Goal: Task Accomplishment & Management: Complete application form

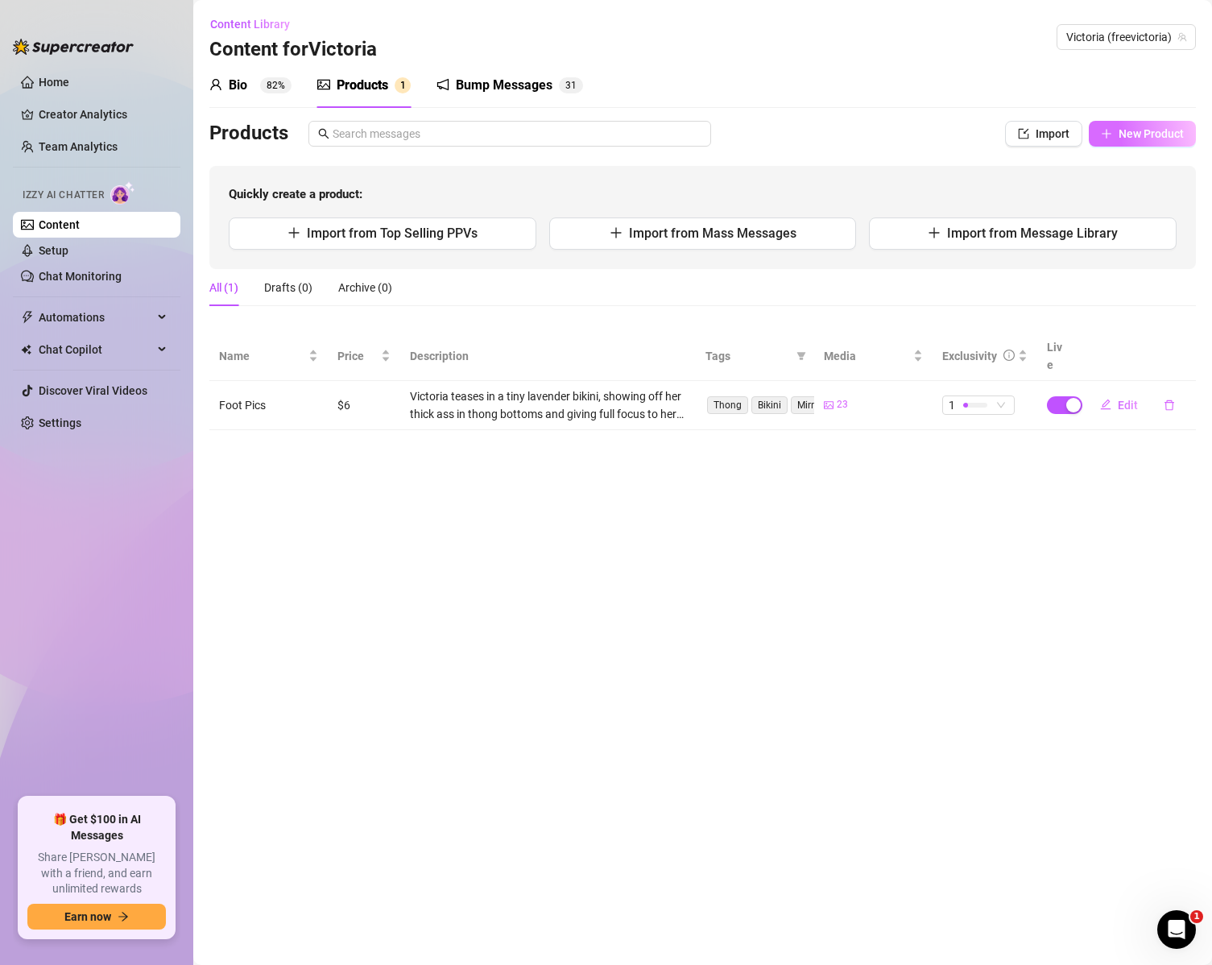
click at [1113, 130] on button "New Product" at bounding box center [1142, 134] width 107 height 26
type textarea "Type your message here..."
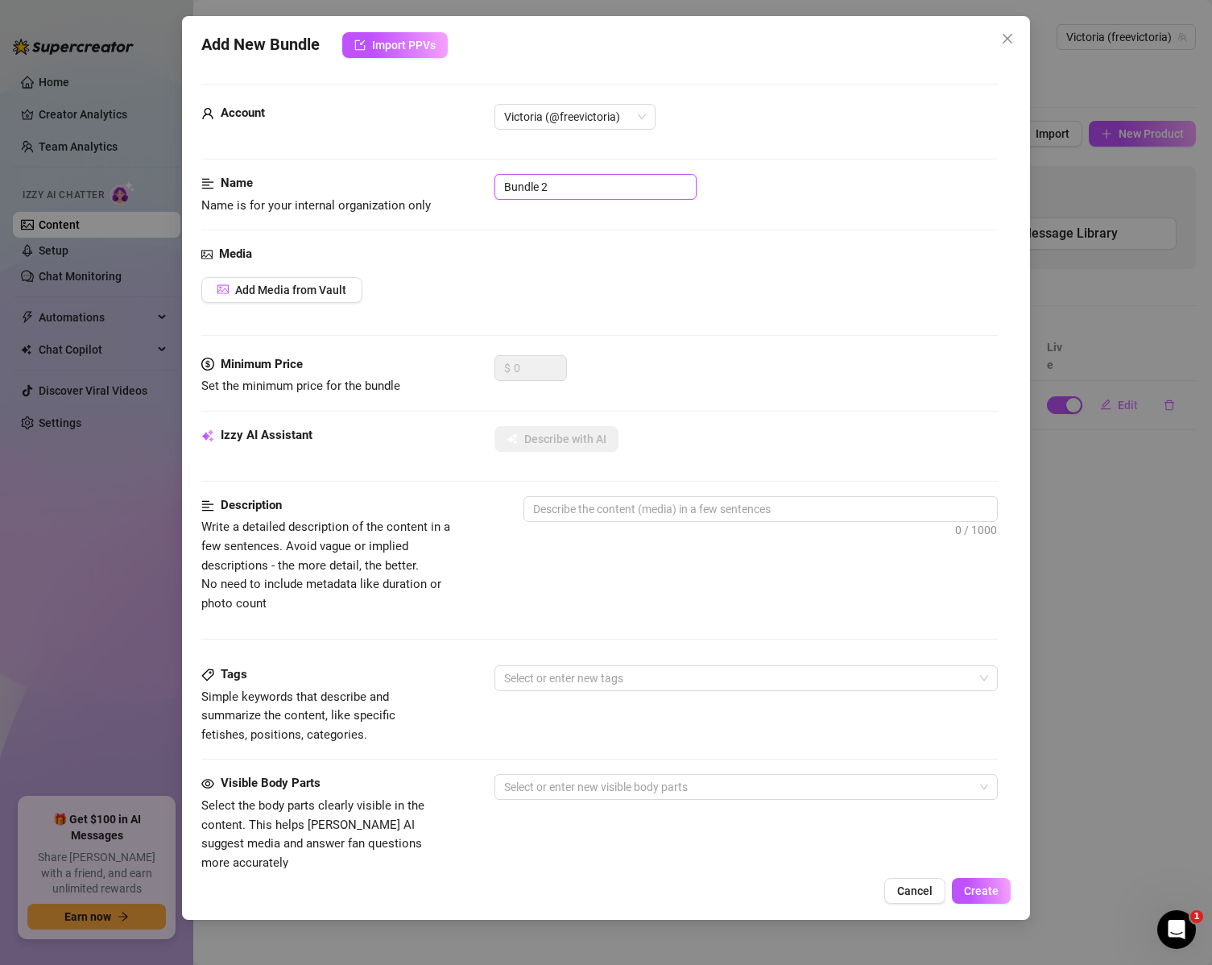
drag, startPoint x: 567, startPoint y: 181, endPoint x: 396, endPoint y: 144, distance: 174.7
click at [397, 147] on form "Account Victoria (@freevictoria) Name Name is for your internal organization on…" at bounding box center [599, 656] width 797 height 1145
type input "Shower Pic Set"
click at [310, 298] on button "Add Media from Vault" at bounding box center [281, 290] width 161 height 26
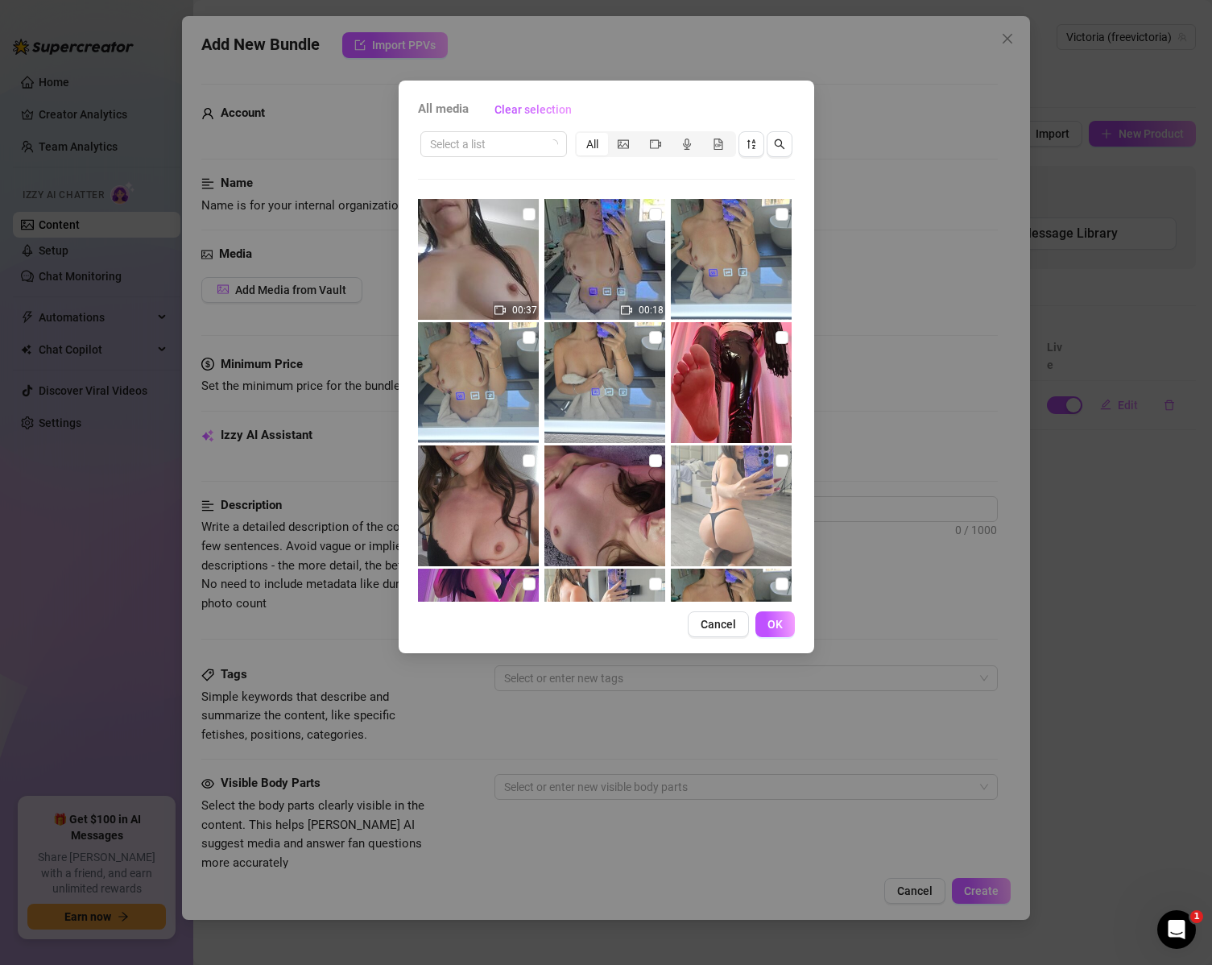
click at [625, 356] on img at bounding box center [605, 382] width 121 height 121
checkbox input "true"
click at [503, 338] on img at bounding box center [478, 382] width 121 height 121
click at [456, 361] on img at bounding box center [478, 382] width 121 height 121
checkbox input "false"
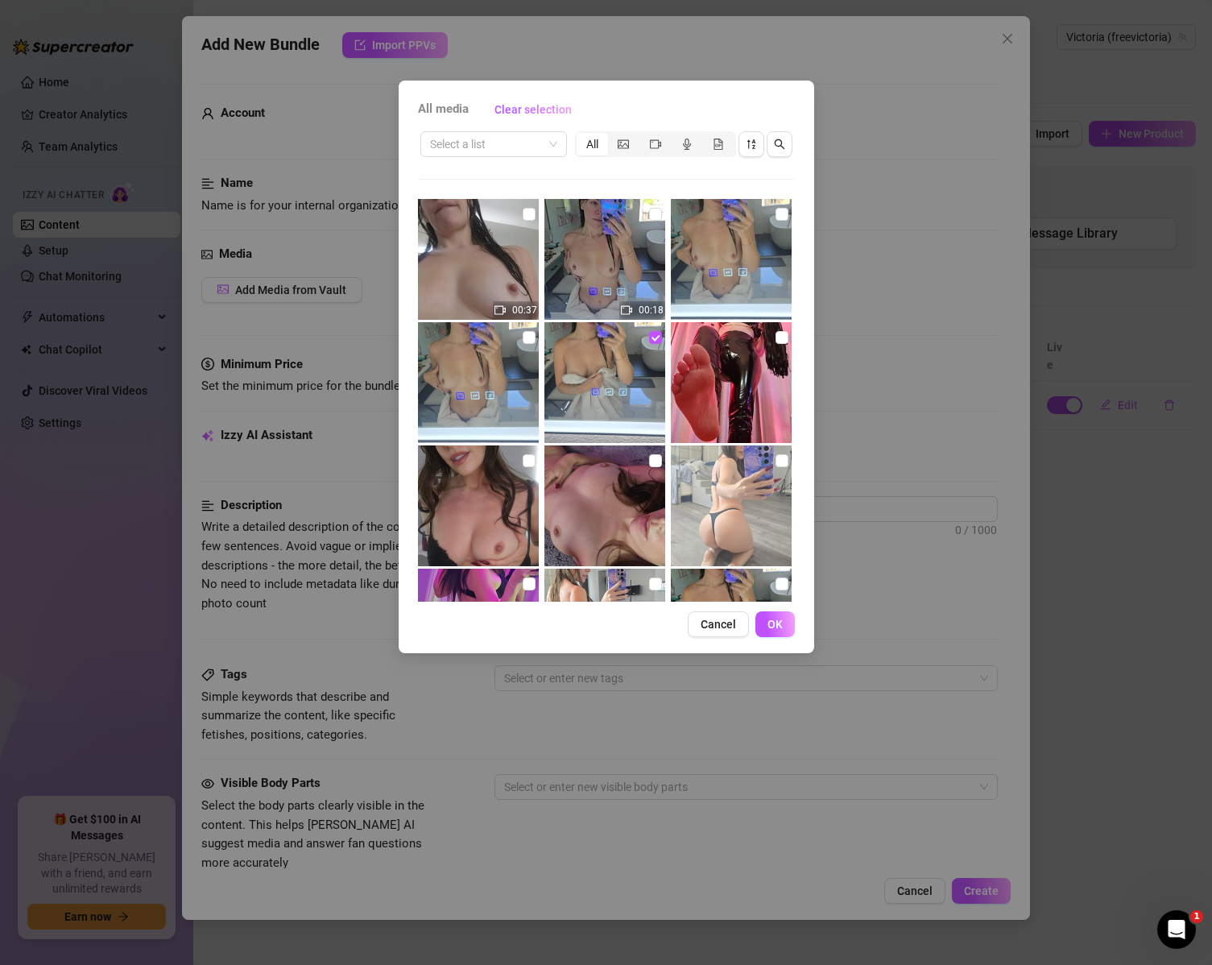
click at [706, 615] on button "Cancel" at bounding box center [718, 624] width 61 height 26
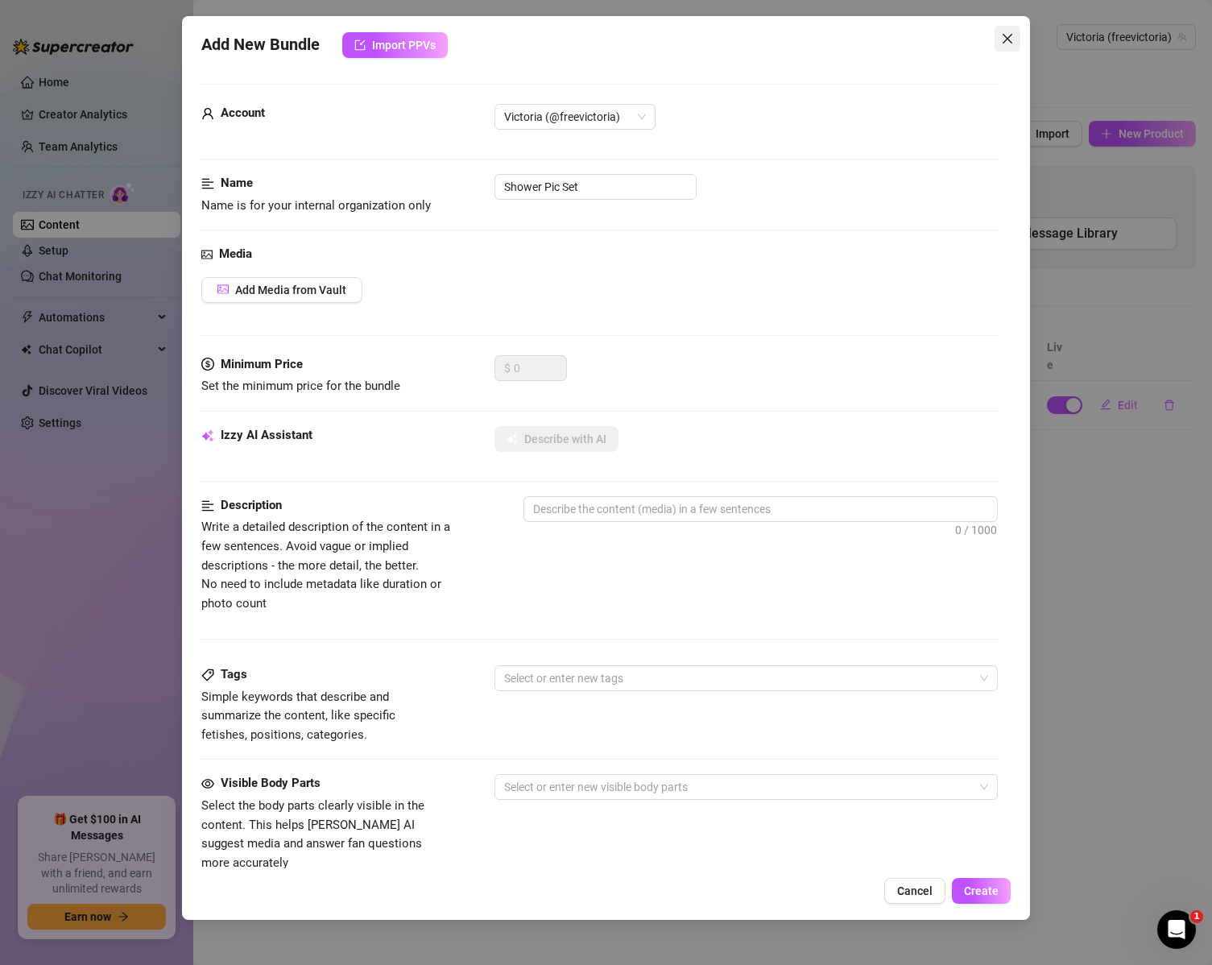
click at [1001, 41] on icon "close" at bounding box center [1007, 38] width 13 height 13
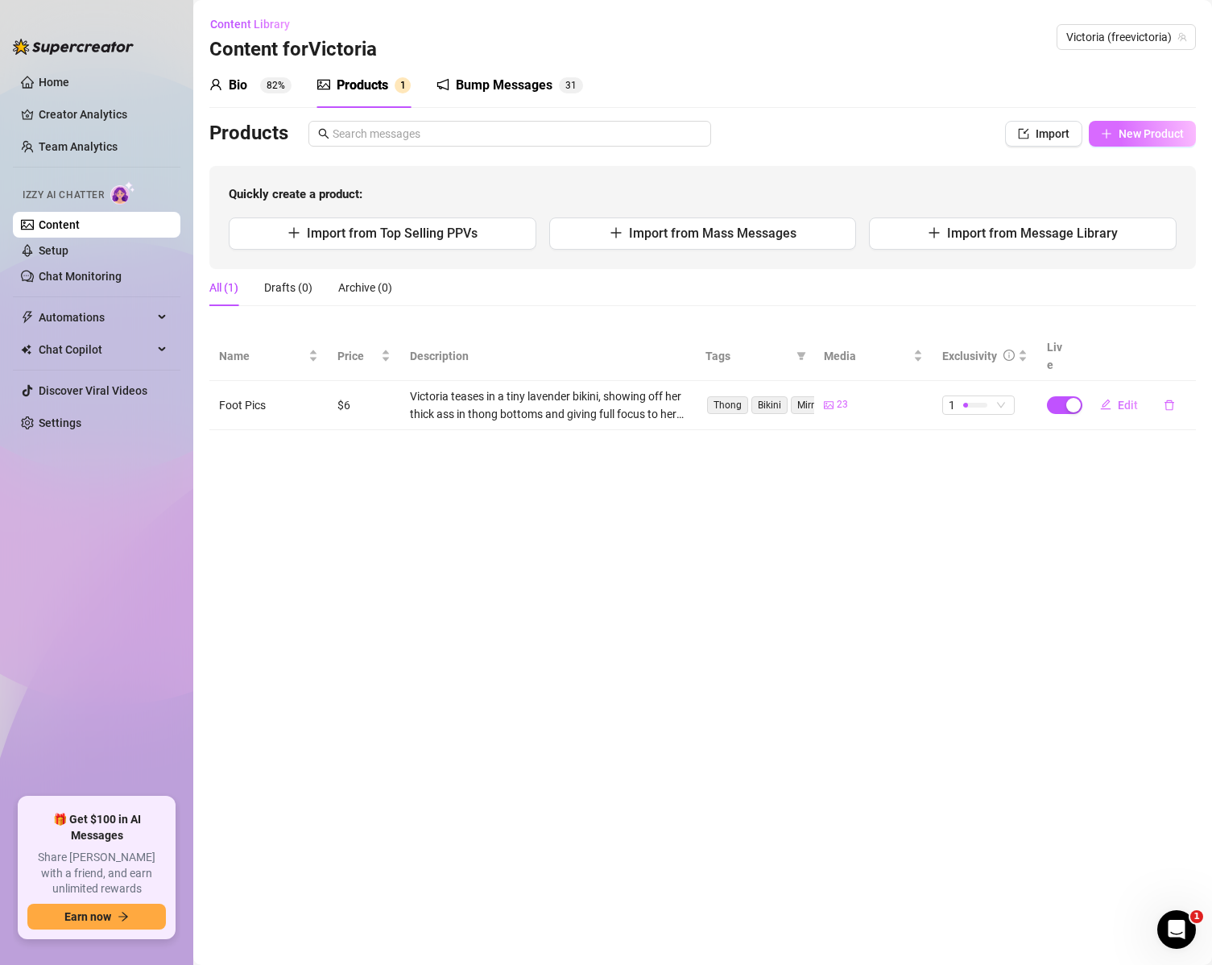
click at [1143, 135] on span "New Product" at bounding box center [1151, 133] width 65 height 13
type textarea "Type your message here..."
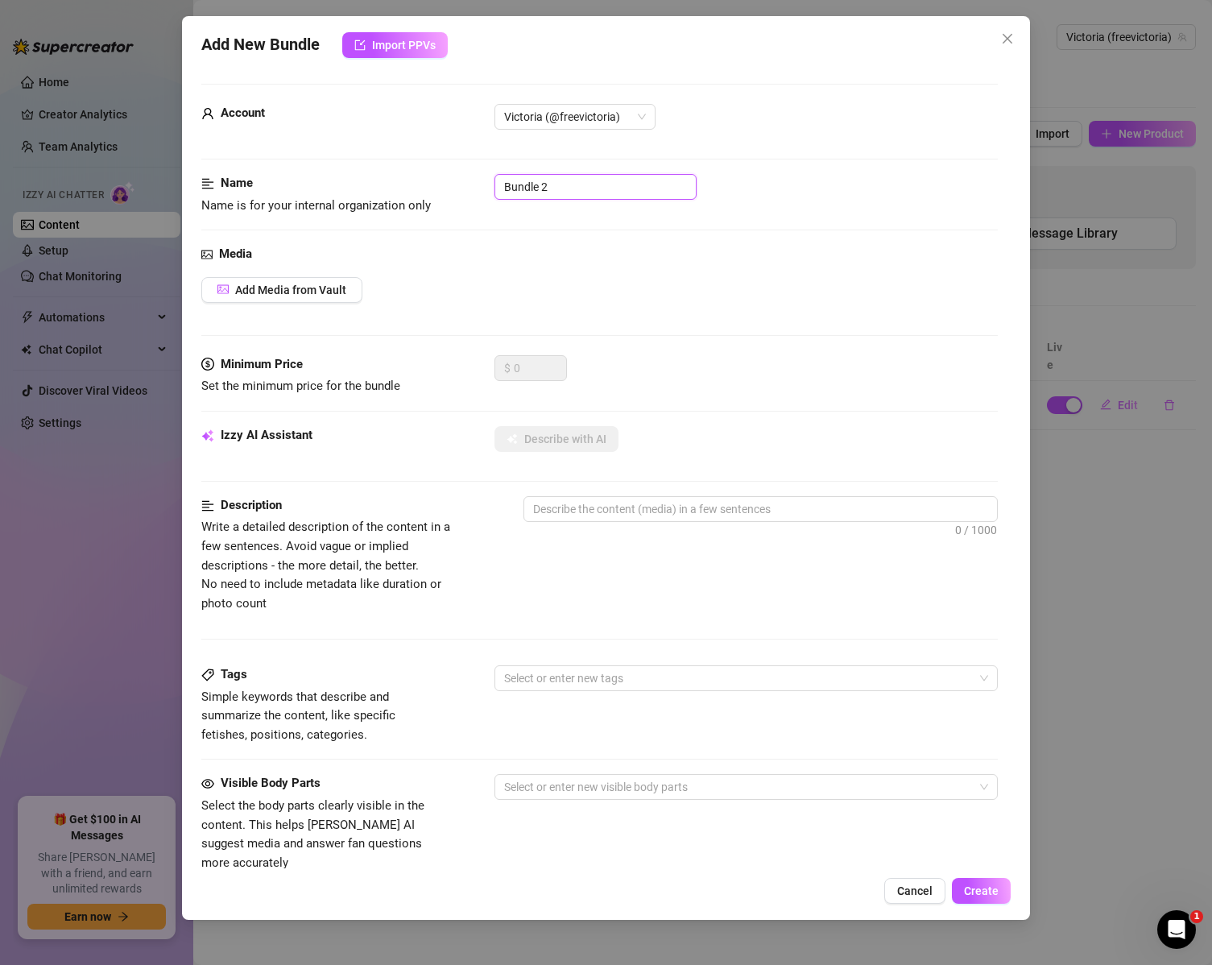
drag, startPoint x: 562, startPoint y: 180, endPoint x: 308, endPoint y: 142, distance: 257.3
click at [308, 142] on form "Account Victoria (@freevictoria) Name Name is for your internal organization on…" at bounding box center [599, 656] width 797 height 1145
type input "H"
type input "Shower Pic Set"
click at [330, 288] on span "Add Media from Vault" at bounding box center [290, 290] width 111 height 13
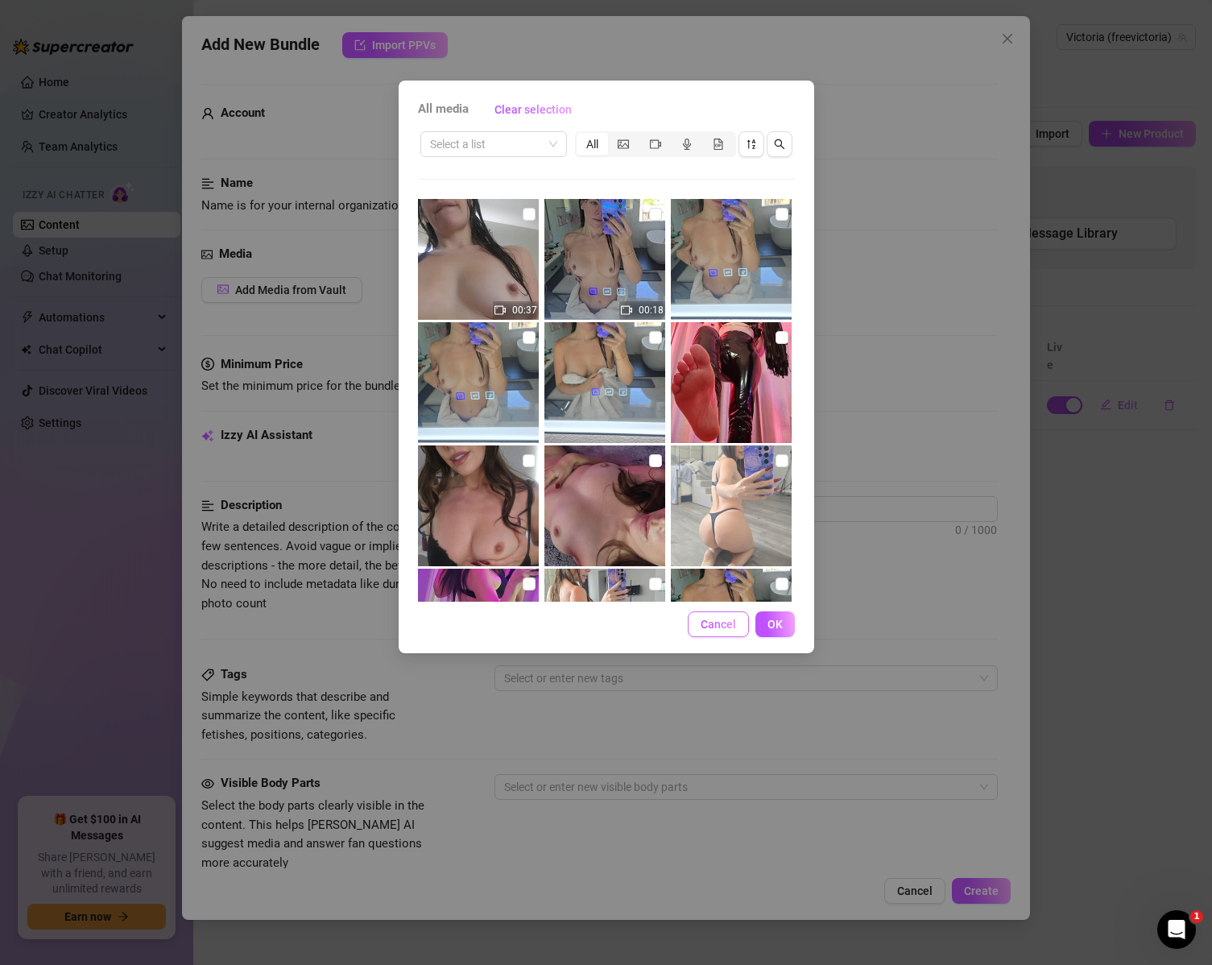
click at [719, 627] on span "Cancel" at bounding box center [718, 624] width 35 height 13
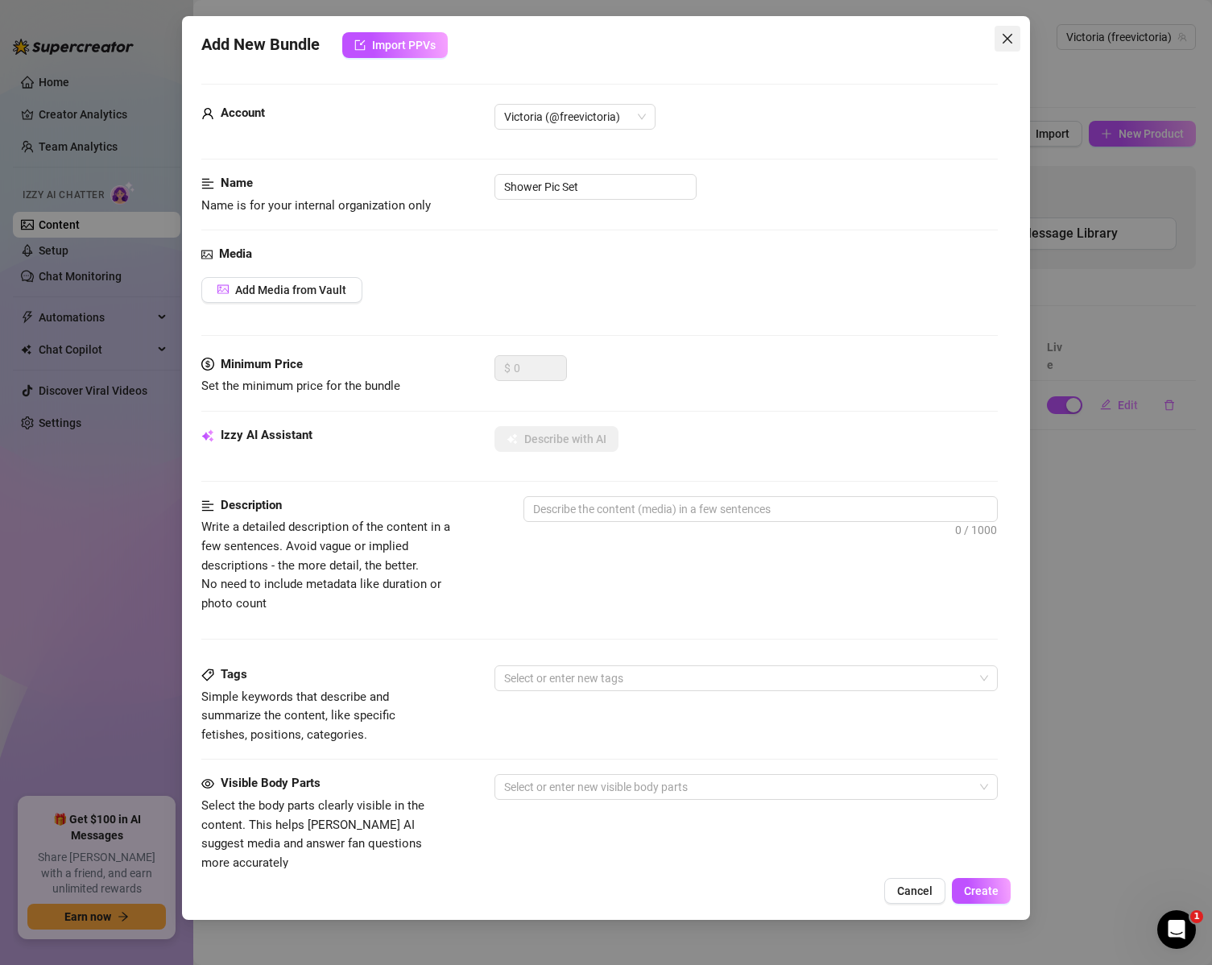
click at [1002, 33] on icon "close" at bounding box center [1007, 38] width 13 height 13
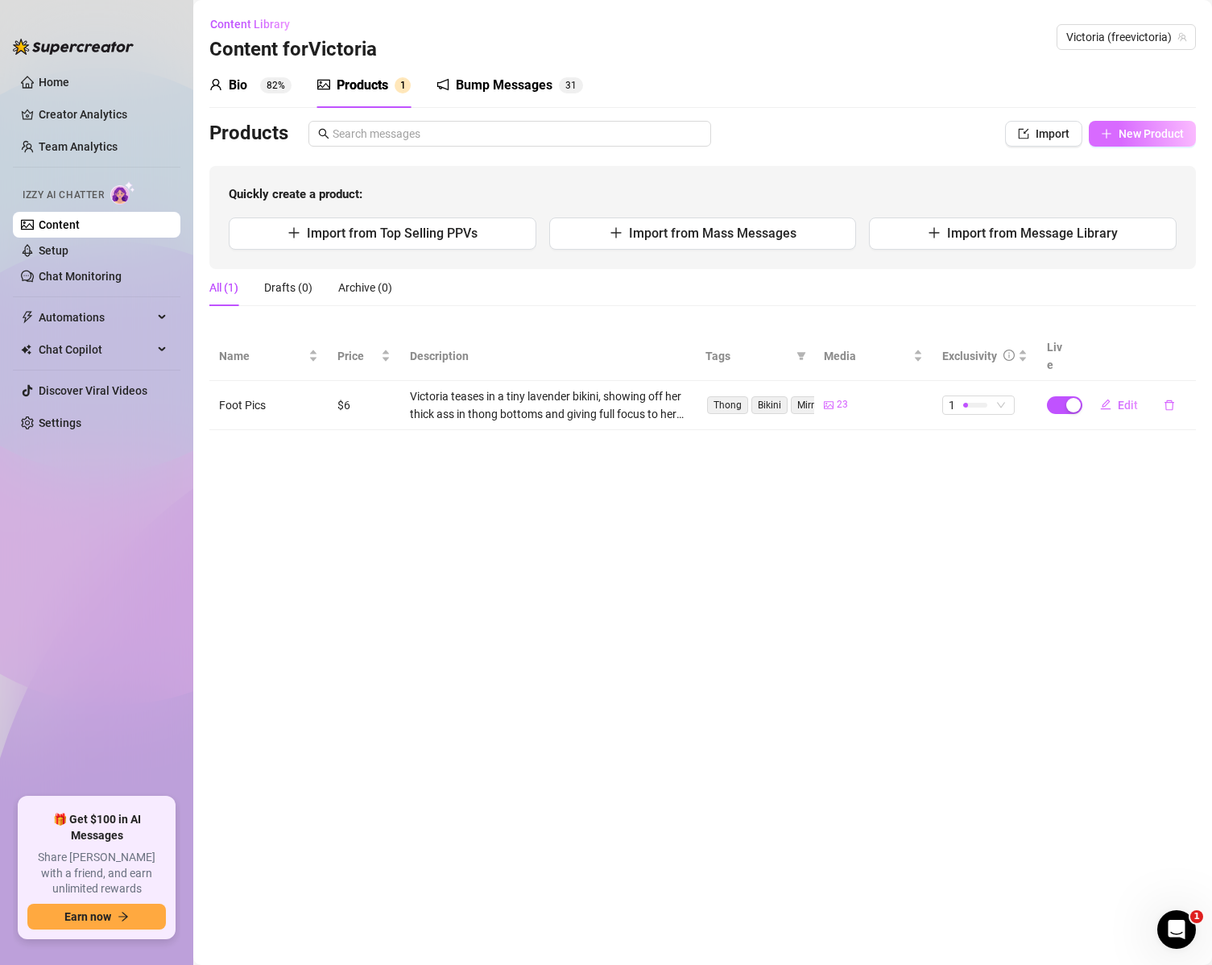
click at [1135, 138] on span "New Product" at bounding box center [1151, 133] width 65 height 13
type textarea "Type your message here..."
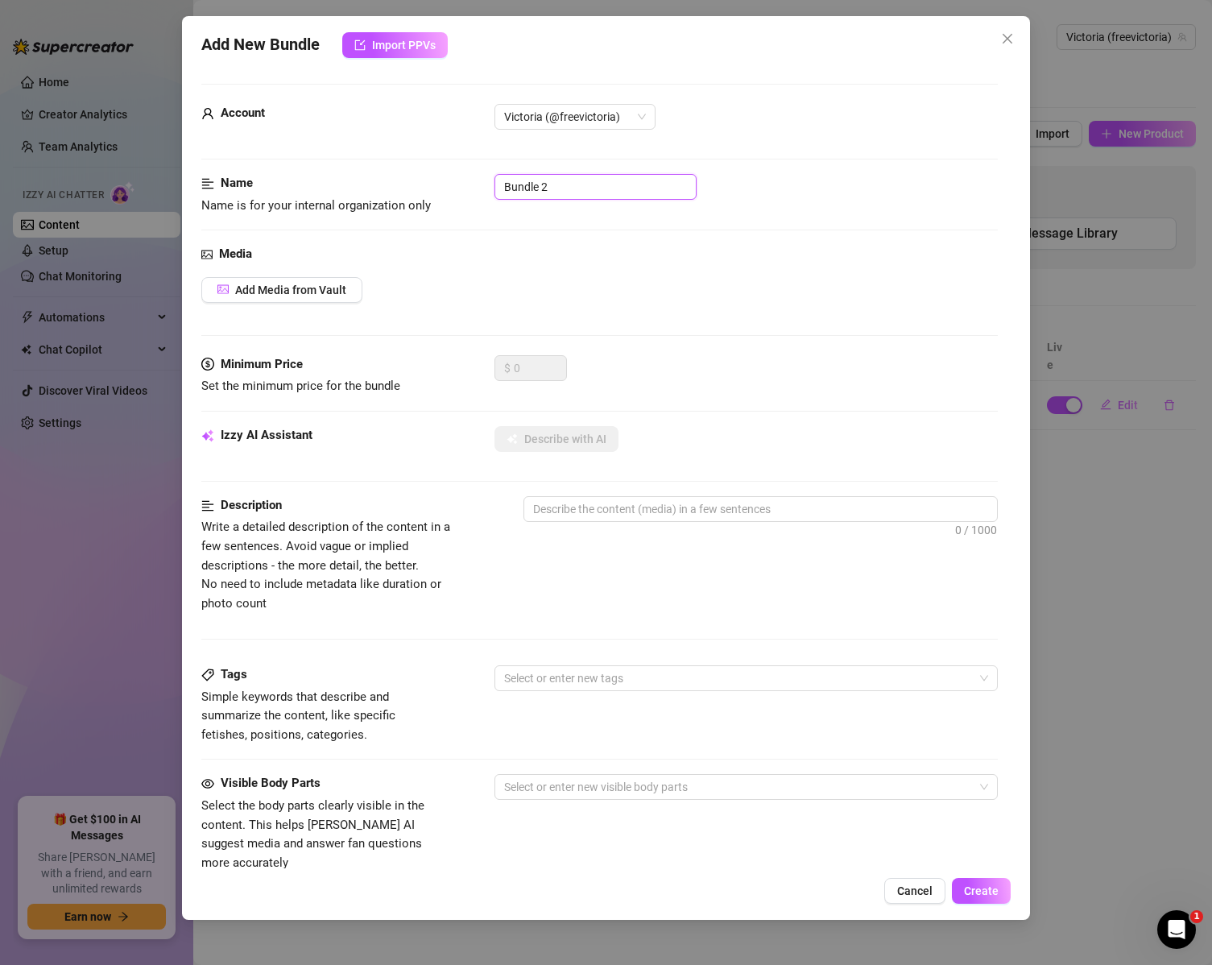
drag, startPoint x: 580, startPoint y: 192, endPoint x: 379, endPoint y: 166, distance: 203.0
click at [380, 166] on form "Account Victoria (@freevictoria) Name Name is for your internal organization on…" at bounding box center [599, 656] width 797 height 1145
type input "Shower Pic Set"
click at [354, 293] on button "Add Media from Vault" at bounding box center [281, 290] width 161 height 26
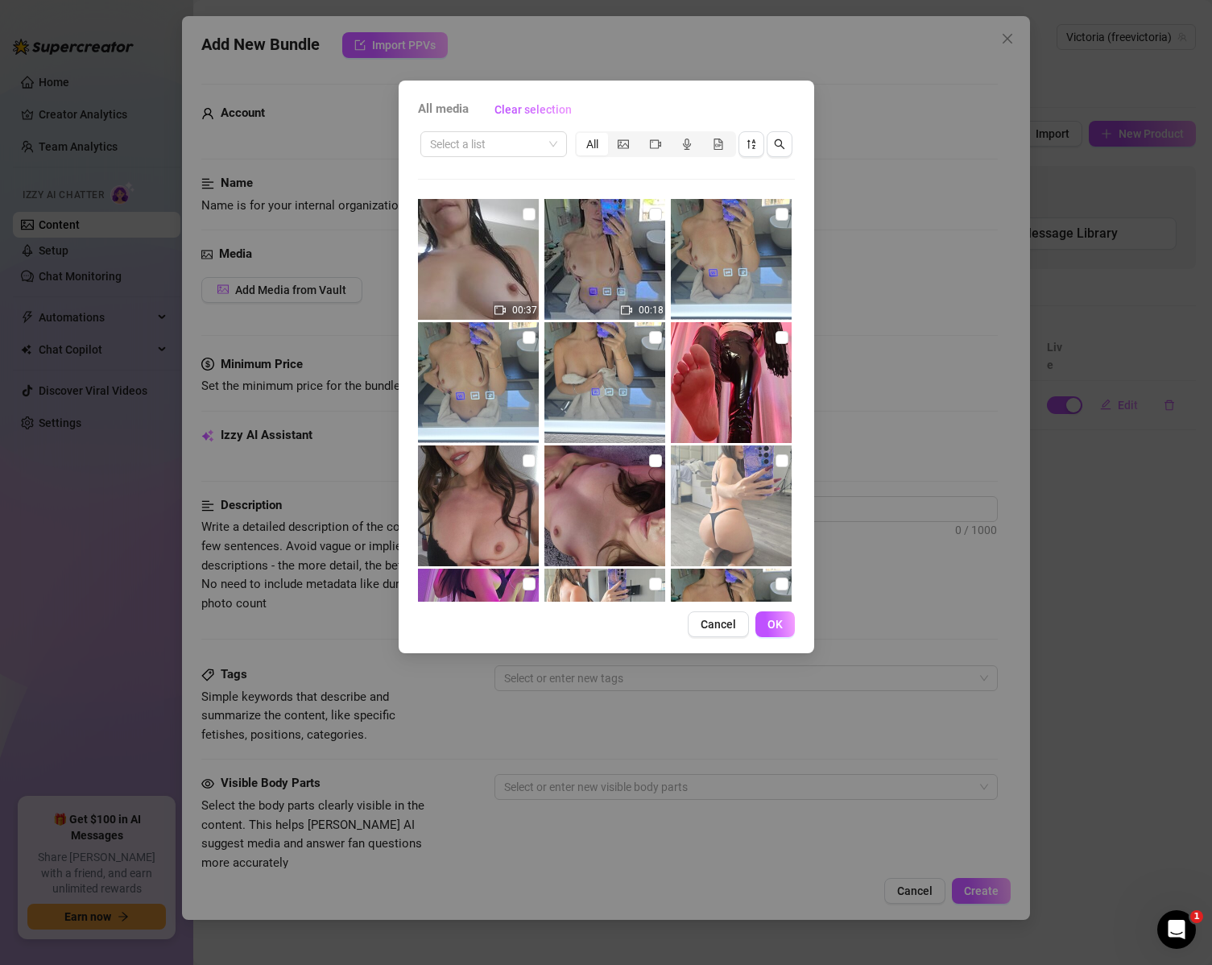
click at [922, 892] on div "All media Clear selection Select a list All 00:37 00:18 11:20 05:30 00:21 18:52…" at bounding box center [606, 482] width 1212 height 965
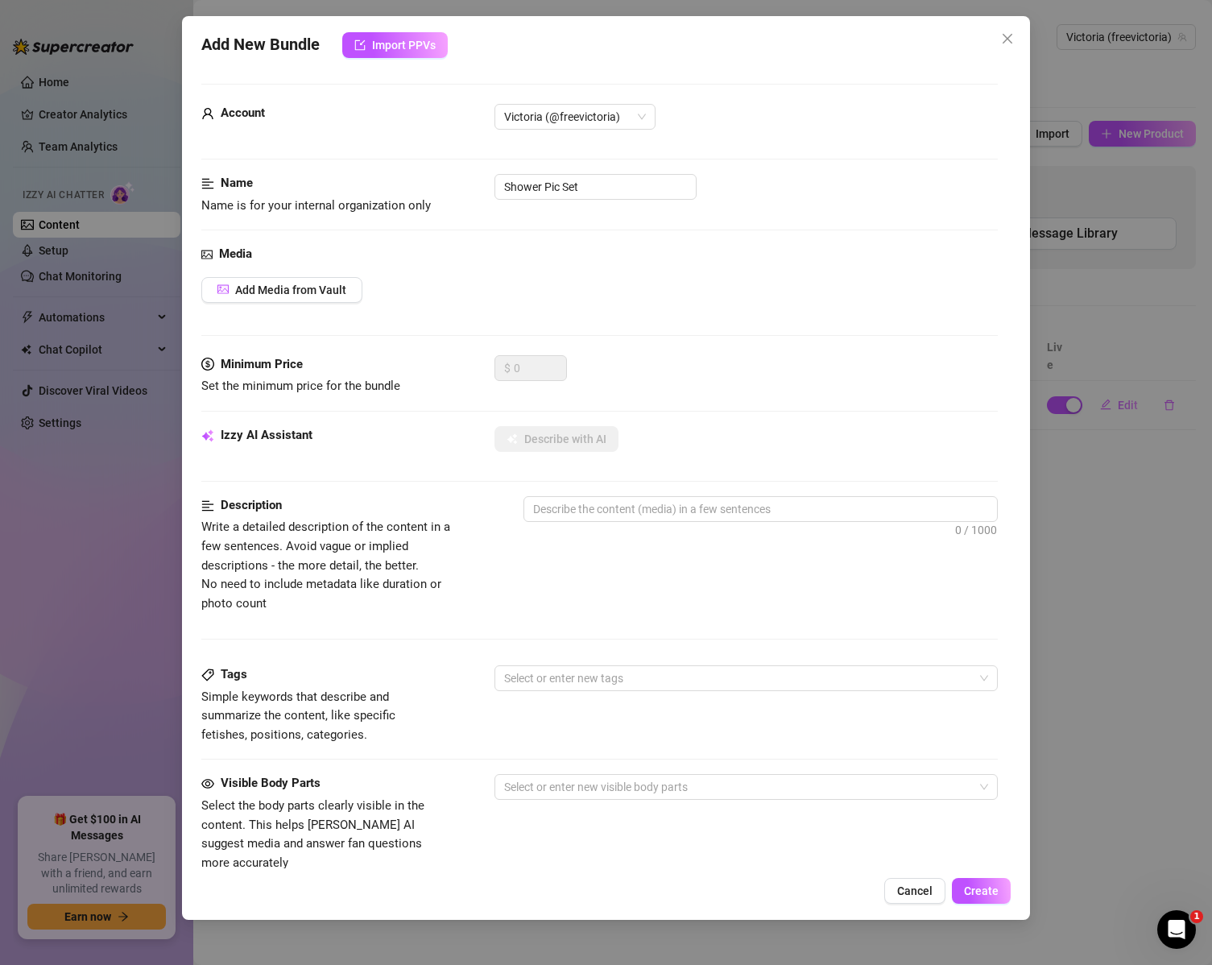
drag, startPoint x: 124, startPoint y: 560, endPoint x: 0, endPoint y: 313, distance: 275.9
click at [124, 558] on div "Add New Bundle Import PPVs Account Victoria (@freevictoria) Name Name is for yo…" at bounding box center [606, 482] width 1212 height 965
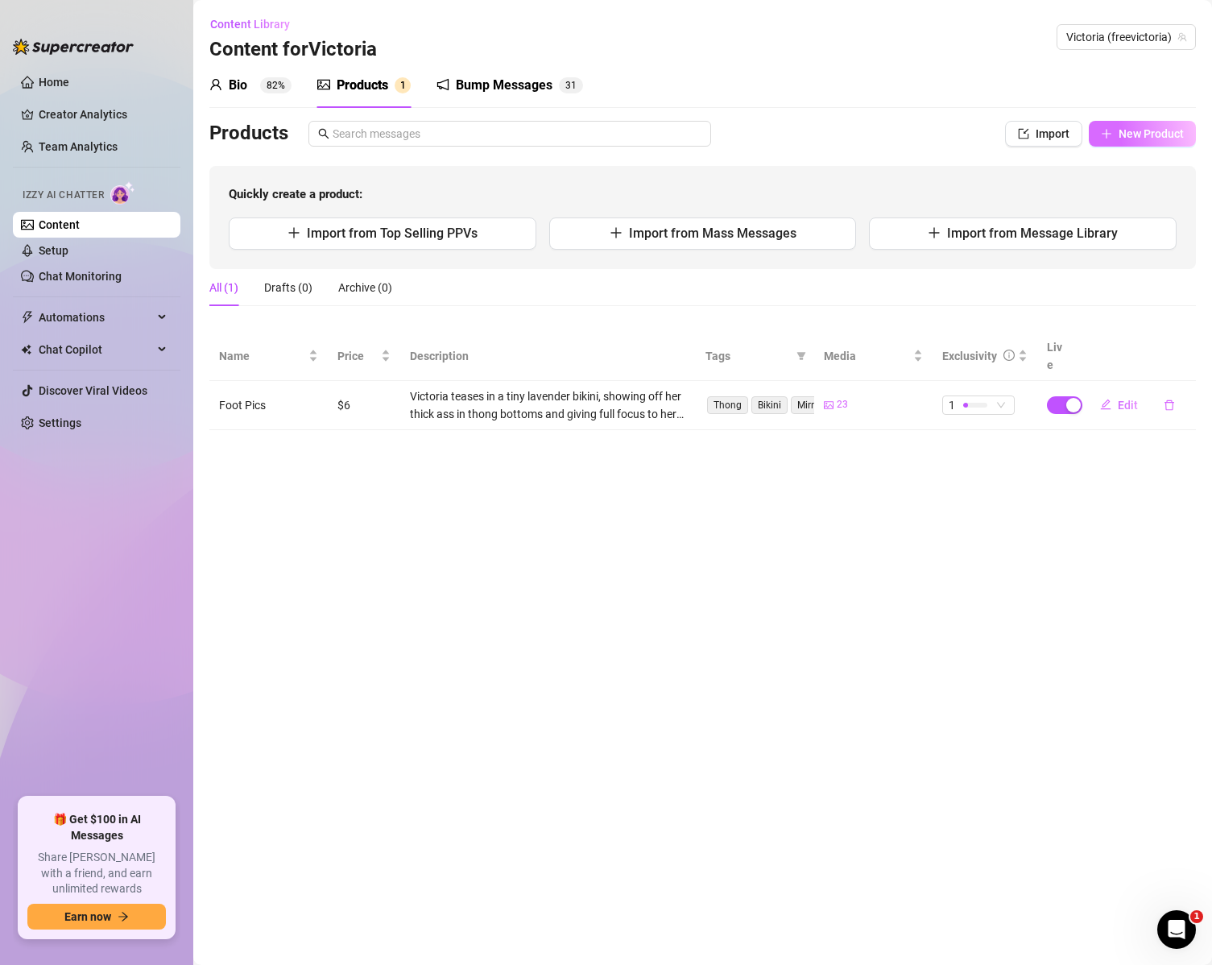
click at [1107, 123] on button "New Product" at bounding box center [1142, 134] width 107 height 26
type textarea "Type your message here..."
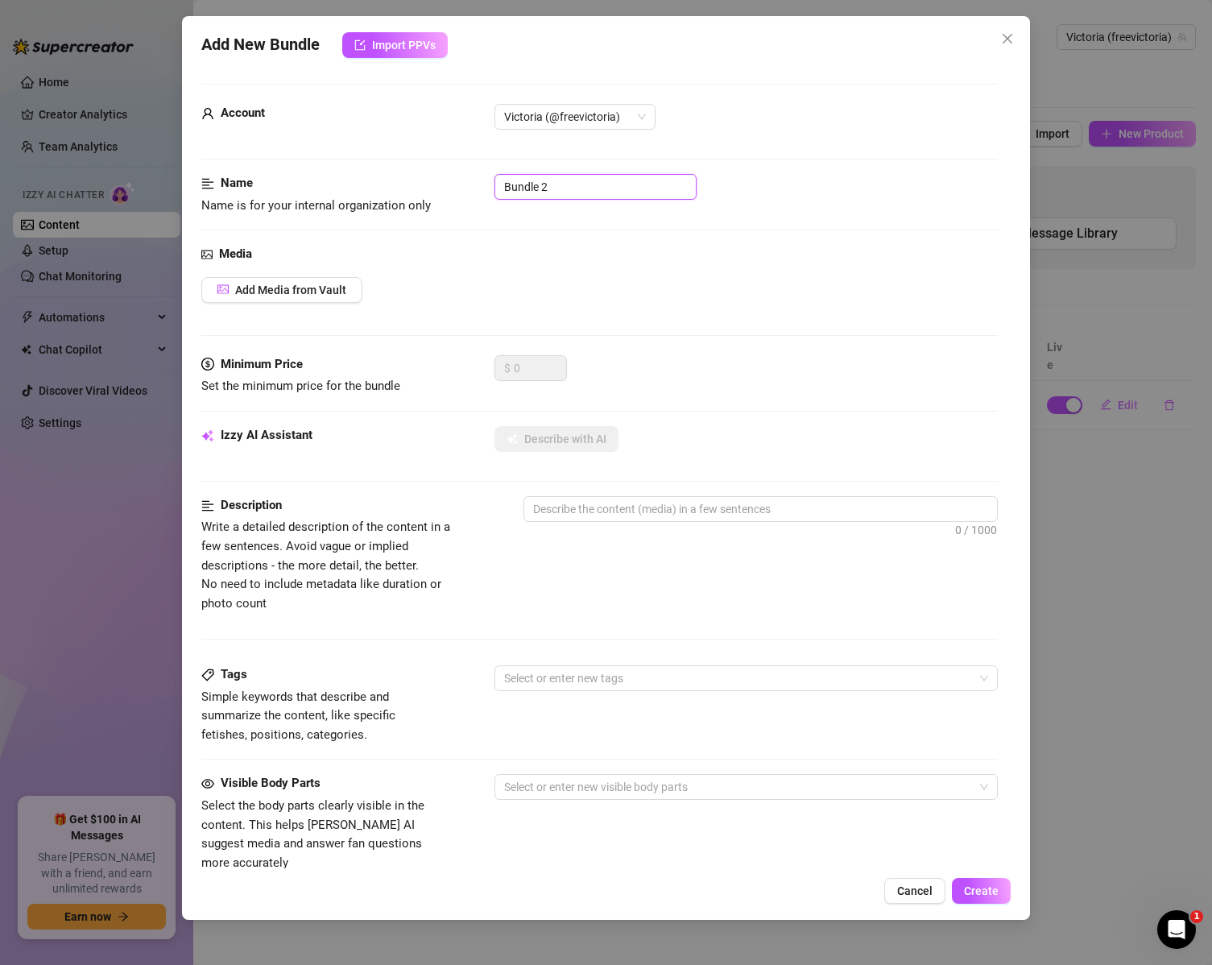
drag, startPoint x: 588, startPoint y: 189, endPoint x: 354, endPoint y: 141, distance: 238.5
click at [392, 164] on form "Account Victoria (@freevictoria) Name Name is for your internal organization on…" at bounding box center [599, 656] width 797 height 1145
type input "Shower Set"
click at [323, 293] on span "Add Media from Vault" at bounding box center [290, 290] width 111 height 13
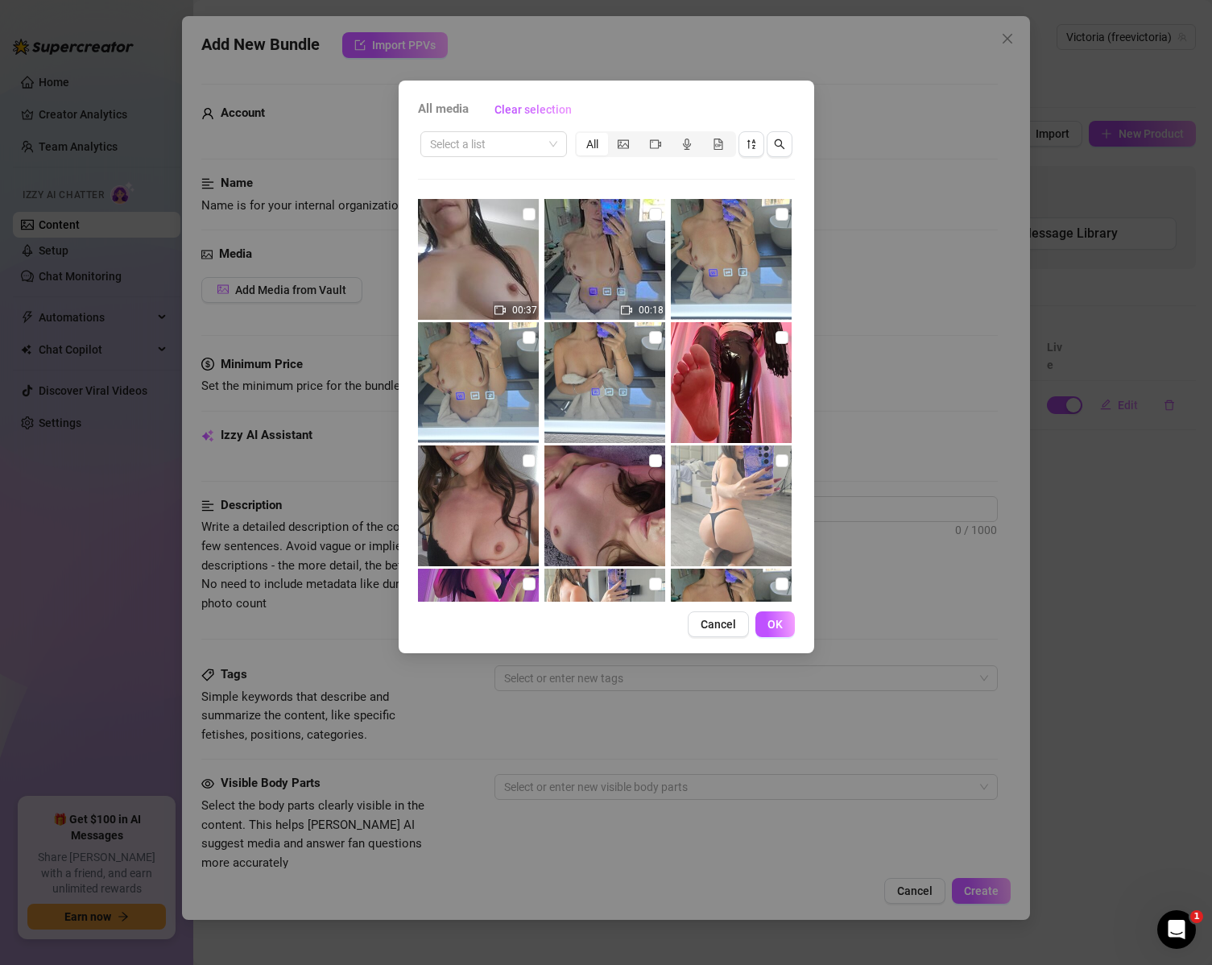
click at [591, 146] on div "All" at bounding box center [592, 144] width 31 height 23
click at [581, 135] on input "All" at bounding box center [581, 135] width 0 height 0
click at [523, 110] on span "Clear selection" at bounding box center [533, 109] width 77 height 13
click at [468, 140] on input "search" at bounding box center [486, 144] width 113 height 24
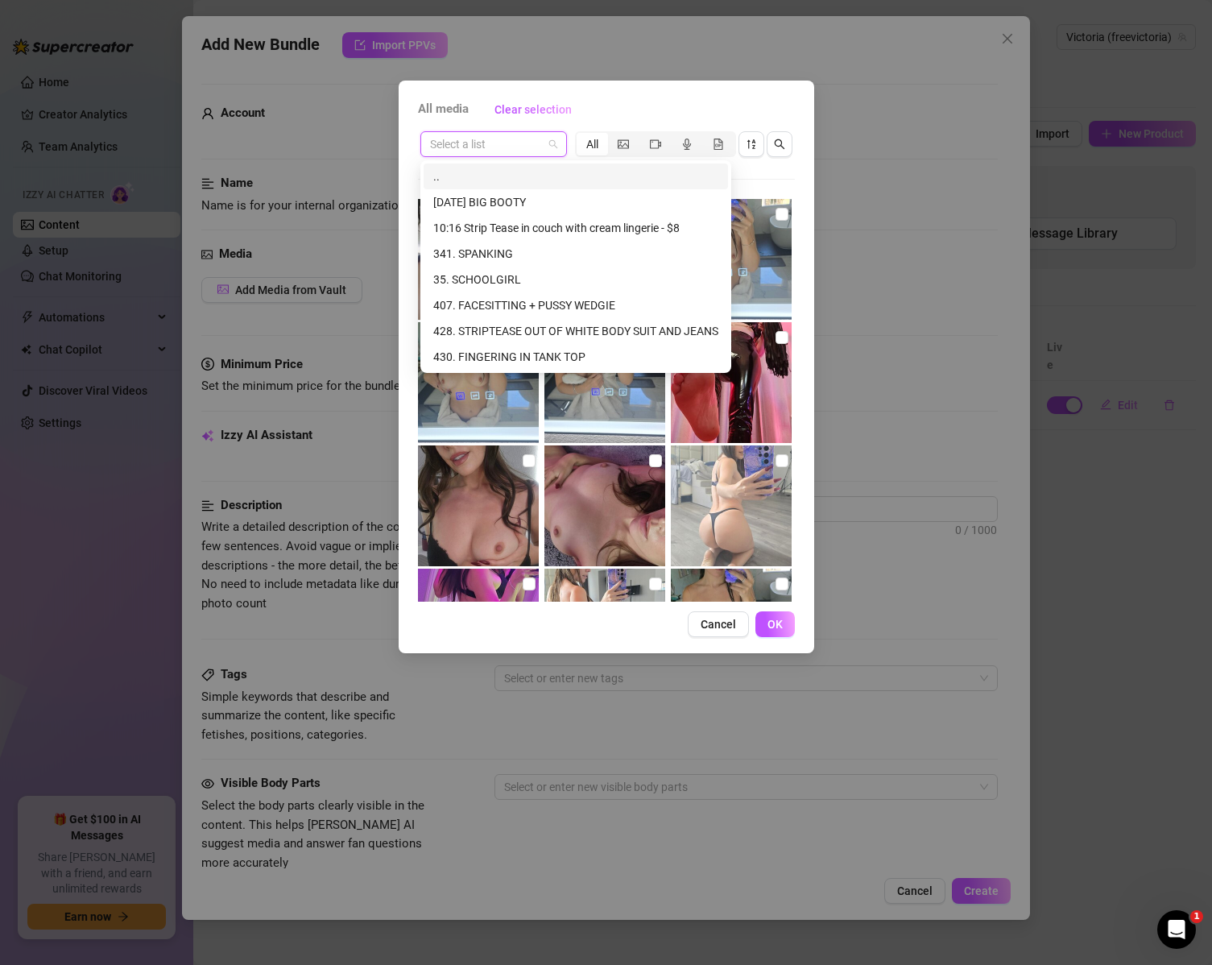
click at [468, 140] on input "search" at bounding box center [486, 144] width 113 height 24
click at [499, 147] on input "search" at bounding box center [486, 144] width 113 height 24
click at [654, 106] on div "All media Clear selection" at bounding box center [606, 110] width 377 height 26
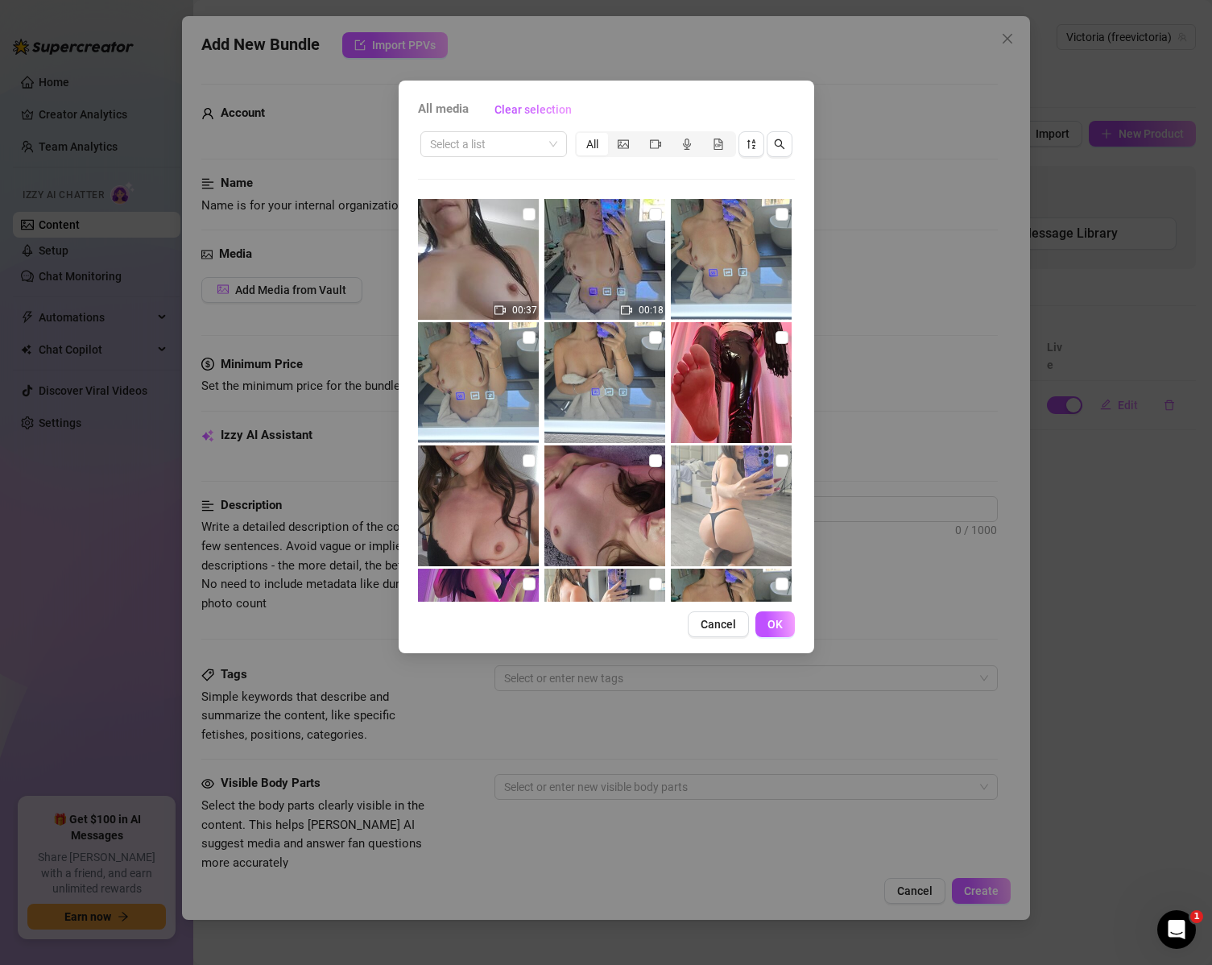
click at [593, 354] on img at bounding box center [605, 382] width 121 height 121
checkbox input "true"
click at [474, 347] on img at bounding box center [478, 382] width 121 height 121
checkbox input "true"
click at [723, 256] on img at bounding box center [731, 259] width 121 height 121
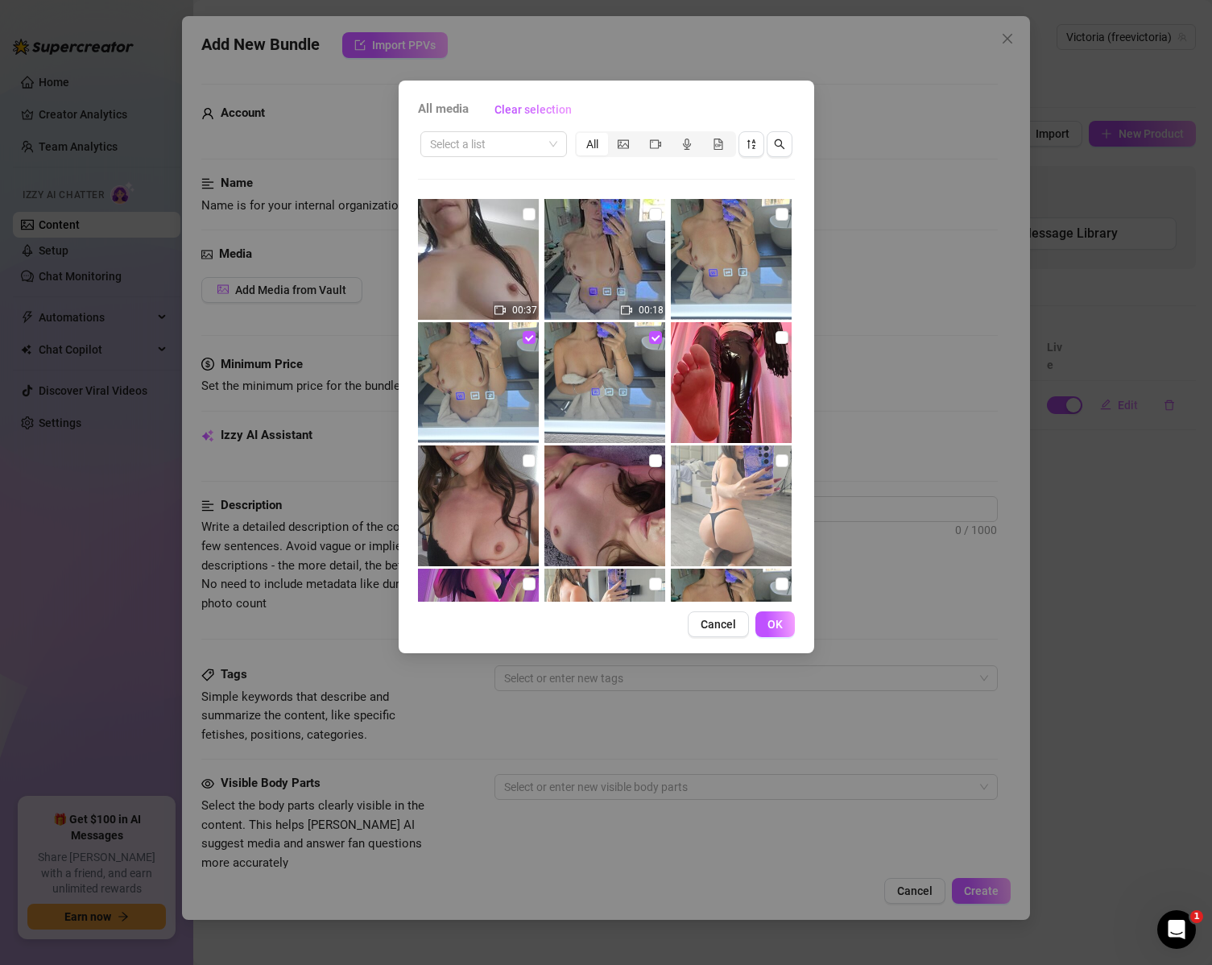
checkbox input "true"
drag, startPoint x: 605, startPoint y: 246, endPoint x: 493, endPoint y: 247, distance: 112.0
click at [605, 248] on img at bounding box center [605, 259] width 121 height 121
checkbox input "true"
click at [492, 246] on img at bounding box center [478, 259] width 121 height 121
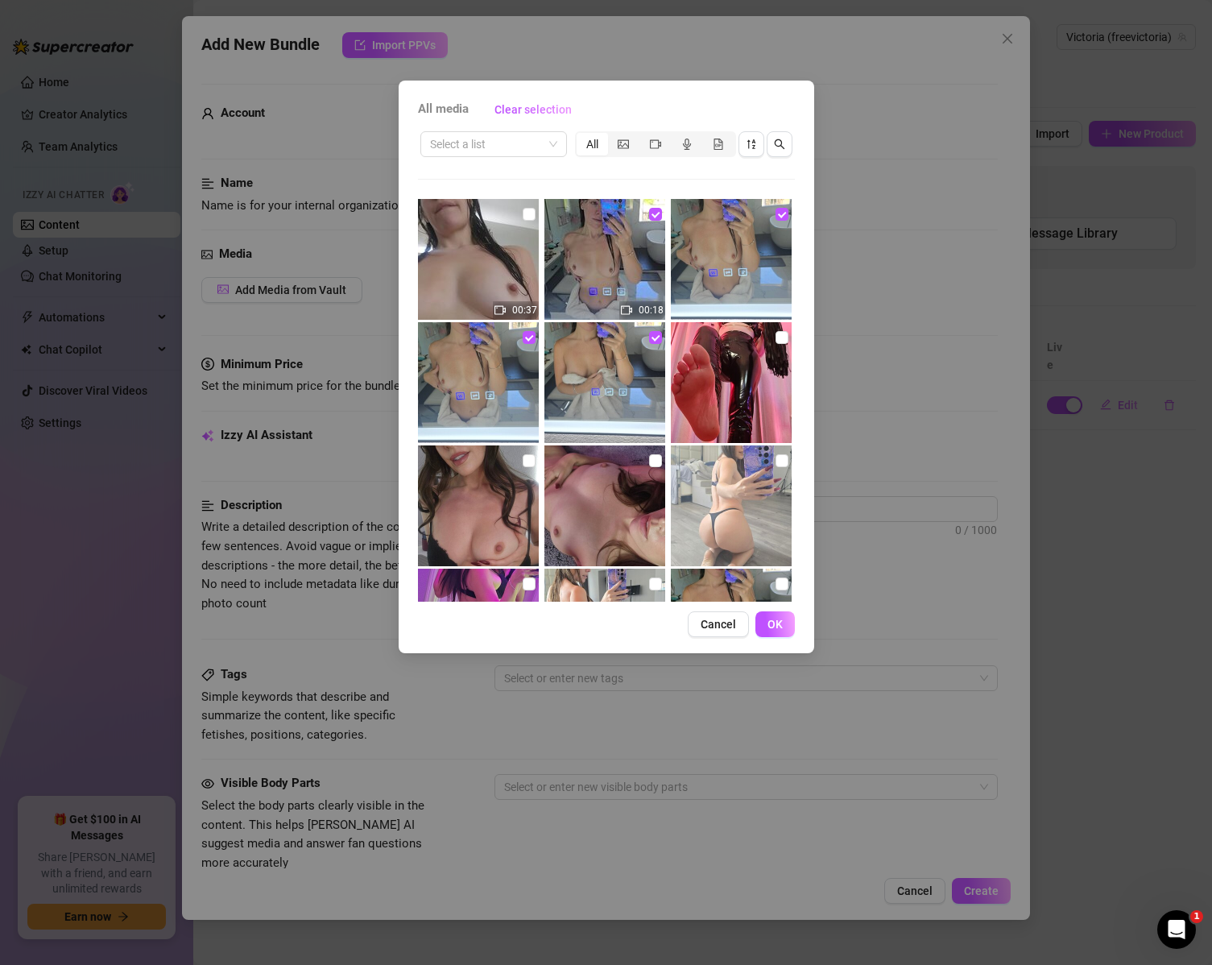
checkbox input "true"
click at [711, 623] on span "Cancel" at bounding box center [718, 624] width 35 height 13
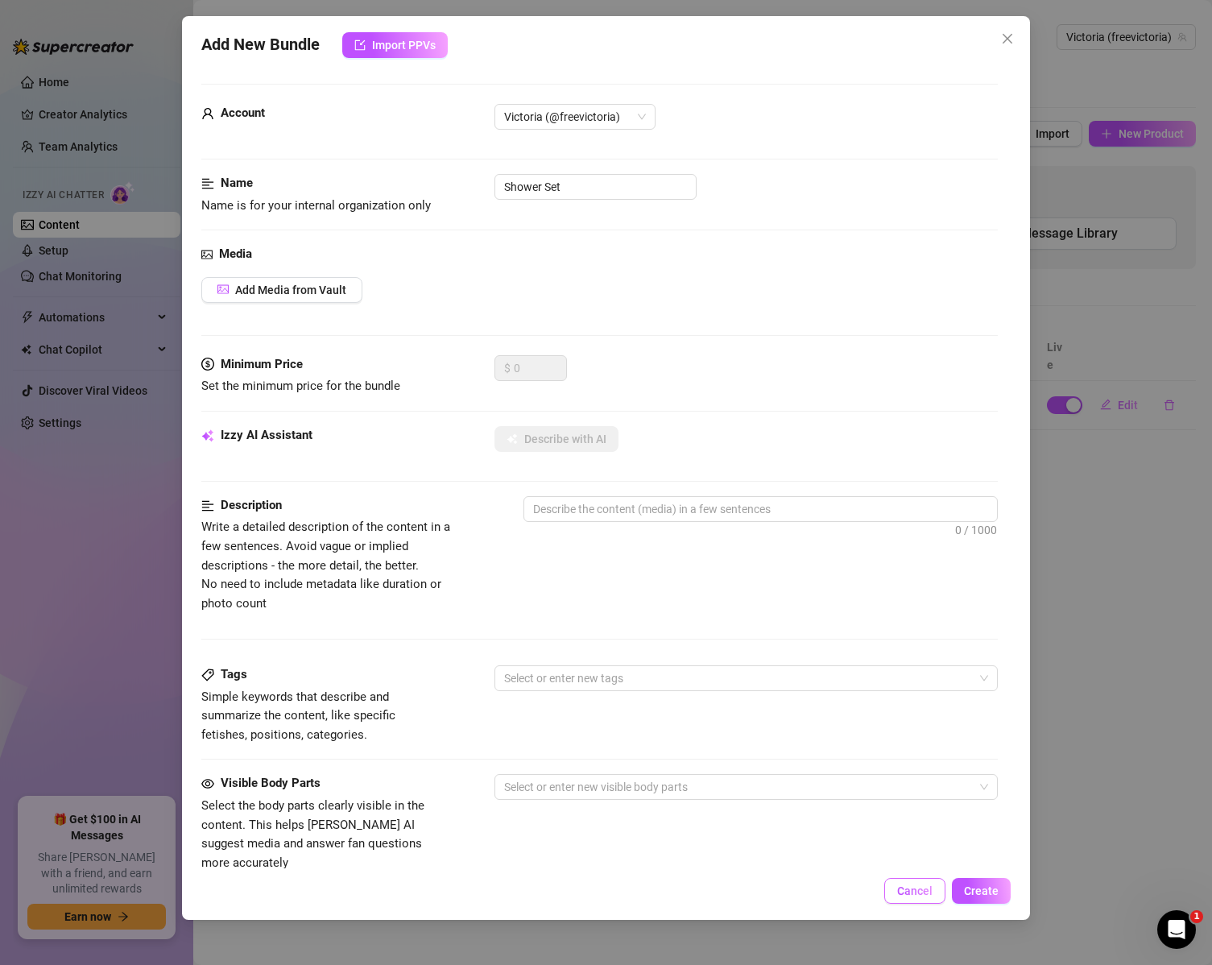
click at [921, 891] on span "Cancel" at bounding box center [914, 890] width 35 height 13
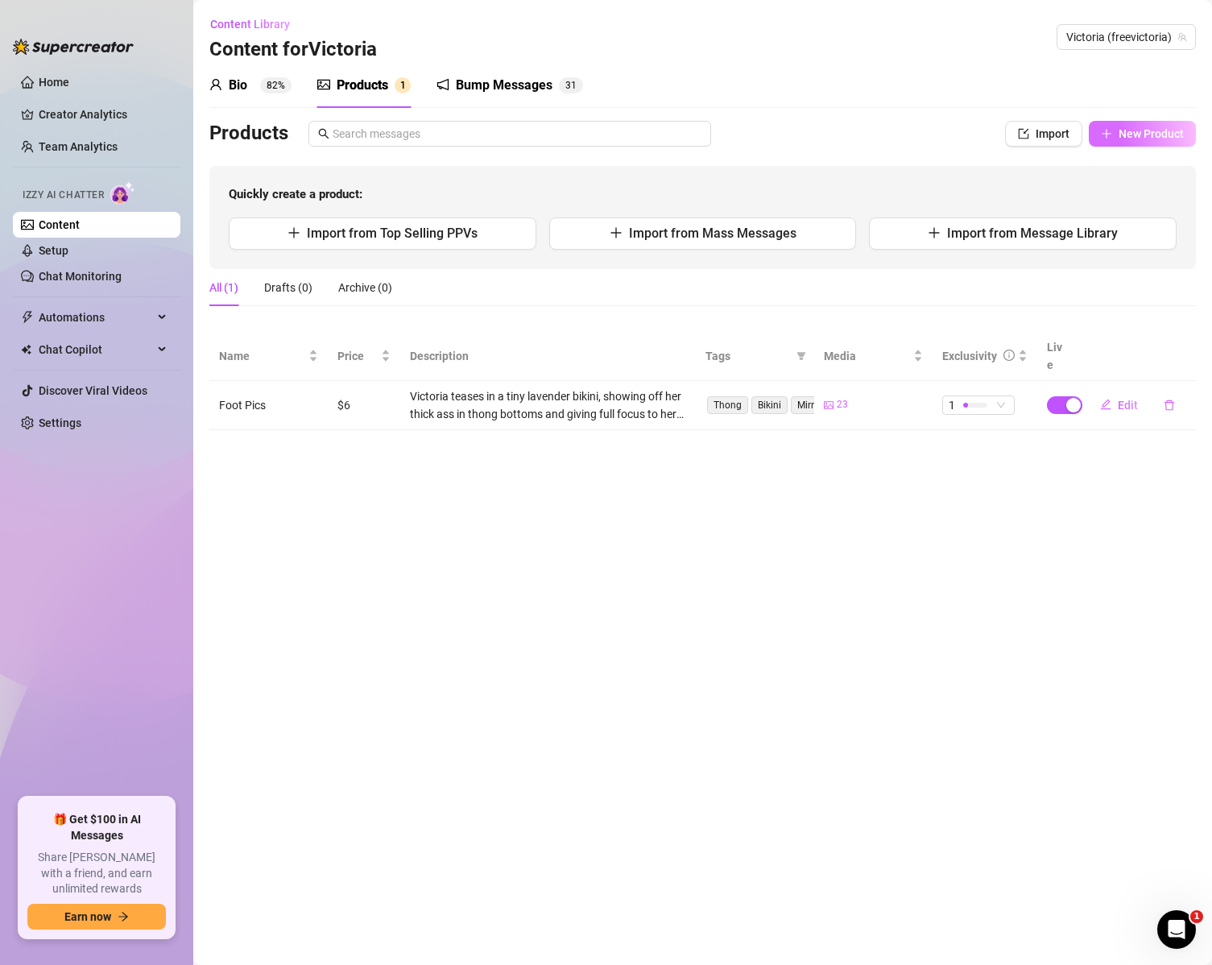
click at [1159, 130] on span "New Product" at bounding box center [1151, 133] width 65 height 13
type textarea "Type your message here..."
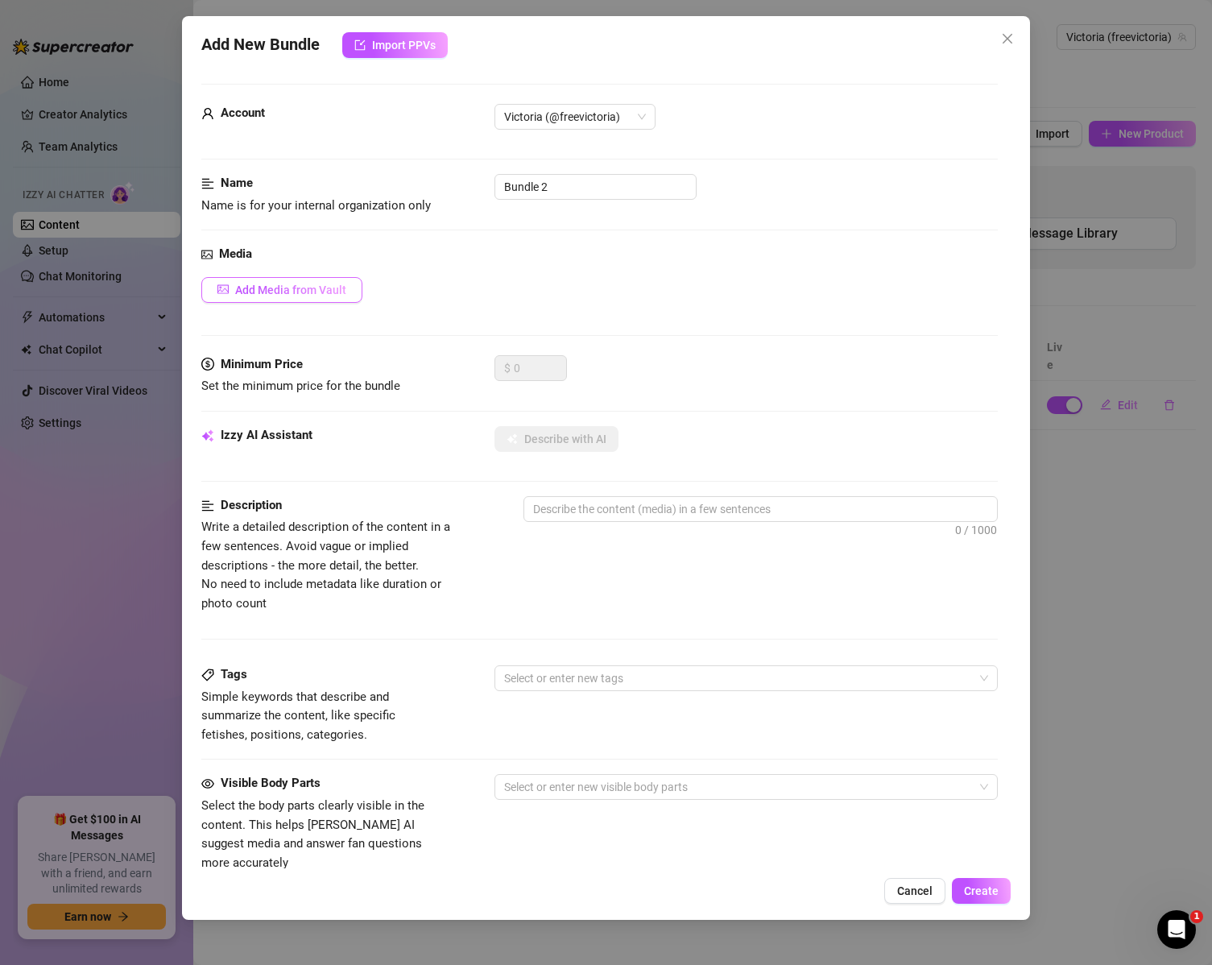
click at [331, 298] on button "Add Media from Vault" at bounding box center [281, 290] width 161 height 26
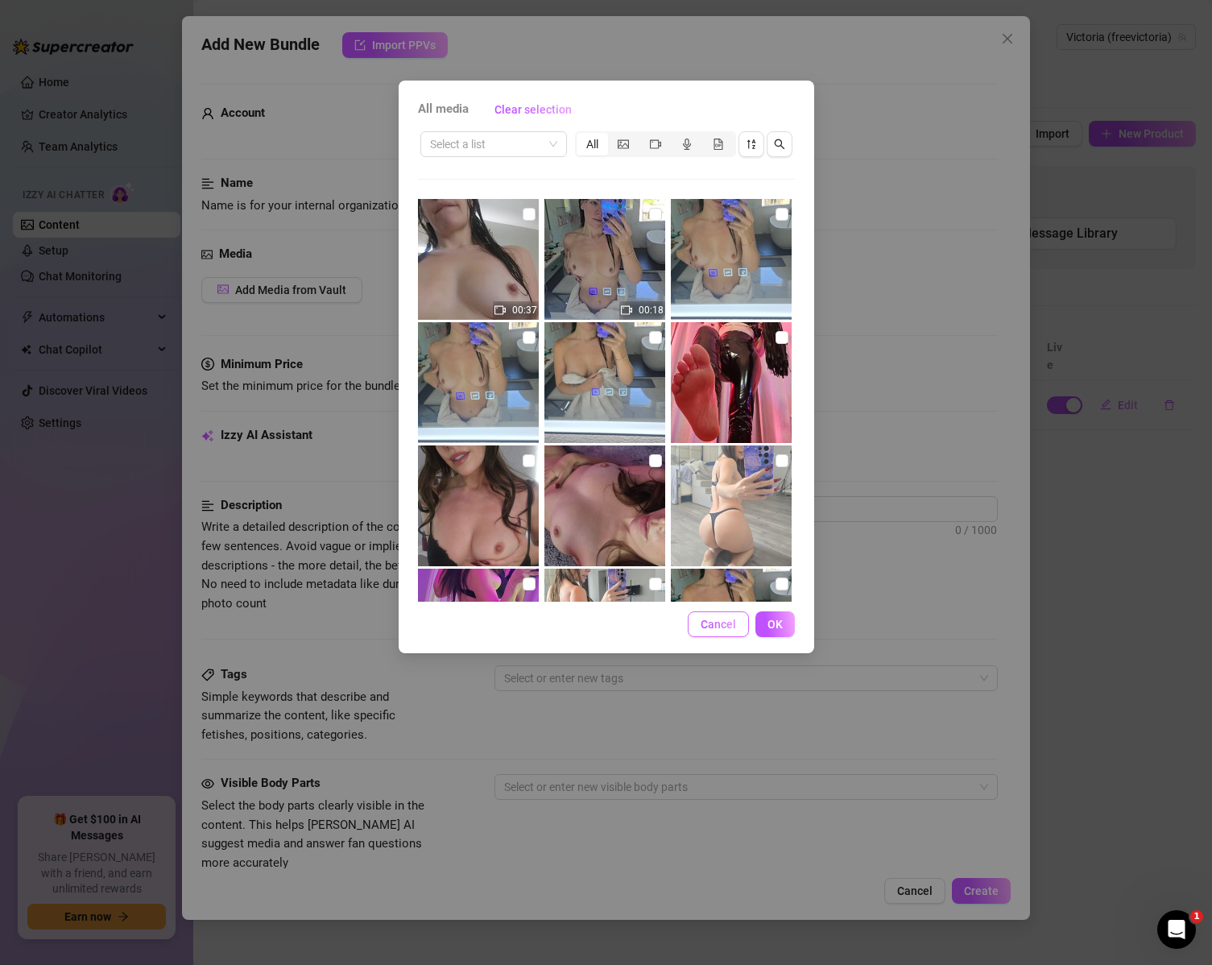
click at [710, 623] on span "Cancel" at bounding box center [718, 624] width 35 height 13
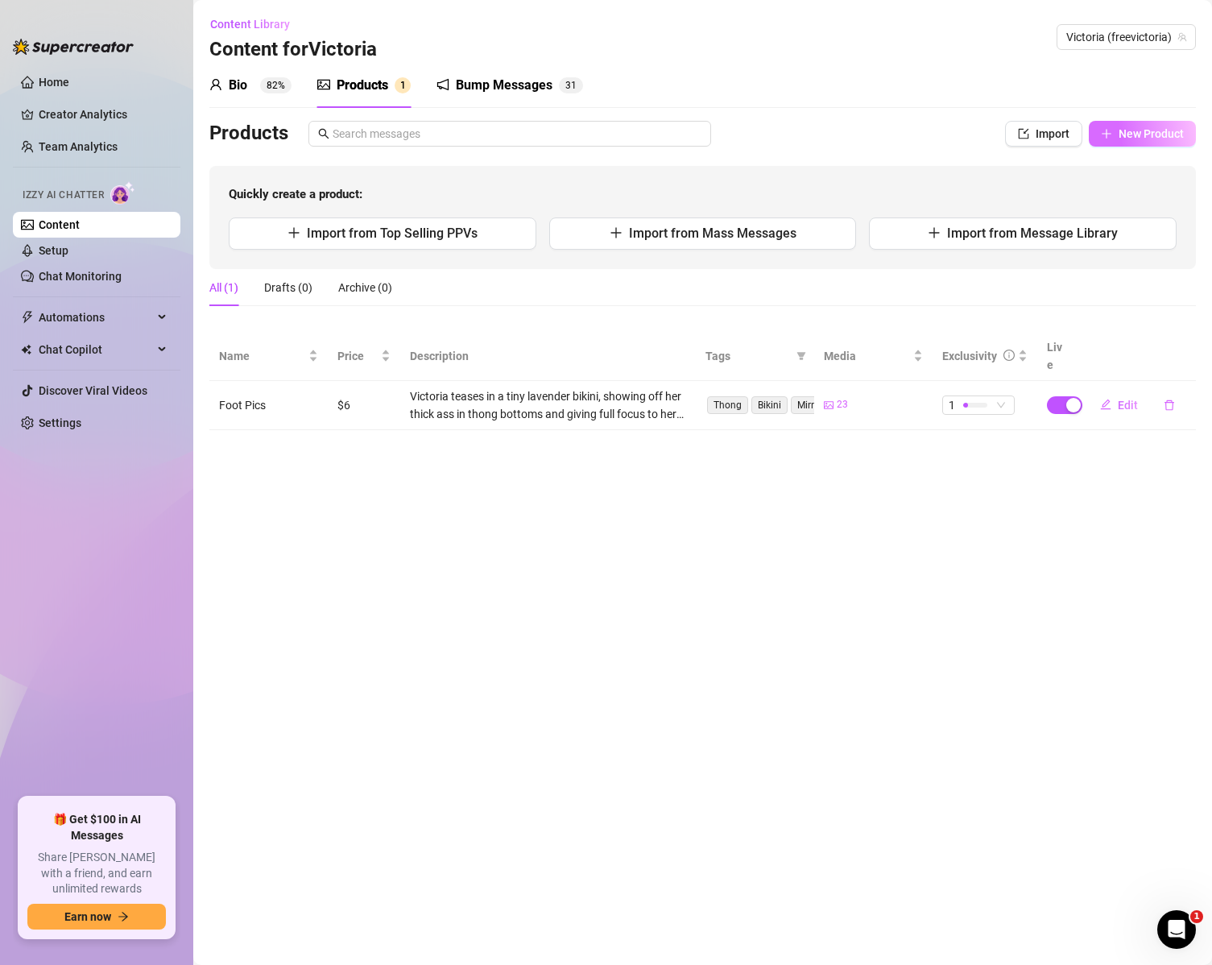
click at [1129, 128] on span "New Product" at bounding box center [1151, 133] width 65 height 13
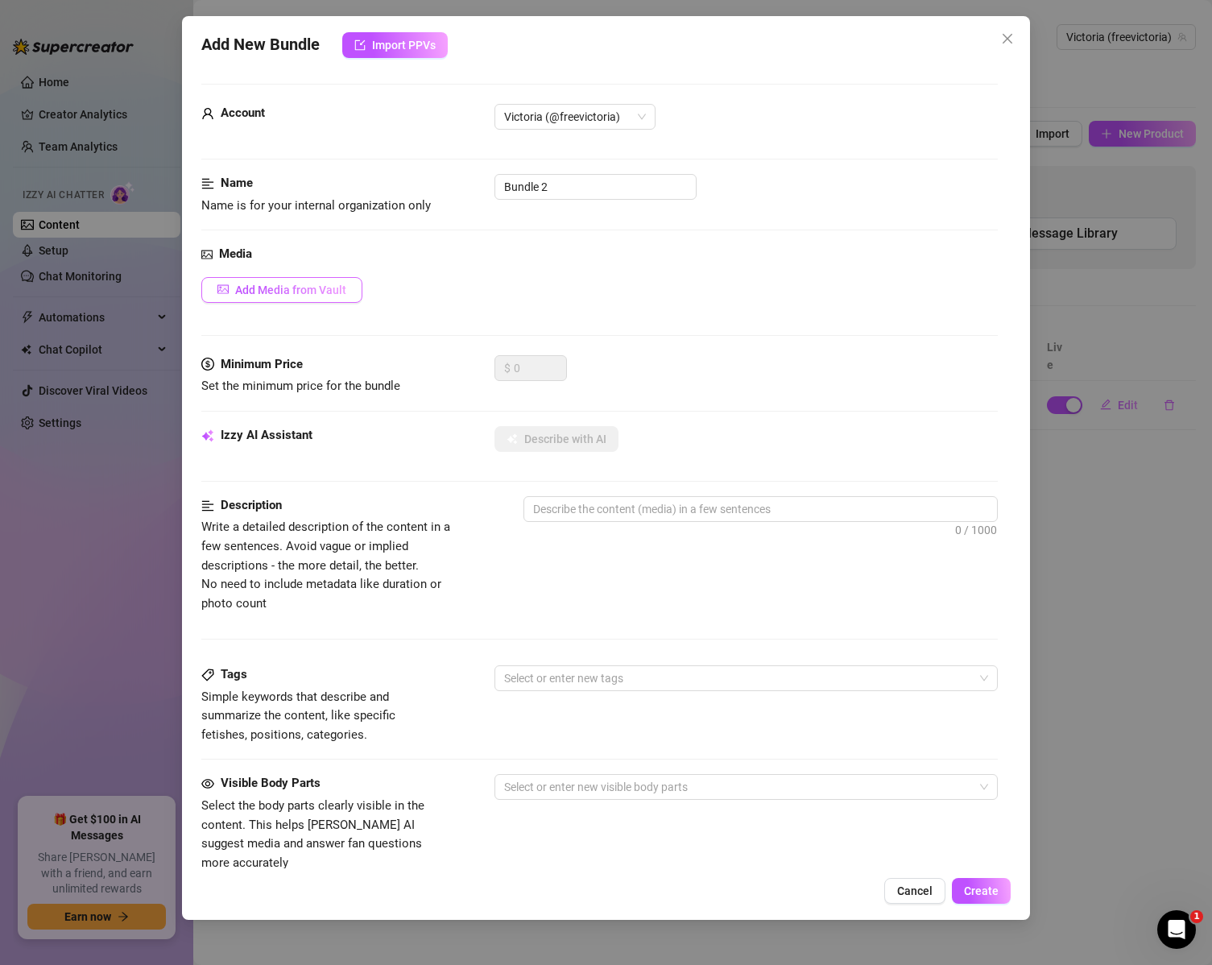
click at [270, 280] on button "Add Media from Vault" at bounding box center [281, 290] width 161 height 26
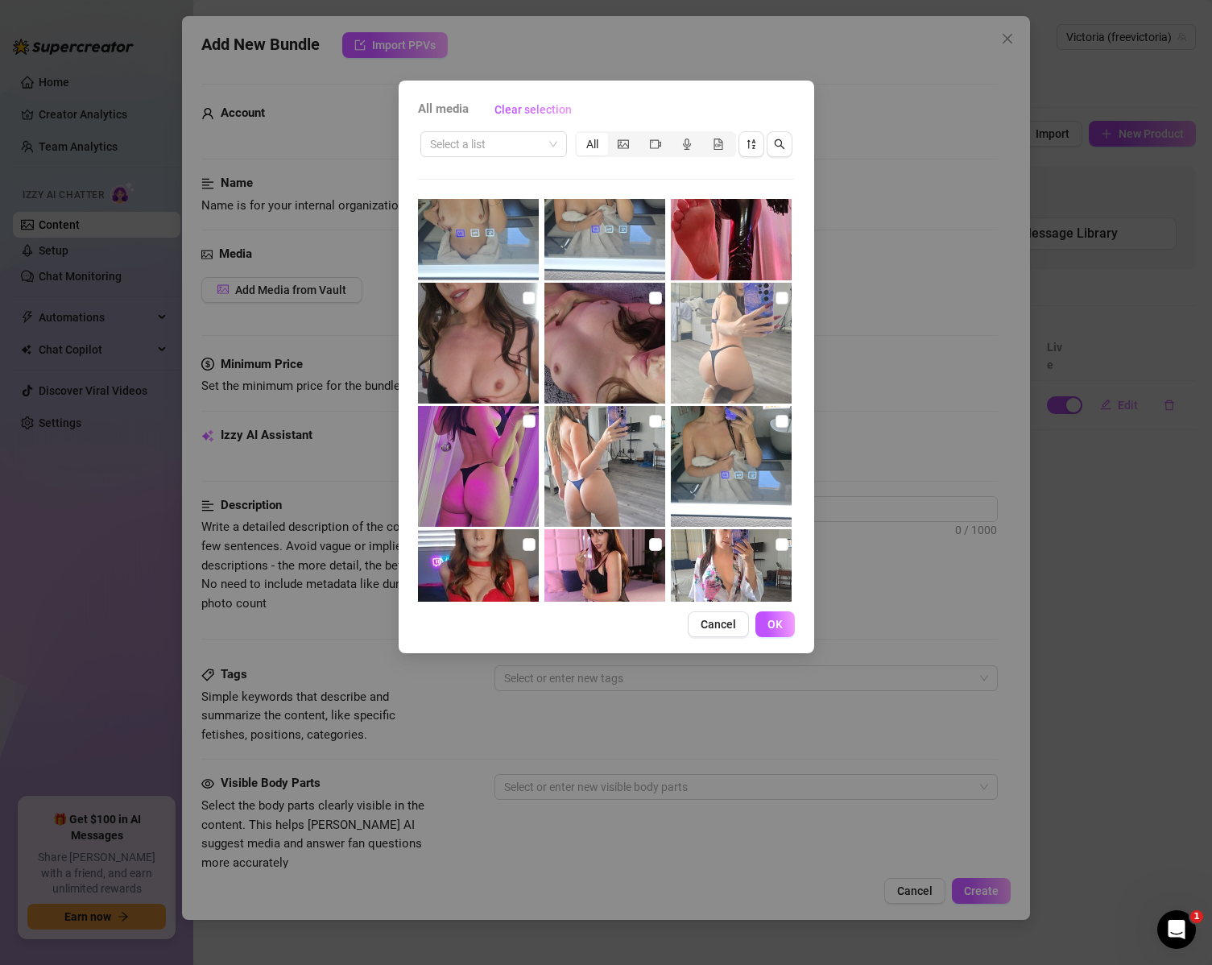
scroll to position [242, 0]
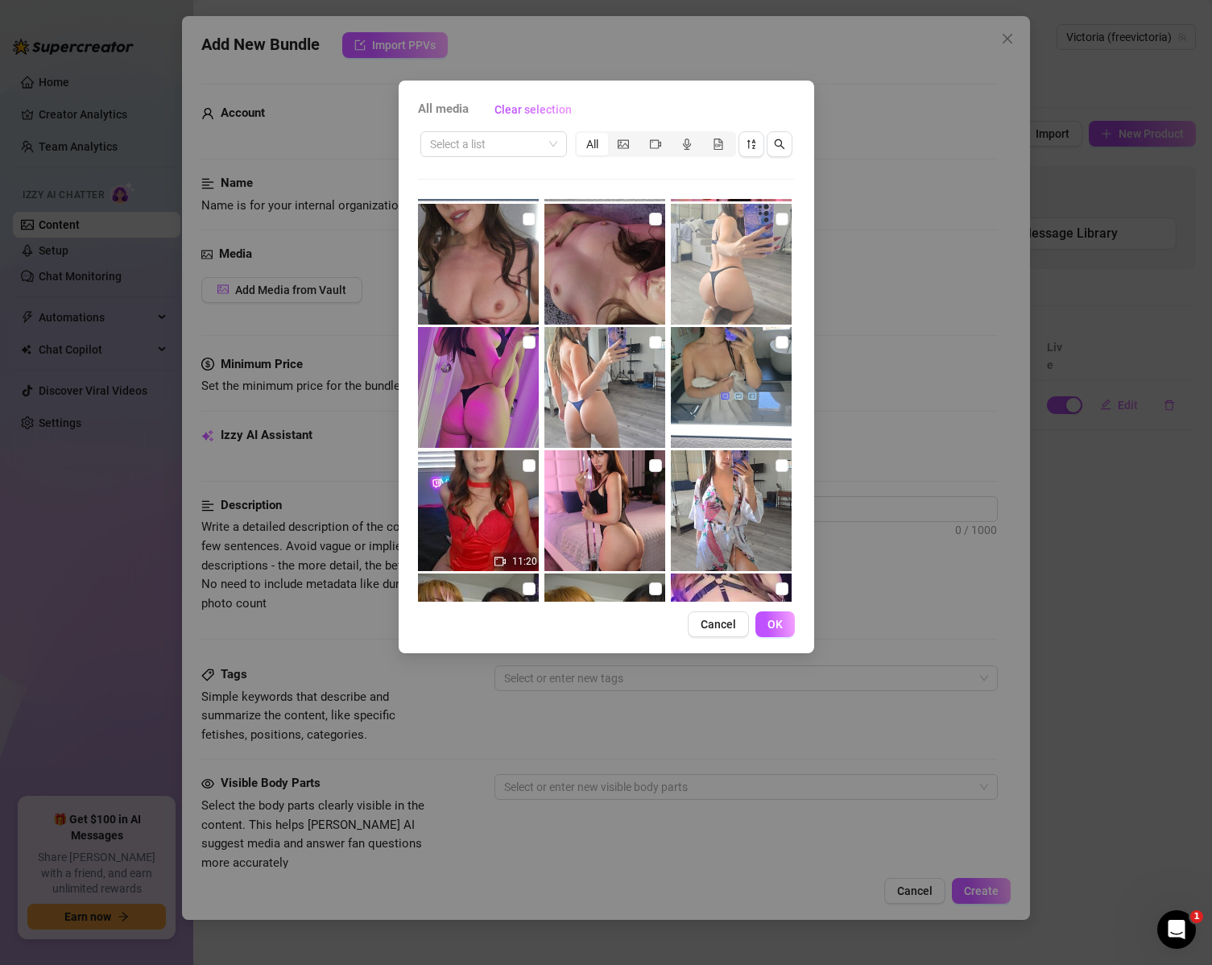
click at [732, 367] on img at bounding box center [731, 387] width 121 height 121
checkbox input "true"
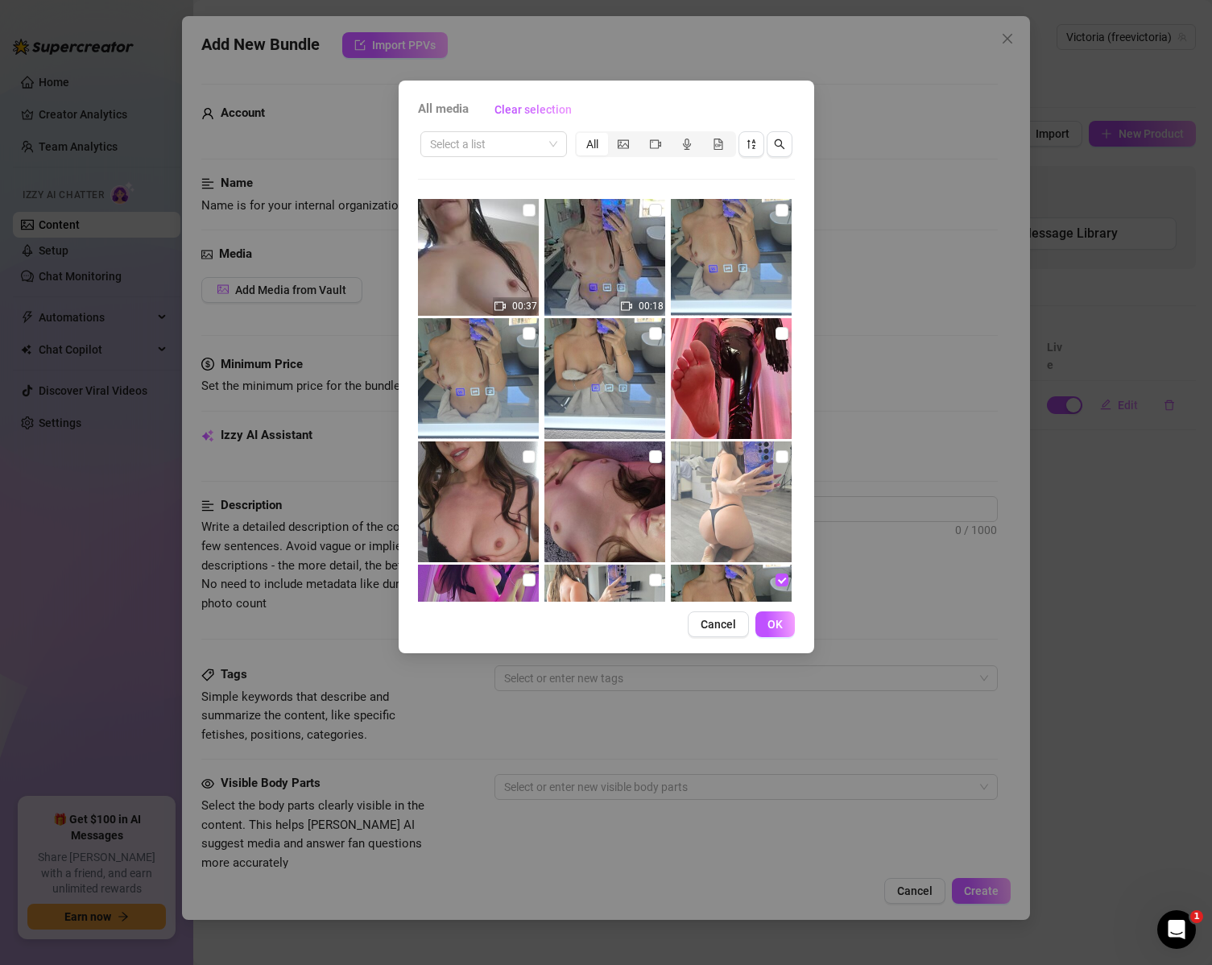
scroll to position [0, 0]
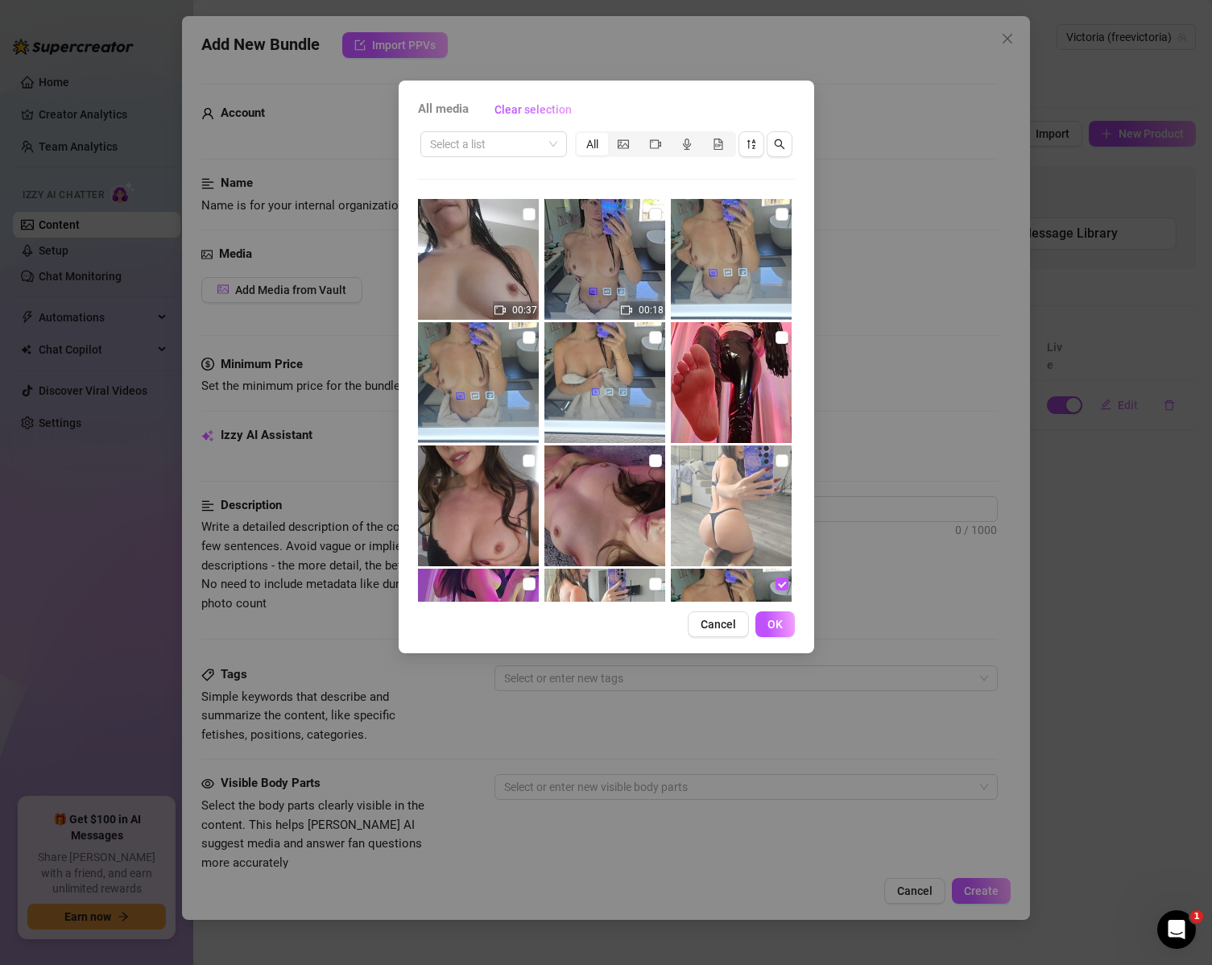
click at [620, 358] on img at bounding box center [605, 382] width 121 height 121
checkbox input "true"
click at [478, 356] on img at bounding box center [478, 382] width 121 height 121
checkbox input "true"
click at [710, 240] on img at bounding box center [731, 259] width 121 height 121
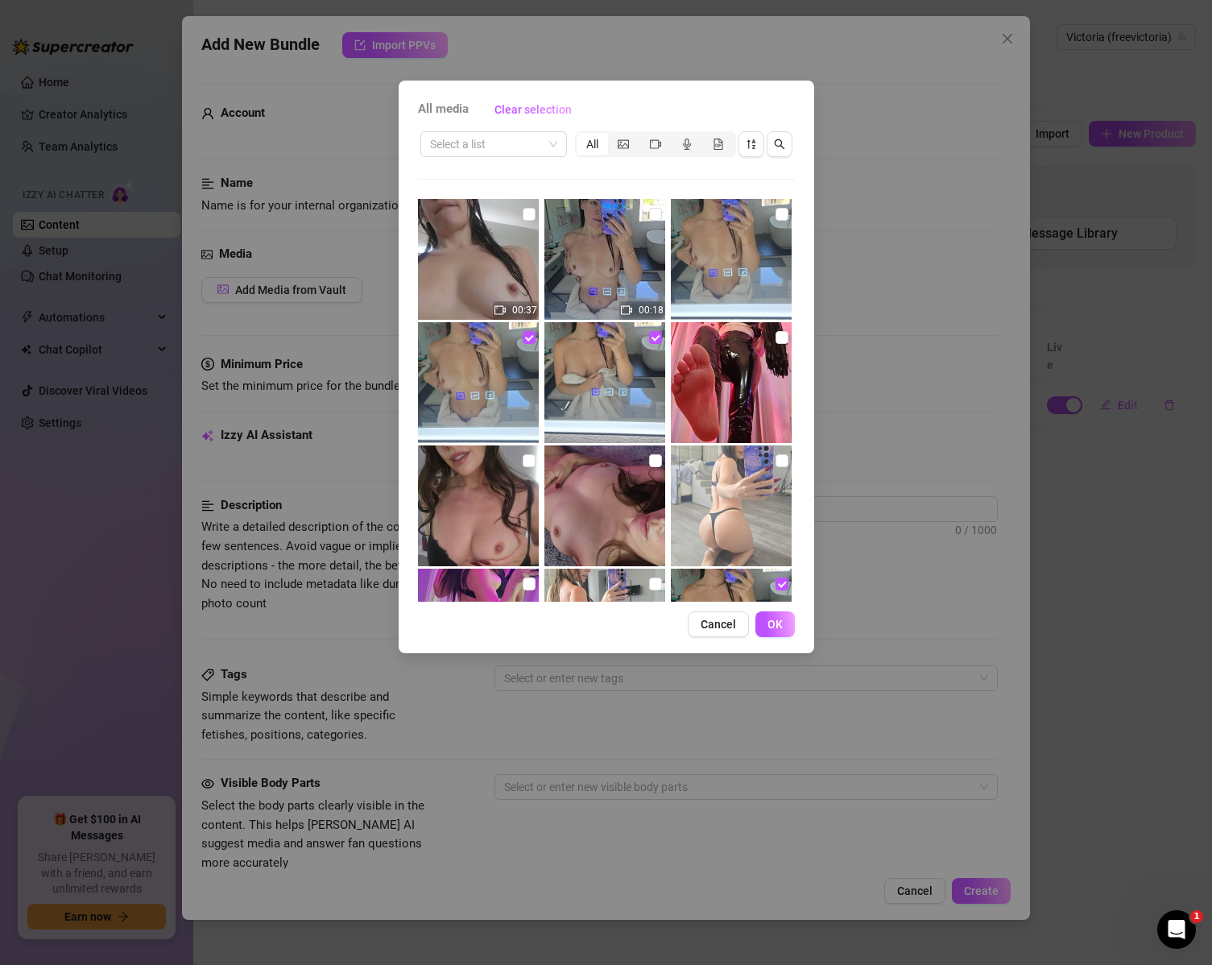
checkbox input "true"
click at [592, 234] on img at bounding box center [605, 259] width 121 height 121
checkbox input "true"
click at [490, 233] on img at bounding box center [478, 259] width 121 height 121
checkbox input "true"
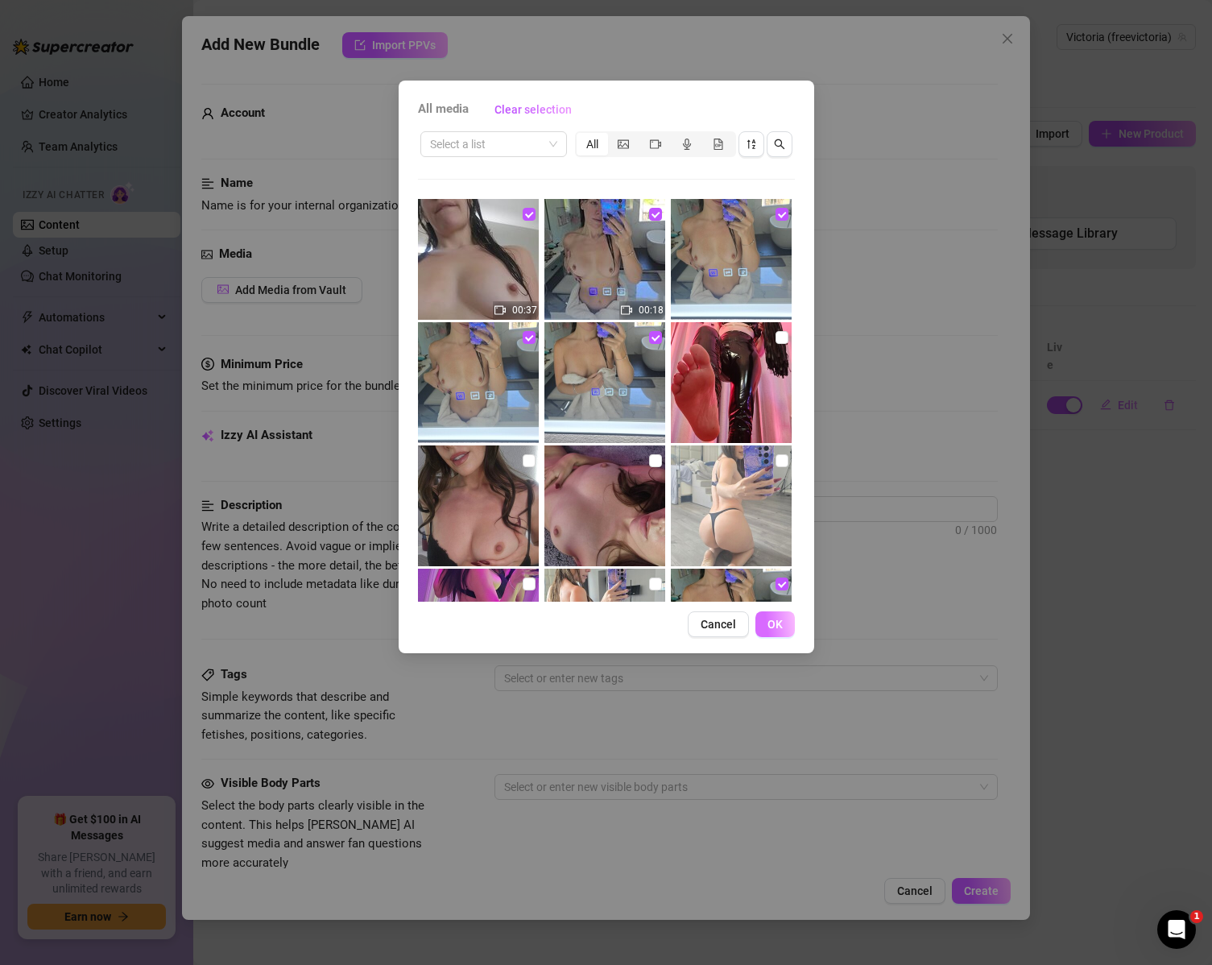
click at [786, 627] on button "OK" at bounding box center [775, 624] width 39 height 26
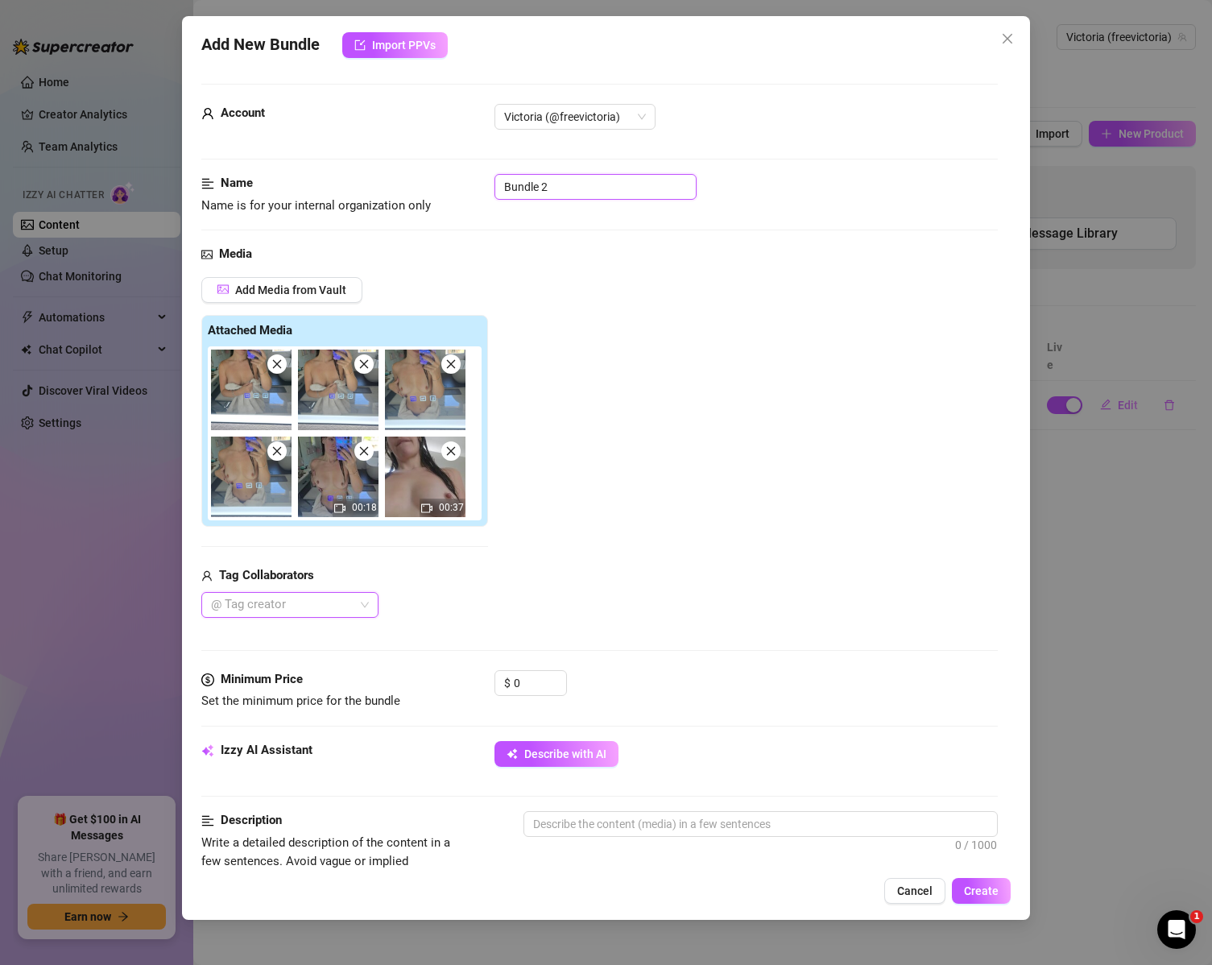
click at [615, 190] on input "Bundle 2" at bounding box center [596, 187] width 202 height 26
type input "B"
type input "Shower Set"
click at [543, 683] on input "0" at bounding box center [540, 683] width 52 height 24
drag, startPoint x: 543, startPoint y: 682, endPoint x: 510, endPoint y: 678, distance: 33.3
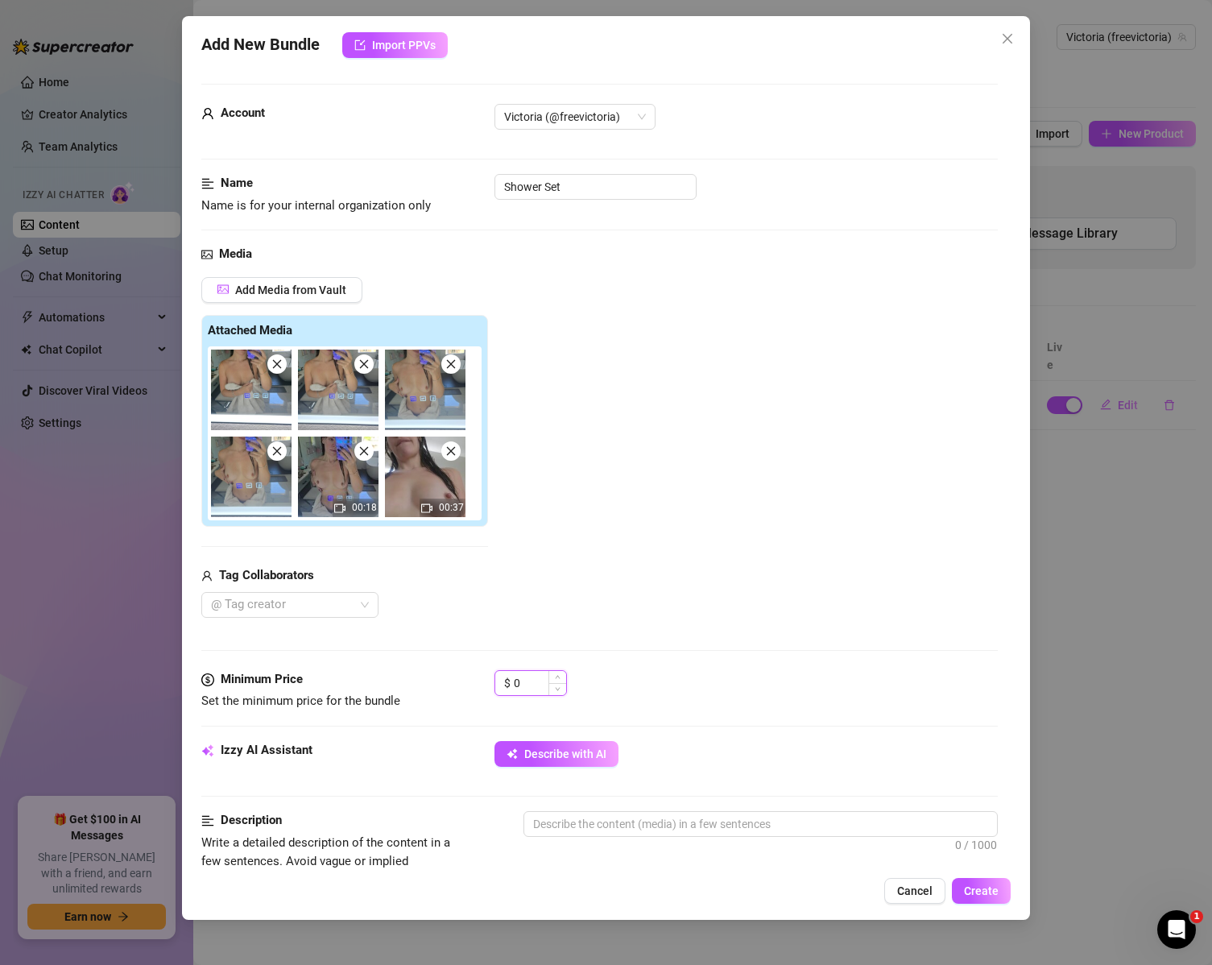
click at [511, 681] on div "$ 0" at bounding box center [531, 683] width 72 height 26
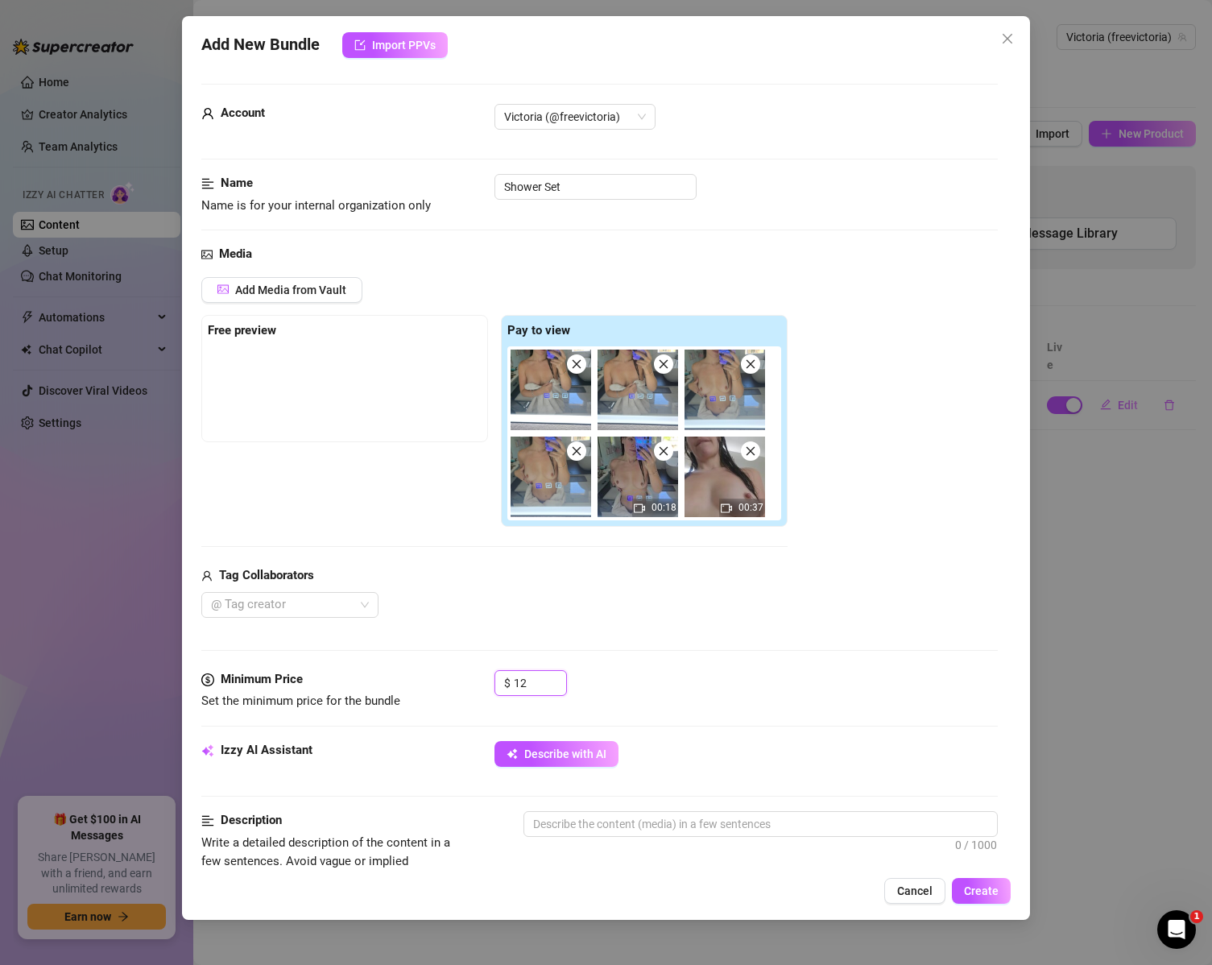
type input "12"
click at [727, 759] on div "Describe with AI" at bounding box center [747, 754] width 504 height 26
click at [593, 745] on button "Describe with AI" at bounding box center [557, 754] width 124 height 26
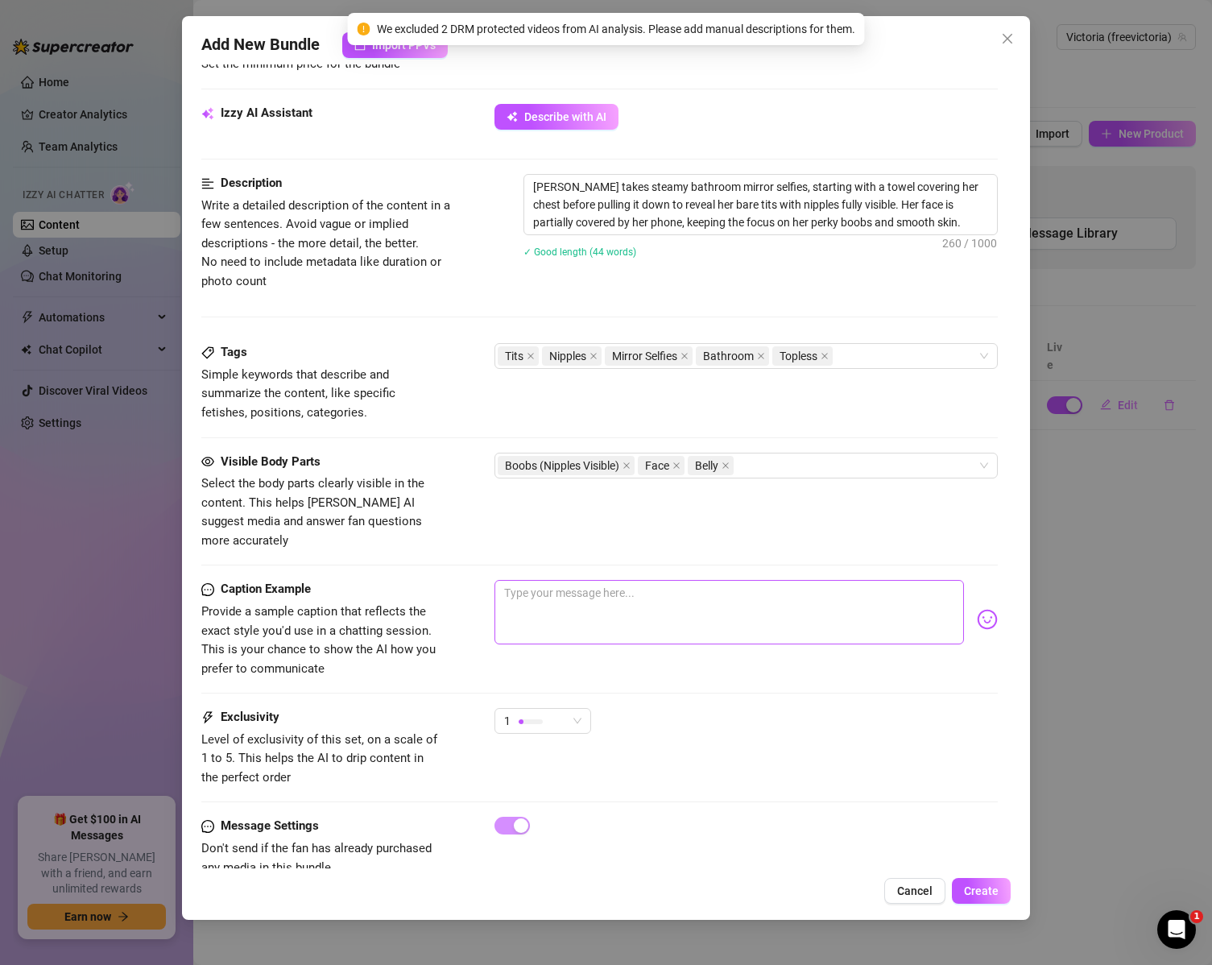
scroll to position [644, 0]
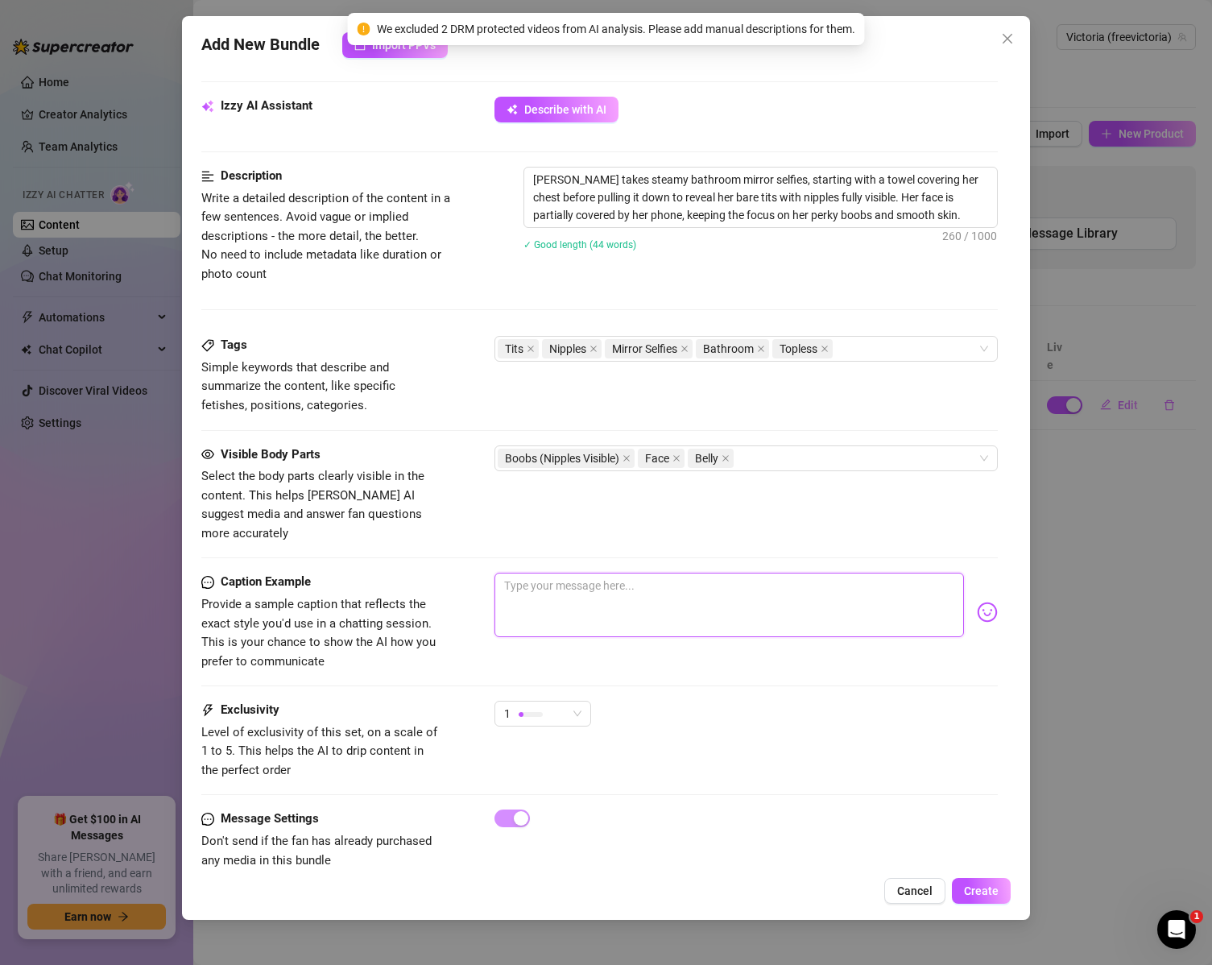
click at [764, 578] on textarea at bounding box center [730, 605] width 470 height 64
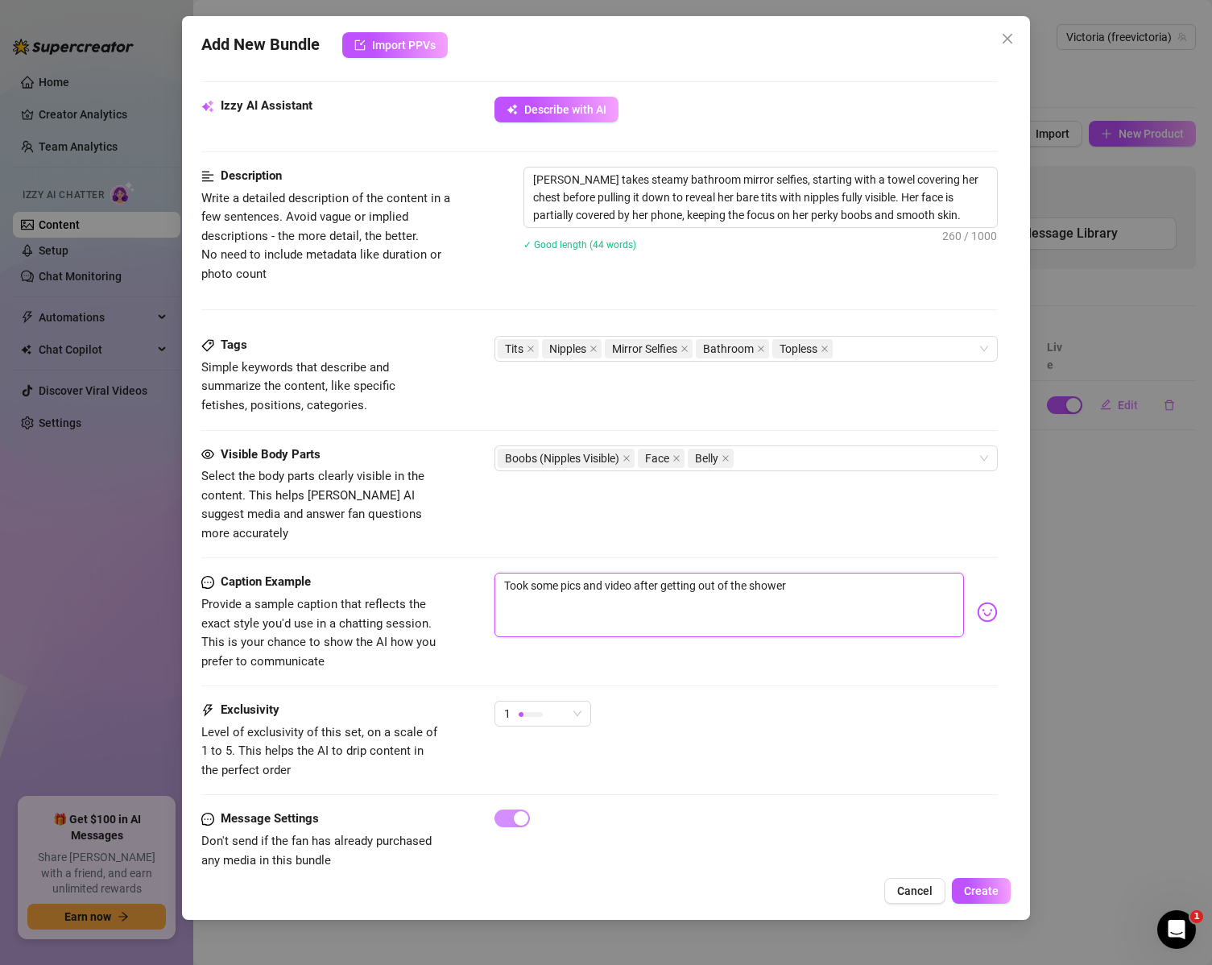
drag, startPoint x: 842, startPoint y: 565, endPoint x: 684, endPoint y: 609, distance: 164.0
click at [681, 610] on textarea "Took some pics and video after getting out of the shower" at bounding box center [730, 605] width 470 height 64
click at [811, 573] on textarea "Took some pics and video after getting out of the shower" at bounding box center [730, 605] width 470 height 64
click at [805, 573] on textarea "Took some pics and video after getting out of the shower" at bounding box center [730, 605] width 470 height 64
click at [977, 603] on img at bounding box center [987, 612] width 21 height 21
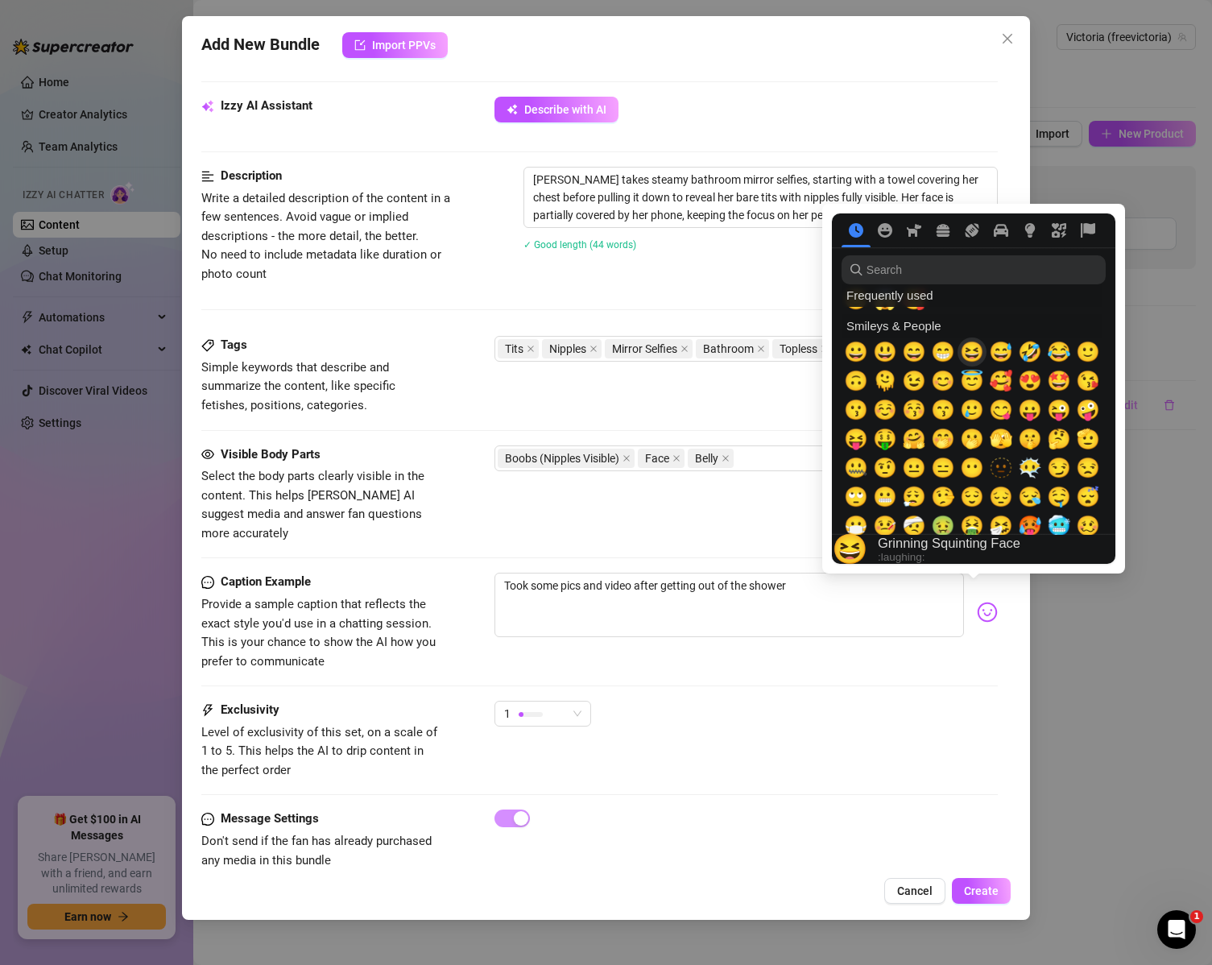
scroll to position [81, 0]
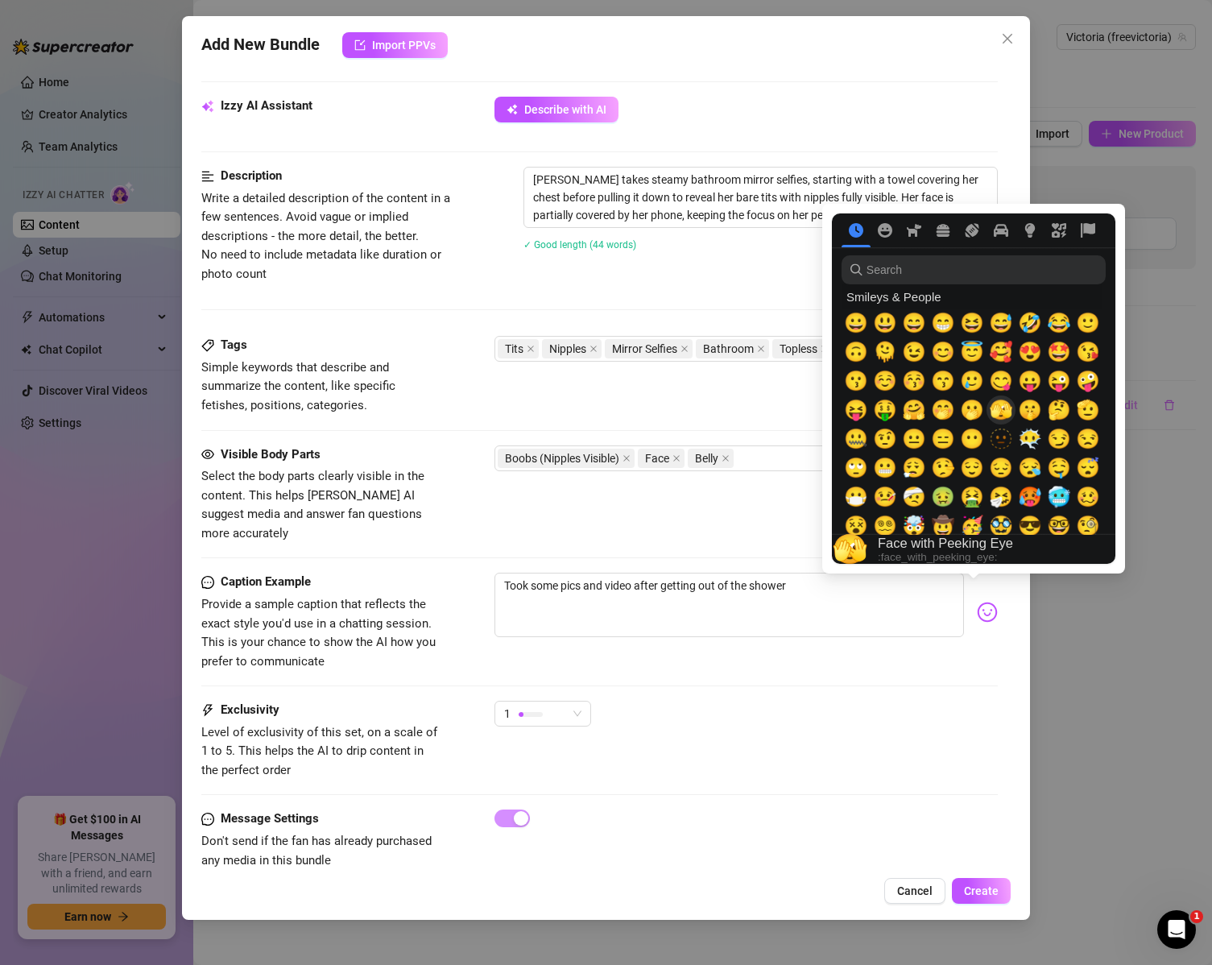
click at [1004, 414] on span "🫣" at bounding box center [1001, 410] width 24 height 23
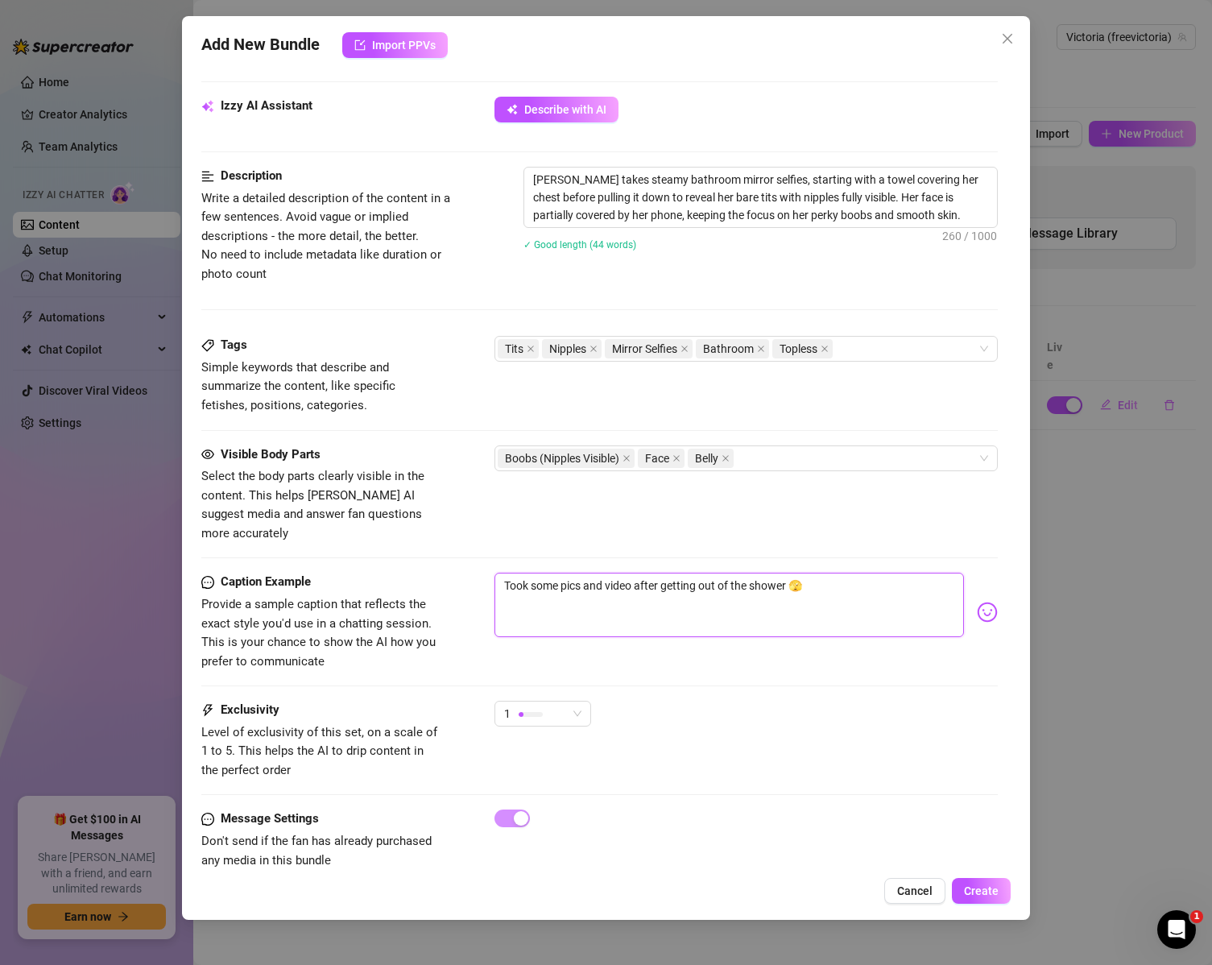
type textarea "Took some pics and video after getting out of the shower 🫣"
click at [806, 701] on div "1" at bounding box center [747, 721] width 504 height 40
click at [886, 346] on div "Tits Nipples Mirror Selfies Bathroom Topless" at bounding box center [738, 349] width 481 height 23
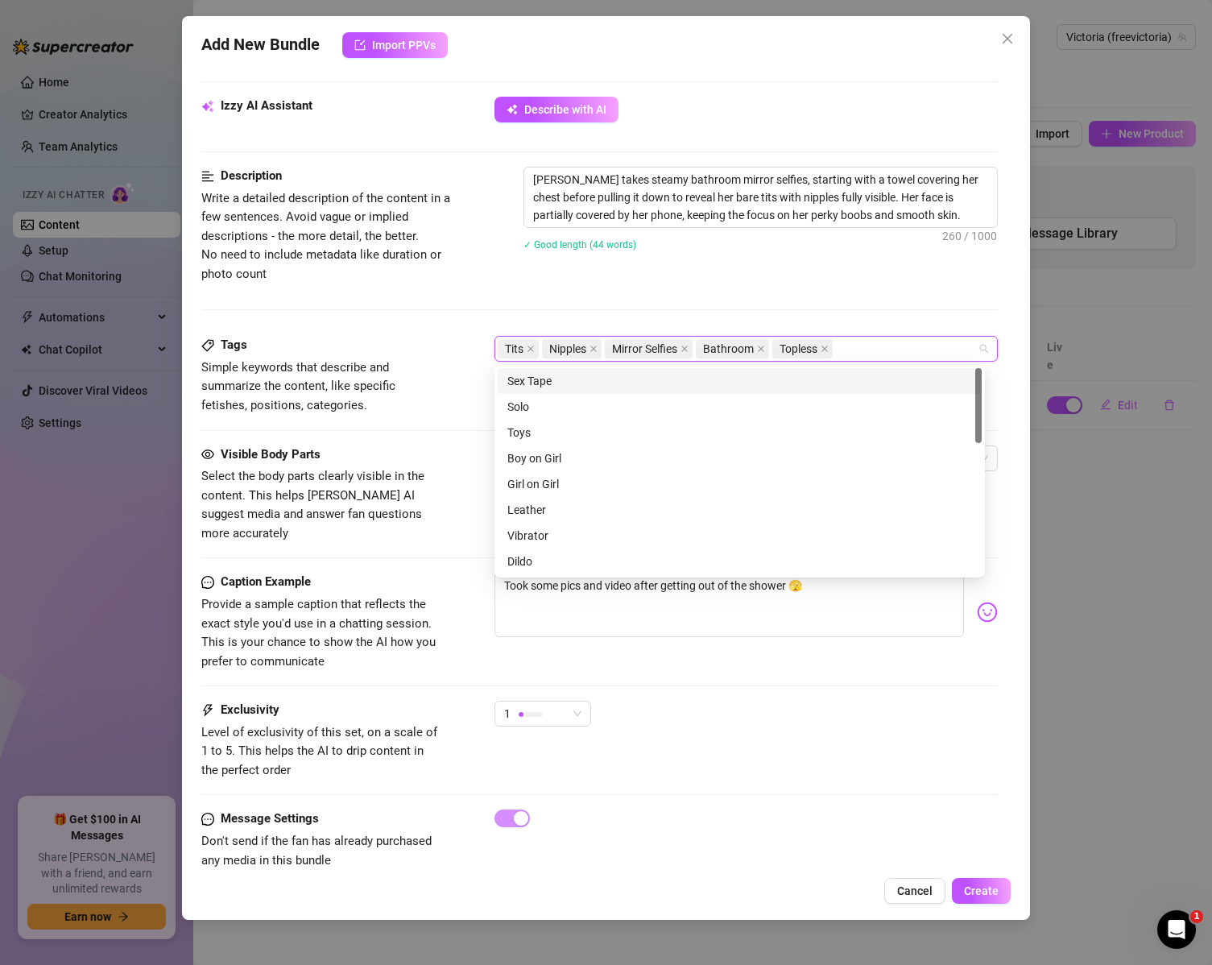
click at [885, 347] on div "Tits Nipples Mirror Selfies Bathroom Topless" at bounding box center [738, 349] width 481 height 23
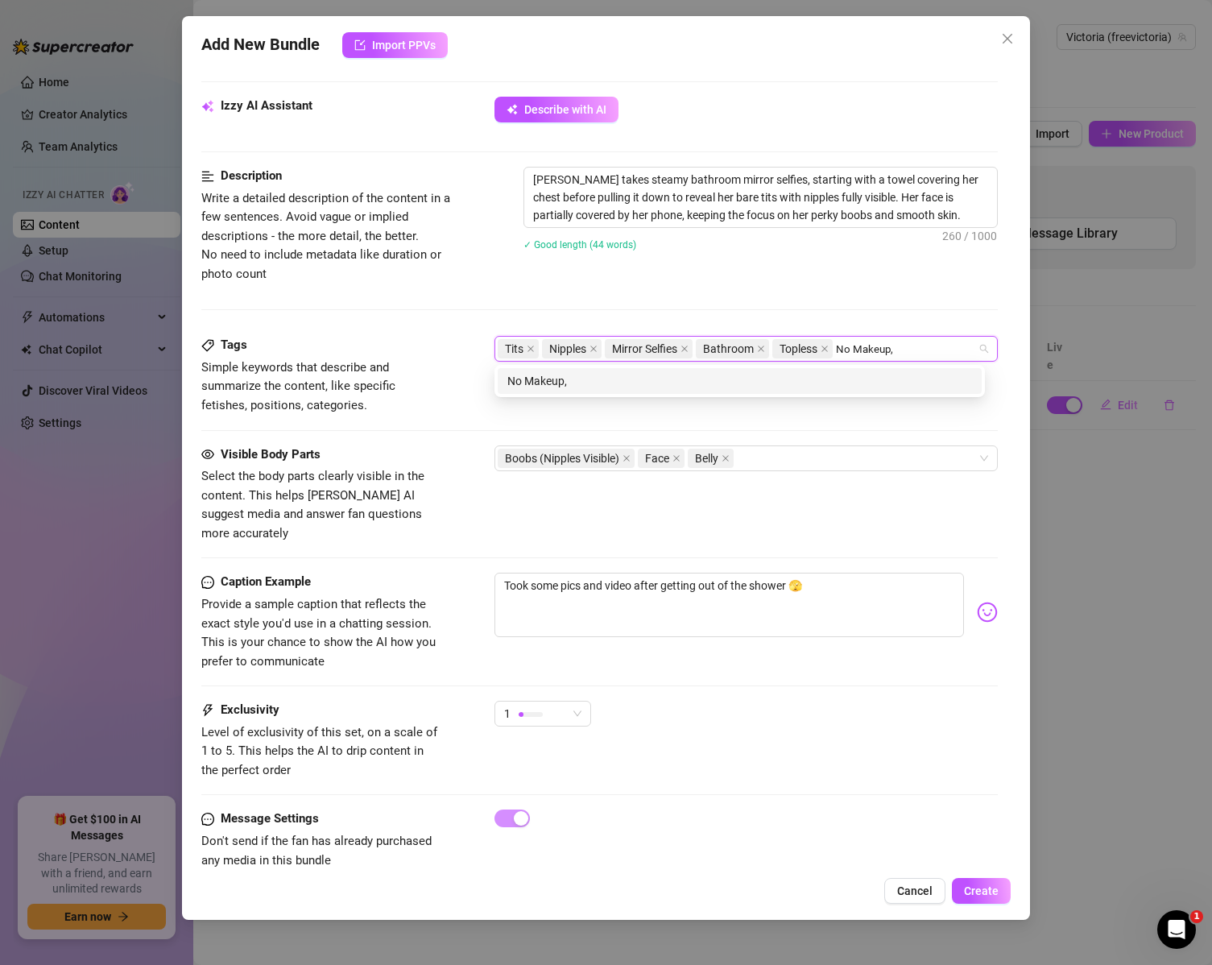
type input "No Makeup"
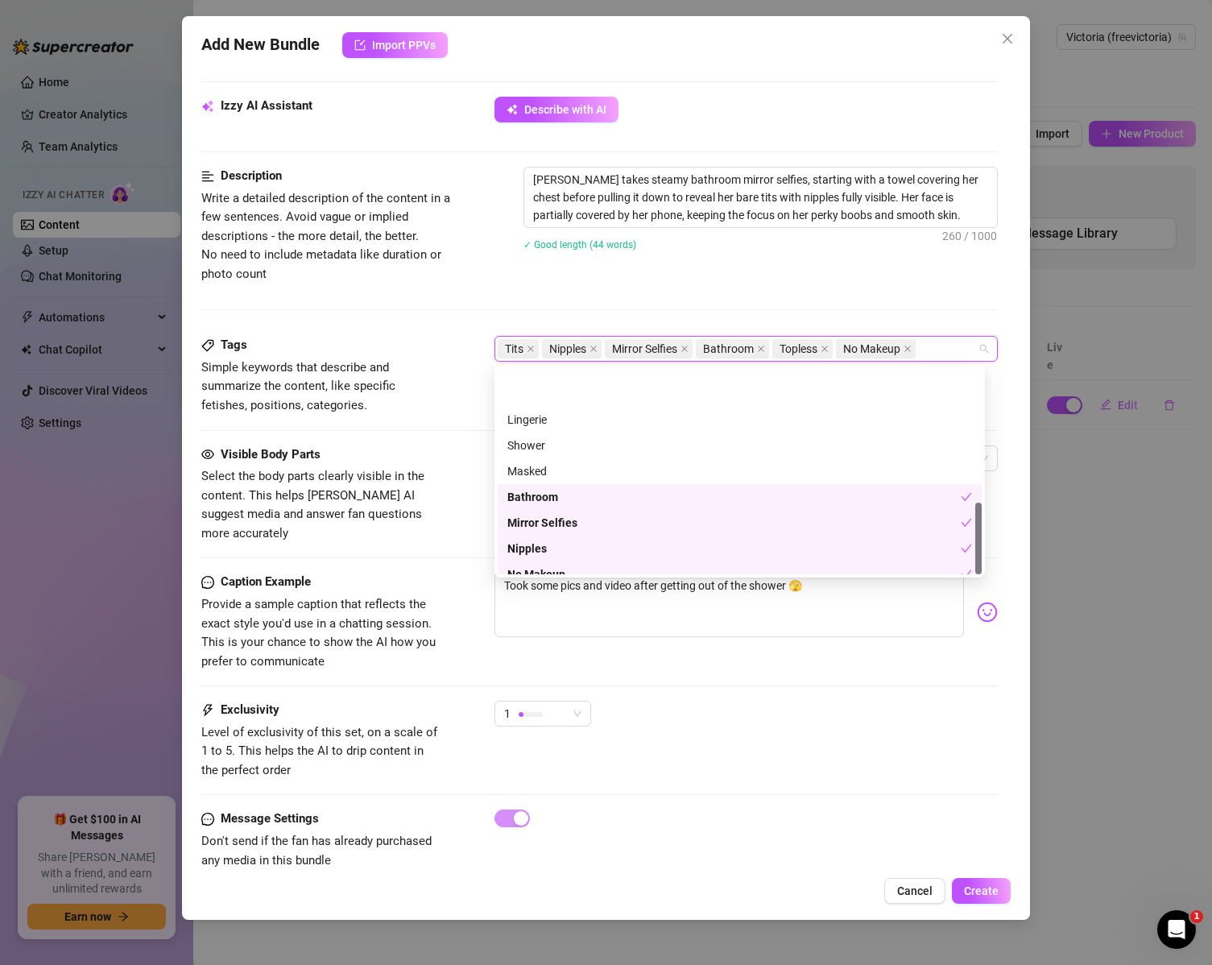
scroll to position [387, 0]
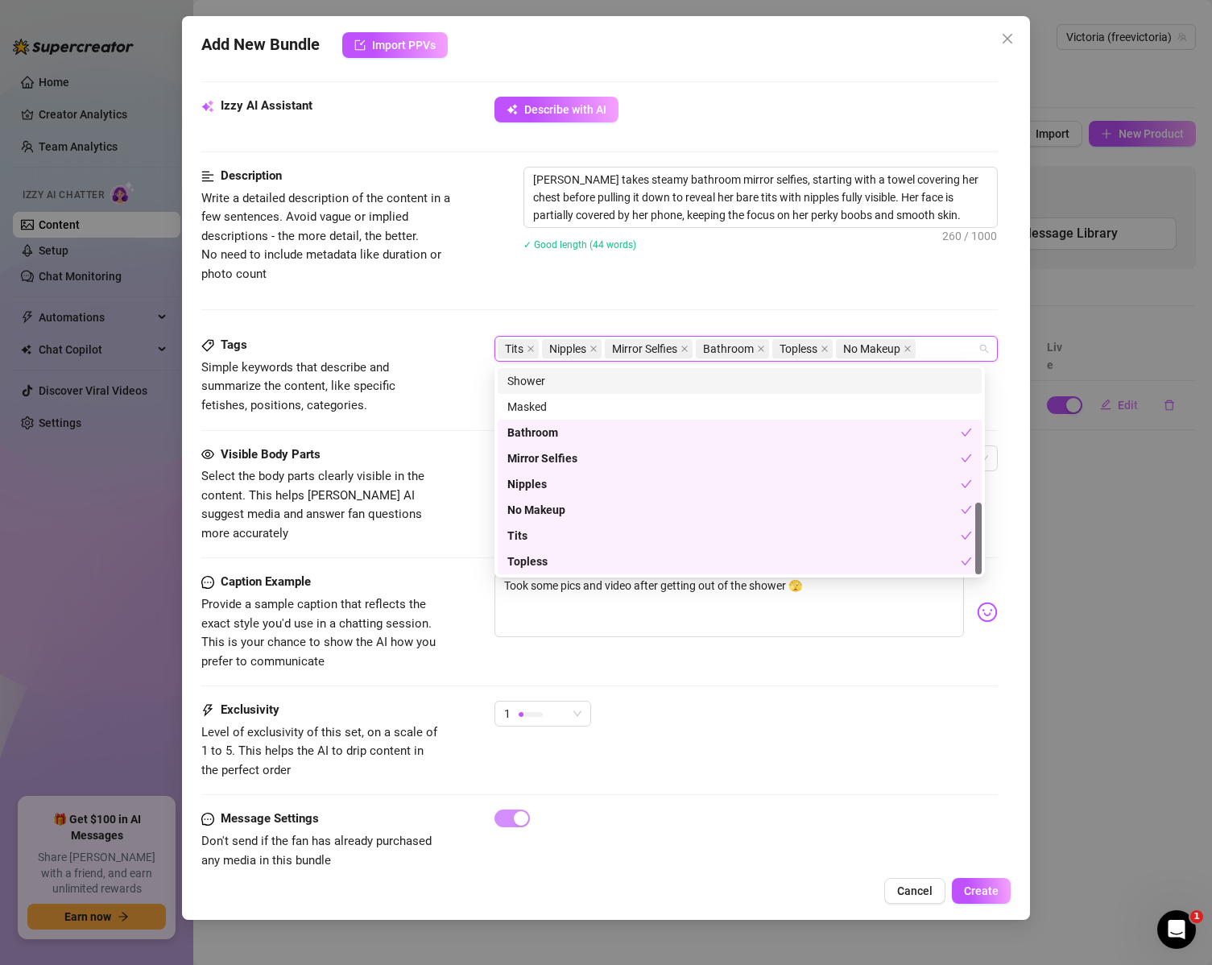
click at [453, 323] on div "Description Write a detailed description of the content in a few sentences. Avo…" at bounding box center [599, 251] width 797 height 169
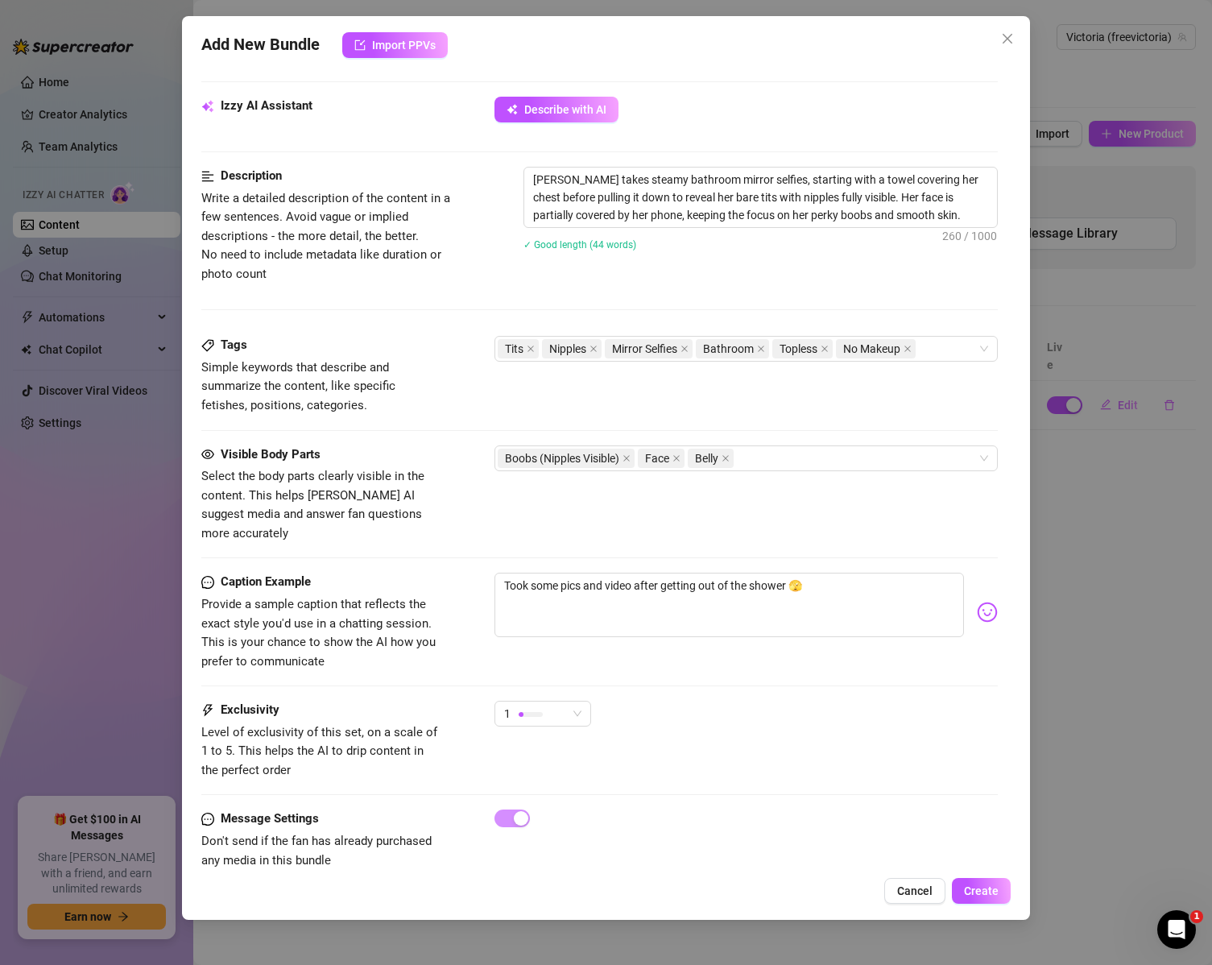
scroll to position [657, 0]
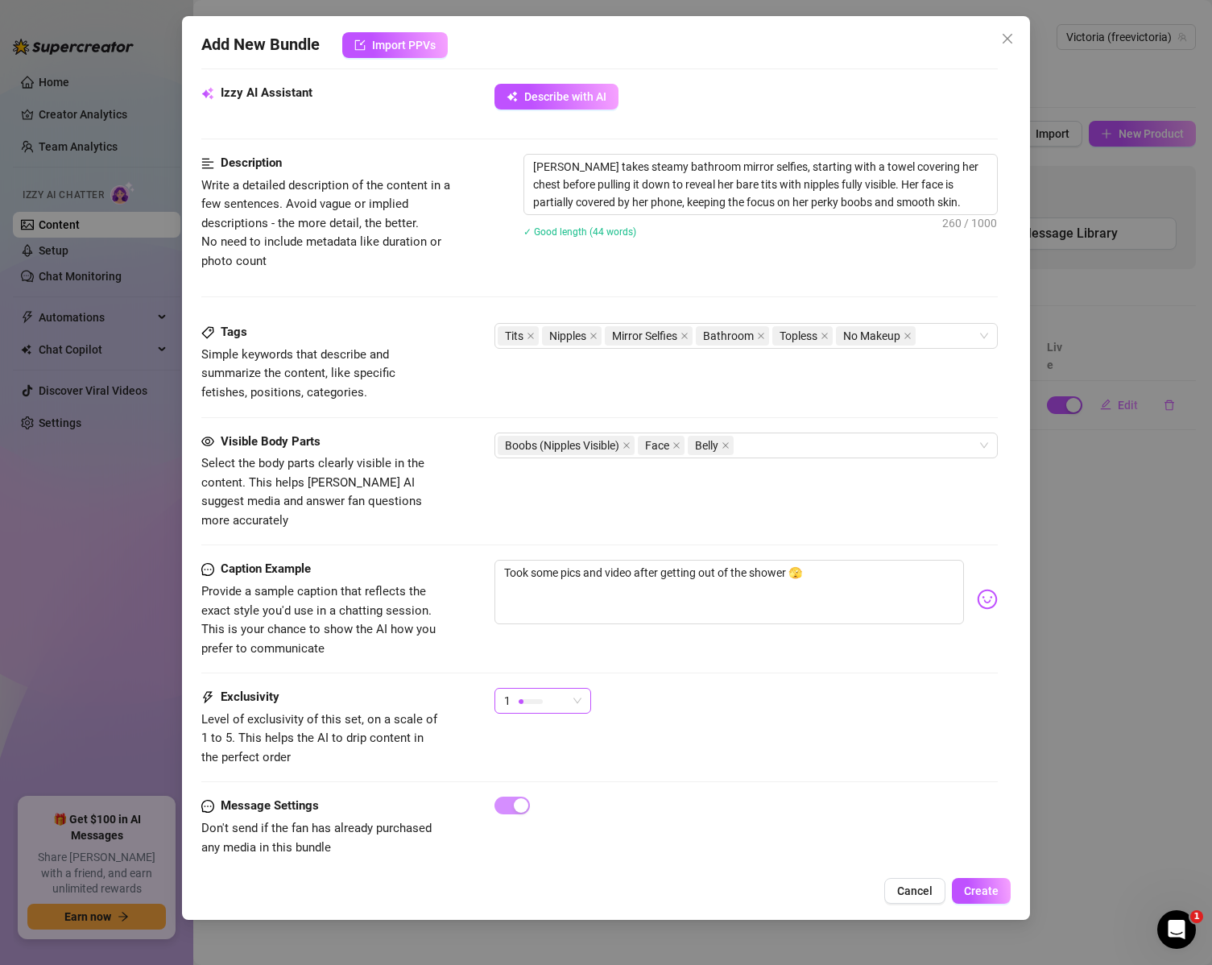
click at [573, 689] on span "1" at bounding box center [542, 701] width 77 height 24
click at [617, 768] on div "3" at bounding box center [582, 766] width 151 height 18
click at [752, 688] on div "3 3" at bounding box center [747, 708] width 504 height 40
click at [572, 689] on span "3" at bounding box center [542, 701] width 77 height 24
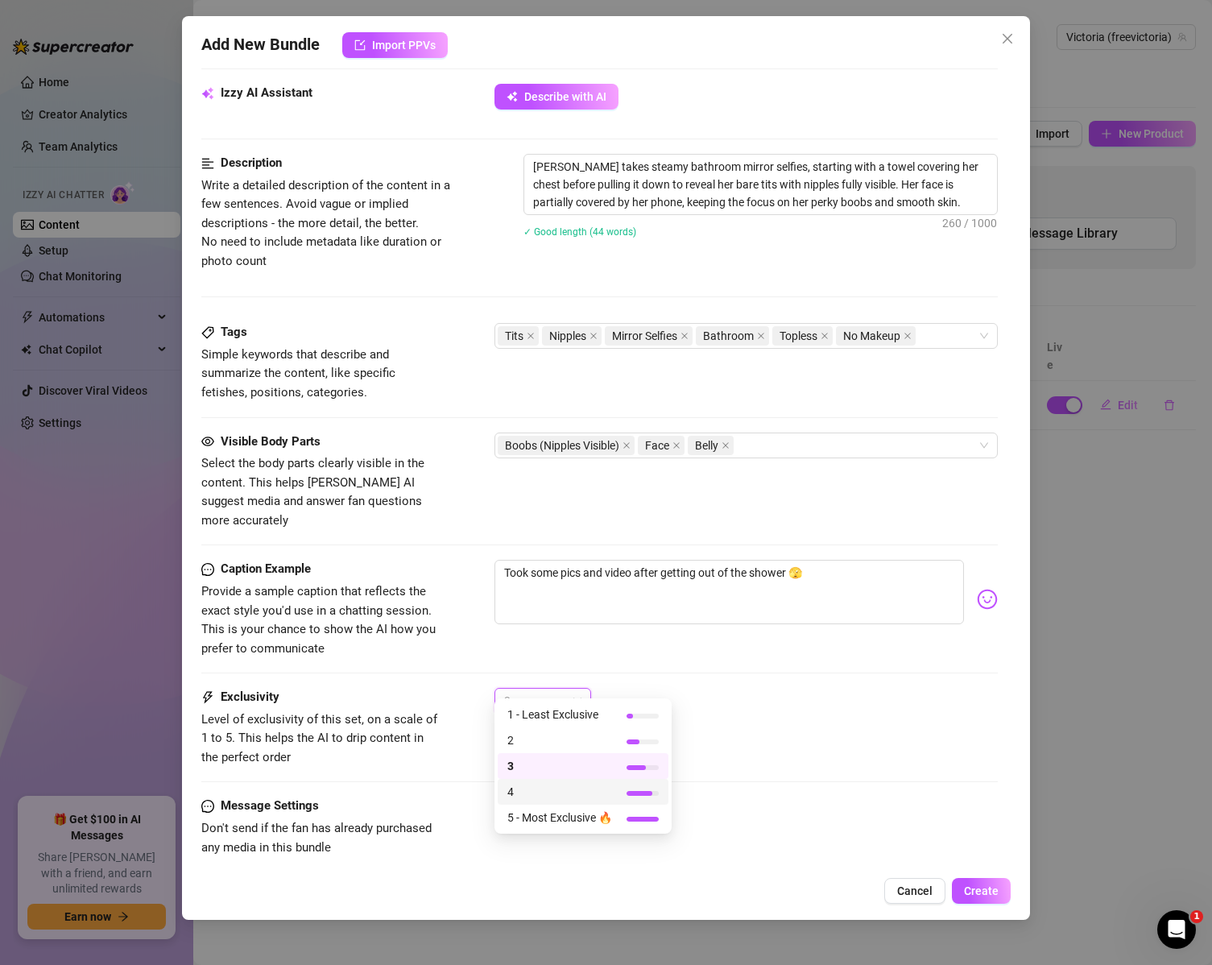
click at [556, 785] on span "4" at bounding box center [559, 792] width 105 height 18
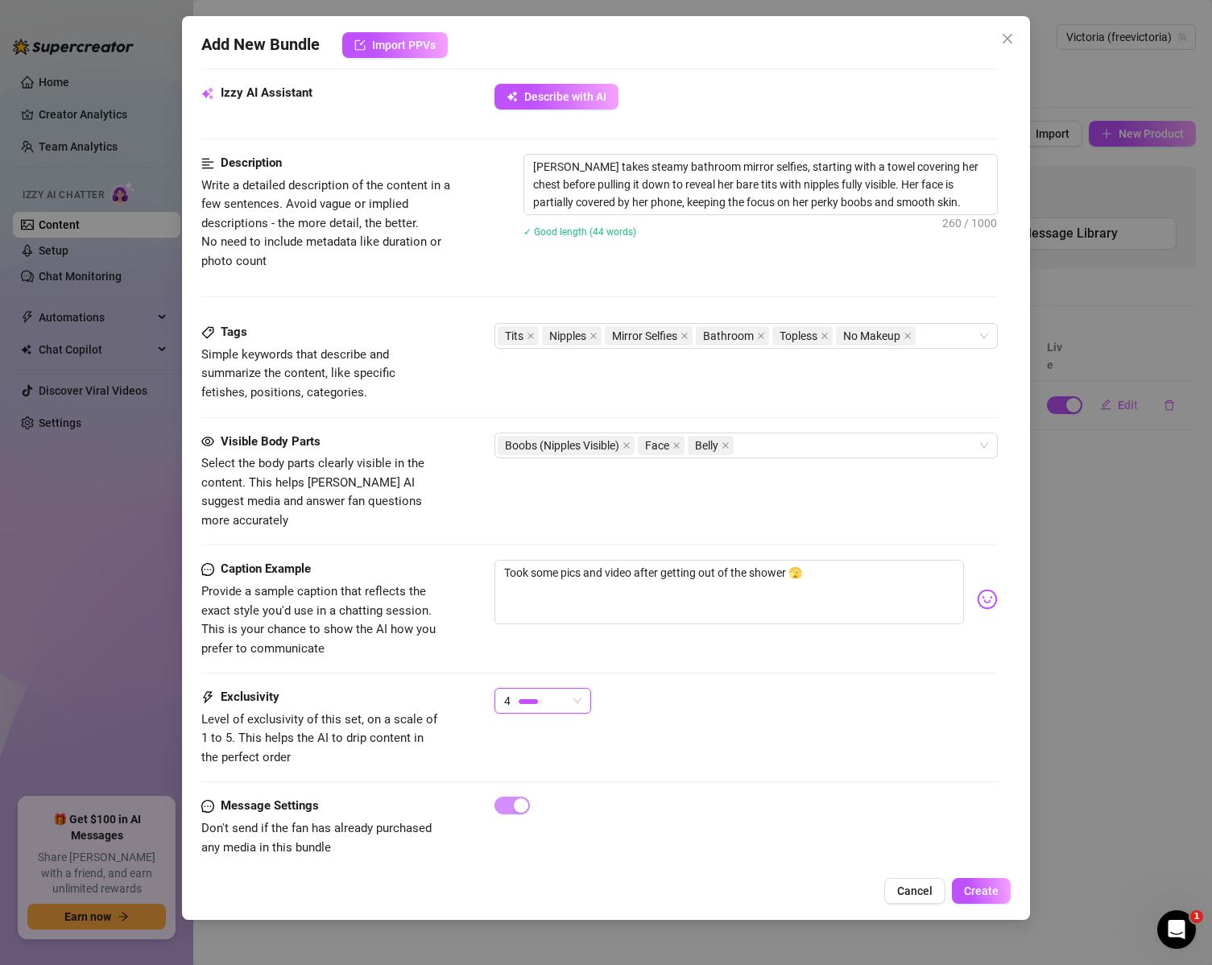
click at [703, 688] on div "4 4" at bounding box center [747, 708] width 504 height 40
click at [1000, 901] on button "Create" at bounding box center [981, 891] width 59 height 26
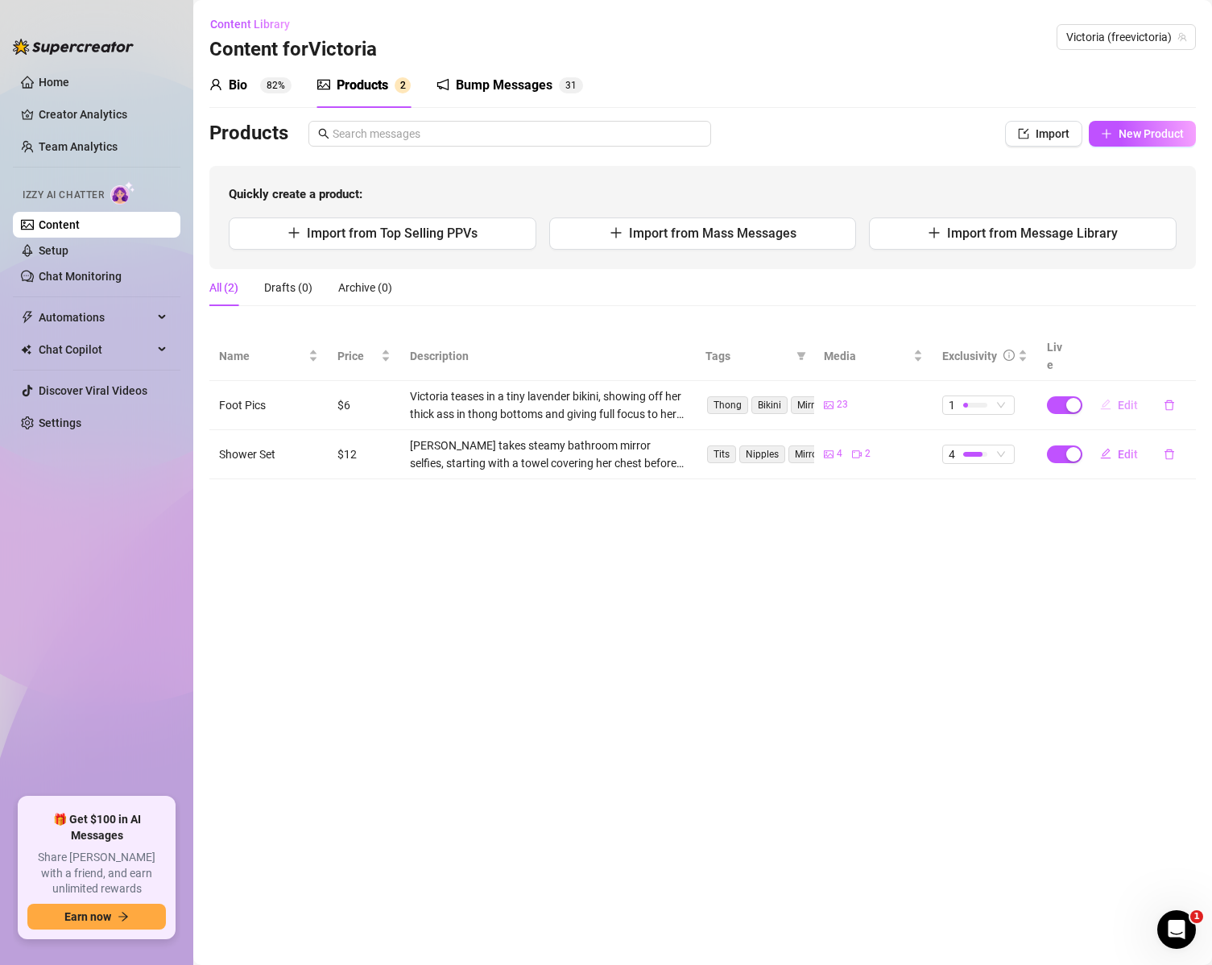
click at [1115, 392] on button "Edit" at bounding box center [1119, 405] width 64 height 26
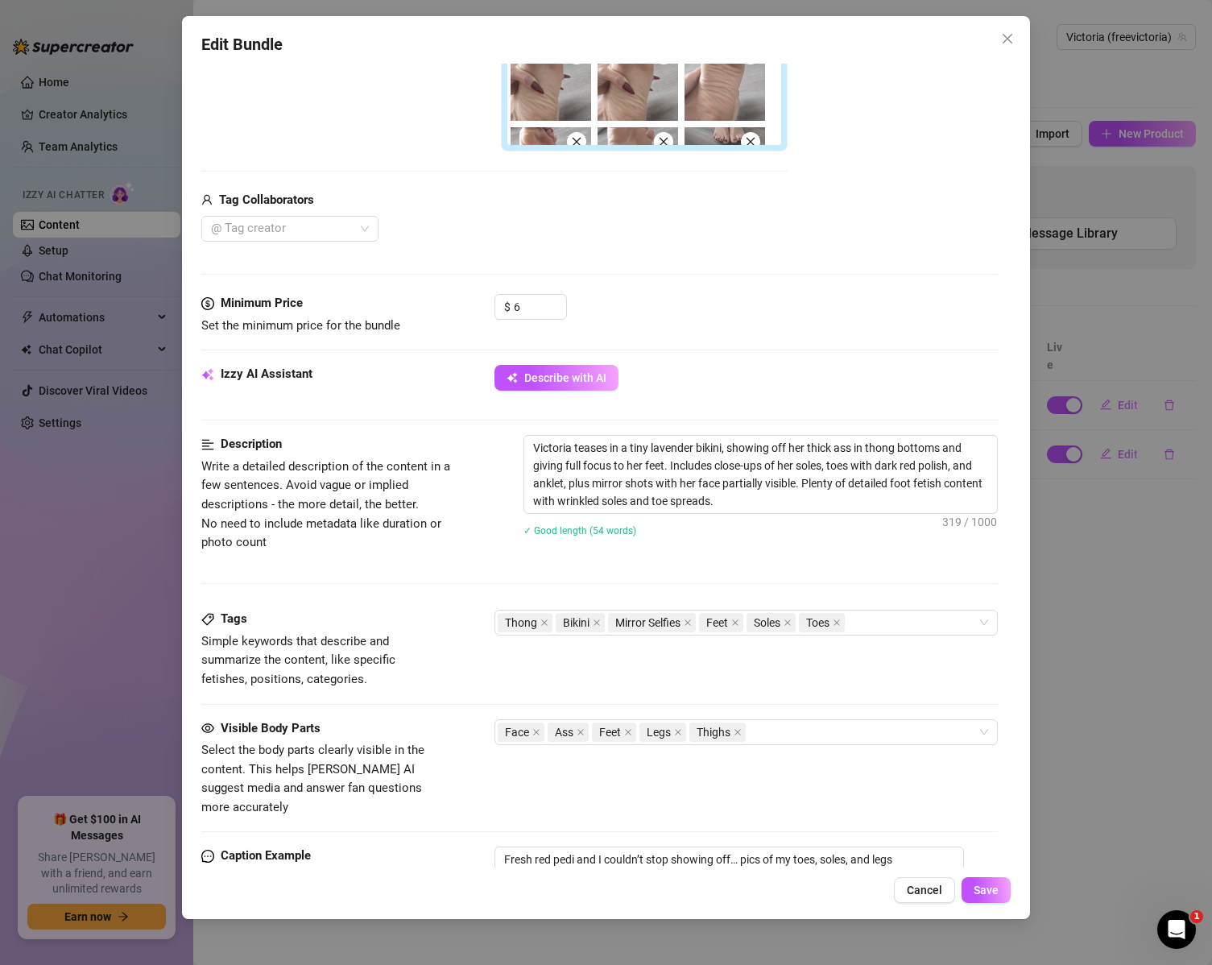
scroll to position [644, 0]
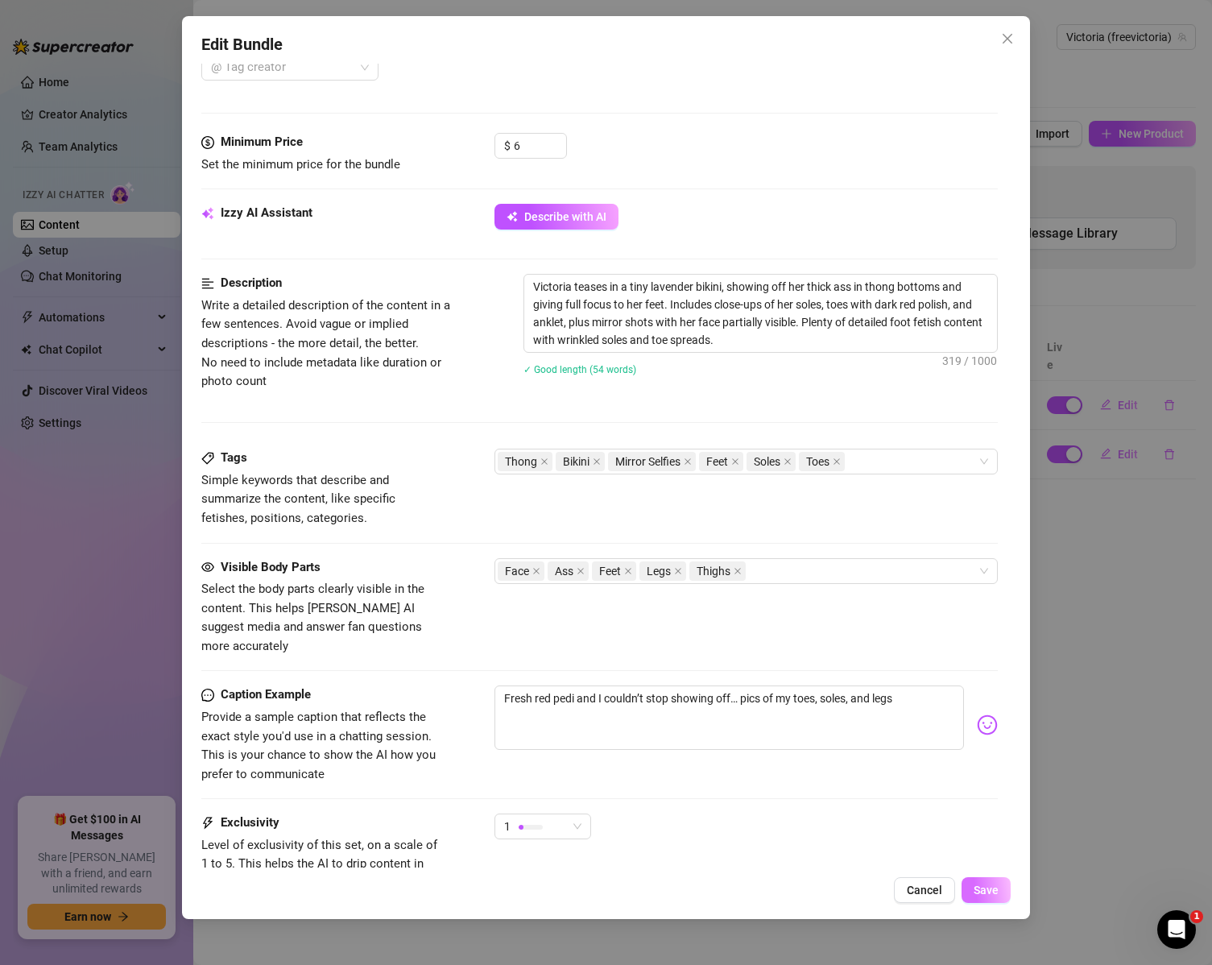
click at [992, 892] on span "Save" at bounding box center [986, 890] width 25 height 13
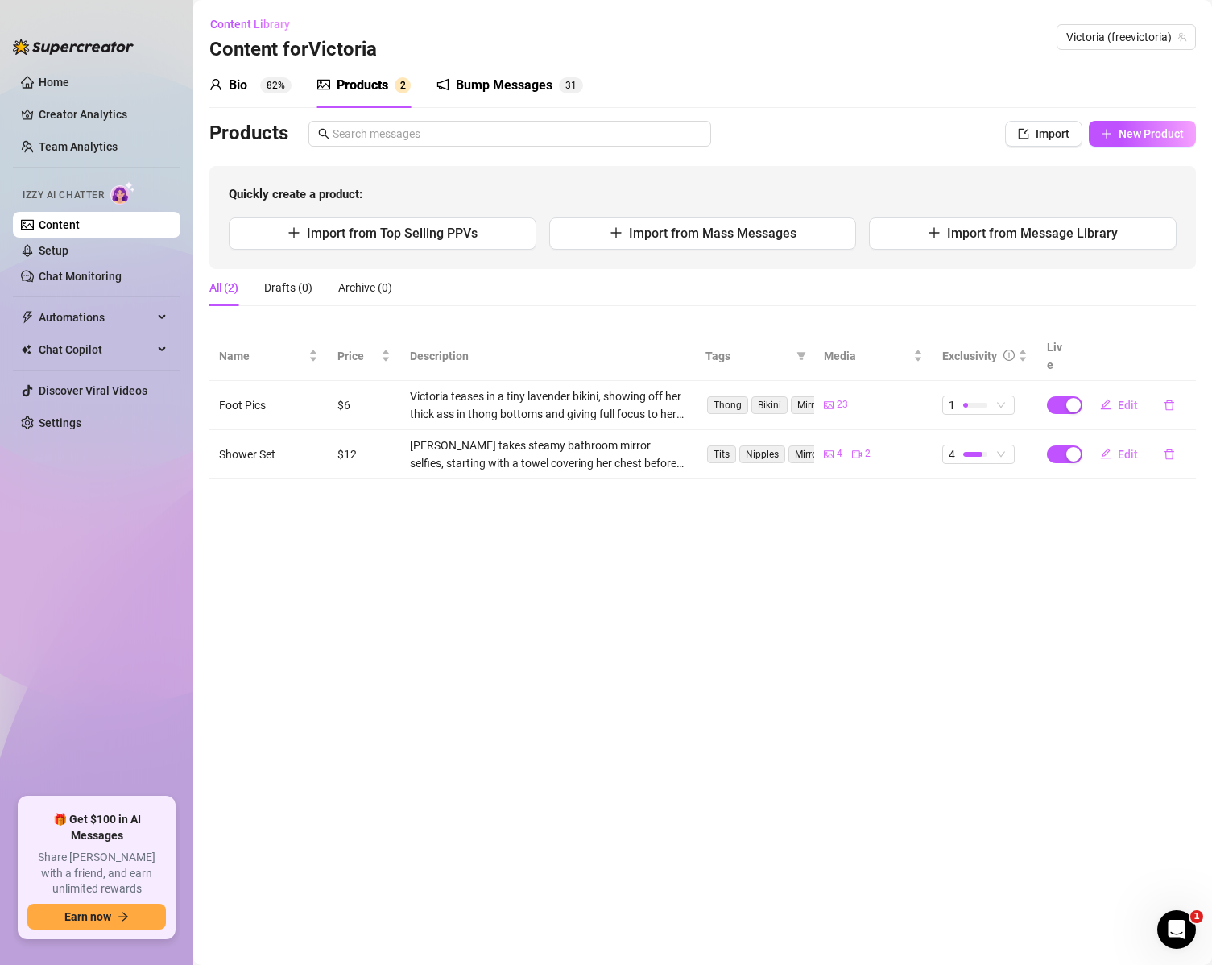
click at [783, 710] on main "Content Library Content for Victoria Victoria (freevictoria) Bio 82% Products 2…" at bounding box center [702, 482] width 1019 height 965
drag, startPoint x: 439, startPoint y: 605, endPoint x: 391, endPoint y: 549, distance: 74.3
click at [439, 605] on main "Content Library Content for Victoria Victoria (freevictoria) Bio 82% Products 2…" at bounding box center [702, 482] width 1019 height 965
click at [1130, 122] on button "New Product" at bounding box center [1142, 134] width 107 height 26
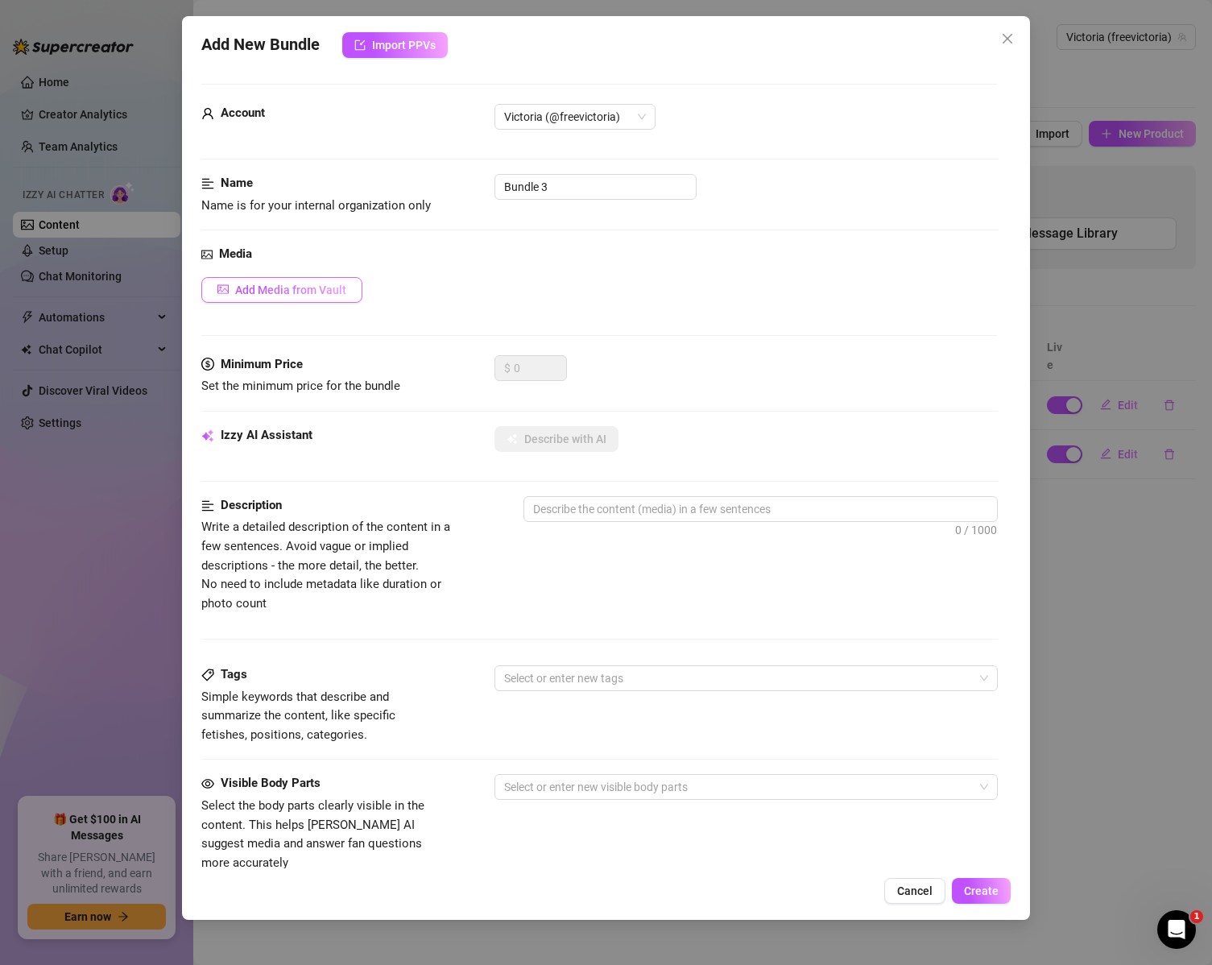
click at [301, 278] on button "Add Media from Vault" at bounding box center [281, 290] width 161 height 26
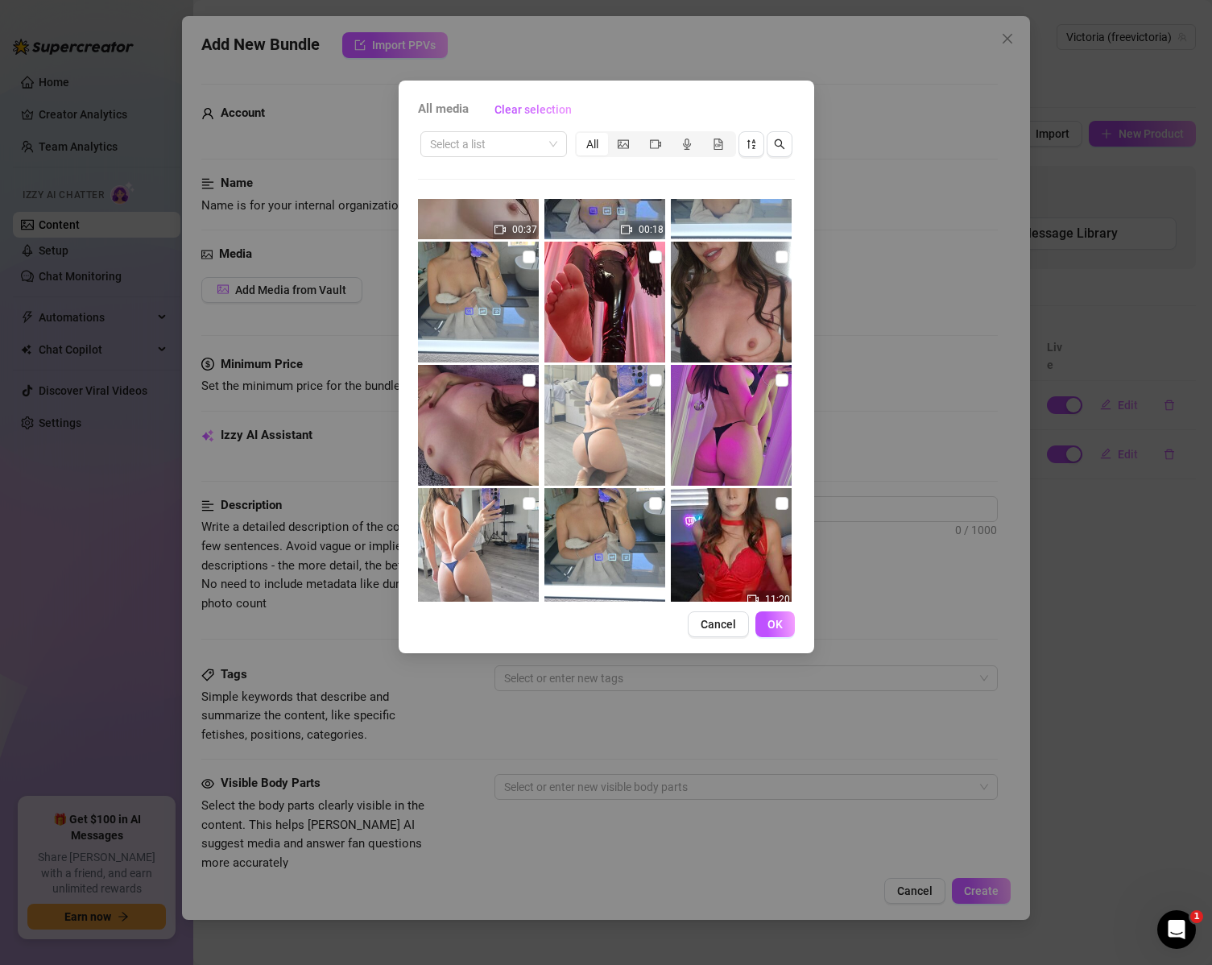
scroll to position [161, 0]
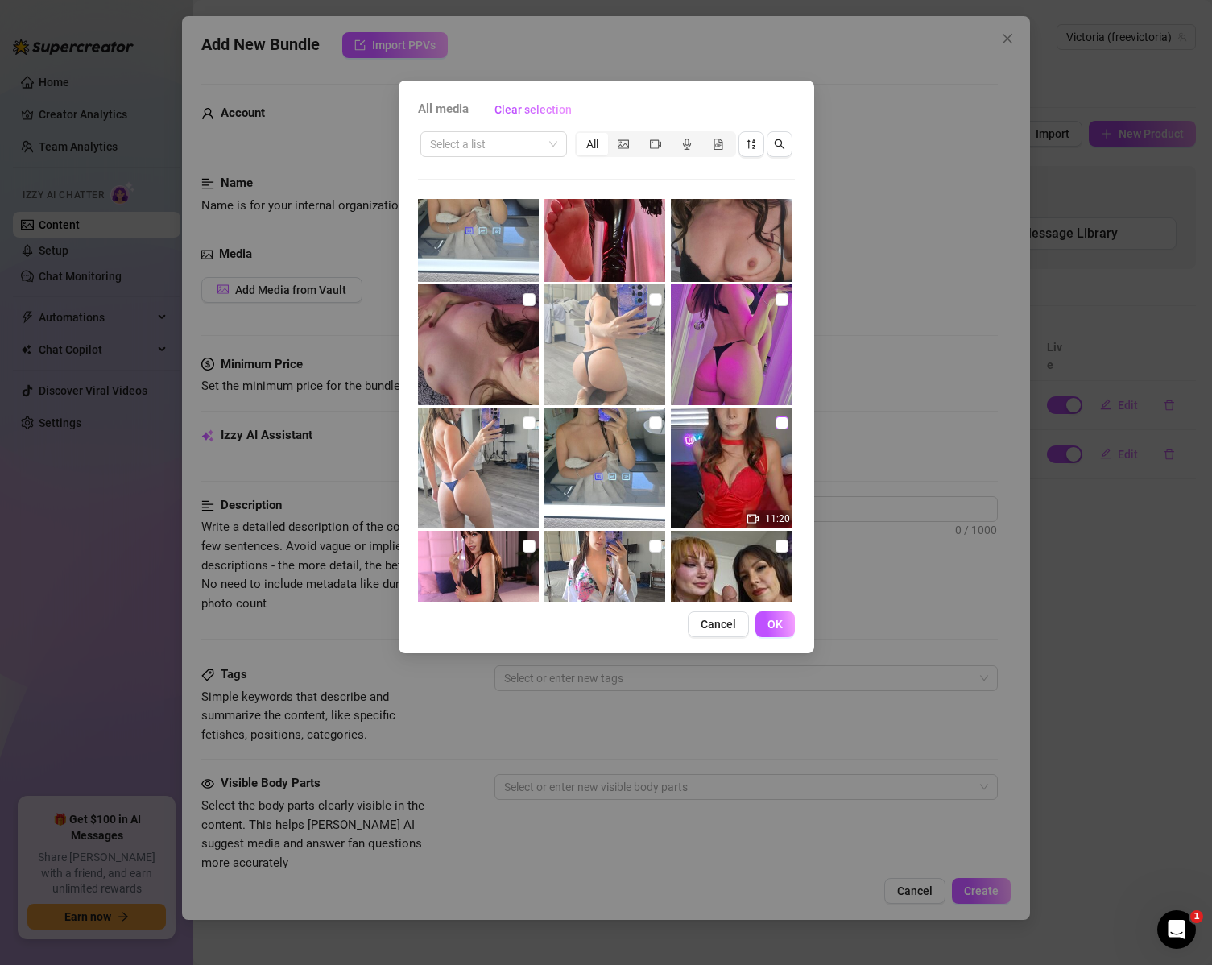
click at [778, 420] on input "checkbox" at bounding box center [782, 422] width 13 height 13
checkbox input "true"
click at [781, 618] on span "OK" at bounding box center [775, 624] width 15 height 13
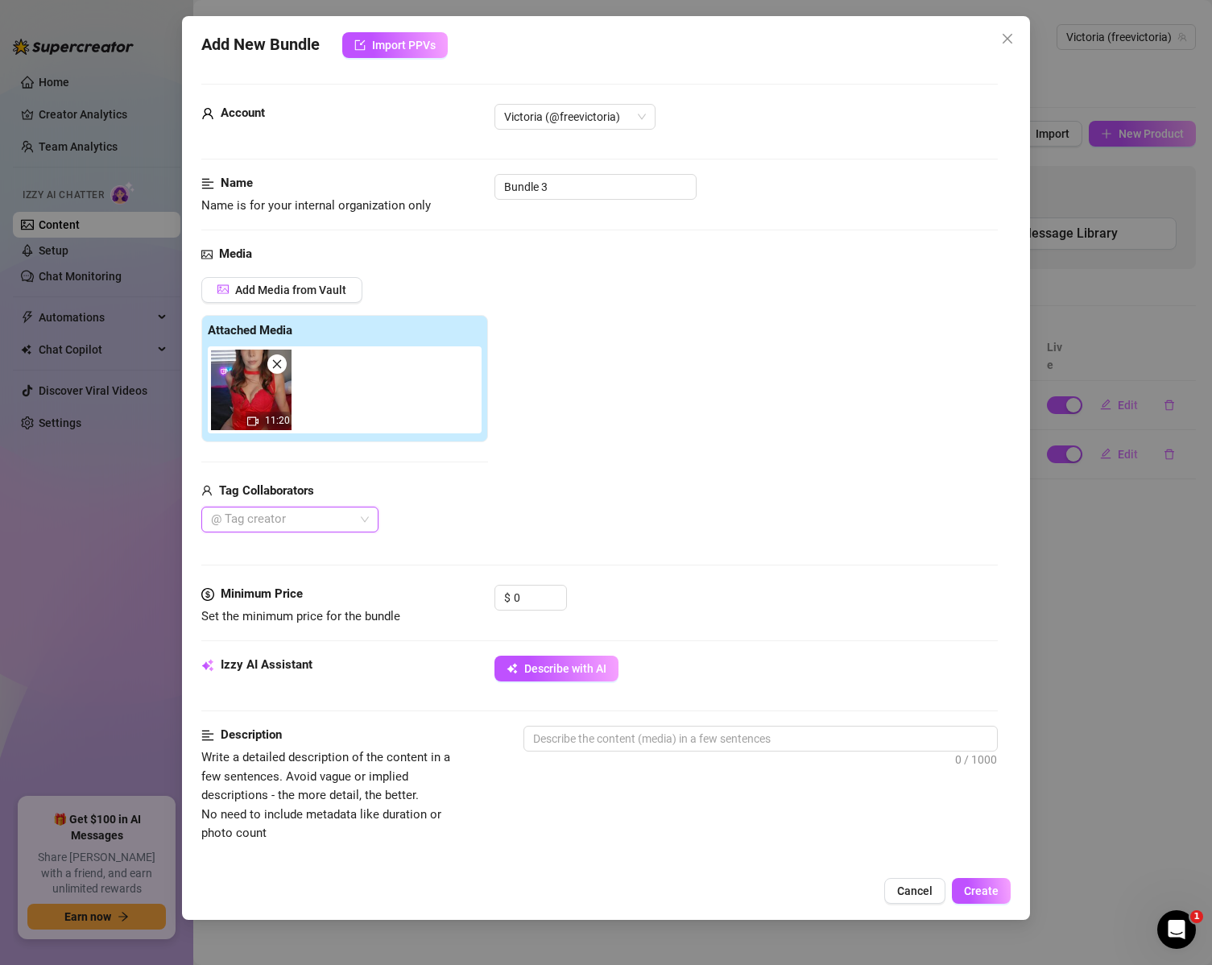
click at [619, 475] on div "Add Media from Vault Attached Media 11:20 Tag Collaborators @ Tag creator" at bounding box center [599, 405] width 797 height 256
drag, startPoint x: 607, startPoint y: 175, endPoint x: 268, endPoint y: 104, distance: 346.4
click at [278, 110] on form "Account Victoria (@freevictoria) Name Name is for your internal organization on…" at bounding box center [599, 772] width 797 height 1376
type input "CEI JO Instructions"
drag, startPoint x: 528, startPoint y: 595, endPoint x: 481, endPoint y: 590, distance: 47.0
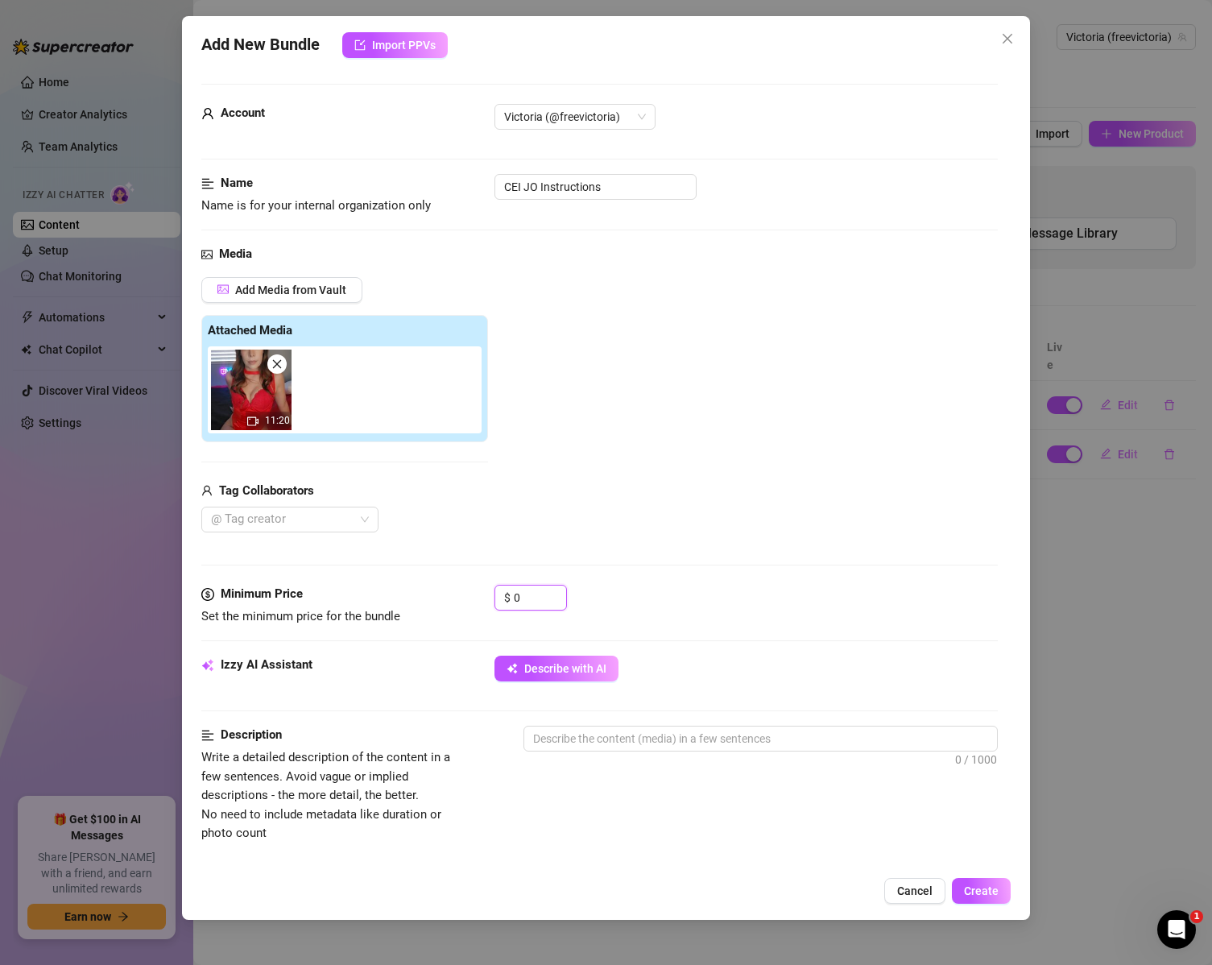
click at [481, 590] on div "Minimum Price Set the minimum price for the bundle $ 0" at bounding box center [599, 605] width 797 height 41
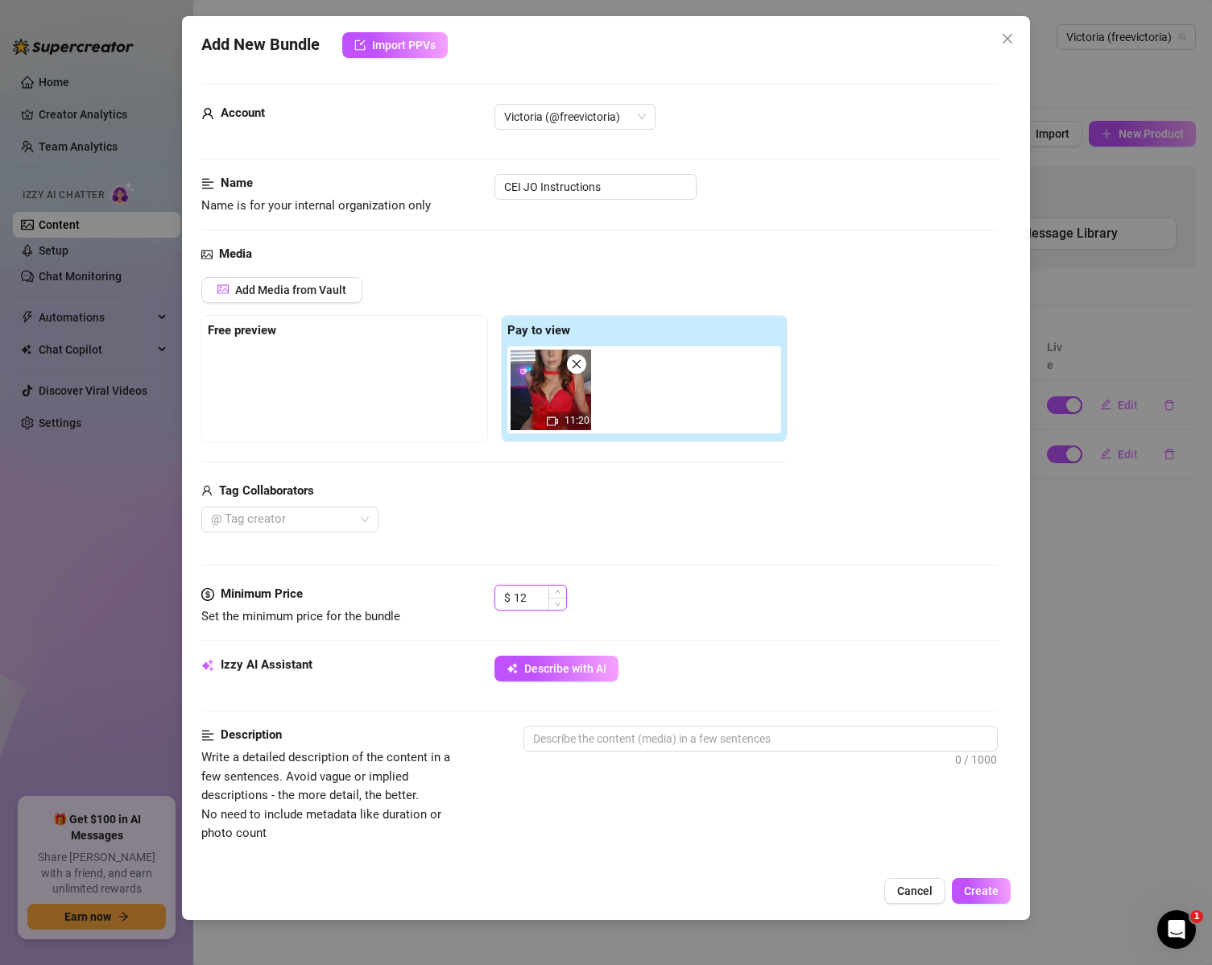
drag, startPoint x: 545, startPoint y: 608, endPoint x: 521, endPoint y: 605, distance: 24.4
click at [521, 605] on input "12" at bounding box center [540, 598] width 52 height 24
type input "10"
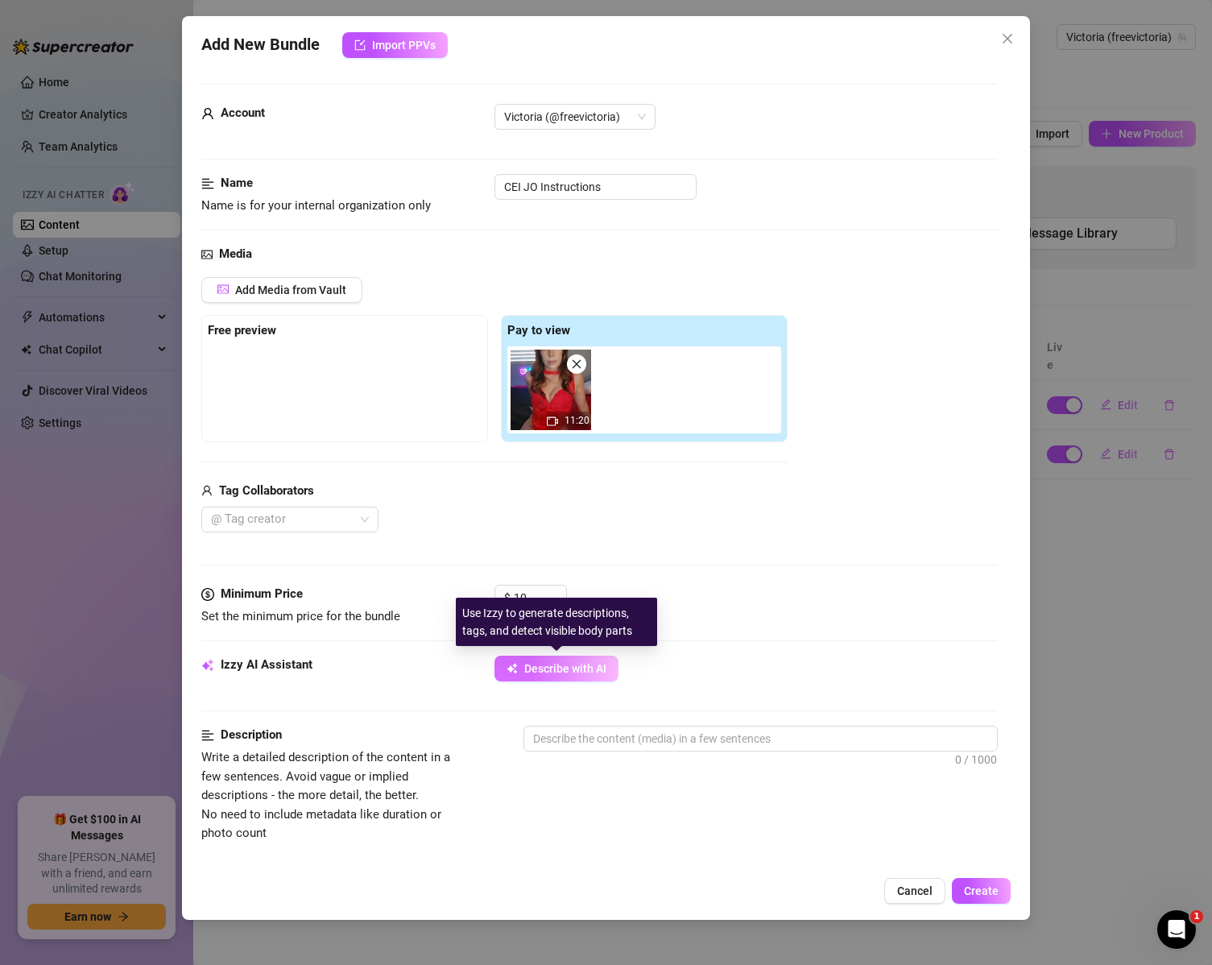
click at [595, 673] on span "Describe with AI" at bounding box center [565, 668] width 82 height 13
click at [540, 658] on button "Describe with AI" at bounding box center [557, 669] width 124 height 26
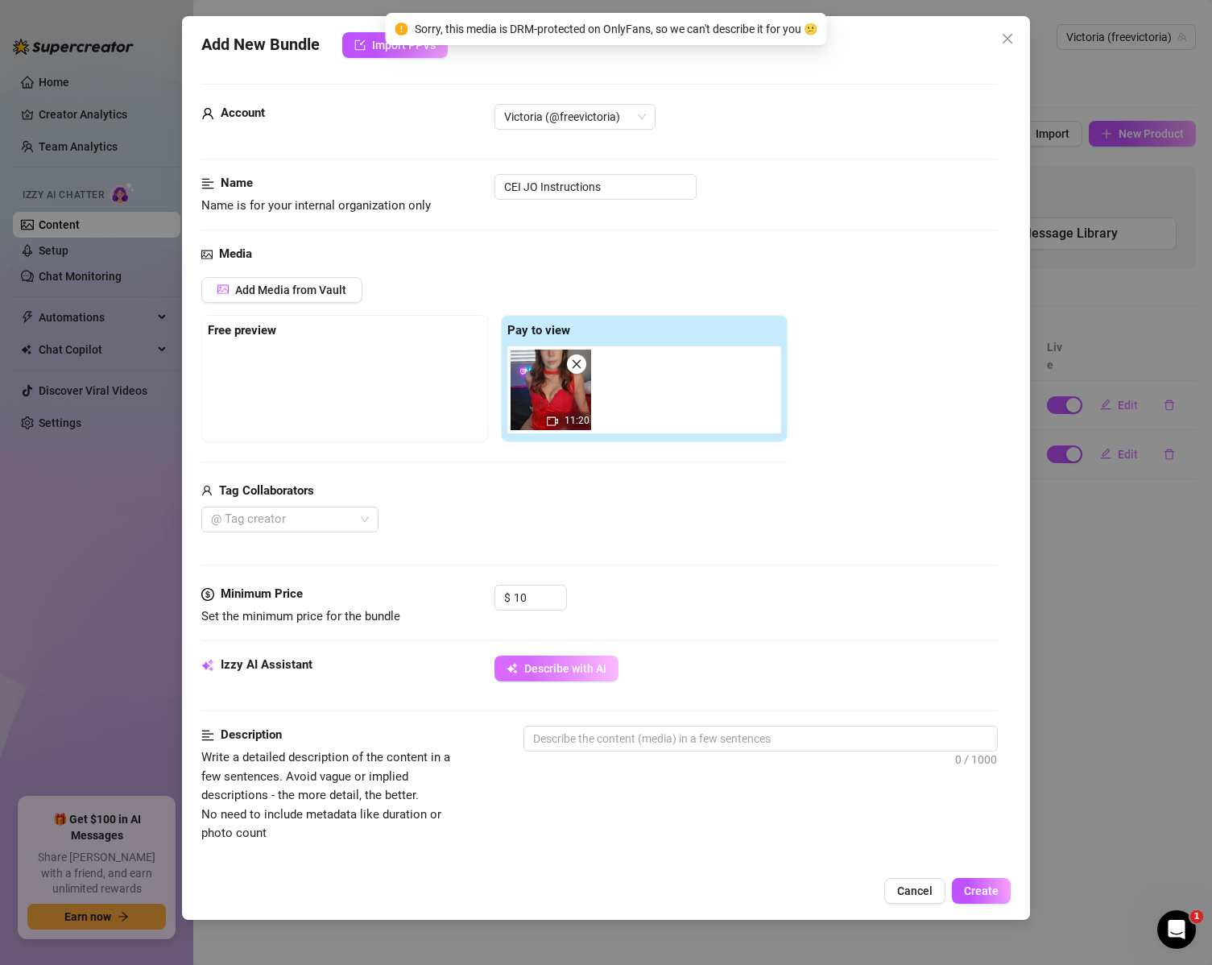
click at [557, 670] on span "Describe with AI" at bounding box center [565, 668] width 82 height 13
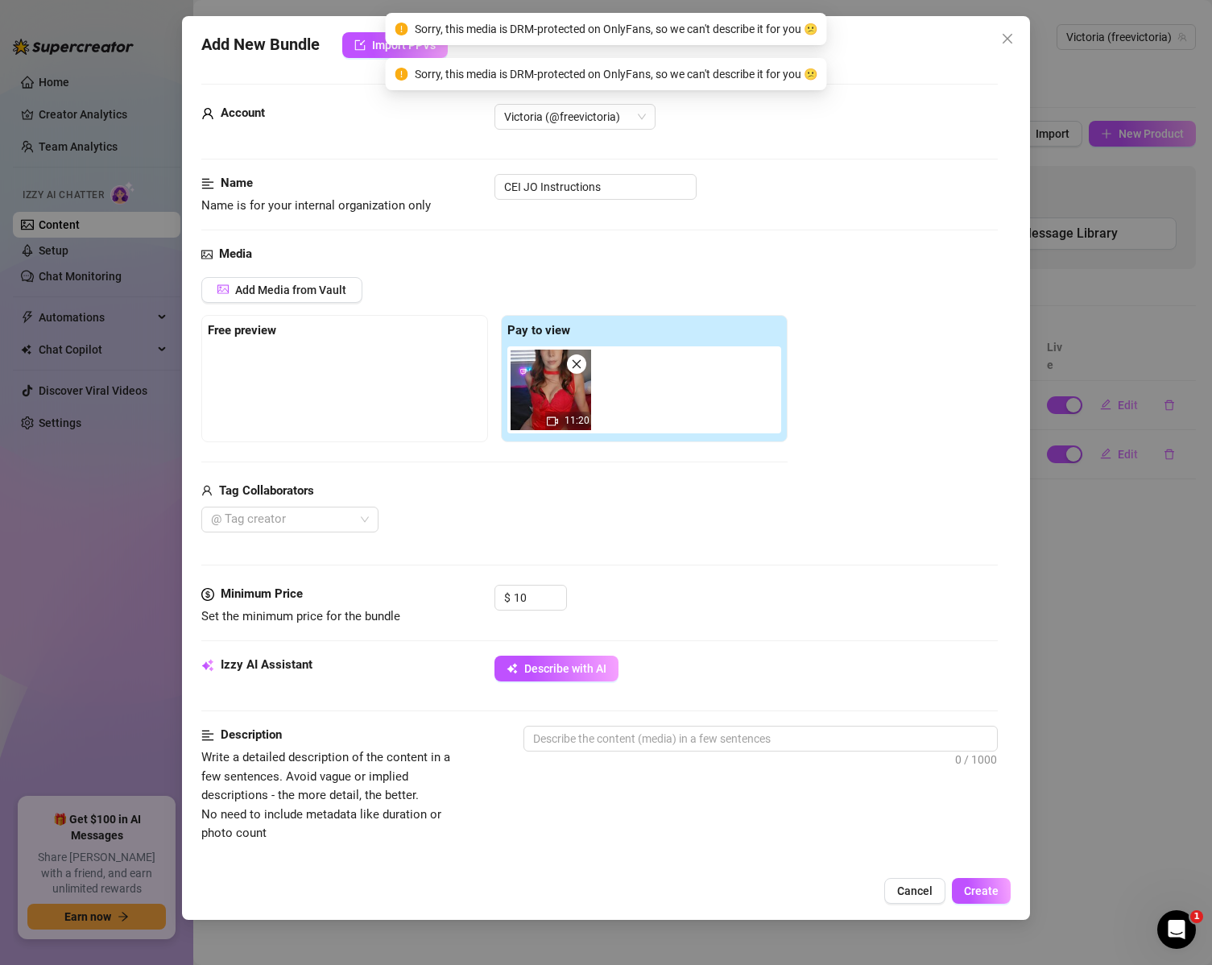
click at [677, 810] on div "Description Write a detailed description of the content in a few sentences. Avo…" at bounding box center [599, 784] width 797 height 117
click at [632, 736] on textarea at bounding box center [761, 739] width 474 height 24
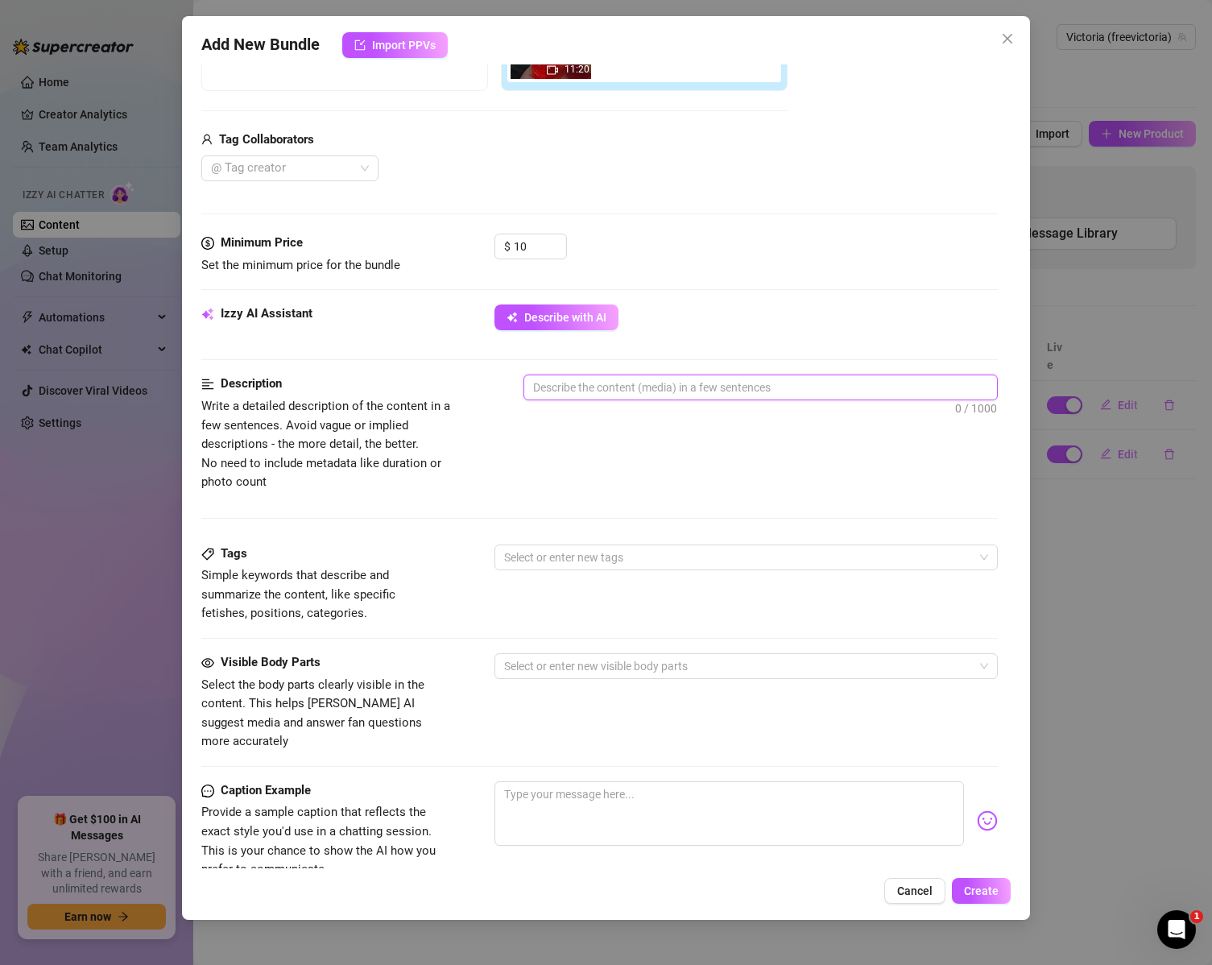
scroll to position [322, 0]
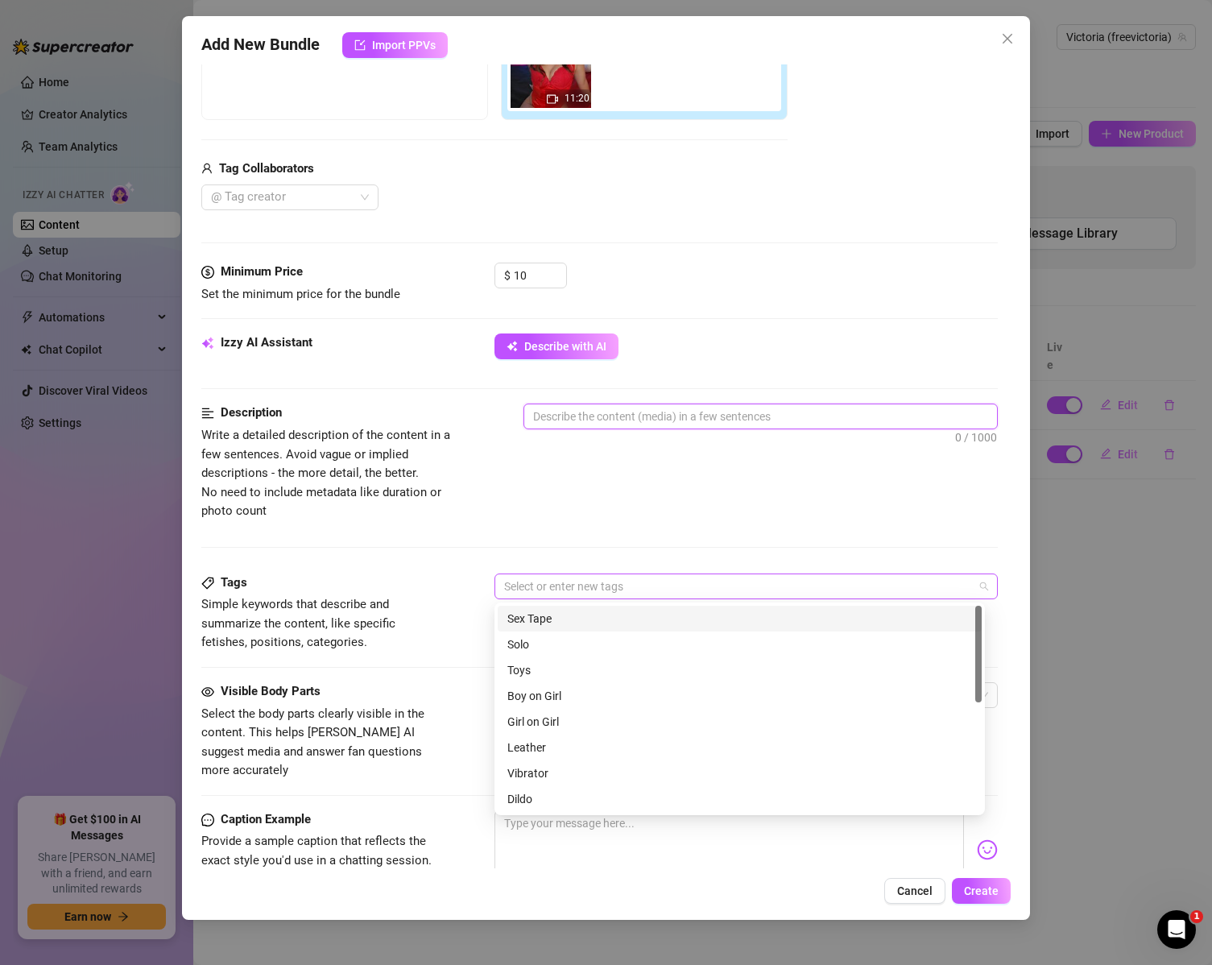
click at [549, 582] on div at bounding box center [738, 586] width 481 height 23
drag, startPoint x: 580, startPoint y: 646, endPoint x: 577, endPoint y: 616, distance: 30.0
click at [580, 645] on div "Solo" at bounding box center [739, 645] width 465 height 18
click at [577, 589] on div "Solo" at bounding box center [738, 586] width 481 height 23
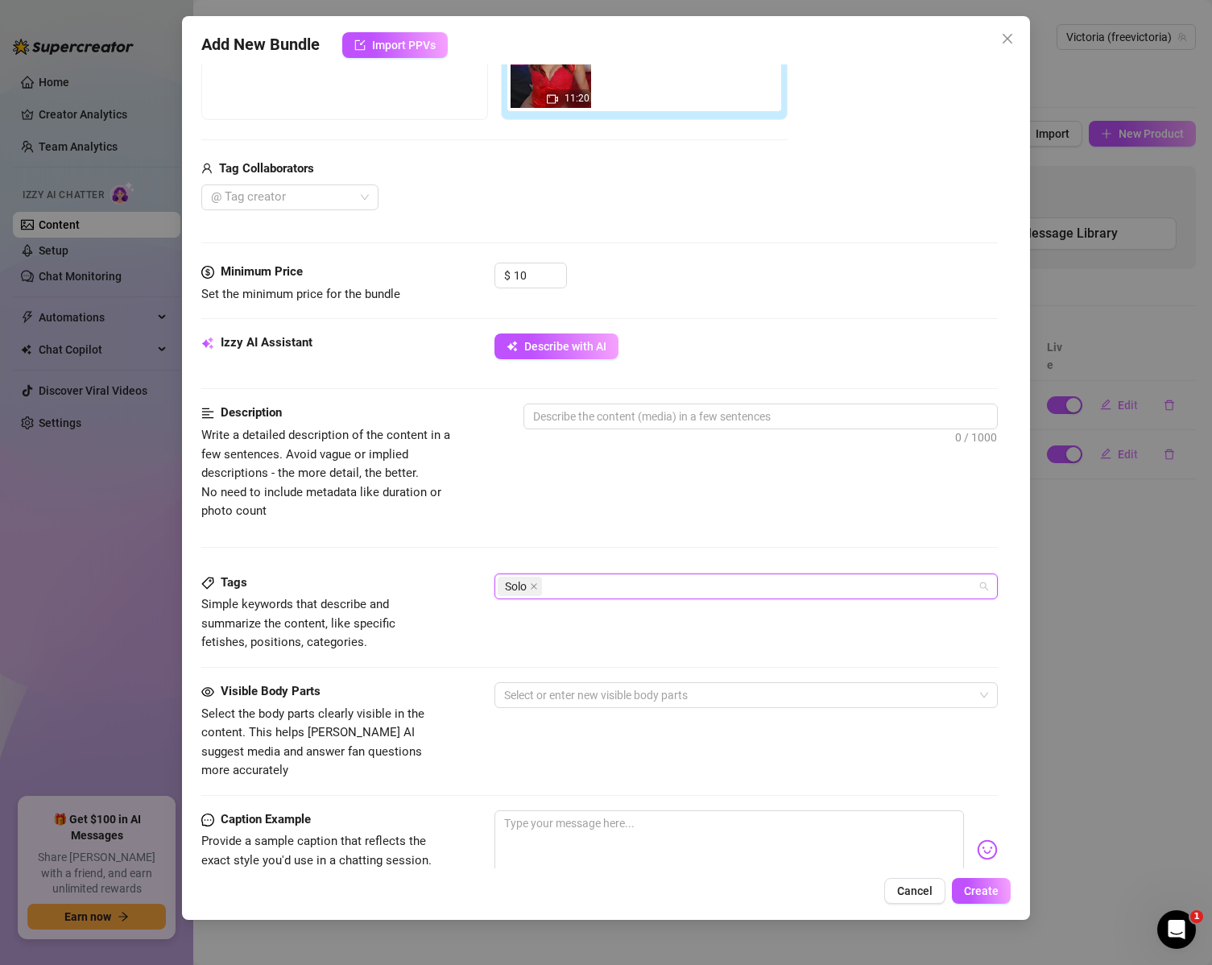
click at [575, 590] on div "Solo" at bounding box center [738, 586] width 481 height 23
click at [598, 578] on div "Solo" at bounding box center [738, 586] width 481 height 23
drag, startPoint x: 975, startPoint y: 656, endPoint x: 948, endPoint y: 801, distance: 146.8
click at [954, 801] on div "Cheap Content Promo Oral BJ Orgasm Anal Lingerie Shower Masked" at bounding box center [740, 709] width 484 height 206
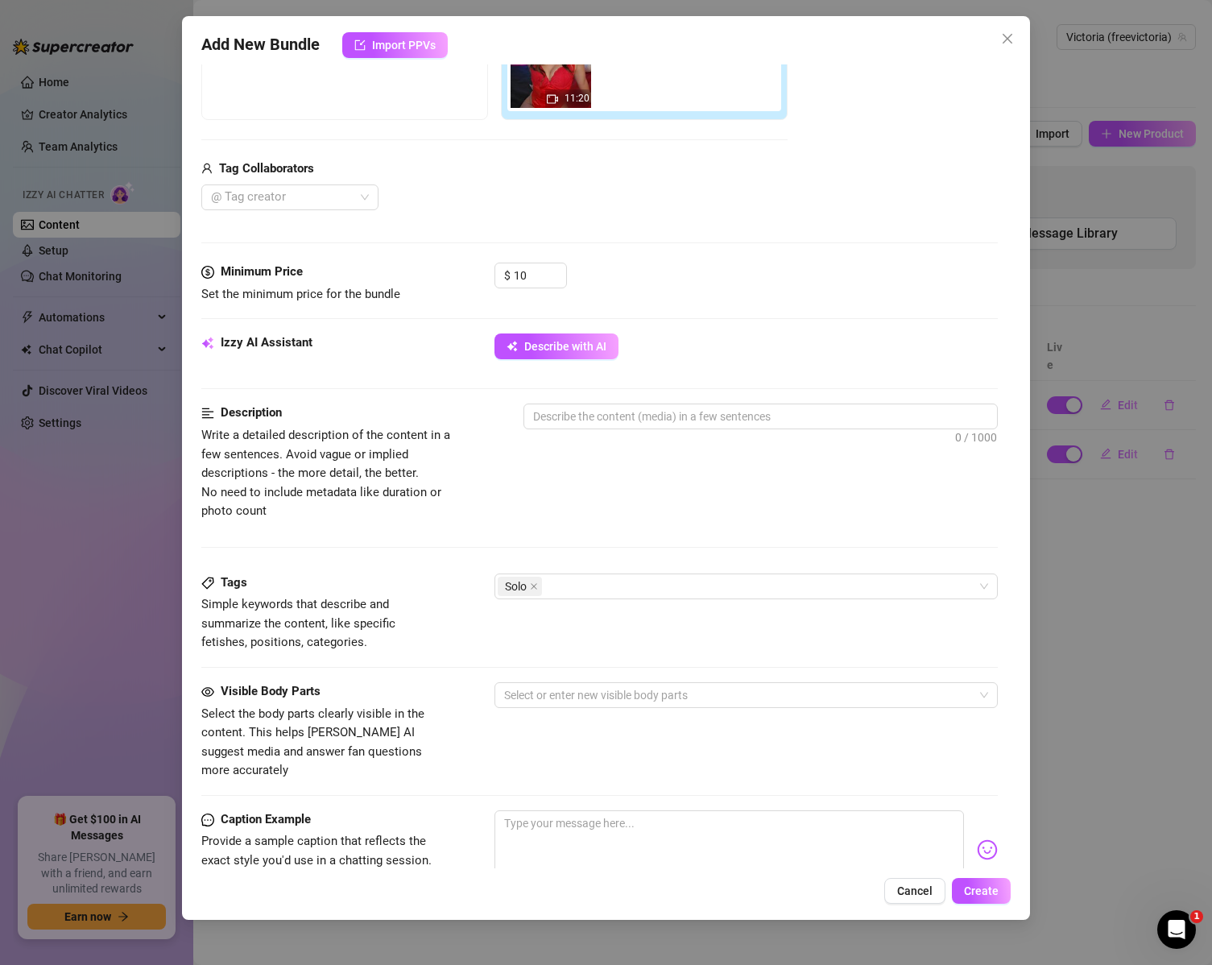
click at [553, 522] on div "Description Write a detailed description of the content in a few sentences. Avo…" at bounding box center [599, 488] width 797 height 169
click at [571, 582] on div "Solo" at bounding box center [738, 586] width 481 height 23
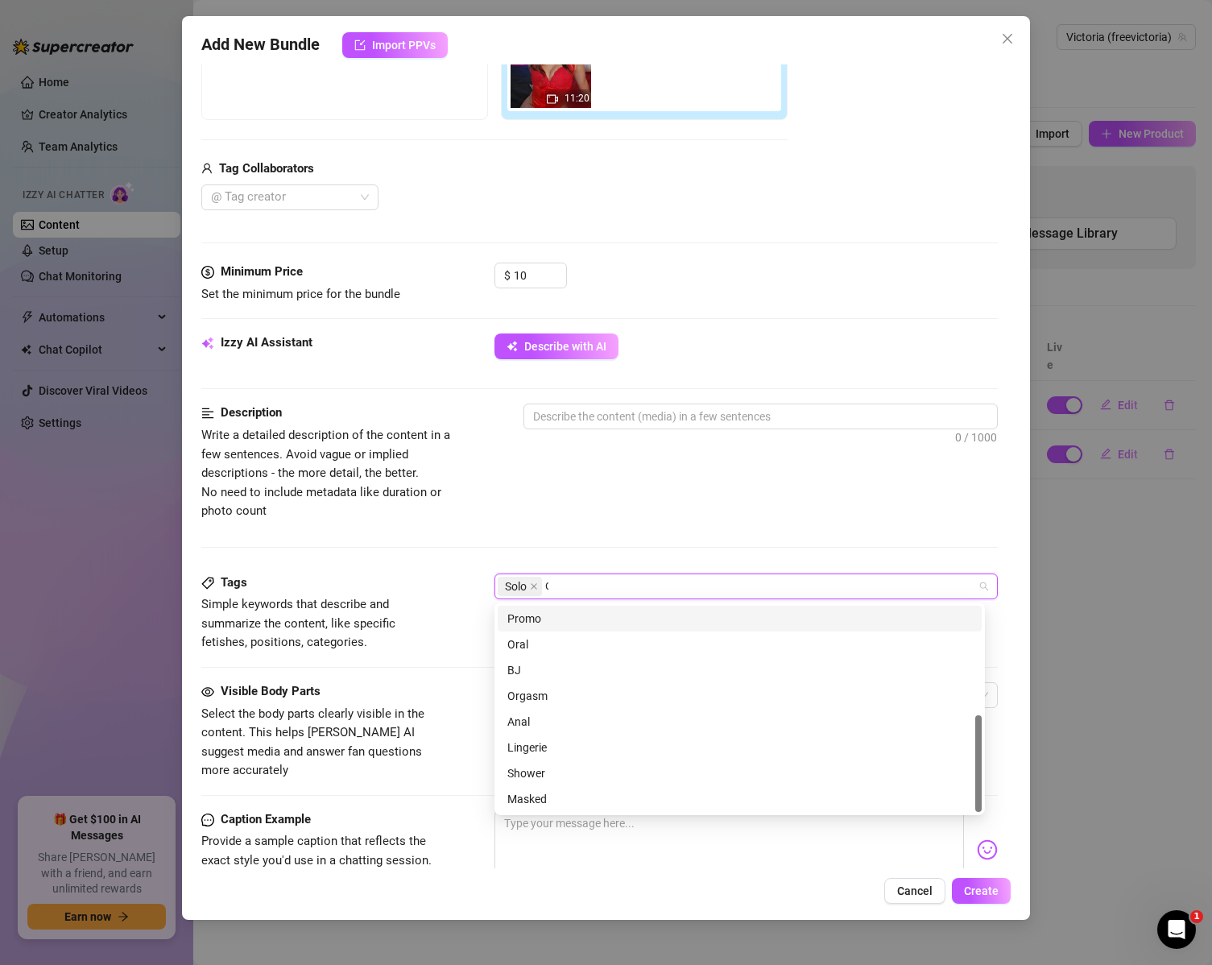
scroll to position [0, 0]
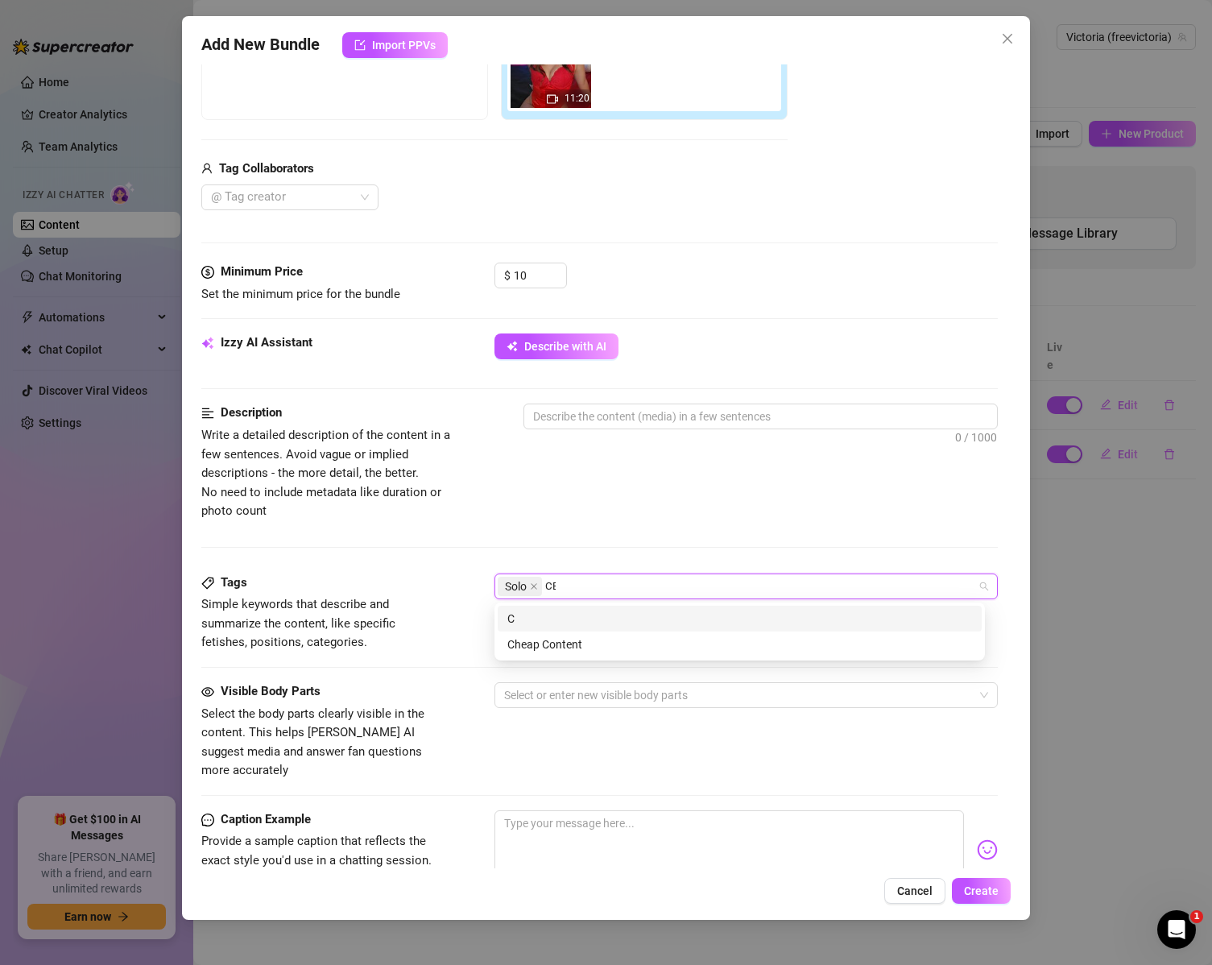
type input "CEI"
type input "JOI"
type input "Humiliation"
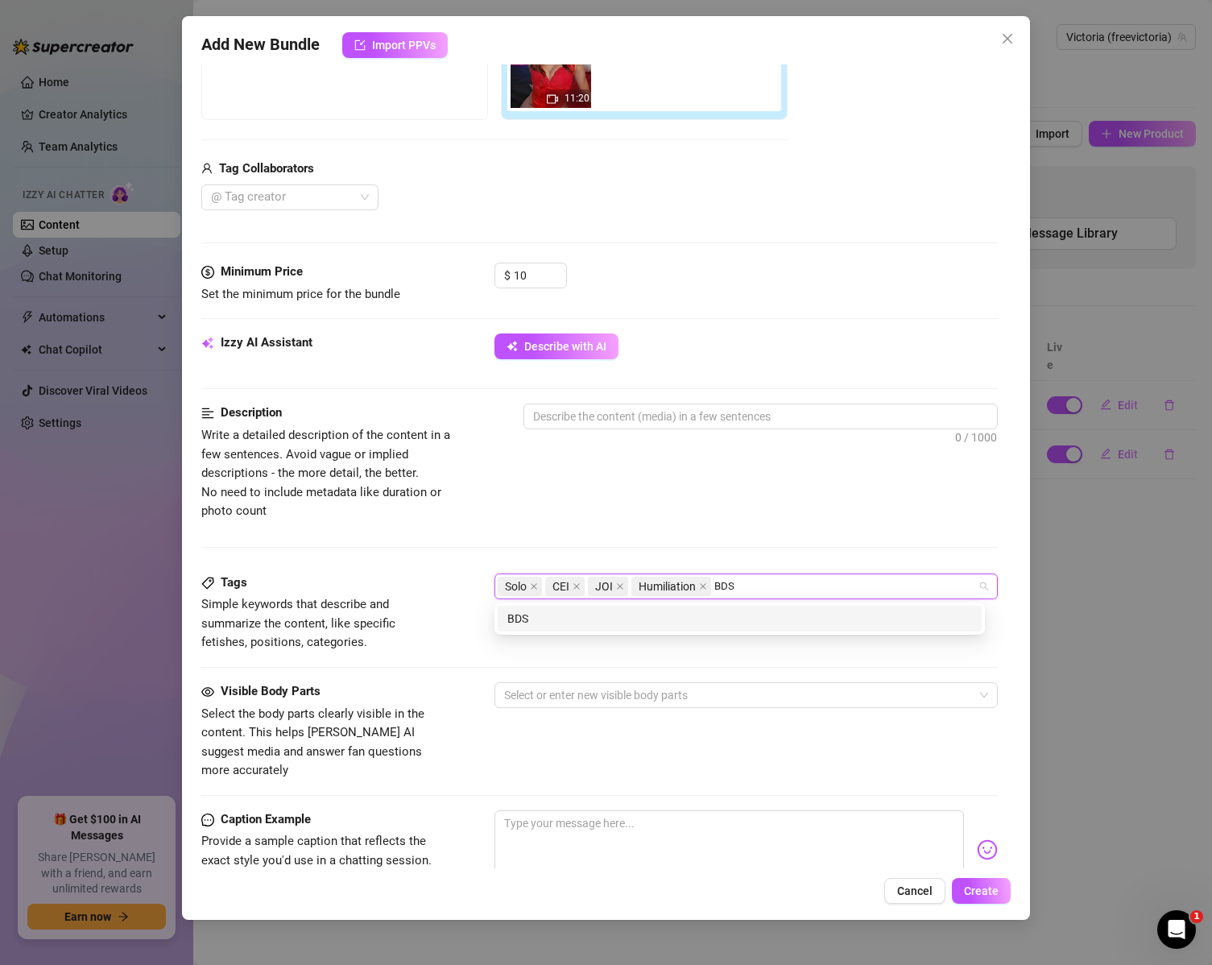
type input "BDSM"
type input "Cuck"
type input "Chasity"
type input "Cage"
type input "Sub"
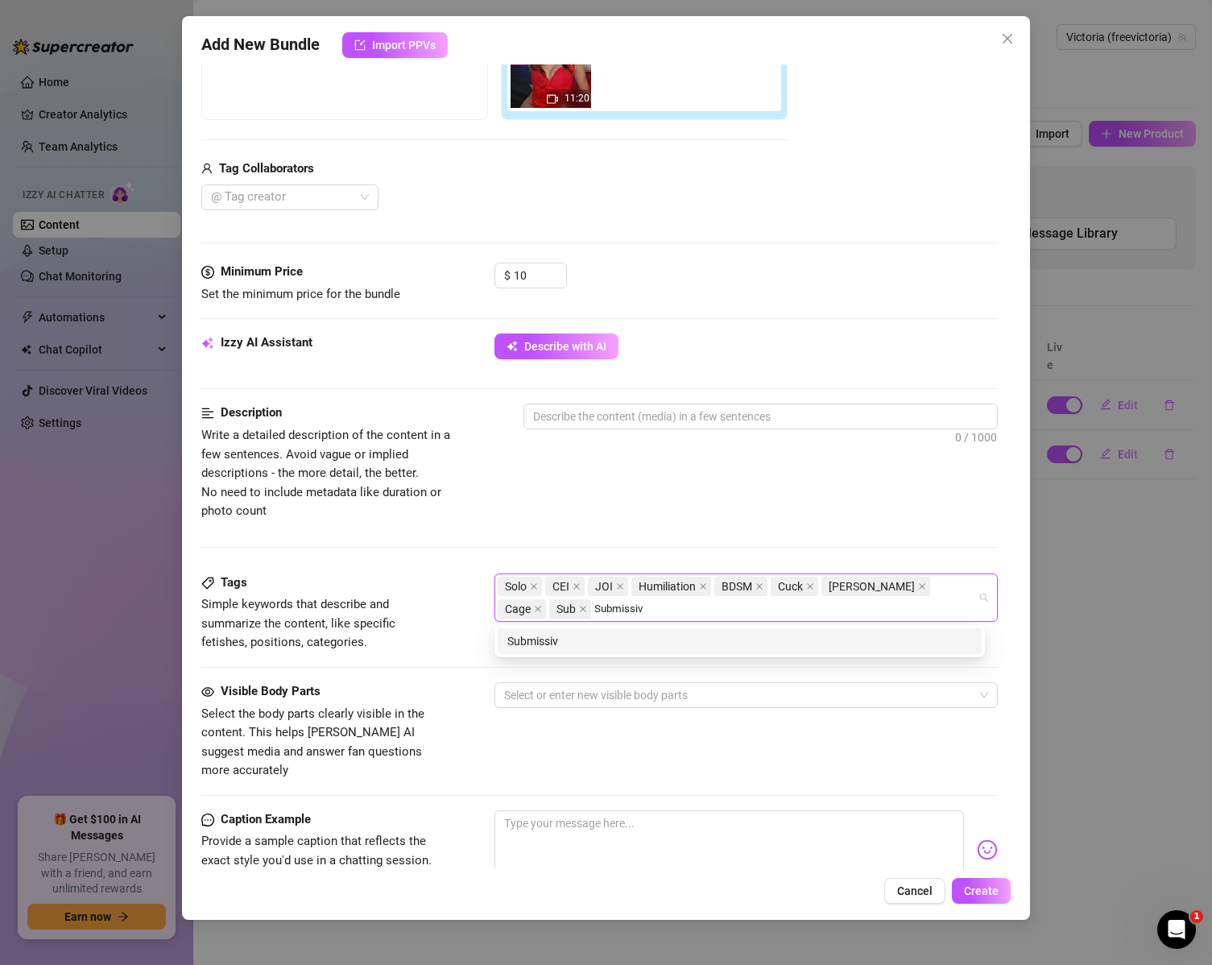
type input "Submissive"
type input "Fetish"
type input "Cum Eating"
type input "Eat Cum"
type input "Instructions"
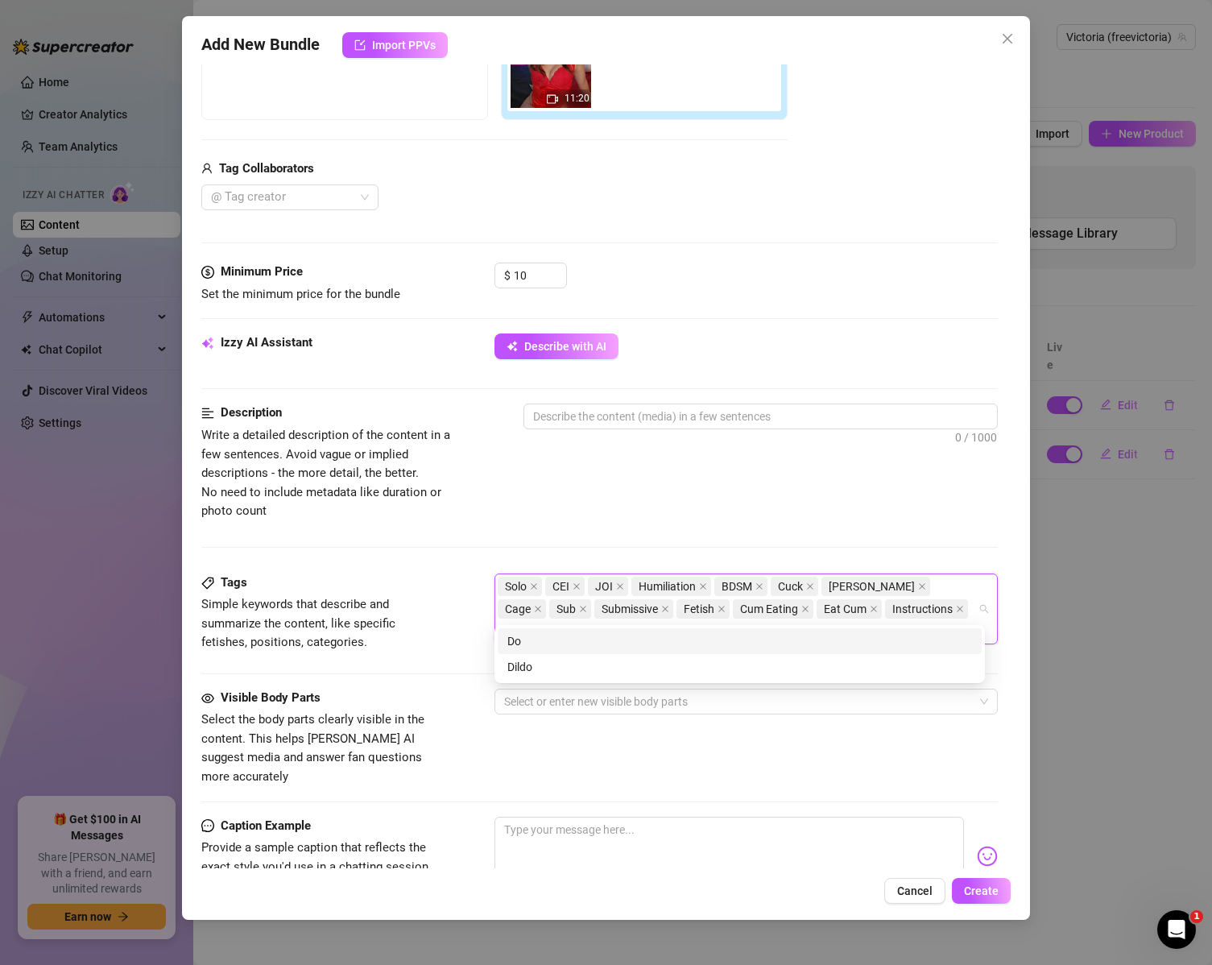
type input "Domme"
type input "Femdom"
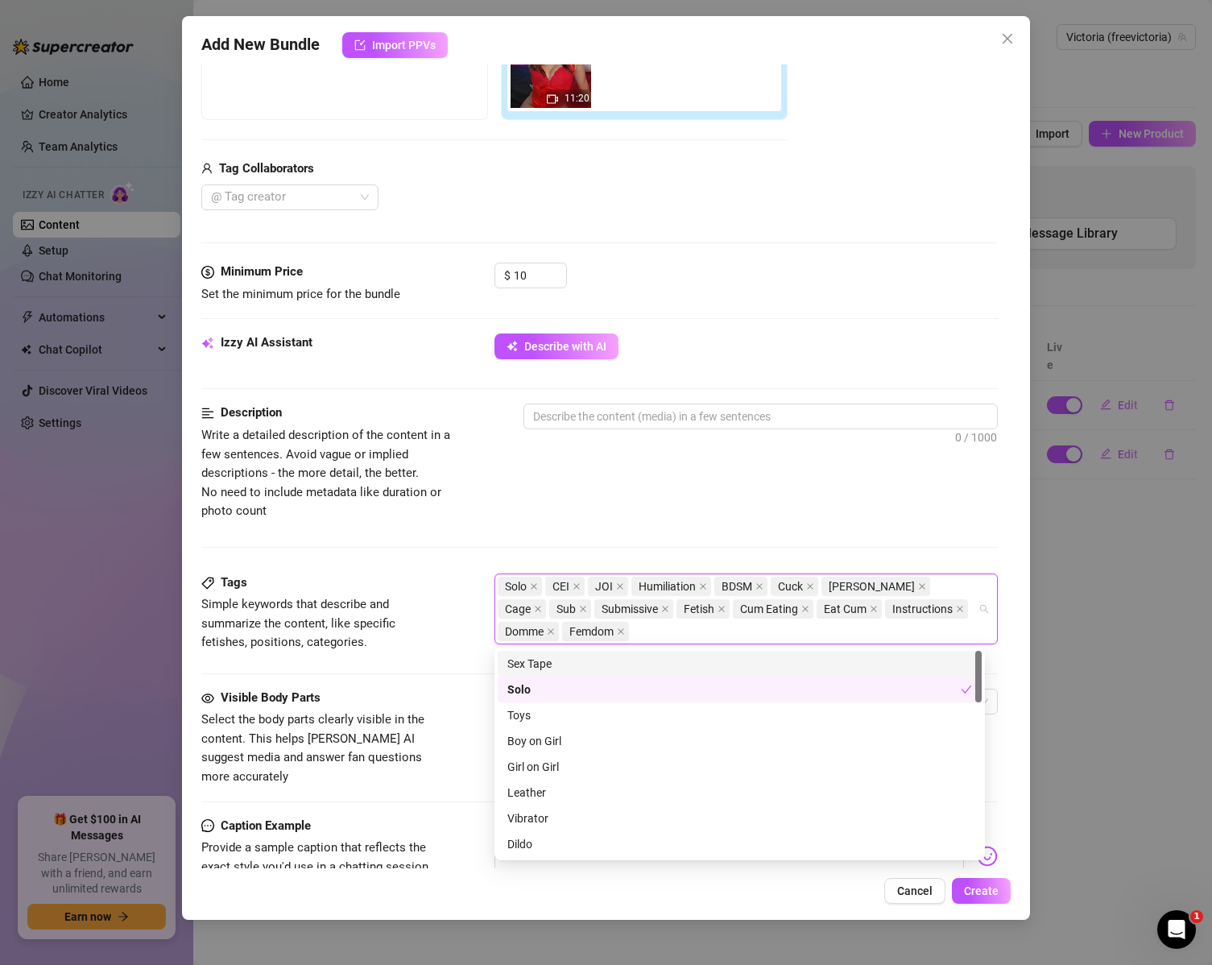
click at [434, 574] on div "Tags" at bounding box center [322, 583] width 242 height 19
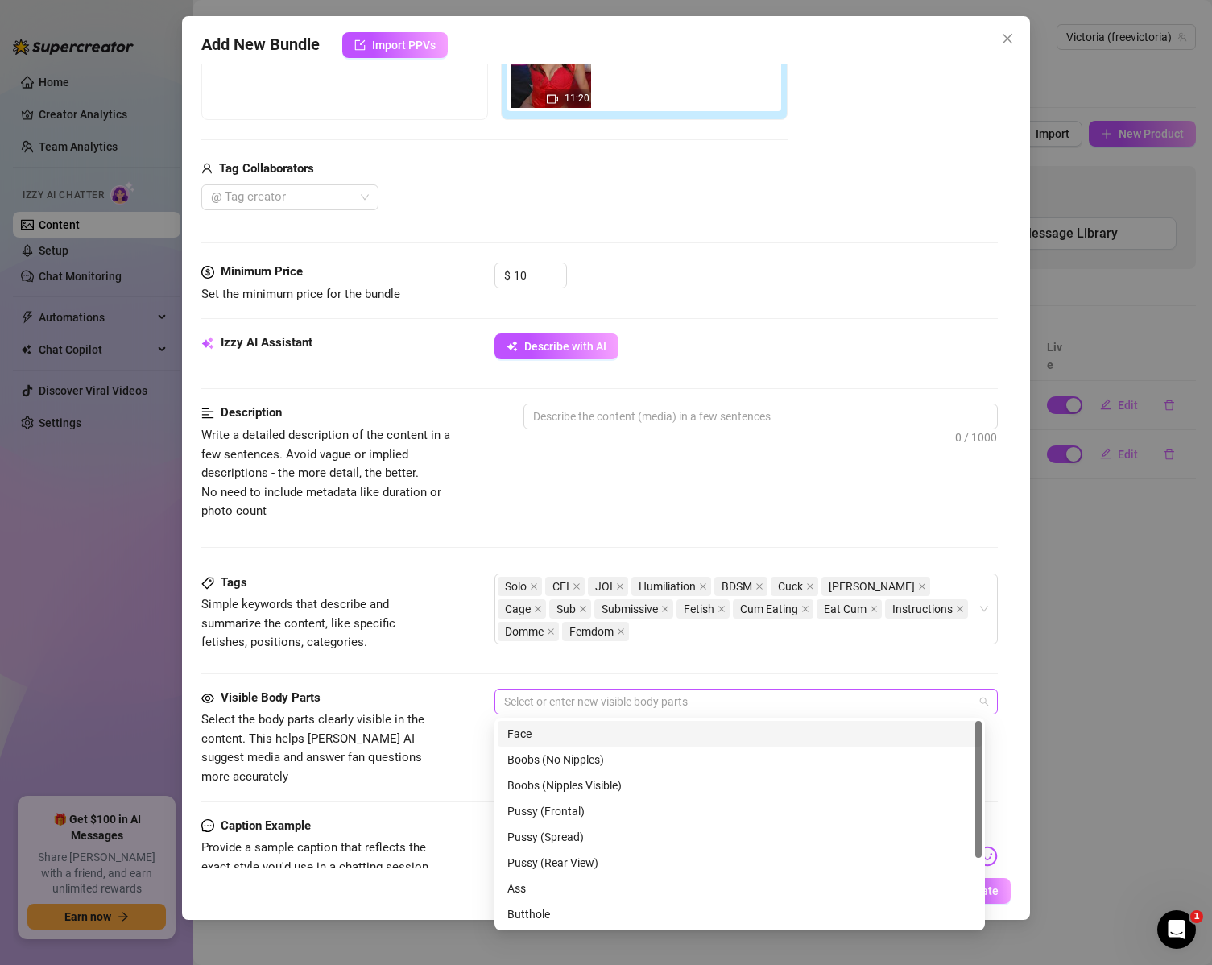
click at [560, 696] on div at bounding box center [738, 701] width 481 height 23
click at [580, 741] on div "Face" at bounding box center [739, 734] width 465 height 18
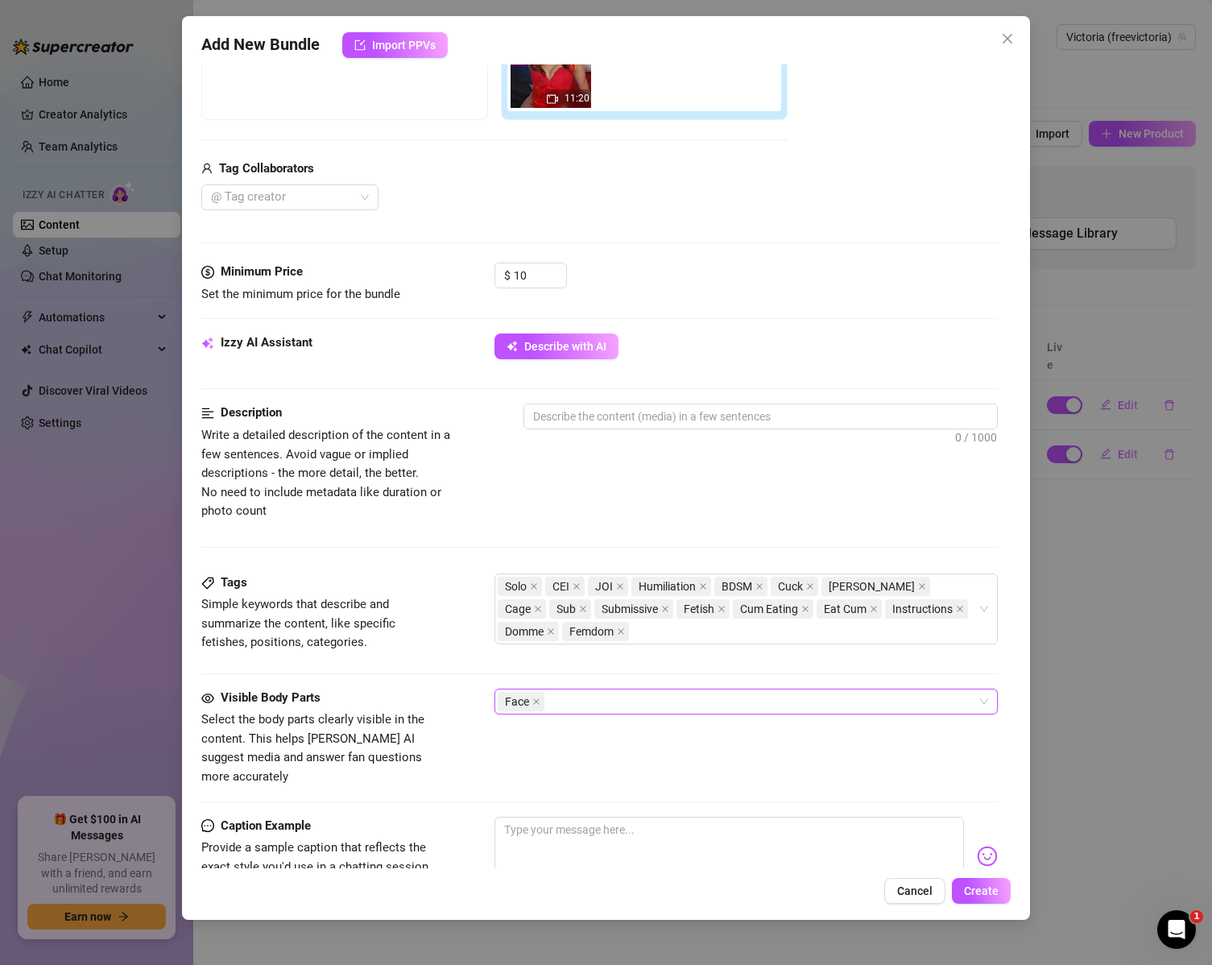
click at [586, 698] on div "Face" at bounding box center [738, 701] width 481 height 23
click at [584, 703] on div "Face" at bounding box center [738, 701] width 481 height 23
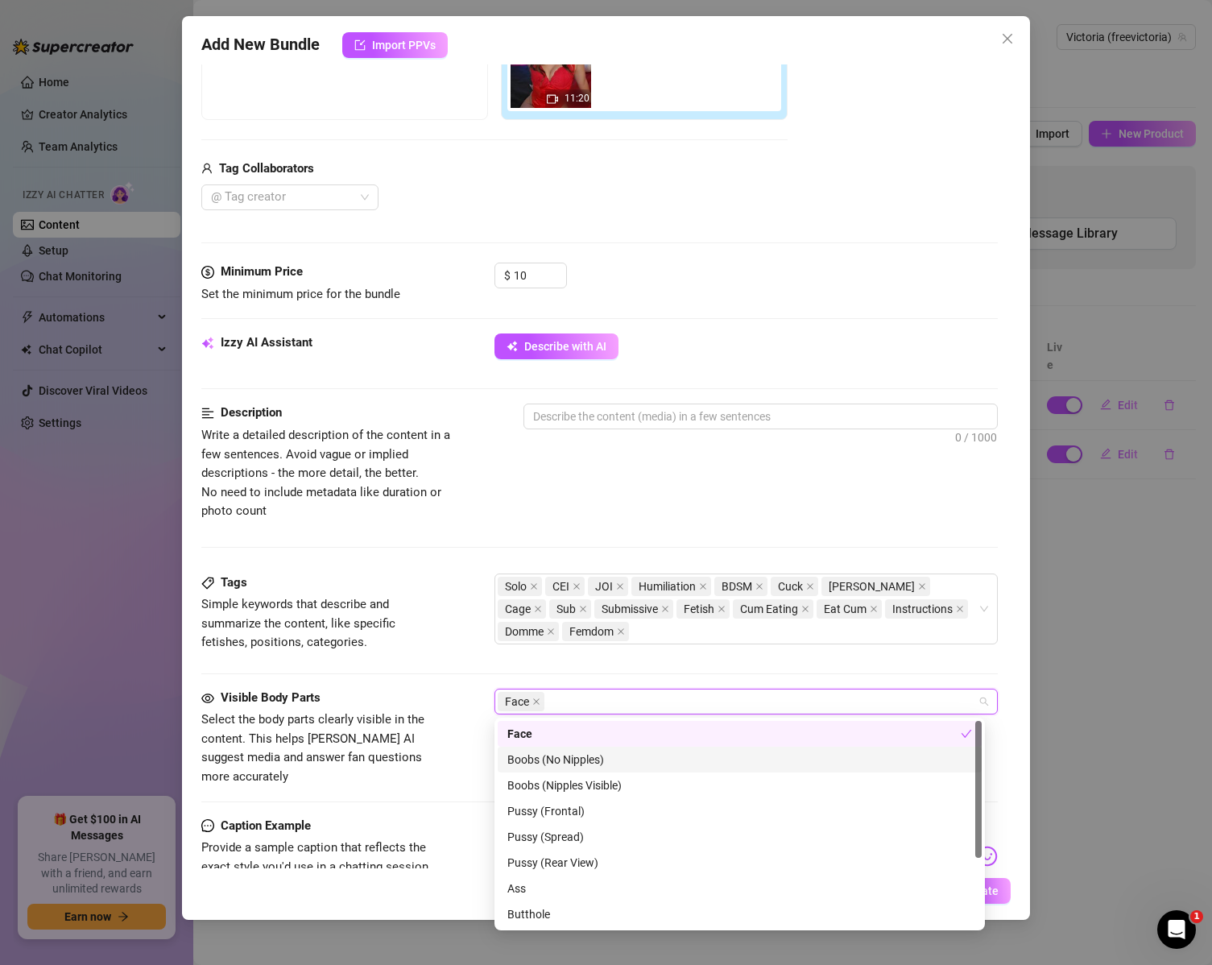
click at [630, 763] on div "Boobs (No Nipples)" at bounding box center [739, 760] width 465 height 18
click at [661, 700] on icon "close" at bounding box center [659, 702] width 8 height 8
click at [662, 700] on div "Face" at bounding box center [738, 701] width 481 height 23
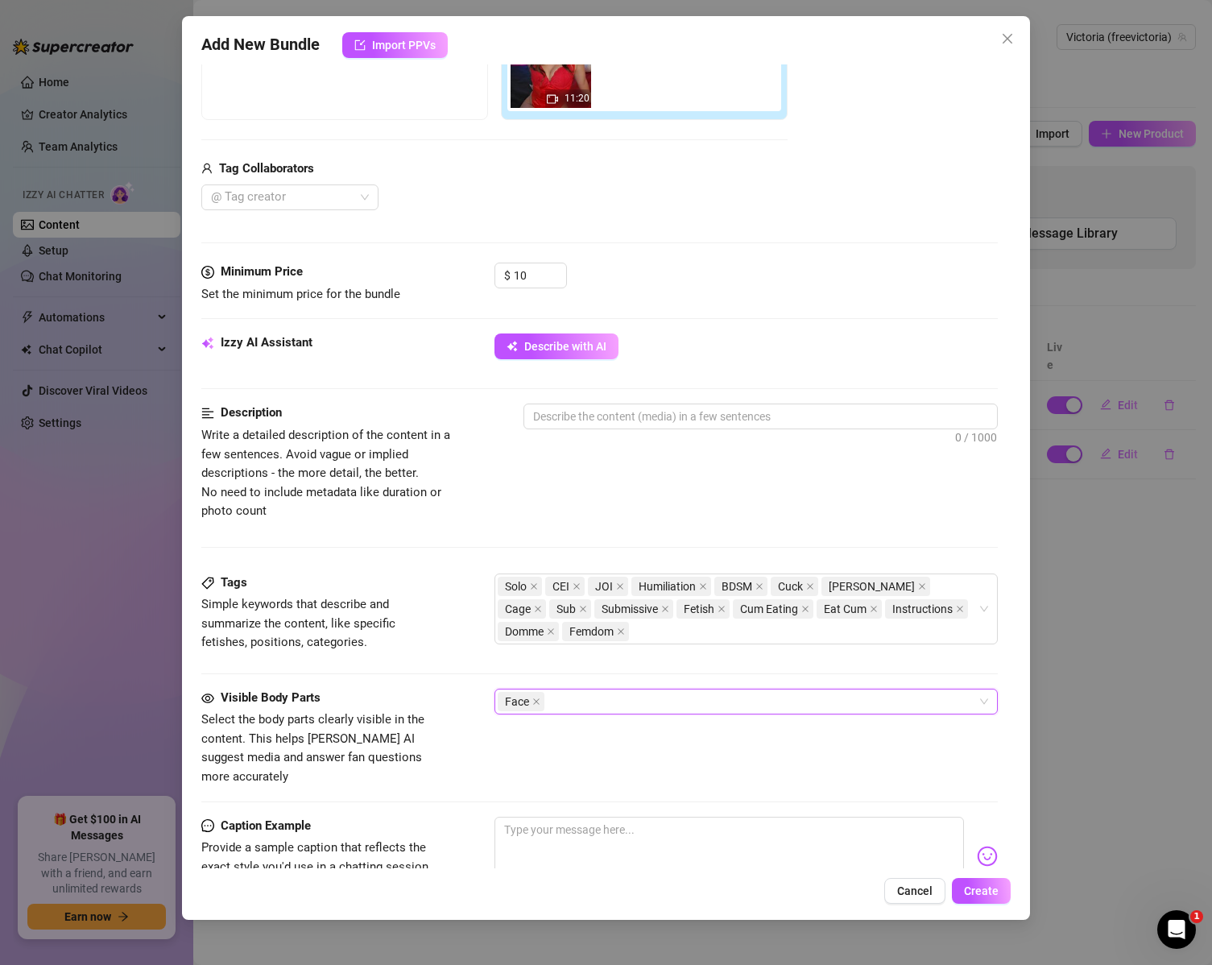
click at [662, 700] on div "Face" at bounding box center [738, 701] width 481 height 23
click at [424, 669] on div "Tags Simple keywords that describe and summarize the content, like specific fet…" at bounding box center [599, 631] width 797 height 115
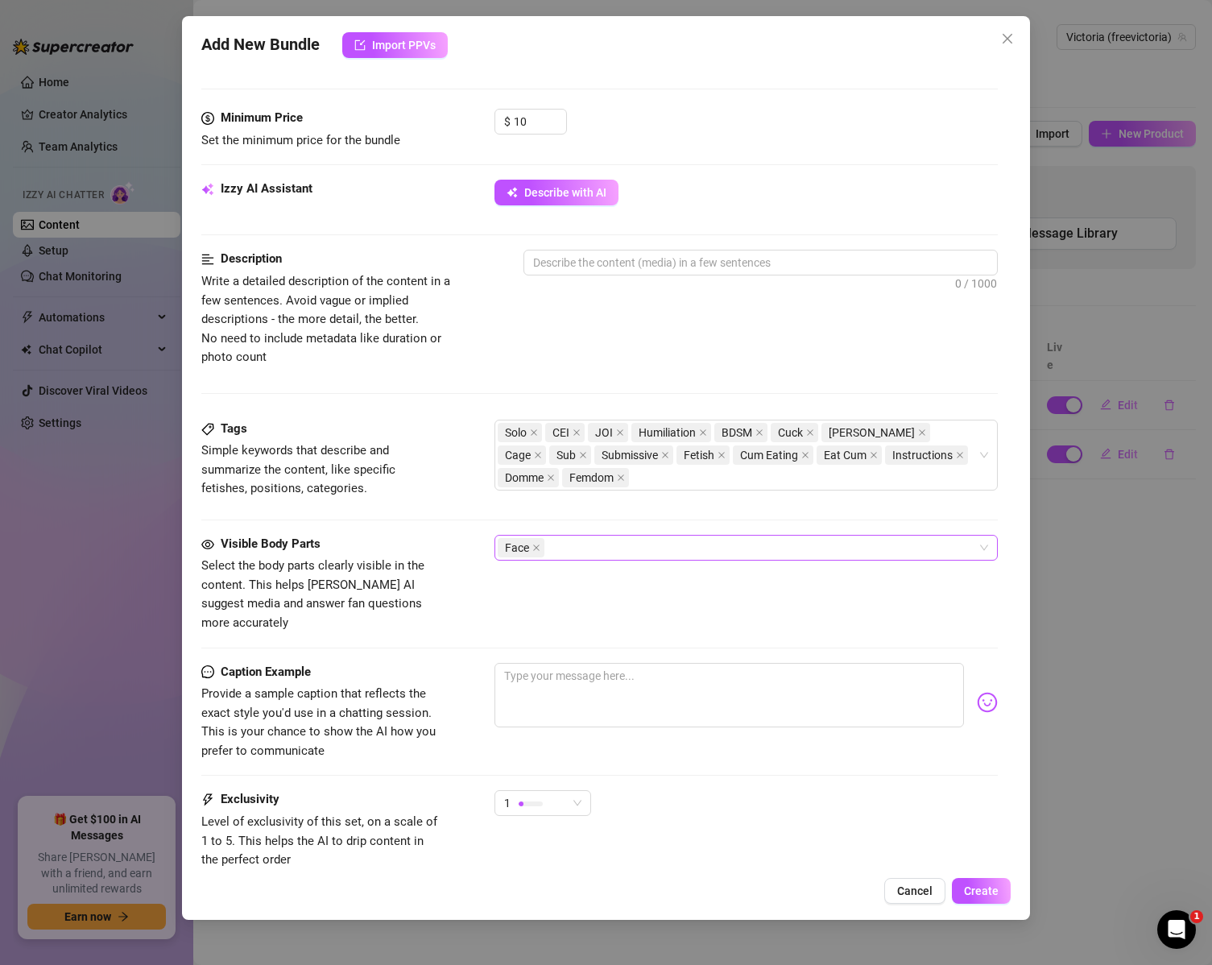
scroll to position [483, 0]
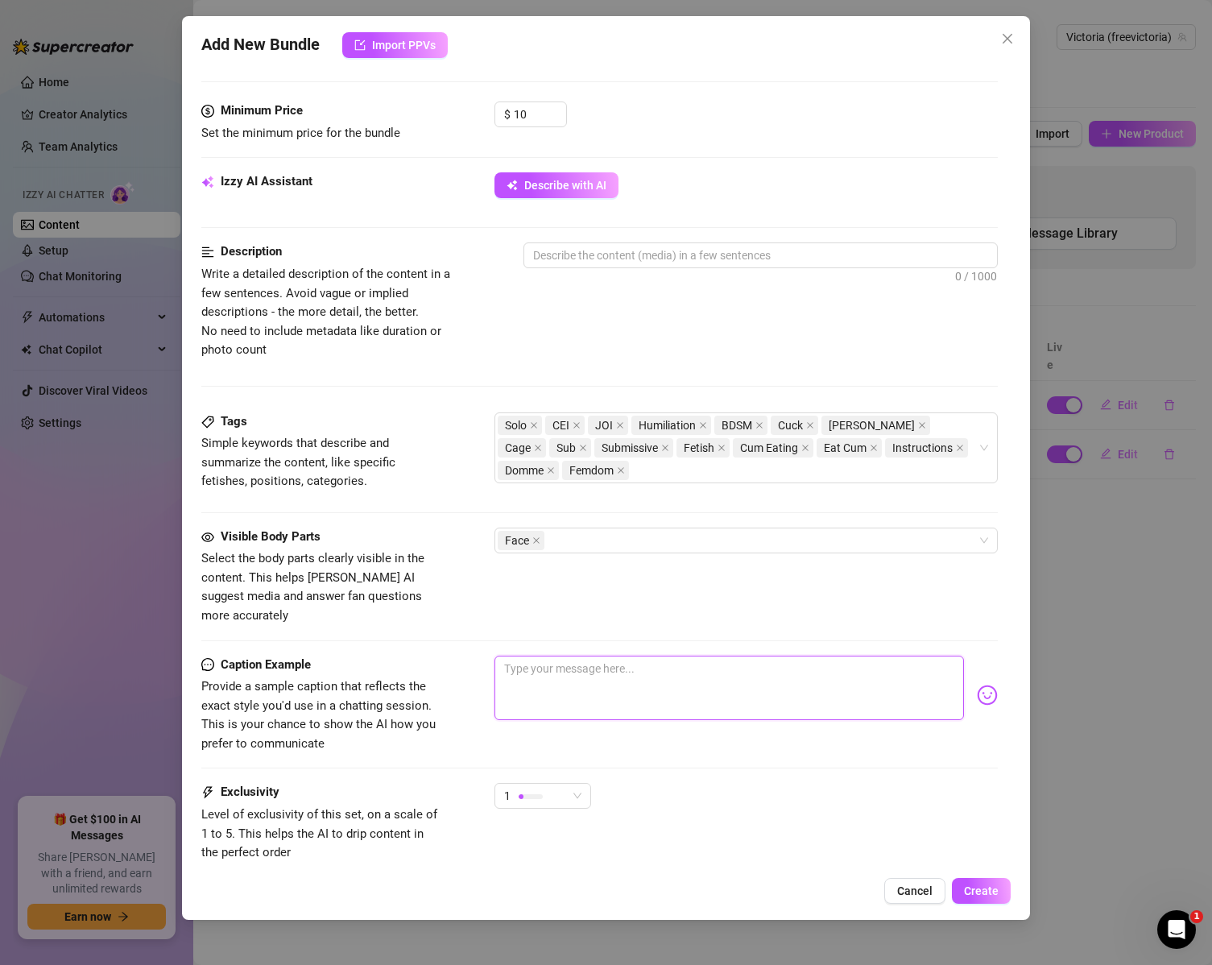
click at [584, 662] on textarea at bounding box center [730, 688] width 470 height 64
click at [589, 246] on textarea at bounding box center [761, 255] width 474 height 24
type textarea "This content is only for those that enjoy"
click at [590, 252] on textarea at bounding box center [761, 255] width 474 height 24
paste textarea "A slow CEI training session where I take full control of your release. I guide …"
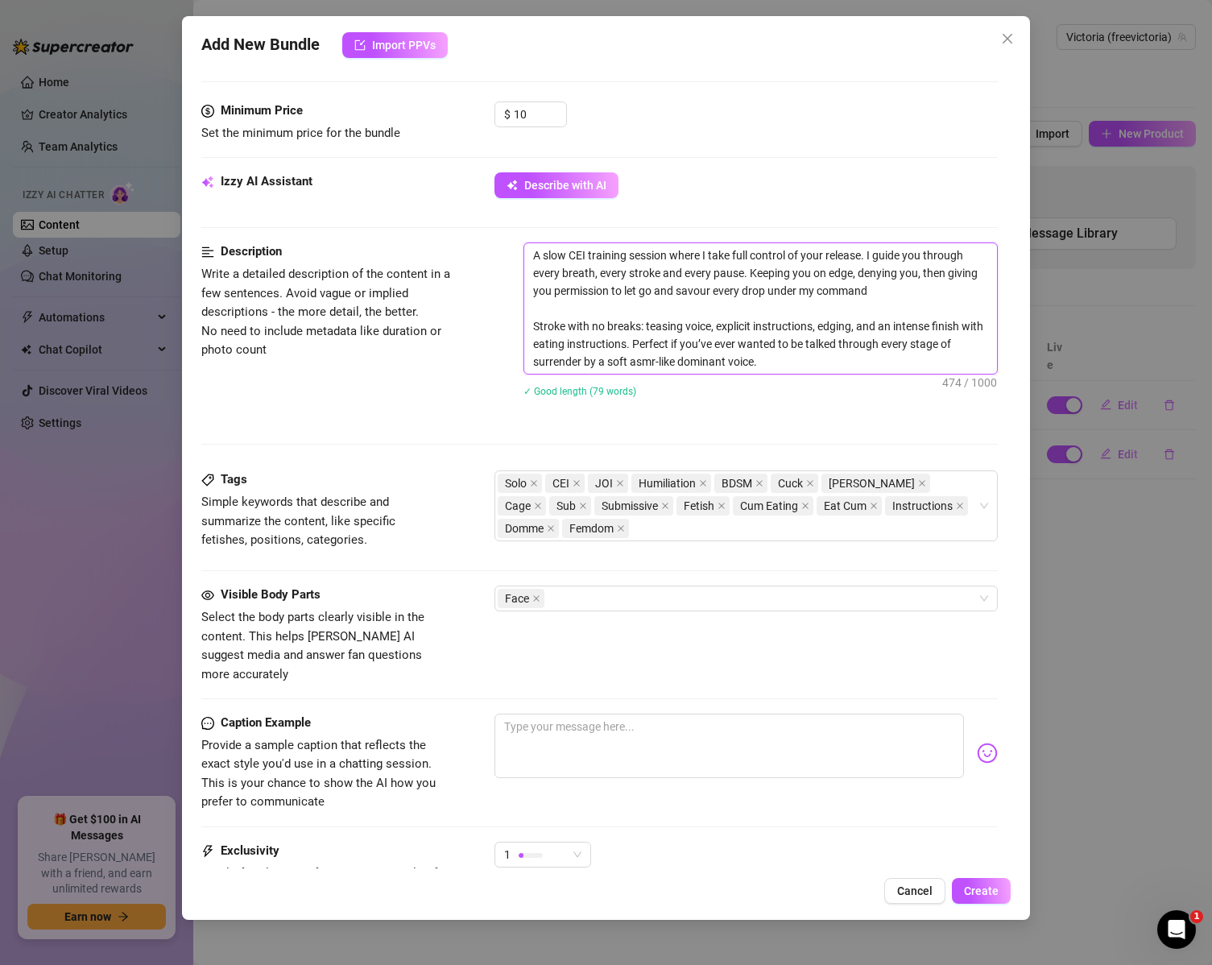
scroll to position [0, 0]
click at [797, 362] on textarea "A slow CEI training session where I take full control of your release. I guide …" at bounding box center [761, 308] width 474 height 130
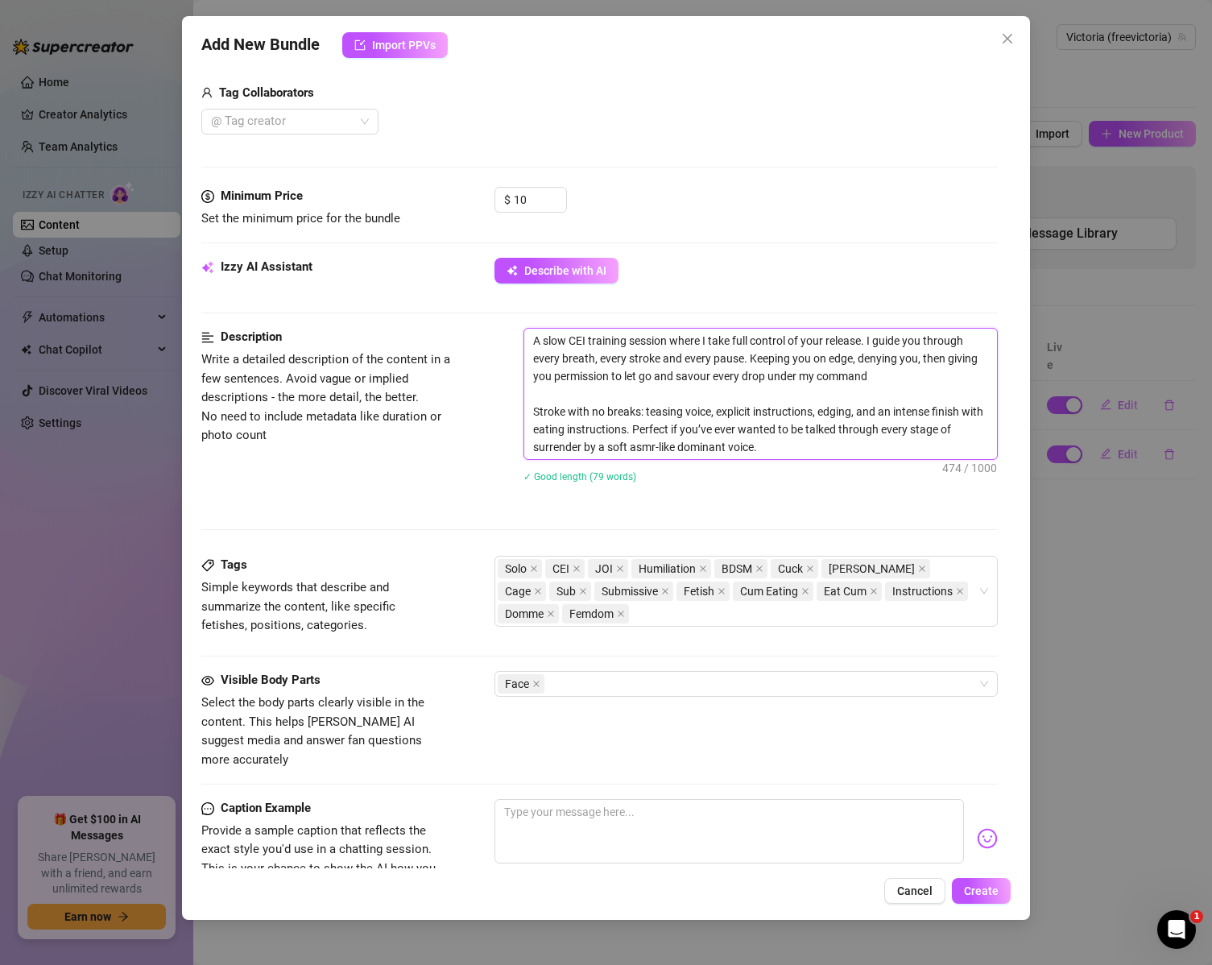
scroll to position [403, 0]
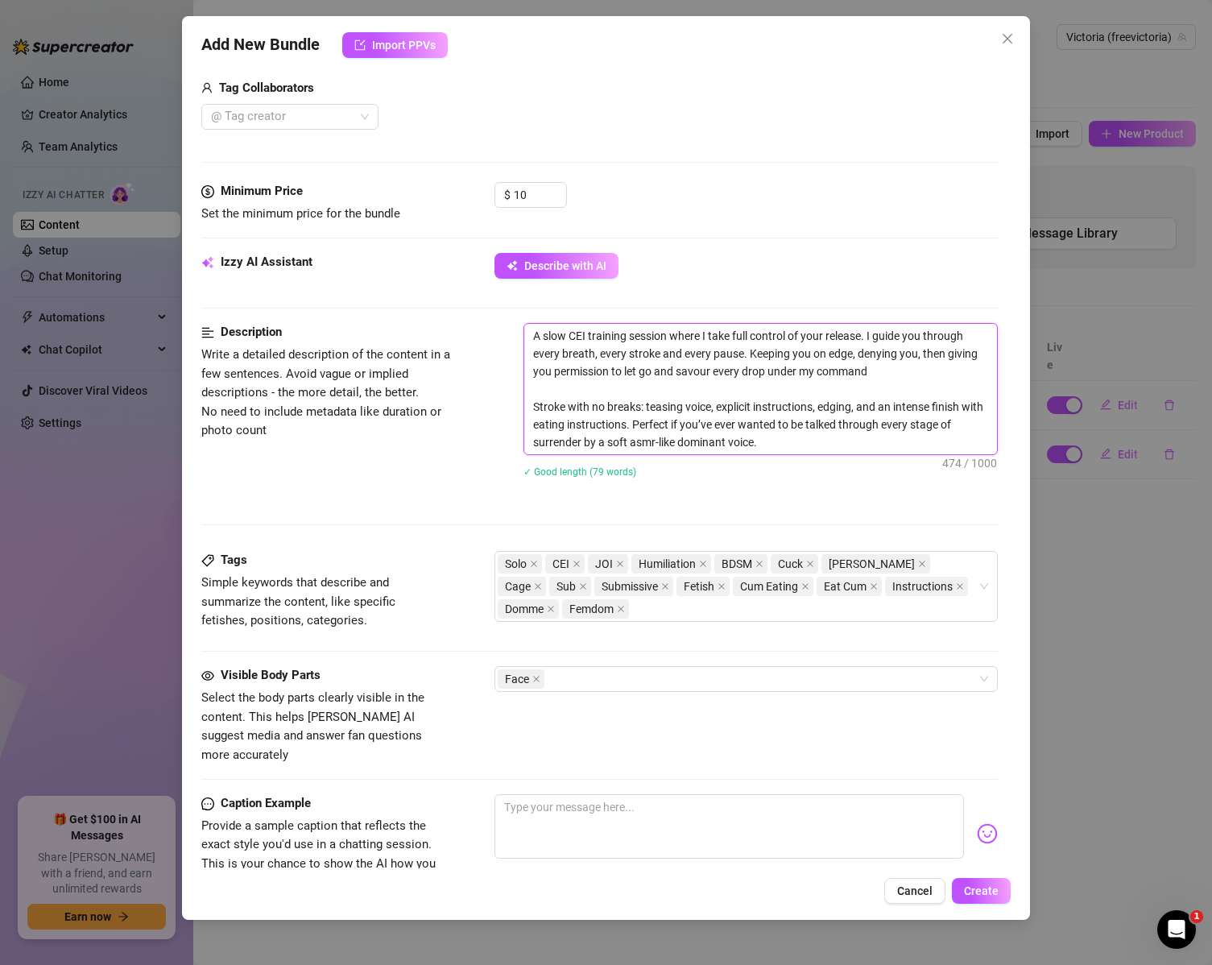
type textarea "A slow CEI training session where I take full control of your release. I guide …"
drag, startPoint x: 317, startPoint y: 395, endPoint x: 337, endPoint y: 391, distance: 20.4
click at [318, 396] on span "Write a detailed description of the content in a few sentences. Avoid vague or …" at bounding box center [325, 392] width 249 height 90
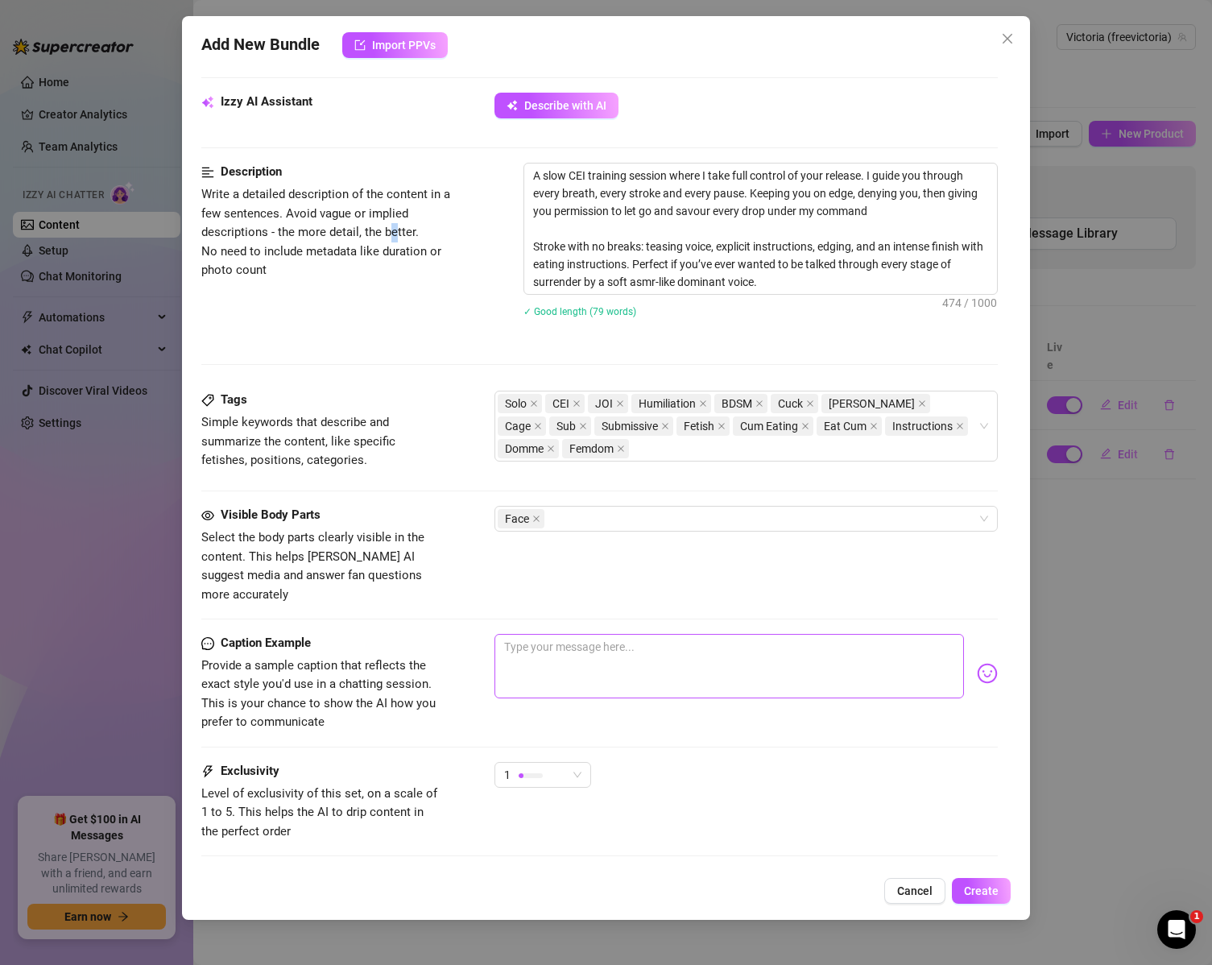
scroll to position [564, 0]
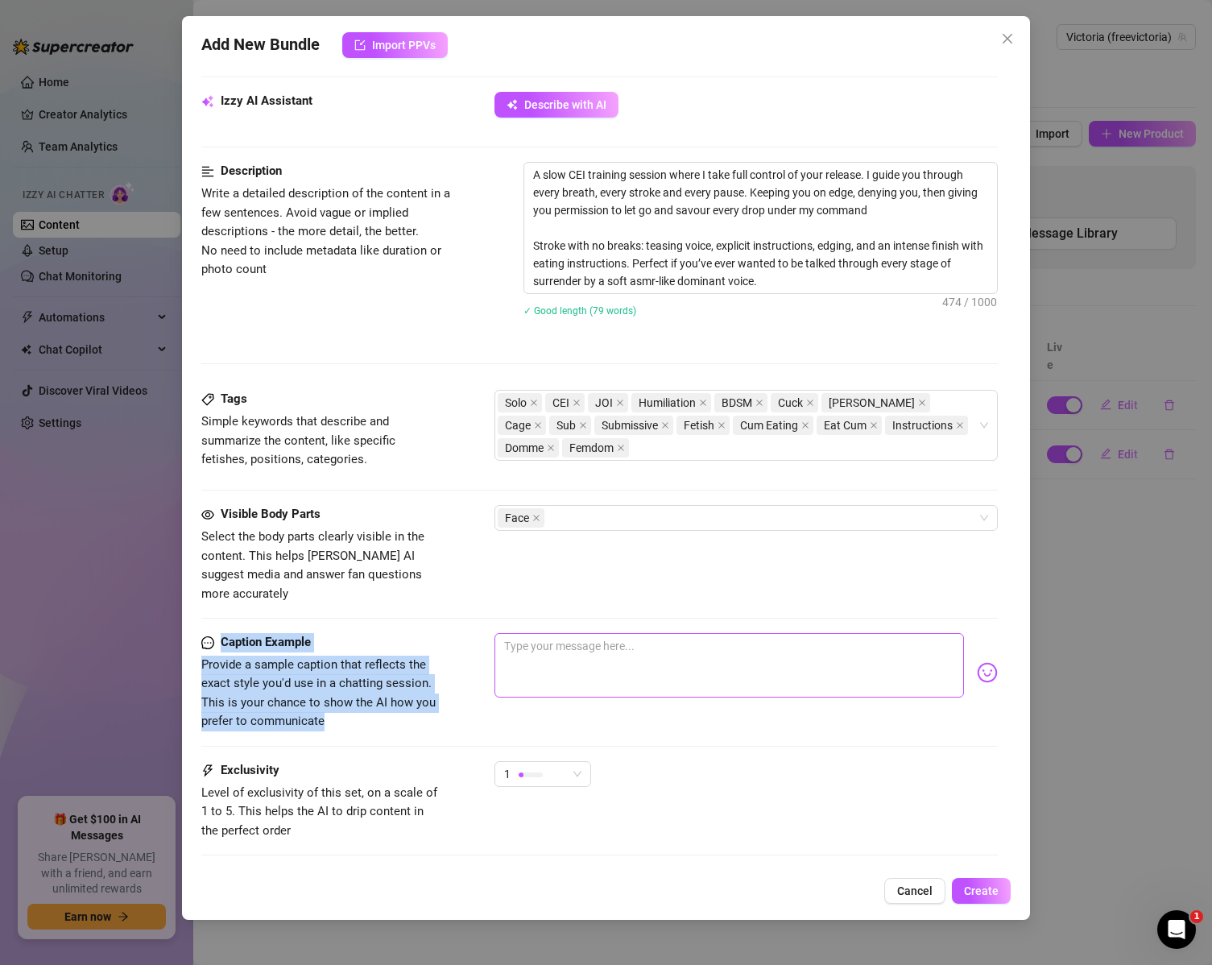
click at [547, 614] on form "Account Victoria (@freevictoria) Name Name is for your internal organization on…" at bounding box center [599, 240] width 797 height 1440
click at [549, 633] on textarea at bounding box center [730, 665] width 470 height 64
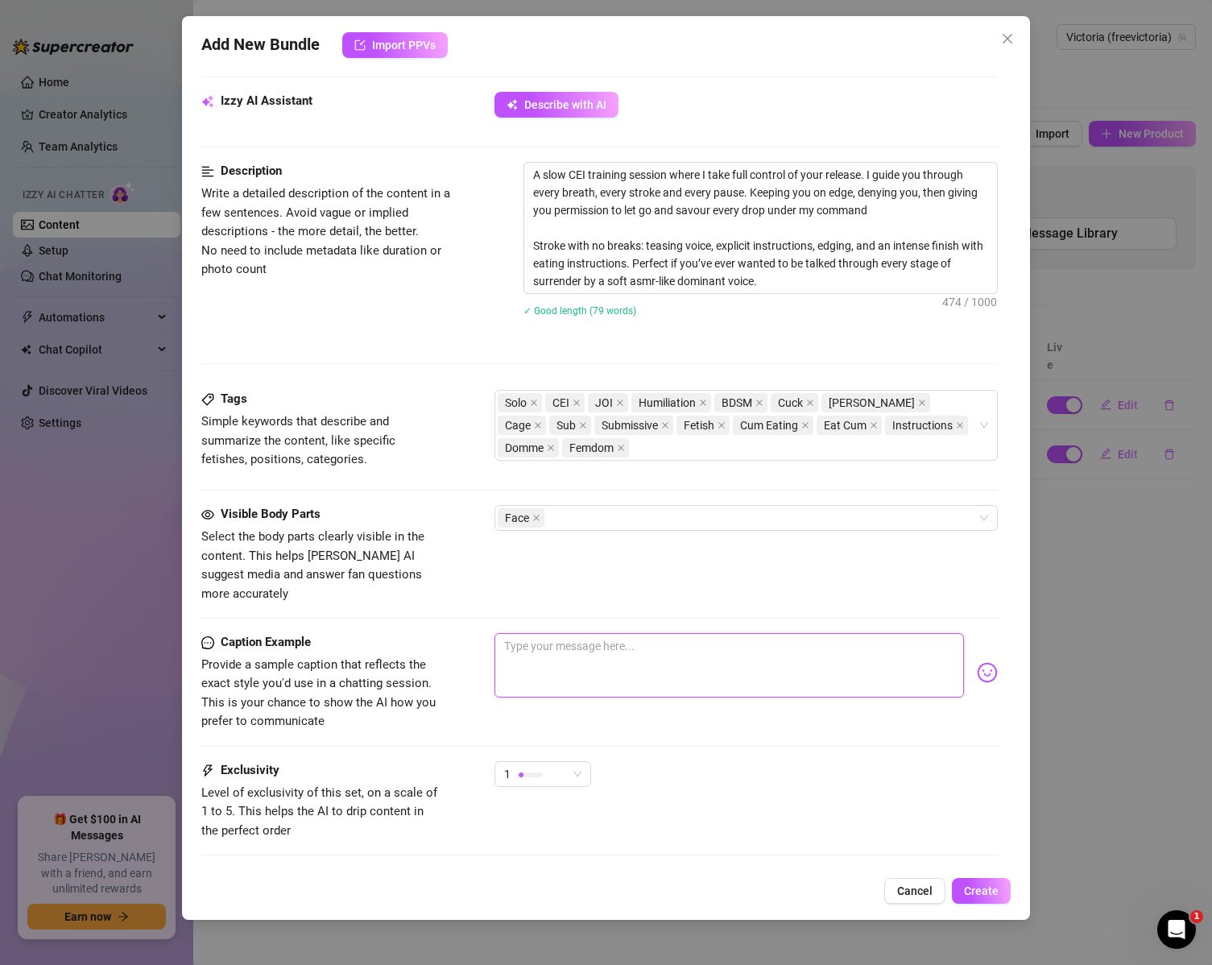
paste textarea "A slow CEI training session where I take full control of your release. I guide …"
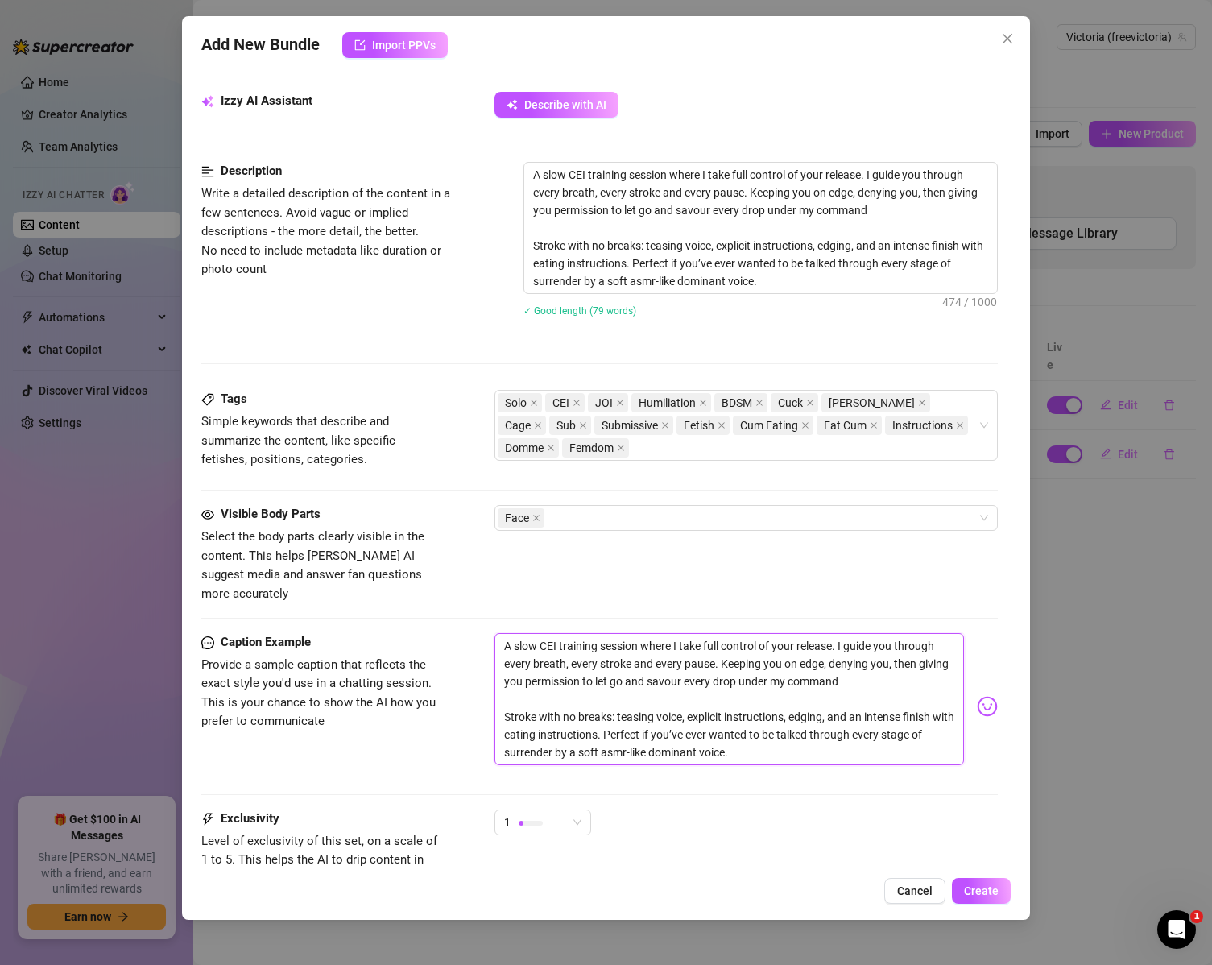
scroll to position [0, 0]
drag, startPoint x: 511, startPoint y: 631, endPoint x: 474, endPoint y: 624, distance: 36.8
click at [478, 633] on div "Caption Example Provide a sample caption that reflects the exact style you'd us…" at bounding box center [599, 706] width 797 height 147
click at [856, 736] on textarea "This is a slow CEI training session where I take full control of your release. …" at bounding box center [730, 699] width 470 height 132
drag, startPoint x: 790, startPoint y: 741, endPoint x: 971, endPoint y: 683, distance: 190.3
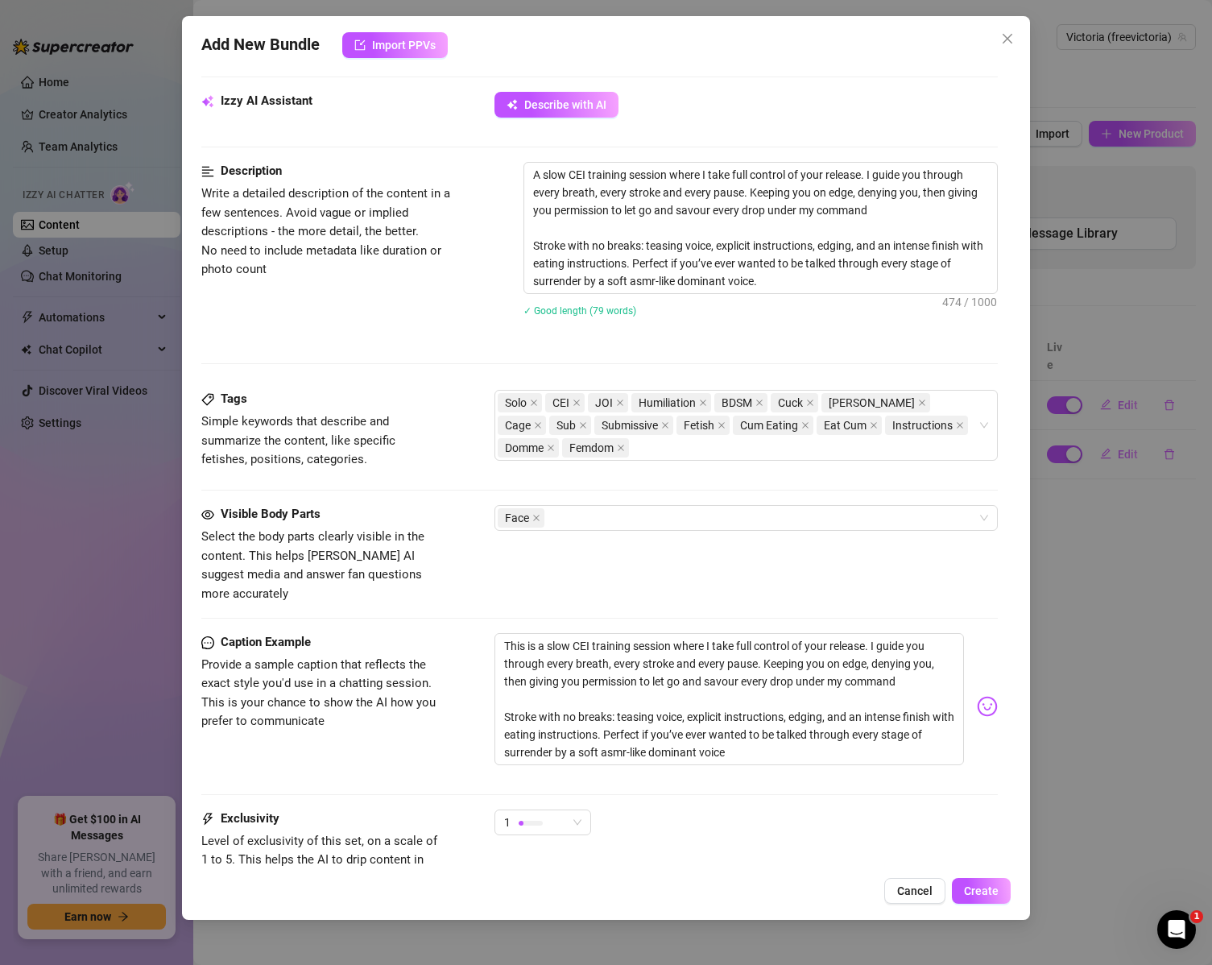
click at [977, 696] on img at bounding box center [987, 706] width 21 height 21
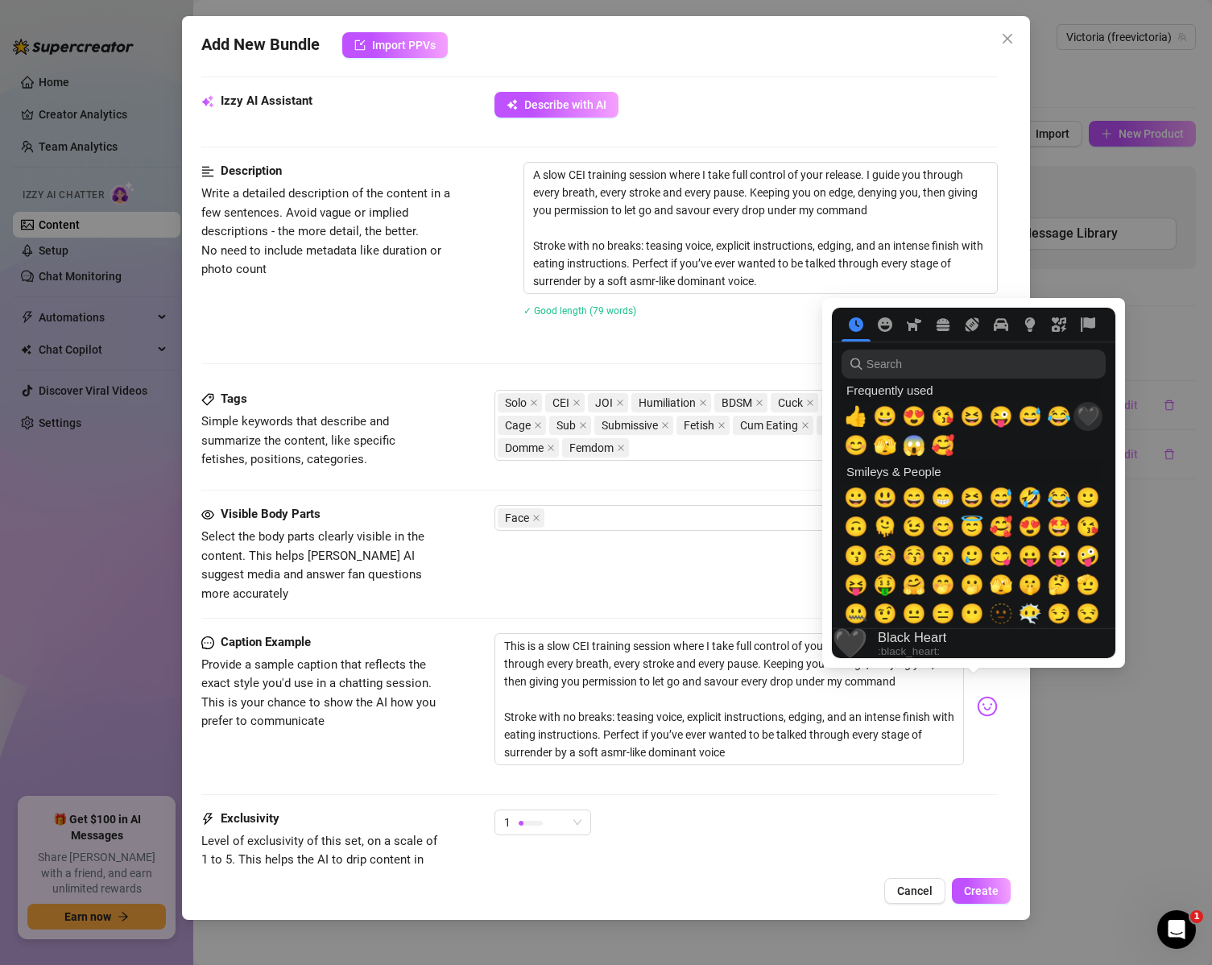
click at [1091, 422] on span "🖤" at bounding box center [1088, 416] width 24 height 23
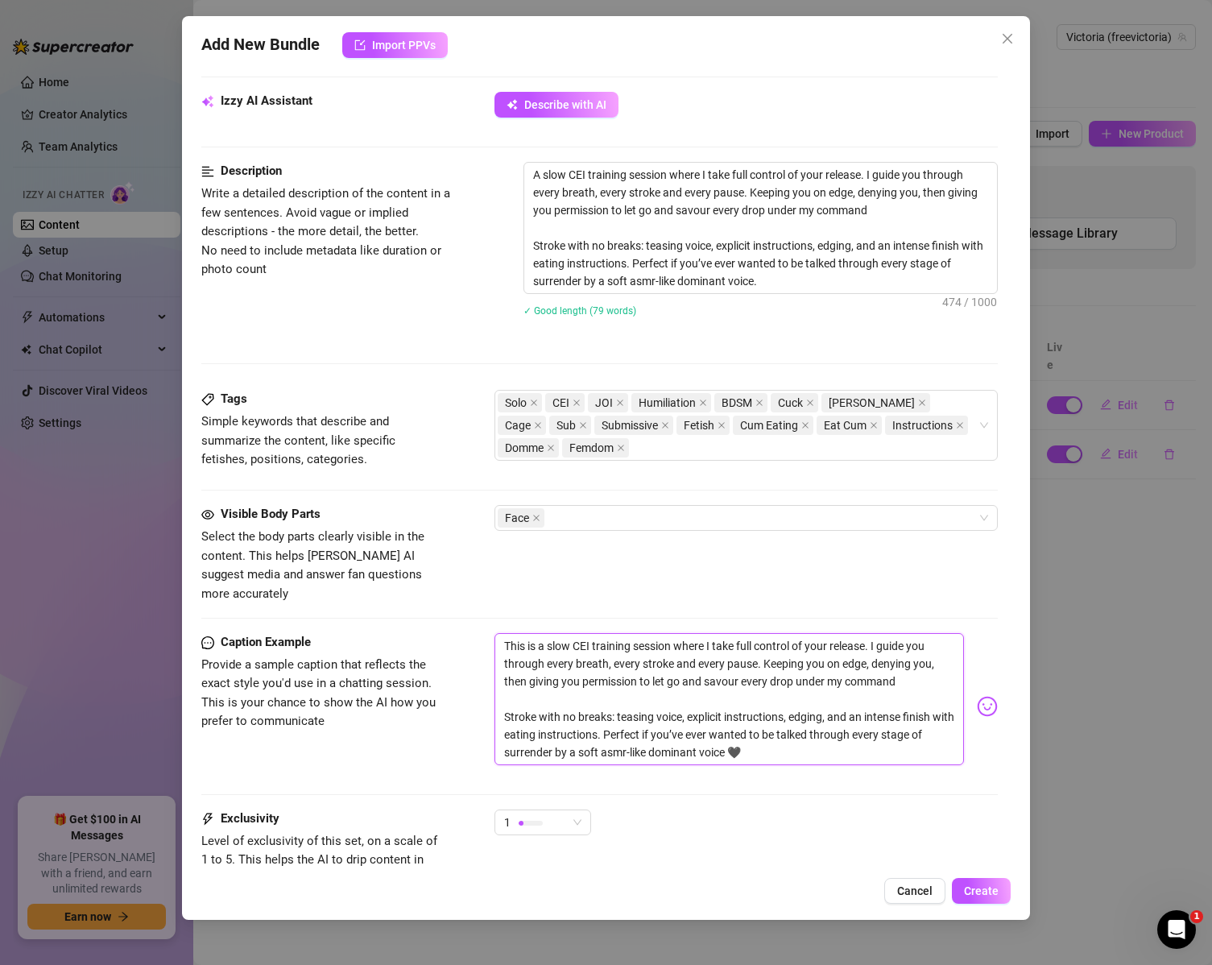
type textarea "This is a slow CEI training session where I take full control of your release. …"
click at [804, 818] on div "1" at bounding box center [747, 830] width 504 height 40
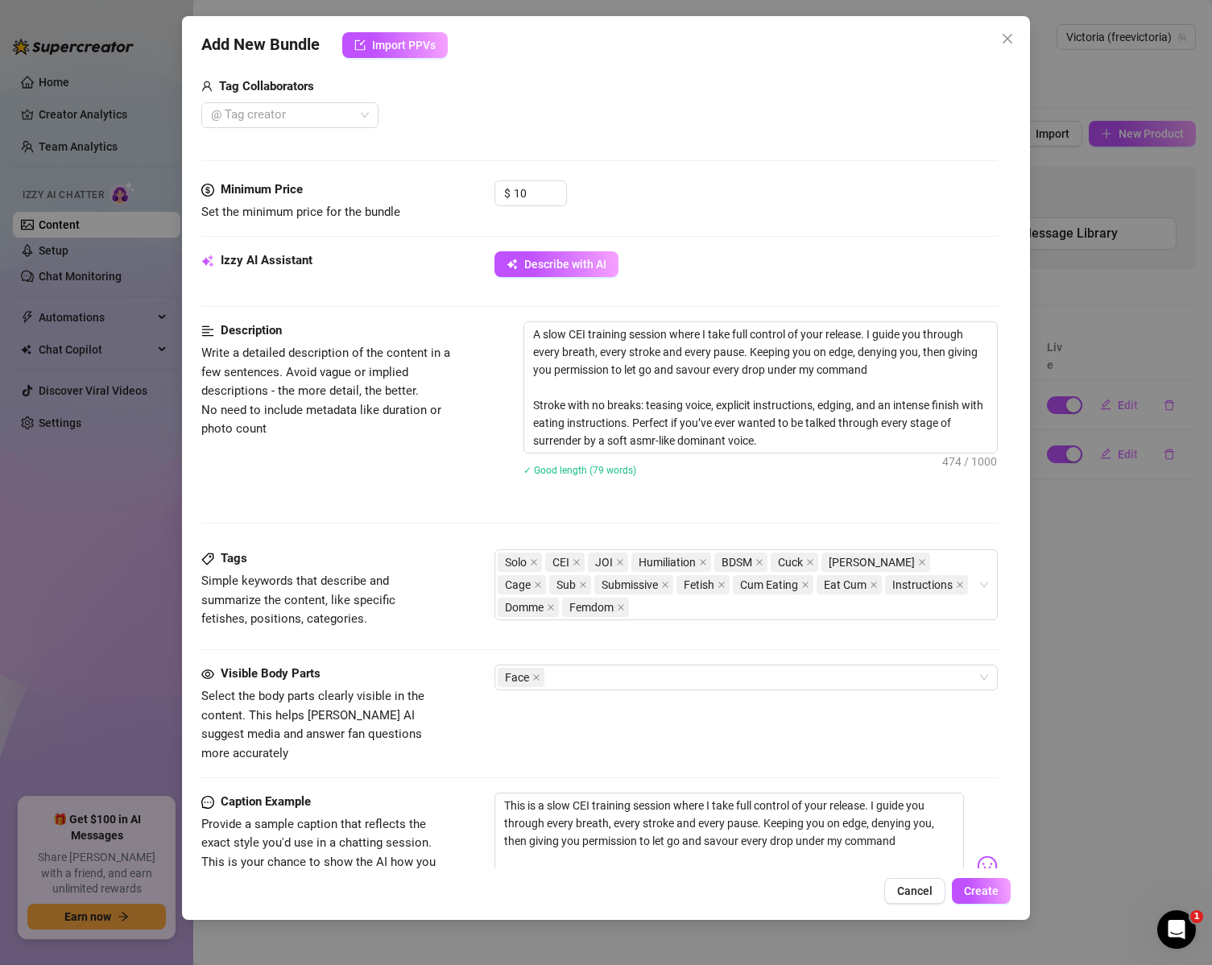
scroll to position [403, 0]
click at [546, 272] on span "Describe with AI" at bounding box center [565, 265] width 82 height 13
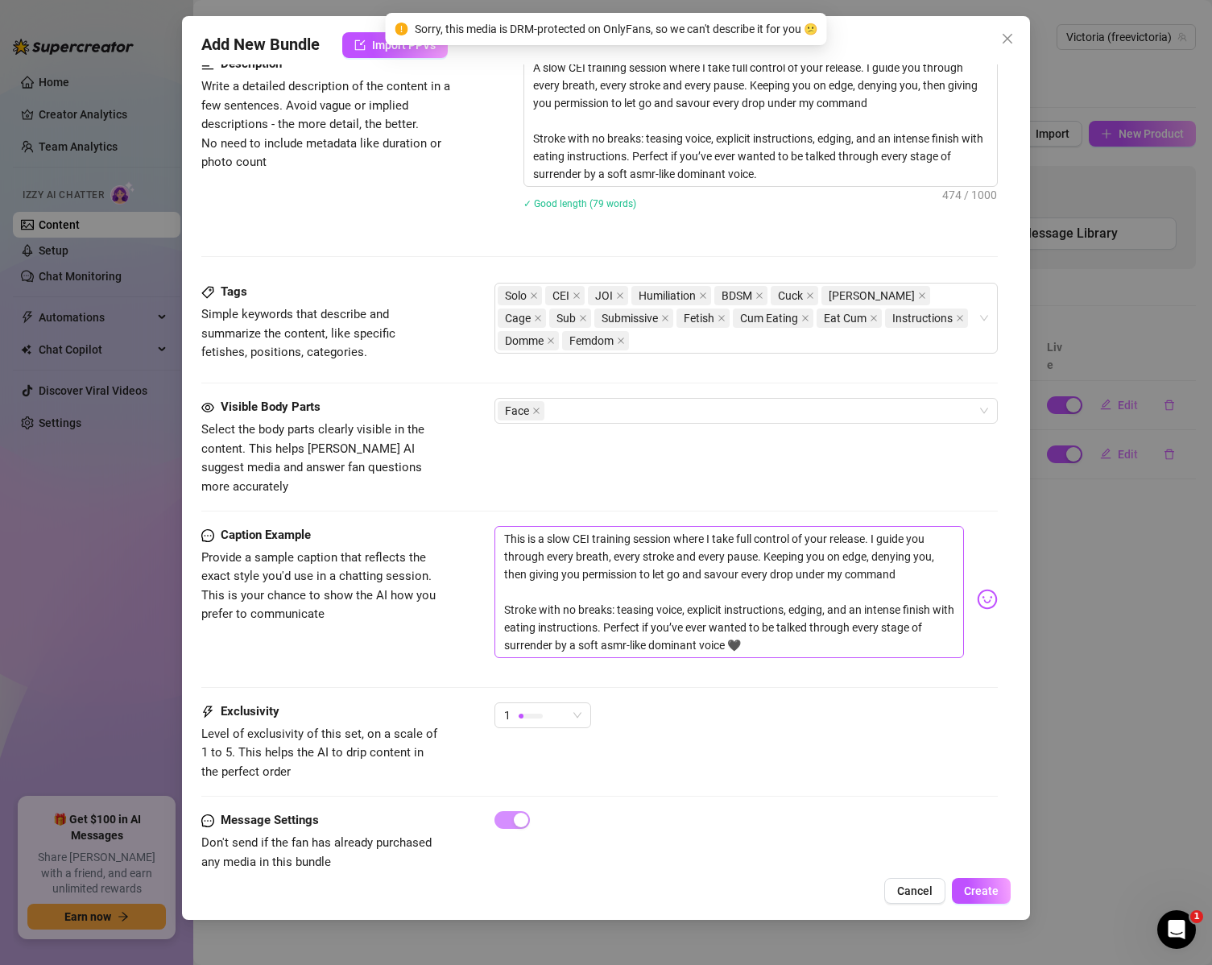
scroll to position [685, 0]
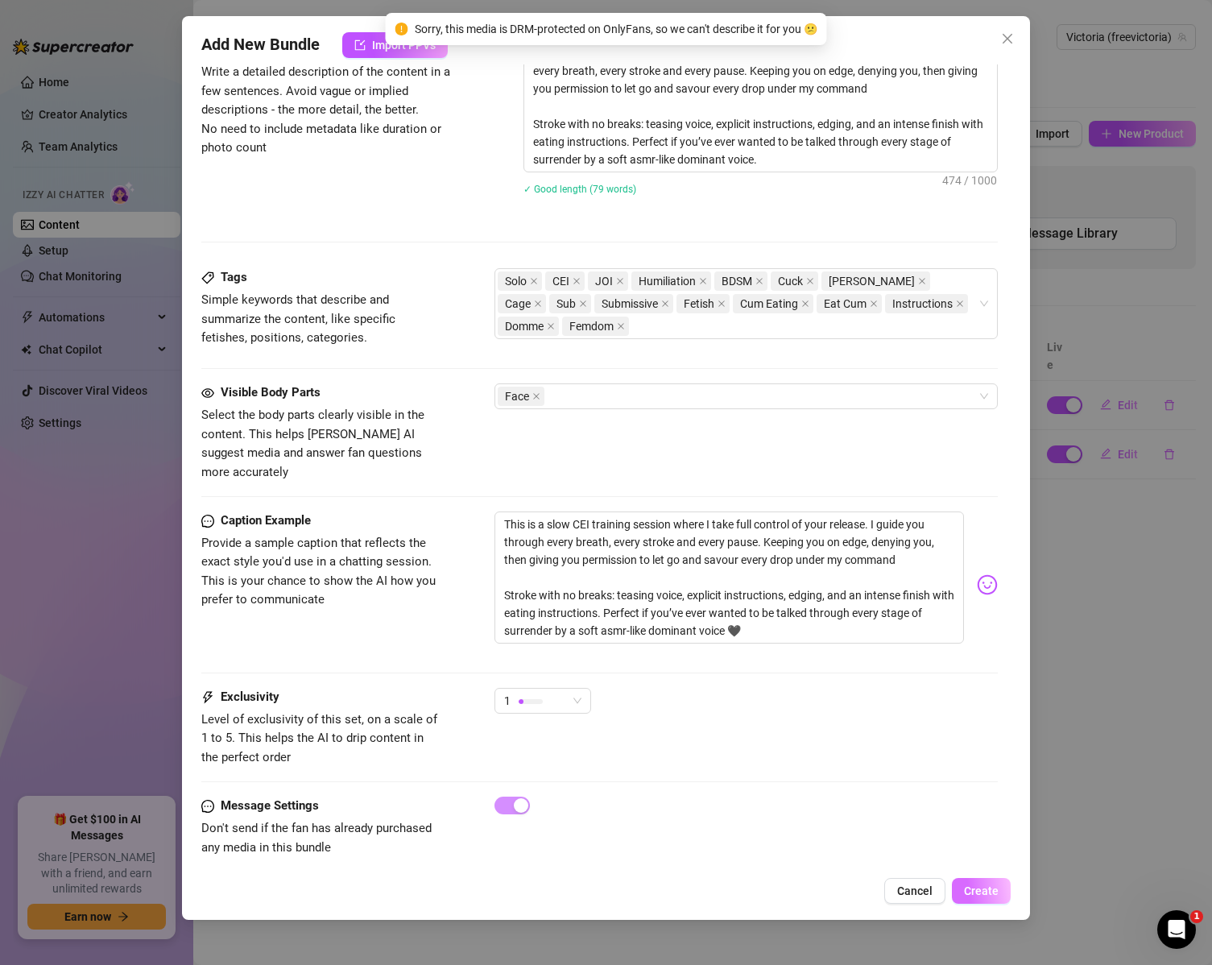
click at [997, 892] on span "Create" at bounding box center [981, 890] width 35 height 13
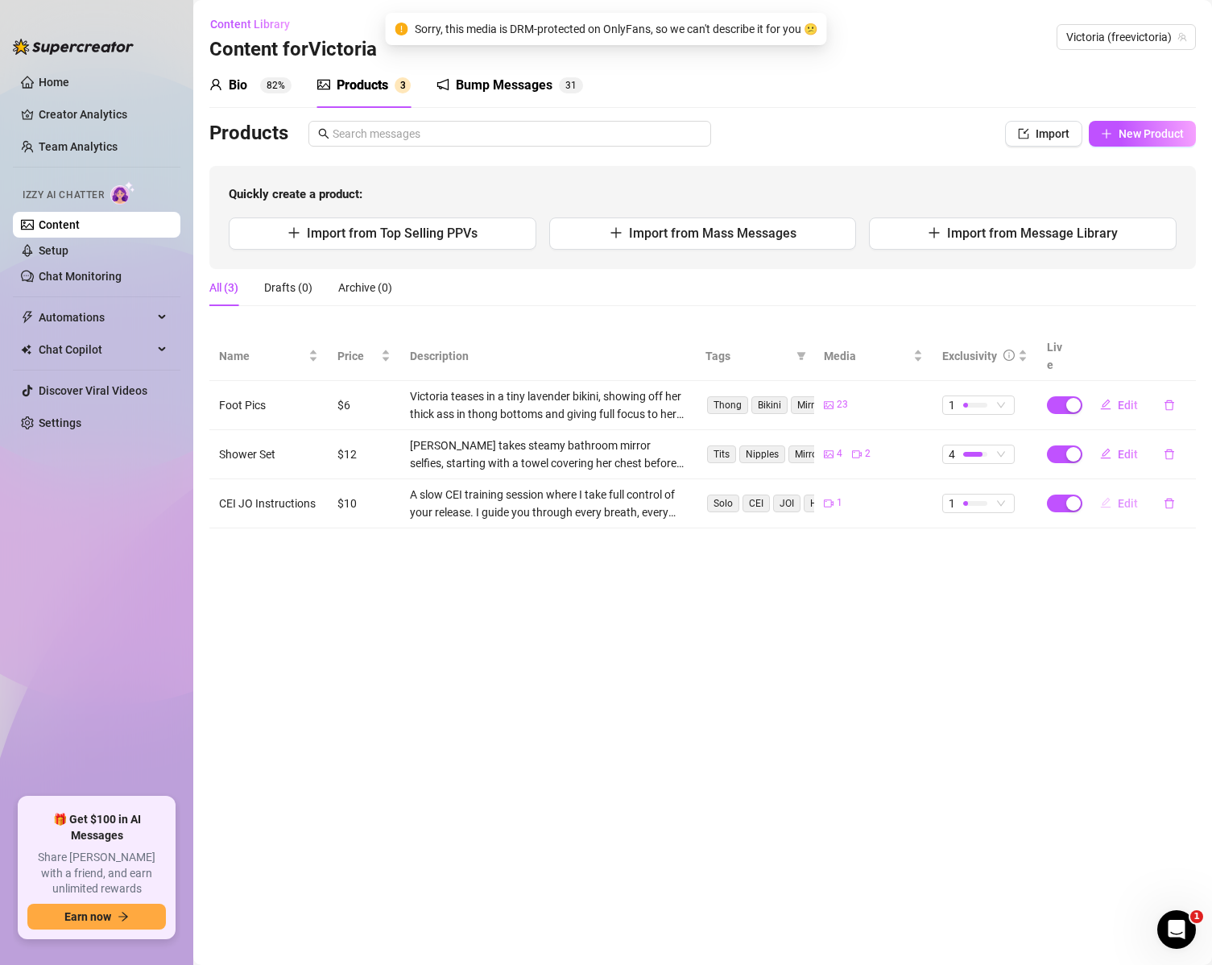
click at [1133, 497] on span "Edit" at bounding box center [1128, 503] width 20 height 13
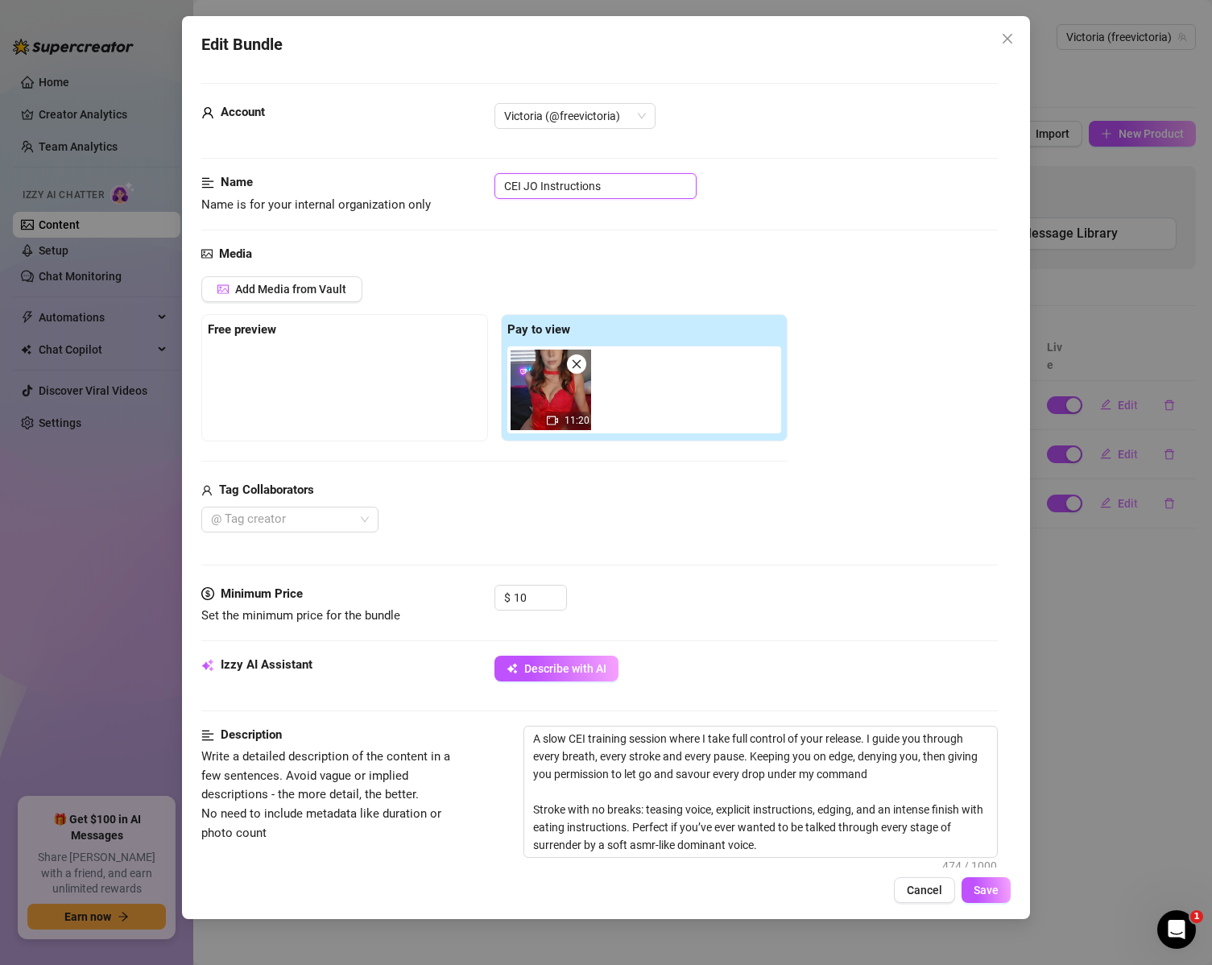
click at [535, 186] on input "CEI JO Instructions" at bounding box center [596, 186] width 202 height 26
type input "CEI JOI Instructions"
click at [1003, 888] on button "Save" at bounding box center [986, 890] width 49 height 26
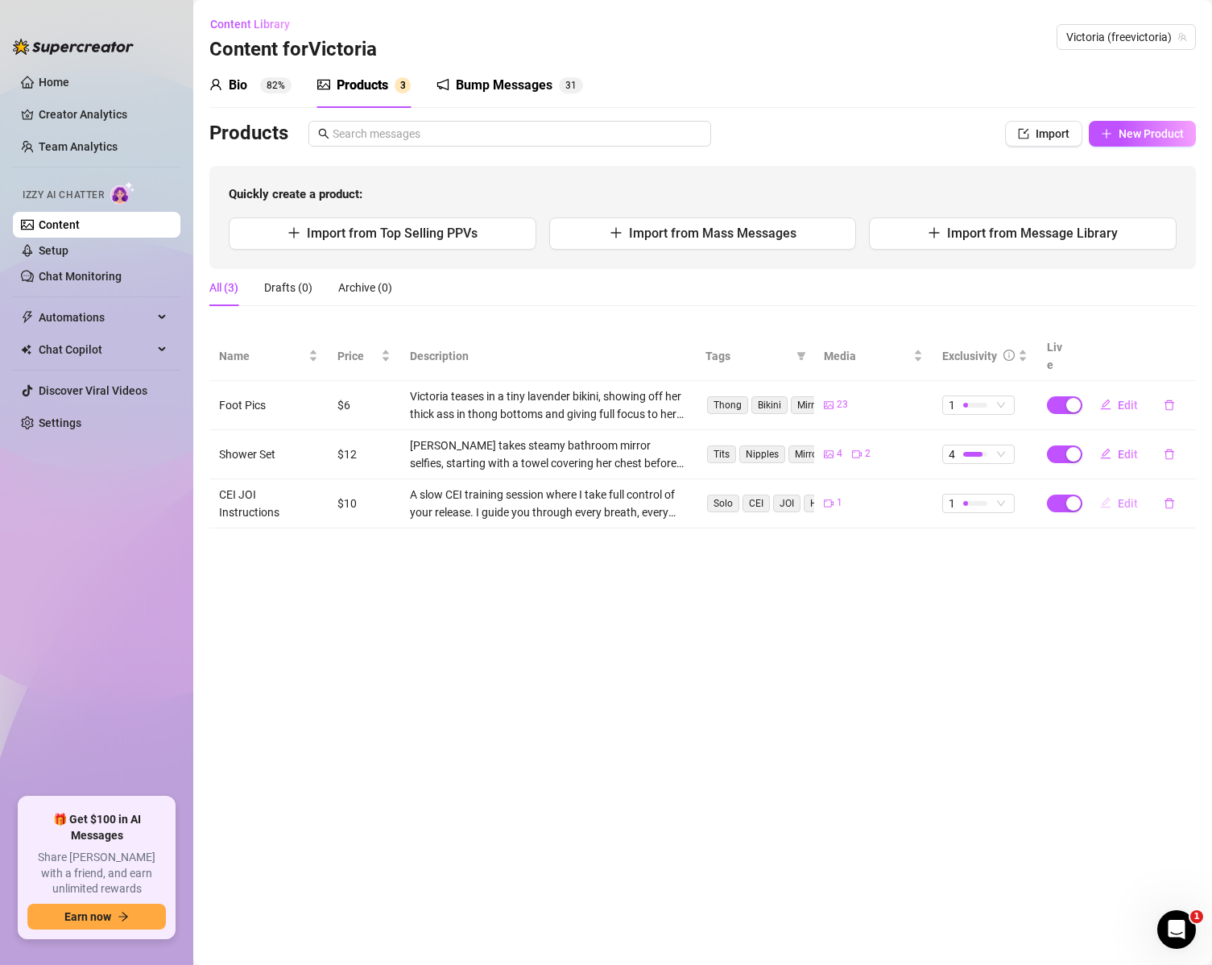
click at [1133, 497] on span "Edit" at bounding box center [1128, 503] width 20 height 13
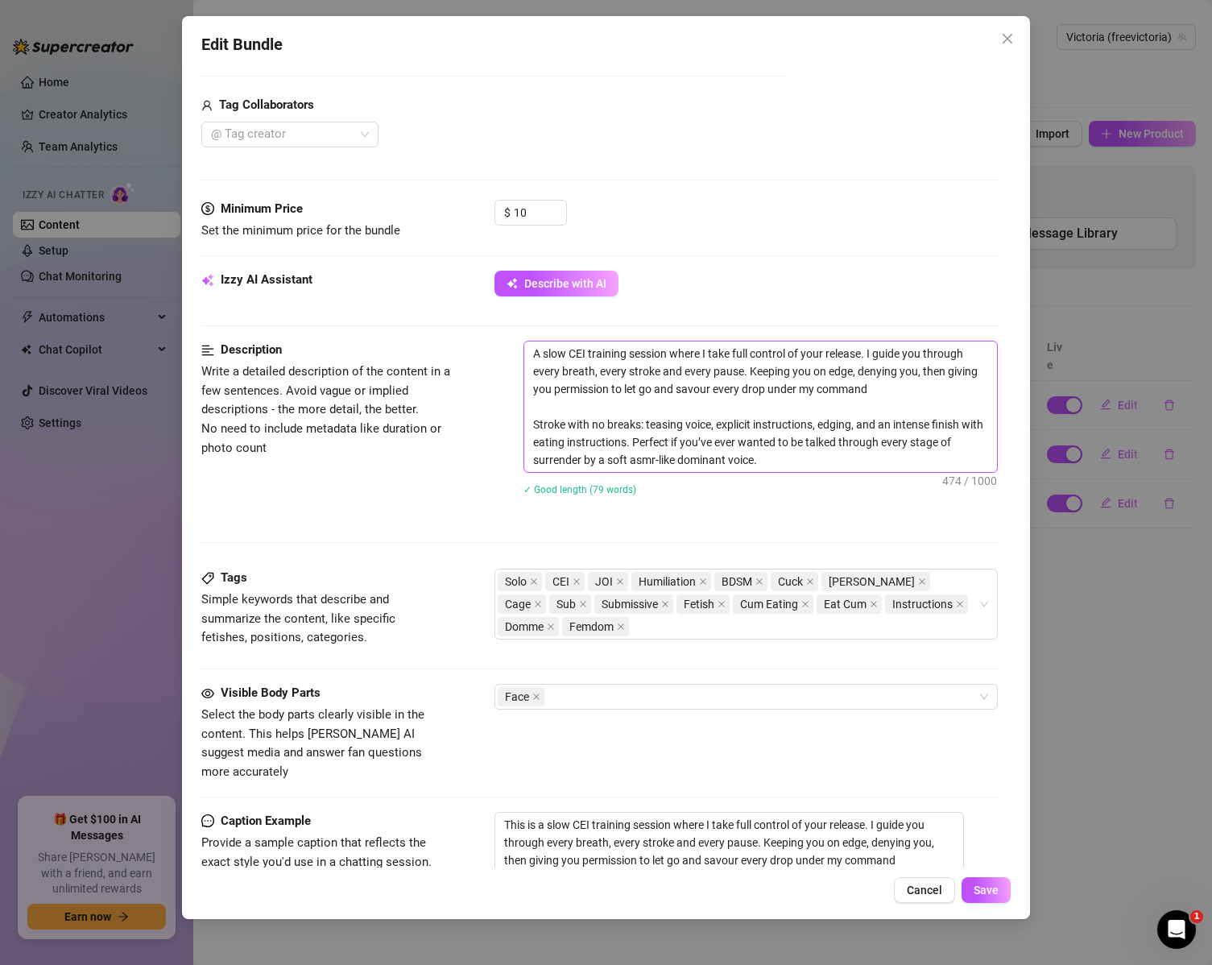
scroll to position [403, 0]
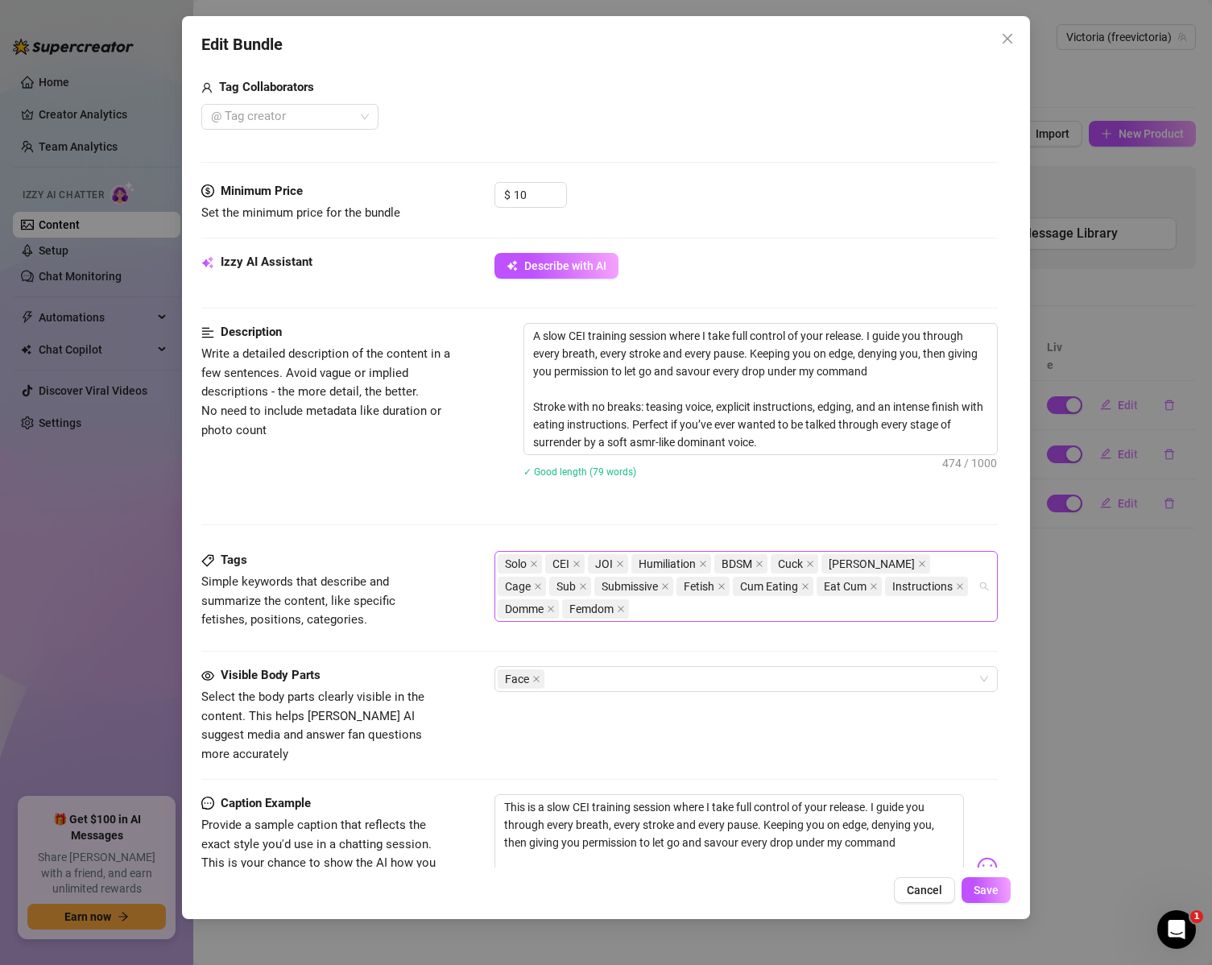
click at [692, 609] on div "Solo CEI JOI Humiliation BDSM Cuck Chasity Cage Sub Submissive Fetish Cum Eatin…" at bounding box center [738, 587] width 481 height 68
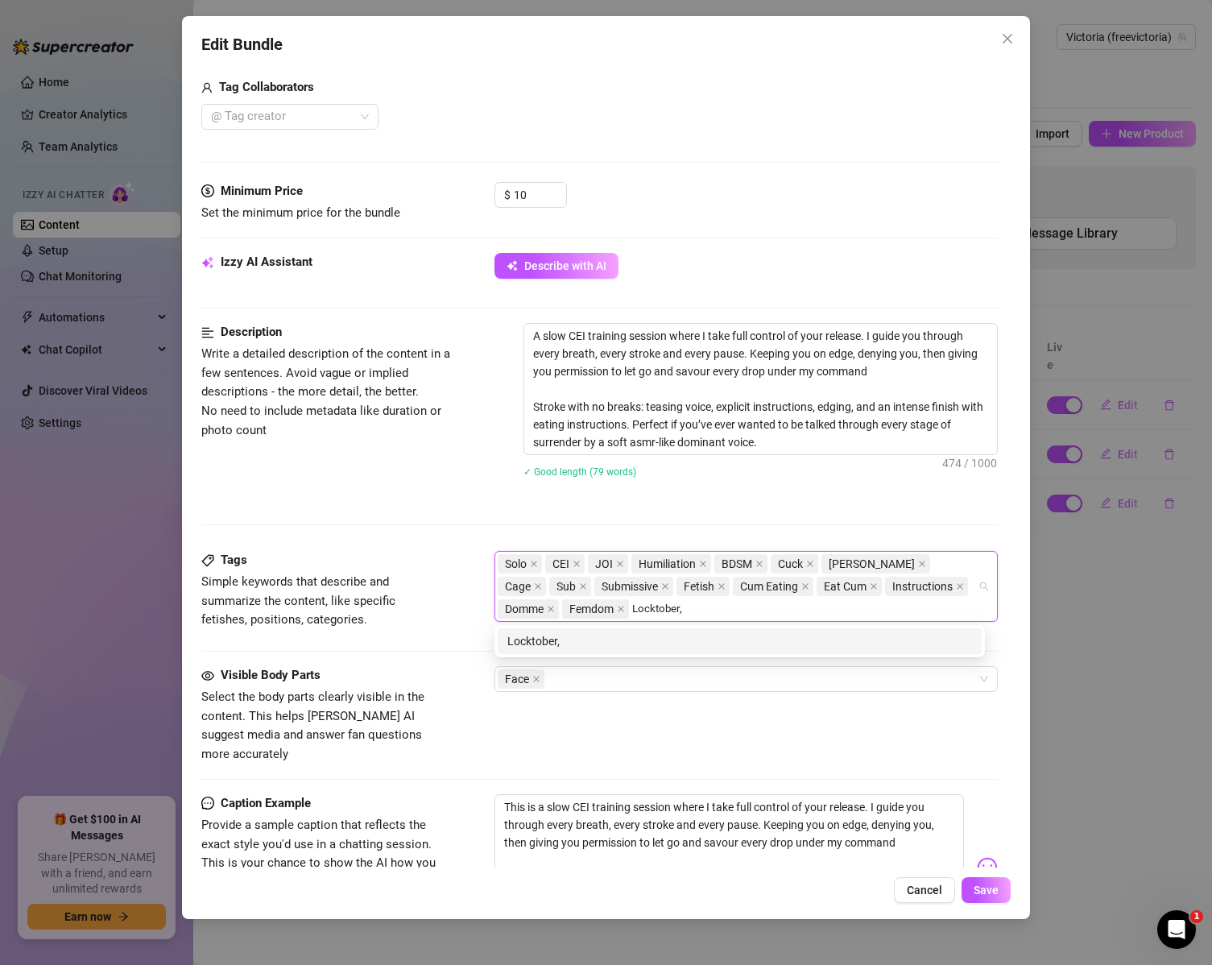
type input "Locktober"
type input "Loser"
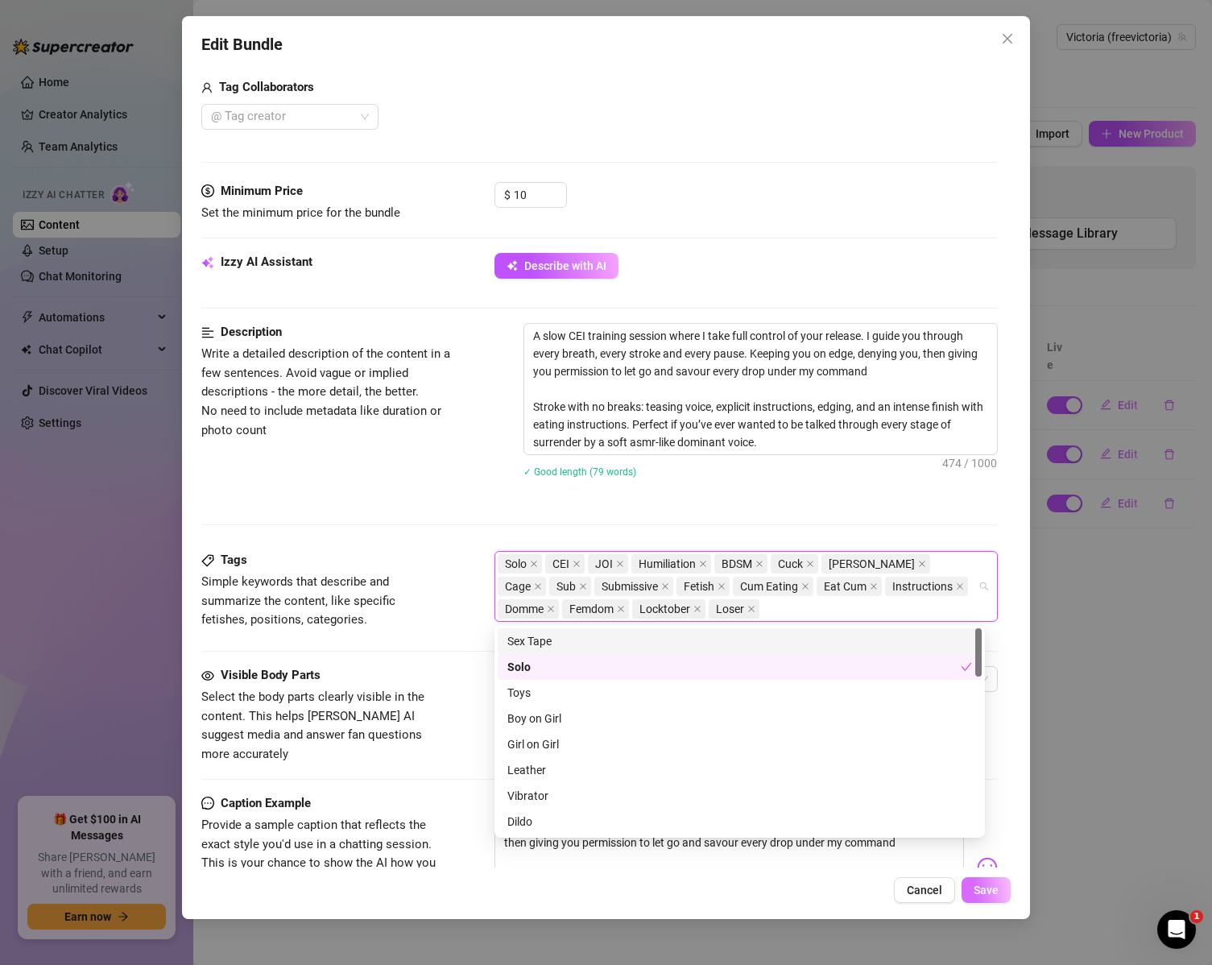
click at [1009, 884] on button "Save" at bounding box center [986, 890] width 49 height 26
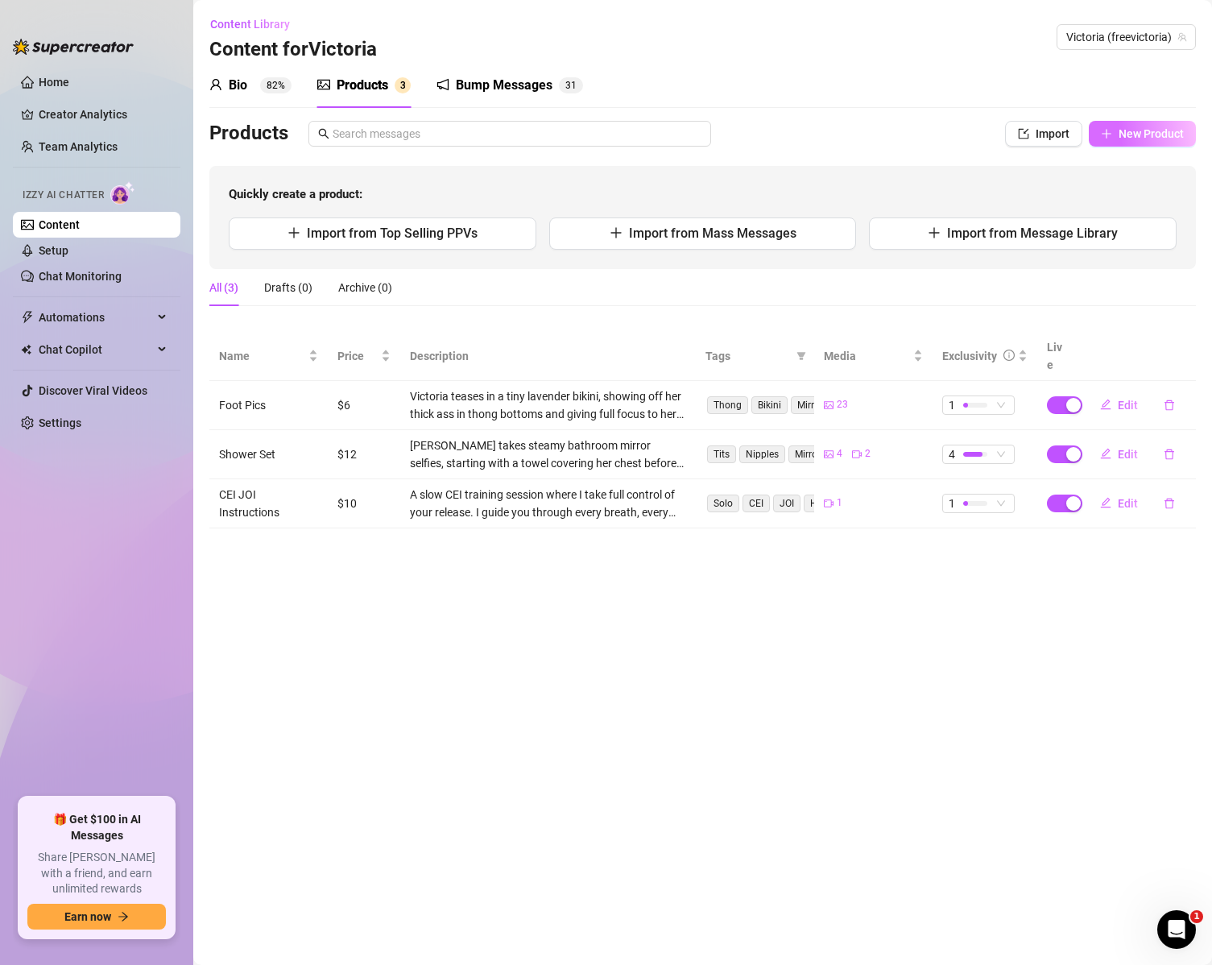
click at [1145, 142] on button "New Product" at bounding box center [1142, 134] width 107 height 26
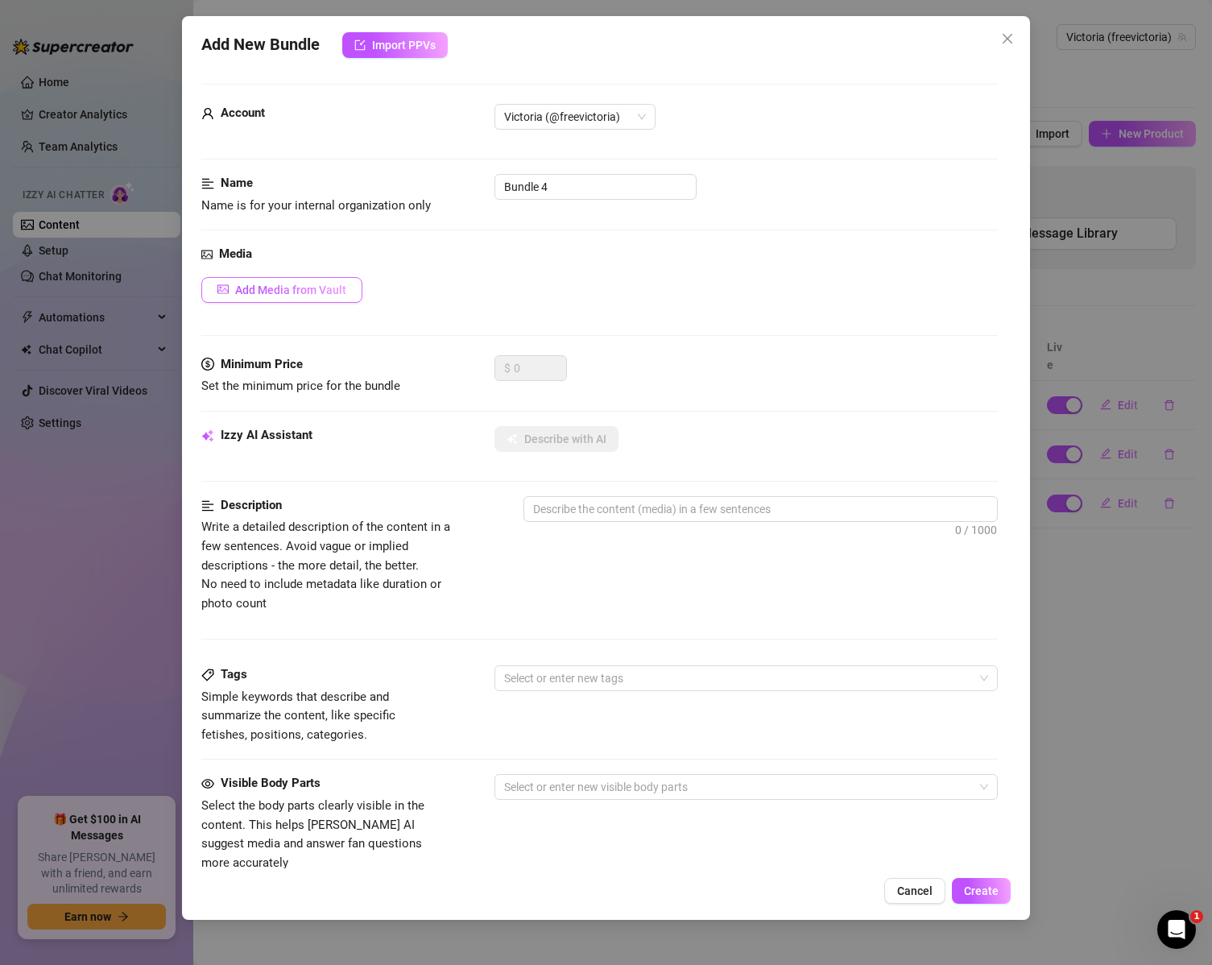
click at [340, 292] on span "Add Media from Vault" at bounding box center [290, 290] width 111 height 13
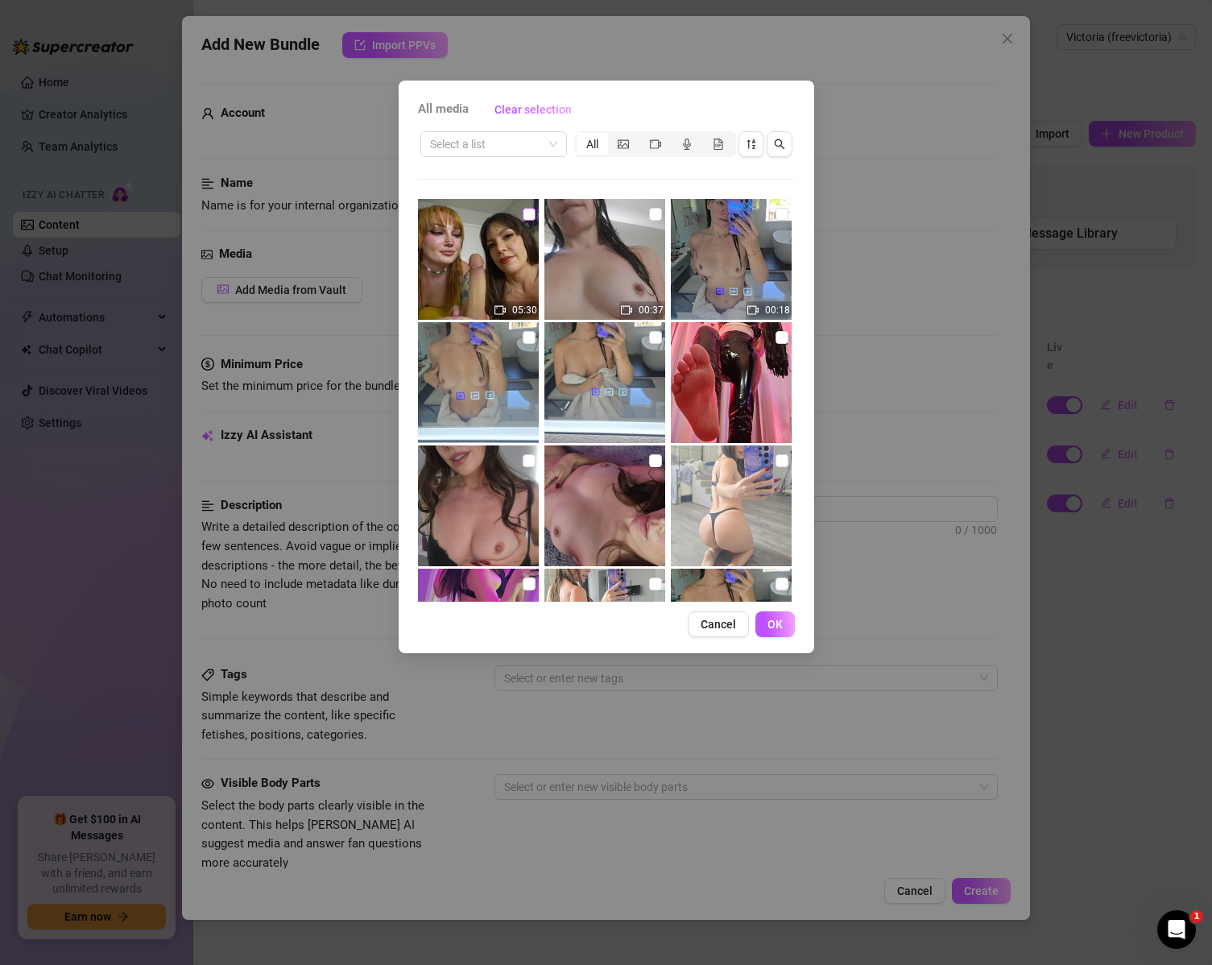
click at [526, 219] on input "checkbox" at bounding box center [529, 214] width 13 height 13
checkbox input "true"
click at [779, 618] on span "OK" at bounding box center [775, 624] width 15 height 13
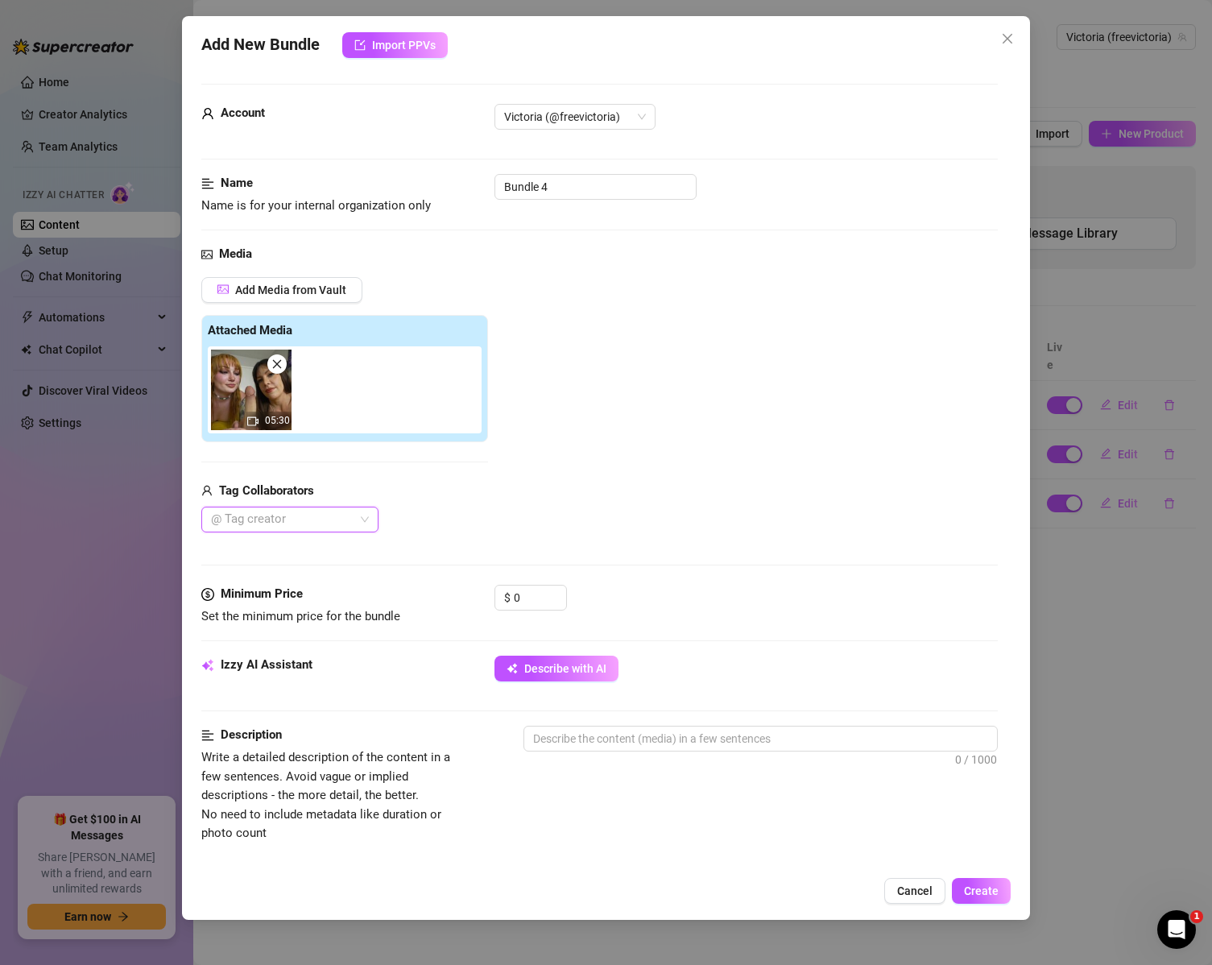
scroll to position [161, 0]
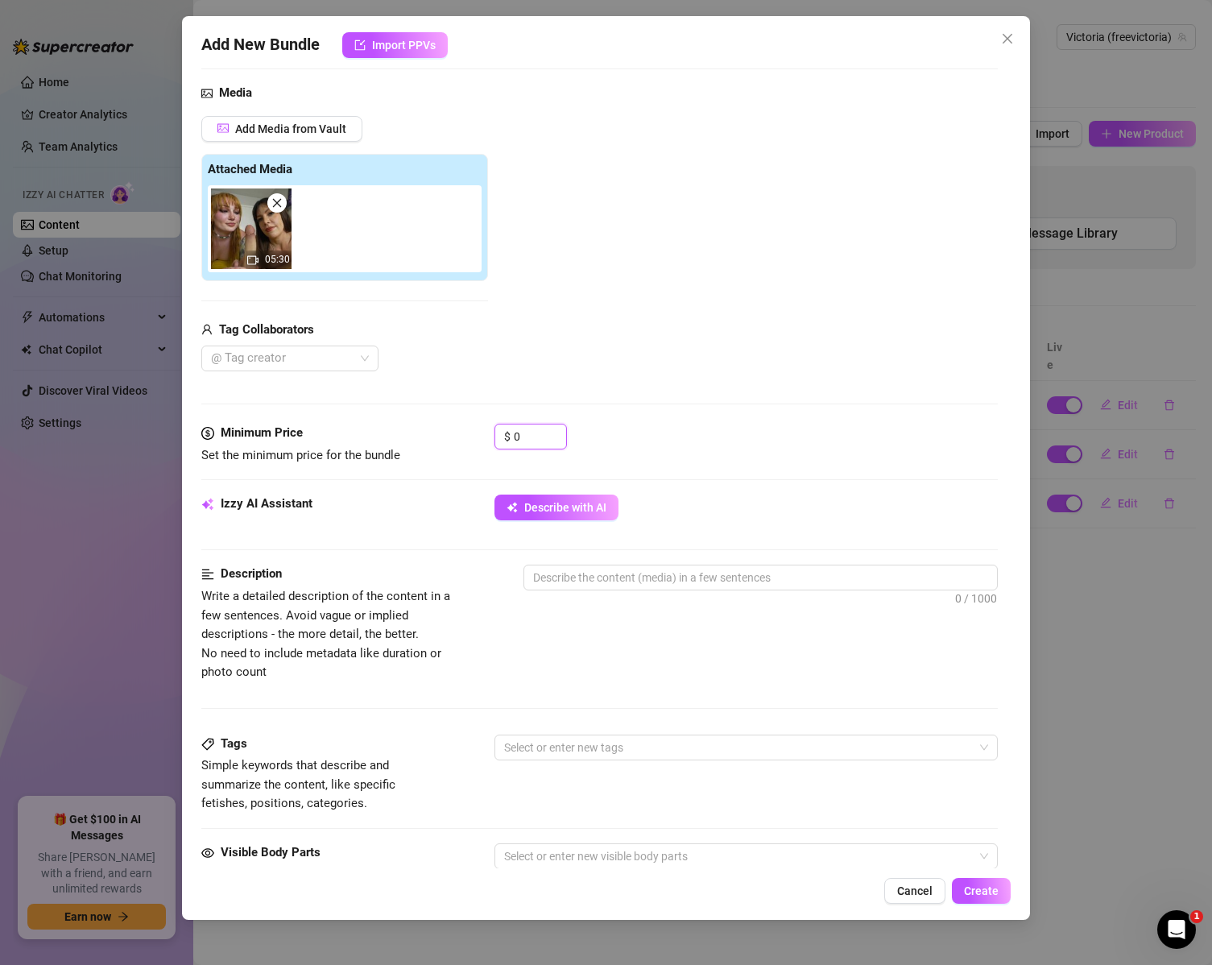
drag, startPoint x: 525, startPoint y: 443, endPoint x: 469, endPoint y: 448, distance: 56.6
click at [469, 448] on div "Minimum Price Set the minimum price for the bundle $ 0" at bounding box center [599, 444] width 797 height 41
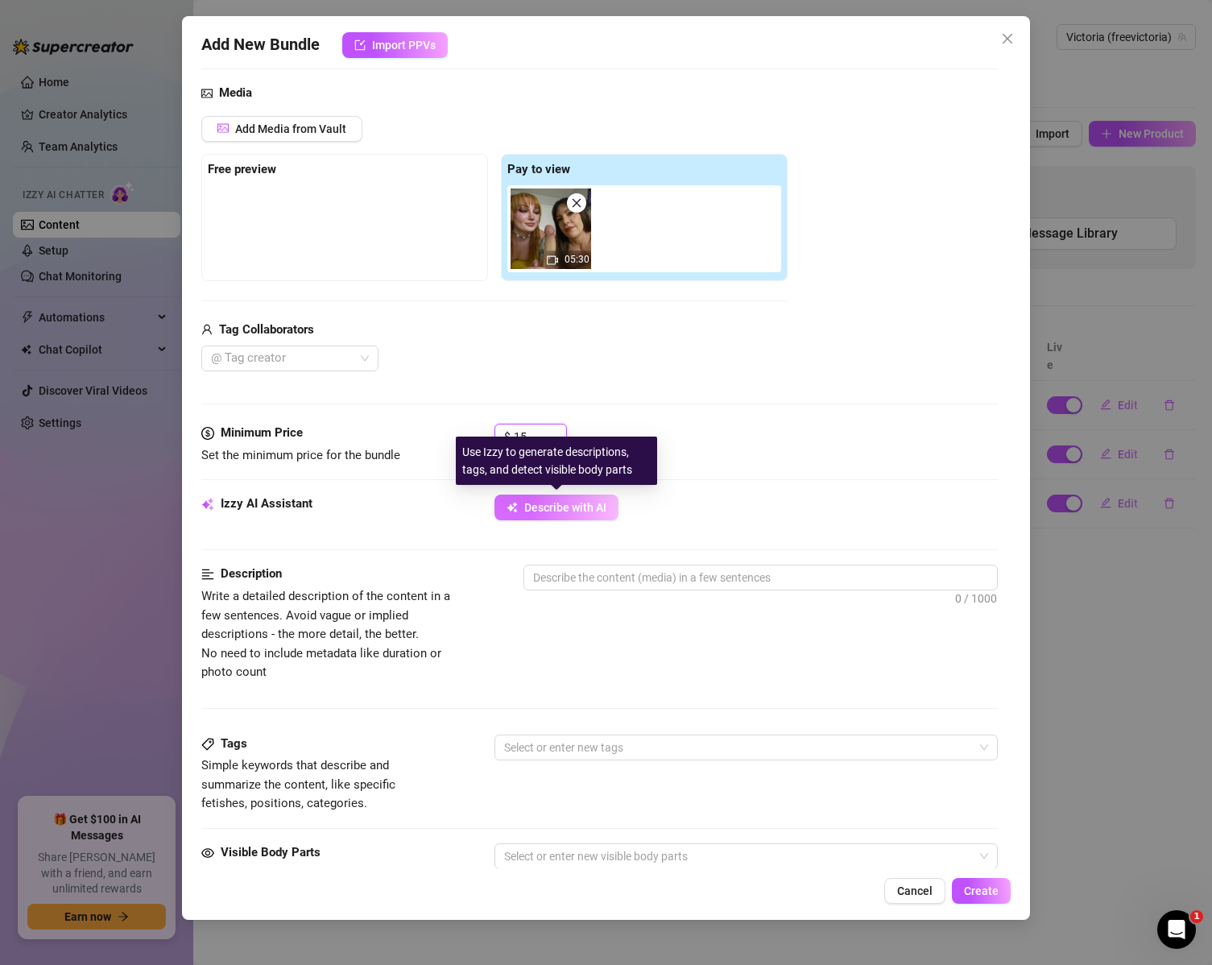
type input "15"
click at [589, 515] on button "Describe with AI" at bounding box center [557, 508] width 124 height 26
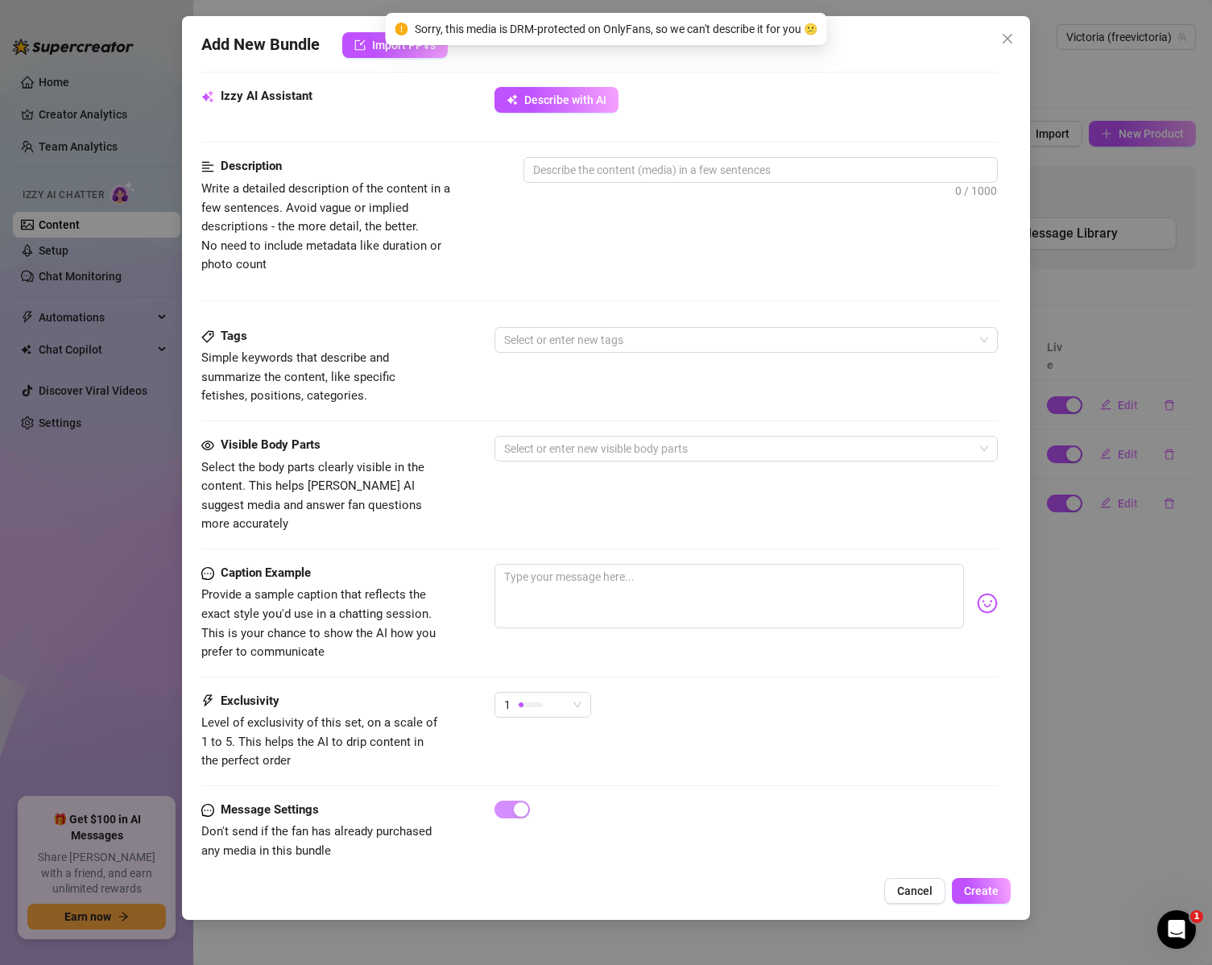
scroll to position [572, 0]
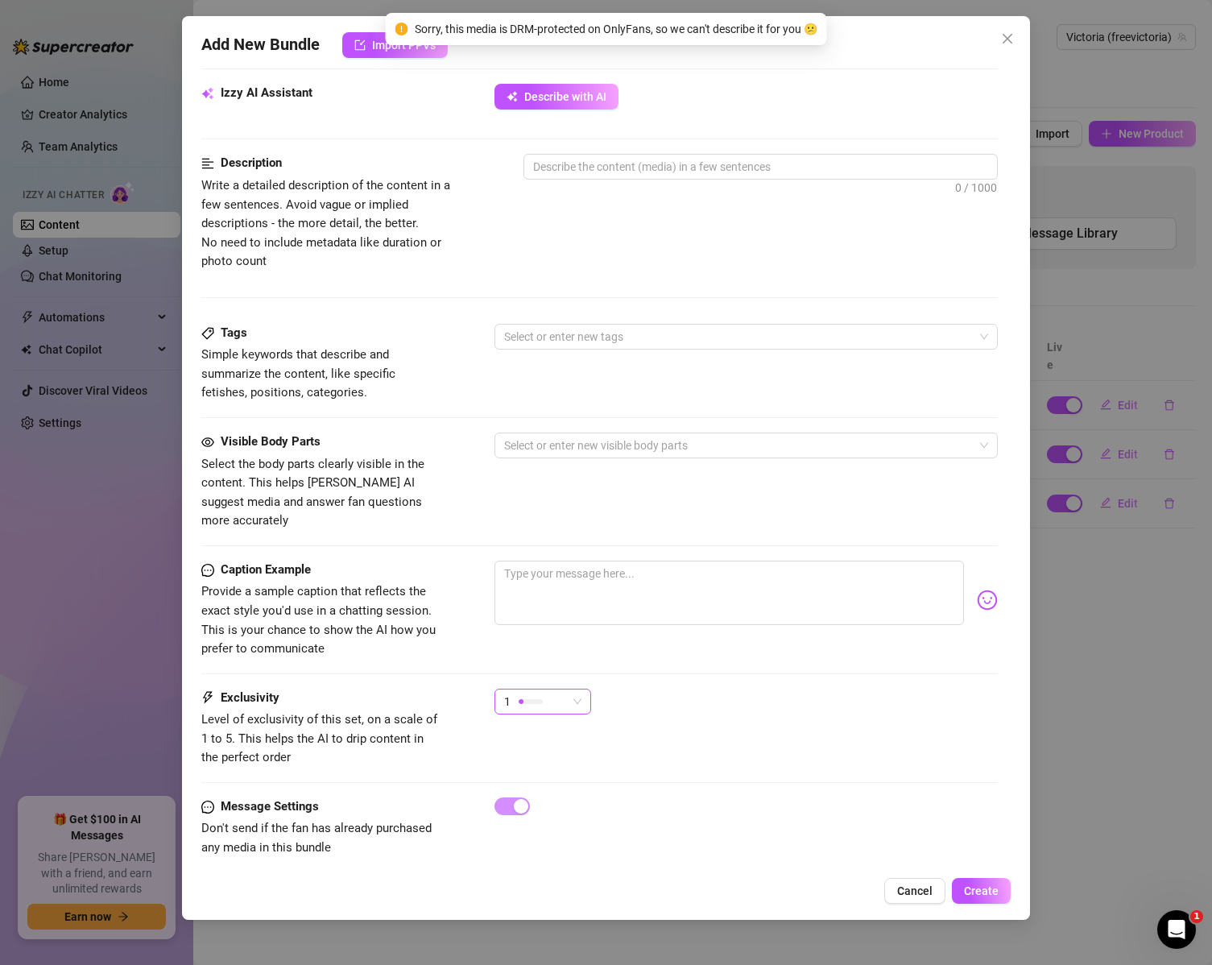
click at [557, 694] on div "1" at bounding box center [535, 702] width 63 height 24
click at [576, 758] on span "3" at bounding box center [559, 766] width 105 height 18
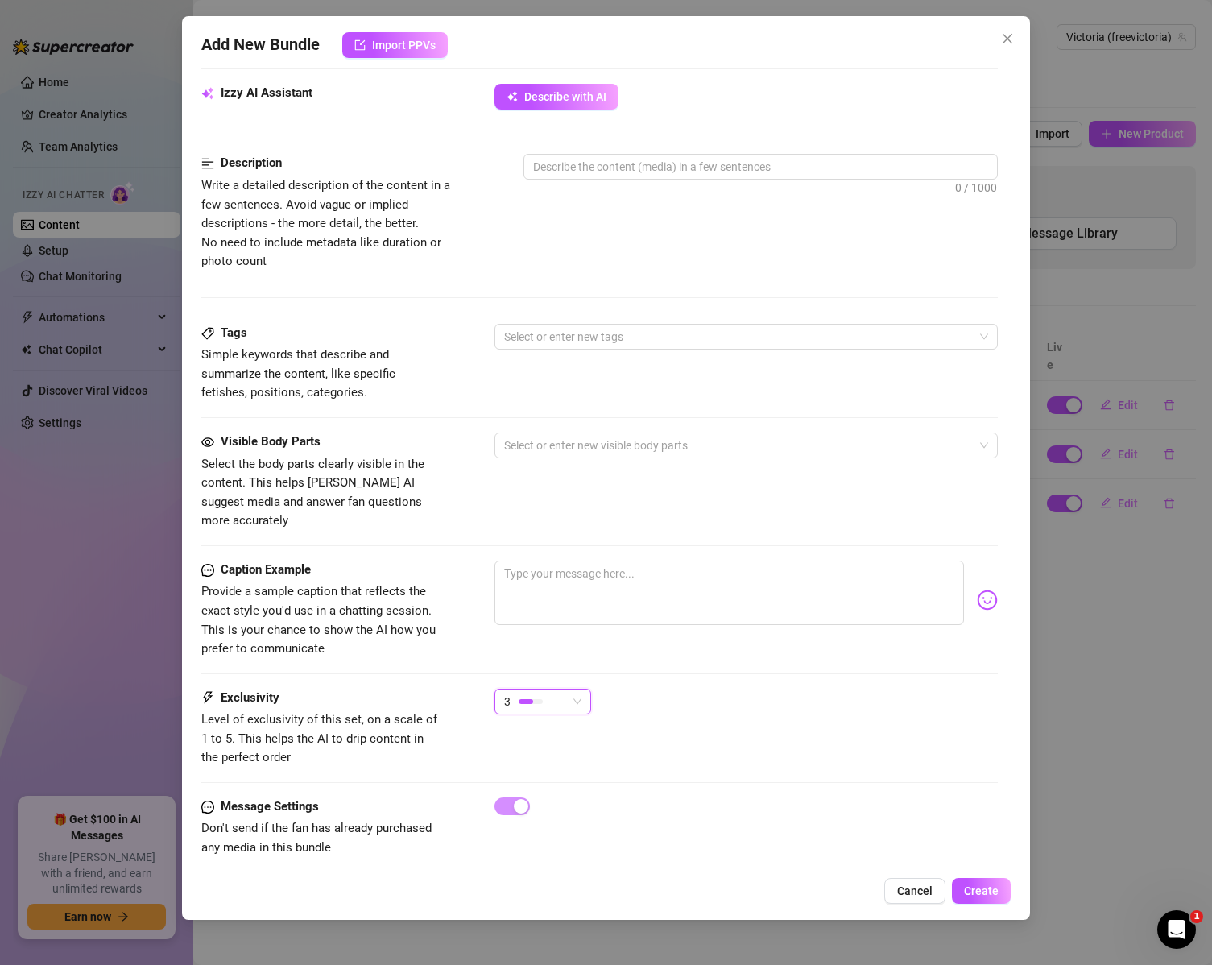
click at [573, 690] on span "3" at bounding box center [542, 702] width 77 height 24
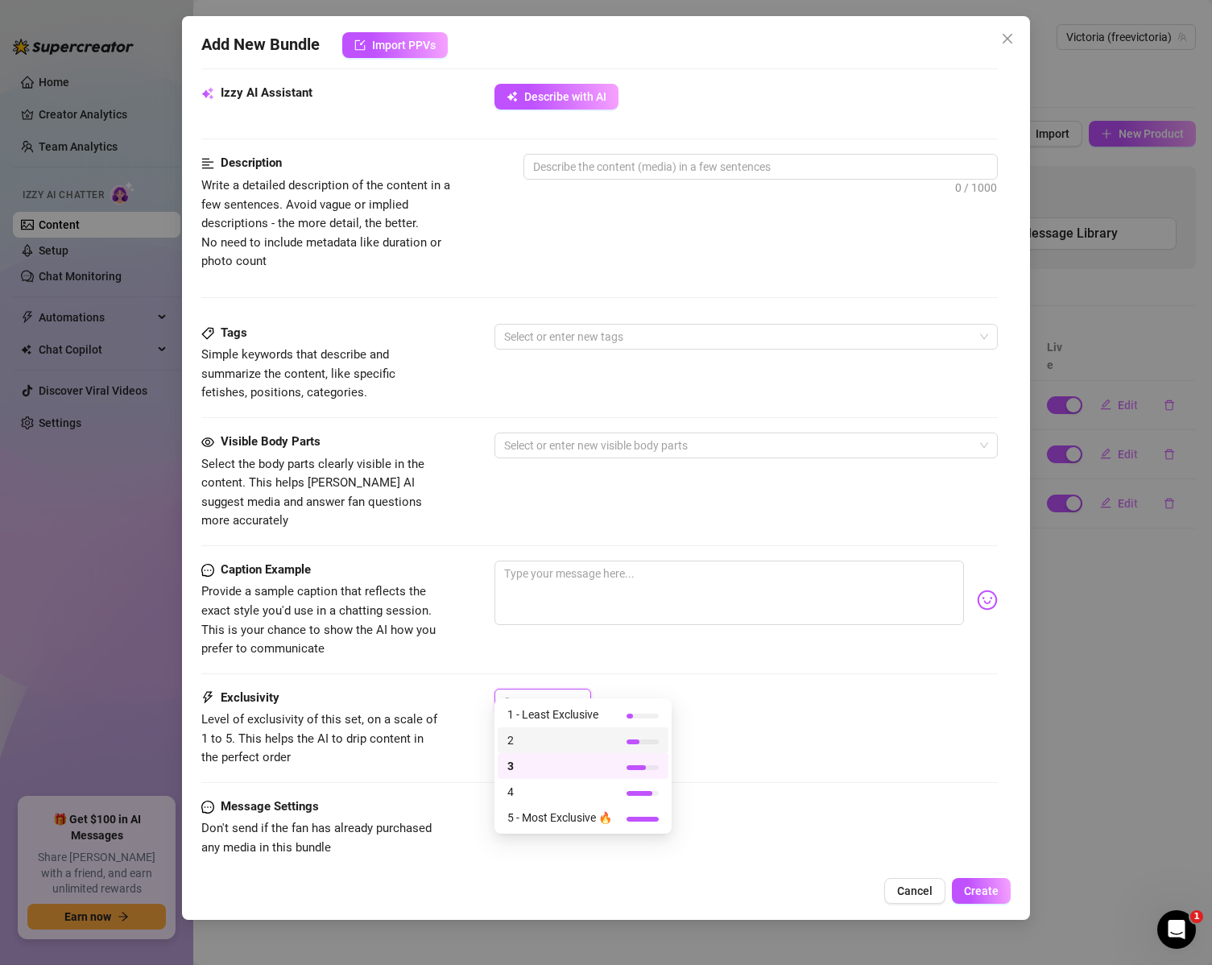
click at [549, 745] on span "2" at bounding box center [559, 740] width 105 height 18
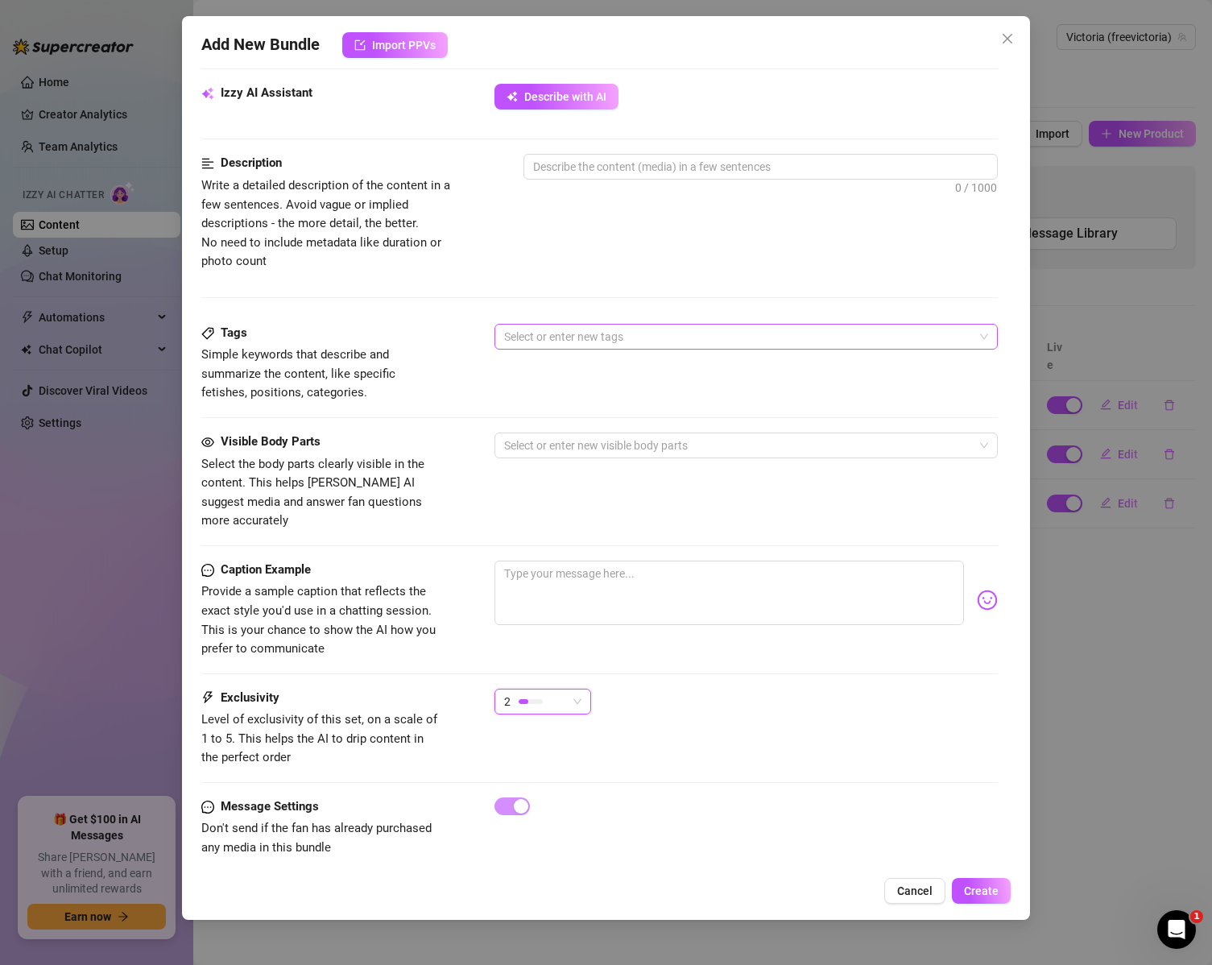
click at [647, 329] on div at bounding box center [738, 336] width 481 height 23
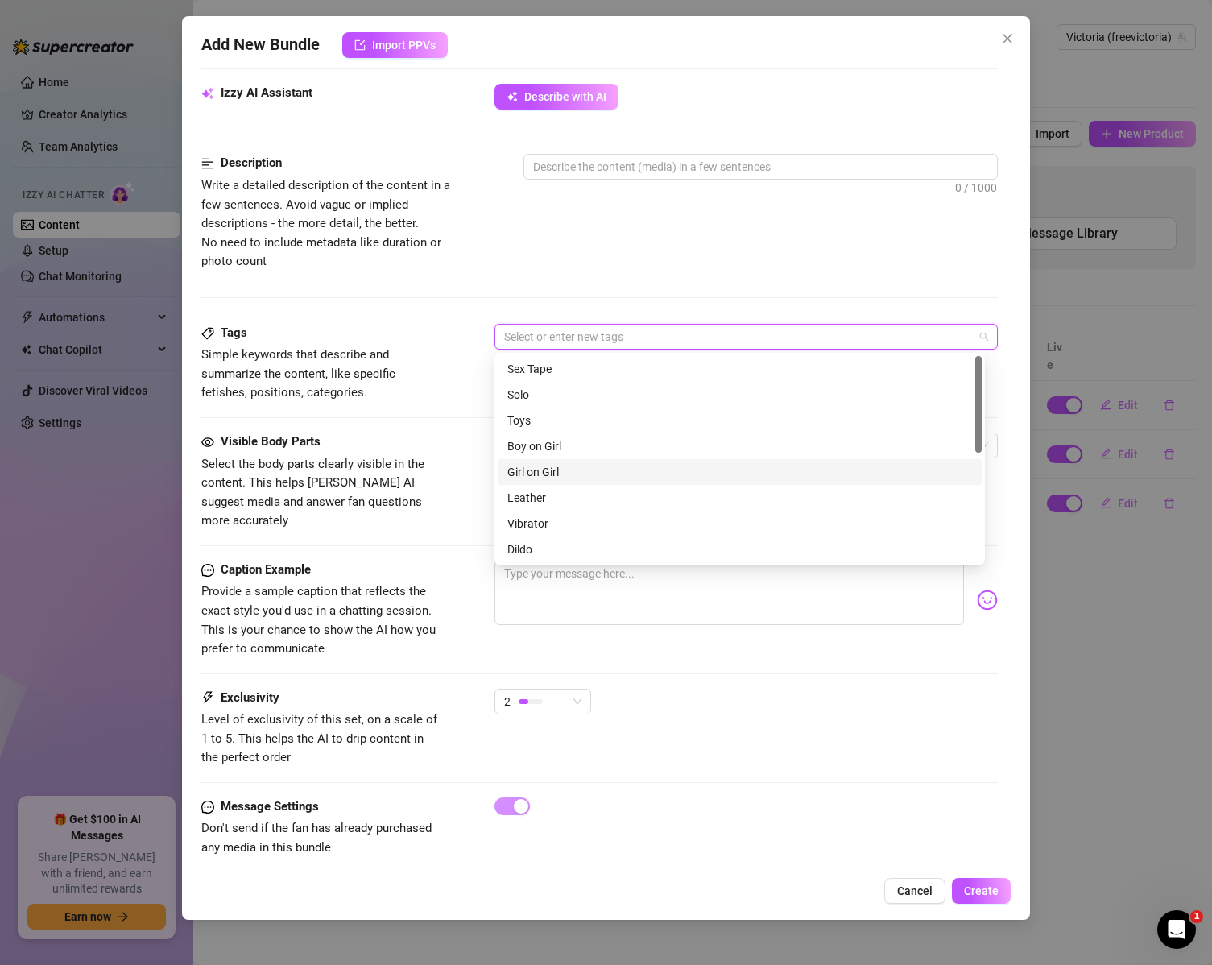
click at [607, 465] on div "Girl on Girl" at bounding box center [739, 472] width 465 height 18
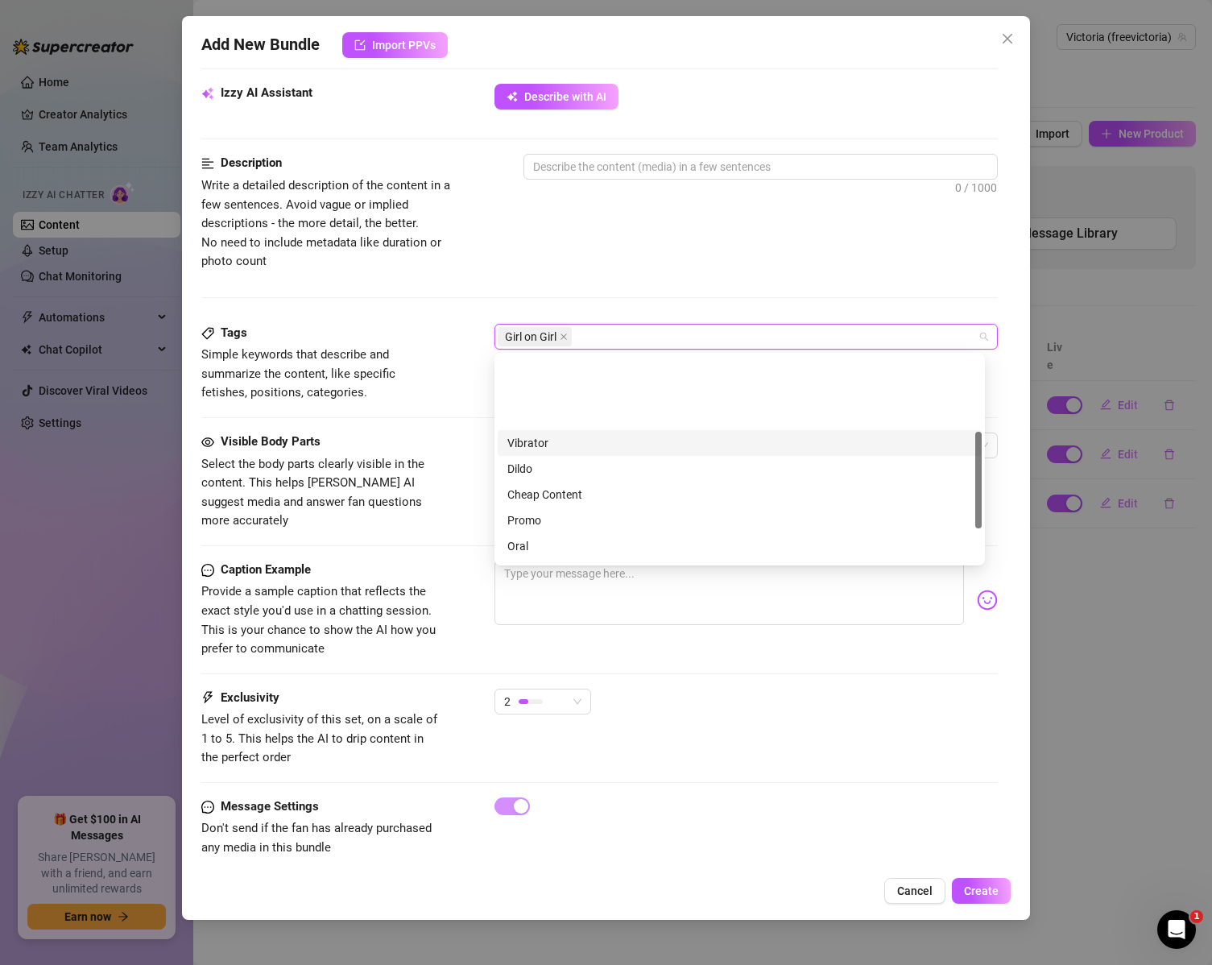
scroll to position [161, 0]
click at [565, 469] on div "Oral" at bounding box center [739, 466] width 465 height 18
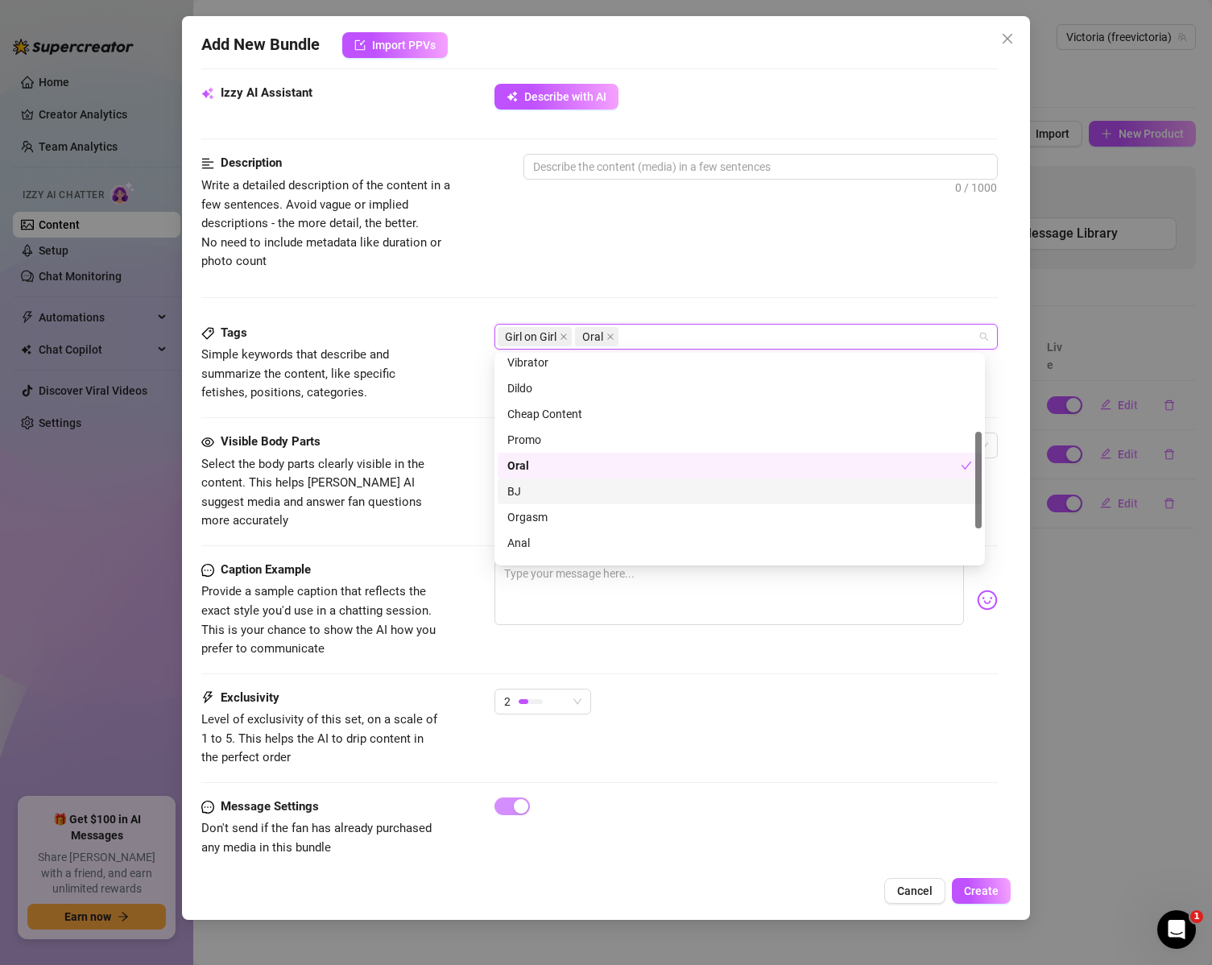
click at [560, 493] on div "BJ" at bounding box center [739, 491] width 465 height 18
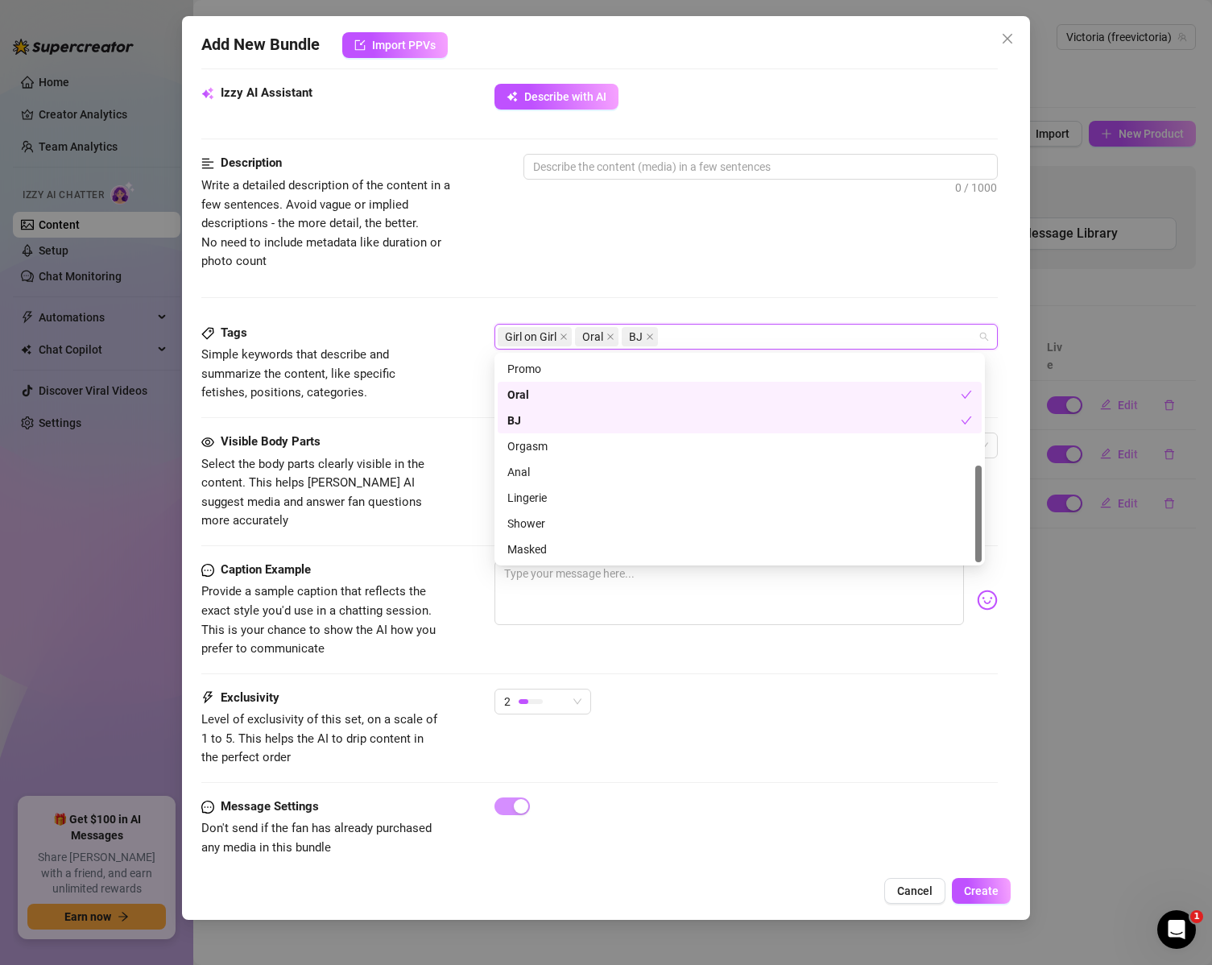
click at [726, 277] on div "Description Write a detailed description of the content in a few sentences. Avo…" at bounding box center [599, 238] width 797 height 169
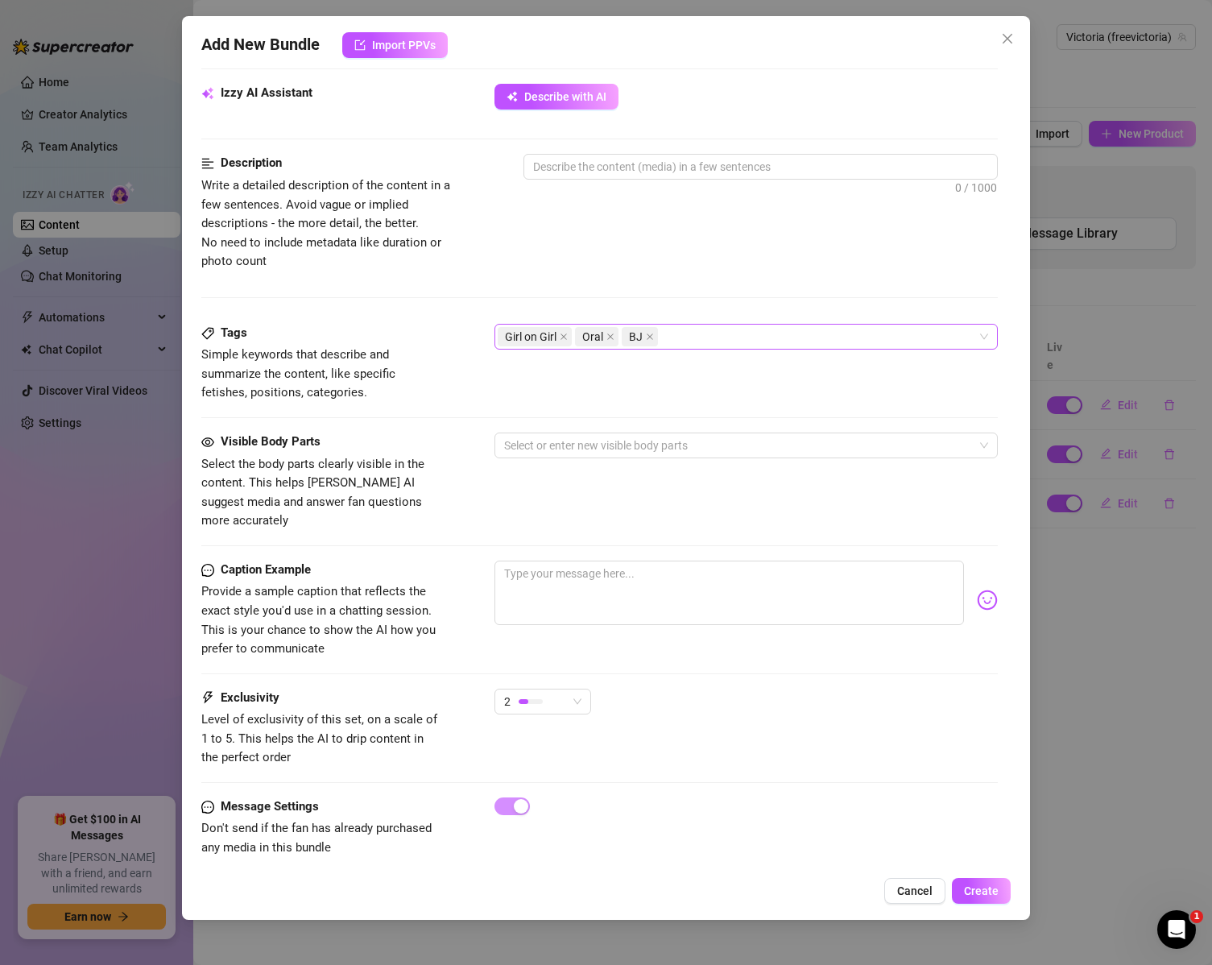
click at [685, 338] on div "Girl on Girl Oral BJ" at bounding box center [738, 336] width 481 height 23
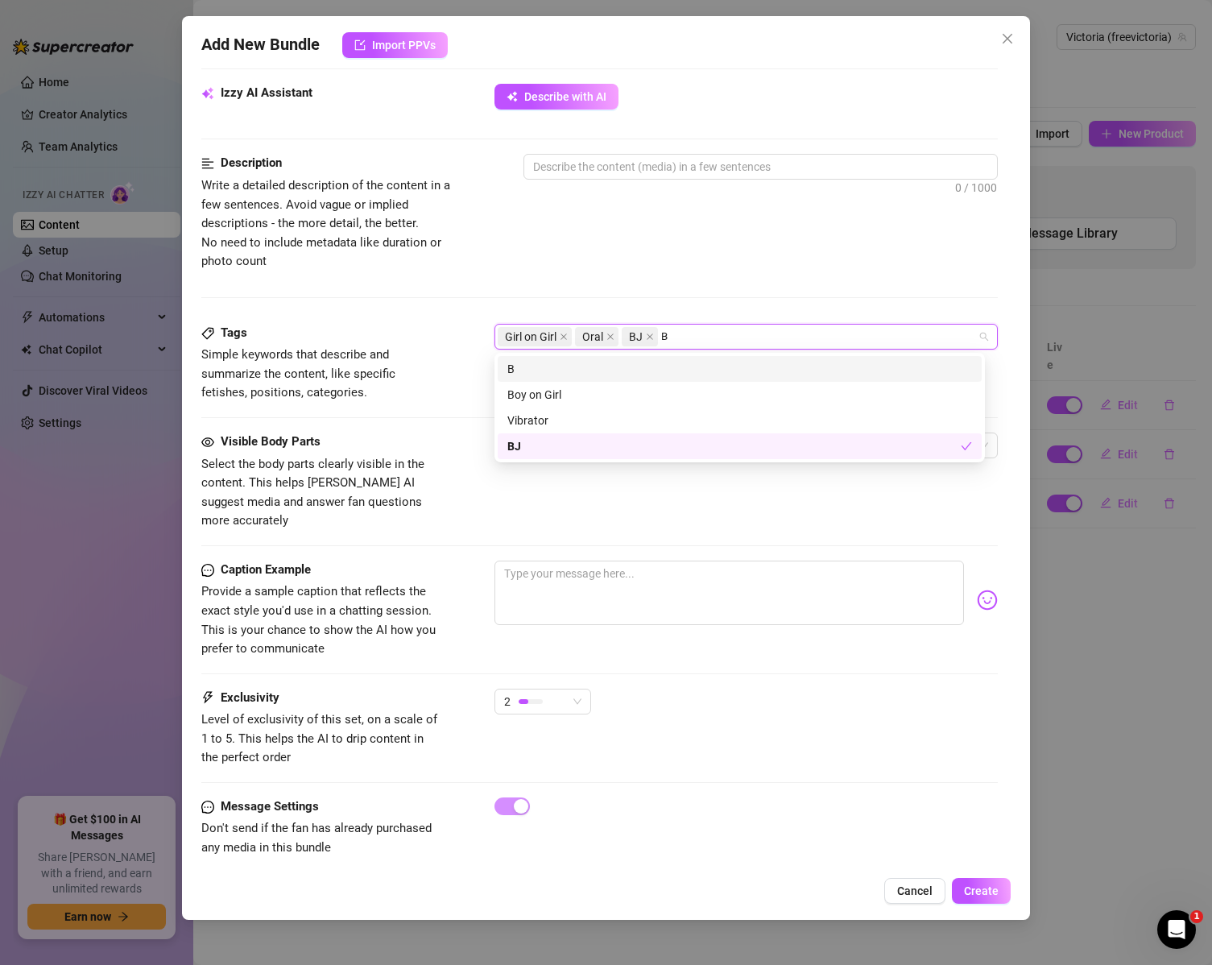
scroll to position [0, 0]
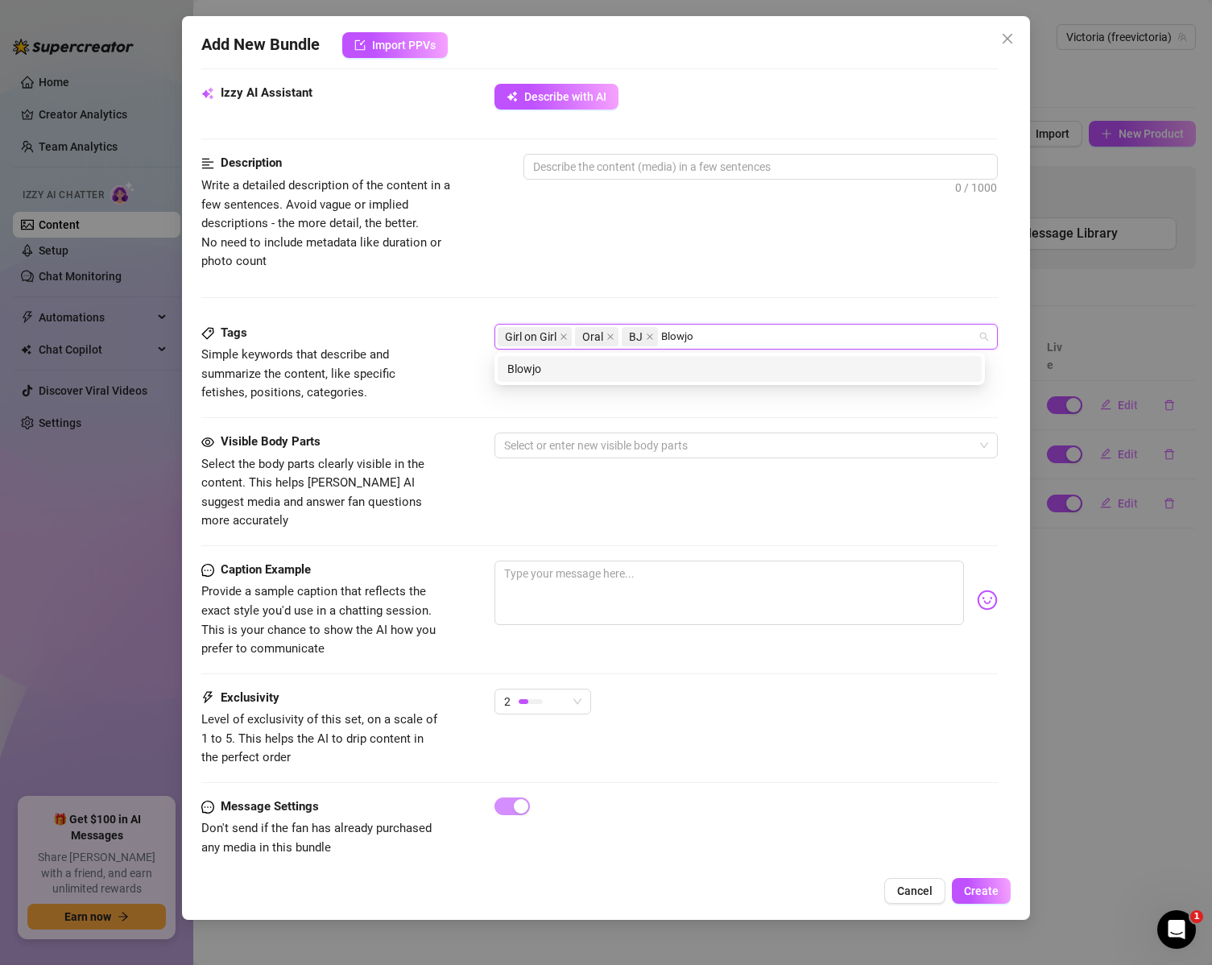
type input "Blowjob"
type input "Dildo"
type input "Collab"
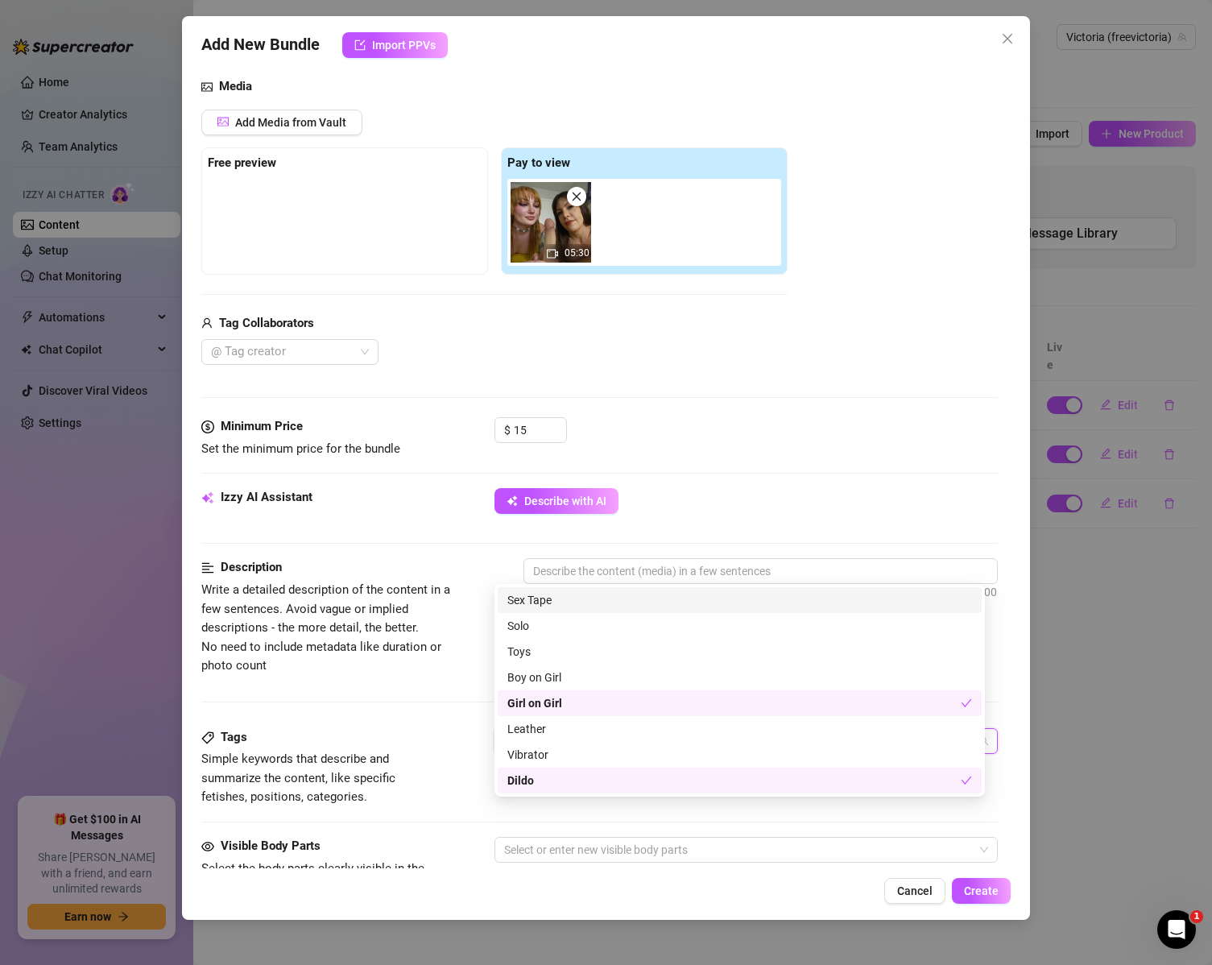
scroll to position [89, 0]
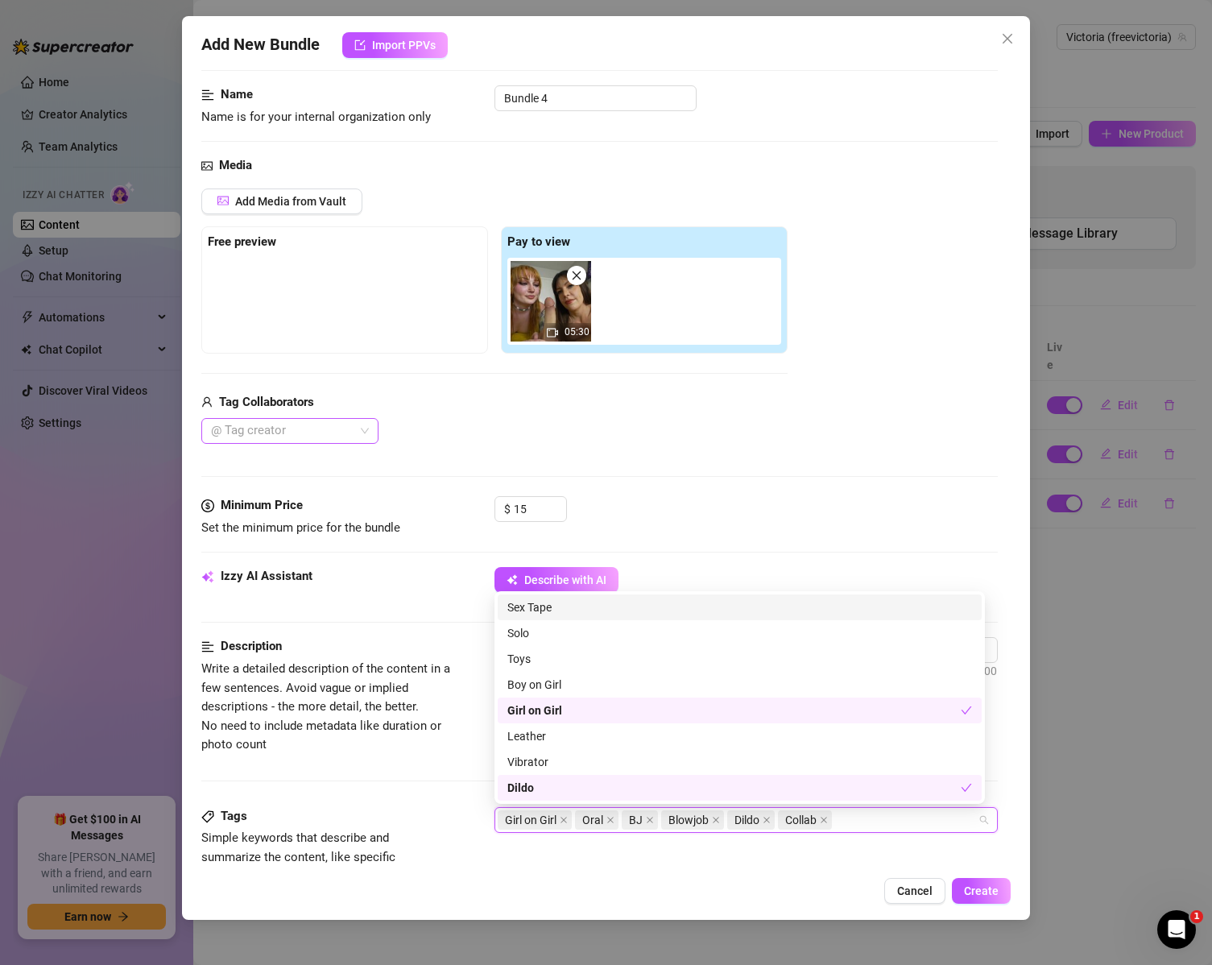
click at [339, 424] on div at bounding box center [282, 431] width 154 height 23
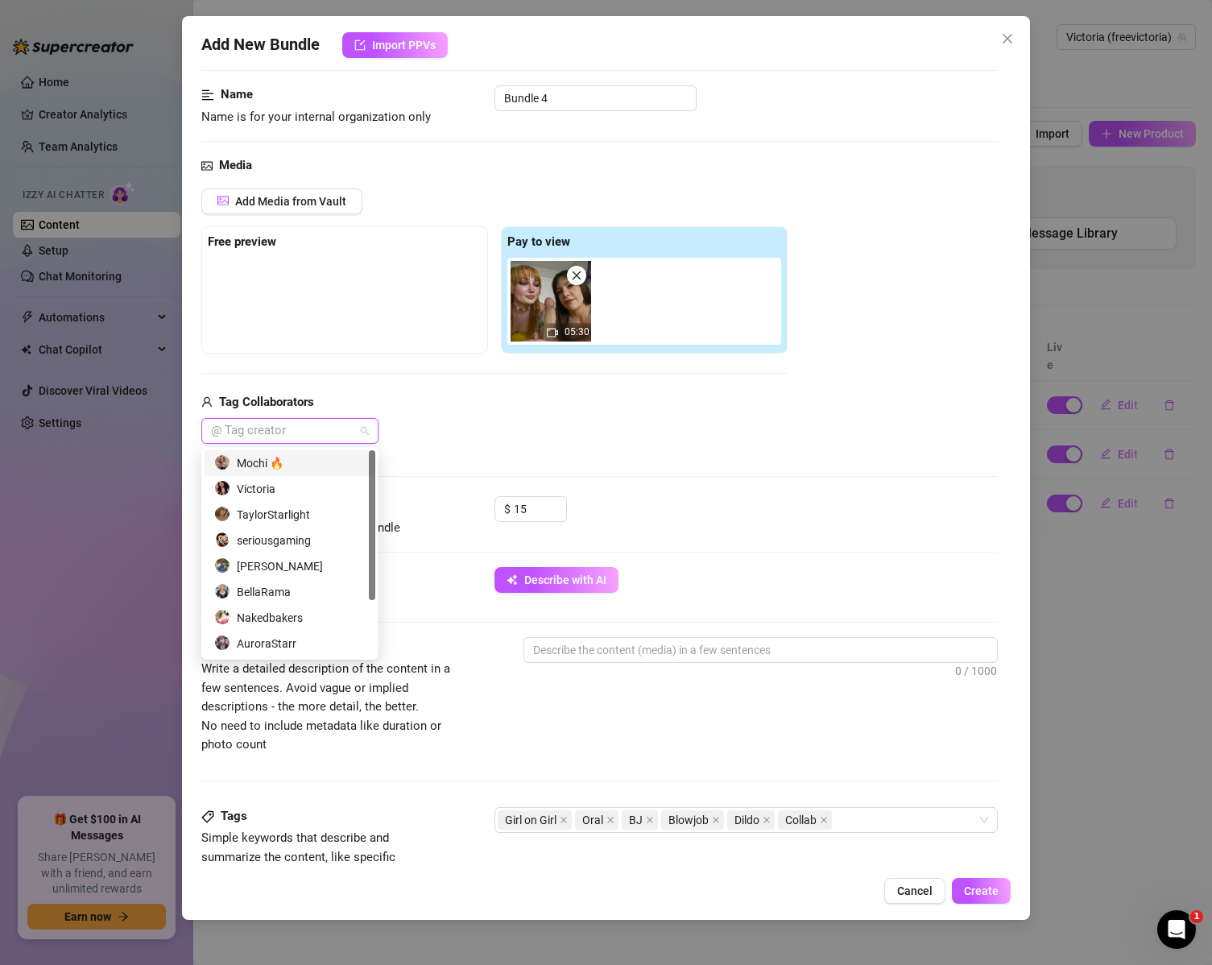
click at [306, 457] on div "Mochi 🔥" at bounding box center [289, 463] width 151 height 18
click at [265, 491] on div "Victoria" at bounding box center [289, 489] width 151 height 18
click at [739, 429] on div "Mochi 🔥 Victoria" at bounding box center [494, 431] width 586 height 26
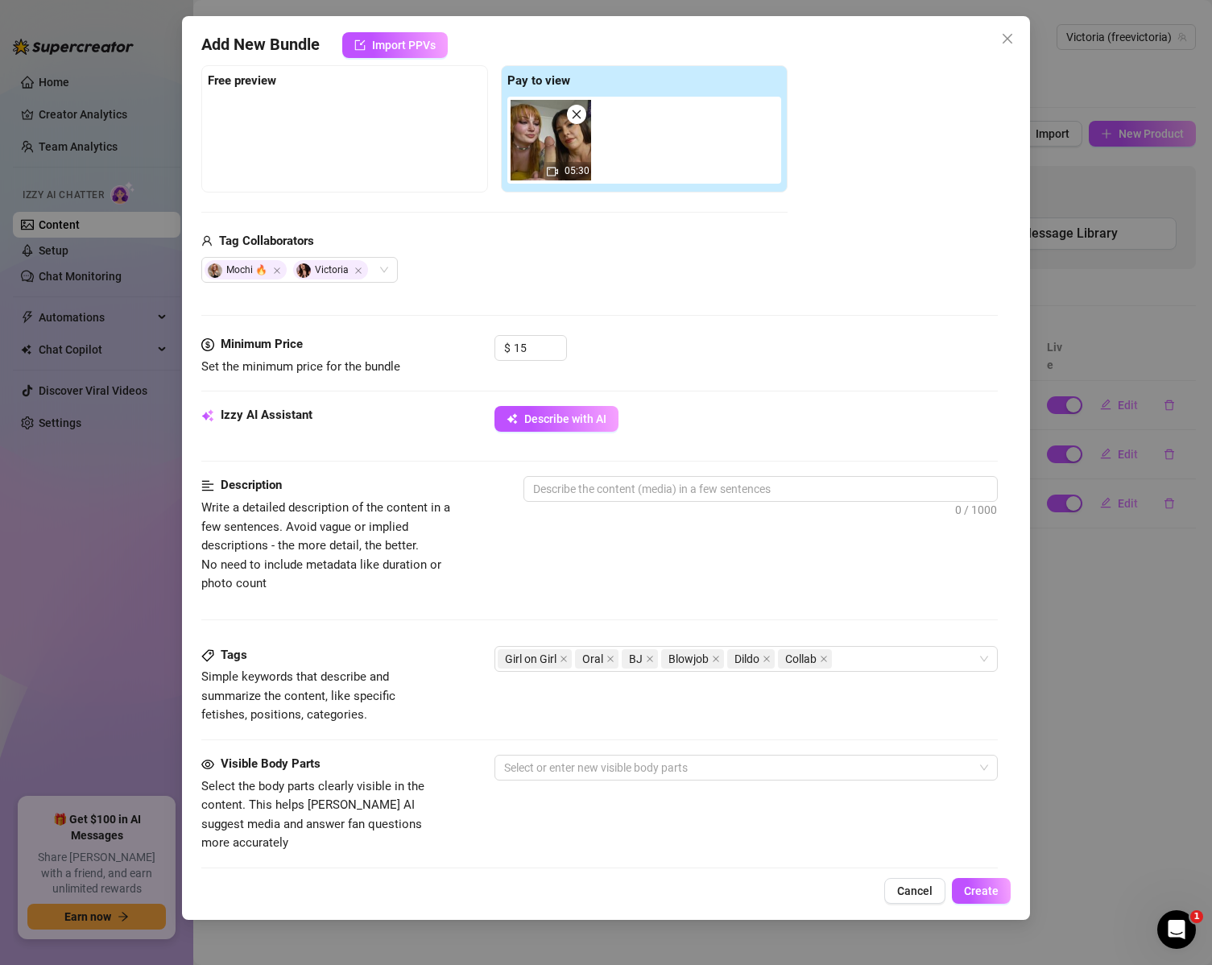
scroll to position [411, 0]
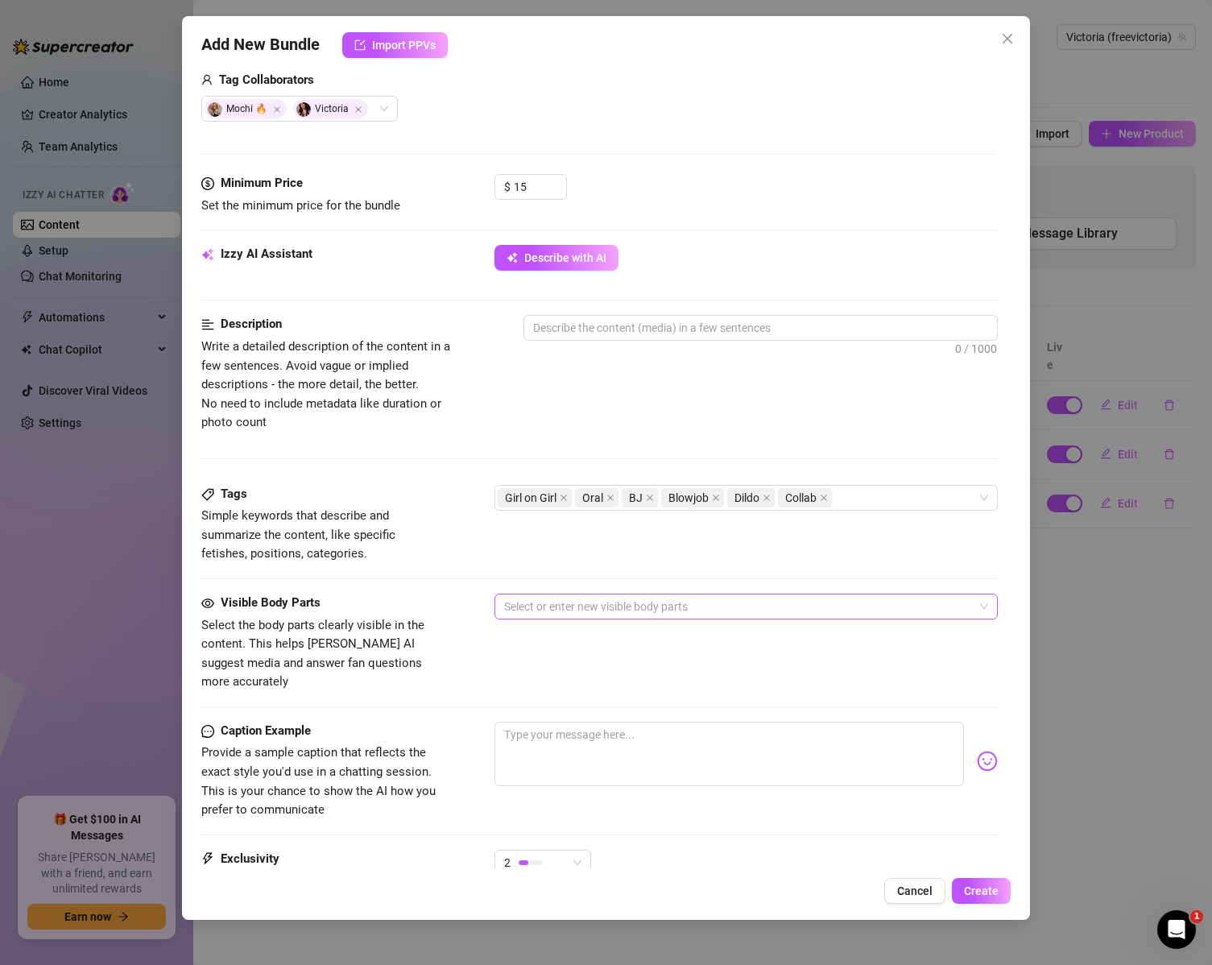
click at [655, 601] on div at bounding box center [738, 606] width 481 height 23
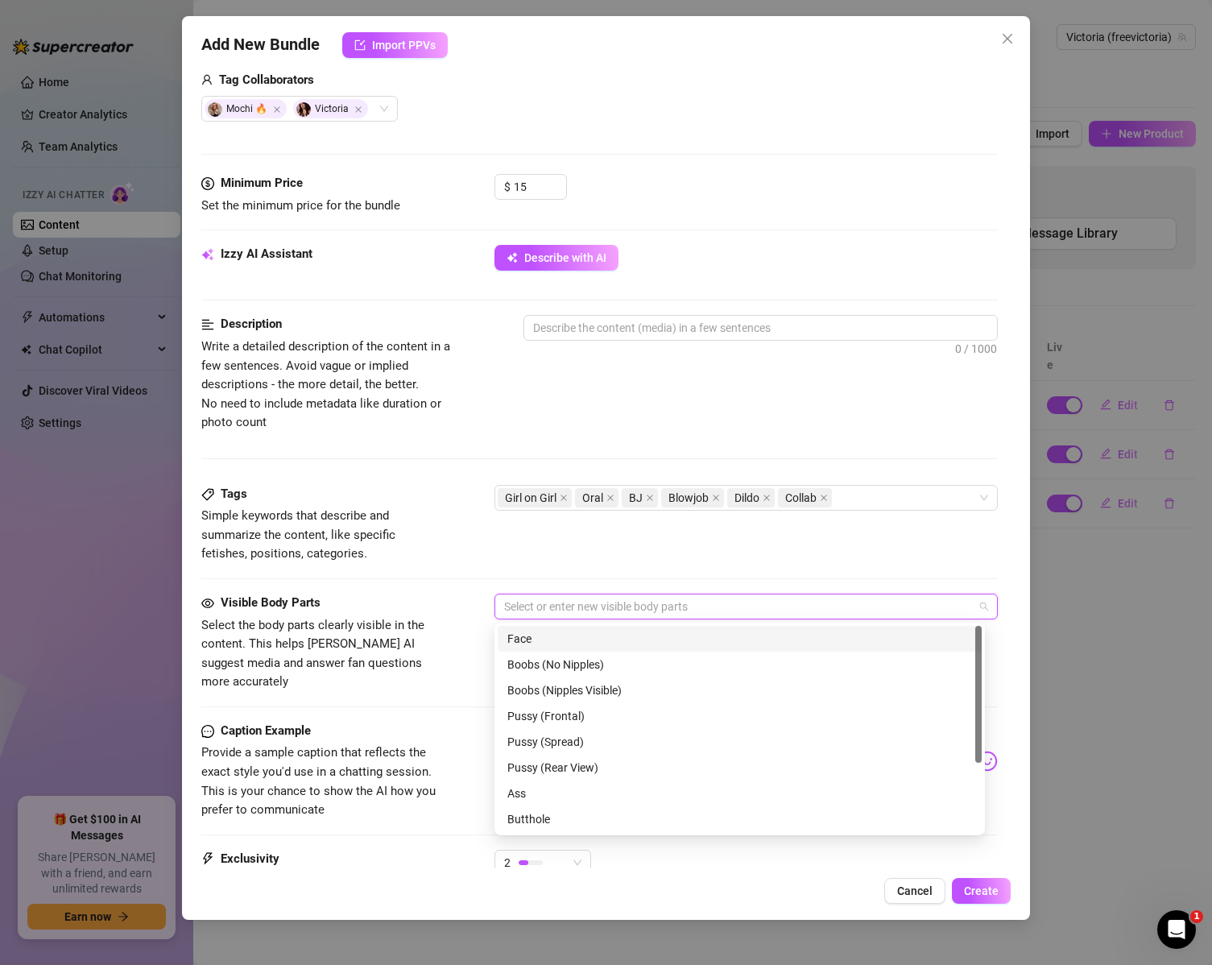
click at [629, 638] on div "Face" at bounding box center [739, 639] width 465 height 18
click at [597, 669] on div "Boobs (No Nipples)" at bounding box center [739, 665] width 465 height 18
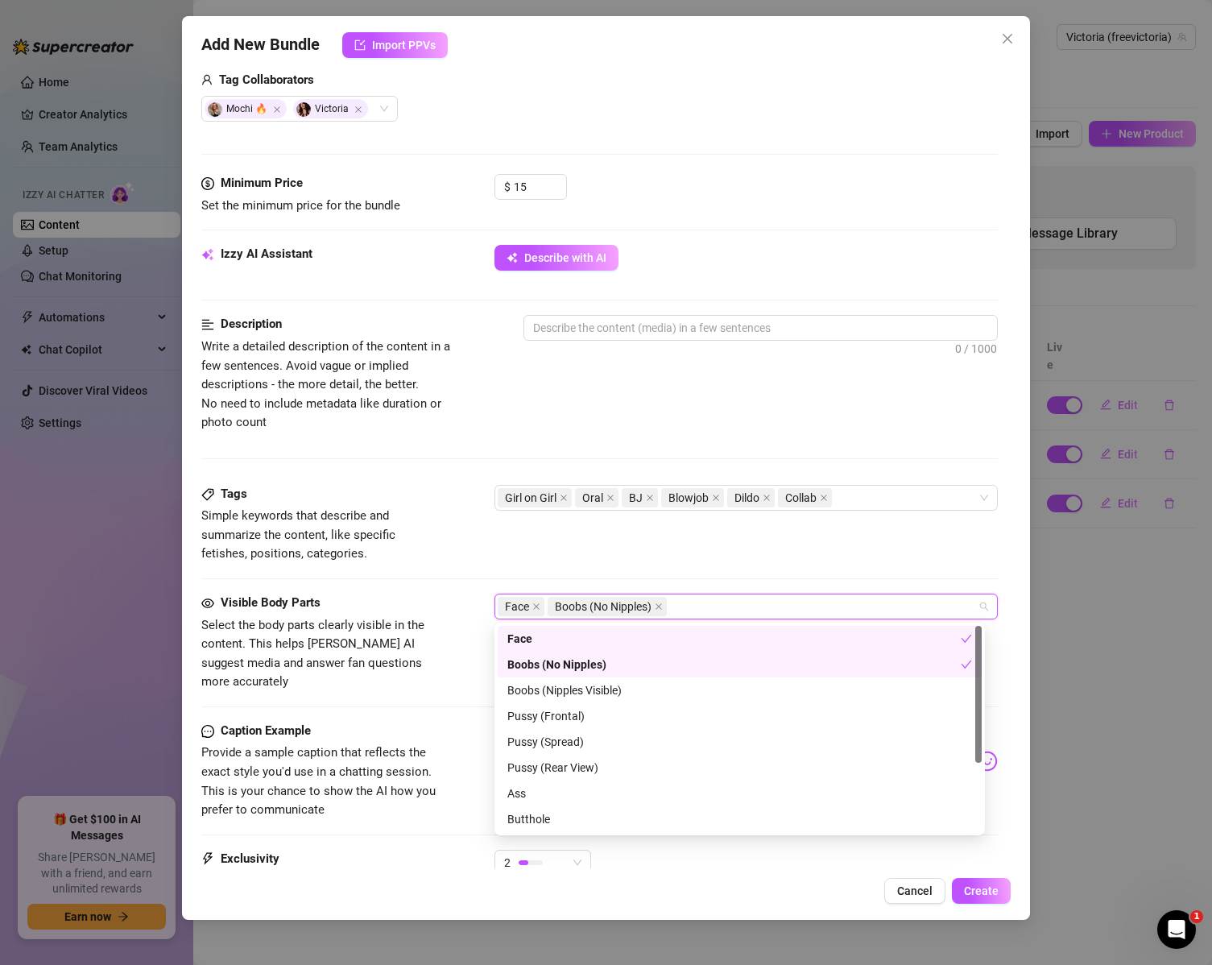
click at [604, 539] on div "Tags Simple keywords that describe and summarize the content, like specific fet…" at bounding box center [599, 524] width 797 height 79
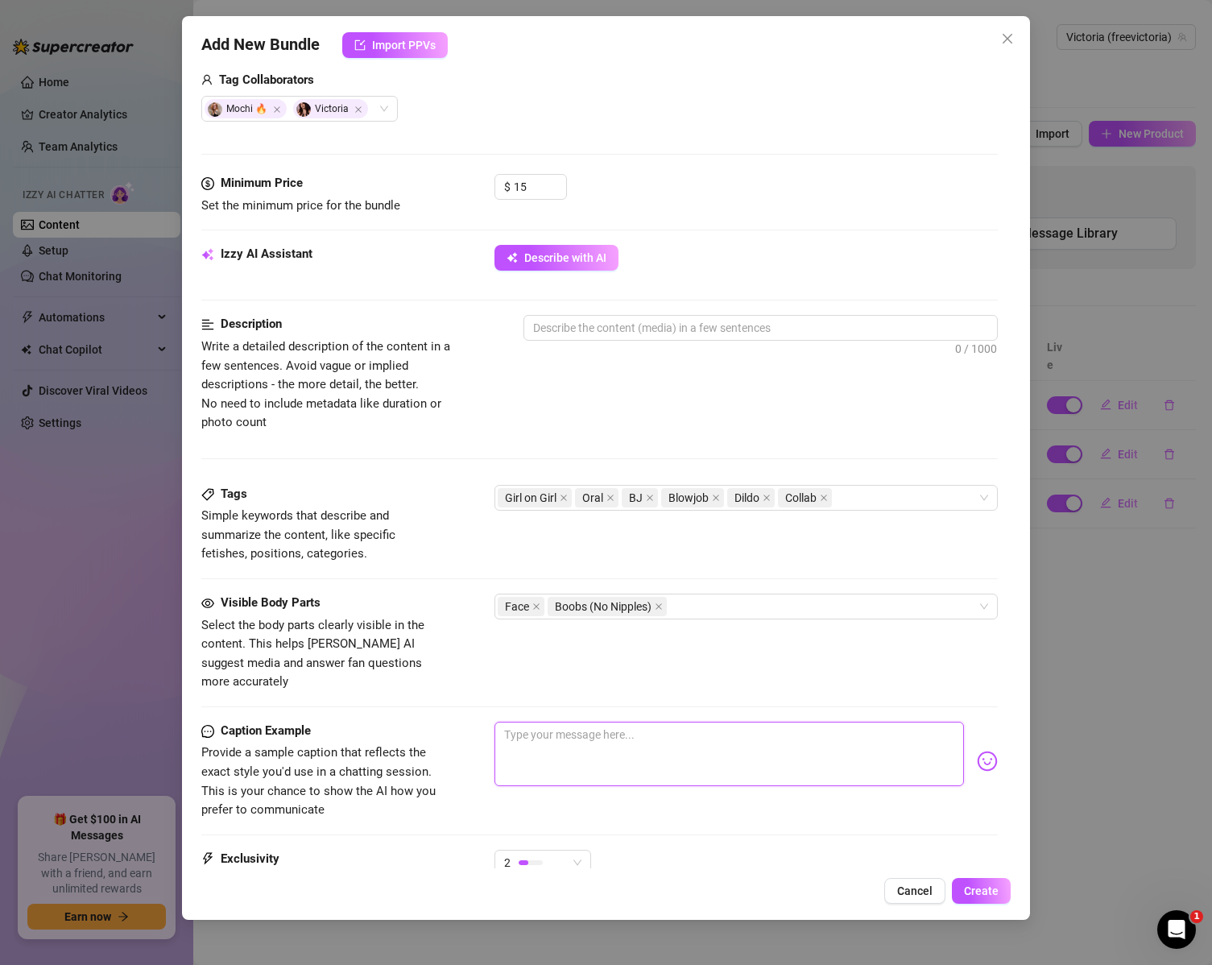
drag, startPoint x: 672, startPoint y: 712, endPoint x: 673, endPoint y: 721, distance: 8.9
click at [672, 722] on textarea at bounding box center [730, 754] width 470 height 64
click at [611, 335] on textarea at bounding box center [761, 328] width 474 height 24
paste textarea "This one is downright filthy 🥵 Me & @MeltyMochi got together and went all in on…"
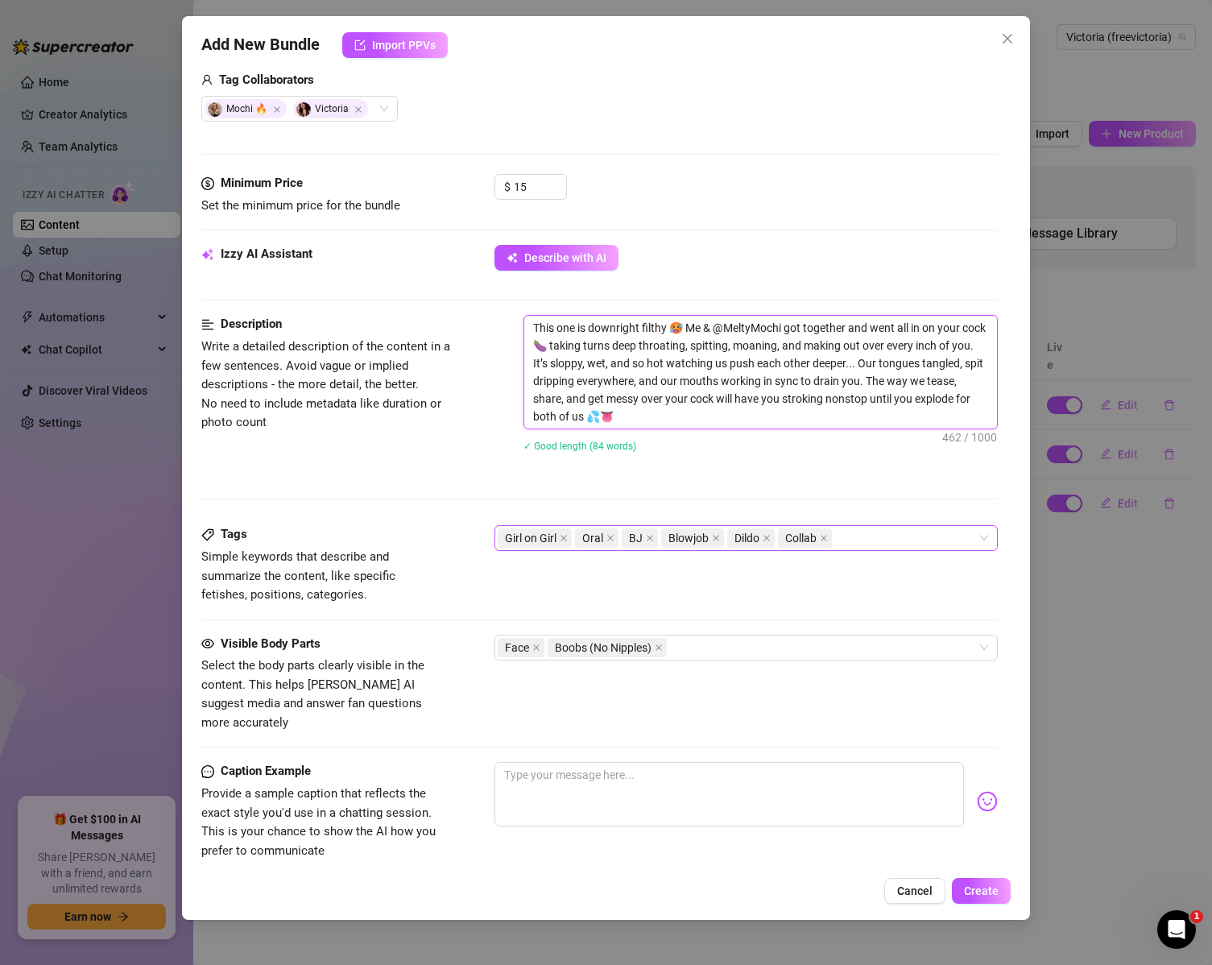
click at [850, 532] on div "Girl on Girl Oral BJ Blowjob Dildo Collab" at bounding box center [738, 538] width 481 height 23
type textarea "This one is downright filthy 🥵 Me & @MeltyMochi got together and went all in on…"
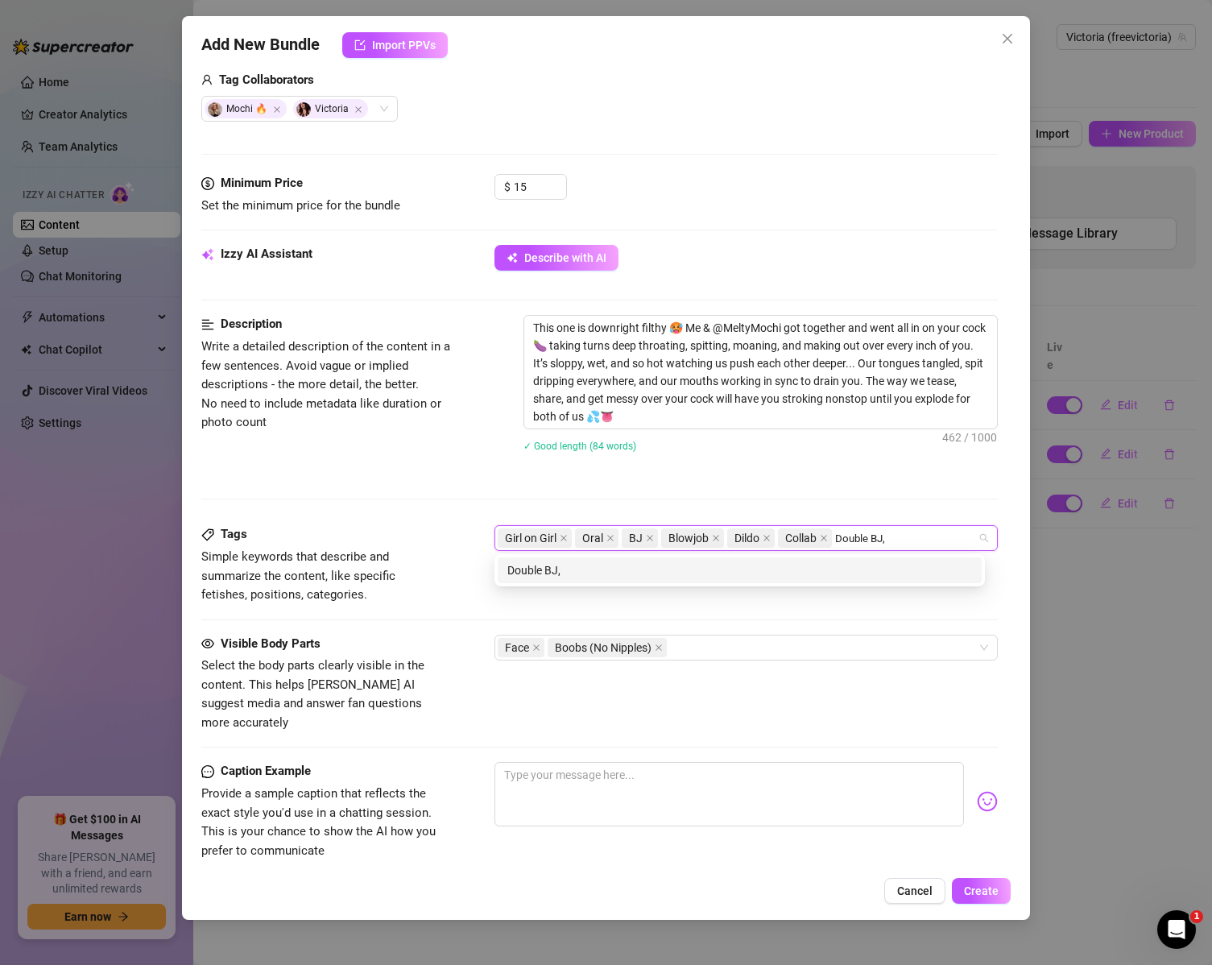
type input "Double BJ"
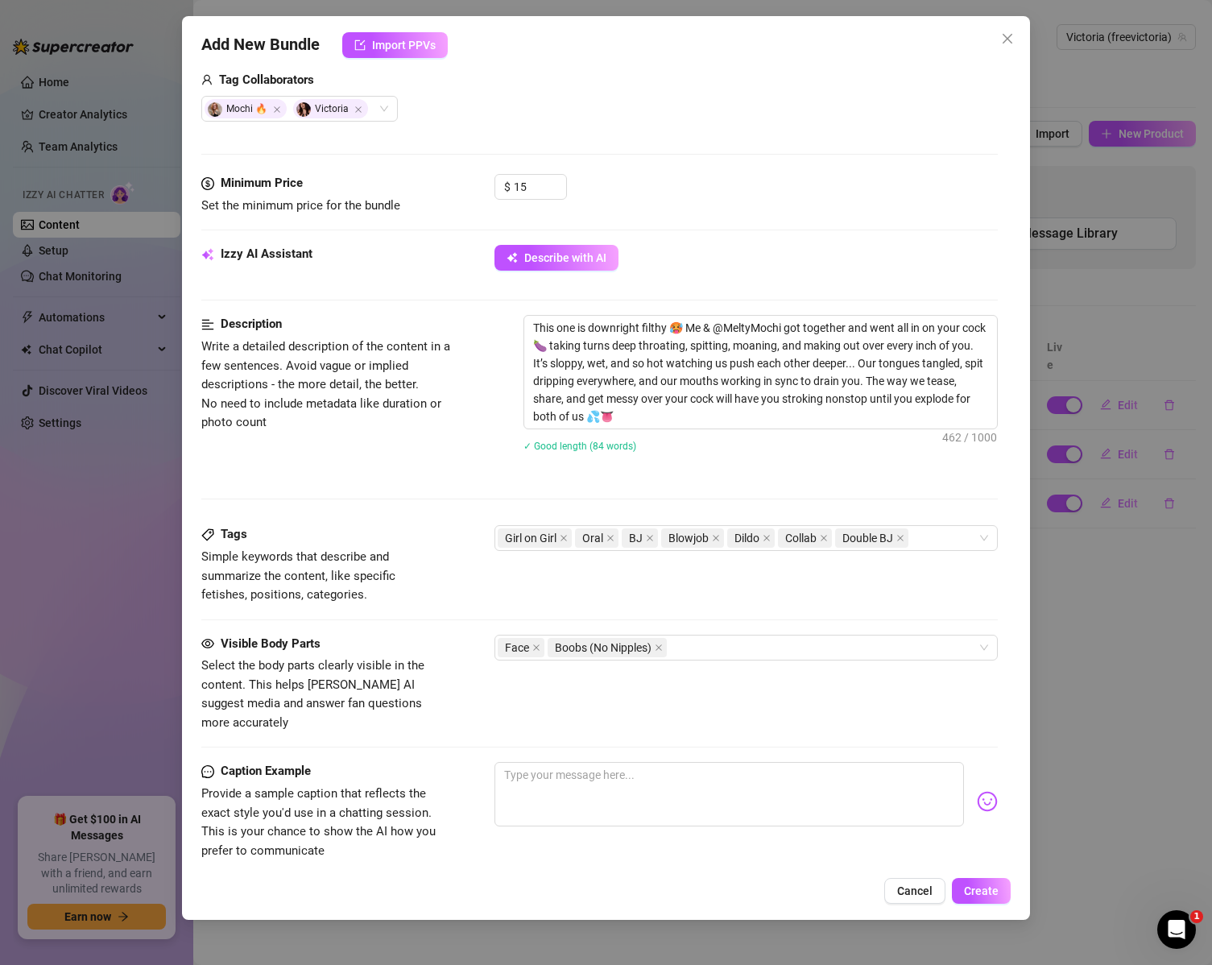
click at [425, 491] on div "Description Write a detailed description of the content in a few sentences. Avo…" at bounding box center [599, 420] width 797 height 210
click at [607, 768] on textarea at bounding box center [730, 794] width 470 height 64
paste textarea "This one is downright filthy 🥵 Me & @MeltyMochi got together and went all in on…"
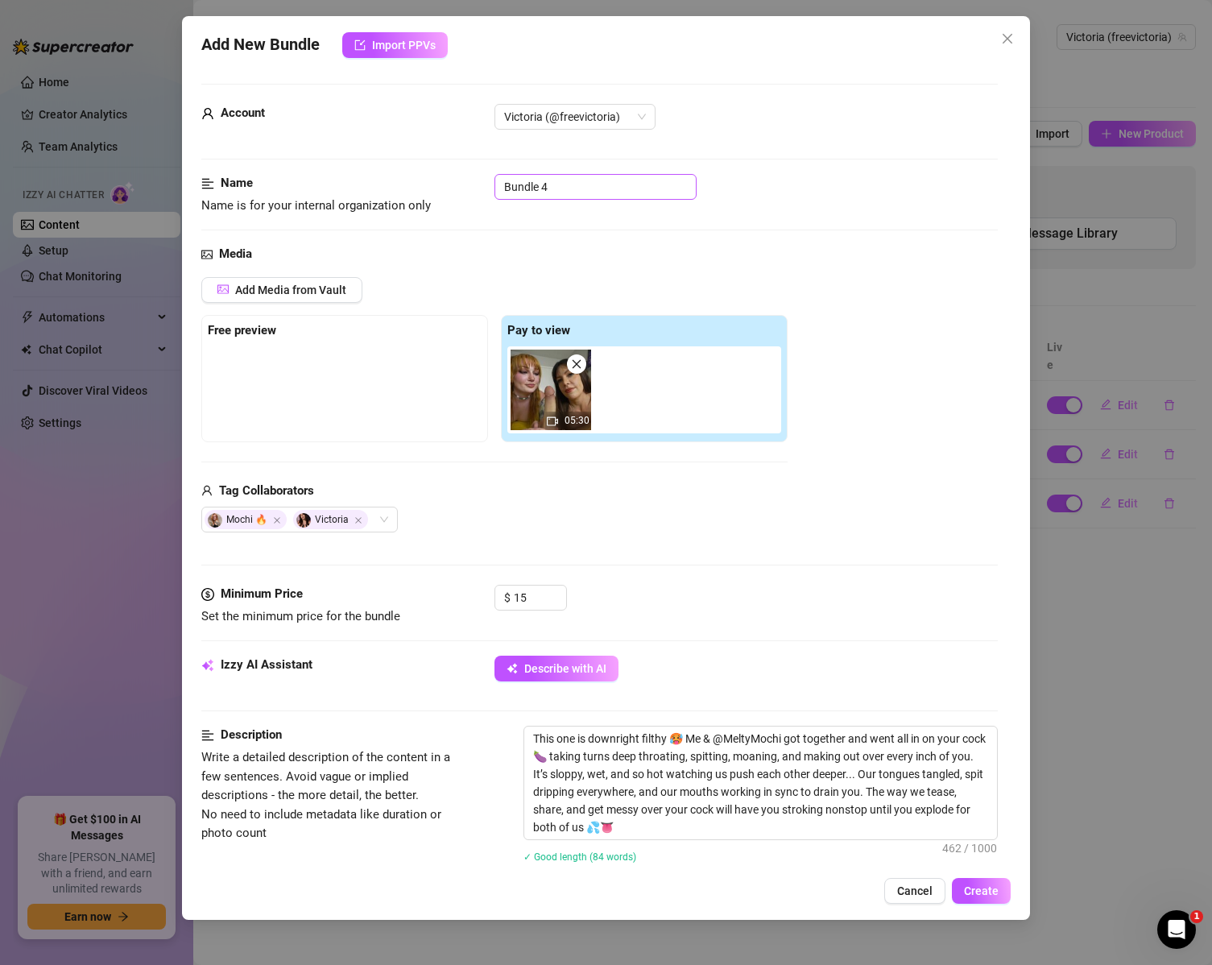
type textarea "This one is downright filthy 🥵 Me & @MeltyMochi got together and went all in on…"
drag, startPoint x: 571, startPoint y: 189, endPoint x: 407, endPoint y: 199, distance: 164.6
click at [407, 199] on div "Name Name is for your internal organization only Bundle 4" at bounding box center [599, 194] width 797 height 41
type input "DOuble Blo"
type input "Double Blowjob with MeltyMochi"
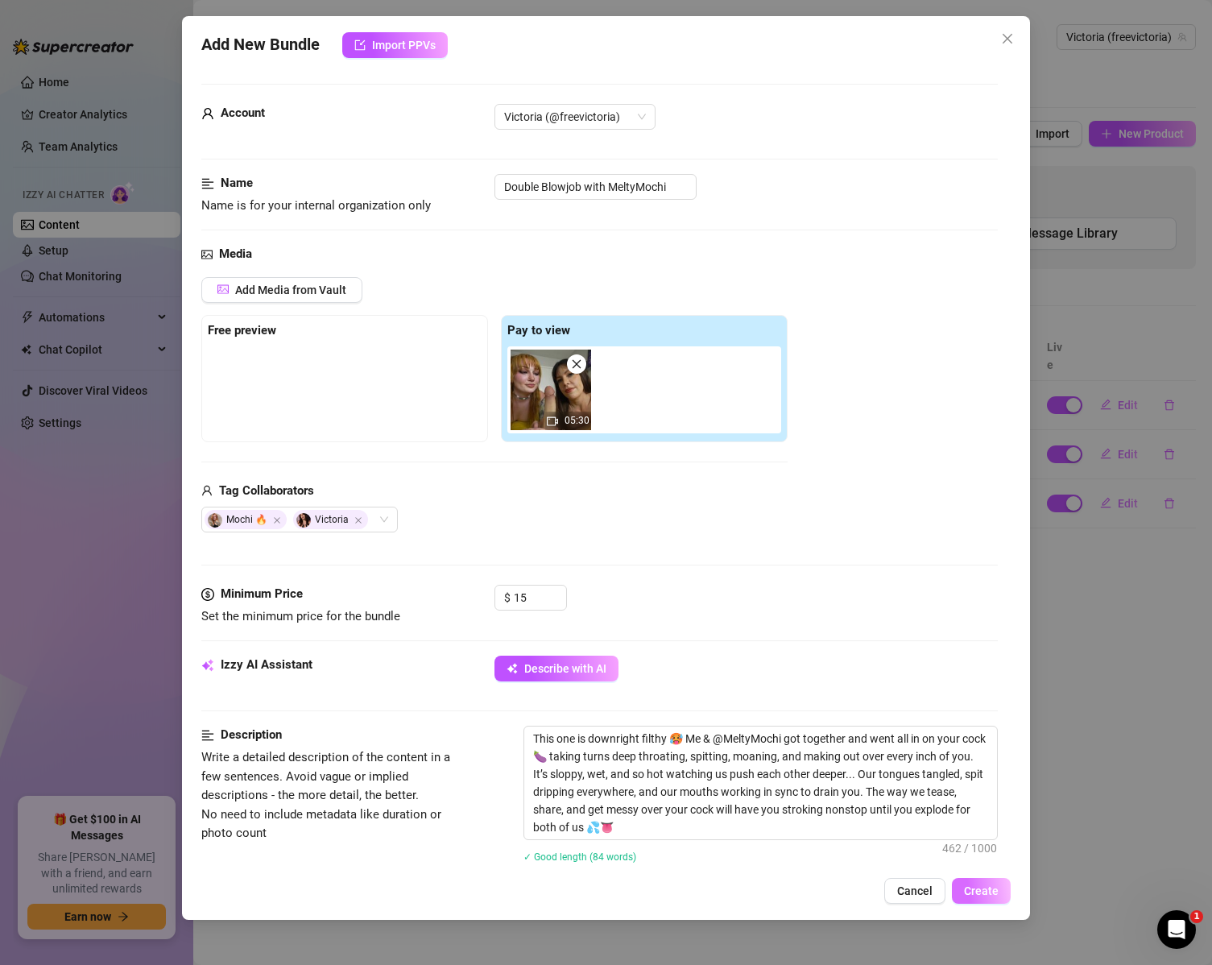
click at [978, 884] on span "Create" at bounding box center [981, 890] width 35 height 13
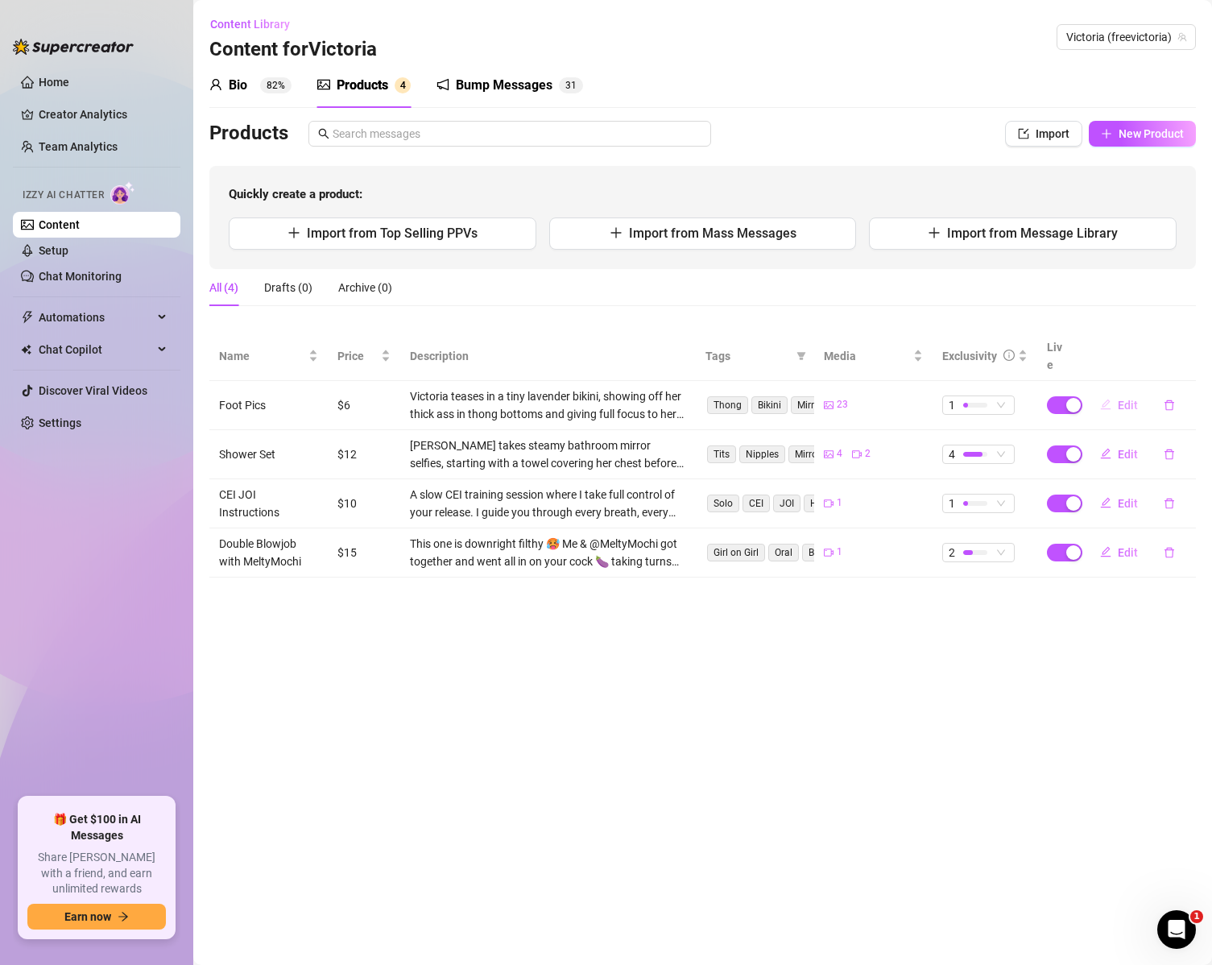
click at [1131, 399] on span "Edit" at bounding box center [1128, 405] width 20 height 13
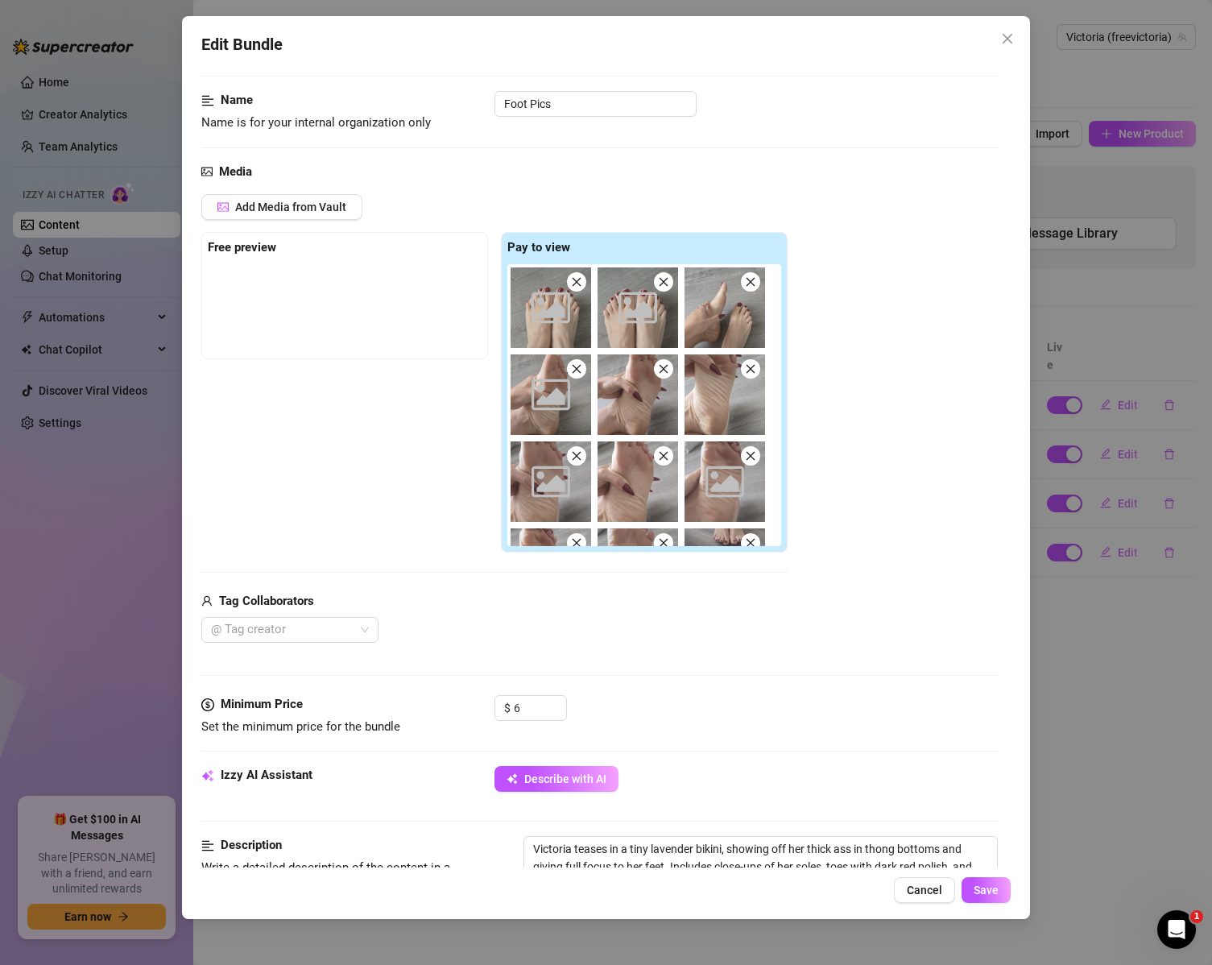
scroll to position [161, 0]
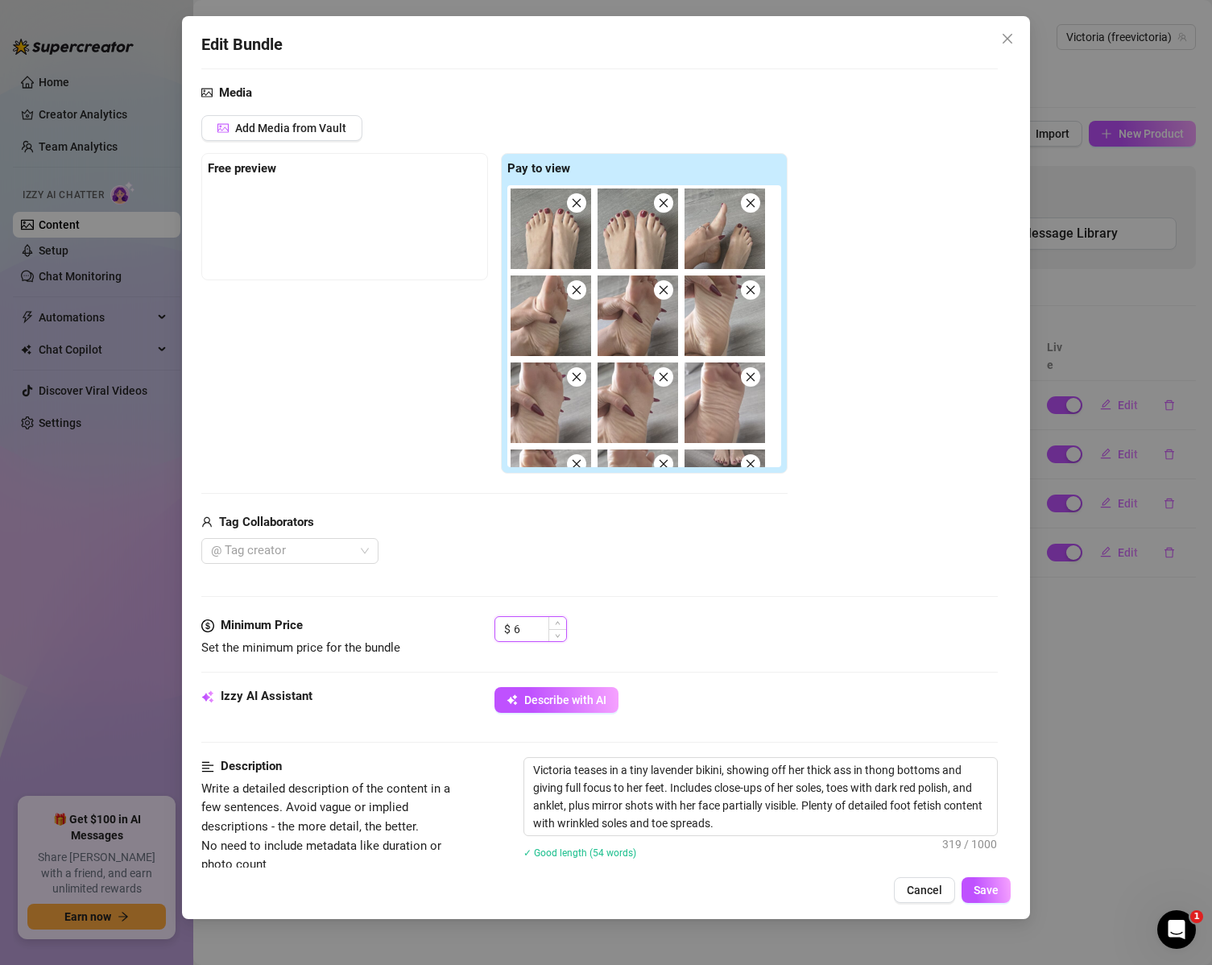
drag, startPoint x: 527, startPoint y: 632, endPoint x: 505, endPoint y: 638, distance: 22.5
click at [505, 638] on div "$ 6" at bounding box center [531, 629] width 72 height 26
type input "5"
click at [988, 884] on span "Save" at bounding box center [986, 890] width 25 height 13
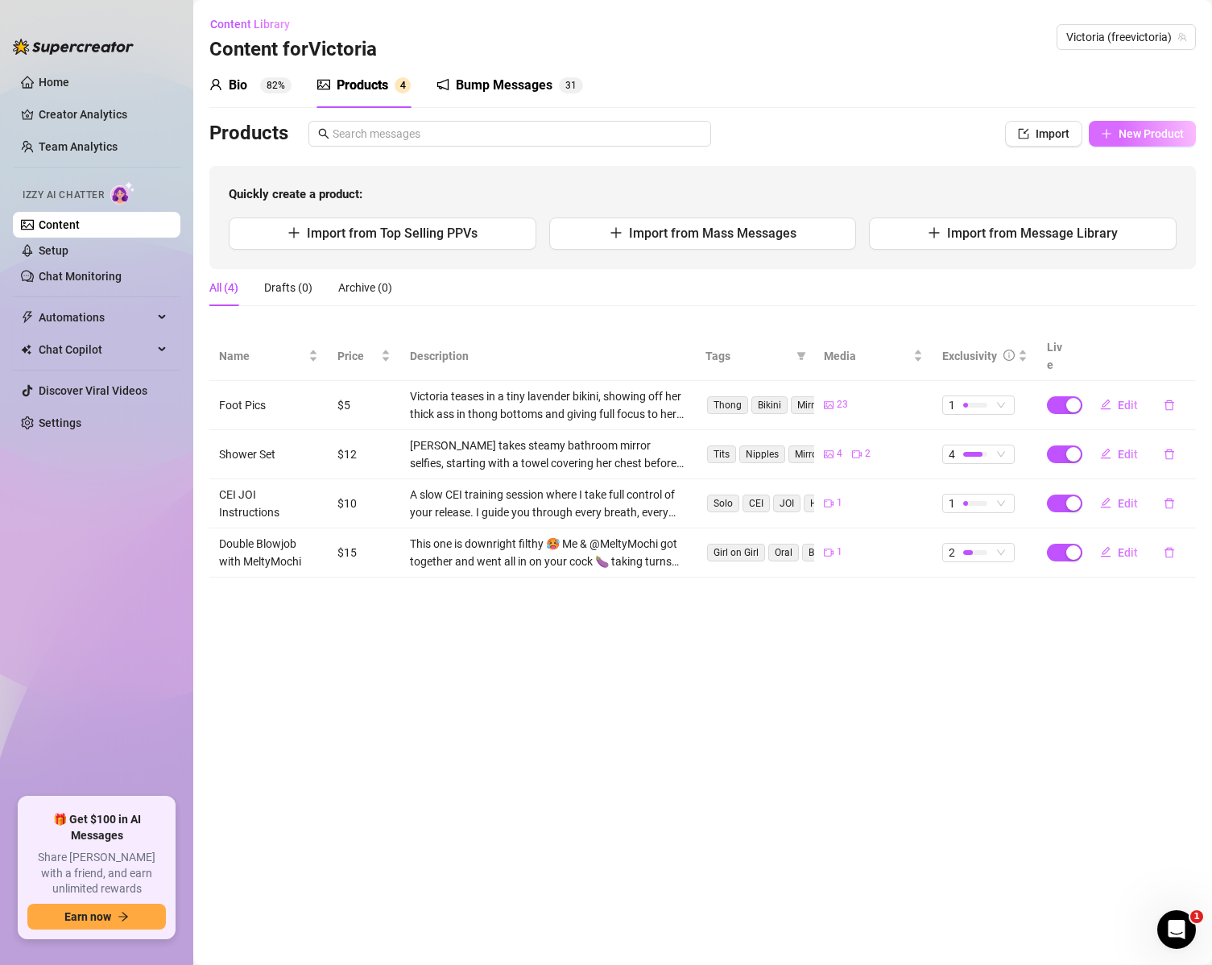
click at [1121, 124] on button "New Product" at bounding box center [1142, 134] width 107 height 26
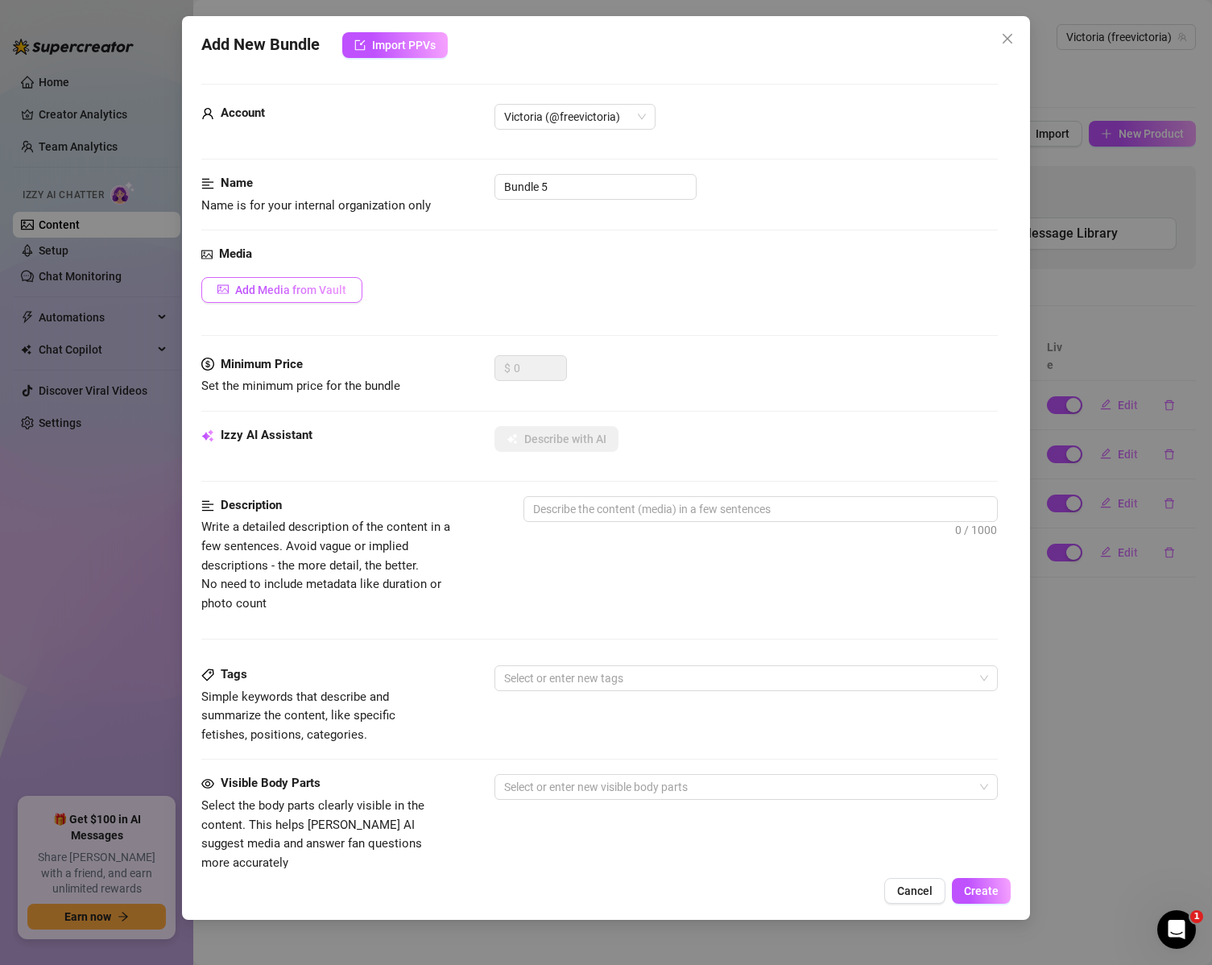
click at [305, 296] on span "Add Media from Vault" at bounding box center [290, 290] width 111 height 13
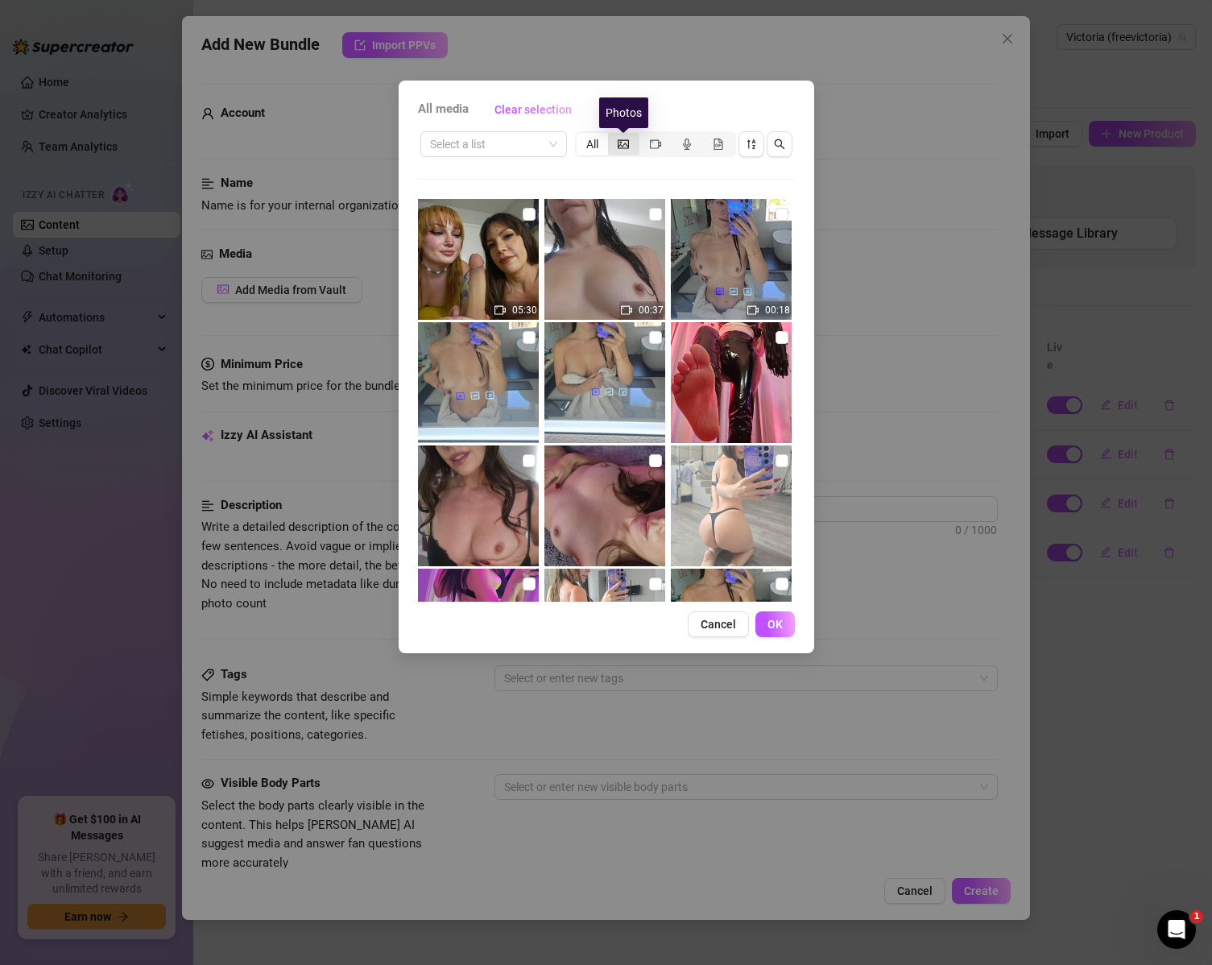
click at [619, 139] on icon "picture" at bounding box center [623, 144] width 11 height 11
click at [612, 135] on input "segmented control" at bounding box center [612, 135] width 0 height 0
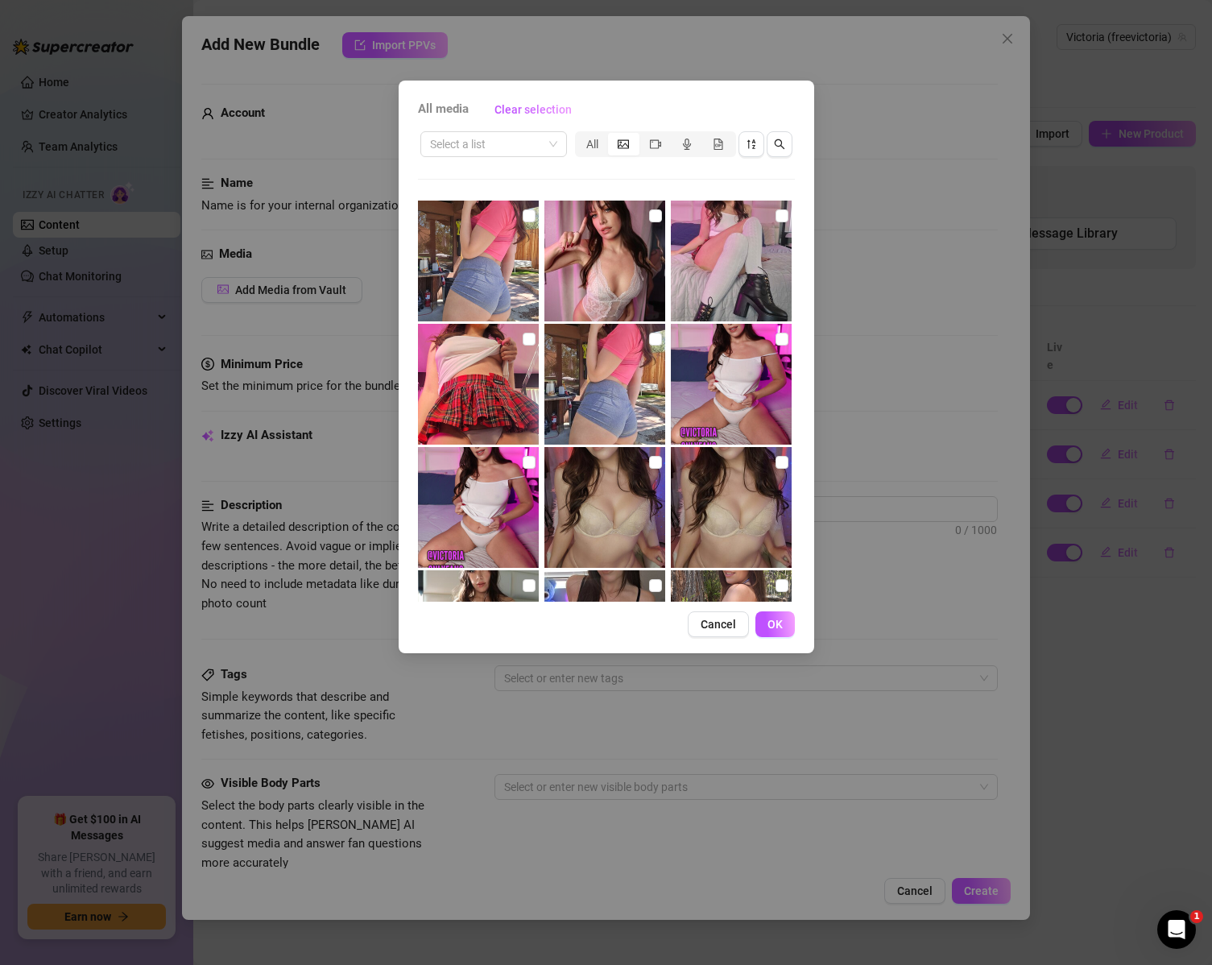
scroll to position [1574, 0]
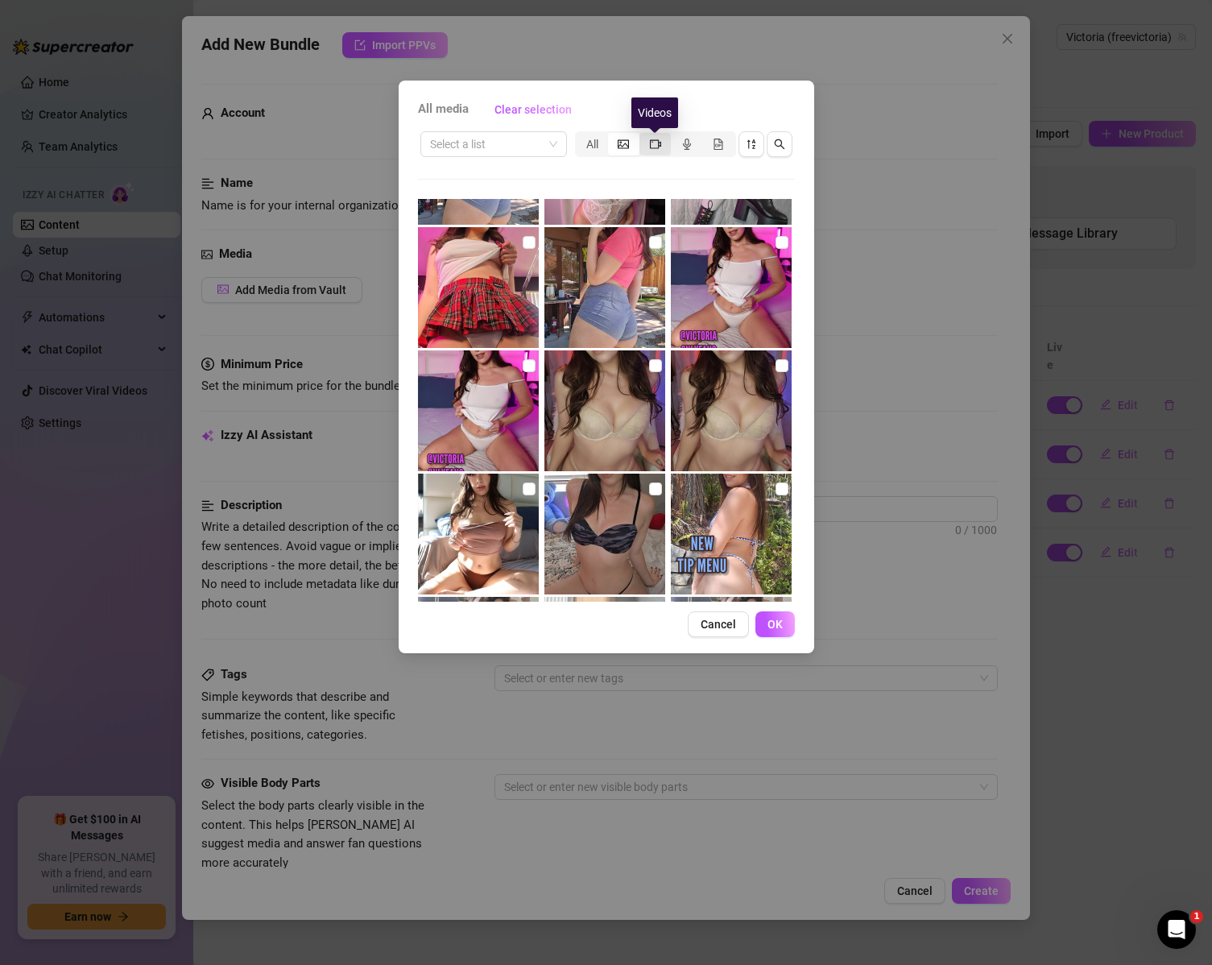
click at [650, 139] on icon "video-camera" at bounding box center [655, 144] width 11 height 11
click at [644, 135] on input "segmented control" at bounding box center [644, 135] width 0 height 0
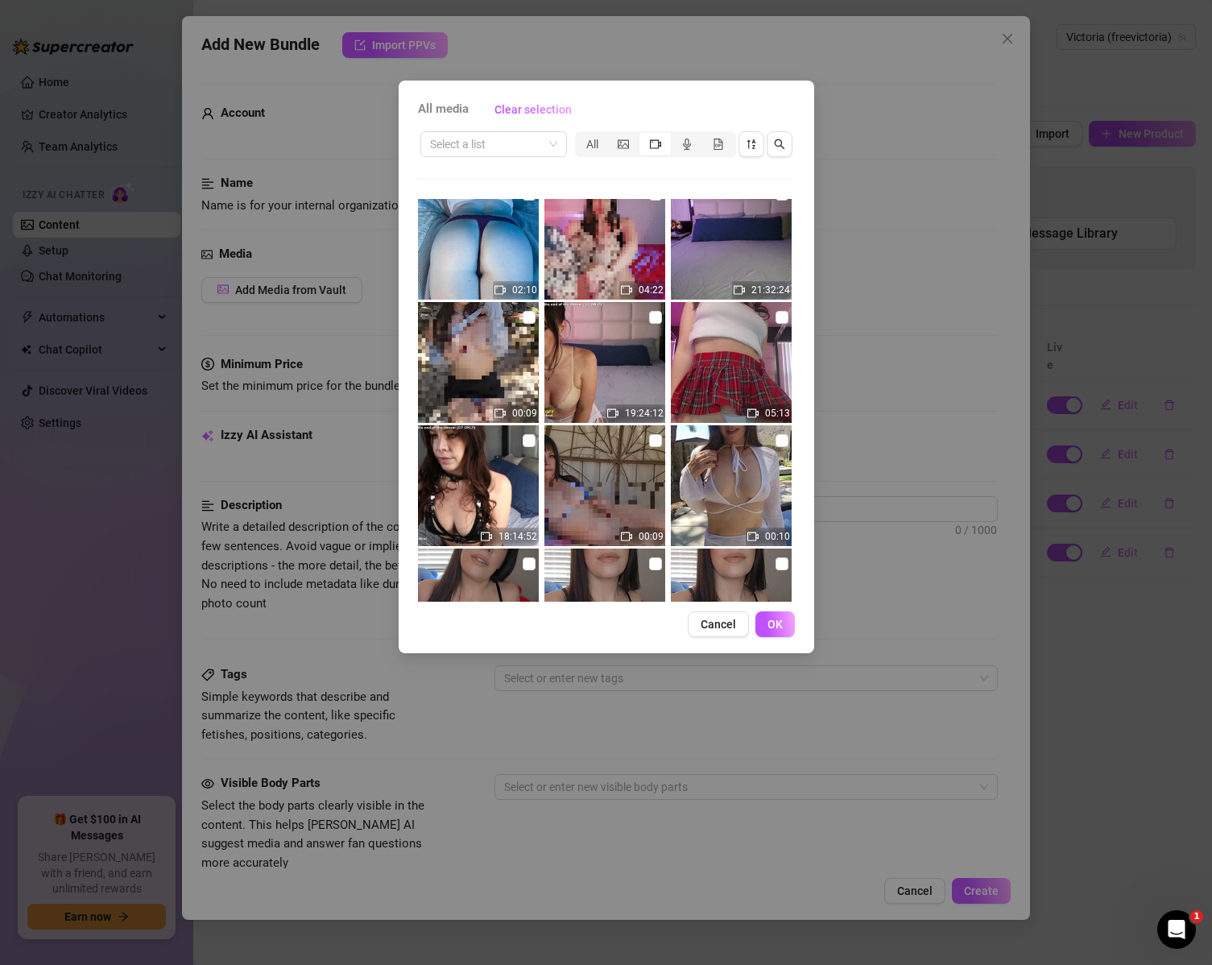
scroll to position [607, 0]
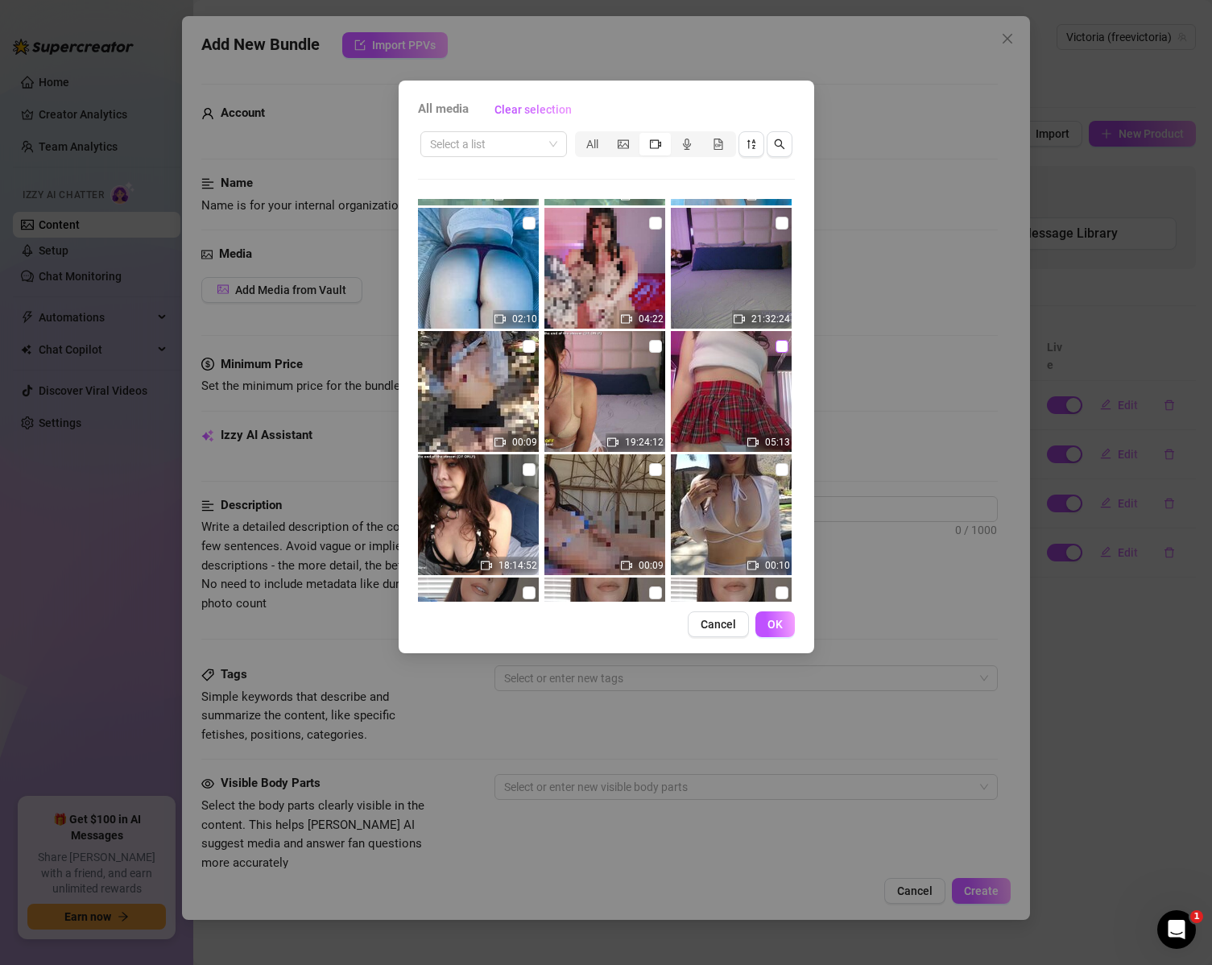
click at [776, 341] on input "checkbox" at bounding box center [782, 346] width 13 height 13
checkbox input "true"
click at [781, 625] on span "OK" at bounding box center [775, 624] width 15 height 13
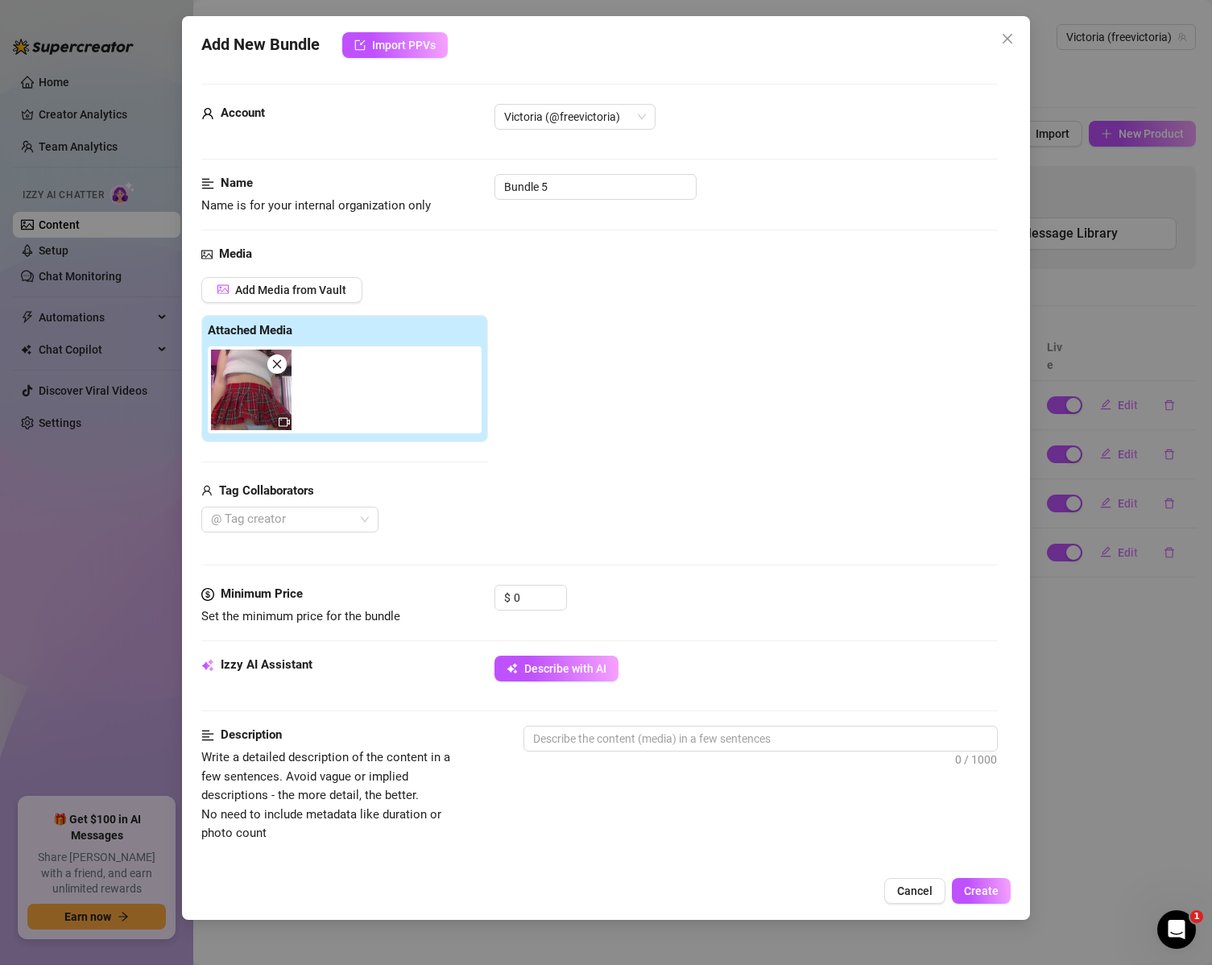
drag, startPoint x: 656, startPoint y: 471, endPoint x: 617, endPoint y: 486, distance: 41.3
click at [656, 471] on div "Add Media from Vault Attached Media Tag Collaborators @ Tag creator" at bounding box center [599, 405] width 797 height 256
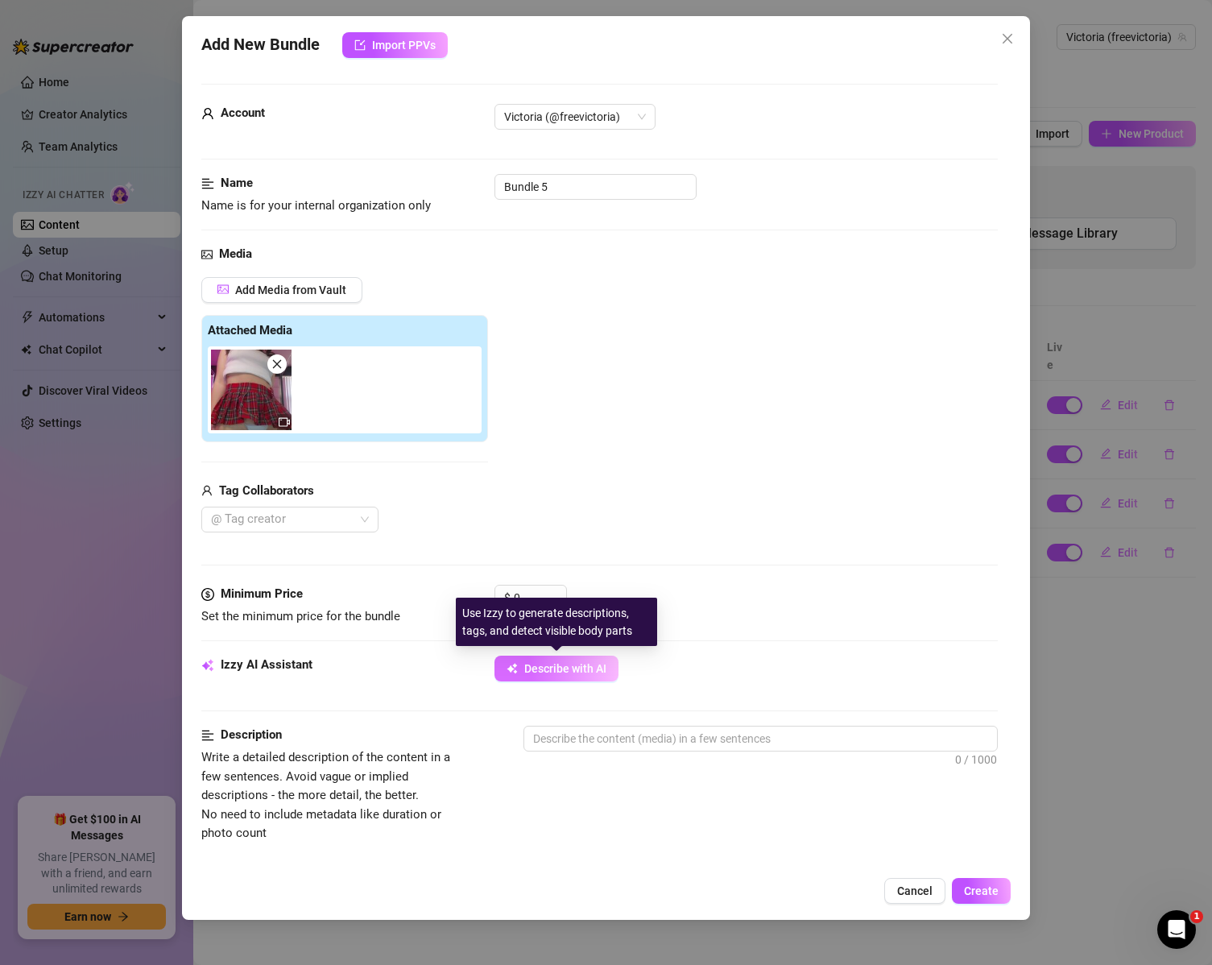
click at [590, 656] on button "Describe with AI" at bounding box center [557, 669] width 124 height 26
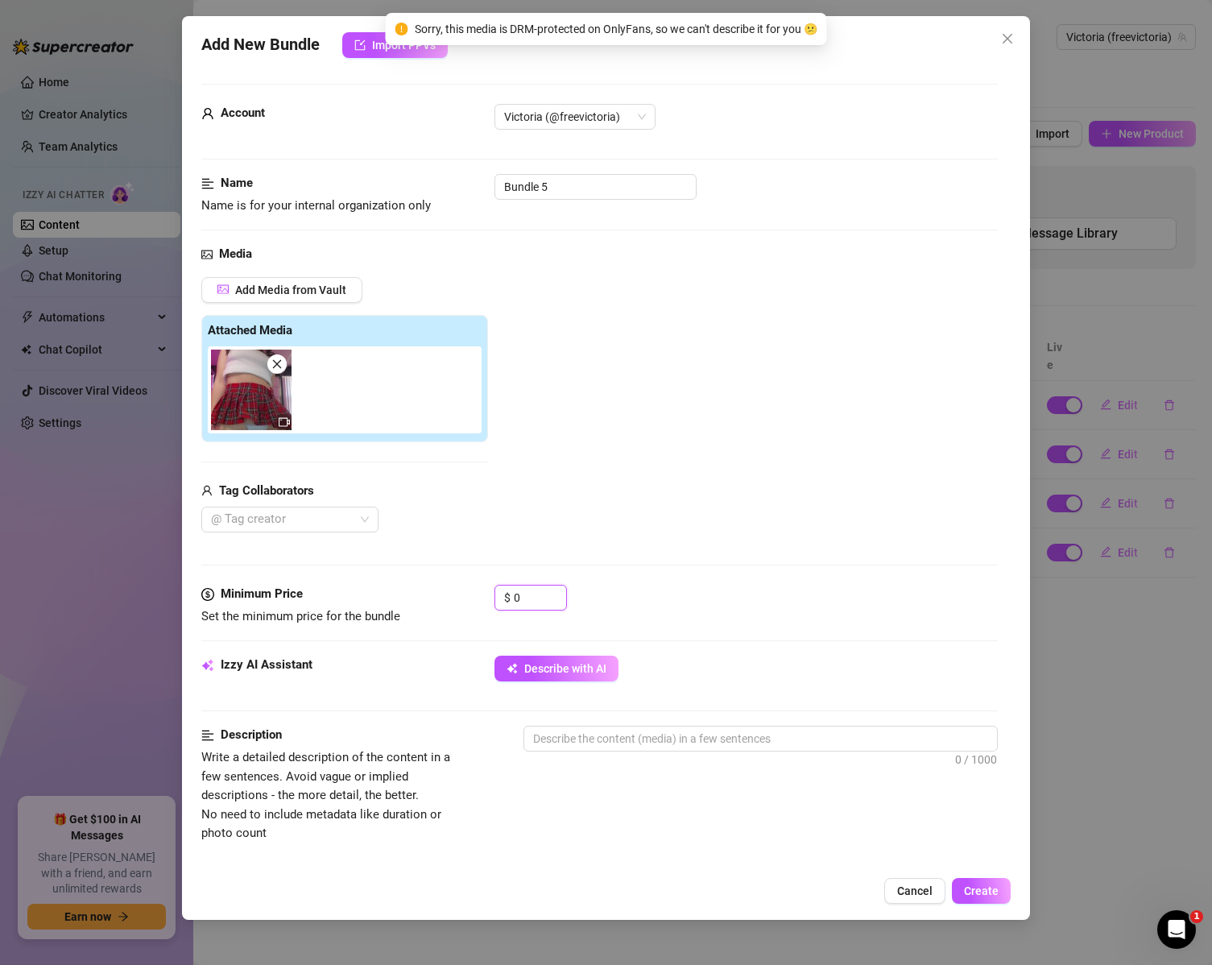
drag, startPoint x: 533, startPoint y: 603, endPoint x: 507, endPoint y: 615, distance: 29.5
click at [507, 615] on div "$ 0" at bounding box center [531, 605] width 72 height 40
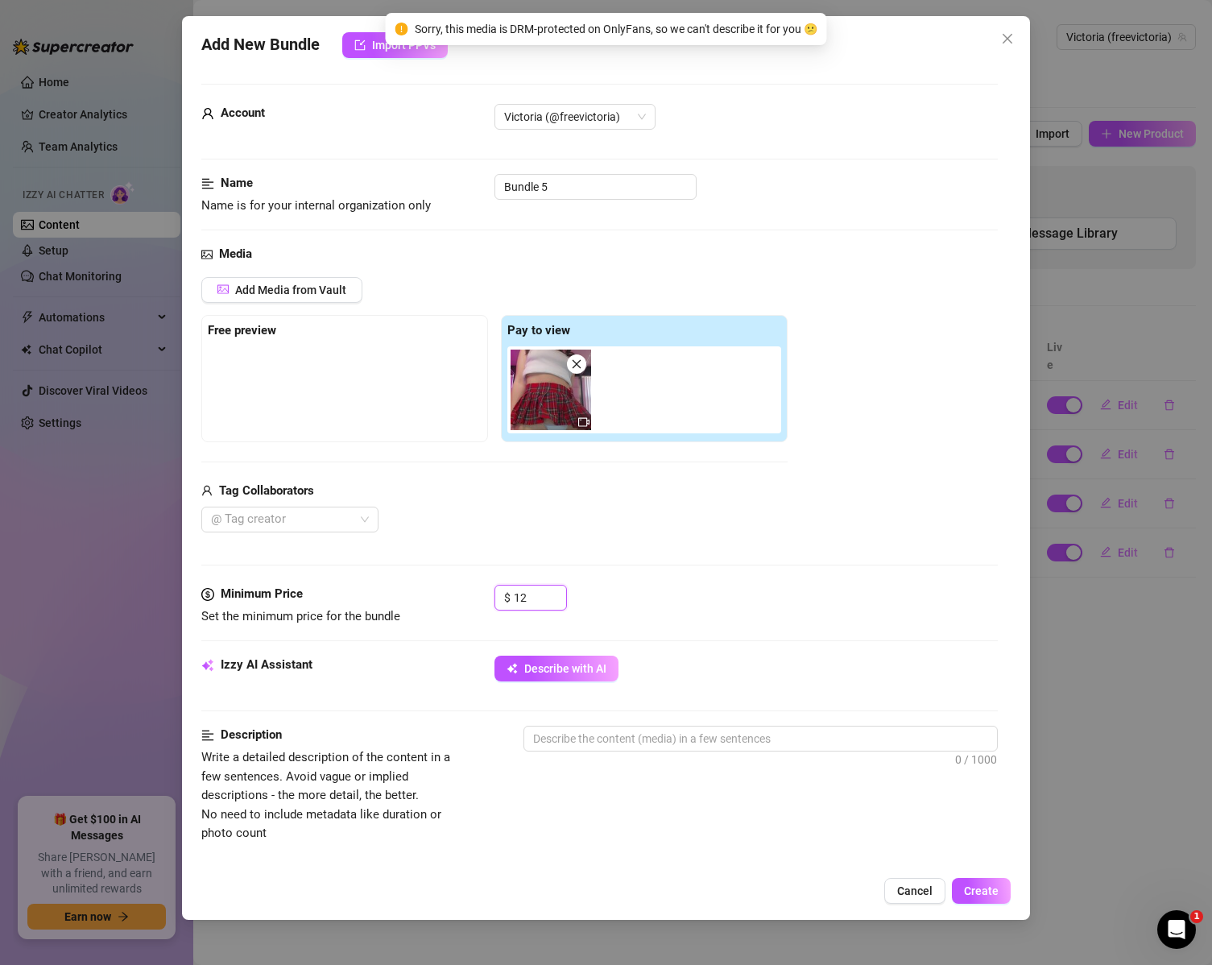
type input "12"
click at [748, 577] on div "Media Add Media from Vault Free preview Pay to view Tag Collaborators @ Tag cre…" at bounding box center [599, 415] width 797 height 340
drag, startPoint x: 581, startPoint y: 188, endPoint x: 338, endPoint y: 151, distance: 245.2
click at [360, 155] on form "Account Victoria (@freevictoria) Name Name is for your internal organization on…" at bounding box center [599, 772] width 797 height 1376
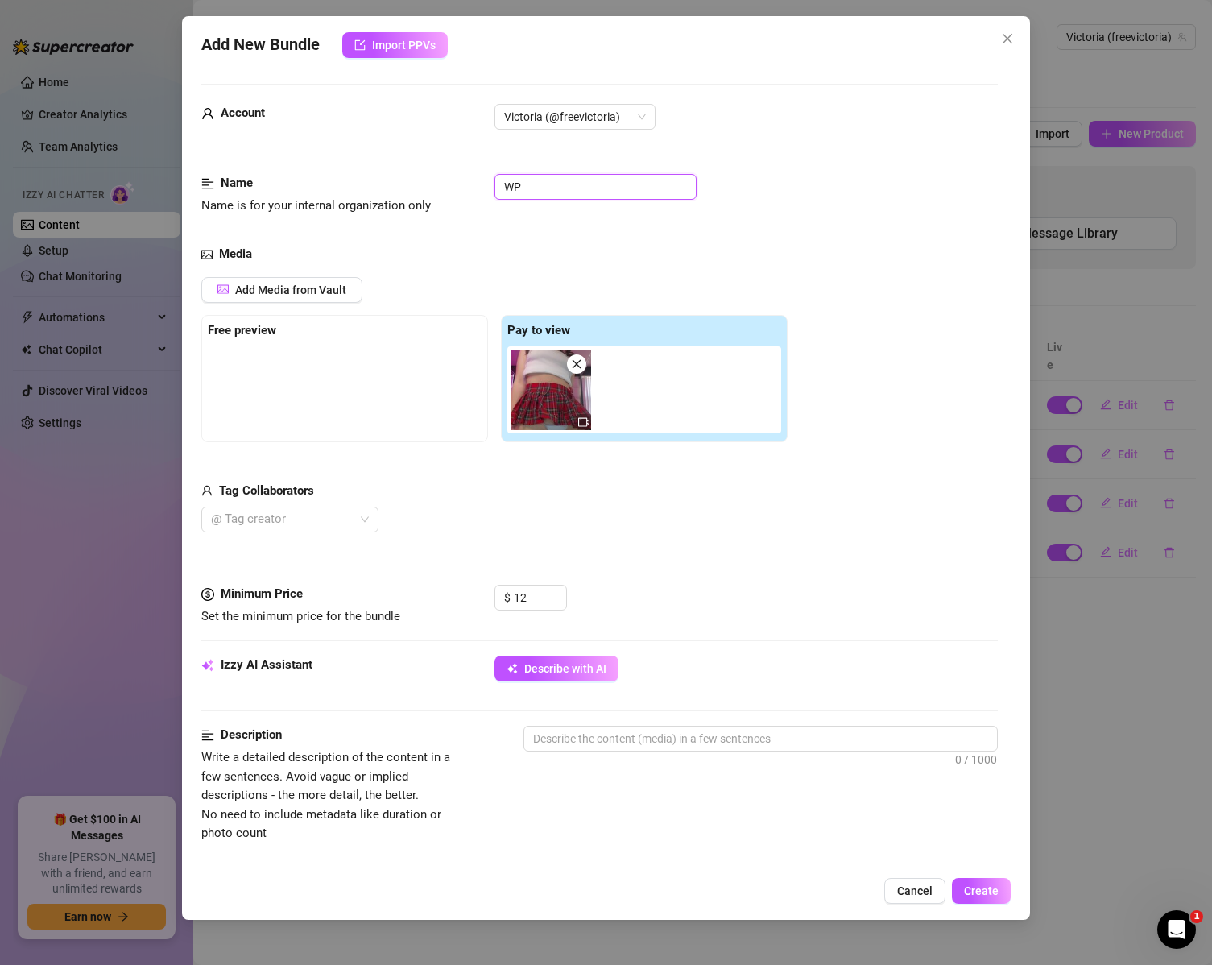
type input "W"
type input "UPSKIRT TOPLESS DANCE"
click at [636, 808] on div "Description Write a detailed description of the content in a few sentences. Avo…" at bounding box center [599, 784] width 797 height 117
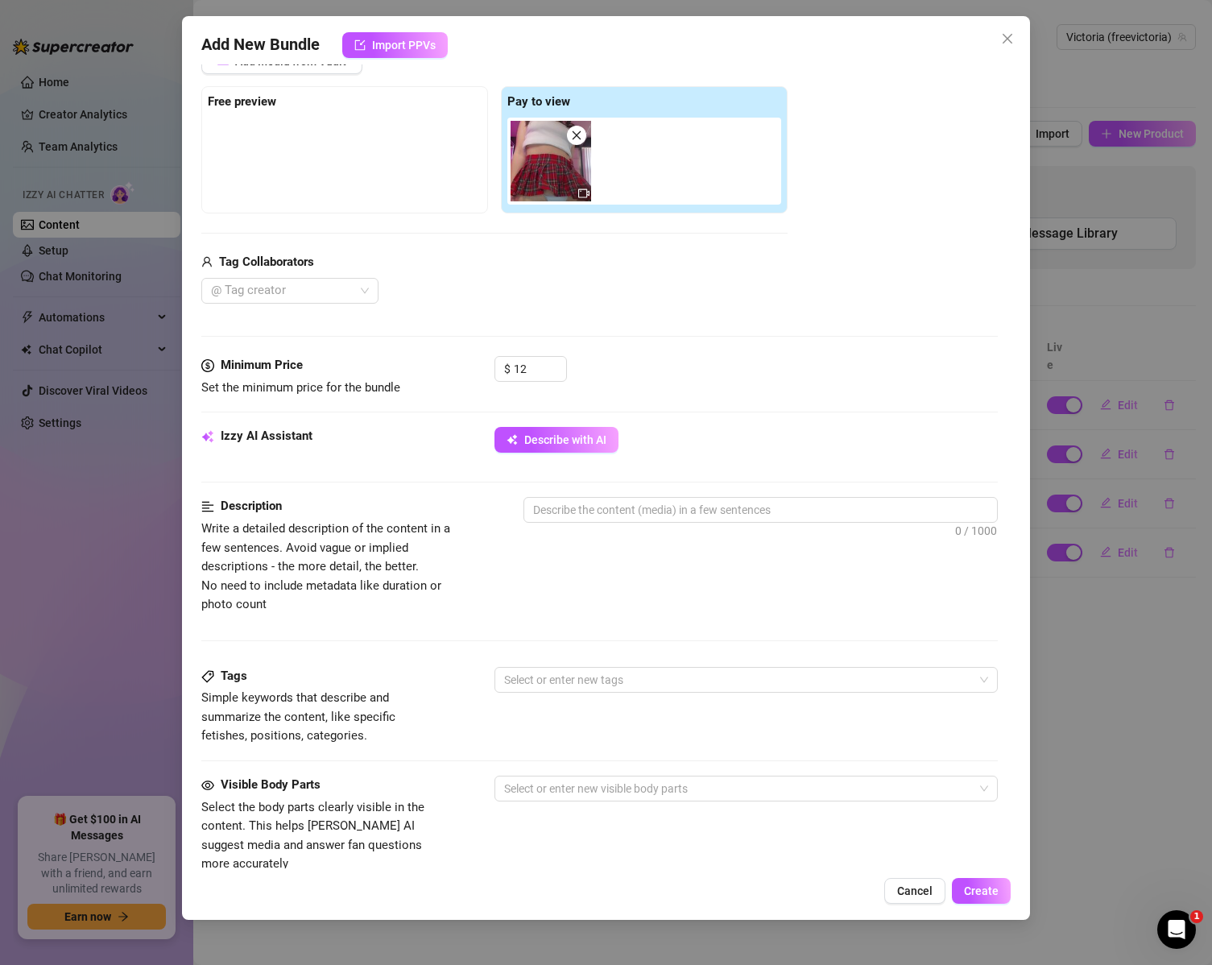
scroll to position [322, 0]
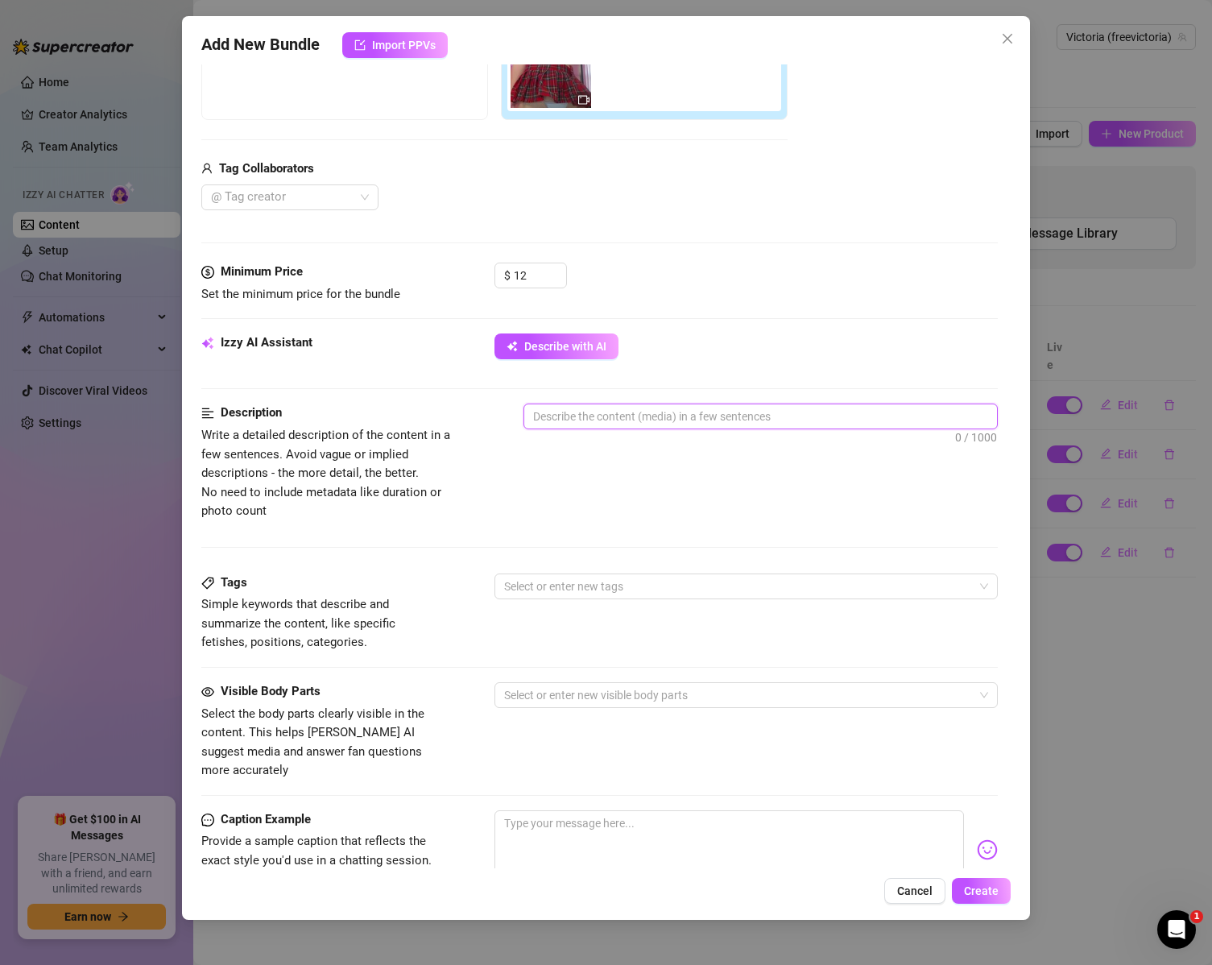
click at [630, 420] on textarea at bounding box center [761, 416] width 474 height 24
paste textarea "This video is simple and gets the job done 🥵 Shot straight up my skirt. Dancing…"
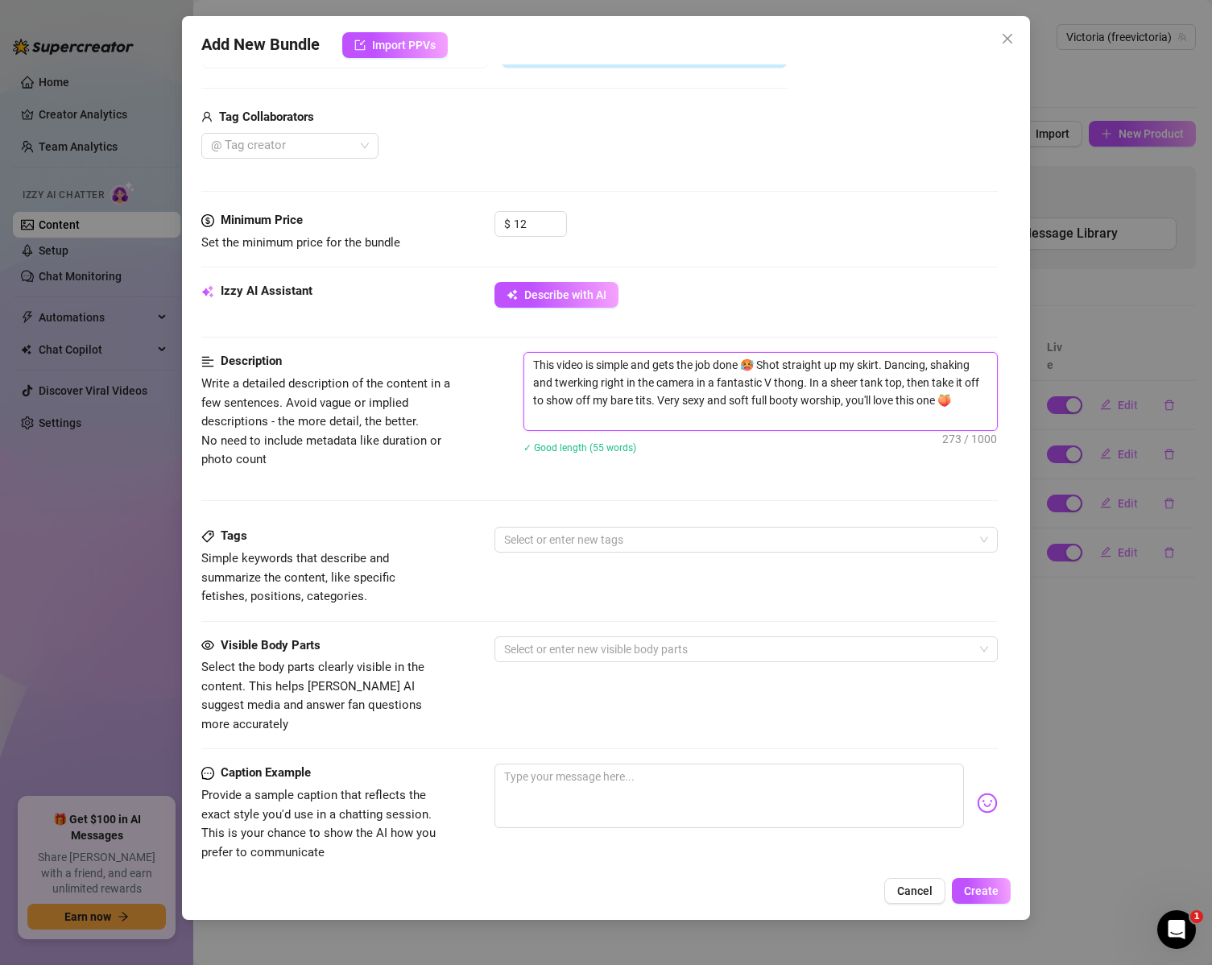
scroll to position [403, 0]
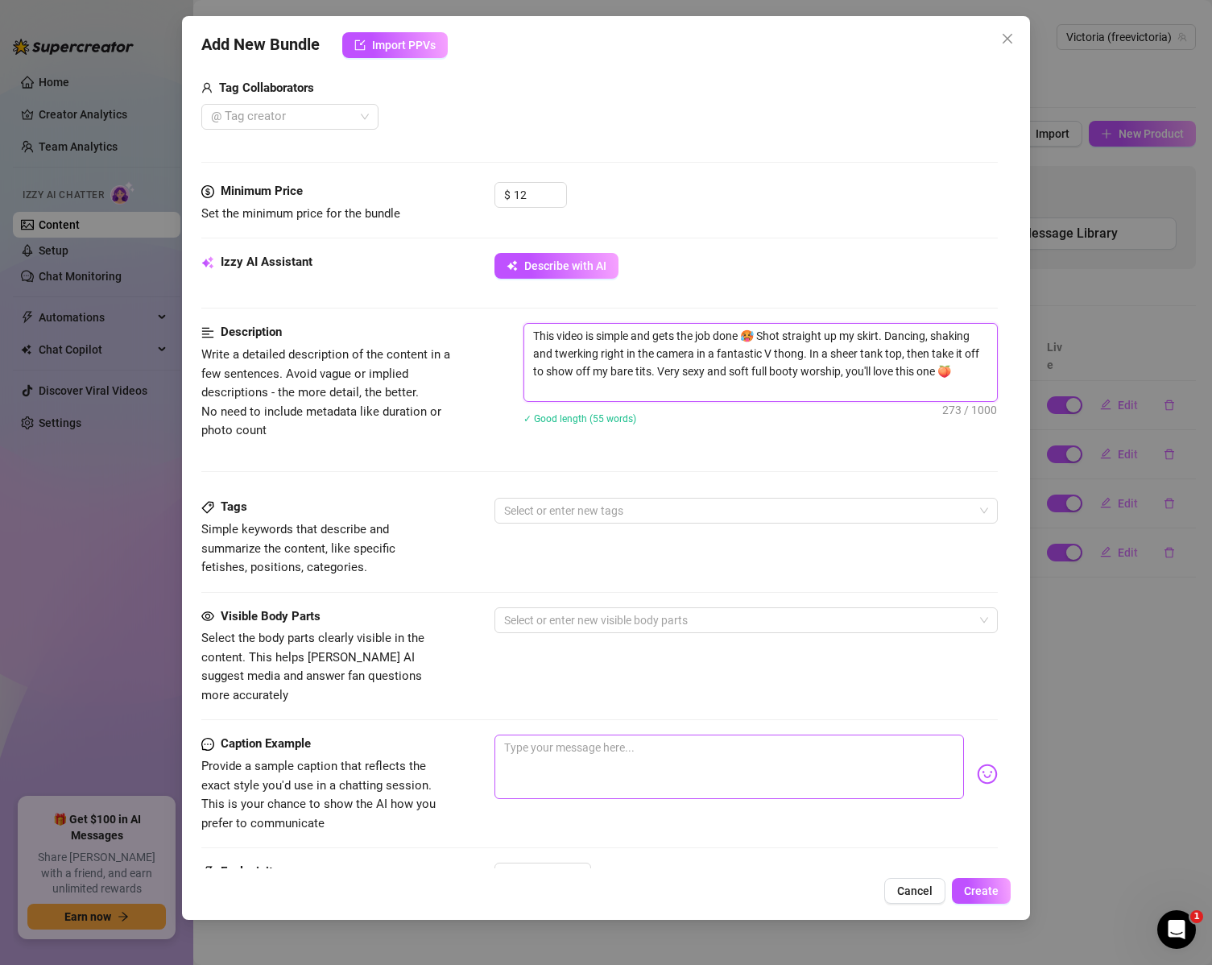
type textarea "This video is simple and gets the job done 🥵 Shot straight up my skirt. Dancing…"
click at [565, 741] on textarea at bounding box center [730, 767] width 470 height 64
paste textarea "This video is simple and gets the job done 🥵 Shot straight up my skirt. Dancing…"
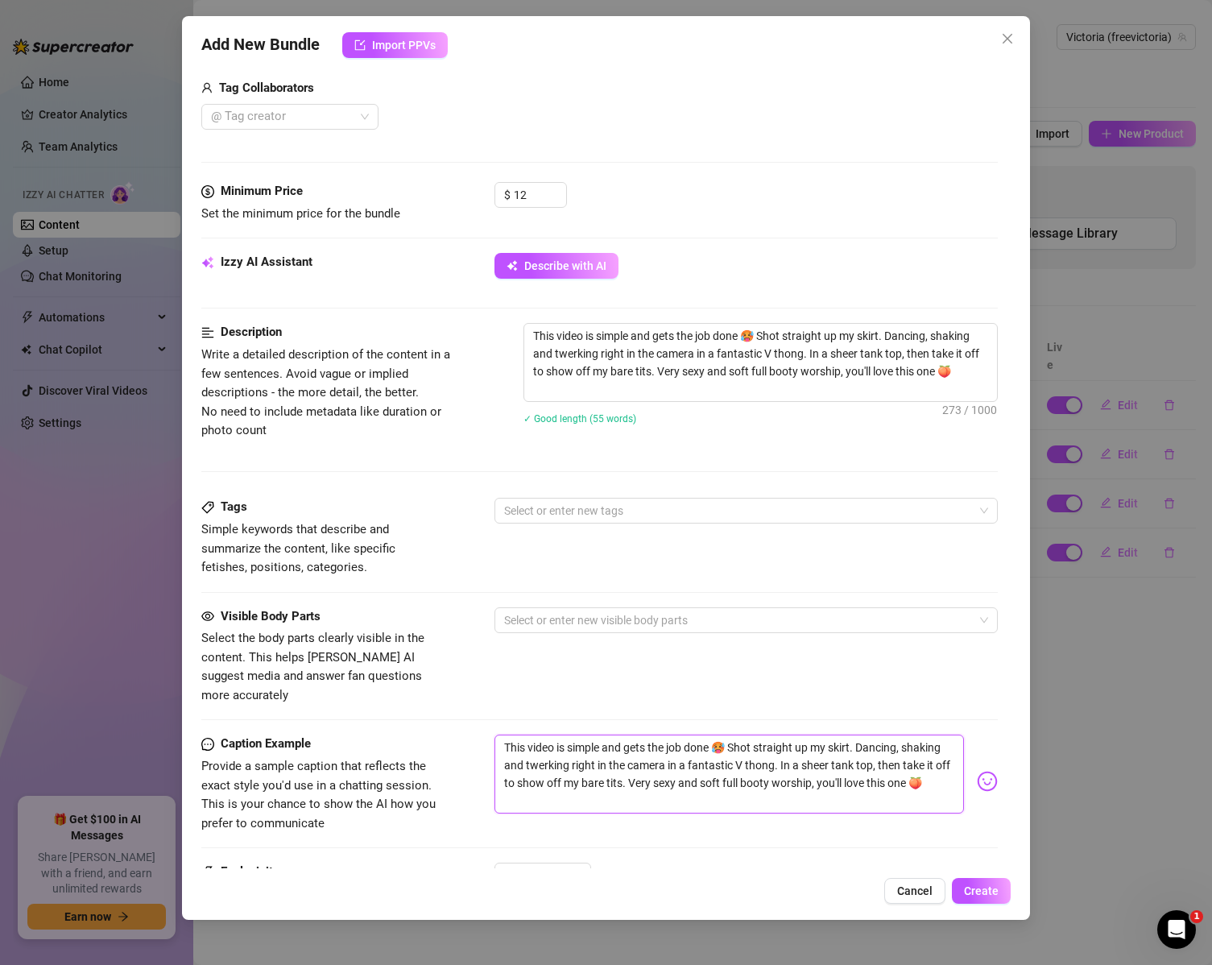
scroll to position [0, 0]
drag, startPoint x: 634, startPoint y: 782, endPoint x: 410, endPoint y: 706, distance: 236.4
click at [410, 706] on form "Account Victoria (@freevictoria) Name Name is for your internal organization on…" at bounding box center [599, 371] width 797 height 1381
click at [723, 763] on textarea "This video is simple and gets the job done 🥵 Shot straight up my skirt. Dancing…" at bounding box center [730, 774] width 470 height 79
paste textarea "t’s simple but sooo hot… I shot it straight up my skirt, dancing, shaking, twer…"
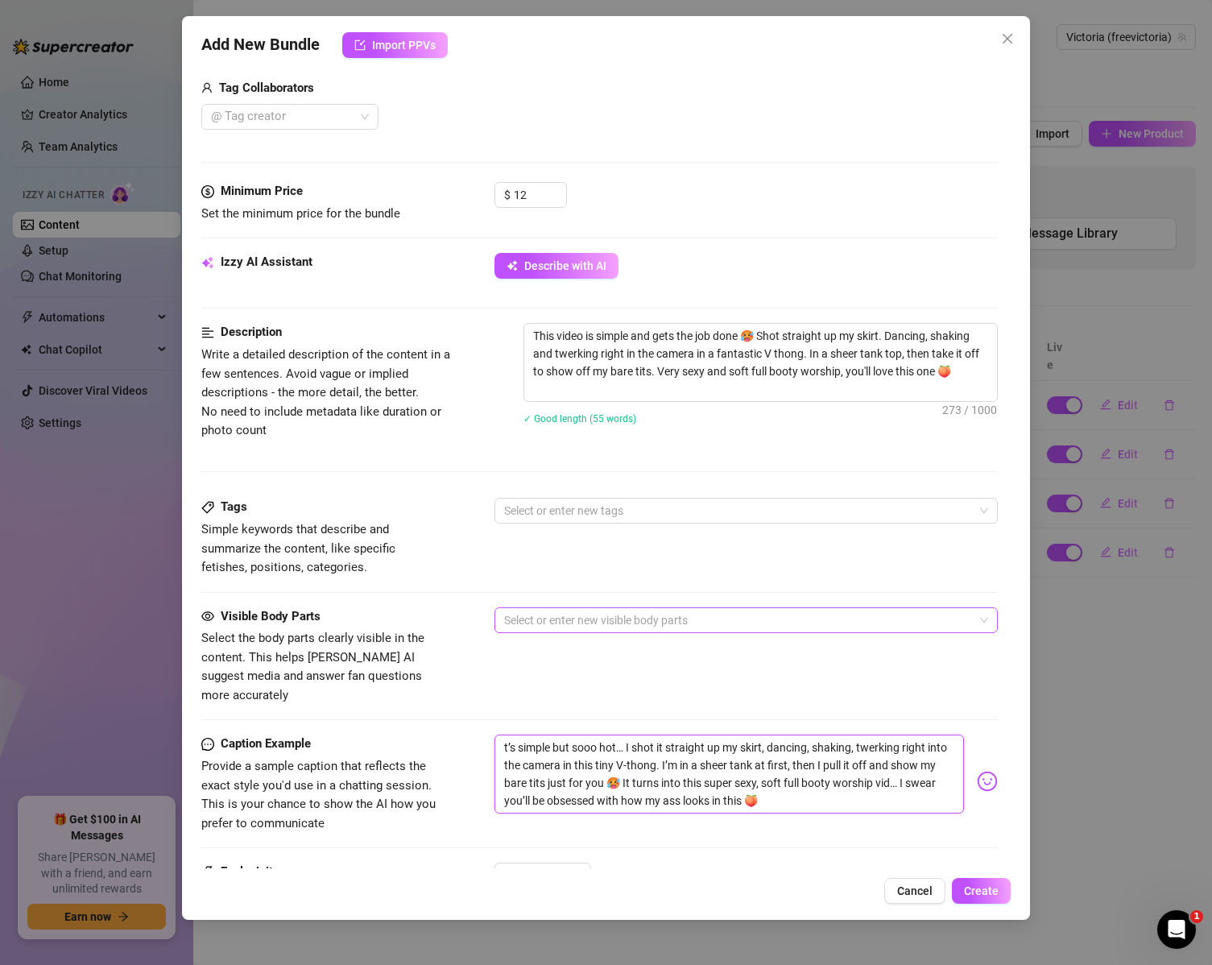
click at [561, 615] on div at bounding box center [738, 620] width 481 height 23
type textarea "t’s simple but sooo hot… I shot it straight up my skirt, dancing, shaking, twer…"
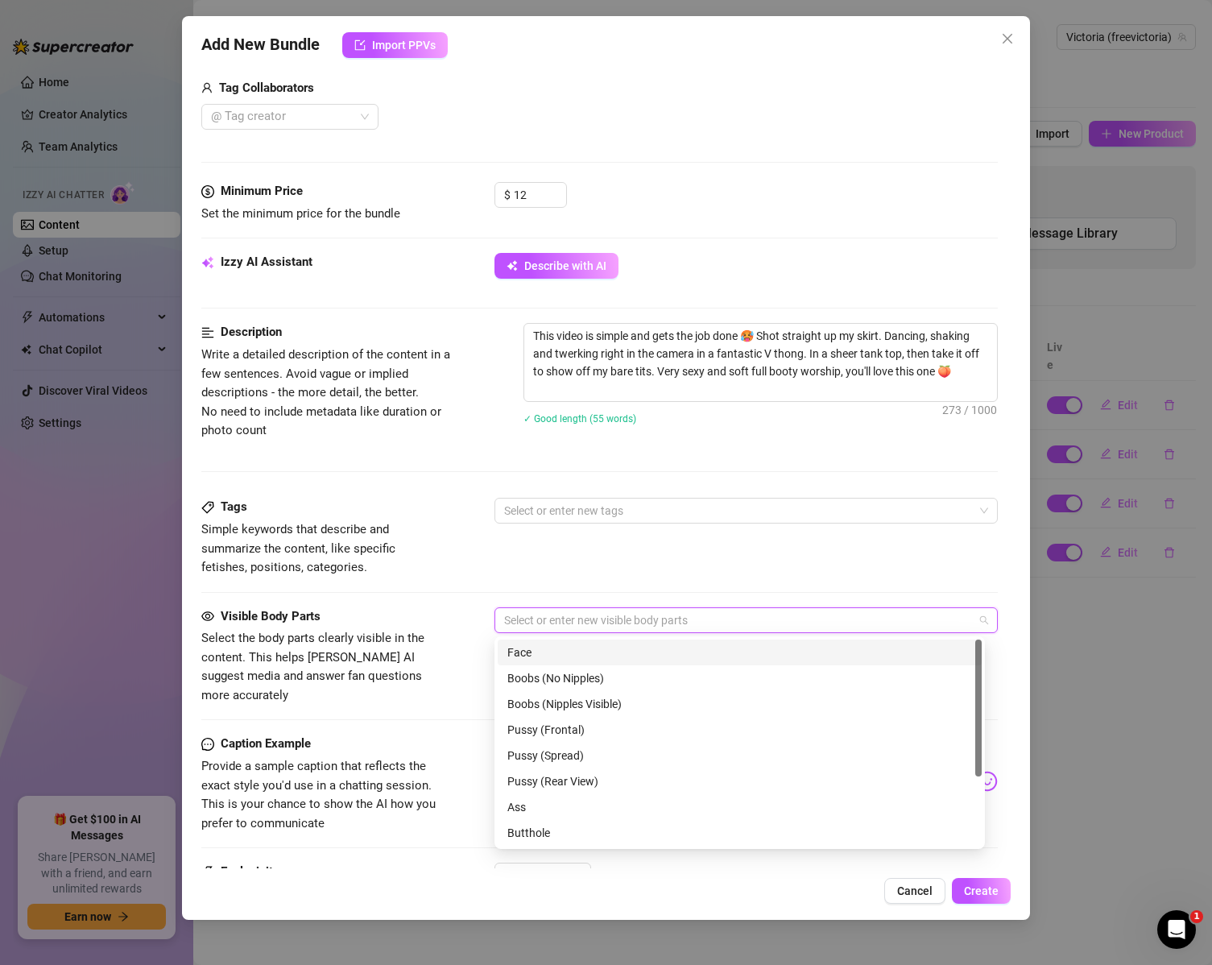
click at [560, 650] on div "Face" at bounding box center [739, 653] width 465 height 18
click at [629, 696] on div "Boobs (Nipples Visible)" at bounding box center [739, 704] width 465 height 18
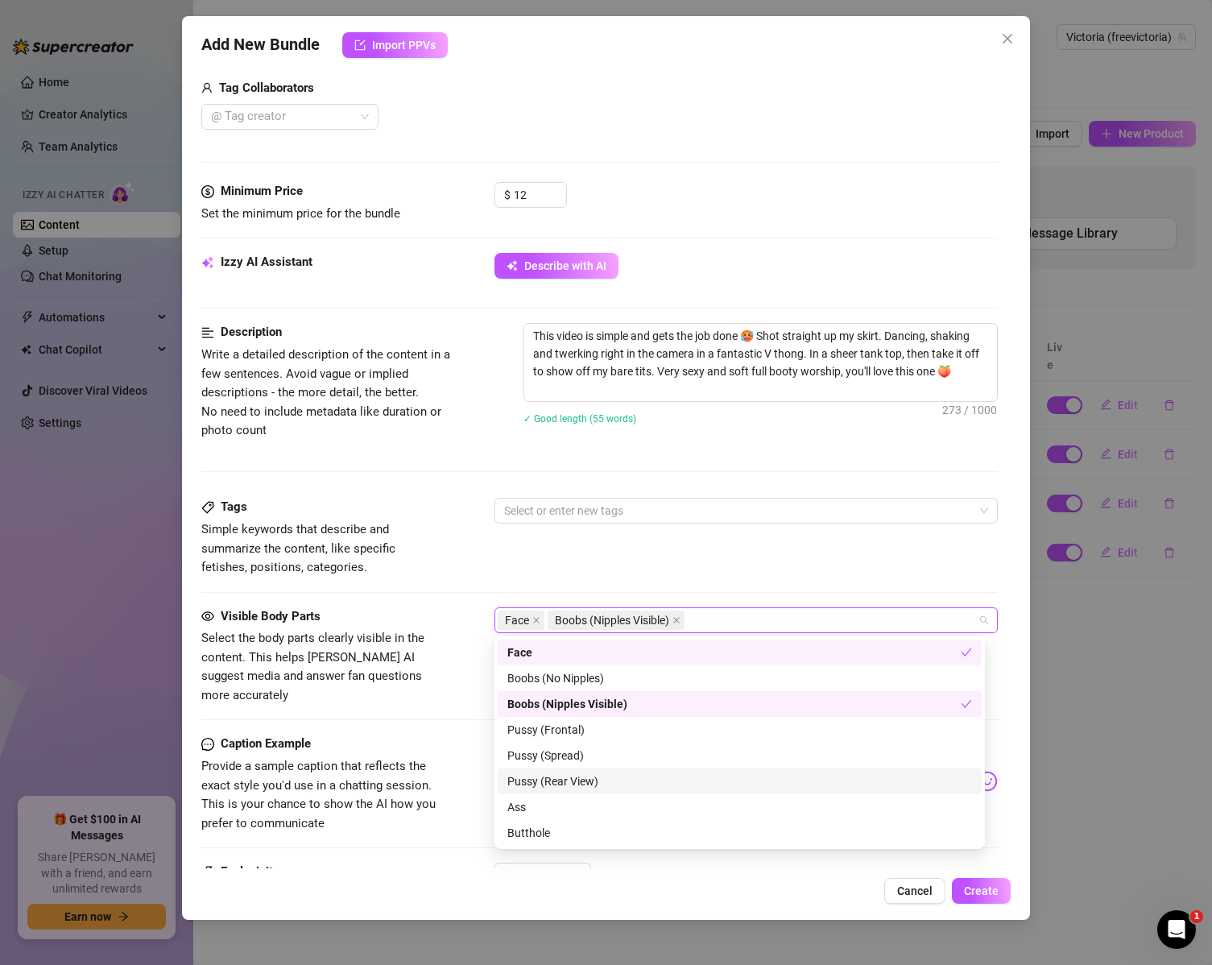
scroll to position [81, 0]
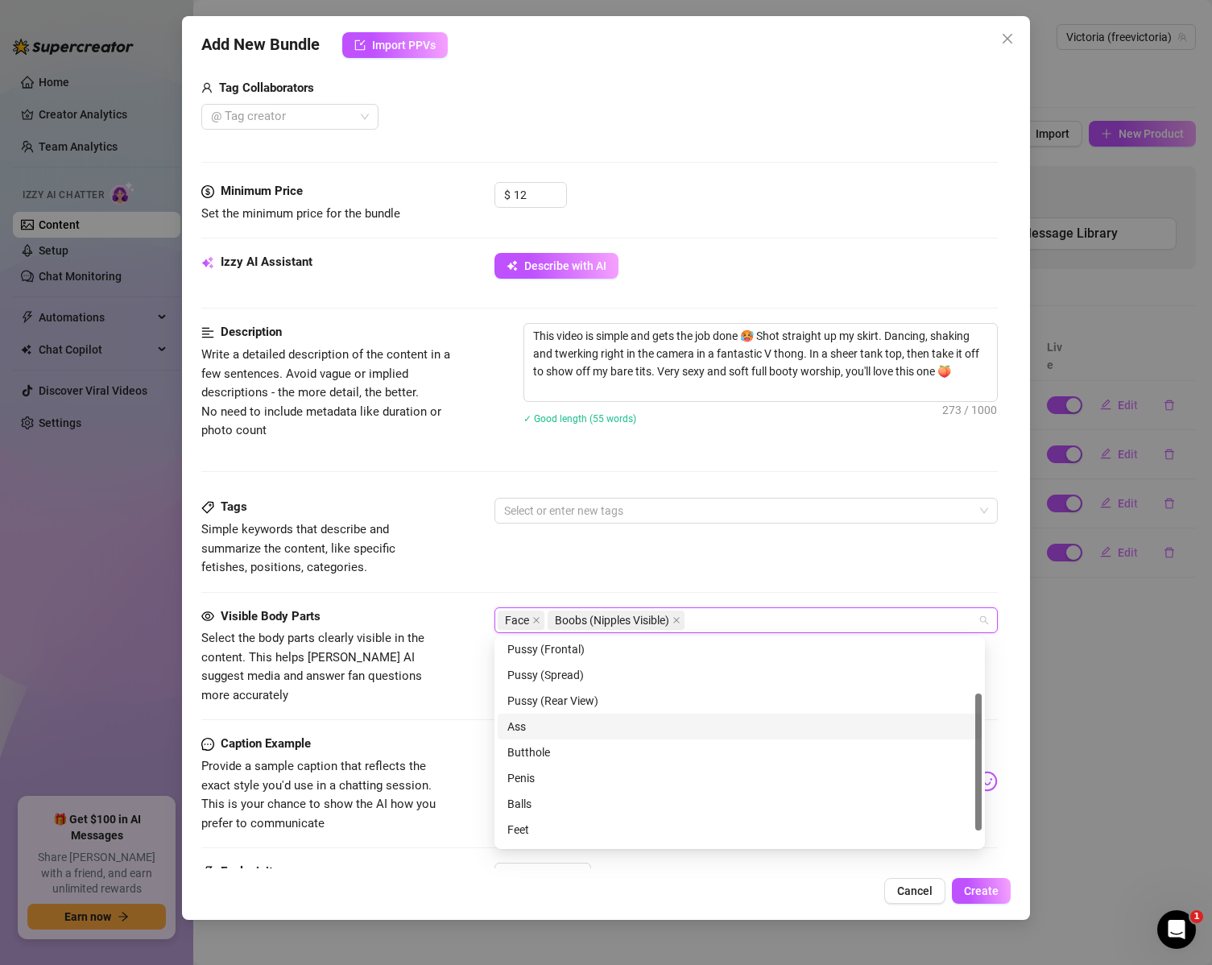
click at [585, 732] on div "Ass" at bounding box center [739, 727] width 465 height 18
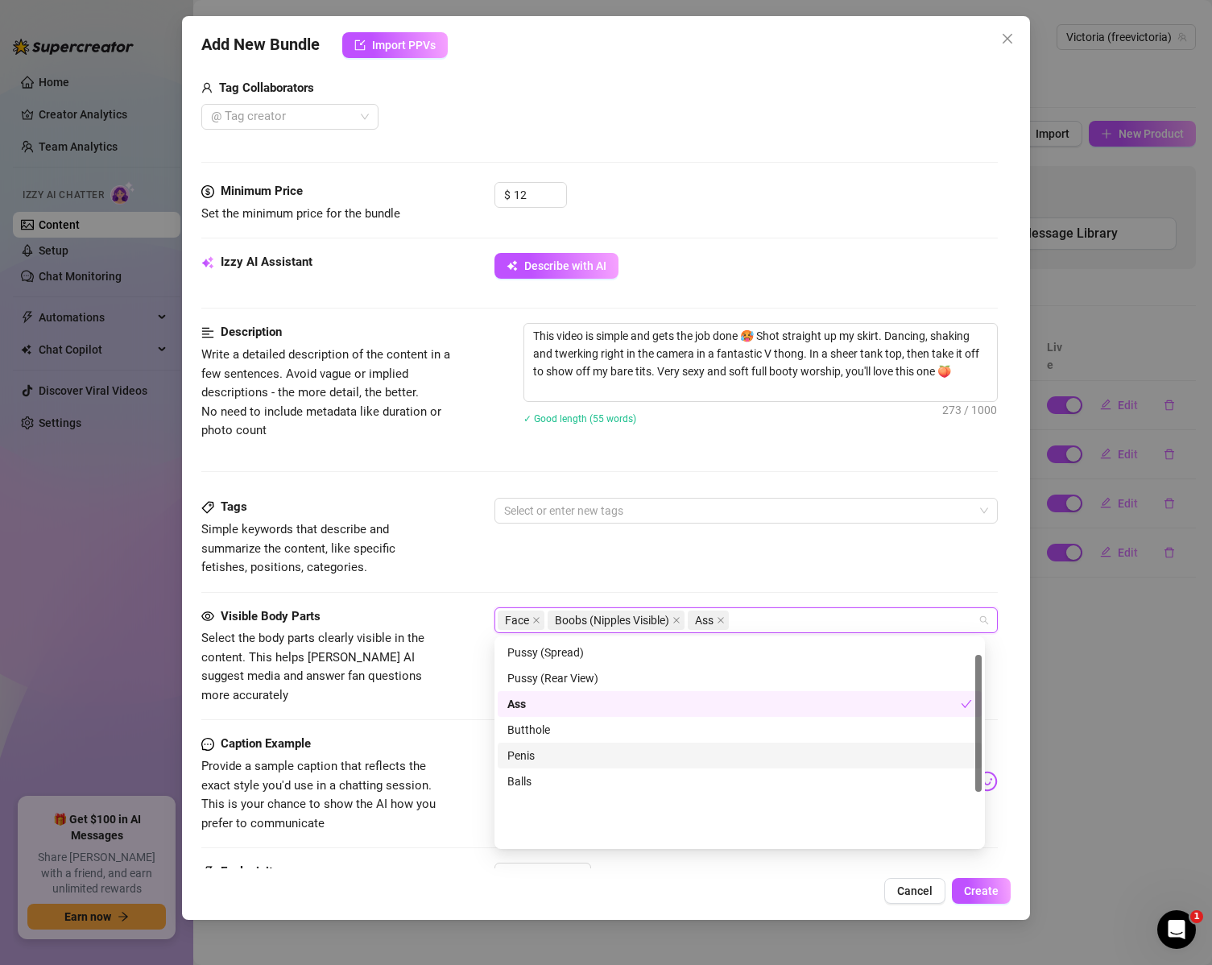
scroll to position [0, 0]
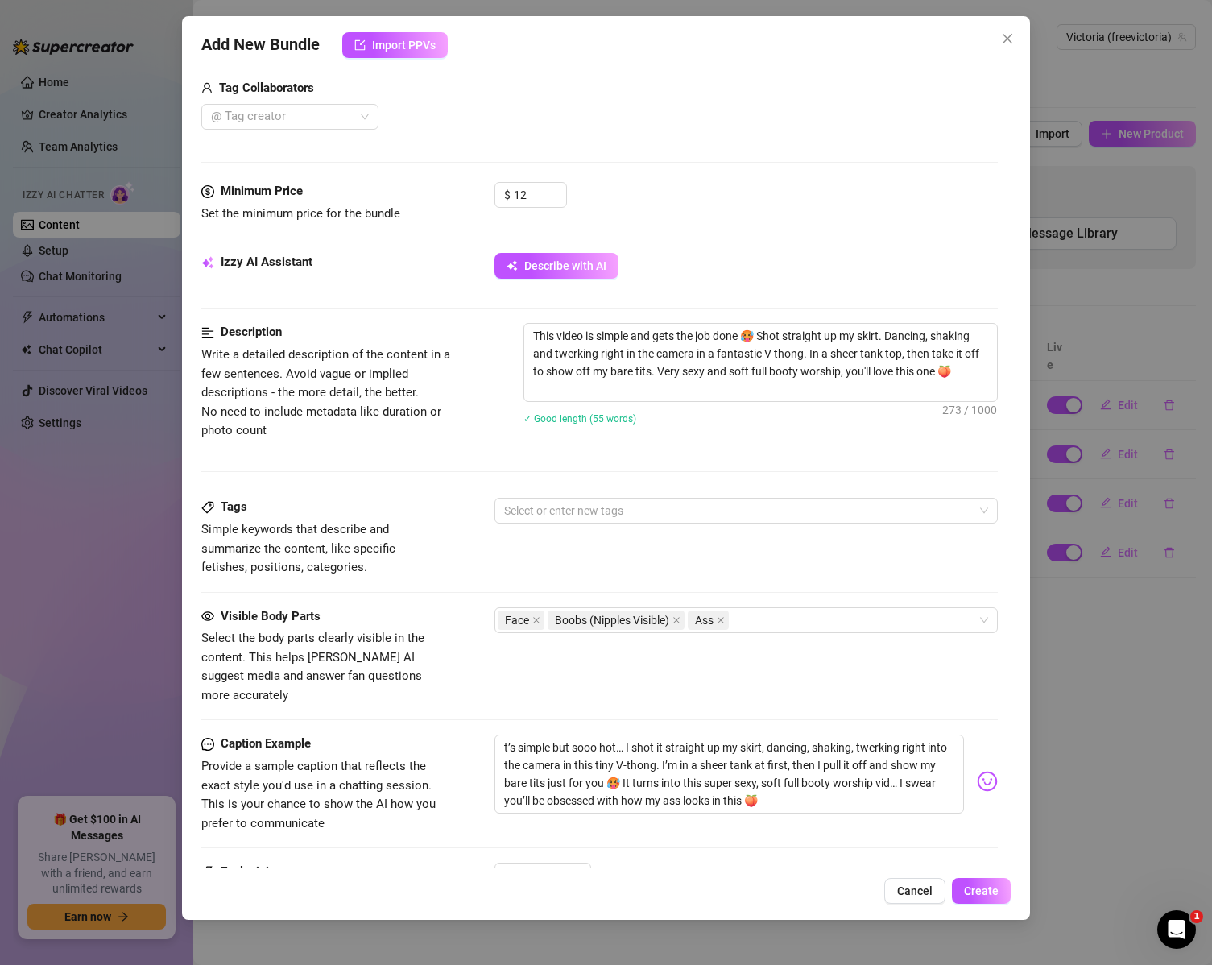
click at [502, 560] on div "Tags Simple keywords that describe and summarize the content, like specific fet…" at bounding box center [599, 537] width 797 height 79
click at [806, 620] on div "Face Boobs (Nipples Visible) Ass" at bounding box center [738, 620] width 481 height 23
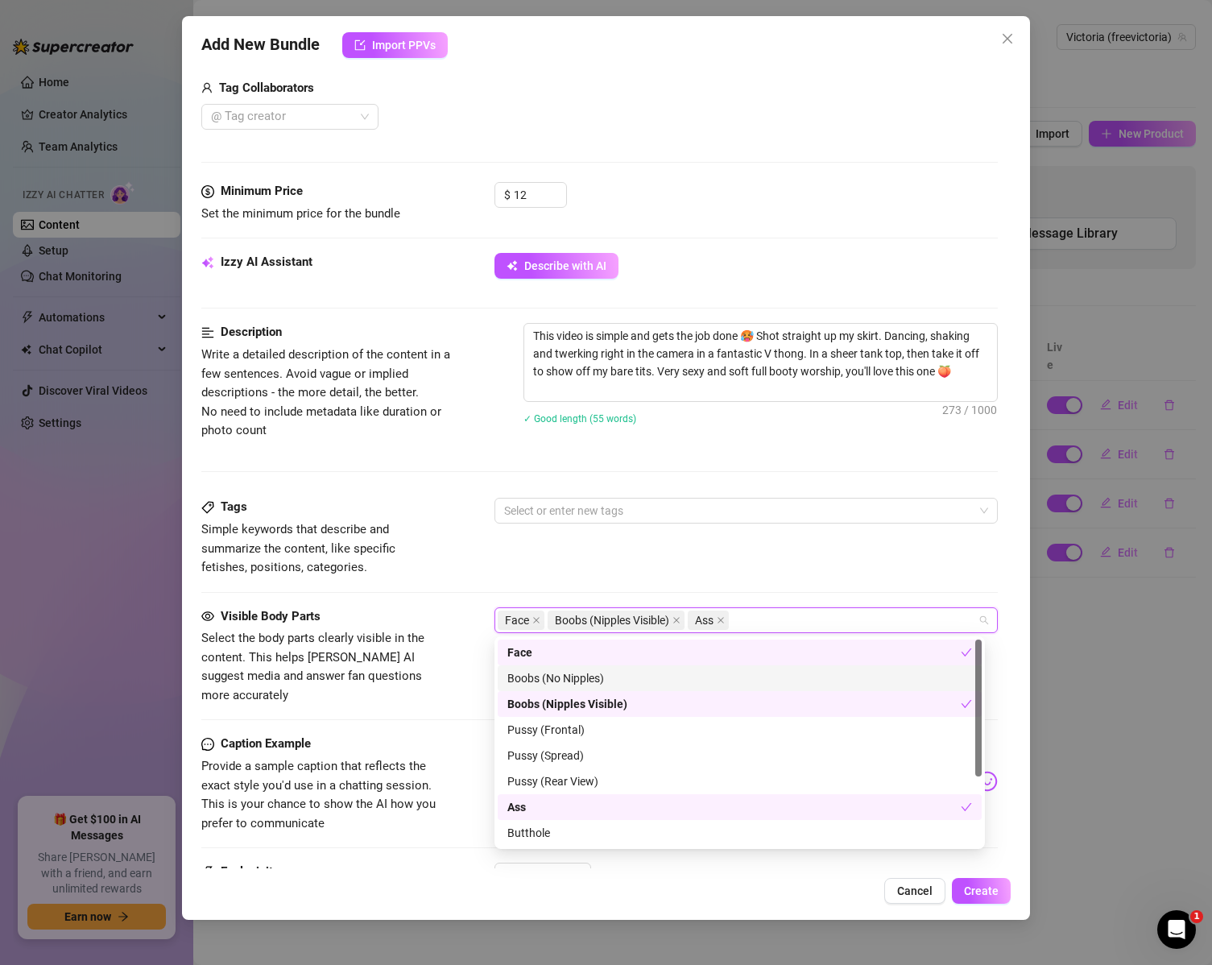
click at [739, 675] on div "Boobs (No Nipples)" at bounding box center [739, 678] width 465 height 18
click at [851, 622] on span "Boobs (No Nipples)" at bounding box center [791, 620] width 119 height 19
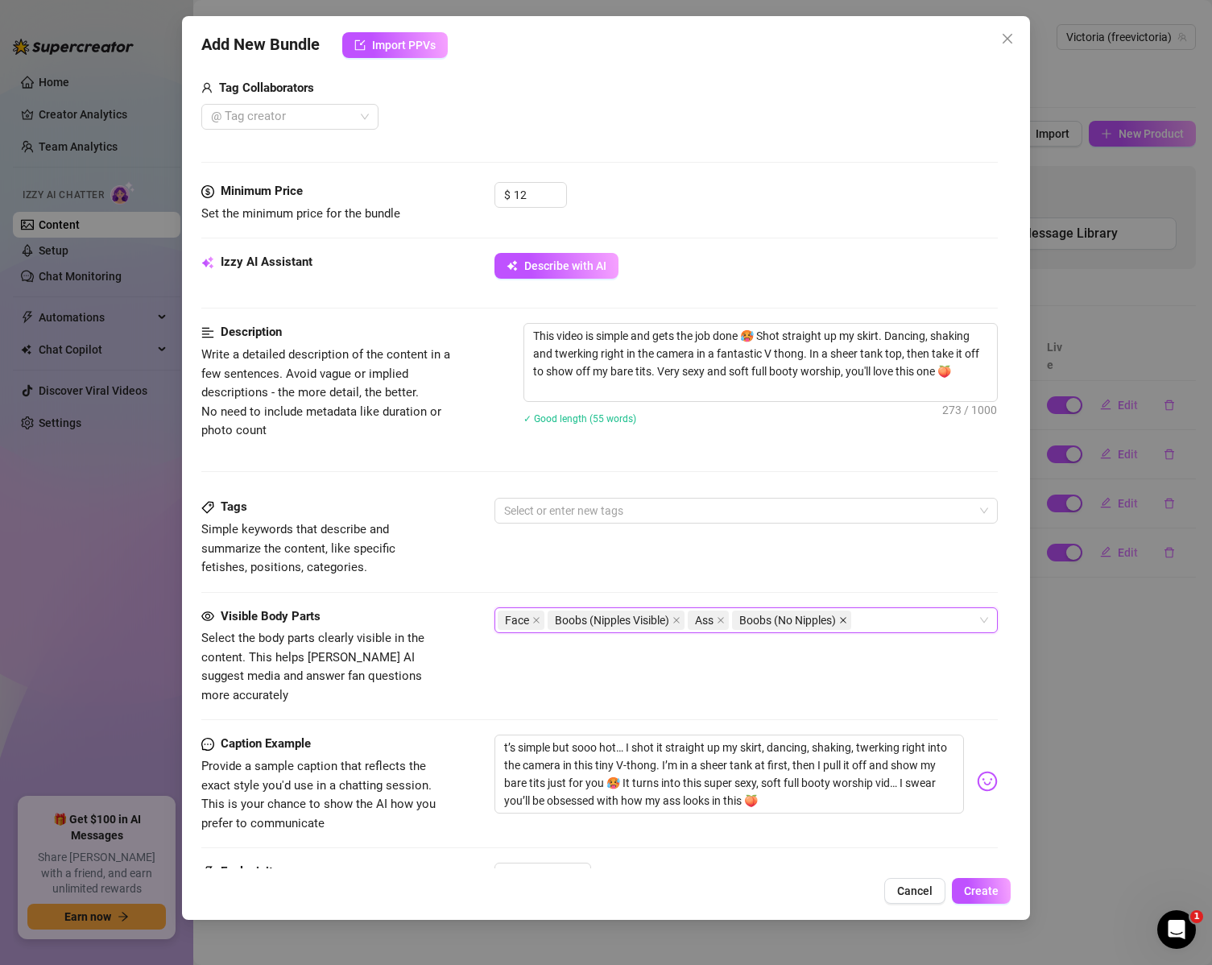
click at [847, 621] on icon "close" at bounding box center [843, 620] width 6 height 6
click at [694, 516] on div at bounding box center [738, 510] width 481 height 23
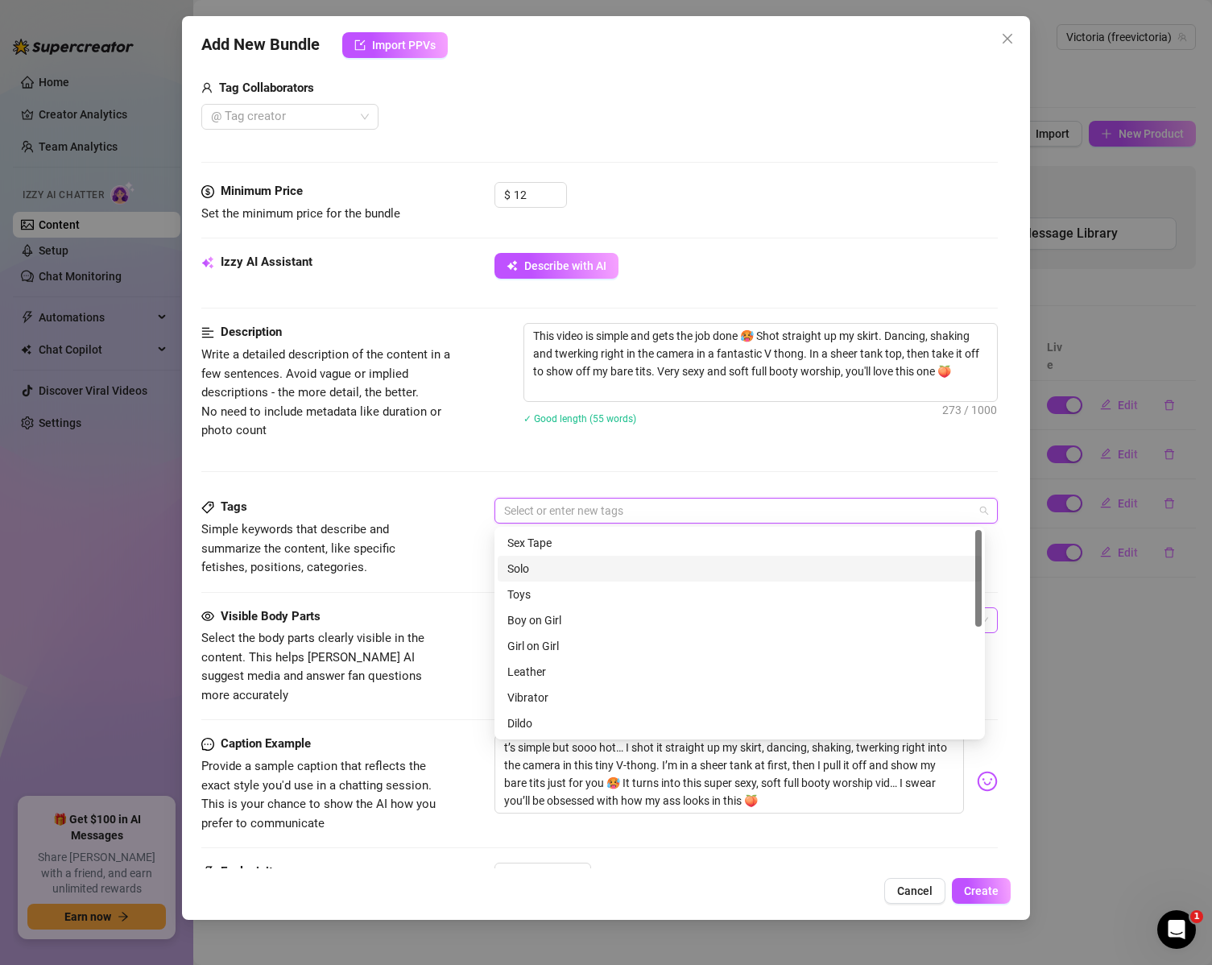
click at [589, 569] on div "Solo" at bounding box center [739, 569] width 465 height 18
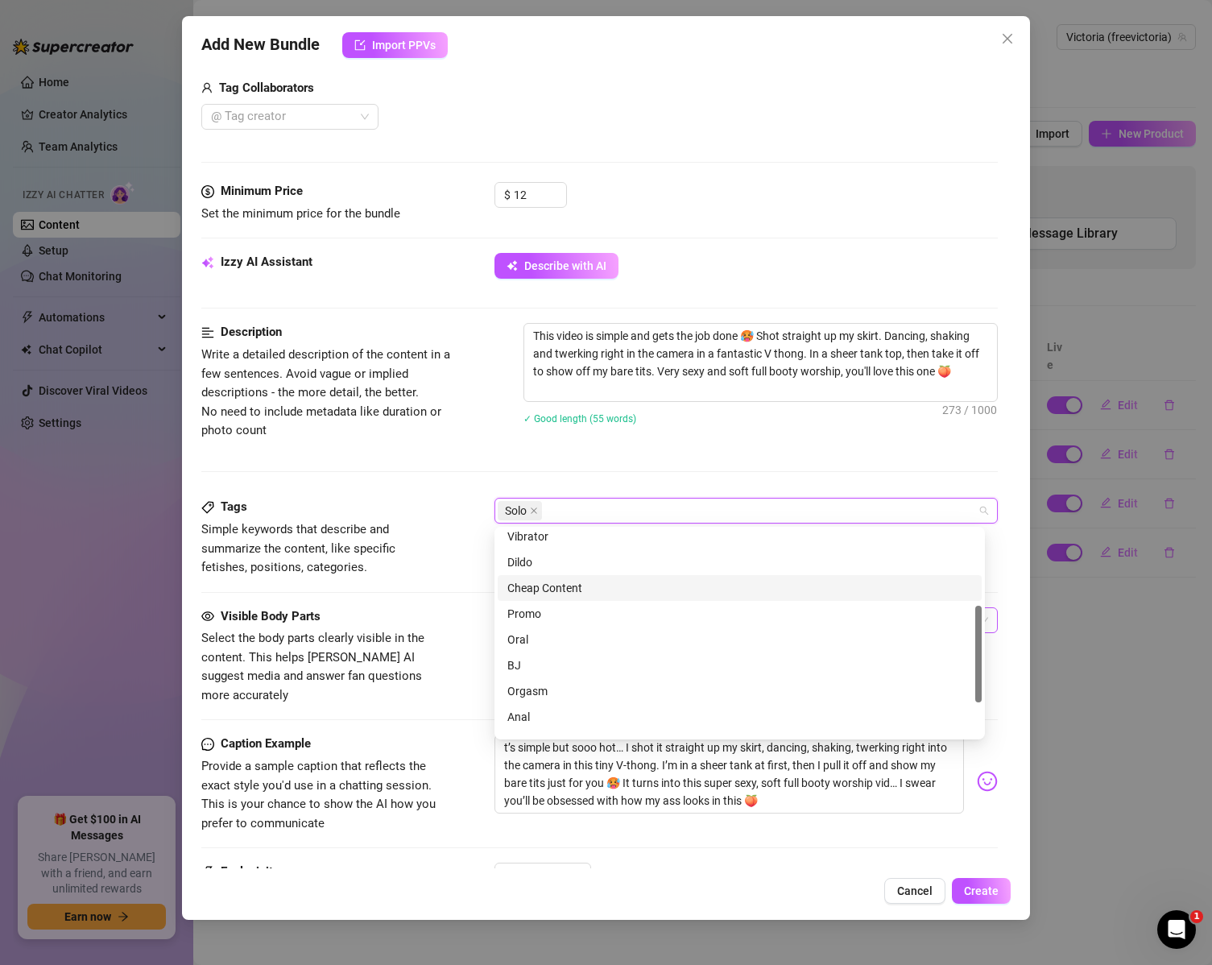
scroll to position [232, 0]
click at [399, 478] on div "Description Write a detailed description of the content in a few sentences. Avo…" at bounding box center [599, 410] width 797 height 175
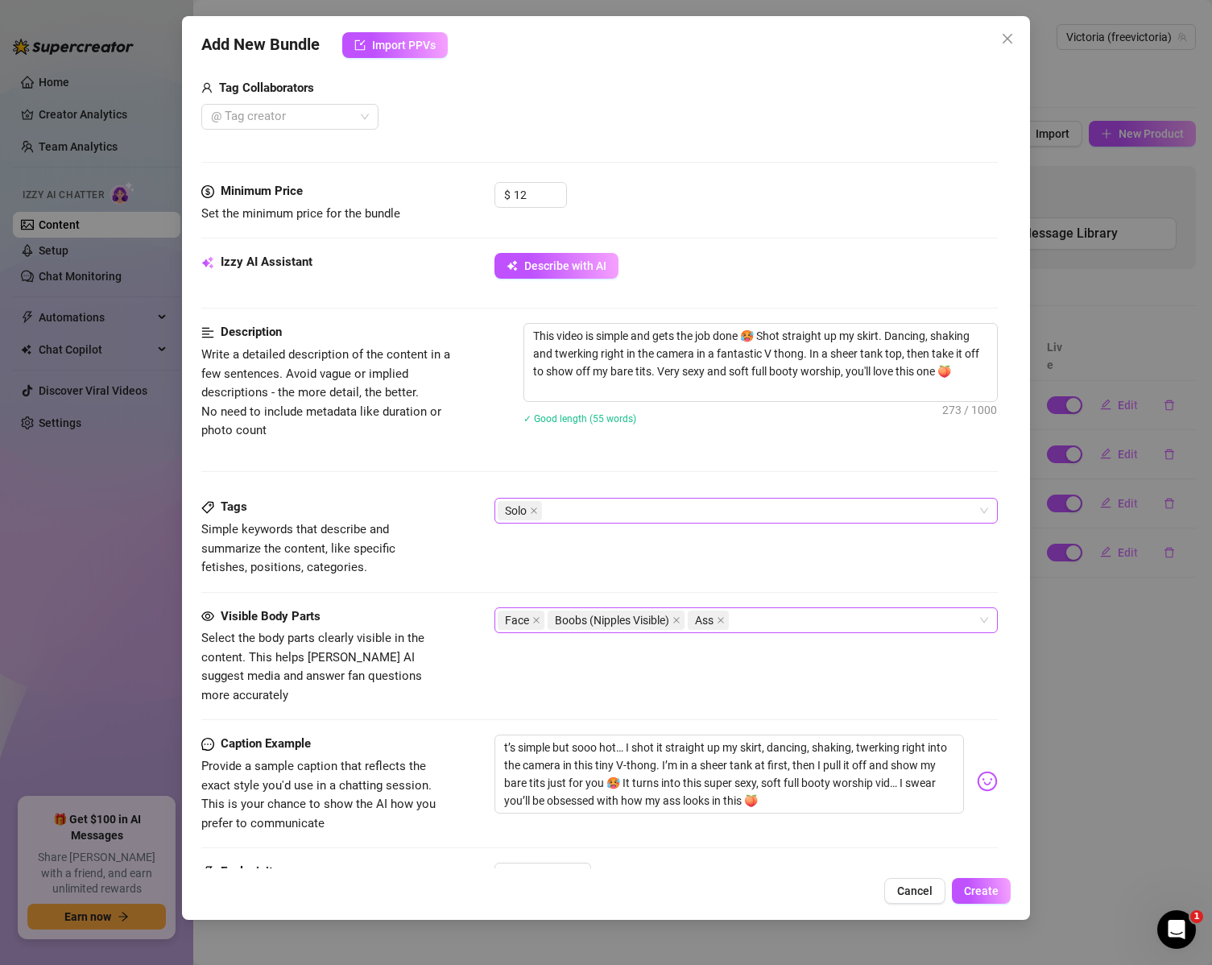
click at [571, 511] on div "Solo" at bounding box center [738, 510] width 481 height 23
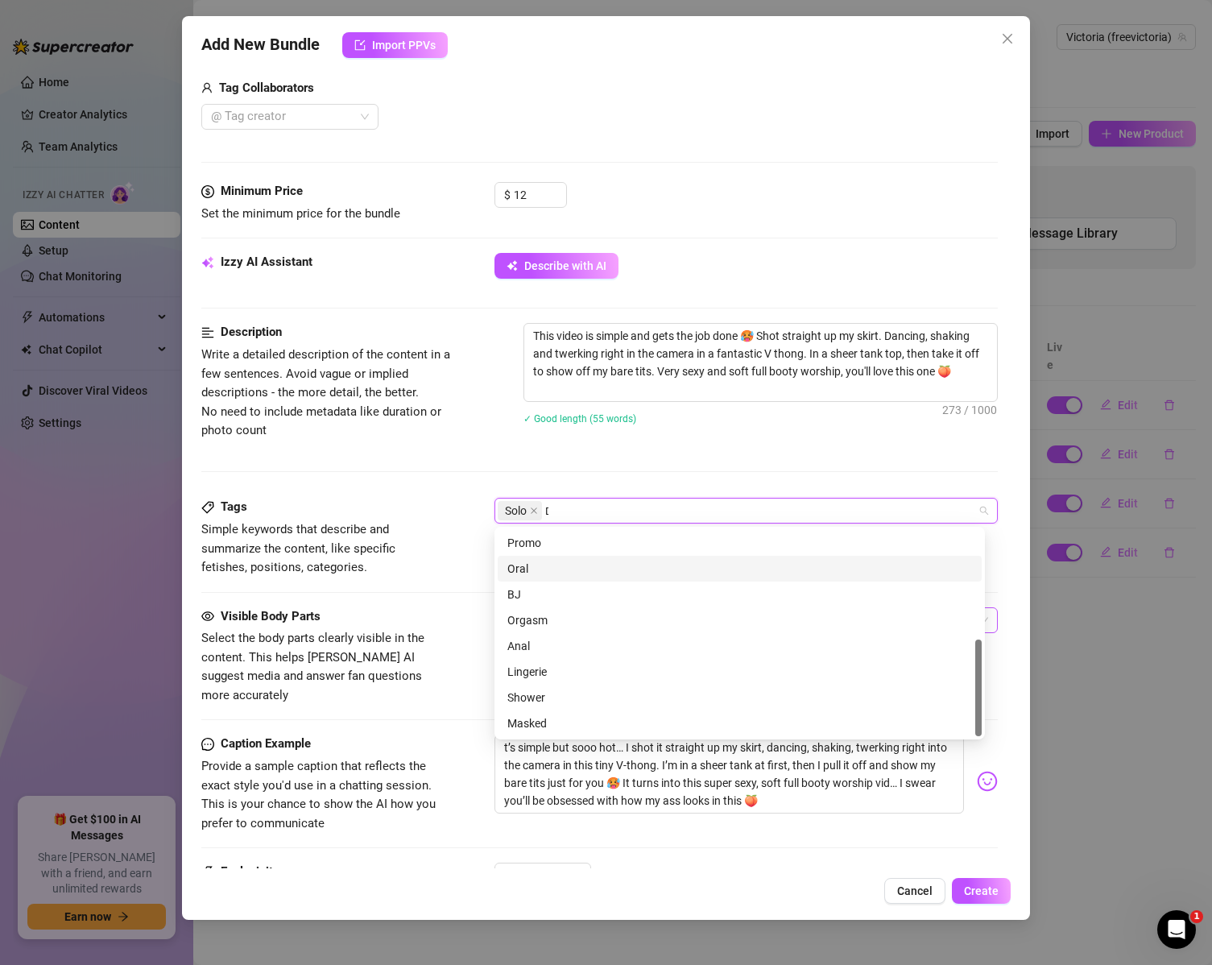
scroll to position [0, 0]
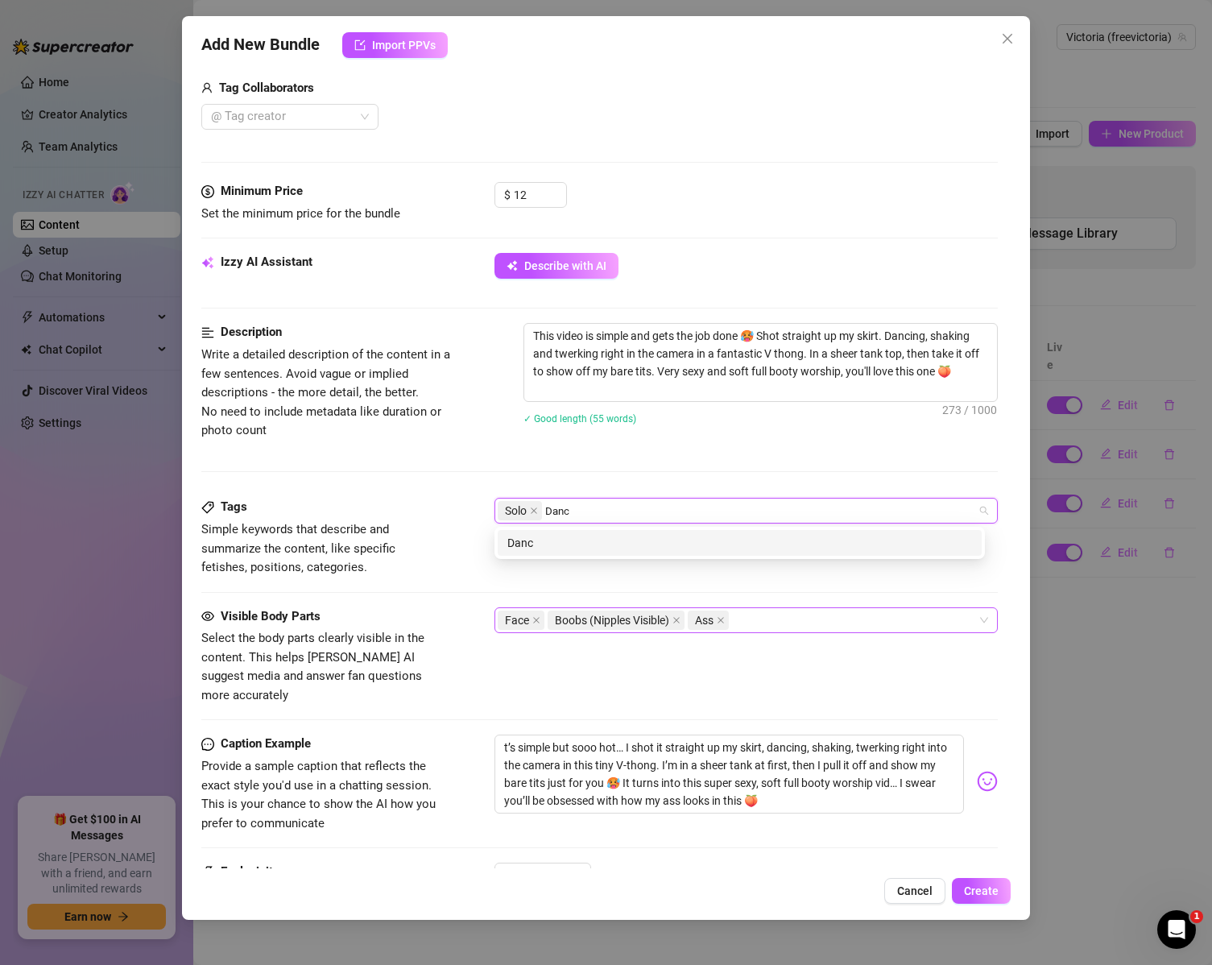
type input "Dance"
type input "Booty"
type input "Topless"
type input "Upskirt"
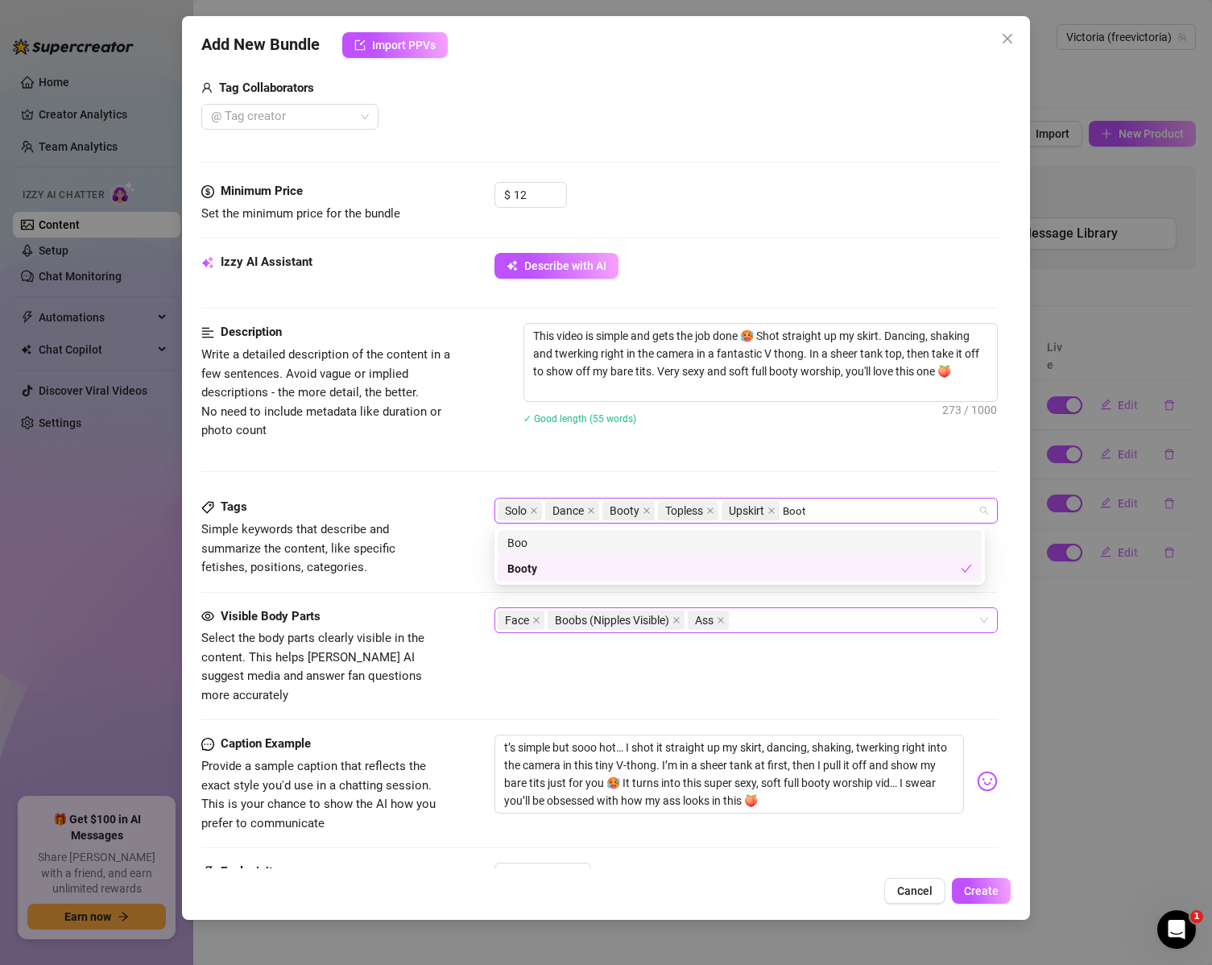
type input "Booty"
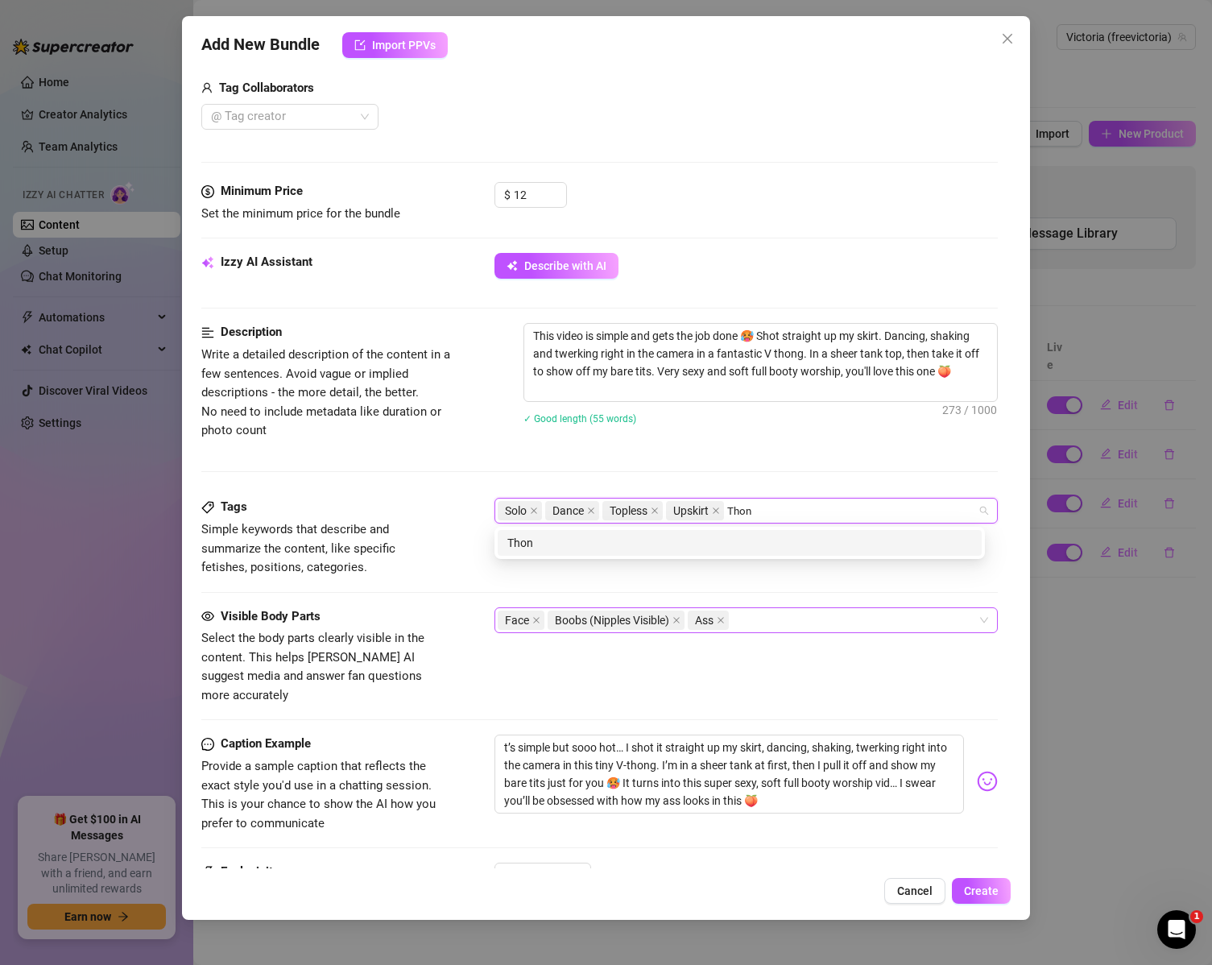
type input "Thong"
type input "Twerk"
type input "Twerking"
type input "Boob Play"
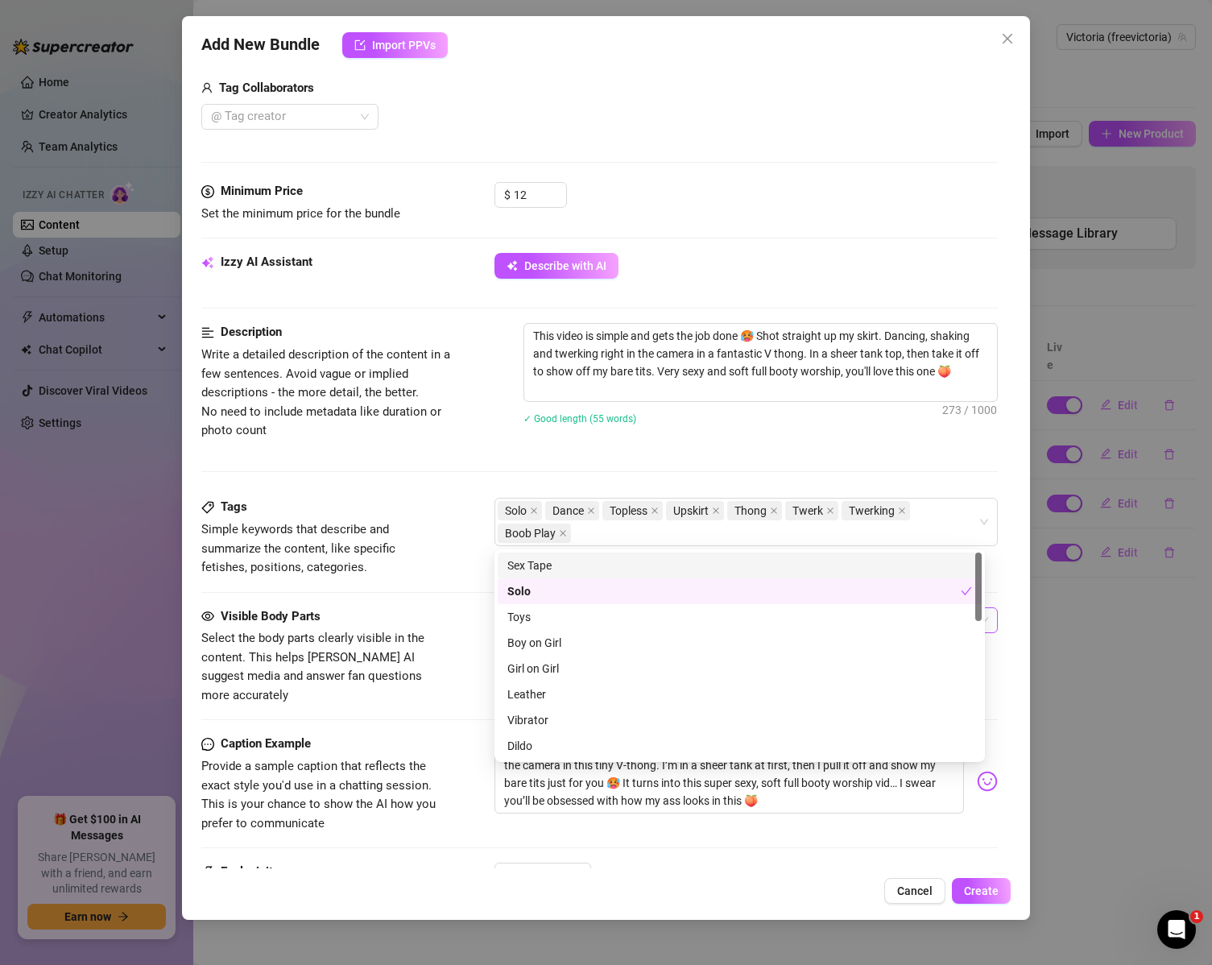
click at [408, 592] on div at bounding box center [599, 592] width 797 height 1
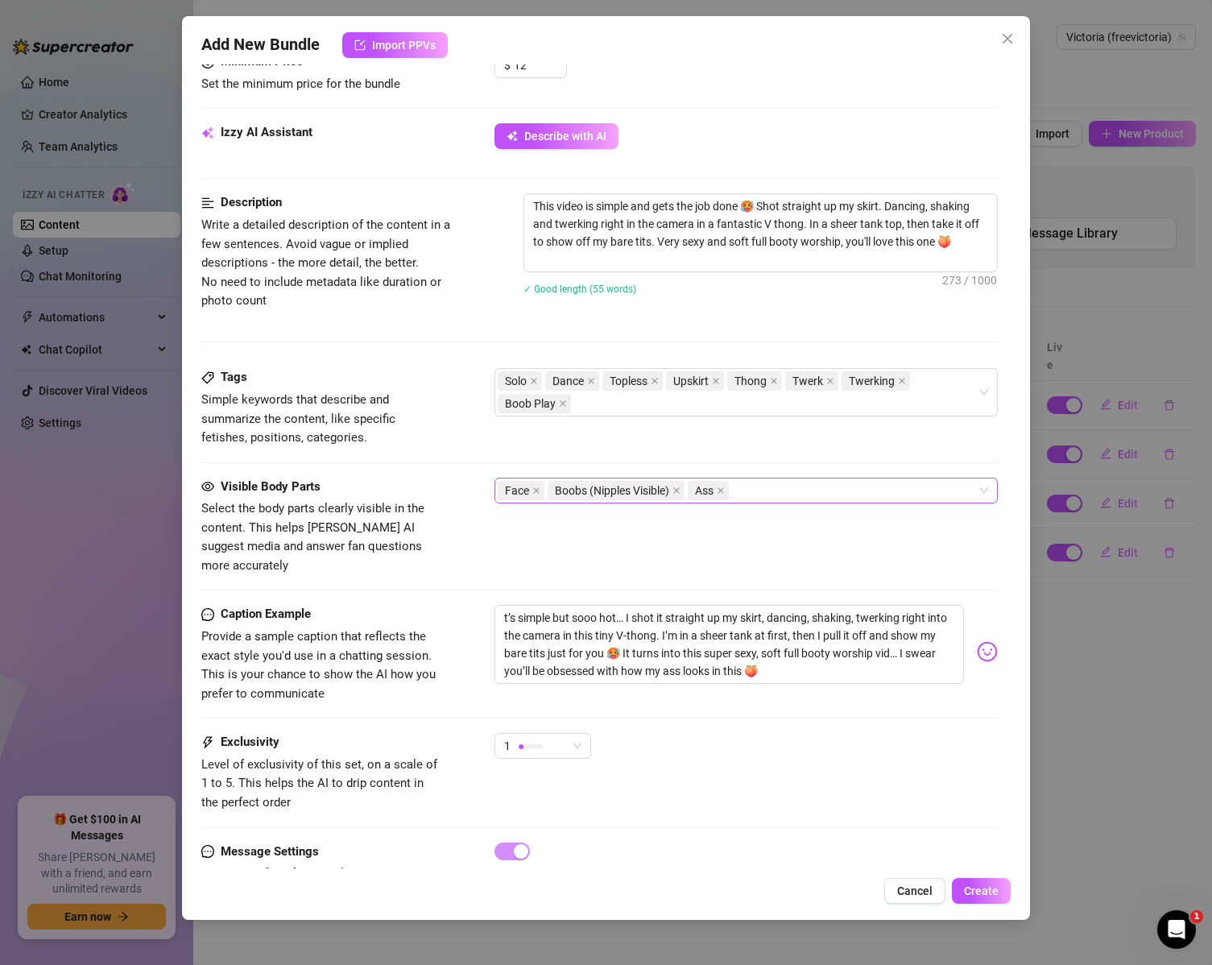
scroll to position [578, 0]
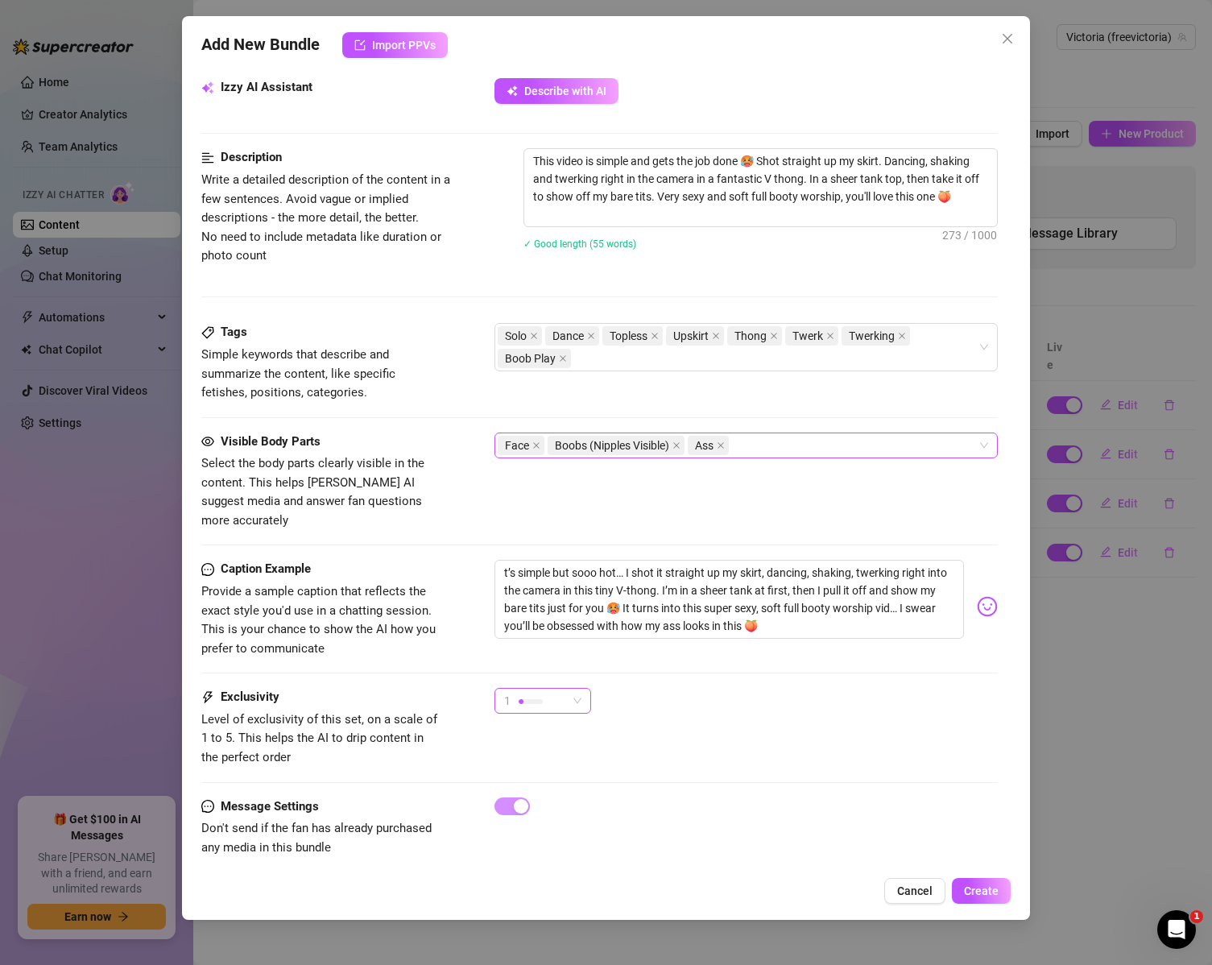
click at [552, 690] on div "1" at bounding box center [535, 701] width 63 height 24
click at [554, 769] on span "3" at bounding box center [559, 766] width 105 height 18
click at [790, 804] on div "Message Settings Don't send if the fan has already purchased any media in this …" at bounding box center [599, 827] width 797 height 60
click at [574, 693] on span "3" at bounding box center [542, 701] width 77 height 24
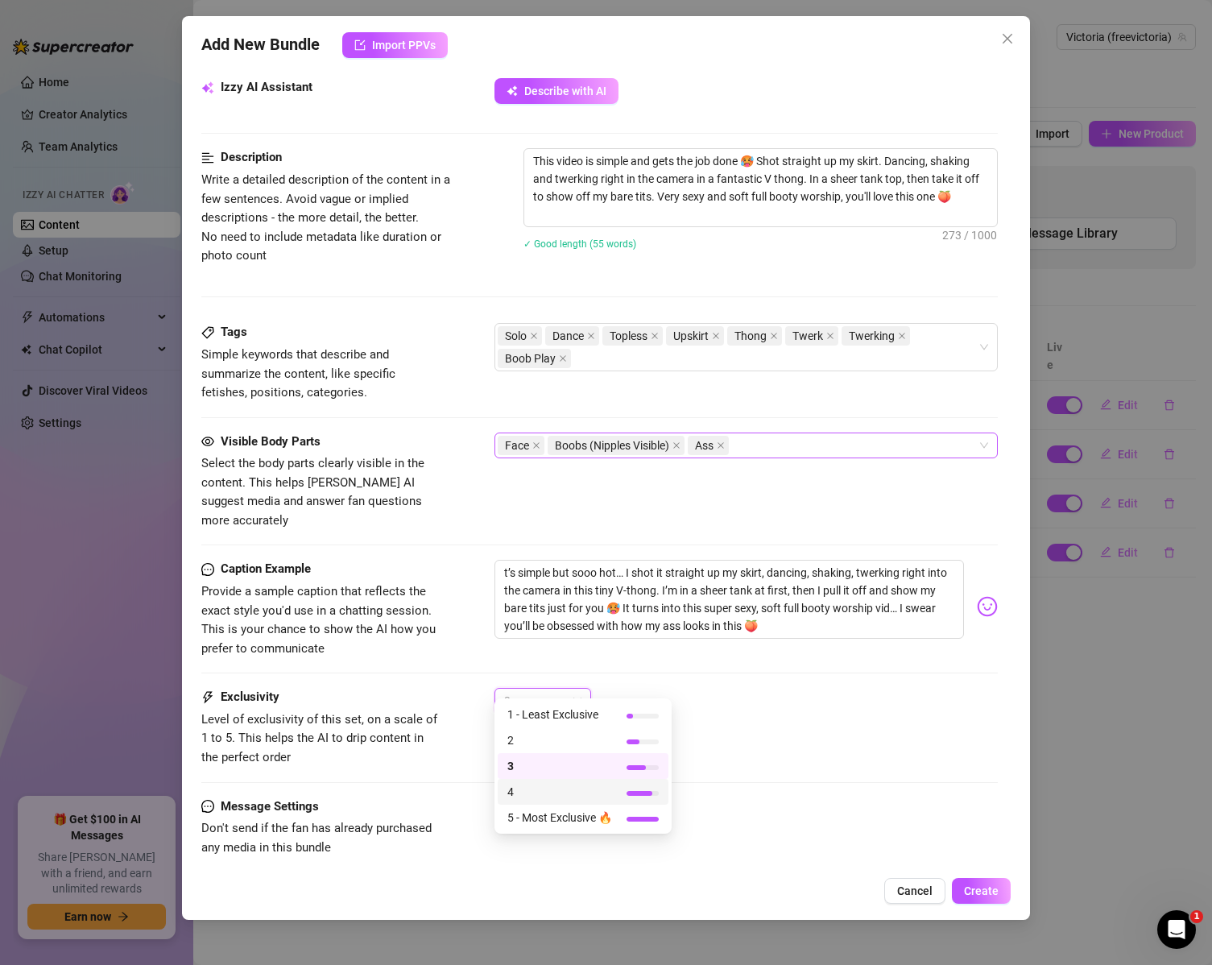
click at [719, 798] on div "Message Settings Don't send if the fan has already purchased any media in this …" at bounding box center [599, 827] width 797 height 60
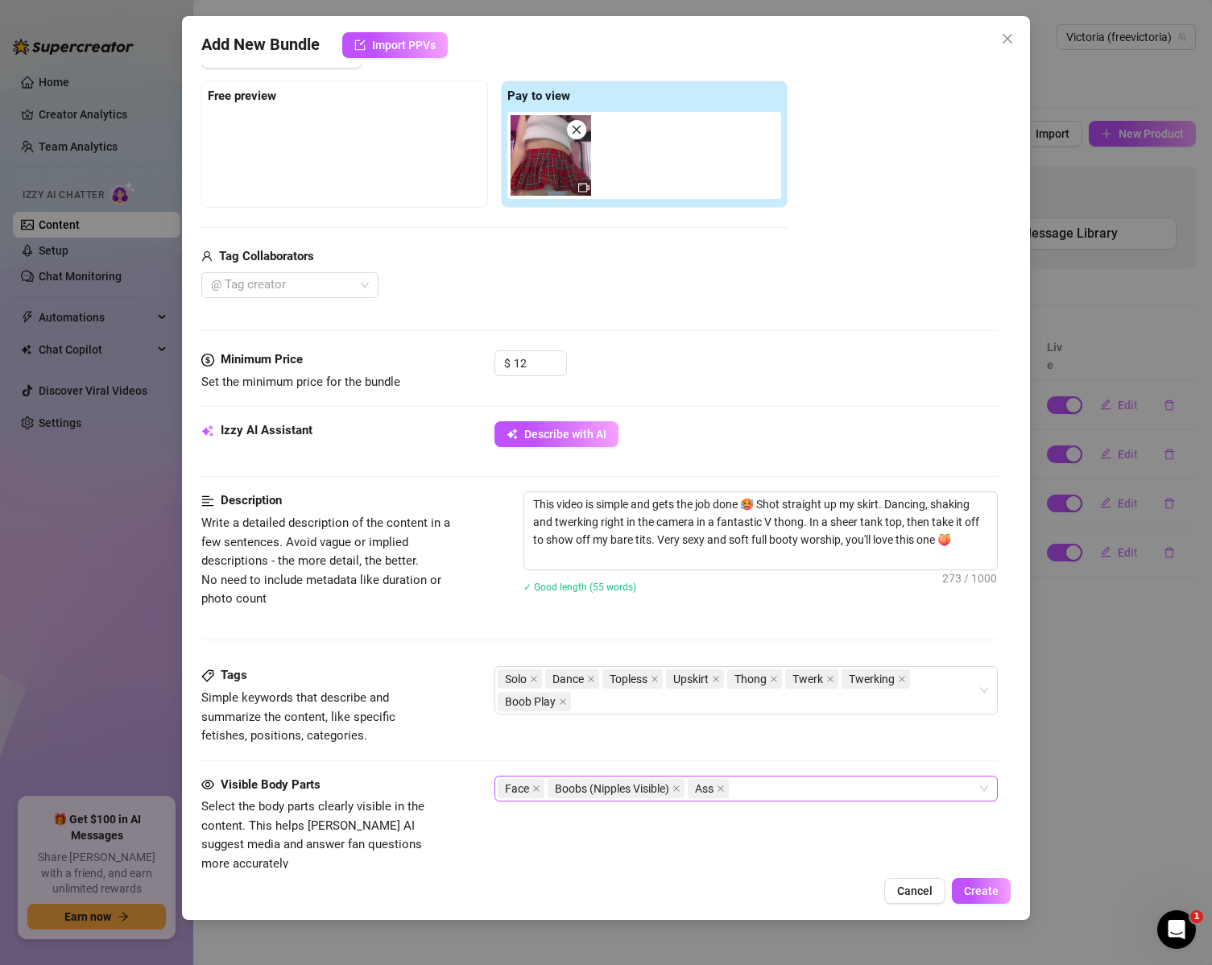
scroll to position [175, 0]
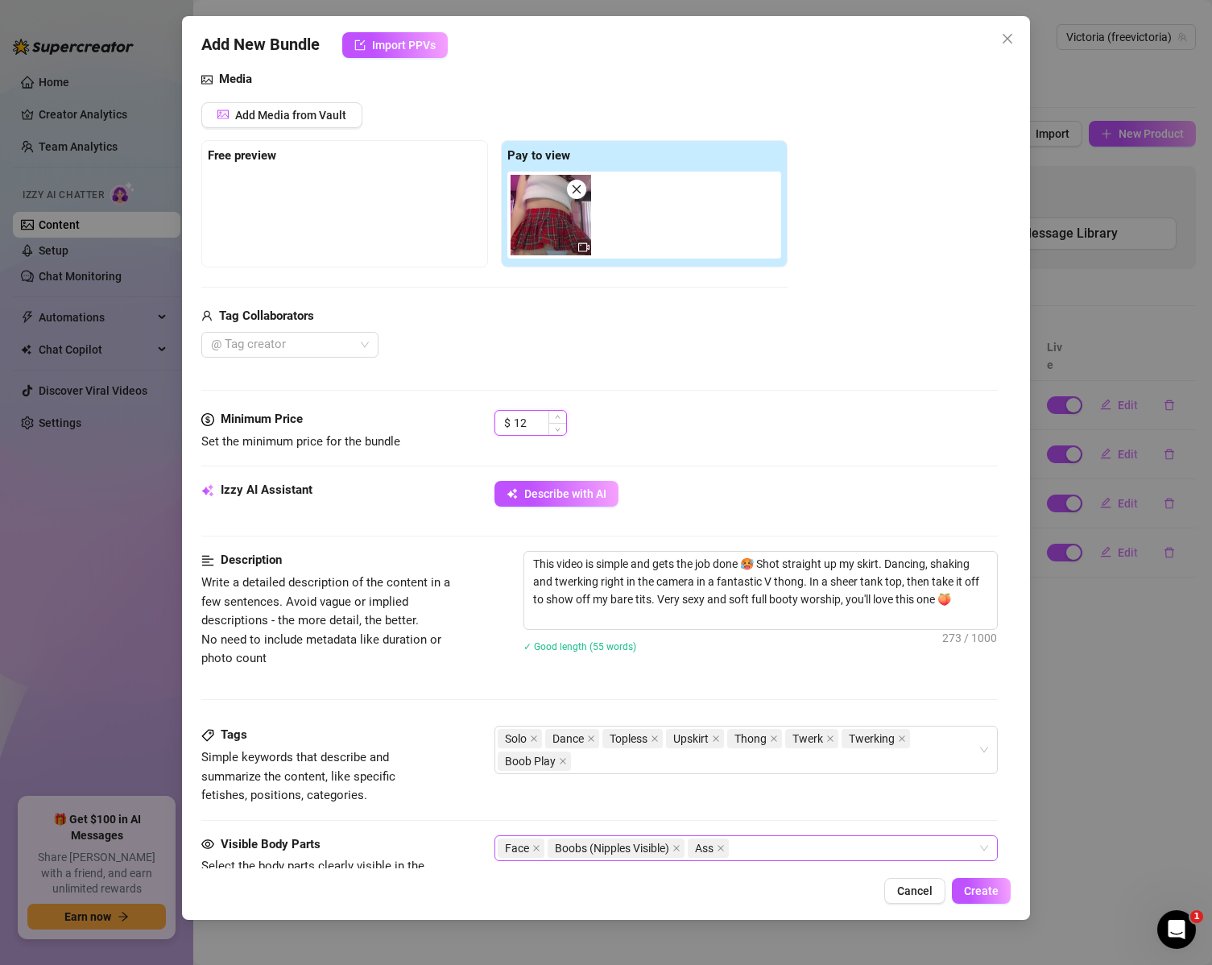
click at [521, 422] on input "12" at bounding box center [540, 423] width 52 height 24
type input "15"
click at [990, 880] on button "Create" at bounding box center [981, 891] width 59 height 26
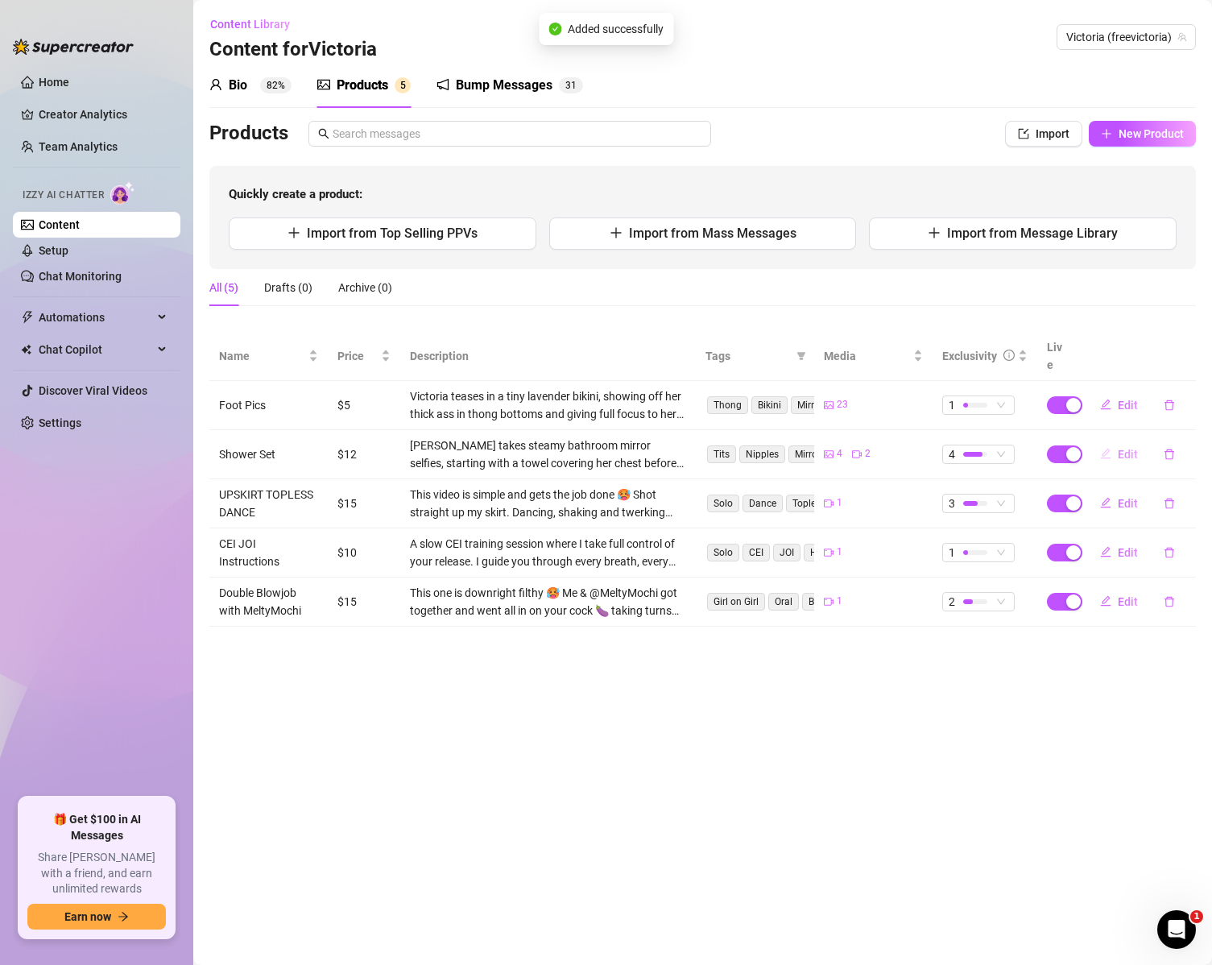
click at [1129, 448] on span "Edit" at bounding box center [1128, 454] width 20 height 13
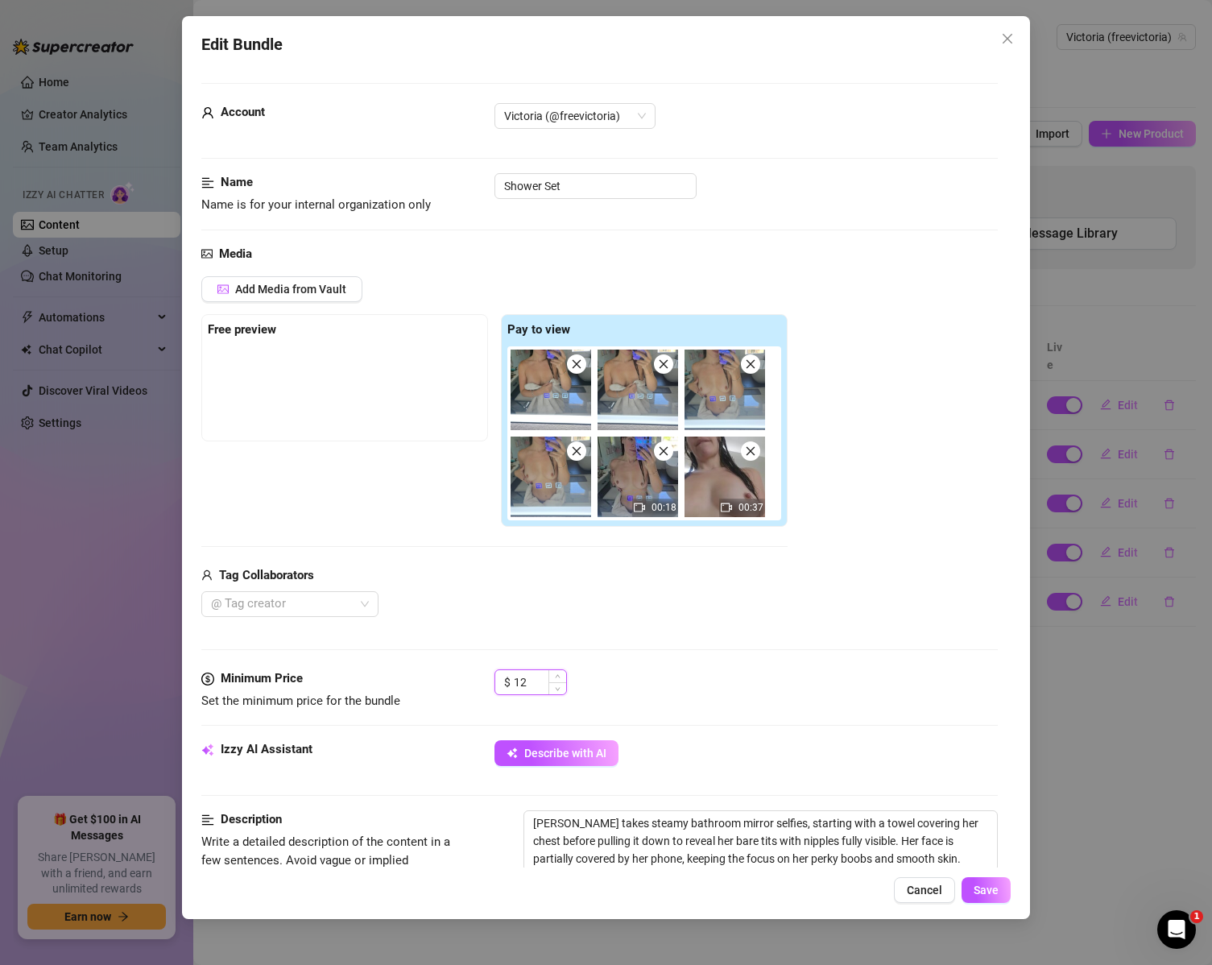
drag, startPoint x: 539, startPoint y: 687, endPoint x: 520, endPoint y: 694, distance: 19.6
click at [520, 694] on input "12" at bounding box center [540, 682] width 52 height 24
type input "15"
click at [981, 885] on span "Save" at bounding box center [986, 890] width 25 height 13
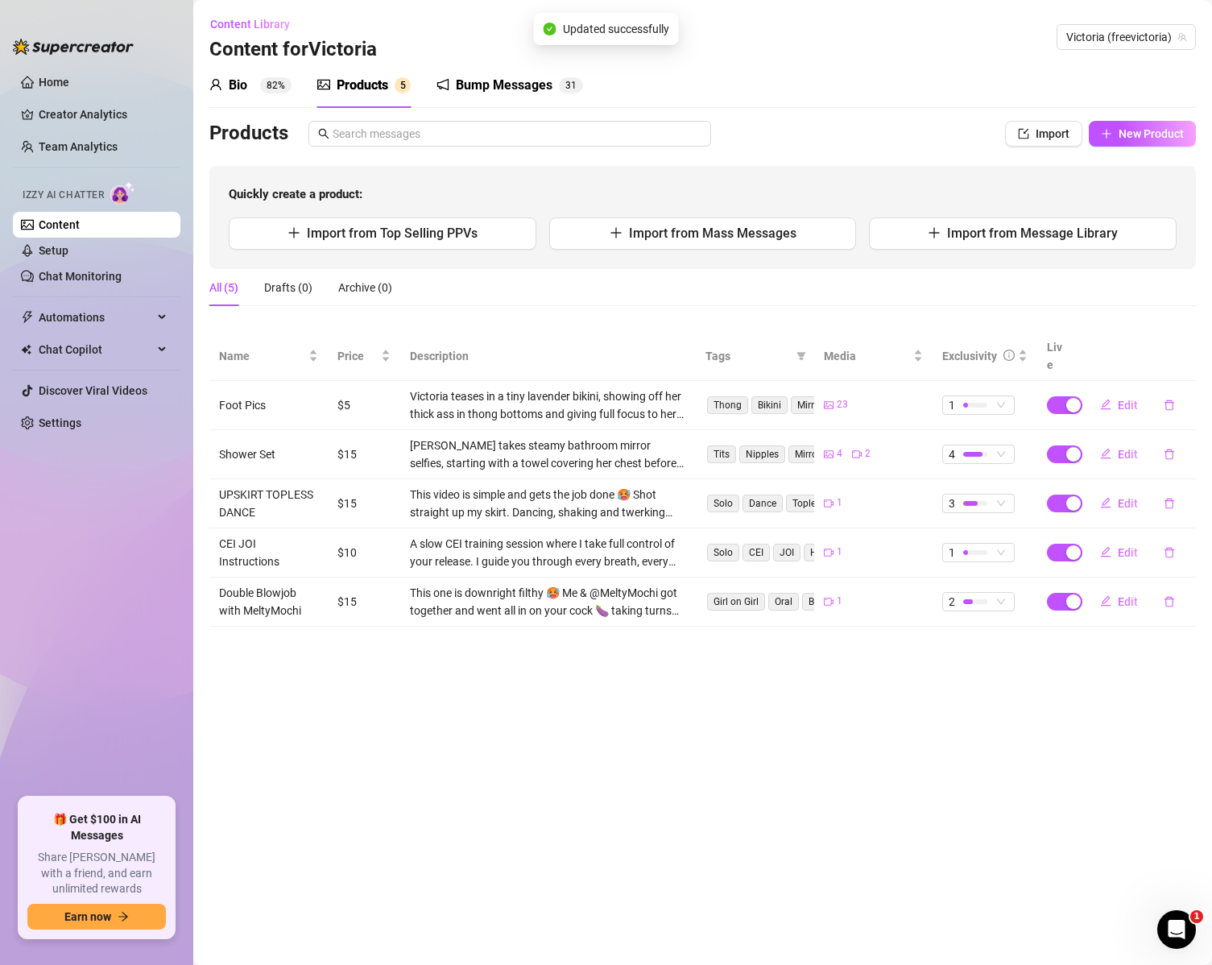
click at [920, 740] on main "Content Library Content for Victoria Victoria (freevictoria) Bio 82% Products 5…" at bounding box center [702, 482] width 1019 height 965
click at [575, 743] on main "Content Library Content for Victoria Victoria (freevictoria) Bio 82% Products 5…" at bounding box center [702, 482] width 1019 height 965
click at [1145, 127] on span "New Product" at bounding box center [1151, 133] width 65 height 13
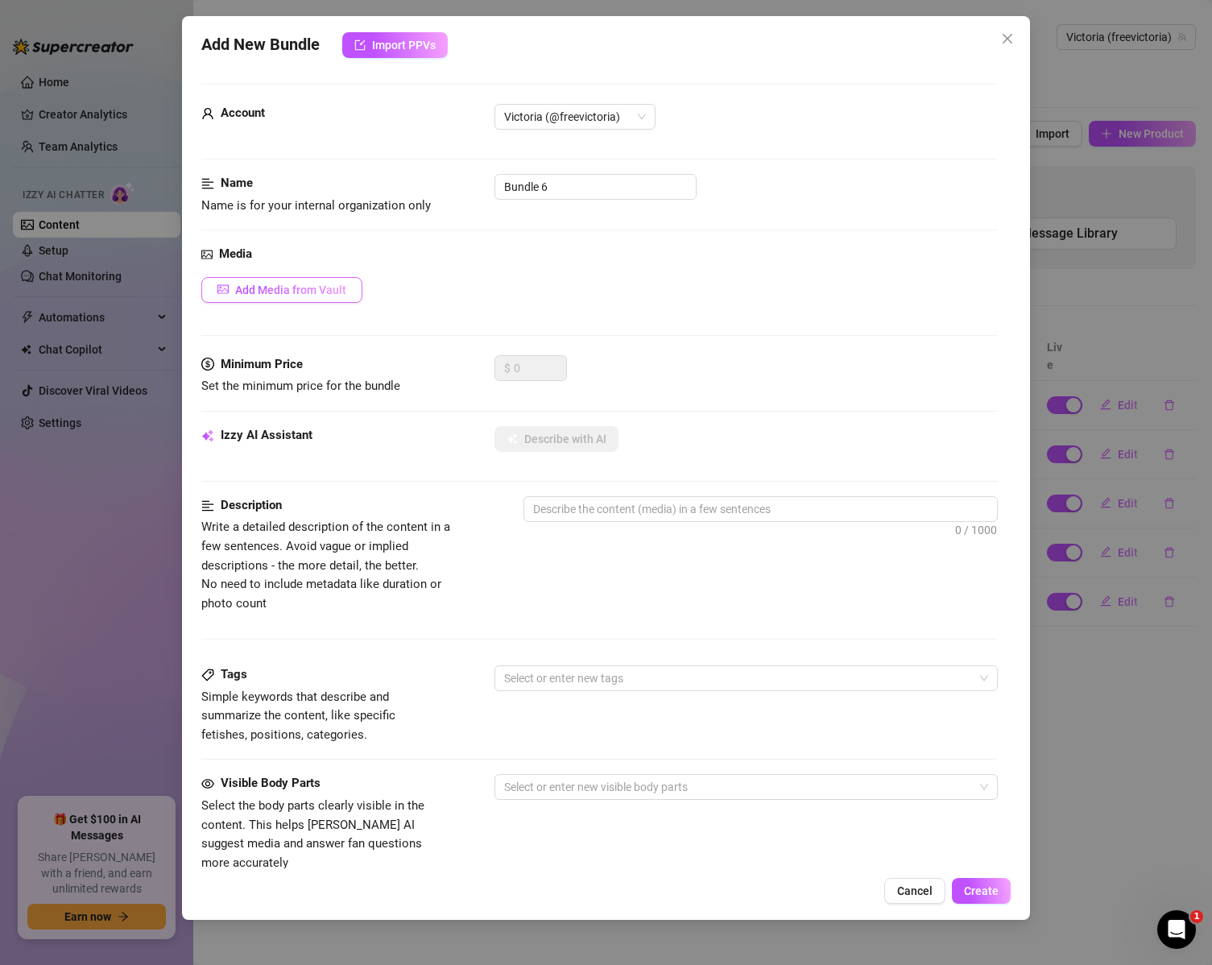
click at [283, 284] on span "Add Media from Vault" at bounding box center [290, 290] width 111 height 13
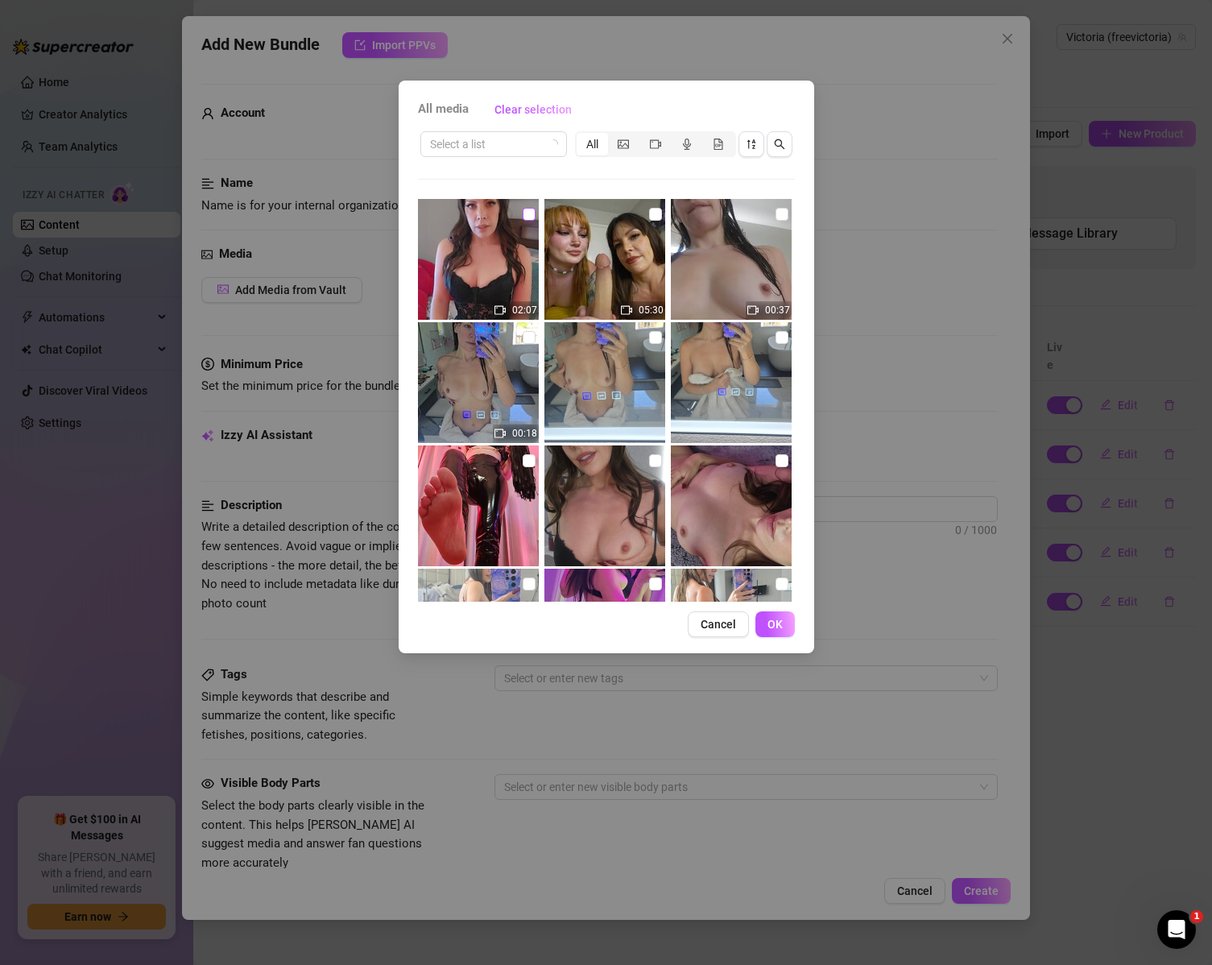
click at [528, 214] on input "checkbox" at bounding box center [529, 214] width 13 height 13
checkbox input "true"
click at [782, 619] on span "OK" at bounding box center [775, 624] width 15 height 13
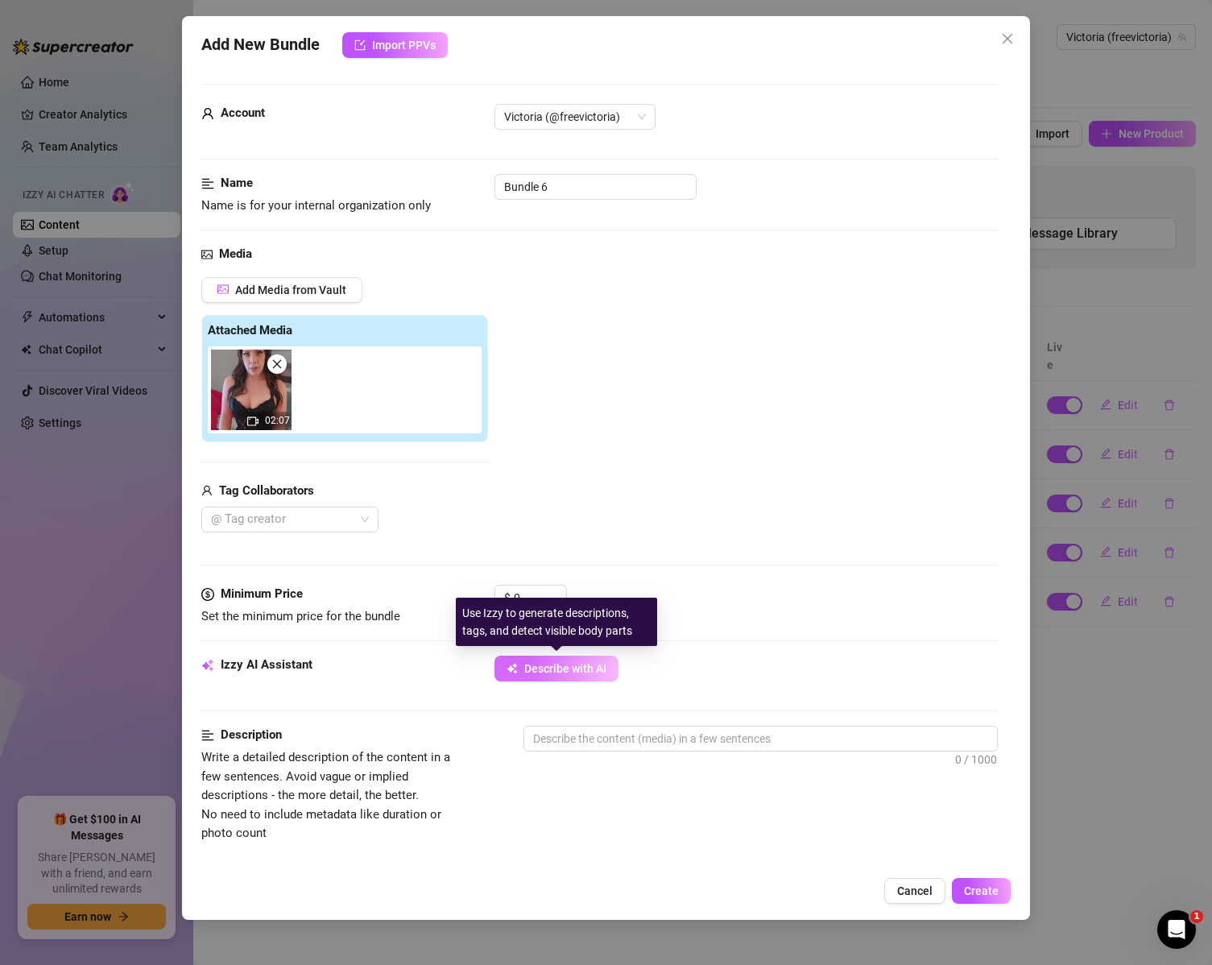
click at [529, 662] on span "Describe with AI" at bounding box center [565, 668] width 82 height 13
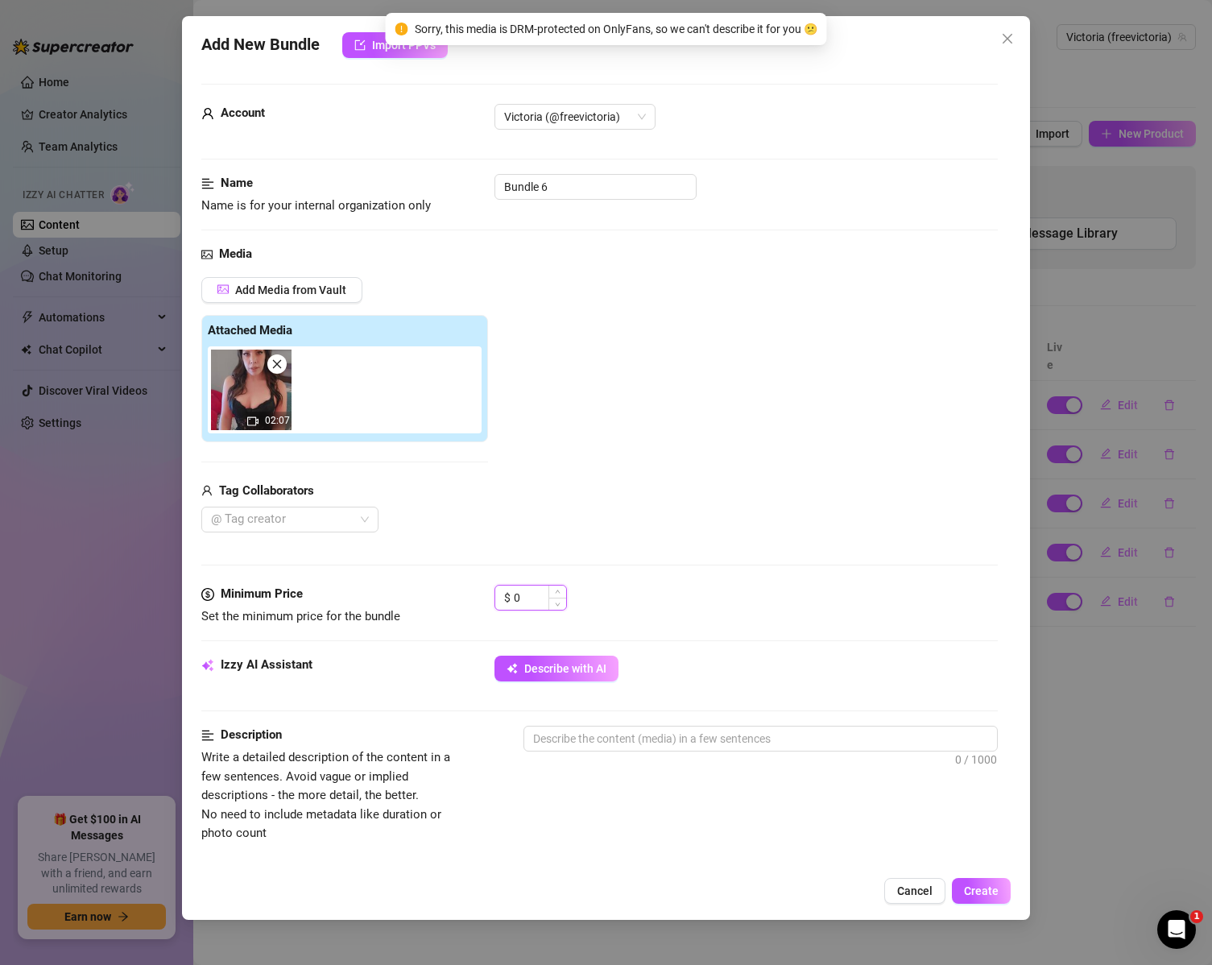
drag, startPoint x: 526, startPoint y: 598, endPoint x: 507, endPoint y: 601, distance: 18.7
click at [507, 601] on div "$ 0" at bounding box center [531, 598] width 72 height 26
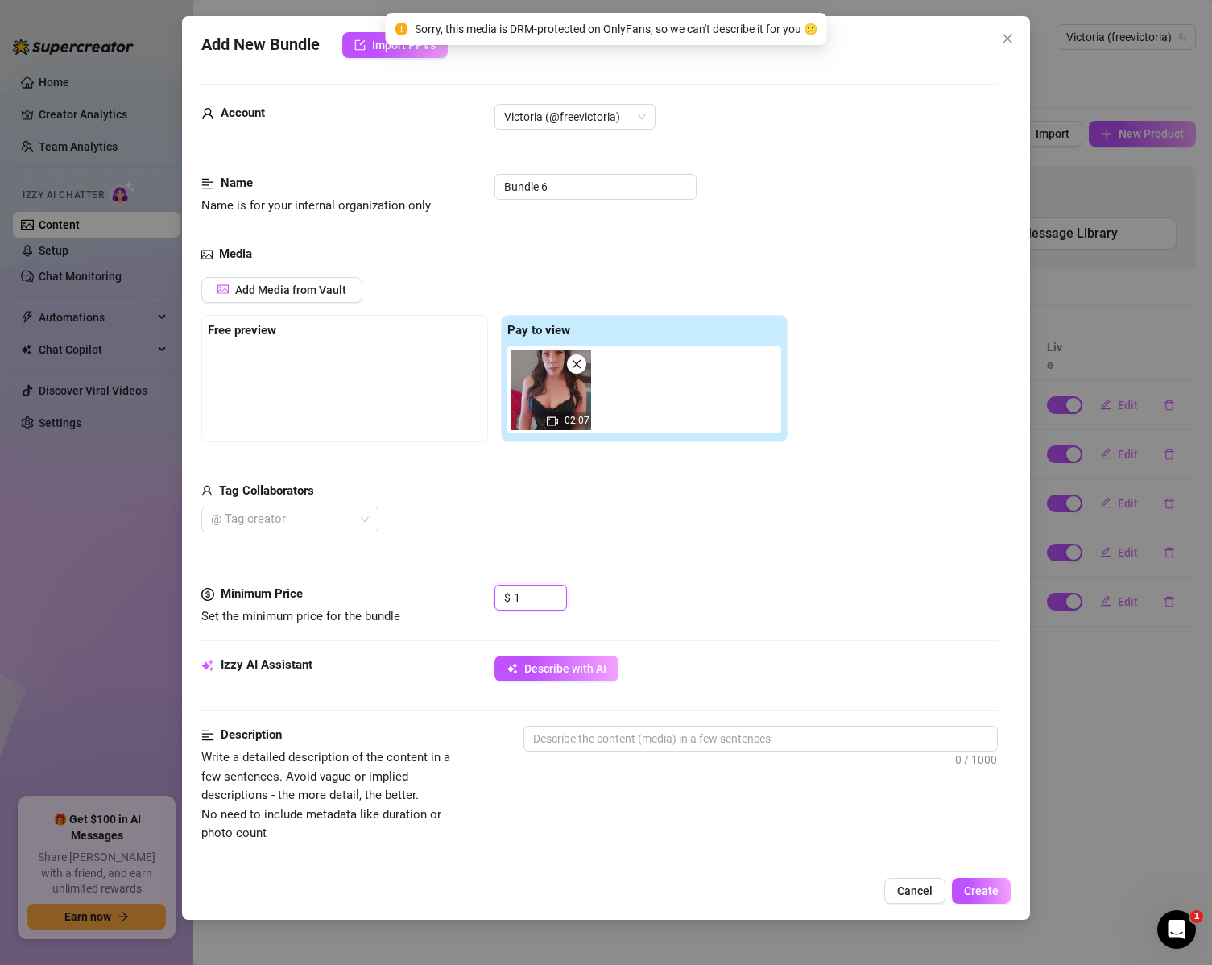
type input "1"
click at [687, 610] on div "$ 1" at bounding box center [747, 605] width 504 height 40
click at [647, 745] on textarea at bounding box center [761, 739] width 474 height 24
click at [583, 740] on textarea at bounding box center [761, 739] width 474 height 24
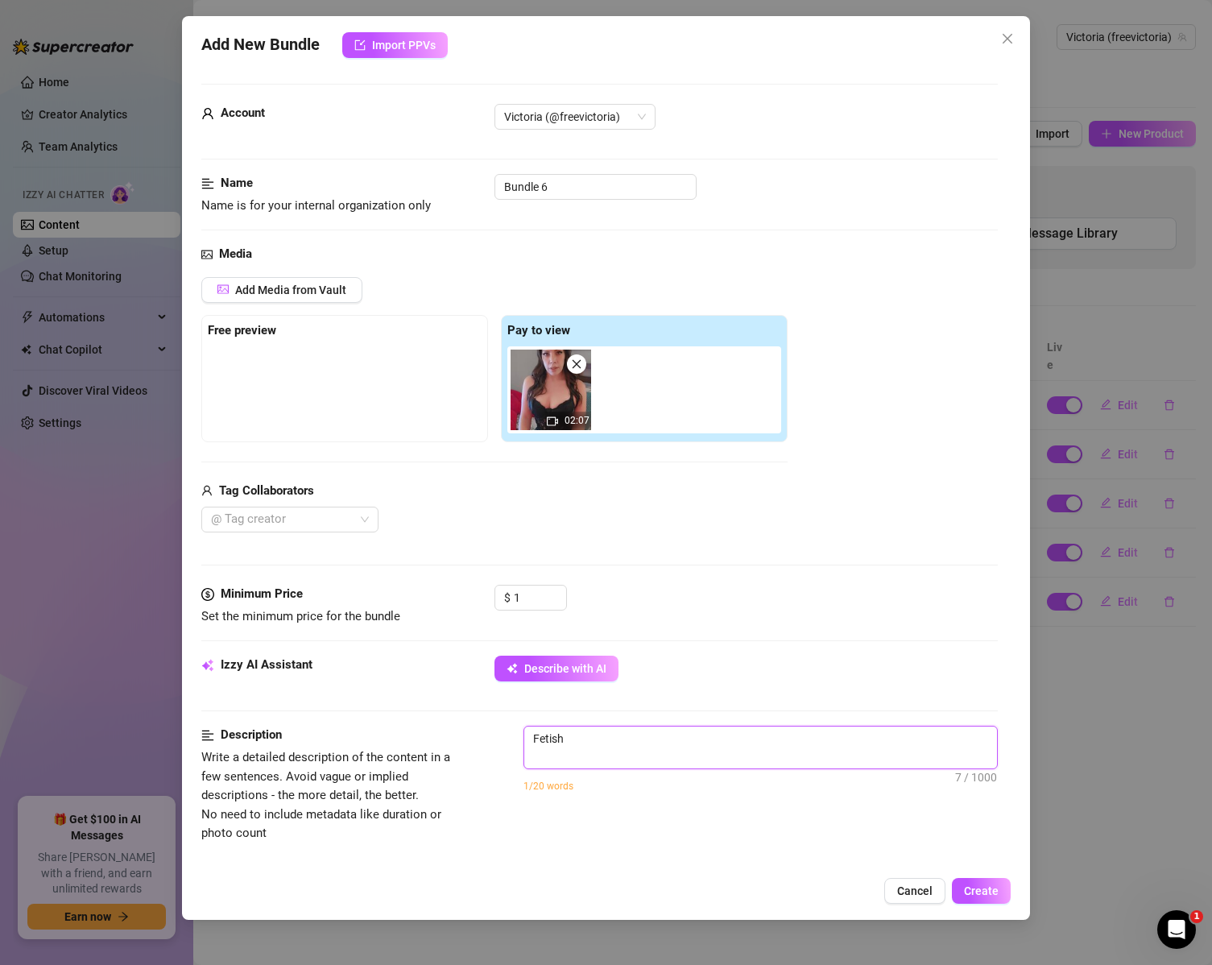
scroll to position [0, 0]
type textarea "F"
click at [383, 357] on div at bounding box center [345, 386] width 274 height 81
click at [327, 358] on div at bounding box center [345, 386] width 274 height 81
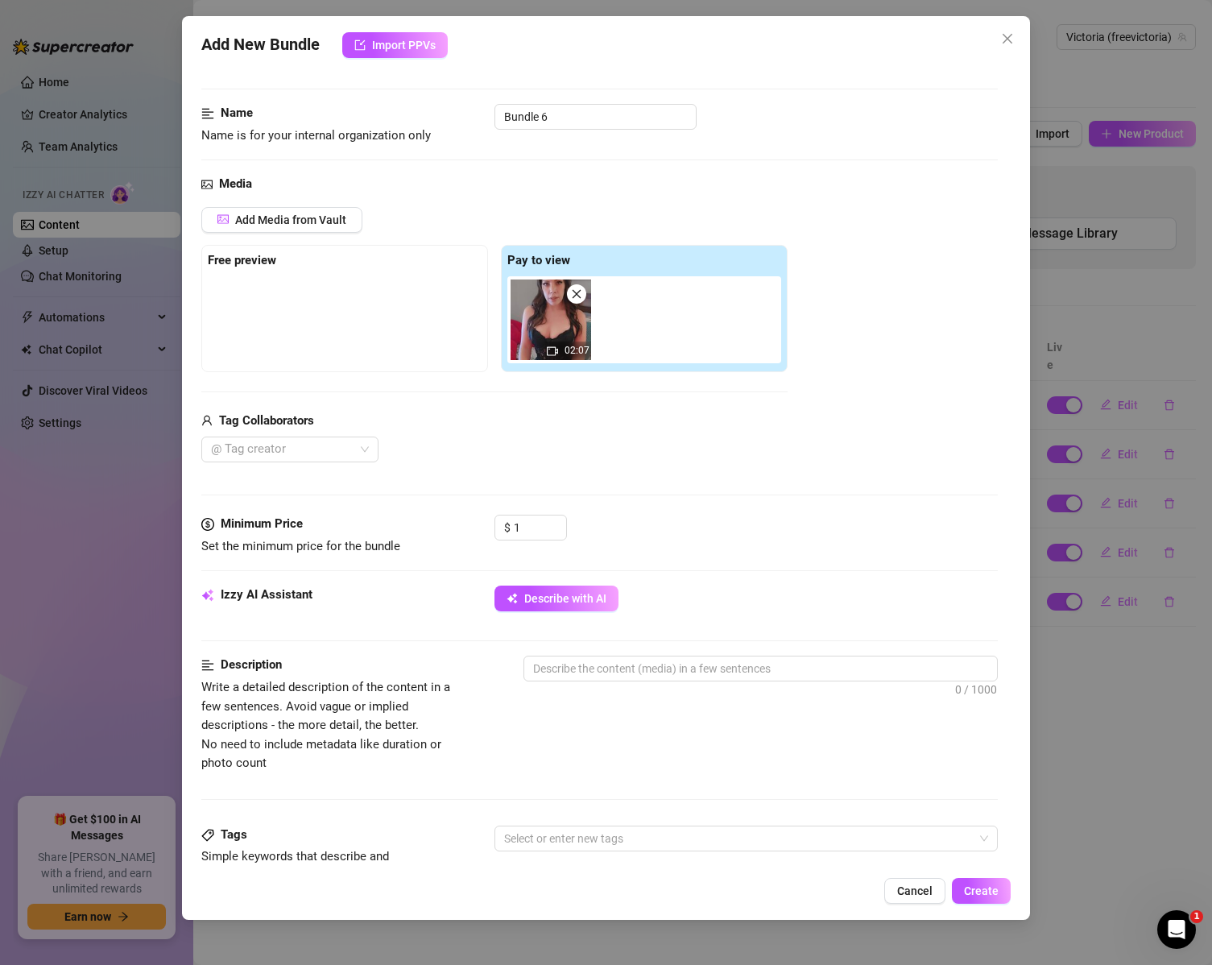
scroll to position [161, 0]
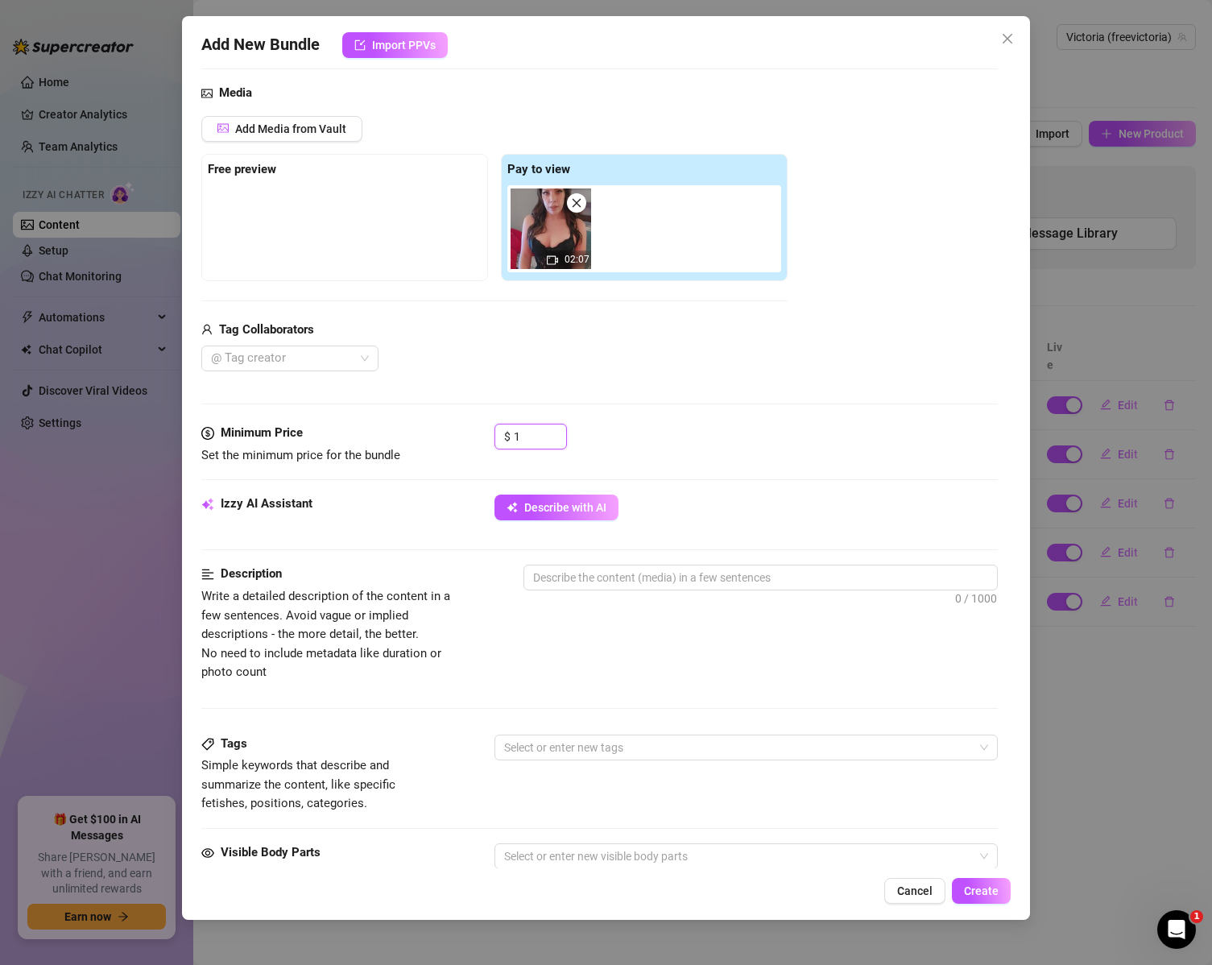
drag, startPoint x: 533, startPoint y: 437, endPoint x: 459, endPoint y: 425, distance: 75.1
click at [459, 425] on div "Minimum Price Set the minimum price for the bundle $ 1" at bounding box center [599, 444] width 797 height 41
type input "8"
click at [721, 493] on div "Minimum Price Set the minimum price for the bundle $ 8" at bounding box center [599, 459] width 797 height 71
click at [609, 584] on textarea at bounding box center [761, 577] width 474 height 24
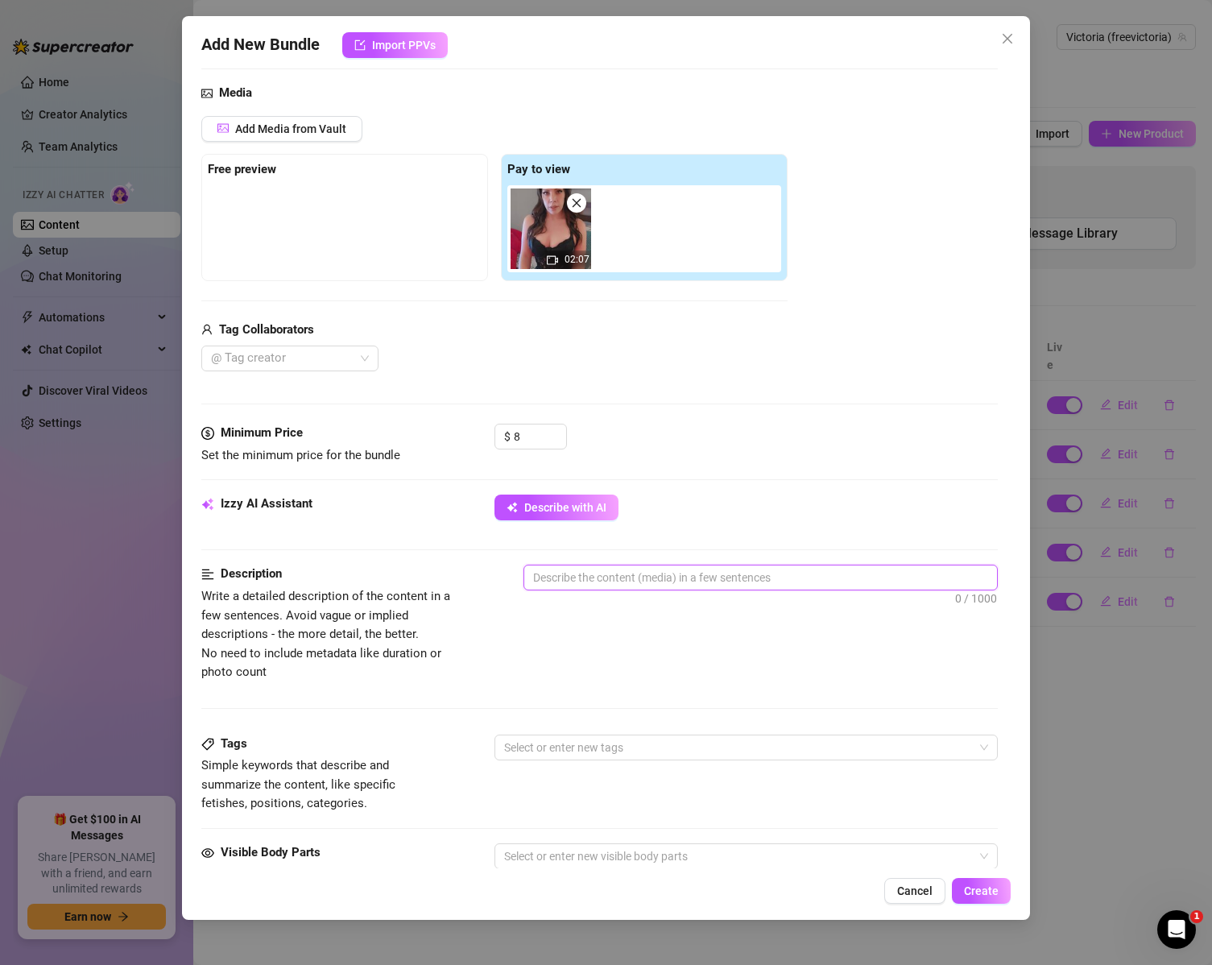
paste textarea "A little Mommy degrading you.. because you are my pathetic little bitch 😈"
click at [580, 740] on div at bounding box center [738, 747] width 481 height 23
type textarea "A little Mommy degrading you.. because you are my pathetic little bitch 😈"
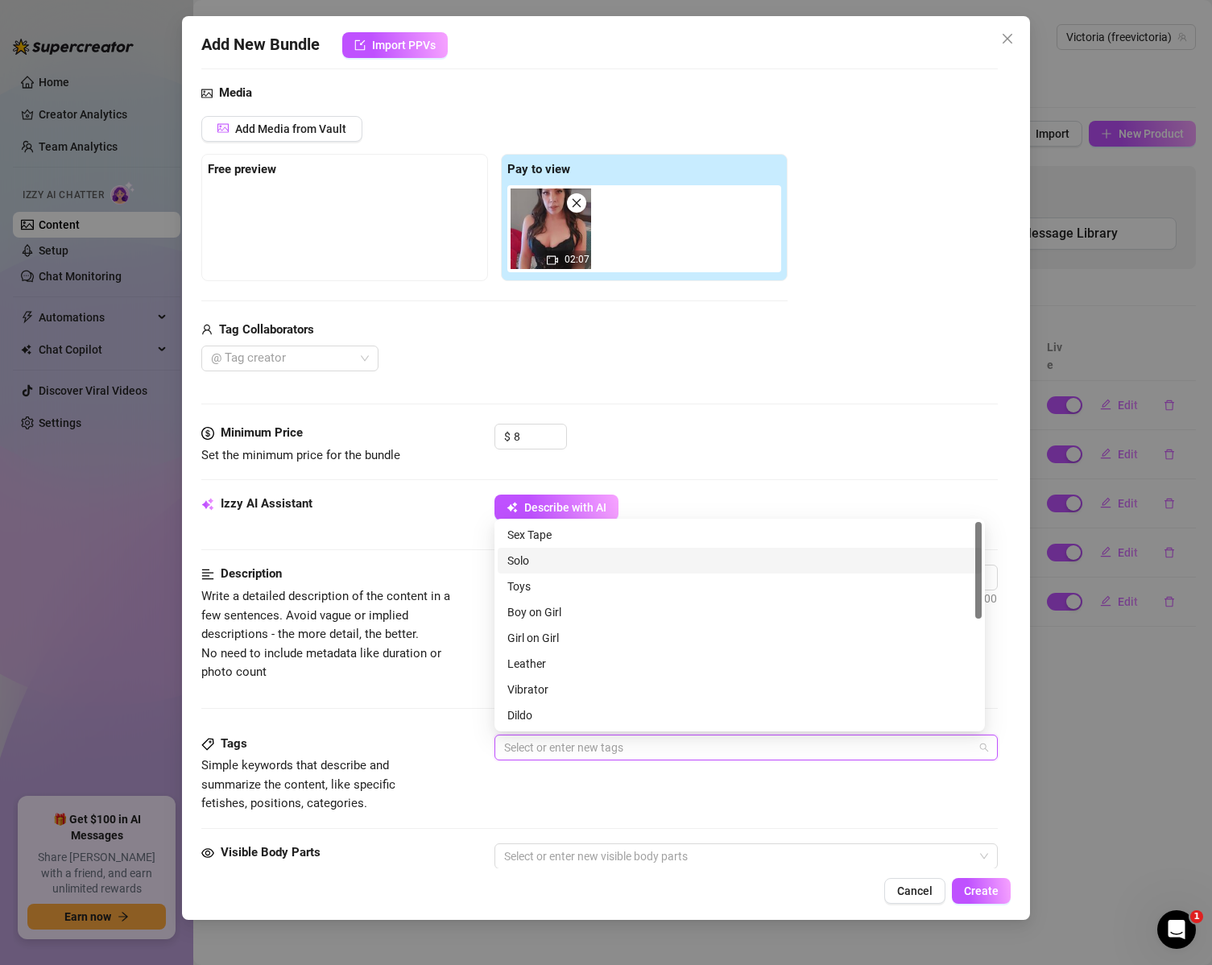
click at [552, 563] on div "Solo" at bounding box center [739, 561] width 465 height 18
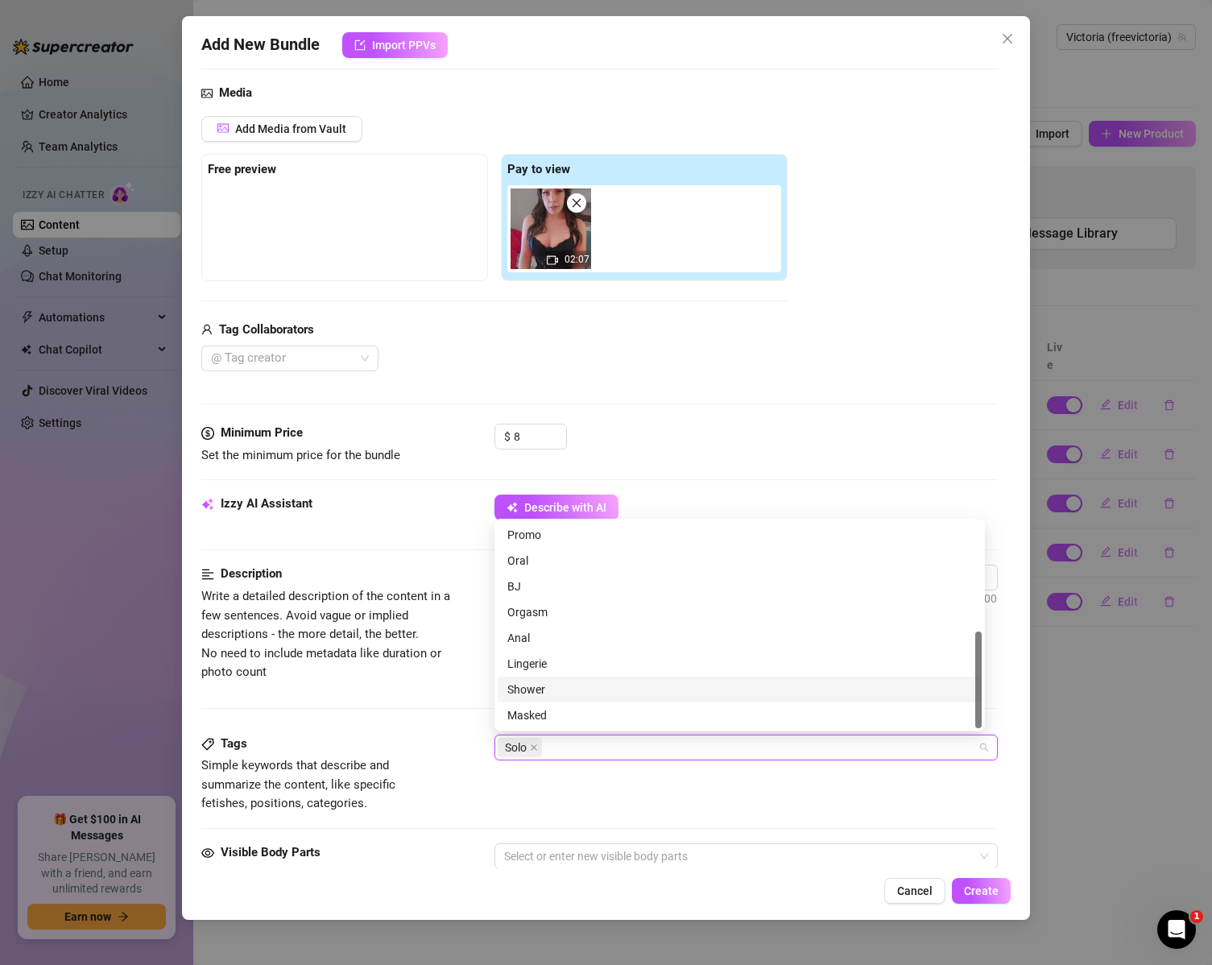
click at [391, 702] on div "Description Write a detailed description of the content in a few sentences. Avo…" at bounding box center [599, 649] width 797 height 169
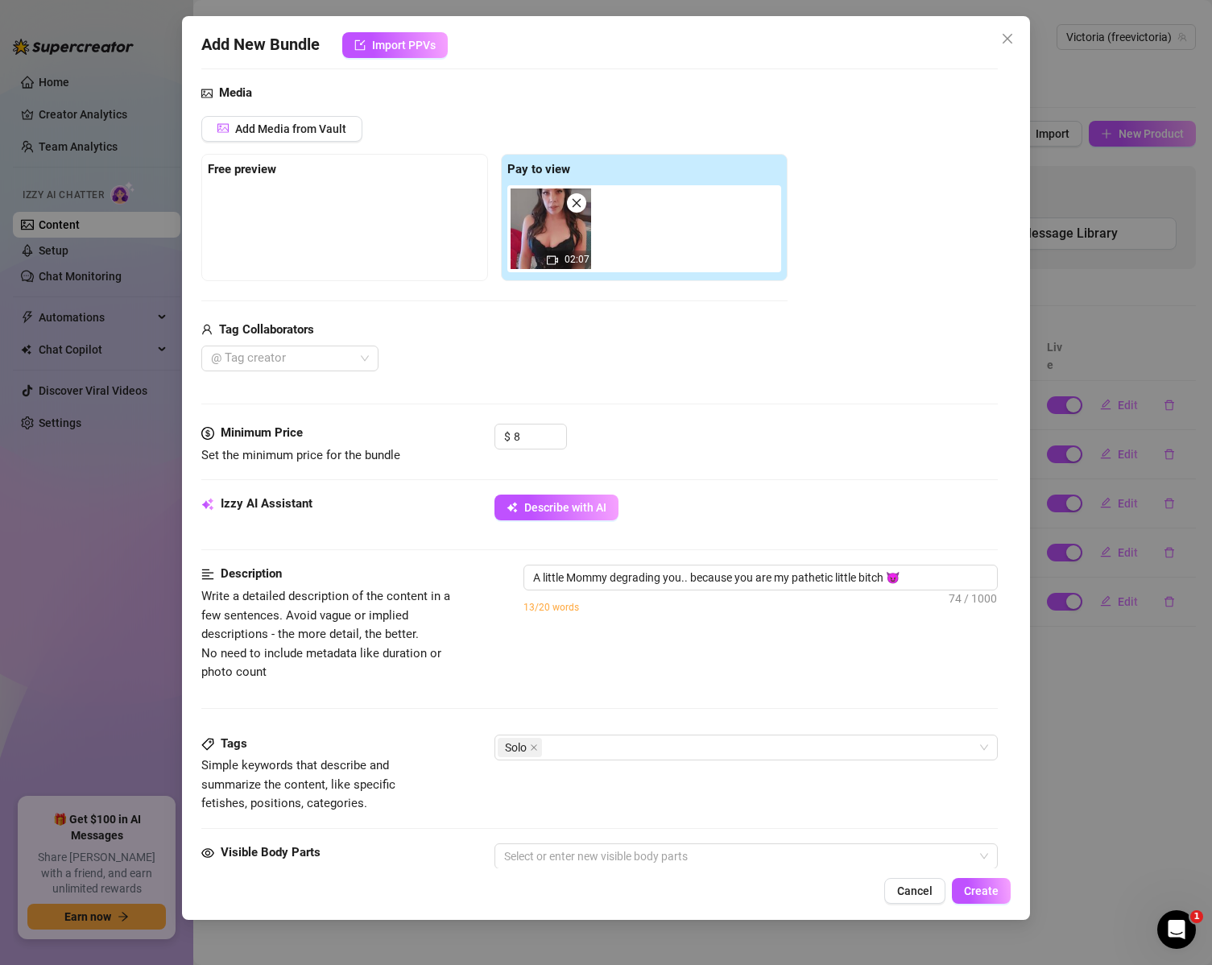
click at [687, 729] on div "Description Write a detailed description of the content in a few sentences. Avo…" at bounding box center [599, 649] width 797 height 169
click at [681, 732] on div "Description Write a detailed description of the content in a few sentences. Avo…" at bounding box center [599, 649] width 797 height 169
click at [672, 738] on div "Solo" at bounding box center [738, 747] width 481 height 23
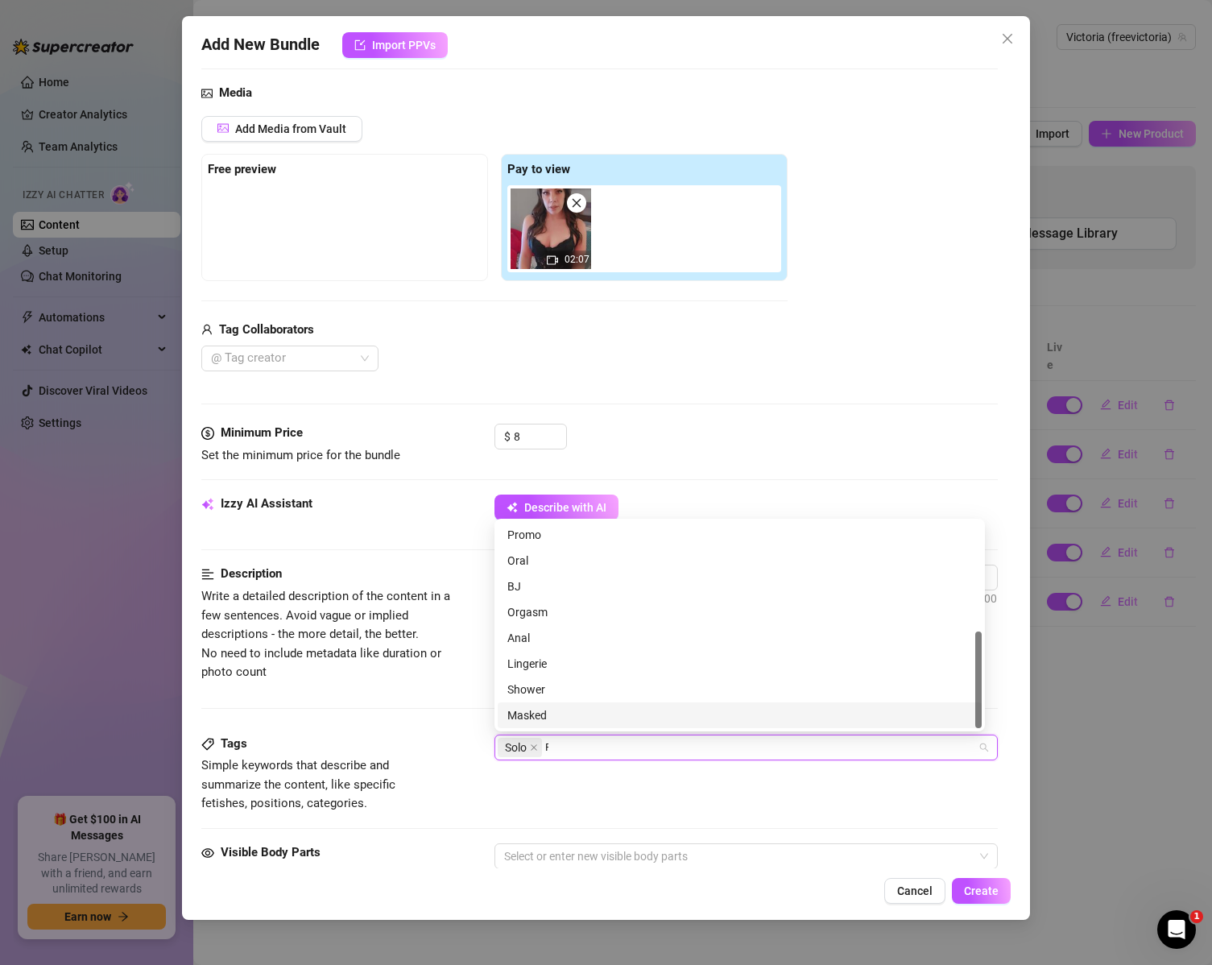
scroll to position [0, 0]
type input "Fetish"
type input "Humiliation"
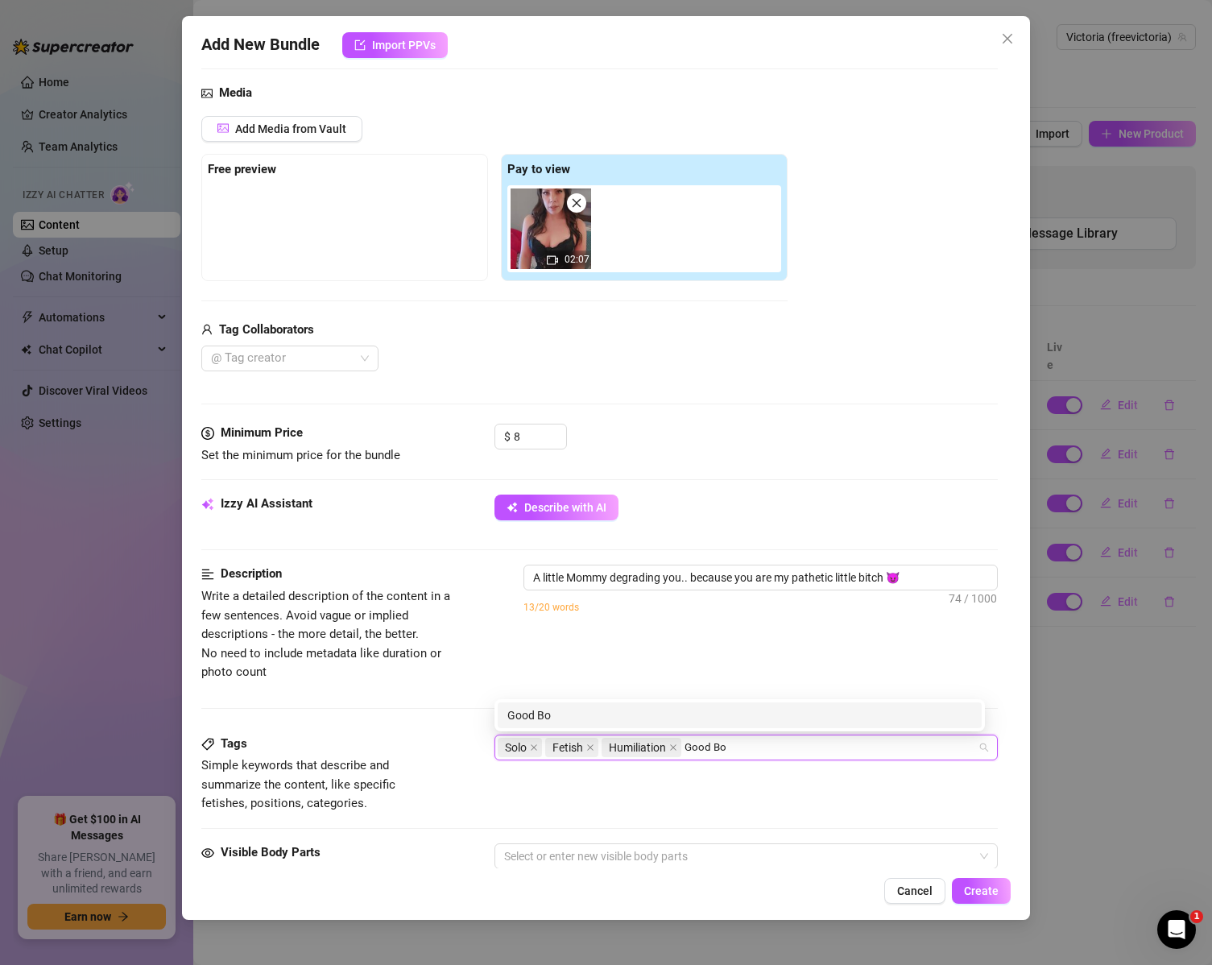
type input "Good Boy"
type input "Loser"
type input "BDSM"
type input "Mommy"
type input "Degrade"
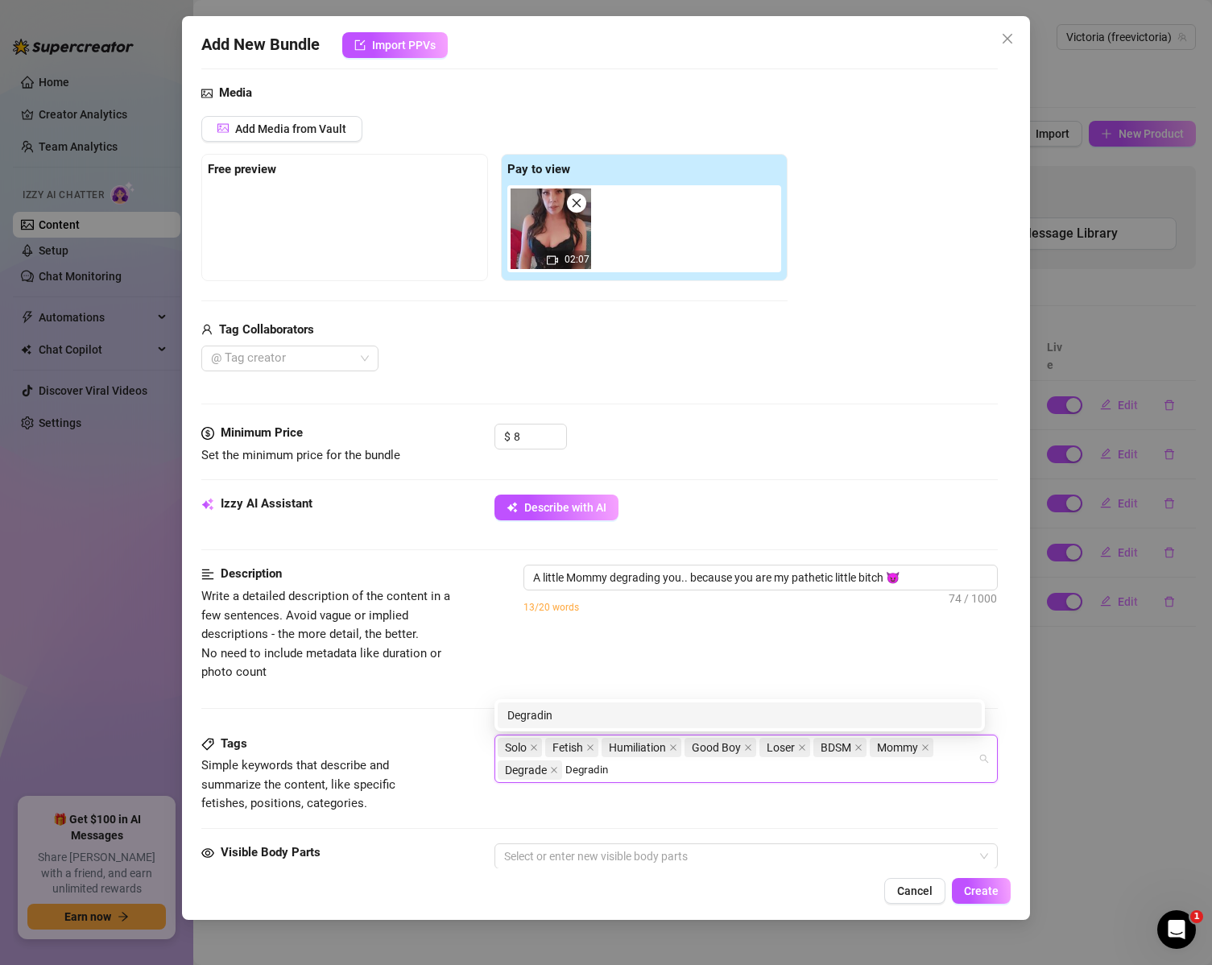
type input "Degrading"
type input "Submissive"
type input "Sub"
type input "Cuck"
type input "Femdom"
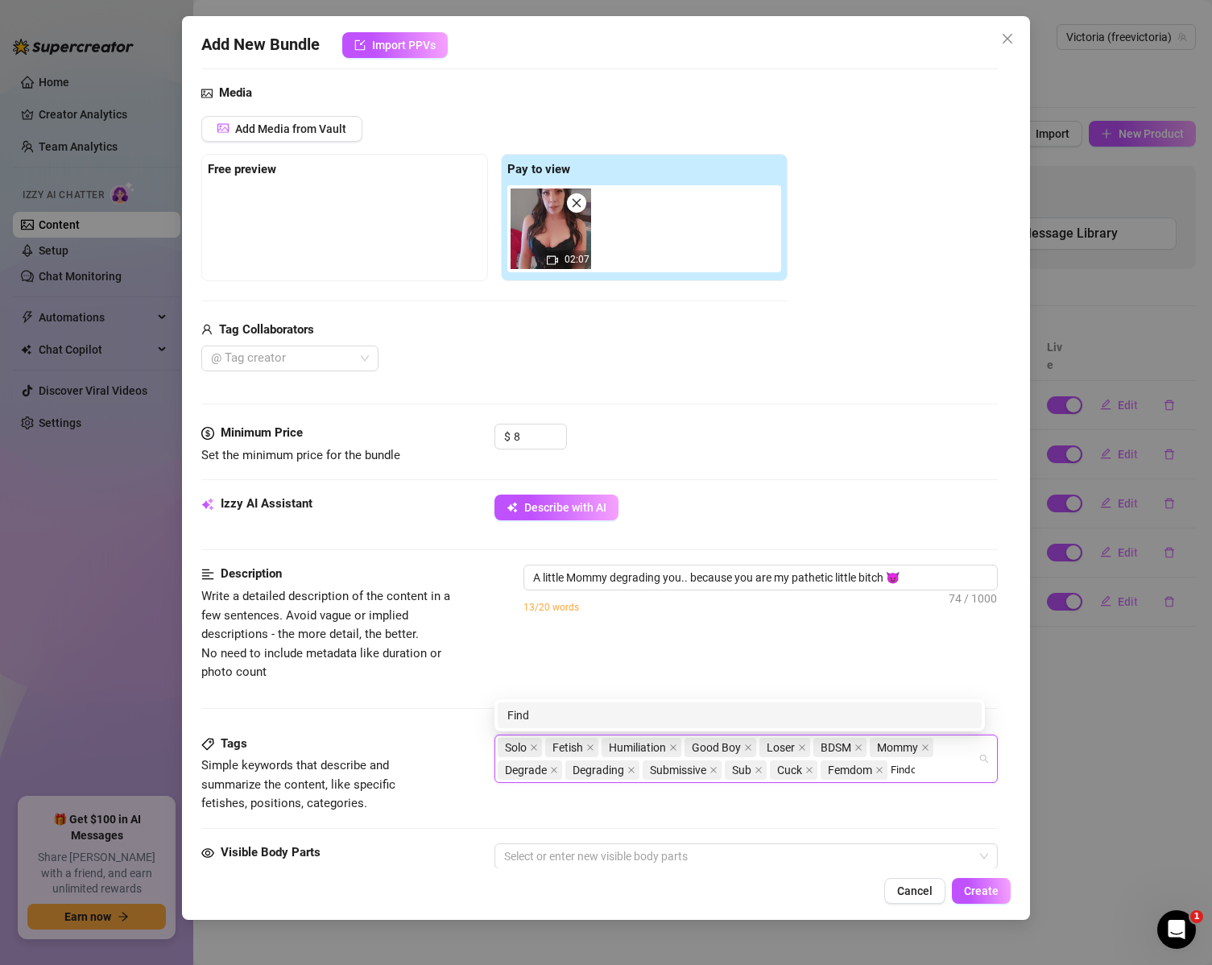
type input "Findom"
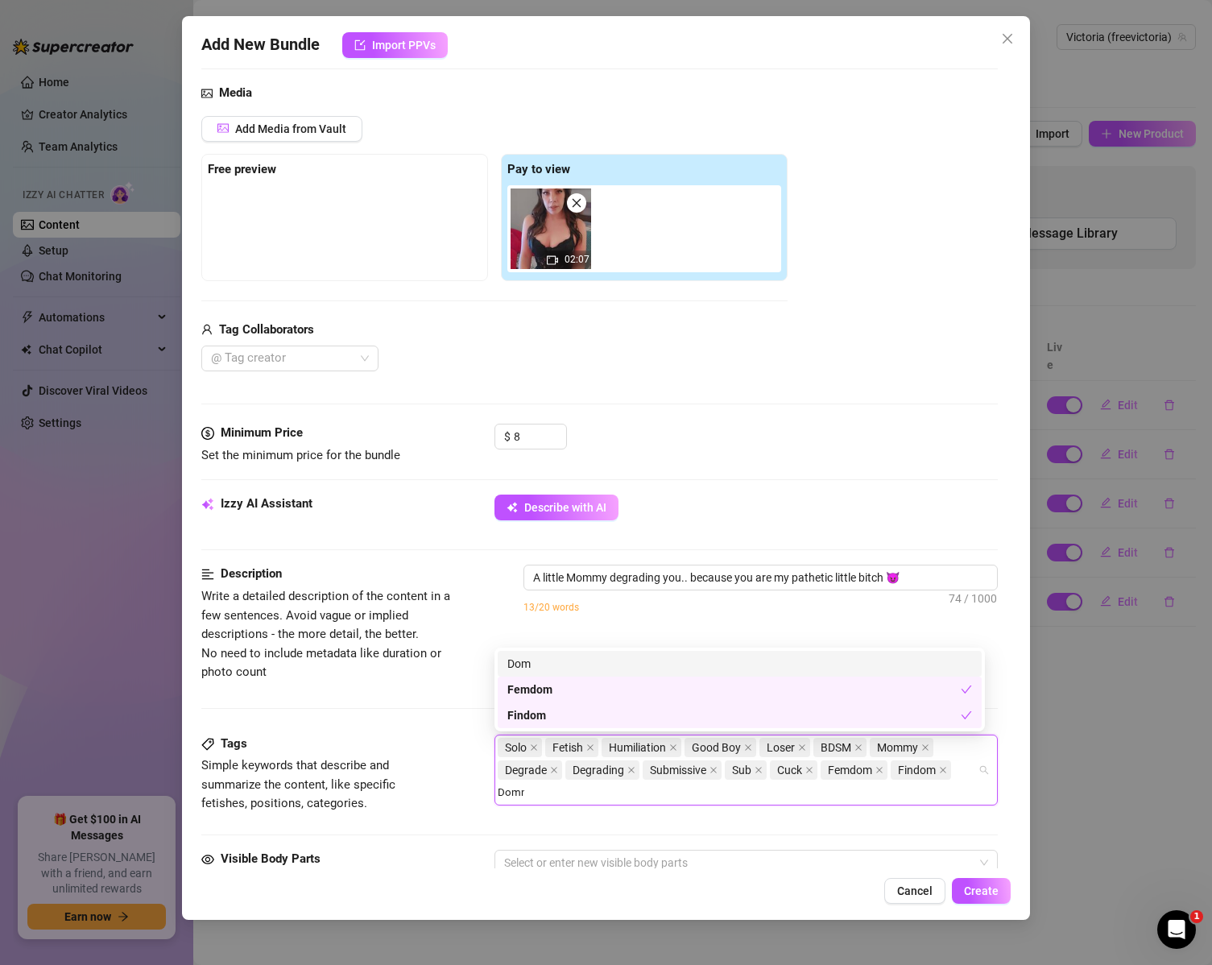
type input "Domme"
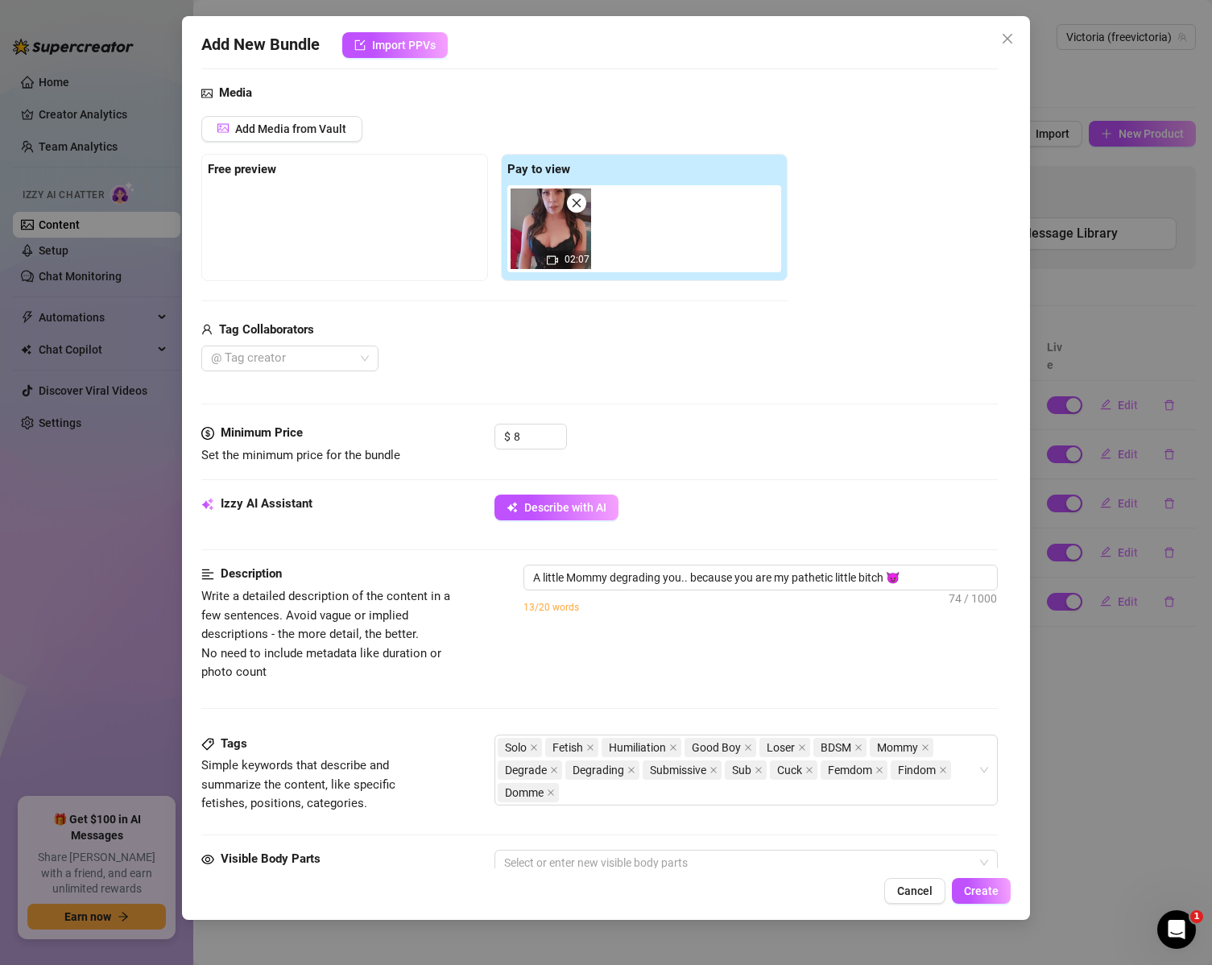
click at [413, 693] on div "Description Write a detailed description of the content in a few sentences. Avo…" at bounding box center [599, 649] width 797 height 169
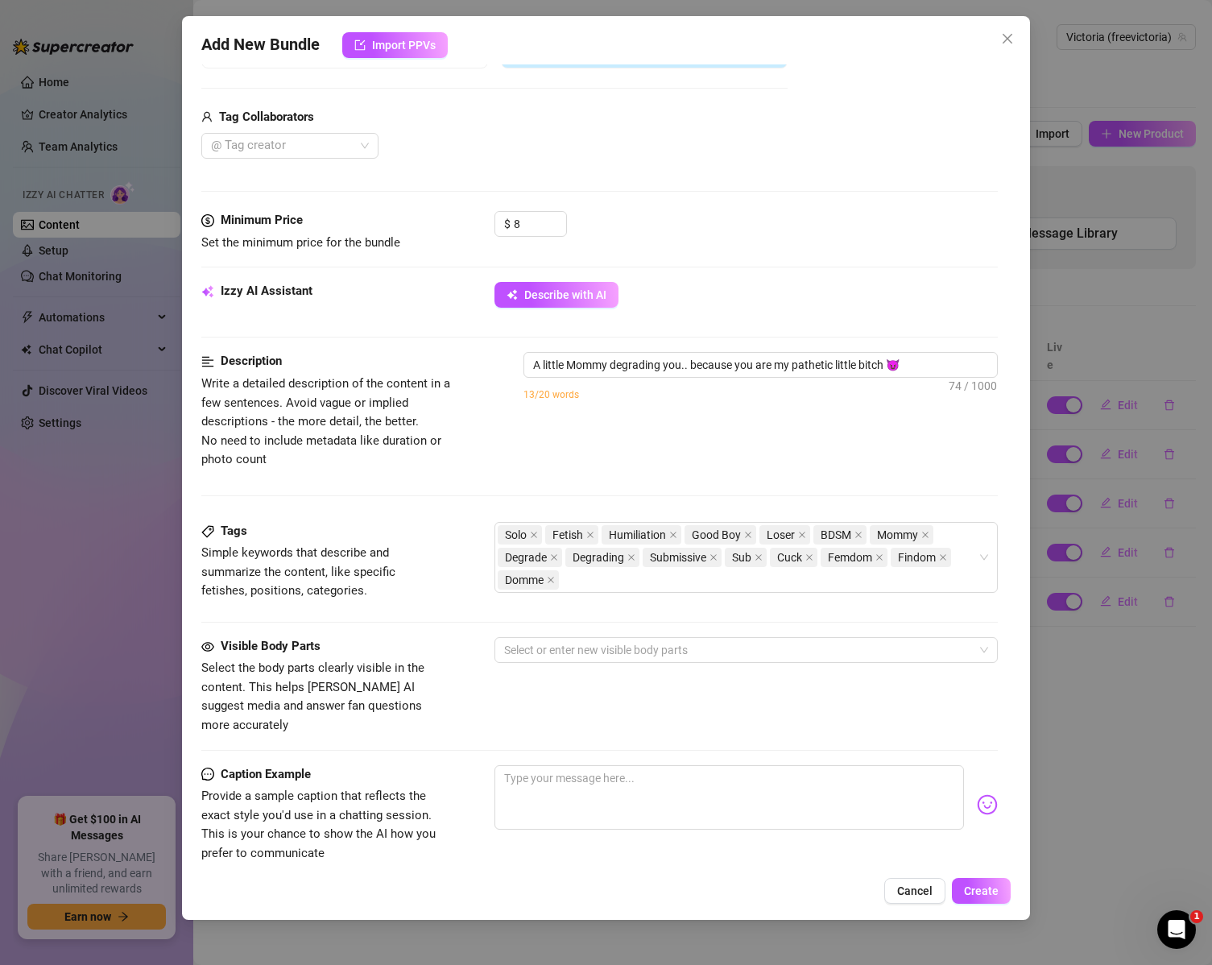
scroll to position [403, 0]
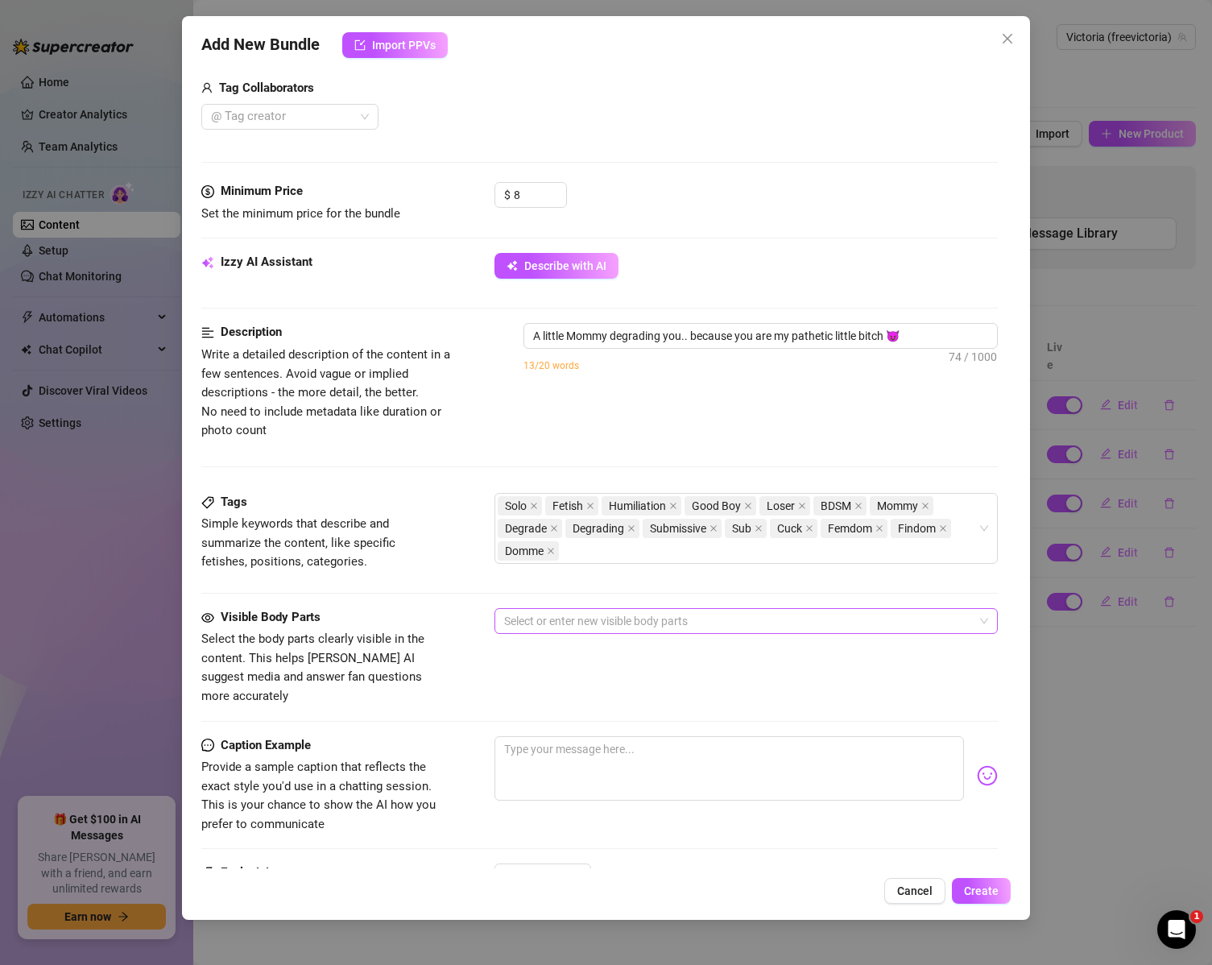
click at [588, 613] on div at bounding box center [738, 621] width 481 height 23
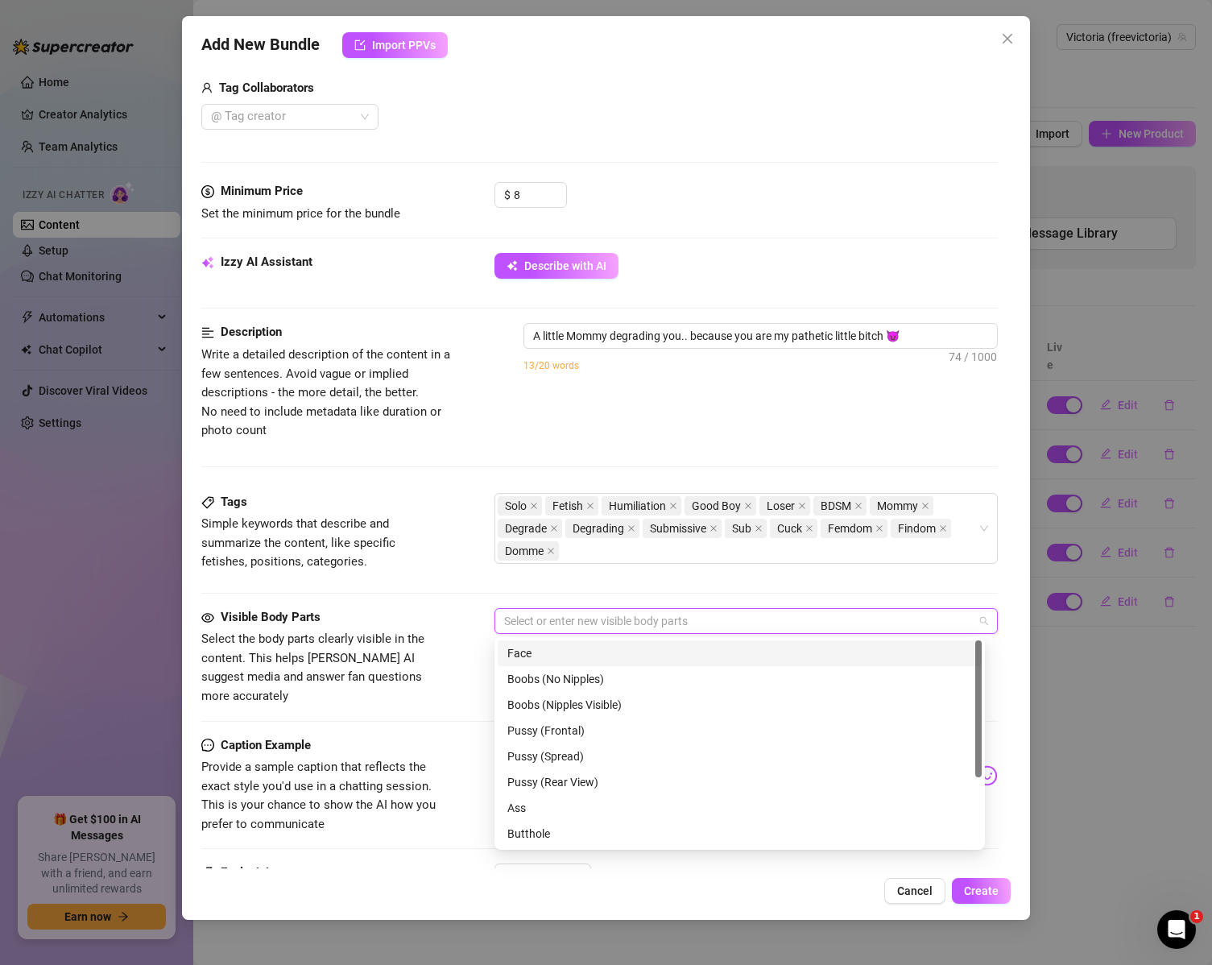
click at [563, 649] on div "Face" at bounding box center [739, 653] width 465 height 18
click at [433, 699] on div "Visible Body Parts Select the body parts clearly visible in the content. This h…" at bounding box center [599, 672] width 797 height 128
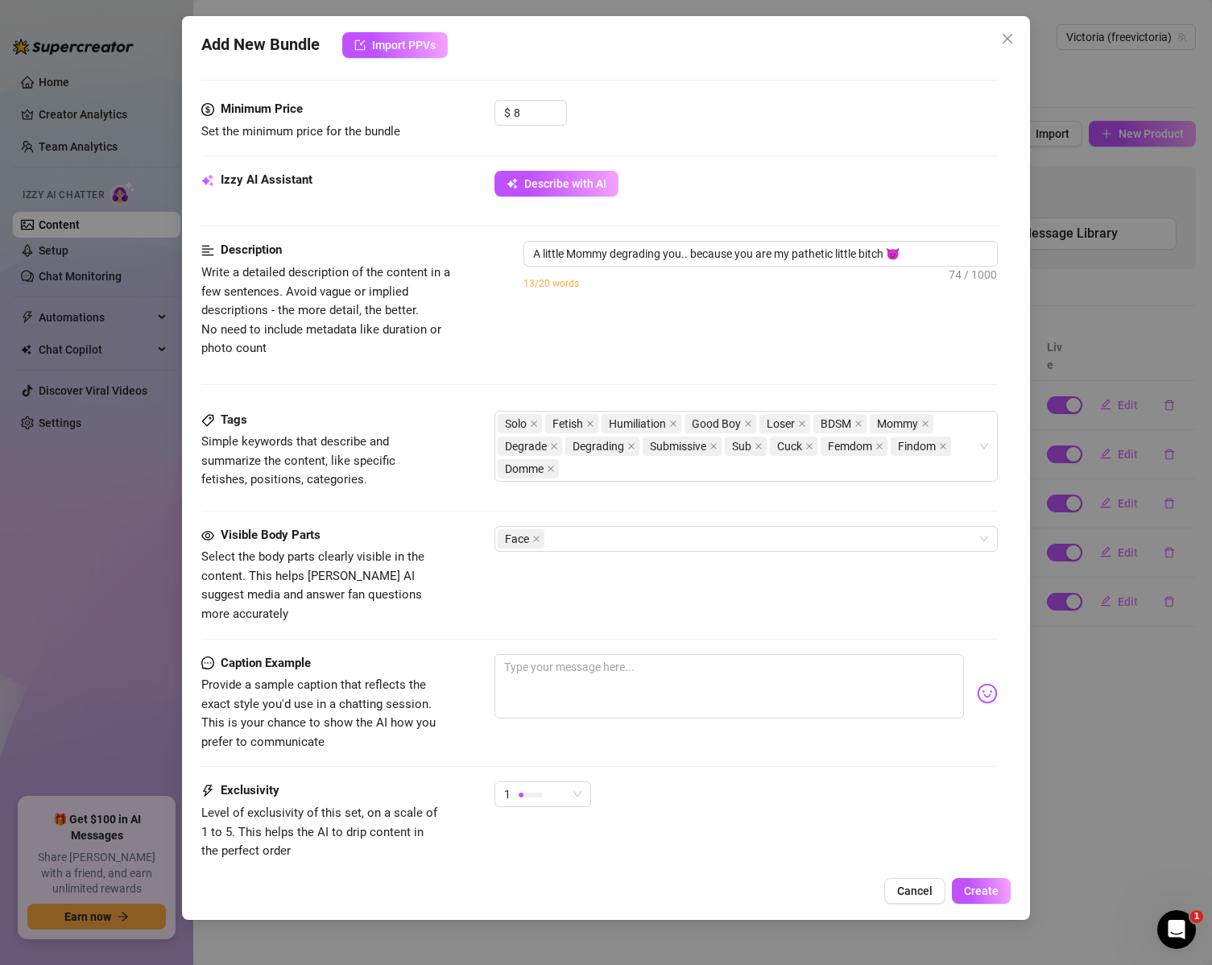
scroll to position [564, 0]
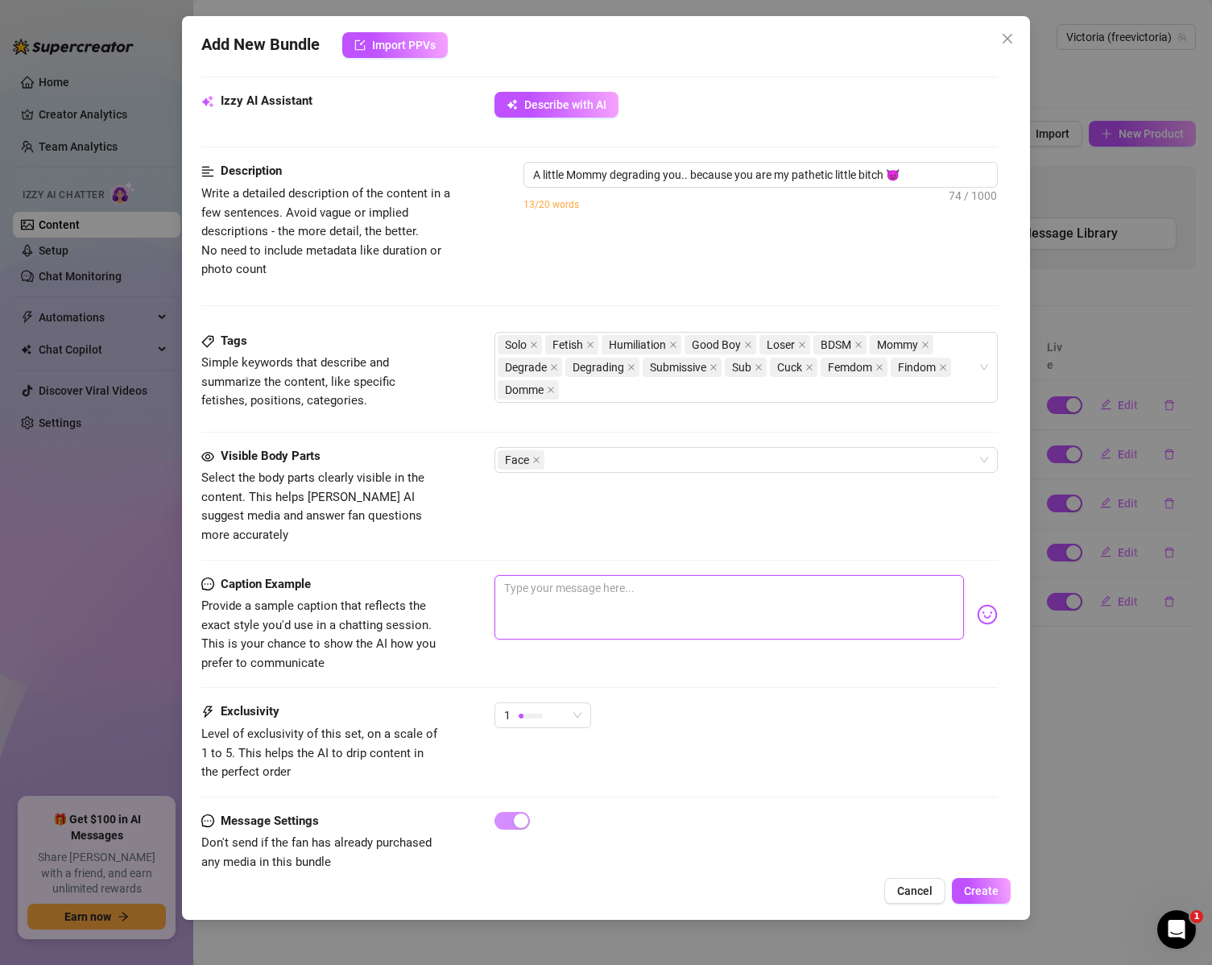
click at [528, 575] on textarea at bounding box center [730, 607] width 470 height 64
click at [594, 604] on textarea at bounding box center [730, 607] width 470 height 64
paste textarea "I love putting you in your place 😈 Just a little Mommy degrading you, reminding…"
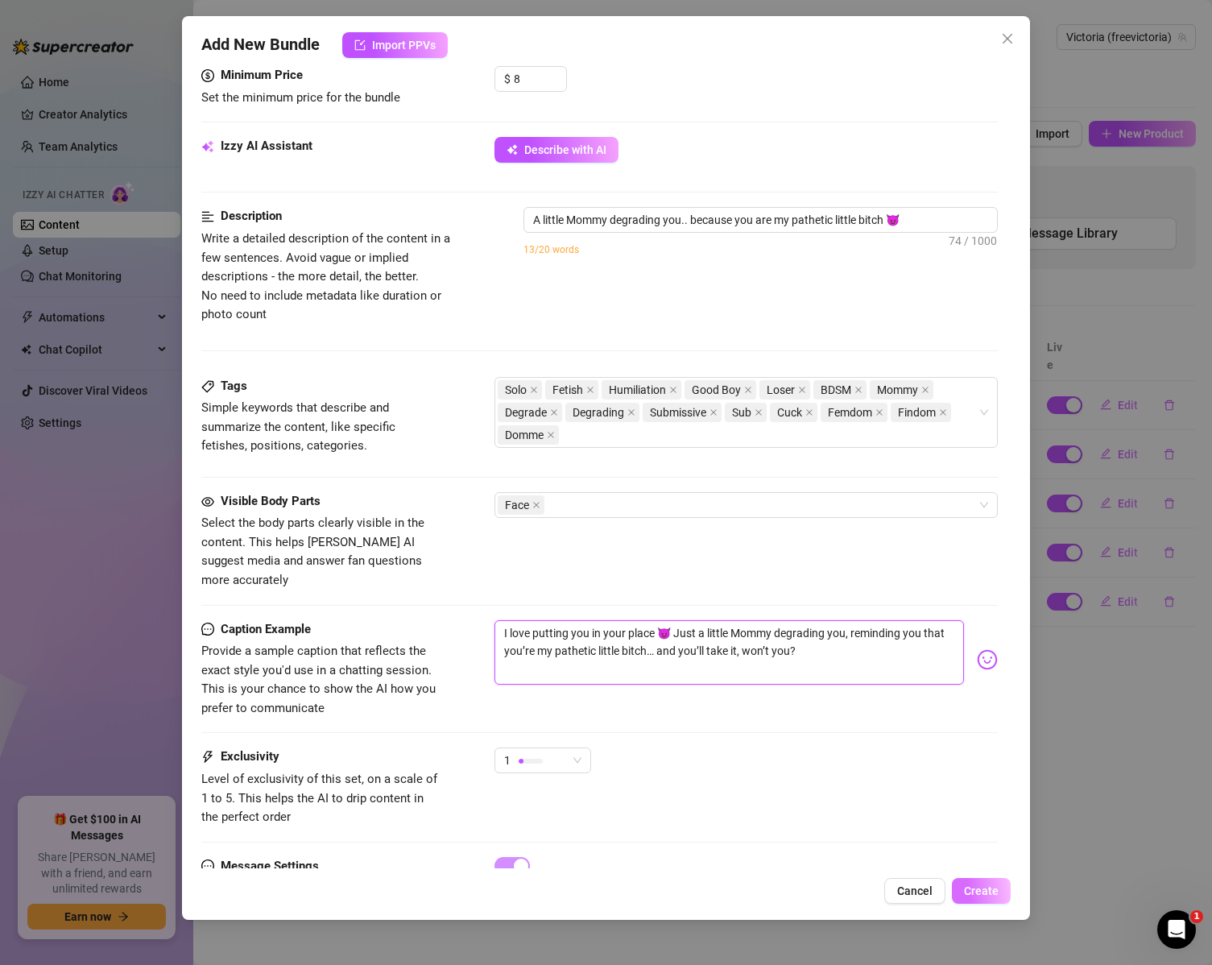
scroll to position [578, 0]
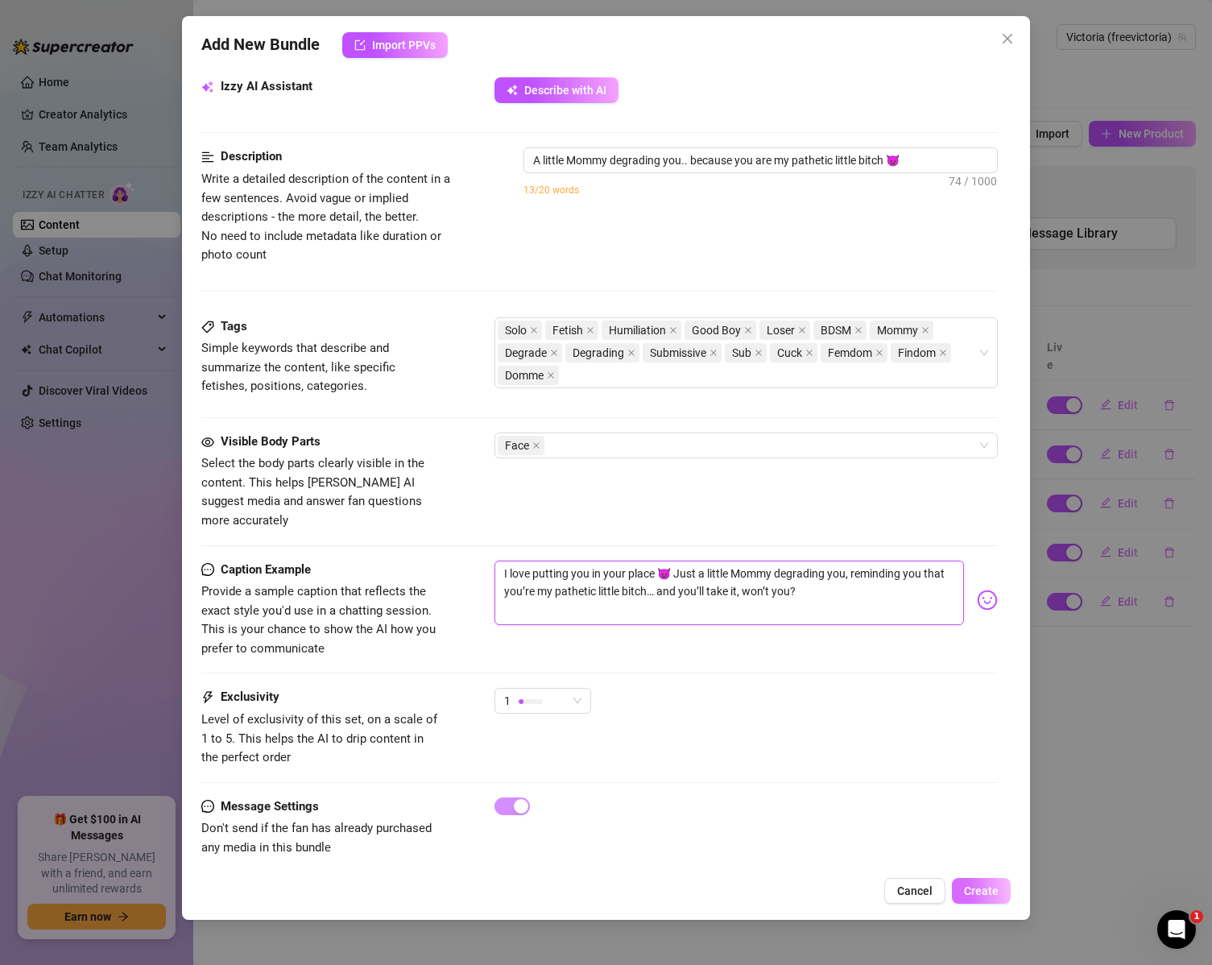
type textarea "I love putting you in your place 😈 Just a little Mommy degrading you, reminding…"
click at [988, 888] on span "Create" at bounding box center [981, 890] width 35 height 13
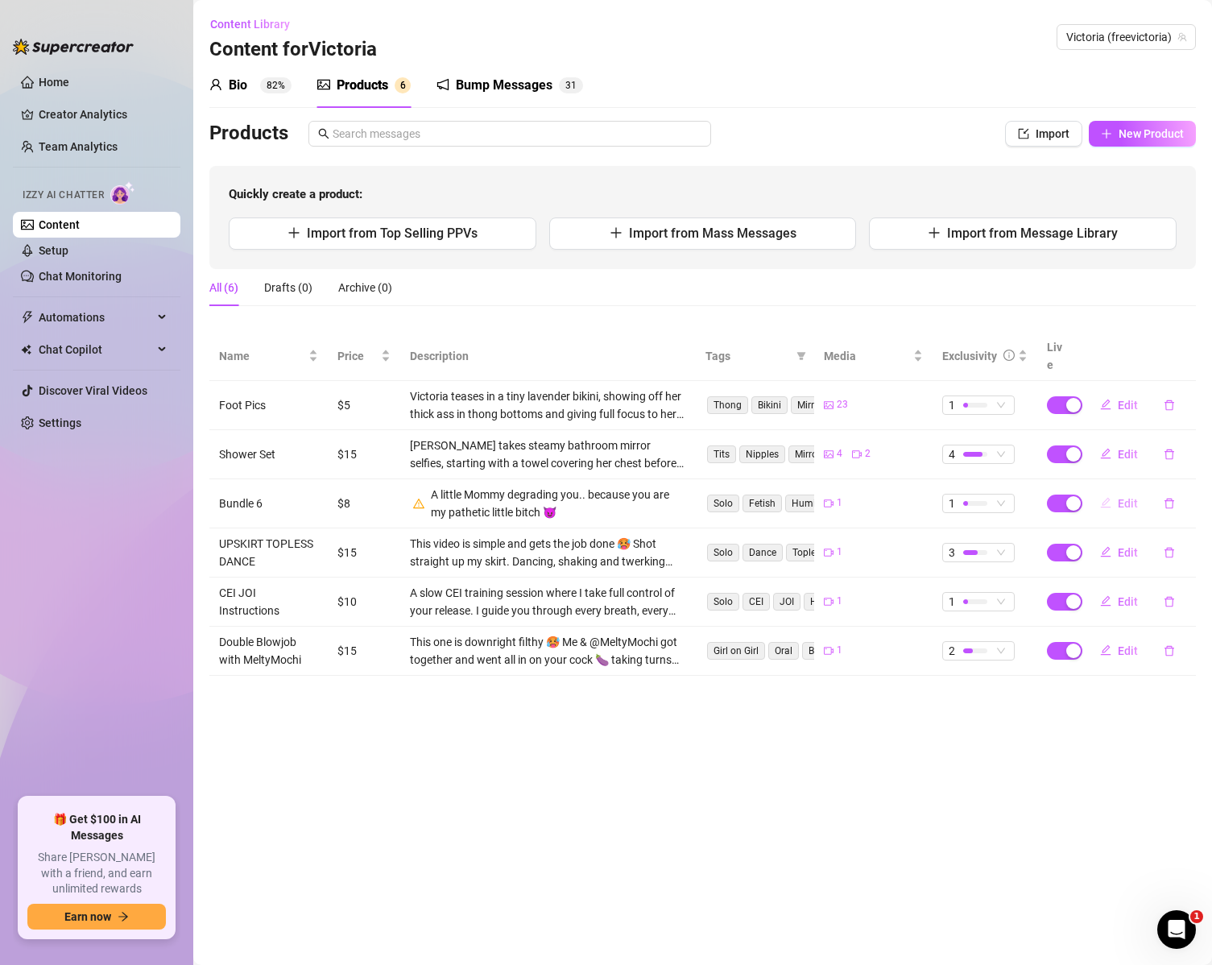
click at [1128, 497] on span "Edit" at bounding box center [1128, 503] width 20 height 13
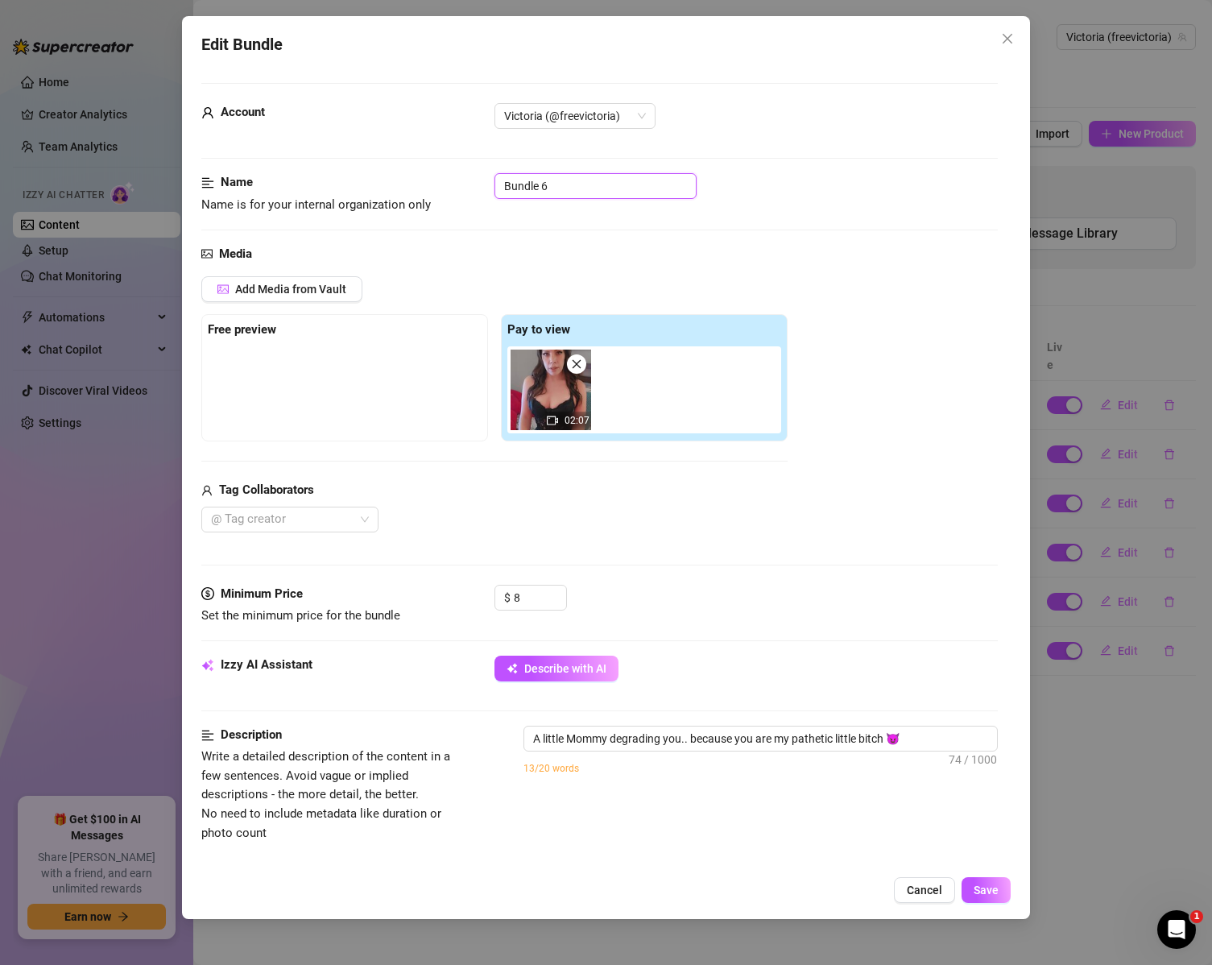
drag, startPoint x: 563, startPoint y: 188, endPoint x: 460, endPoint y: 185, distance: 103.2
click at [460, 185] on div "Name Name is for your internal organization only Bundle 6" at bounding box center [599, 193] width 797 height 41
type input "Mommy degrading you"
click at [990, 891] on span "Save" at bounding box center [986, 890] width 25 height 13
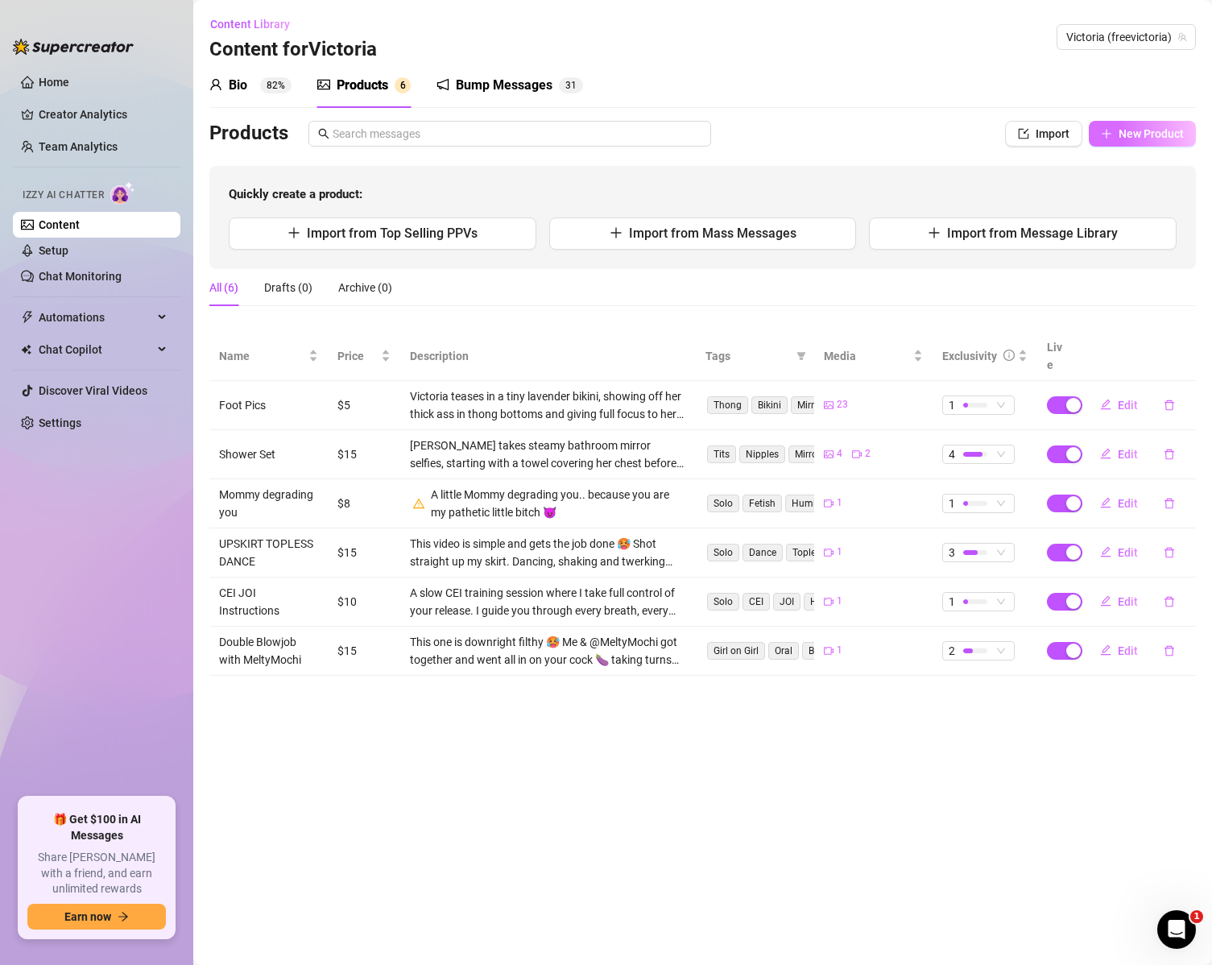
click at [1139, 138] on span "New Product" at bounding box center [1151, 133] width 65 height 13
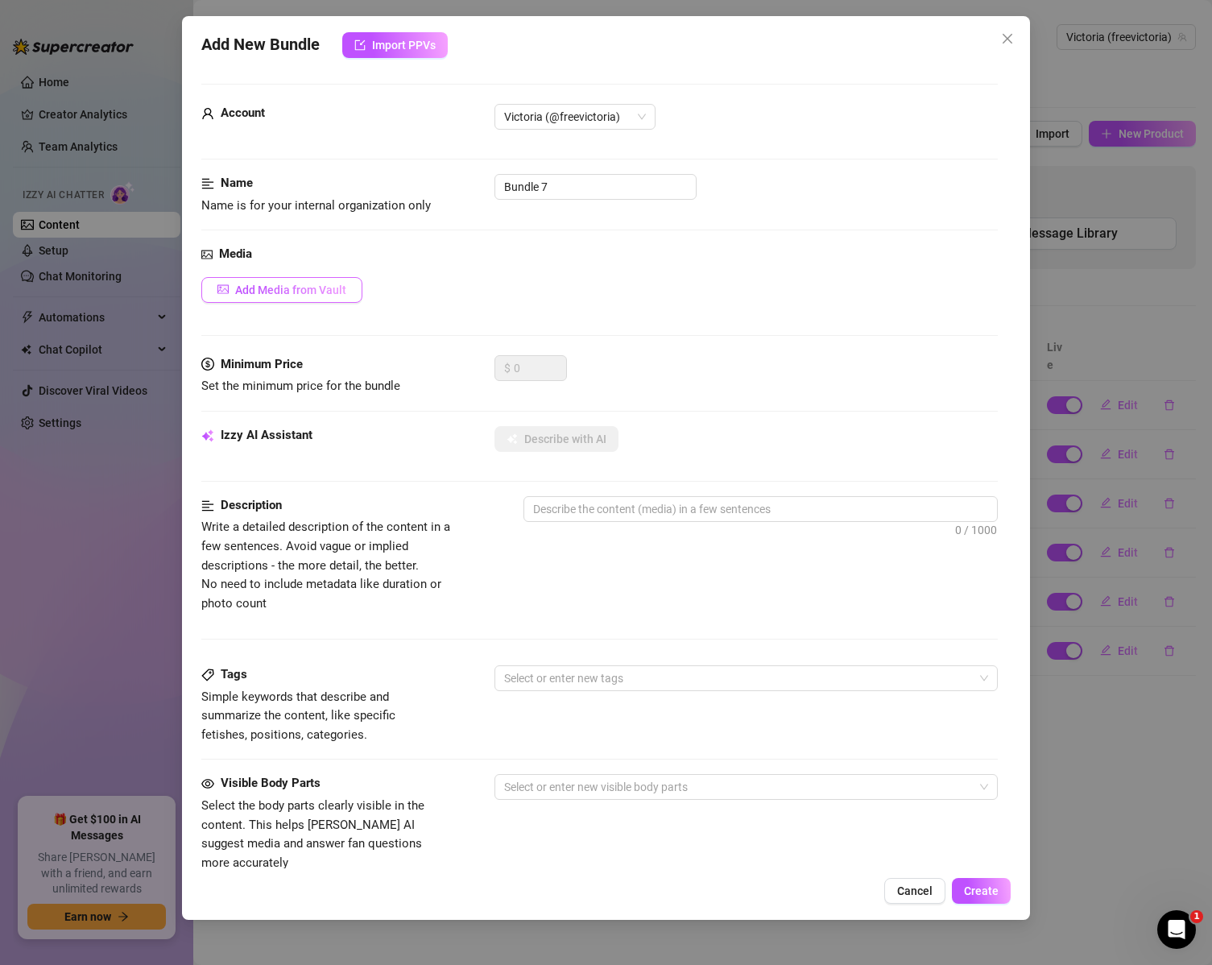
click at [328, 284] on span "Add Media from Vault" at bounding box center [290, 290] width 111 height 13
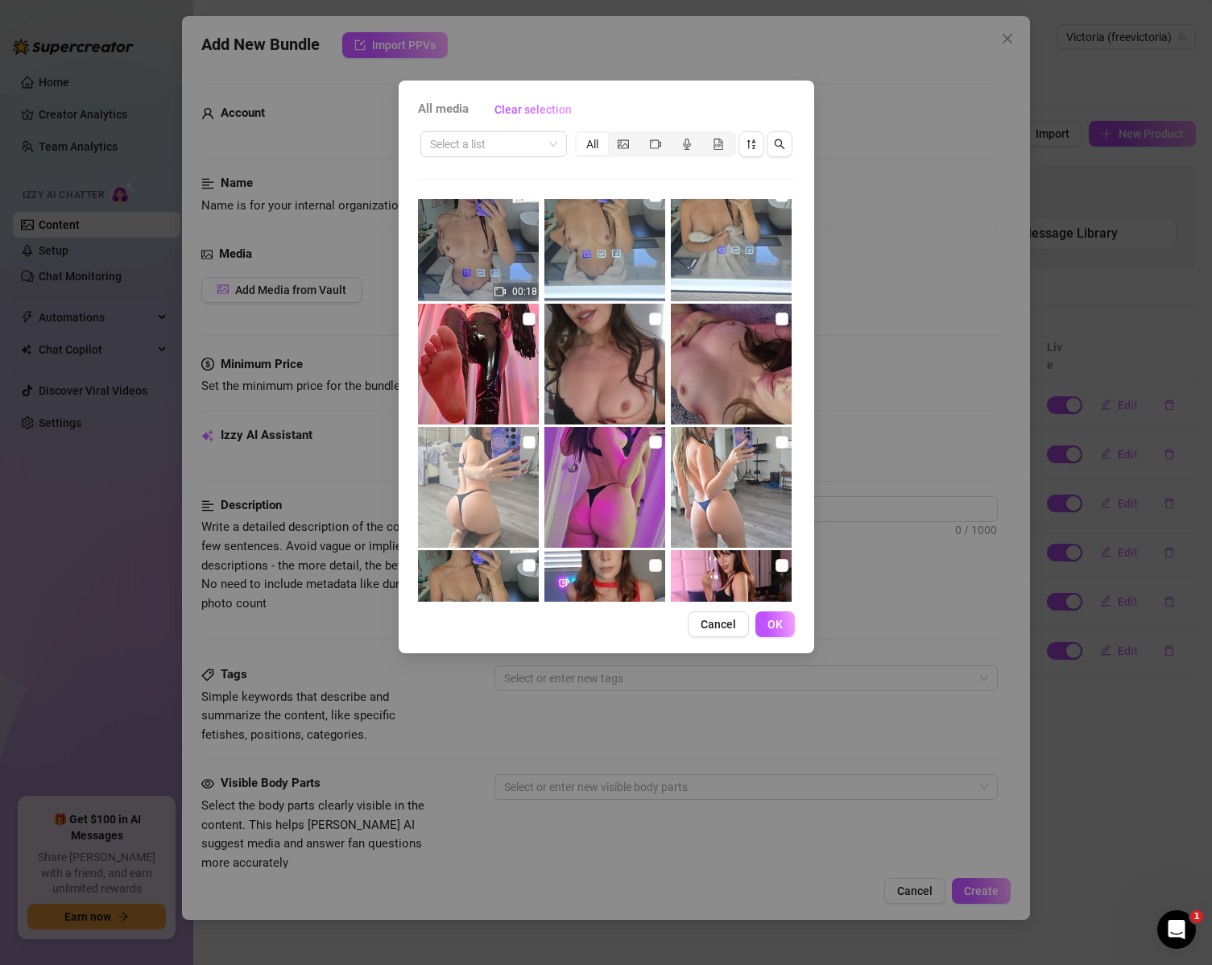
scroll to position [161, 0]
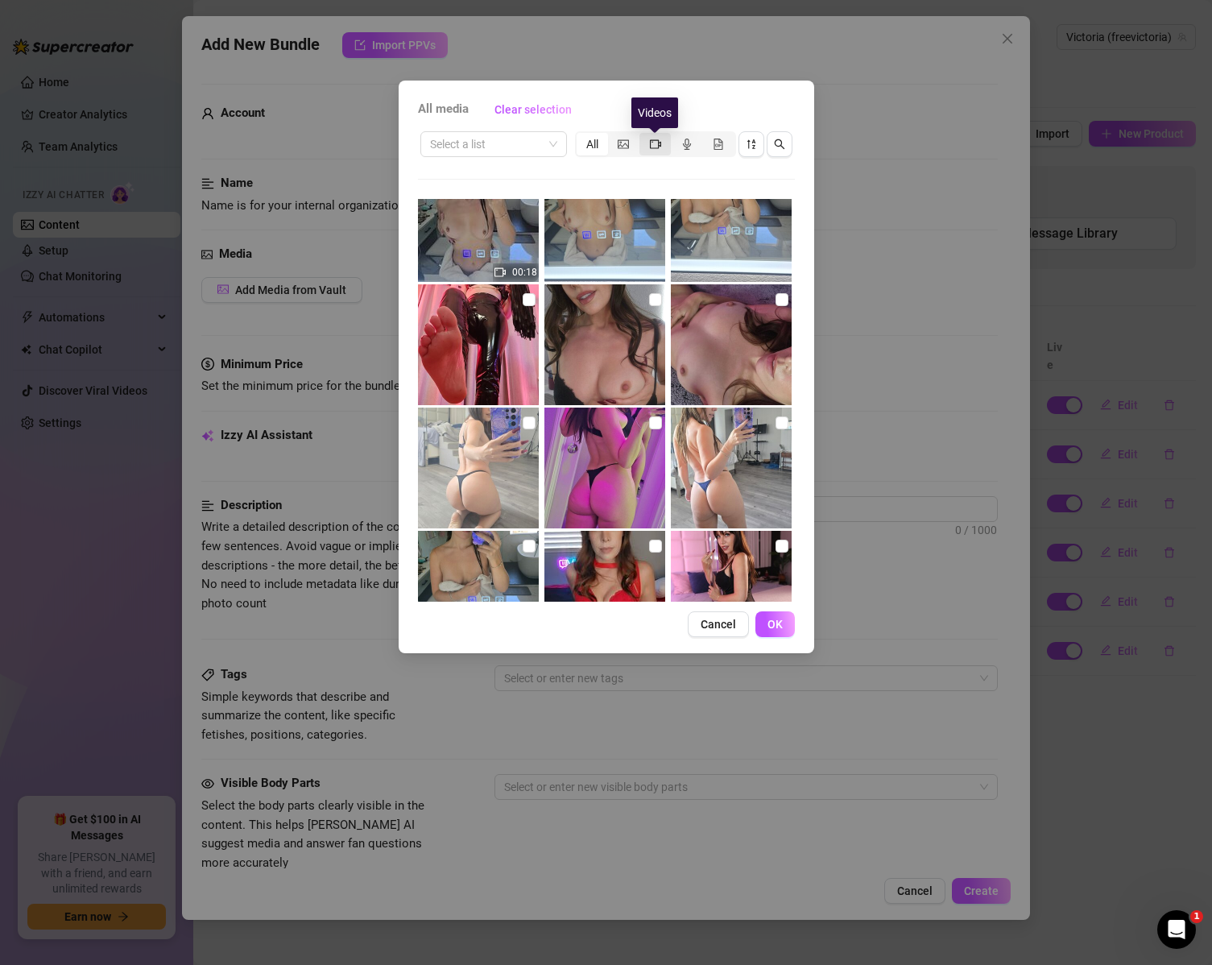
click at [660, 143] on icon "video-camera" at bounding box center [655, 144] width 11 height 11
click at [644, 135] on input "segmented control" at bounding box center [644, 135] width 0 height 0
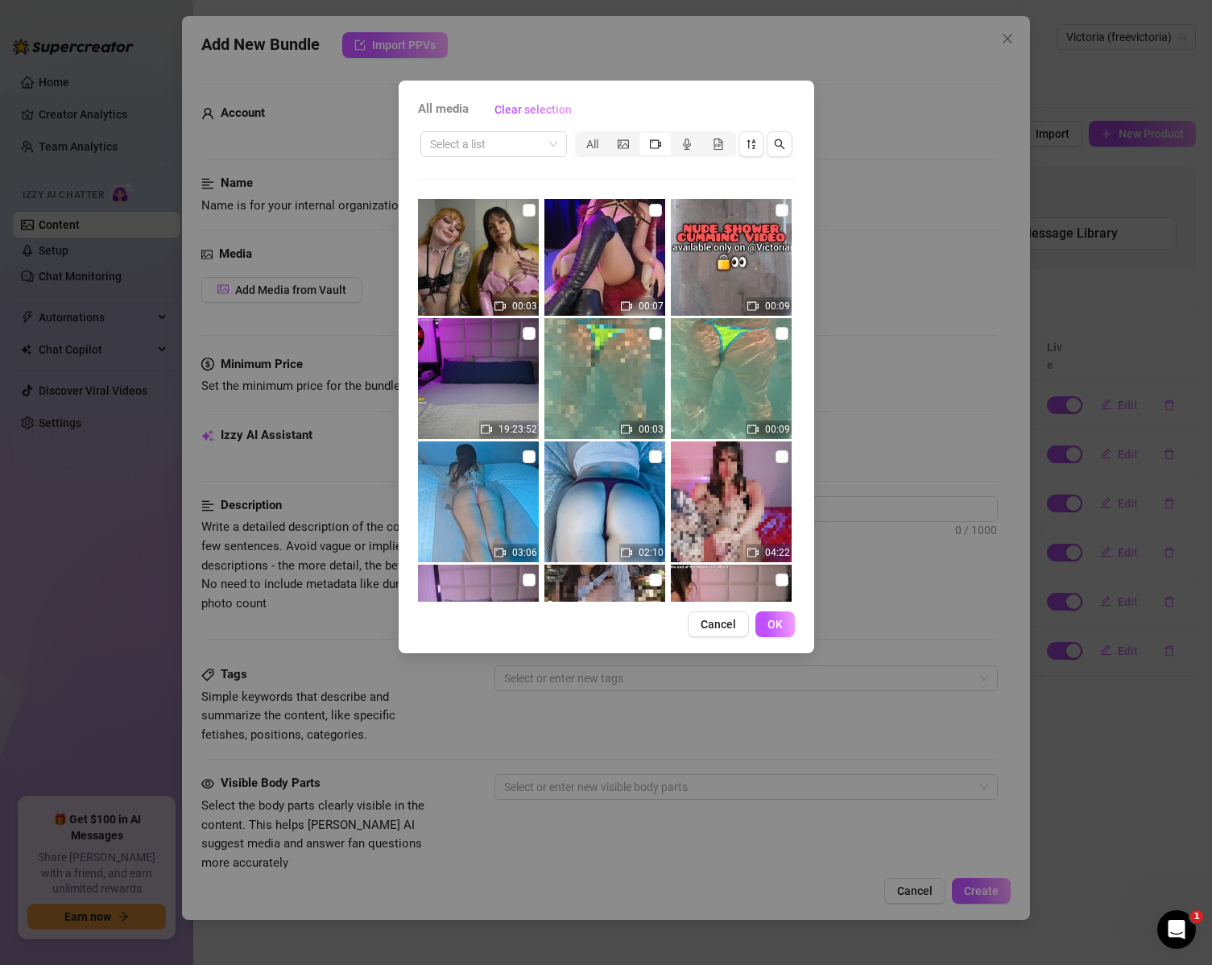
scroll to position [403, 0]
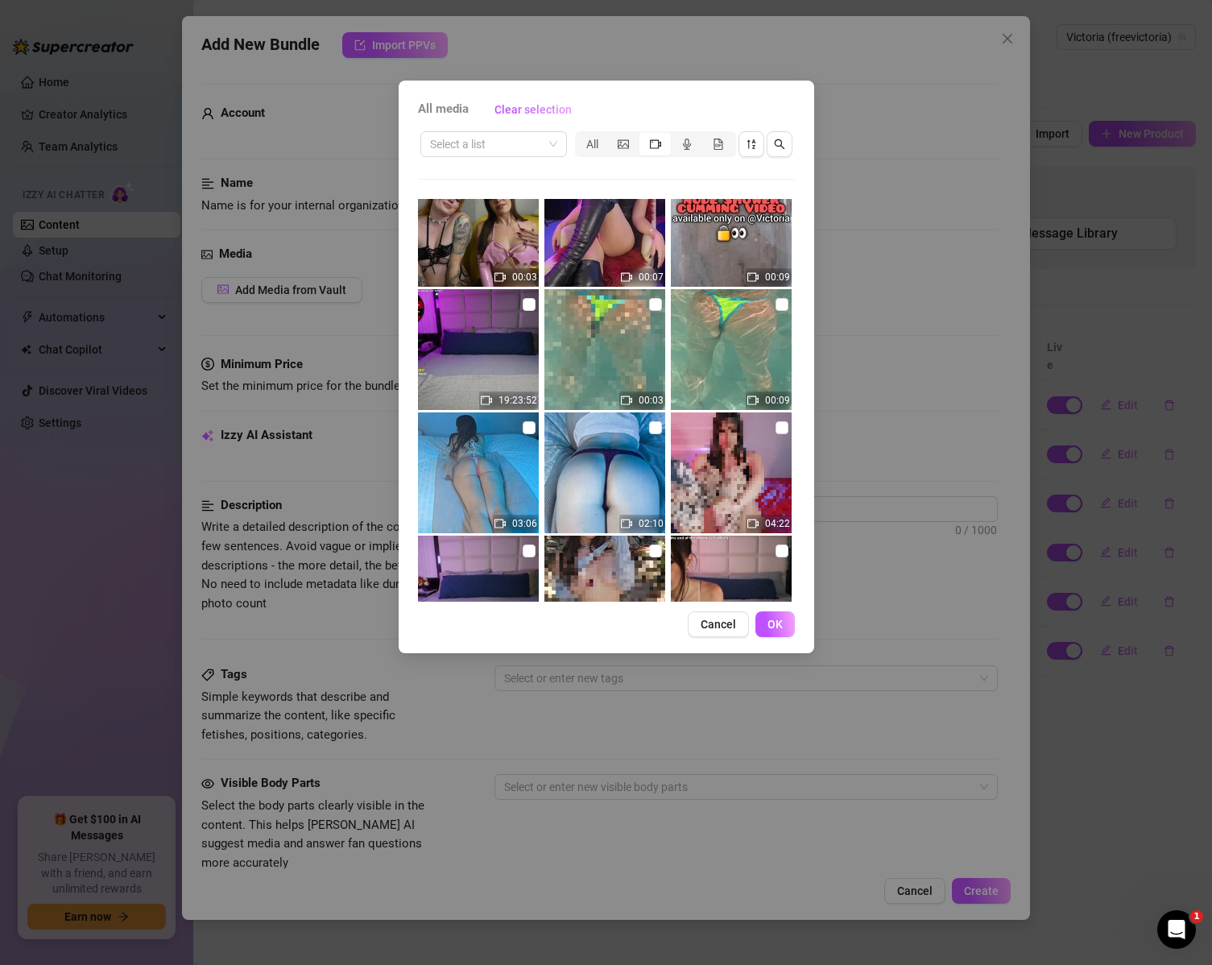
click at [532, 424] on img at bounding box center [478, 472] width 121 height 121
checkbox input "true"
click at [649, 425] on input "checkbox" at bounding box center [655, 427] width 13 height 13
checkbox input "true"
click at [768, 618] on span "OK" at bounding box center [775, 624] width 15 height 13
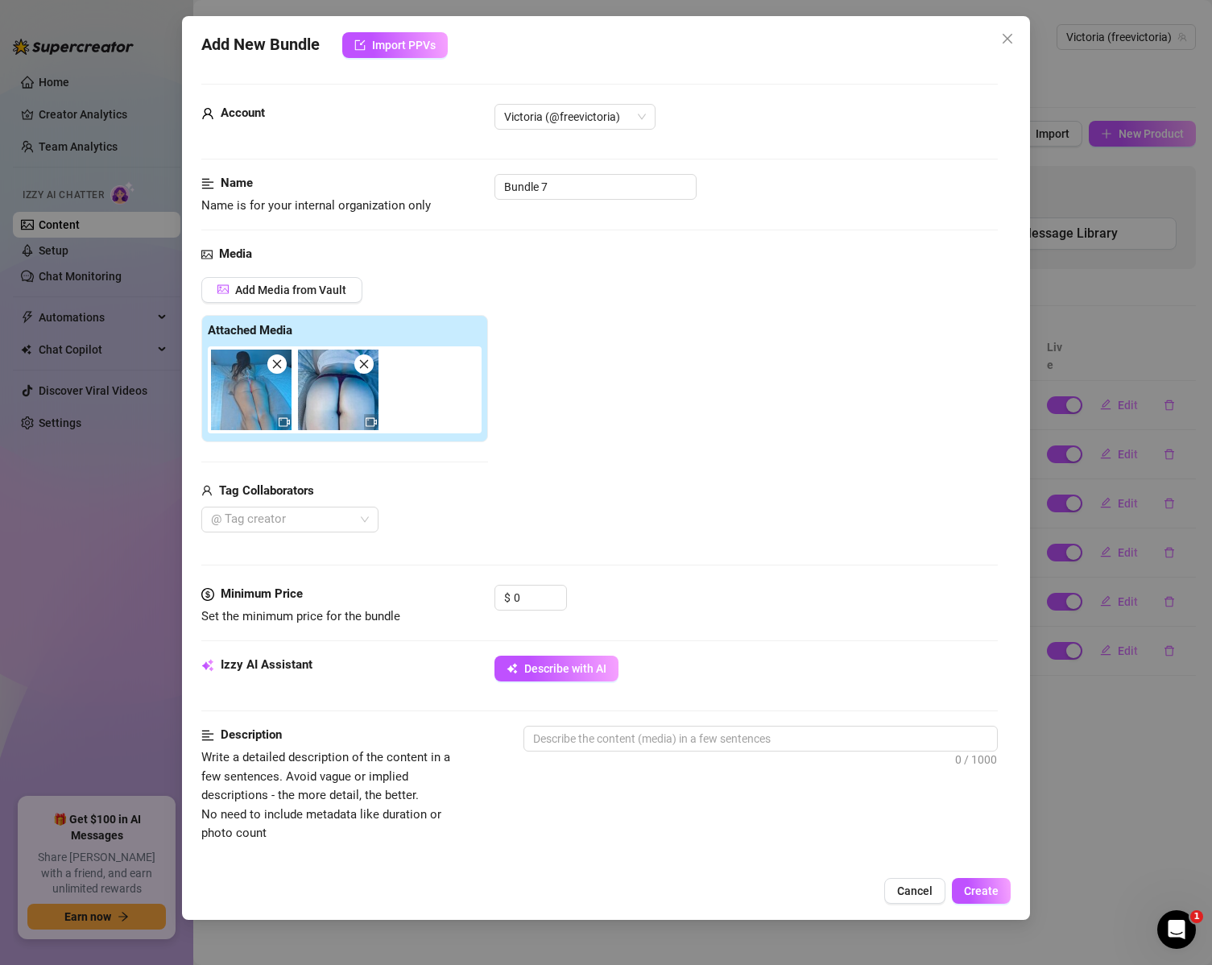
click at [383, 570] on div "Media Add Media from Vault Attached Media Tag Collaborators @ Tag creator" at bounding box center [599, 415] width 797 height 340
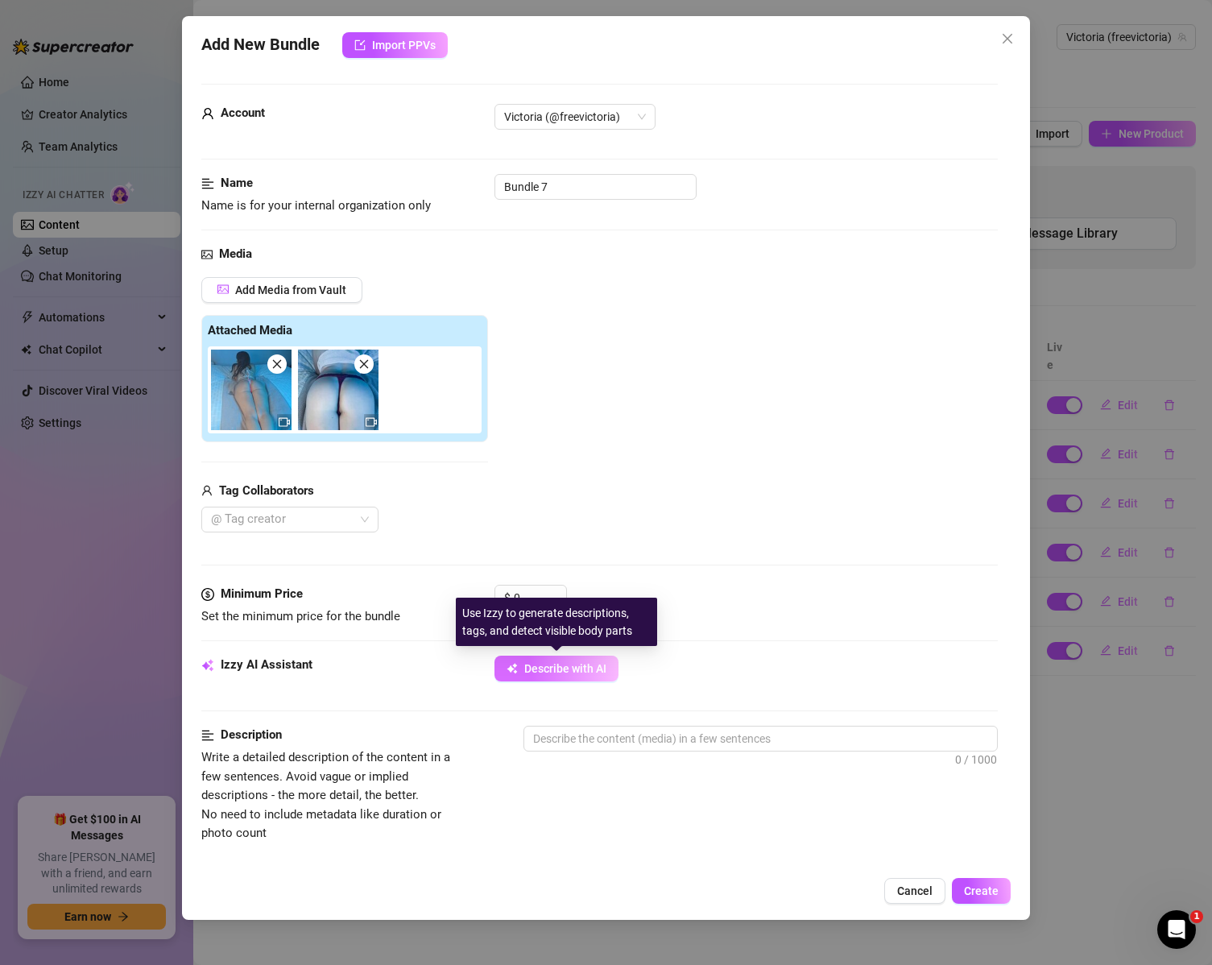
click at [586, 667] on span "Describe with AI" at bounding box center [565, 668] width 82 height 13
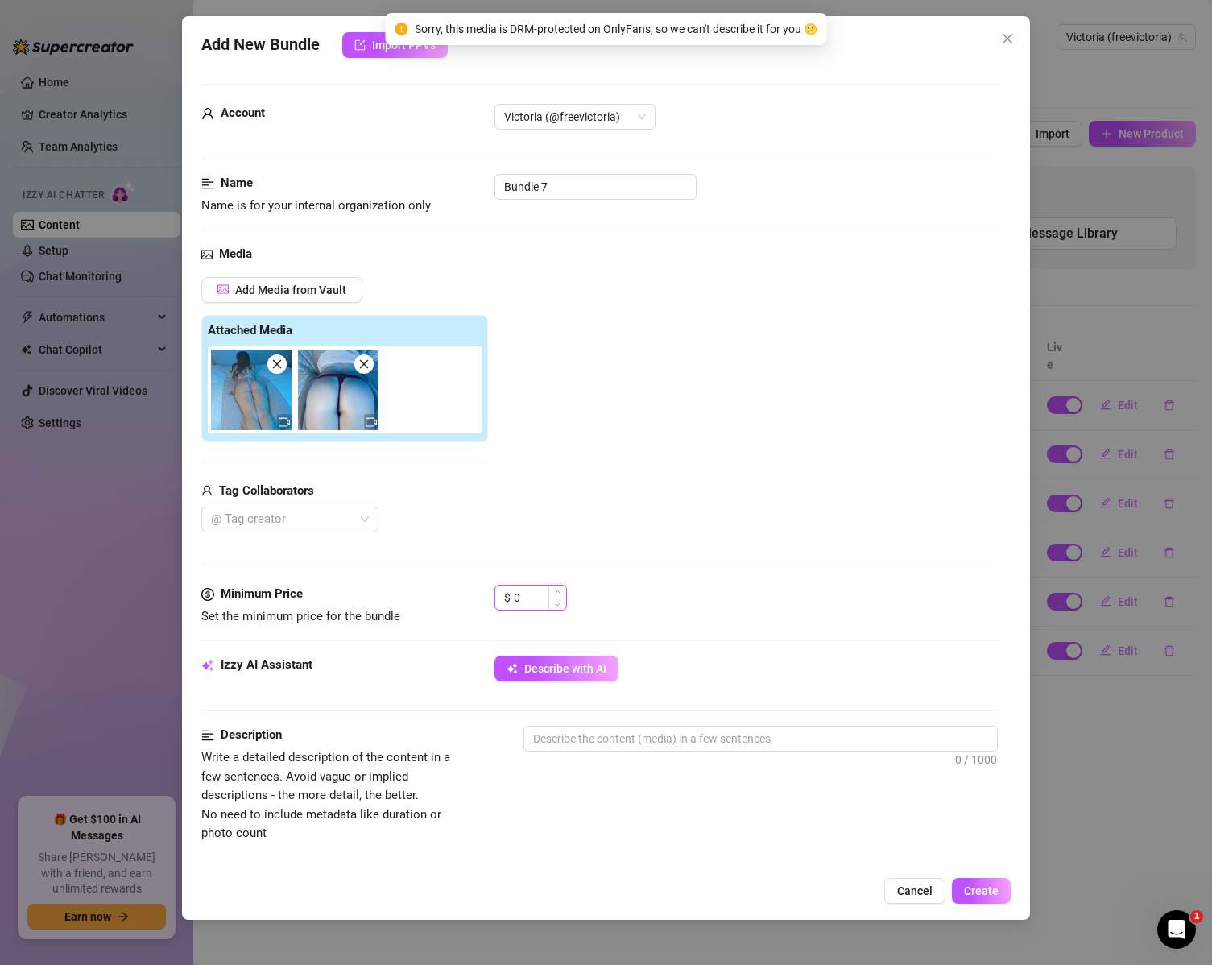
drag, startPoint x: 528, startPoint y: 602, endPoint x: 507, endPoint y: 609, distance: 22.9
click at [507, 609] on div "$ 0" at bounding box center [531, 598] width 72 height 26
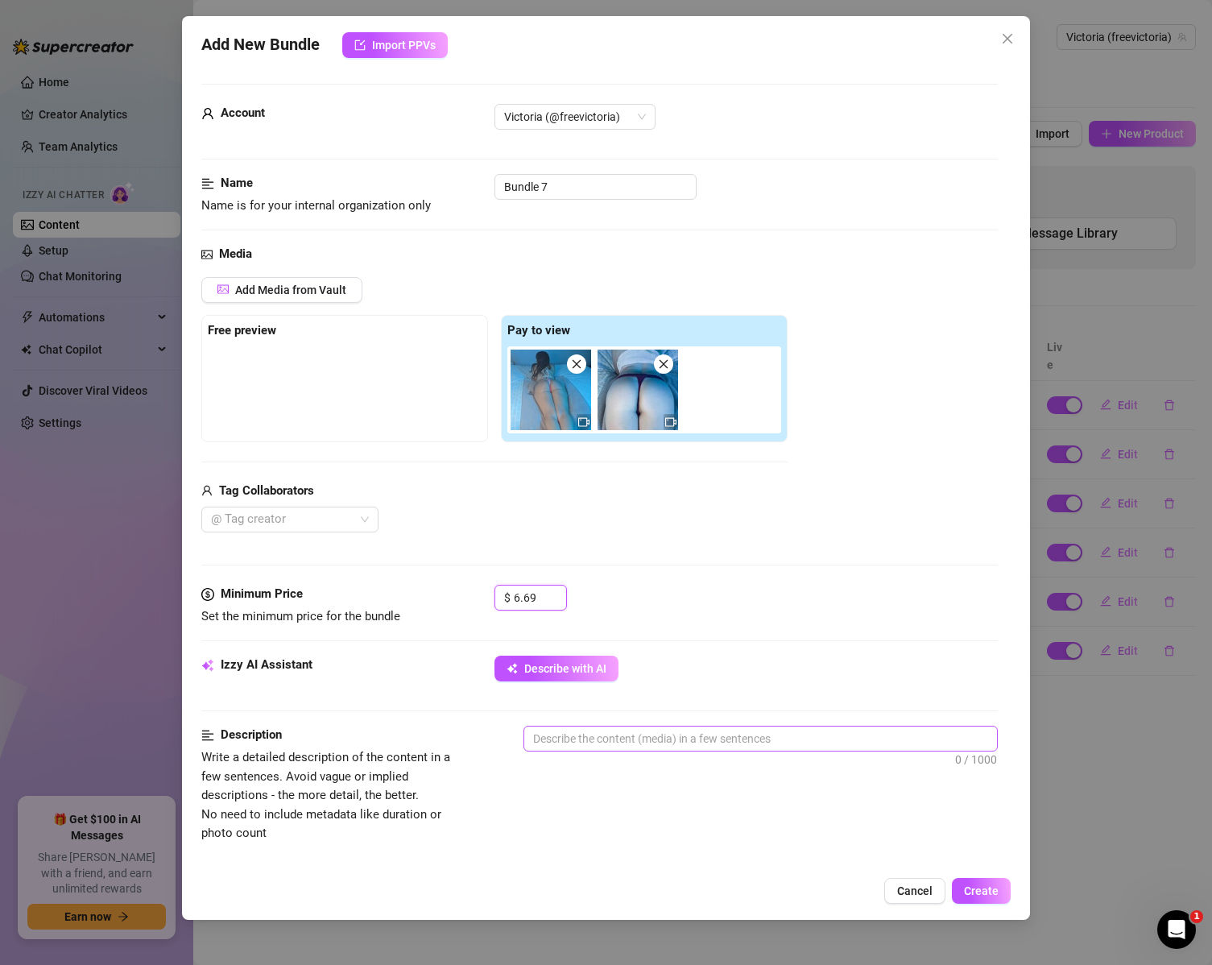
type input "6.69"
click at [609, 735] on textarea at bounding box center [761, 739] width 474 height 24
paste textarea "Me & Taylor got slippery 😈… taking turns giving each other oiled booty massages…"
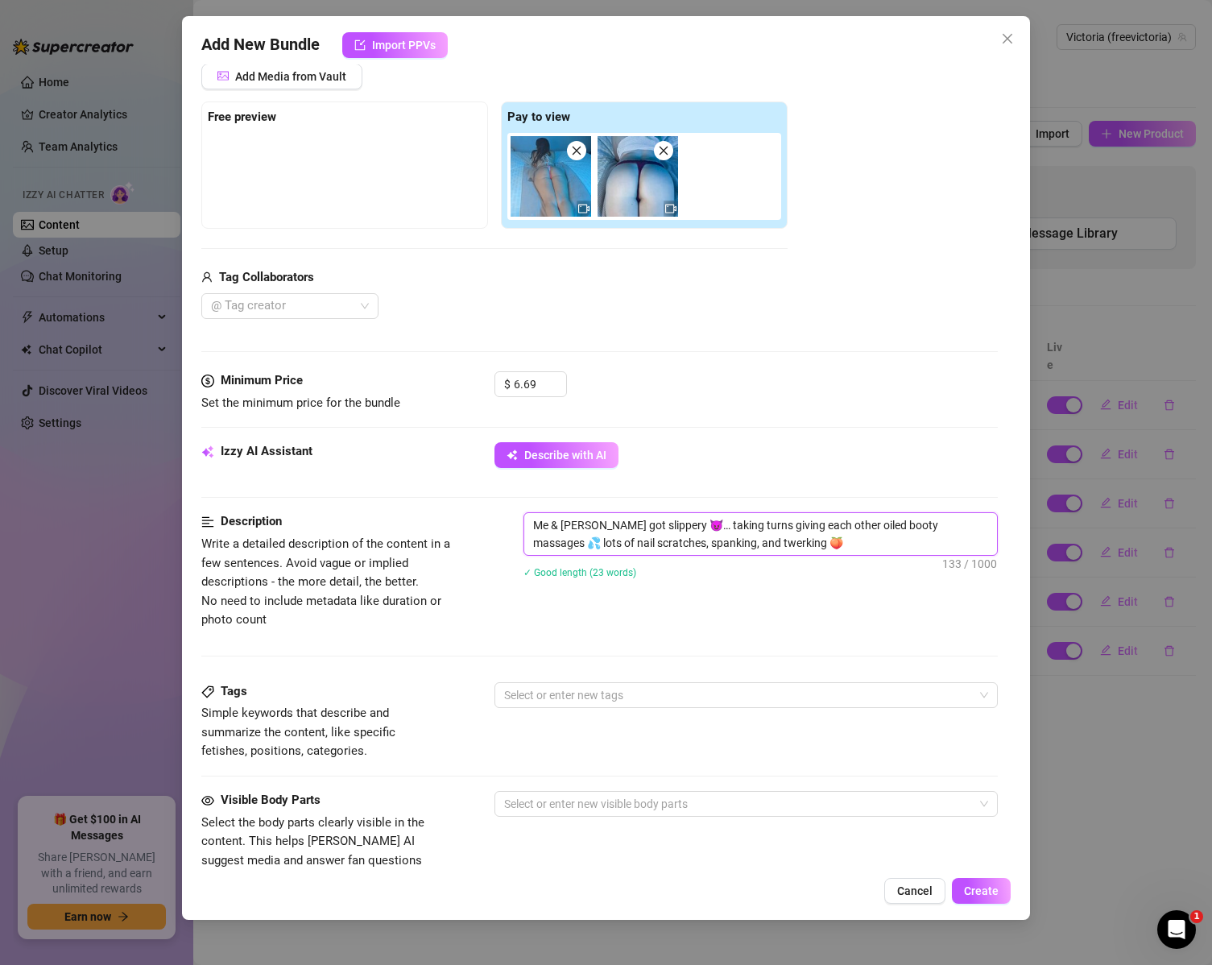
scroll to position [242, 0]
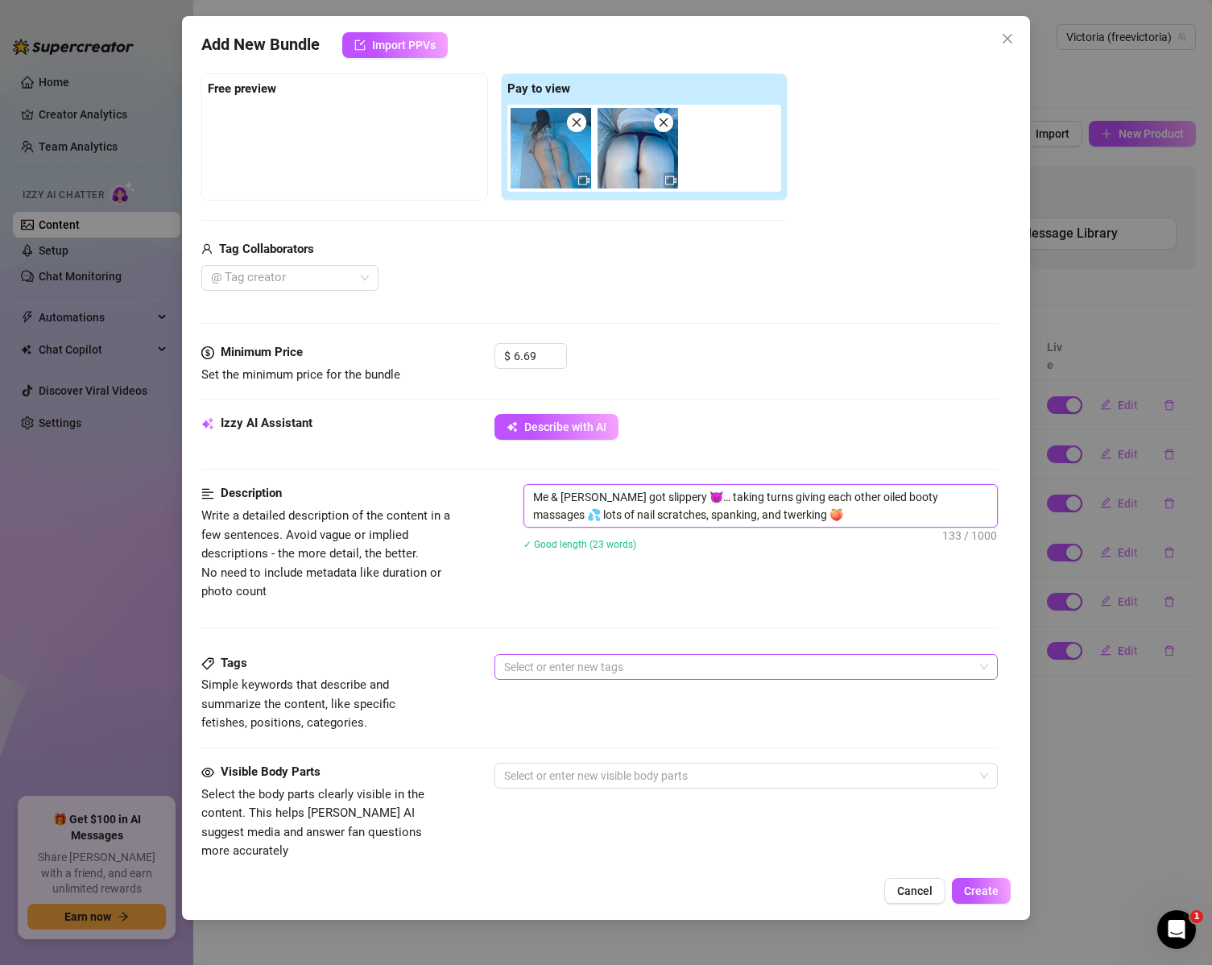
click at [651, 662] on div at bounding box center [738, 667] width 481 height 23
type textarea "Me & Taylor got slippery 😈… taking turns giving each other oiled booty massages…"
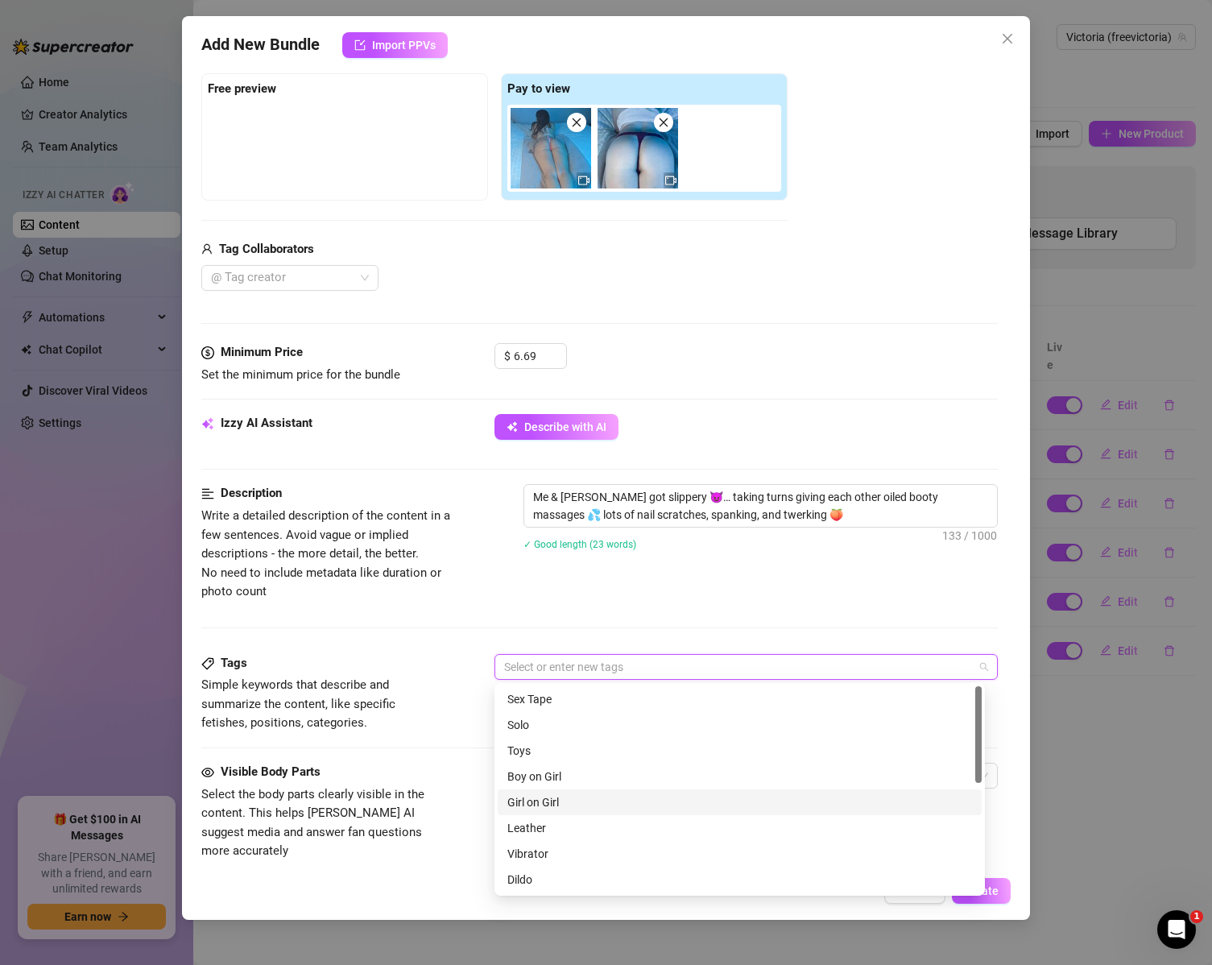
click at [572, 804] on div "Girl on Girl" at bounding box center [739, 802] width 465 height 18
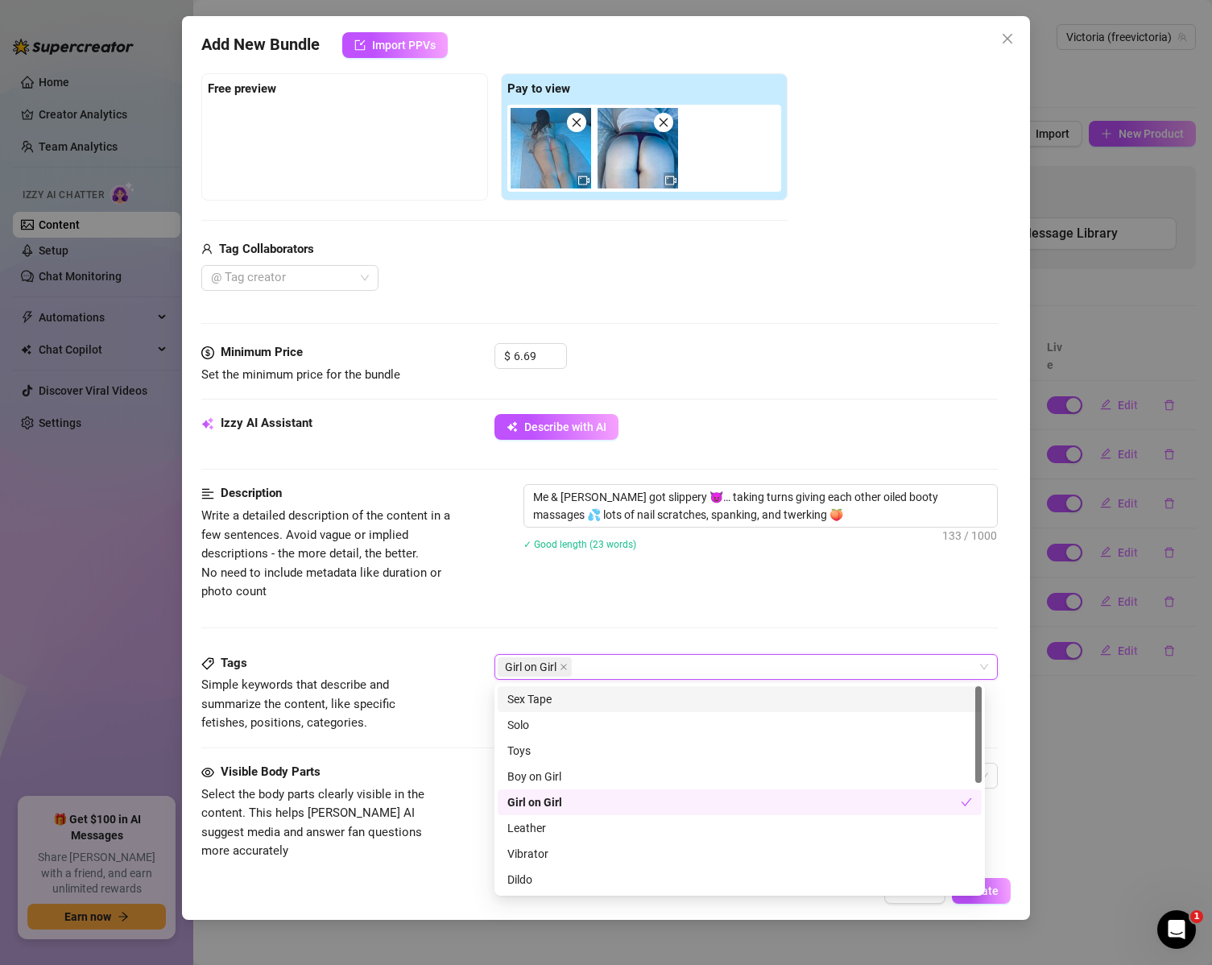
click at [624, 666] on div "Girl on Girl" at bounding box center [738, 667] width 481 height 23
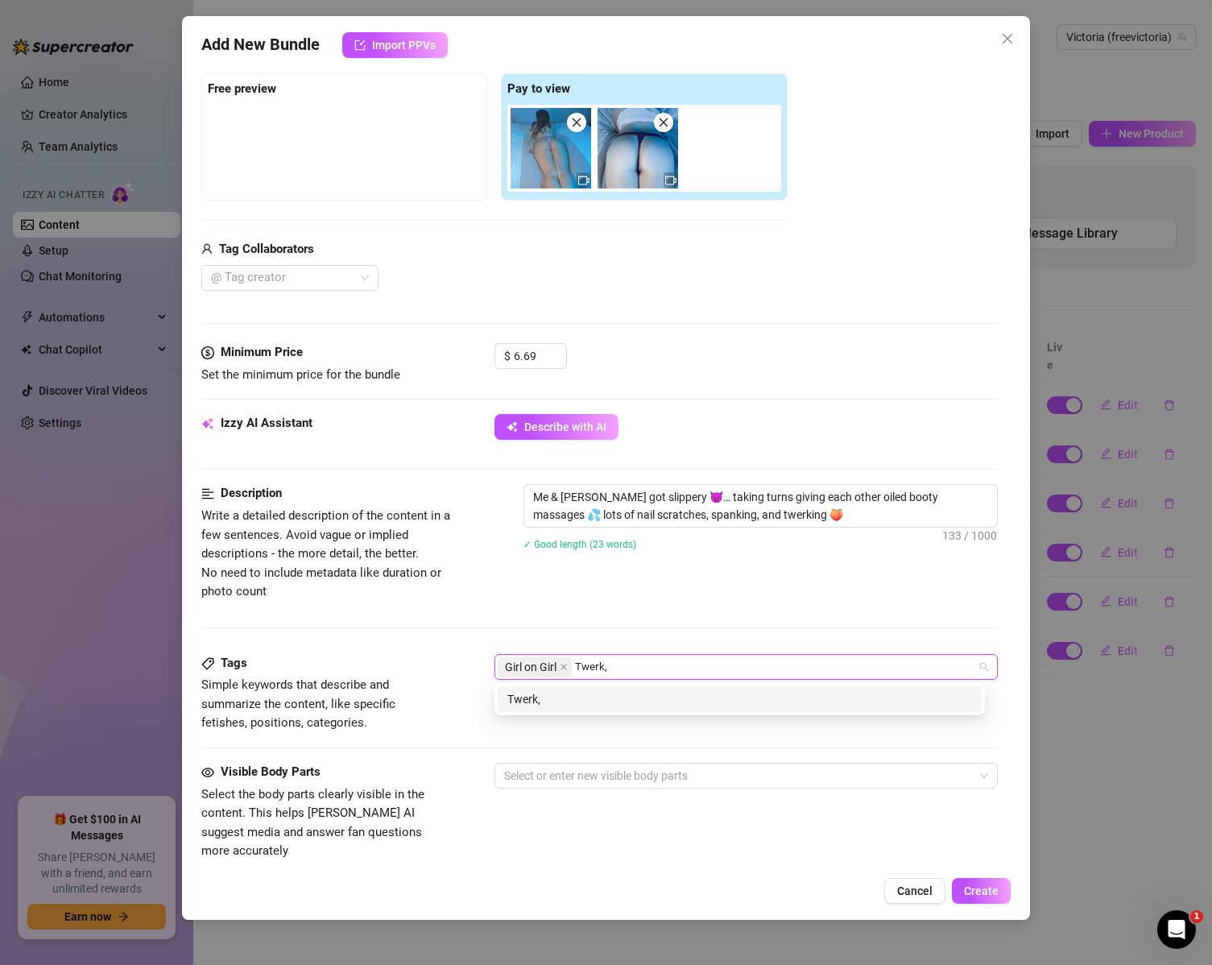
type input "Twerk"
type input "Nails"
type input "Spanking"
type input "Oil"
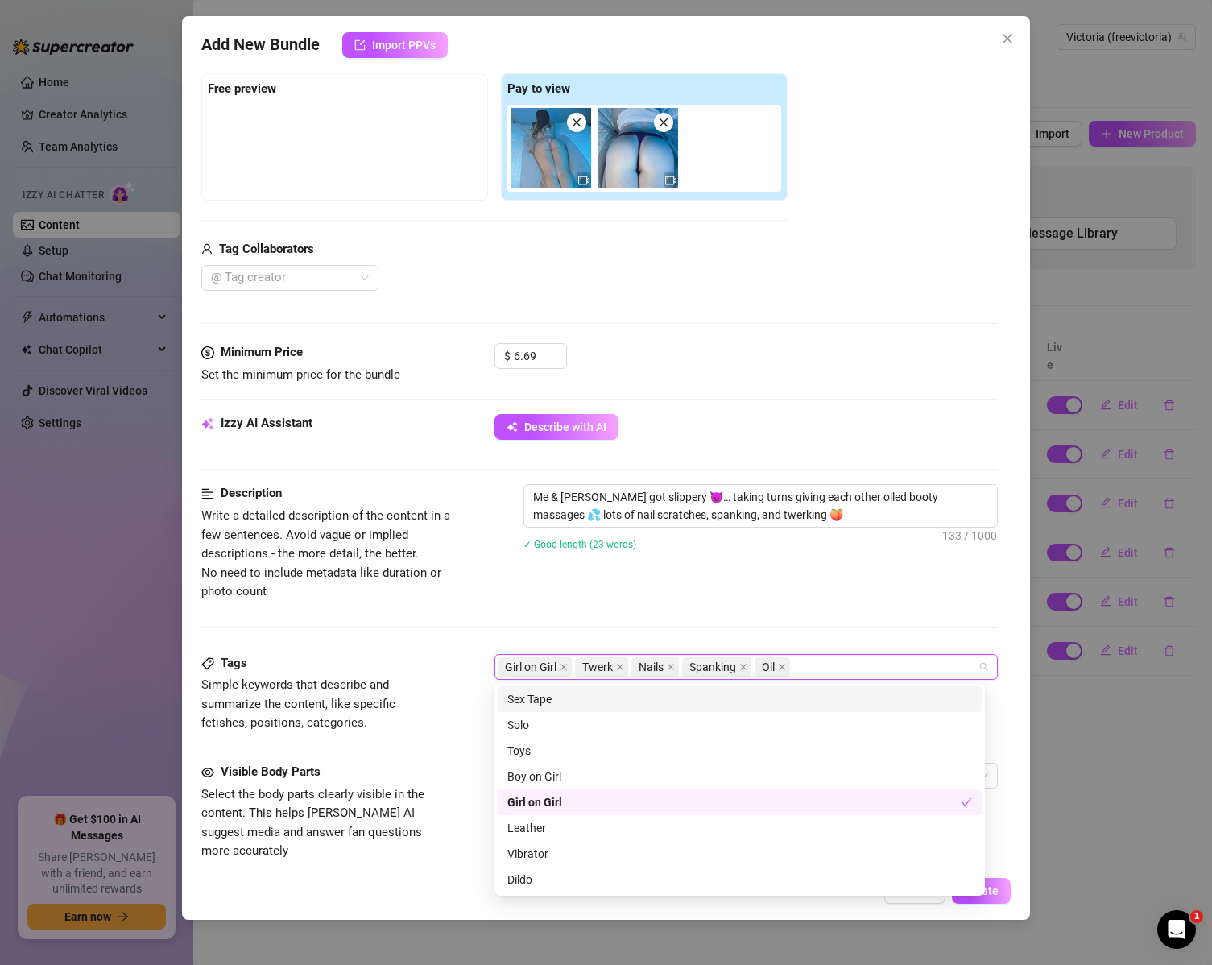
click at [540, 621] on div "Description Write a detailed description of the content in a few sentences. Avo…" at bounding box center [599, 568] width 797 height 169
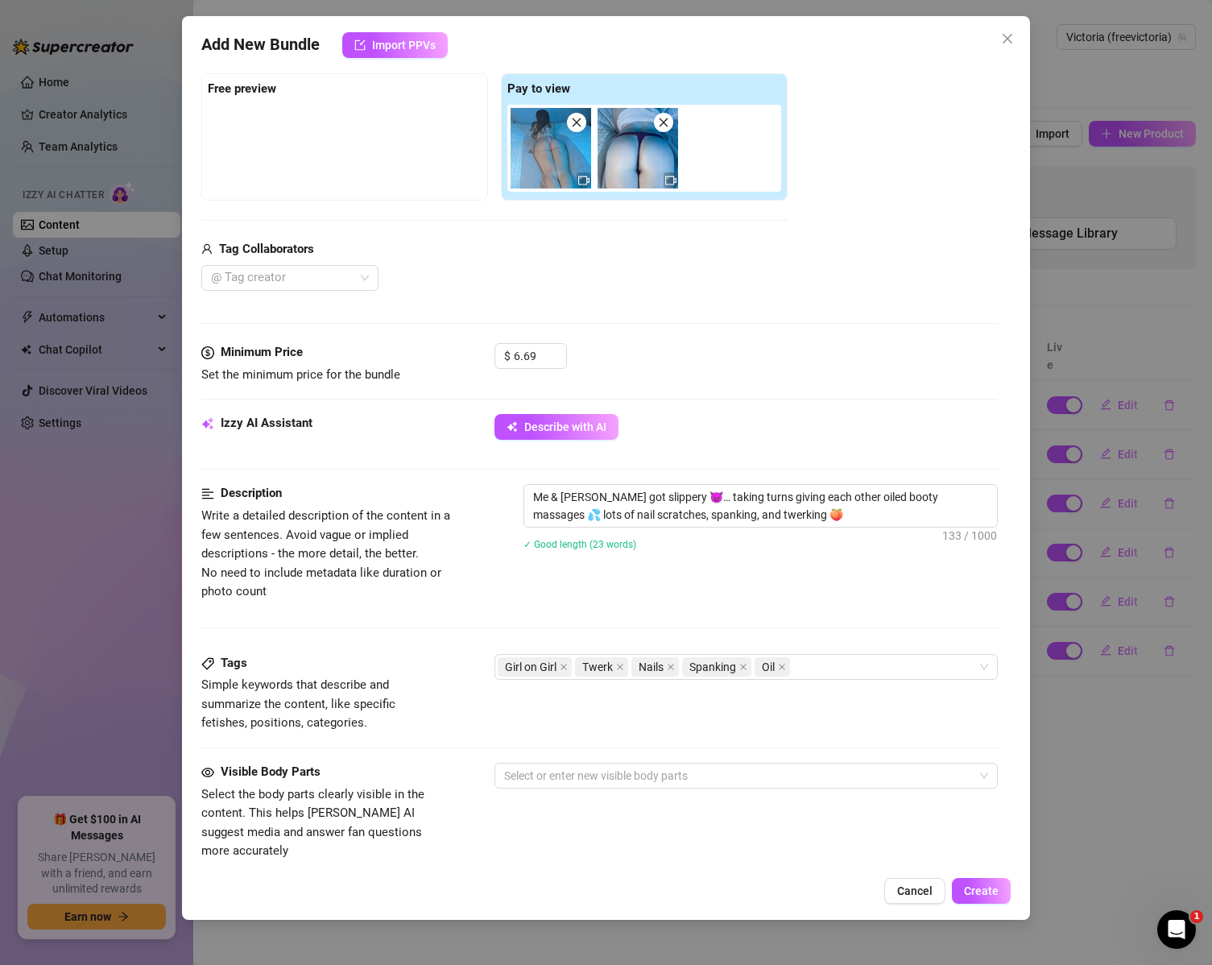
scroll to position [322, 0]
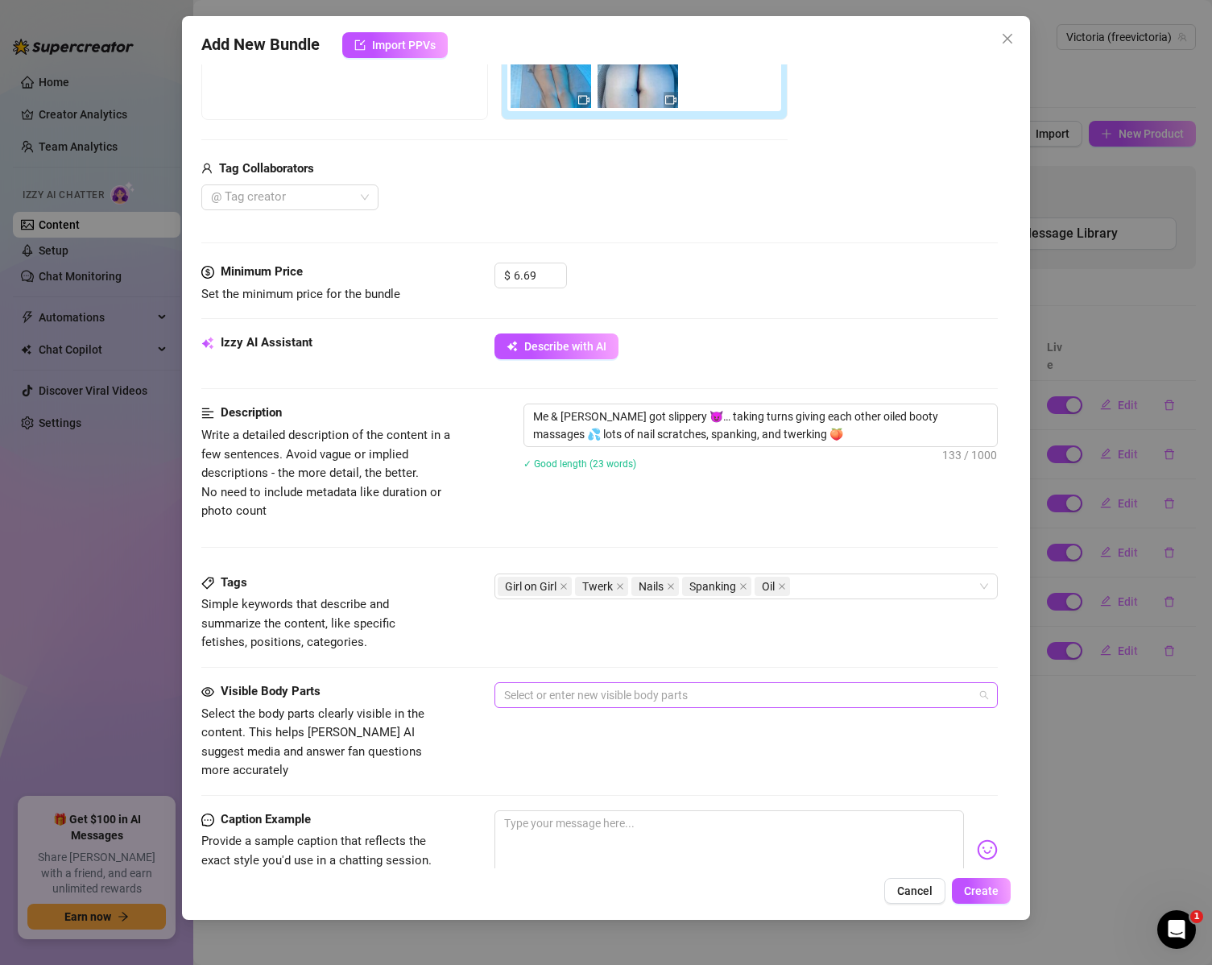
click at [579, 696] on div at bounding box center [738, 695] width 481 height 23
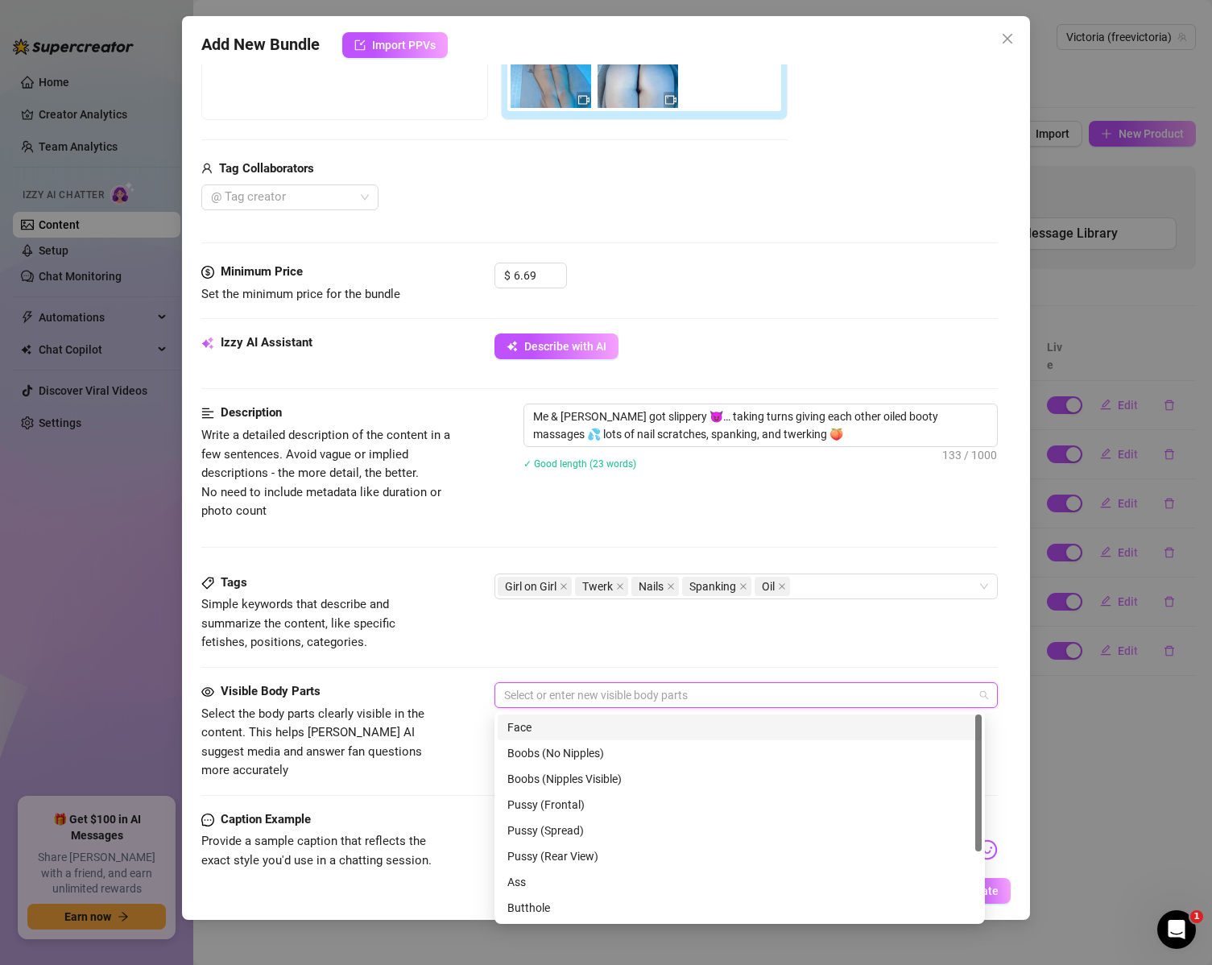
click at [567, 730] on div "Face" at bounding box center [739, 728] width 465 height 18
click at [573, 749] on div "Boobs (No Nipples)" at bounding box center [739, 753] width 465 height 18
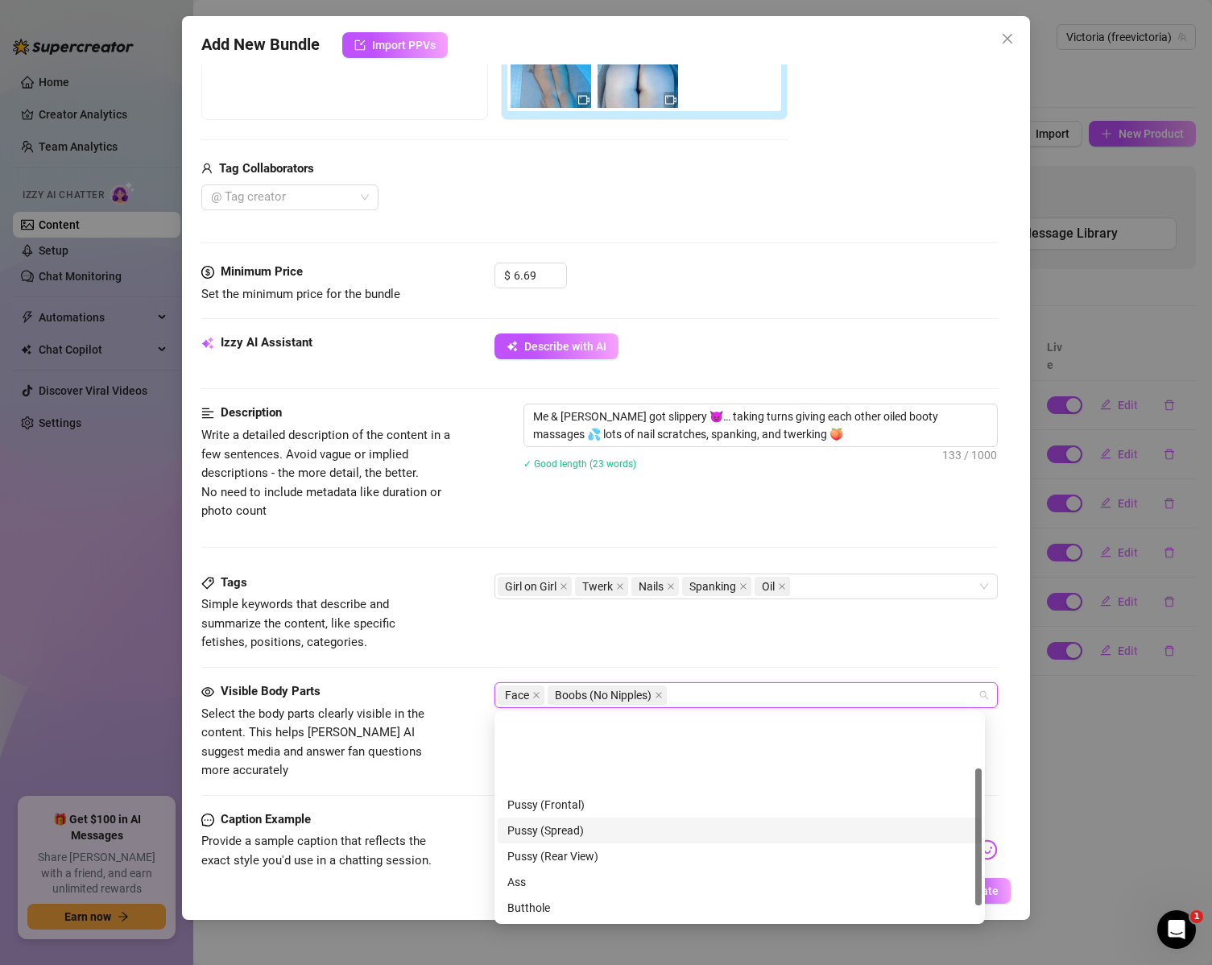
scroll to position [103, 0]
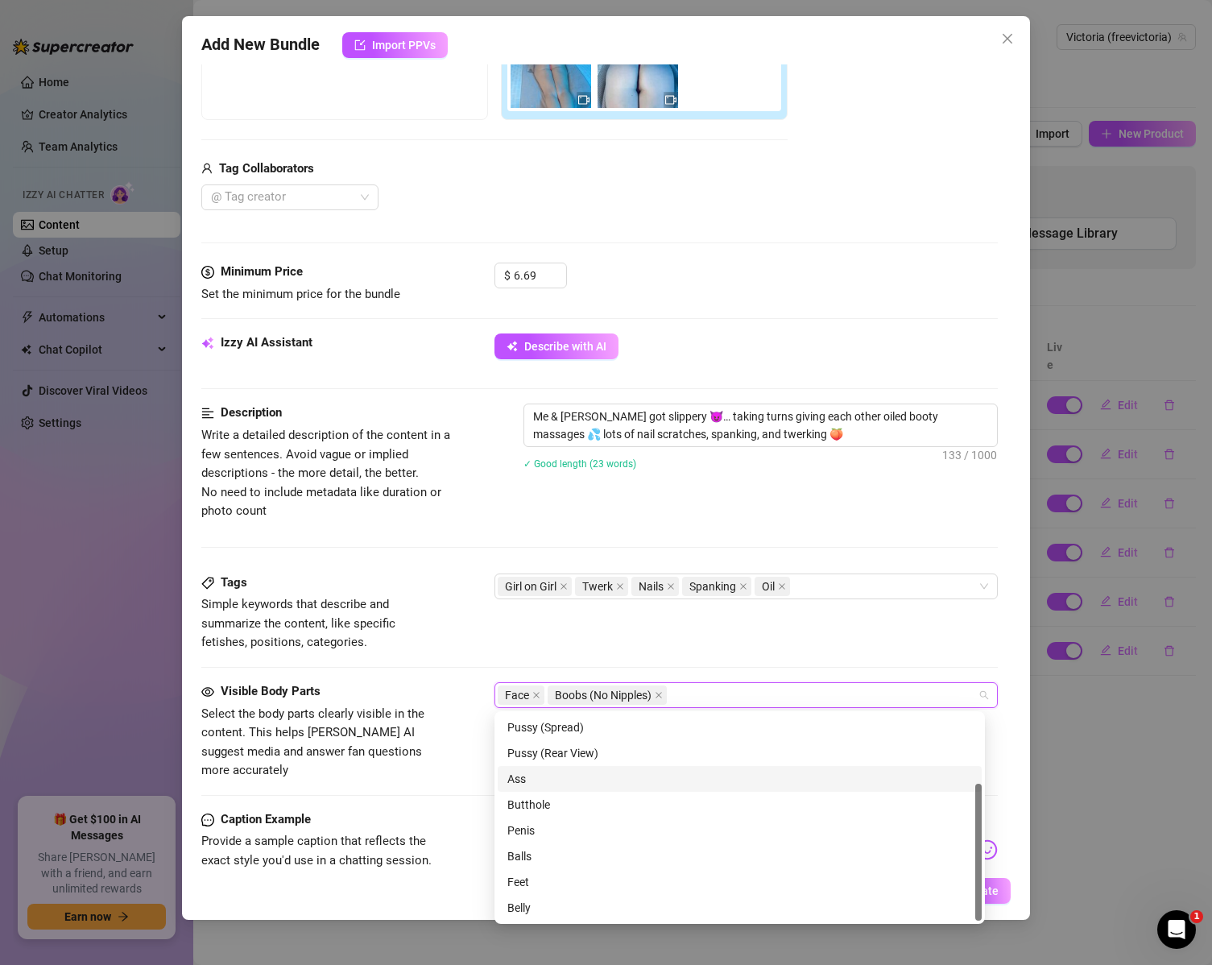
click at [544, 776] on div "Ass" at bounding box center [739, 779] width 465 height 18
click at [525, 880] on div "Feet" at bounding box center [739, 882] width 465 height 18
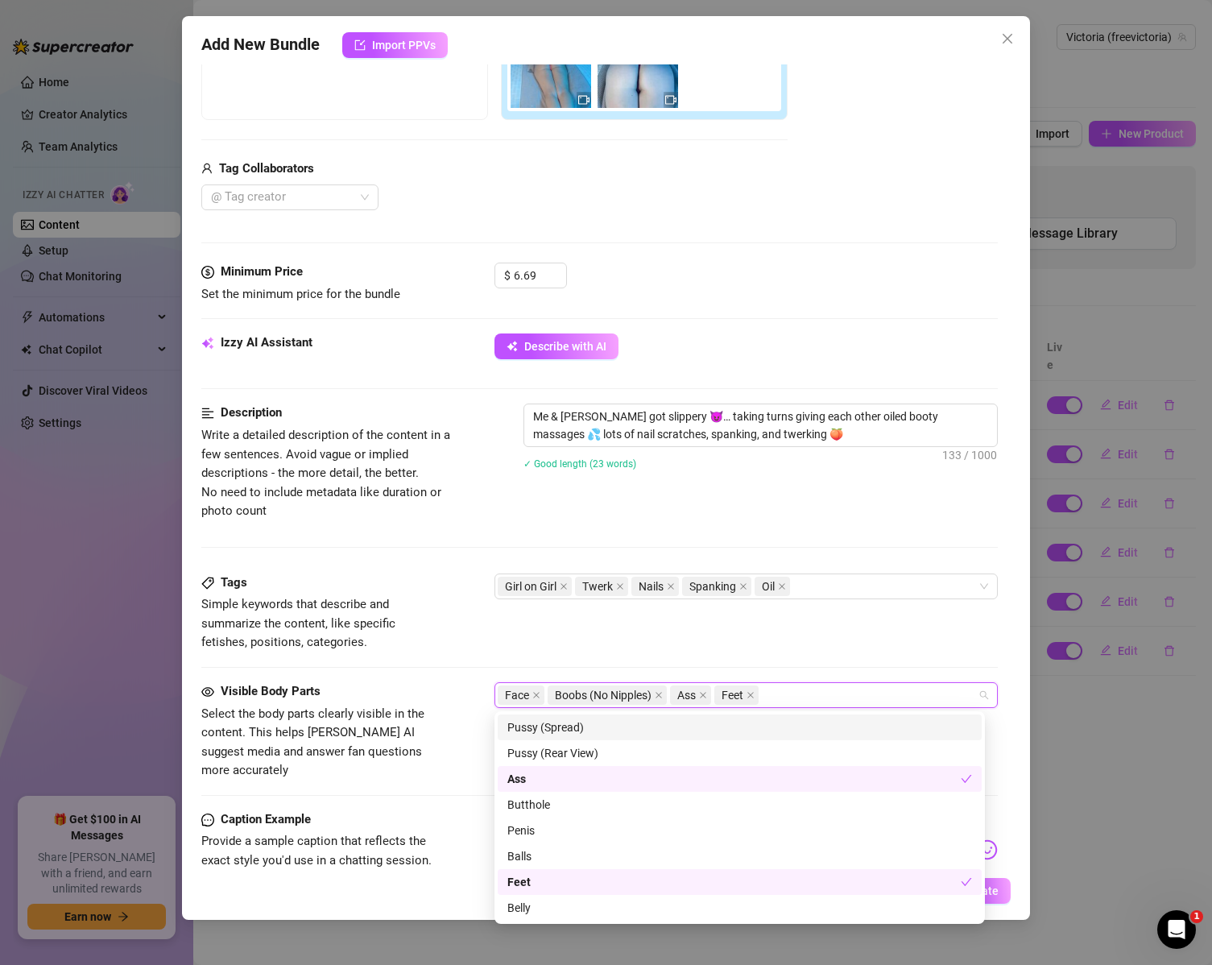
click at [572, 640] on div "Tags Simple keywords that describe and summarize the content, like specific fet…" at bounding box center [599, 613] width 797 height 79
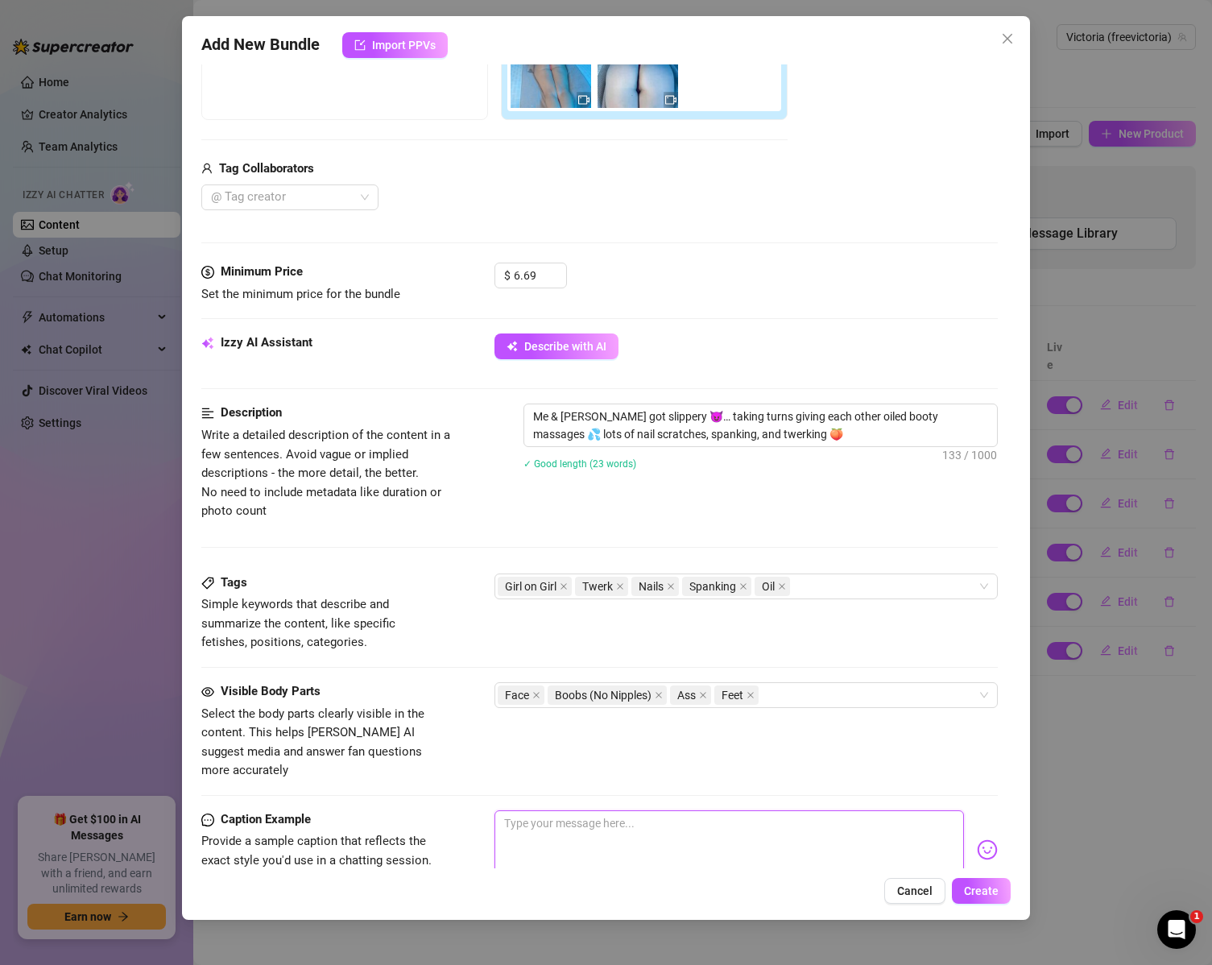
click at [525, 849] on textarea at bounding box center [730, 842] width 470 height 64
click at [677, 816] on textarea at bounding box center [730, 842] width 470 height 64
paste textarea "Mmm me & Taylor got so slippery together 😈 We took turns giving each other thes…"
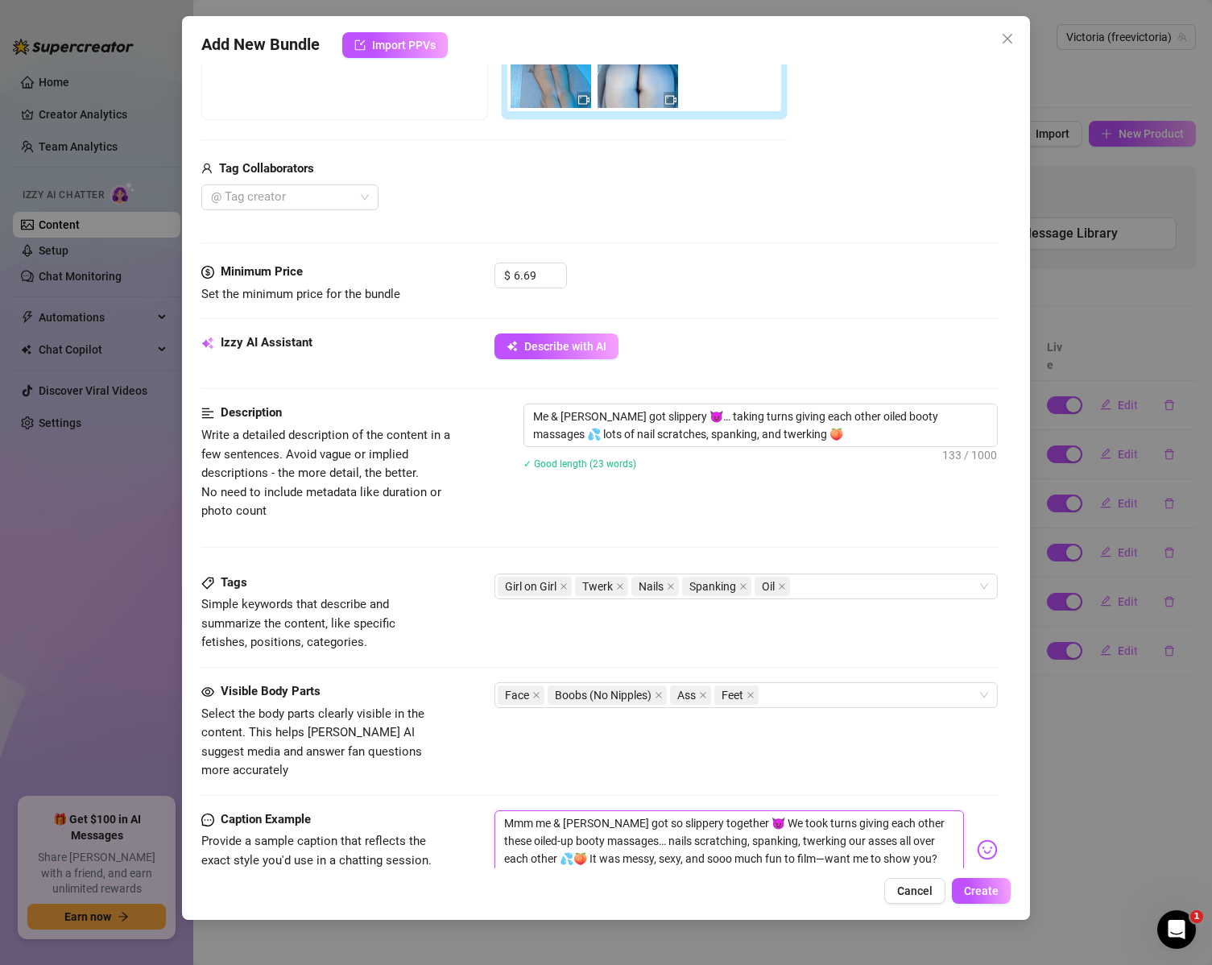
click at [799, 834] on textarea "Mmm me & Taylor got so slippery together 😈 We took turns giving each other thes…" at bounding box center [730, 842] width 470 height 64
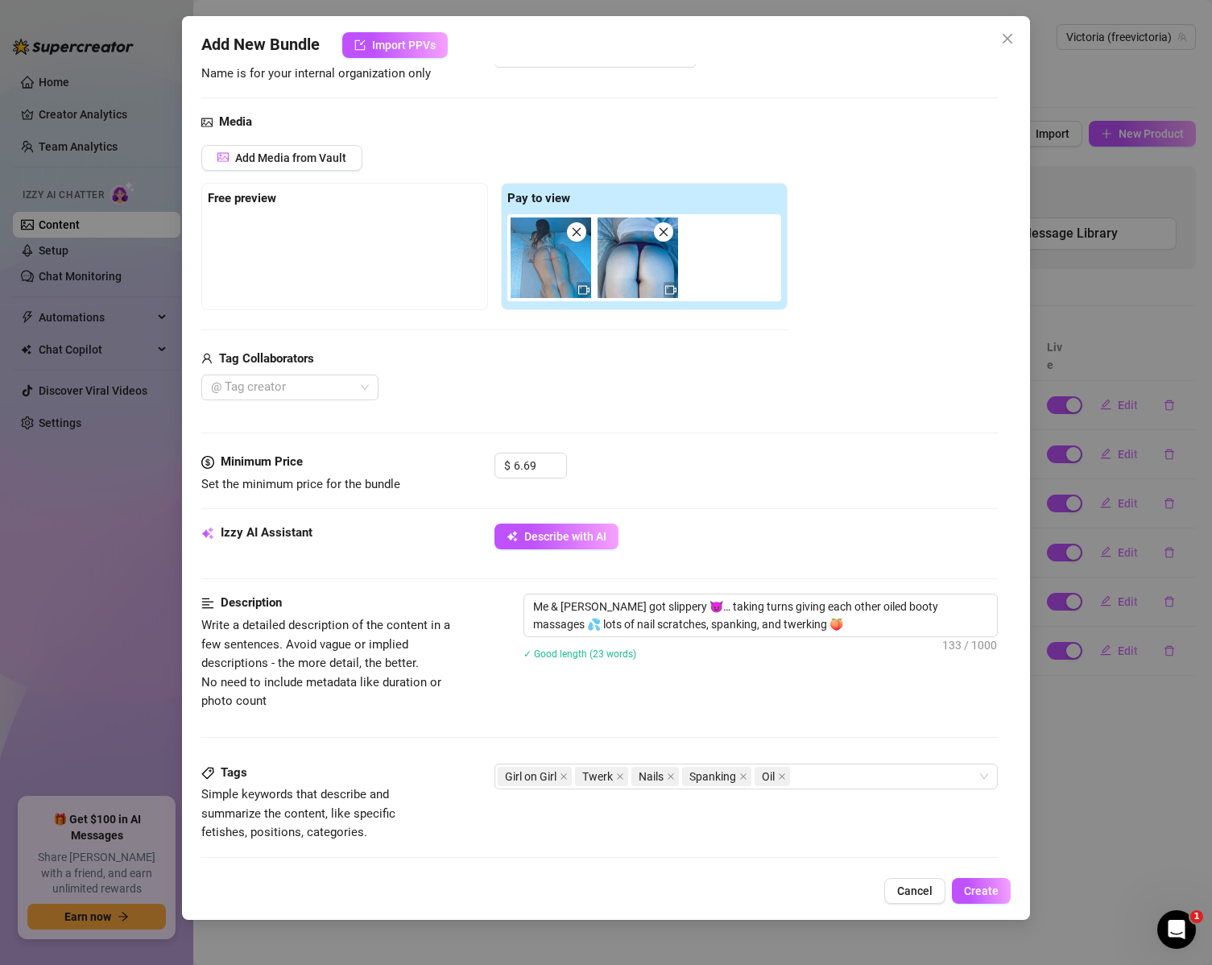
scroll to position [161, 0]
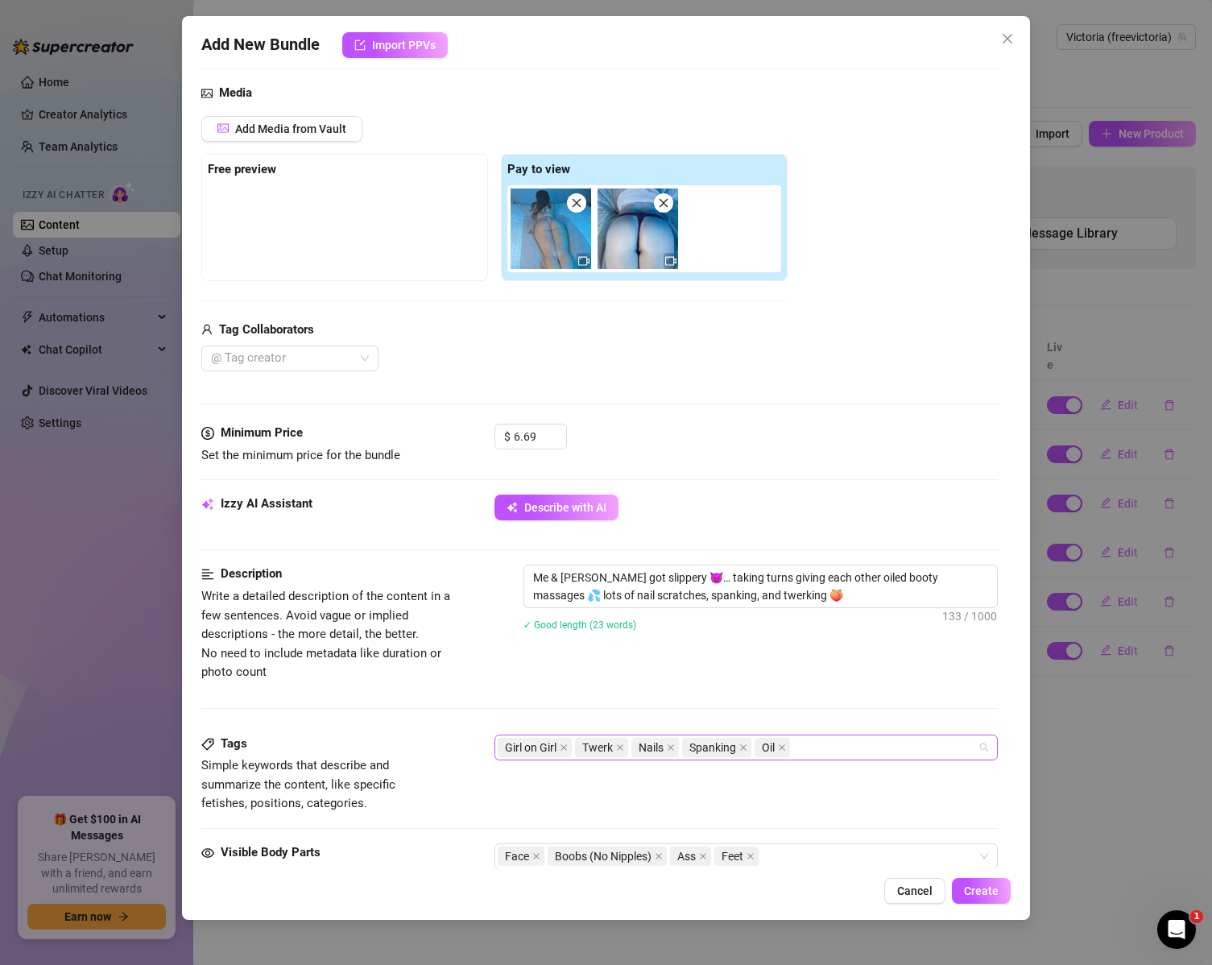
click at [823, 746] on div "Girl on Girl Twerk Nails Spanking Oil" at bounding box center [738, 747] width 481 height 23
type textarea "Mmm me & Taylor got so slippery together 😈 We took turns giving each other thes…"
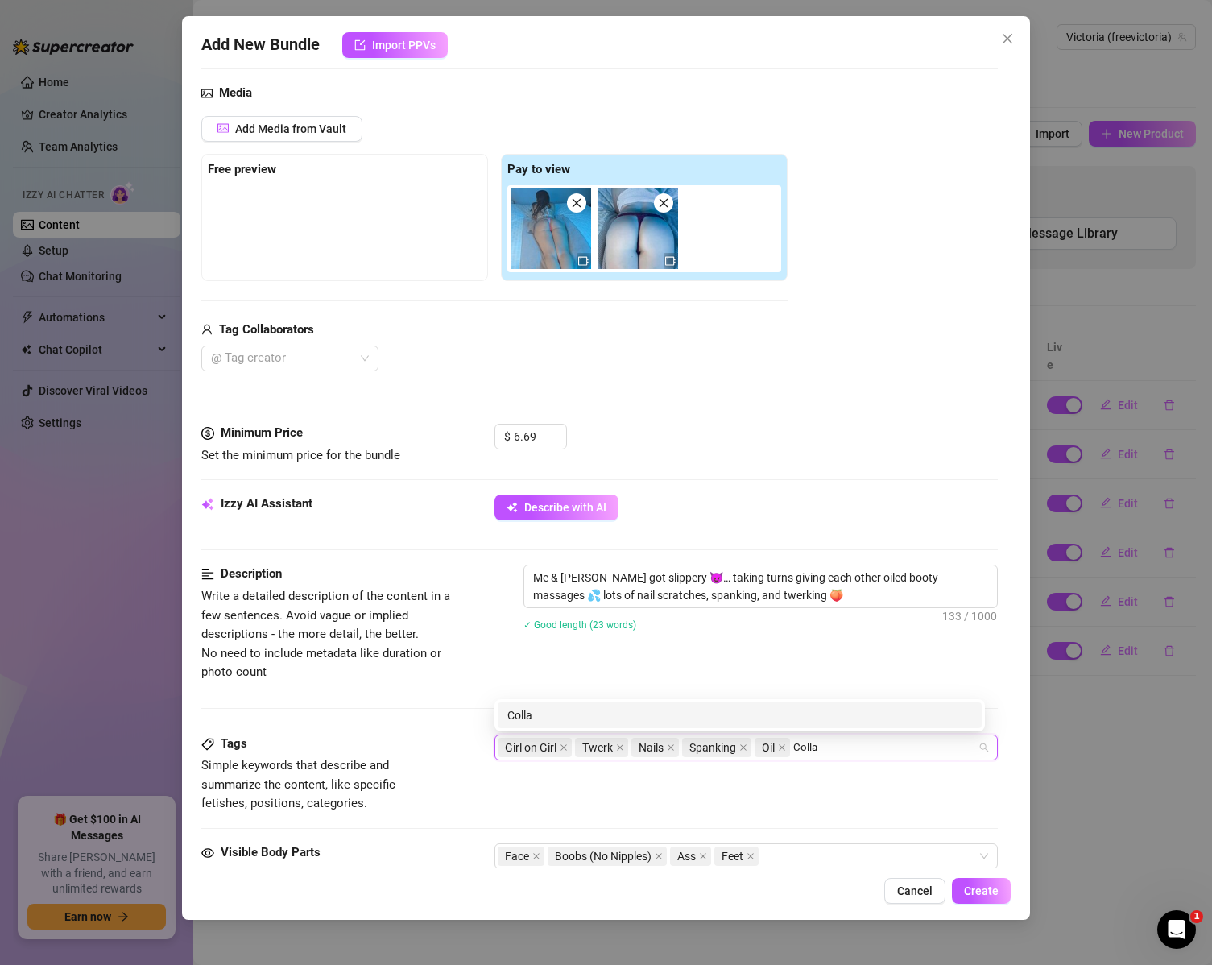
type input "Collab"
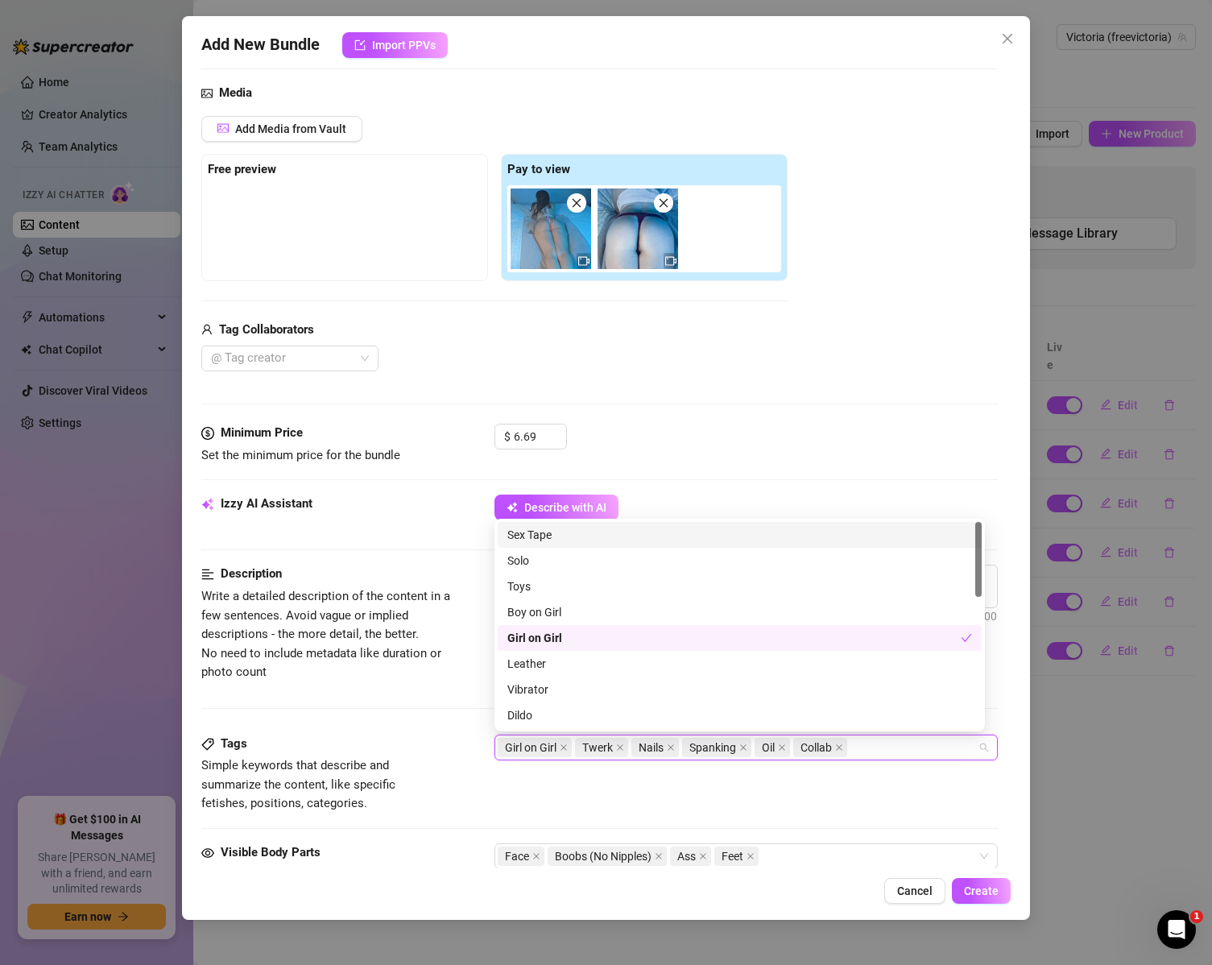
click at [754, 805] on div "Tags Simple keywords that describe and summarize the content, like specific fet…" at bounding box center [599, 774] width 797 height 79
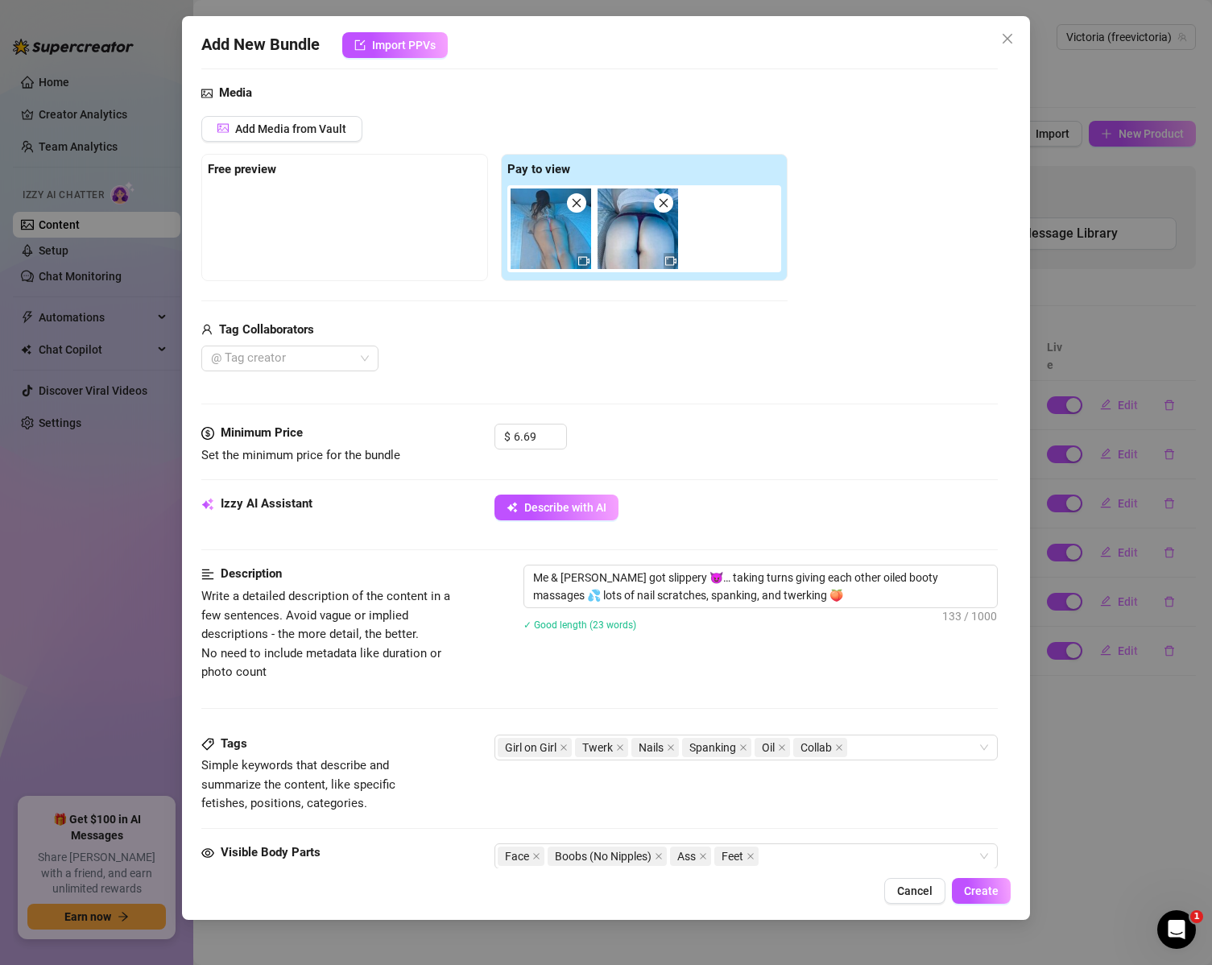
scroll to position [0, 0]
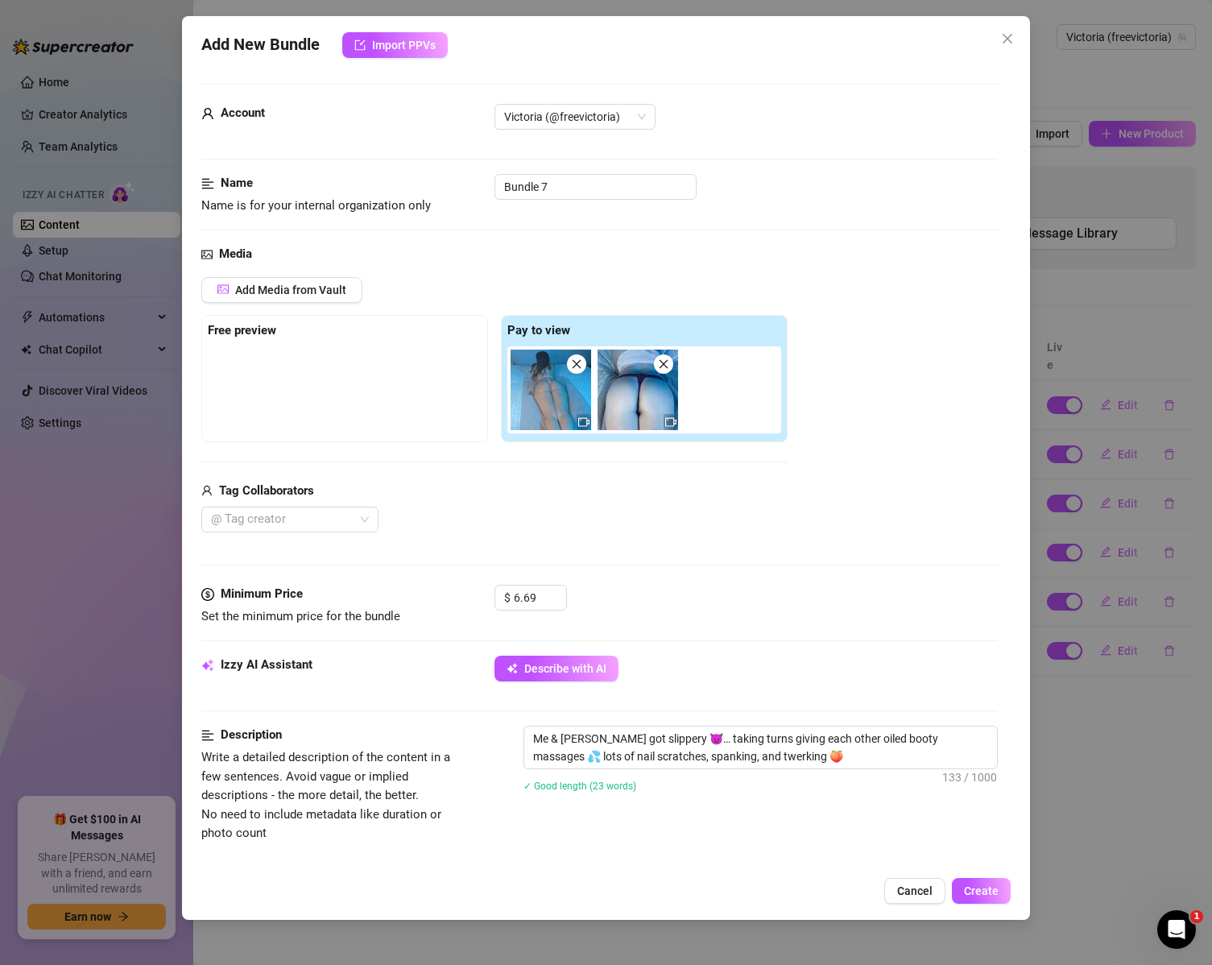
click at [329, 533] on div "Media Add Media from Vault Free preview Pay to view Tag Collaborators @ Tag cre…" at bounding box center [599, 415] width 797 height 340
drag, startPoint x: 342, startPoint y: 520, endPoint x: 342, endPoint y: 531, distance: 11.3
click at [342, 522] on div at bounding box center [282, 519] width 154 height 23
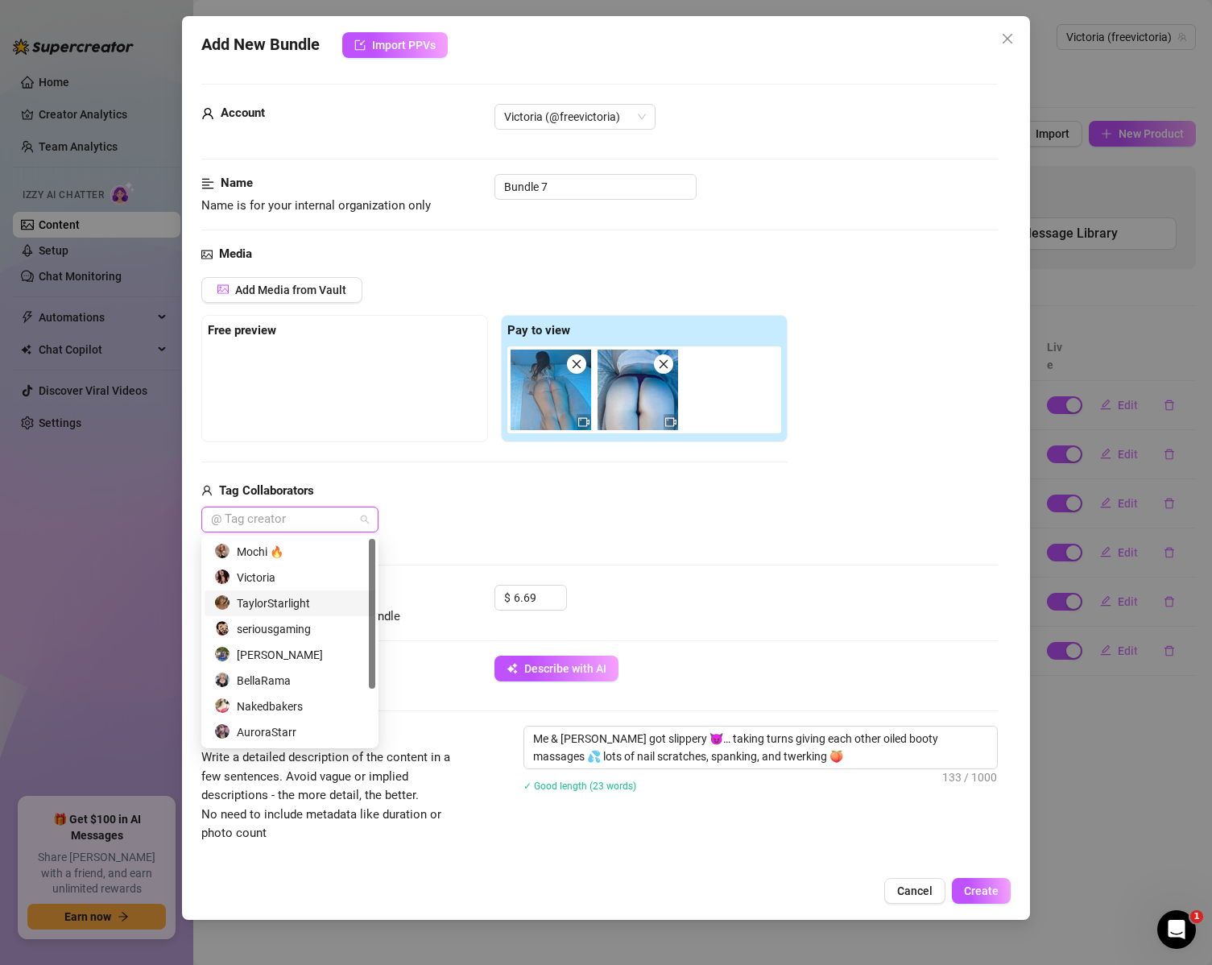
click at [320, 603] on div "TaylorStarlight" at bounding box center [289, 603] width 151 height 18
click at [777, 572] on div "Media Add Media from Vault Free preview Pay to view Tag Collaborators TaylorSta…" at bounding box center [599, 415] width 797 height 340
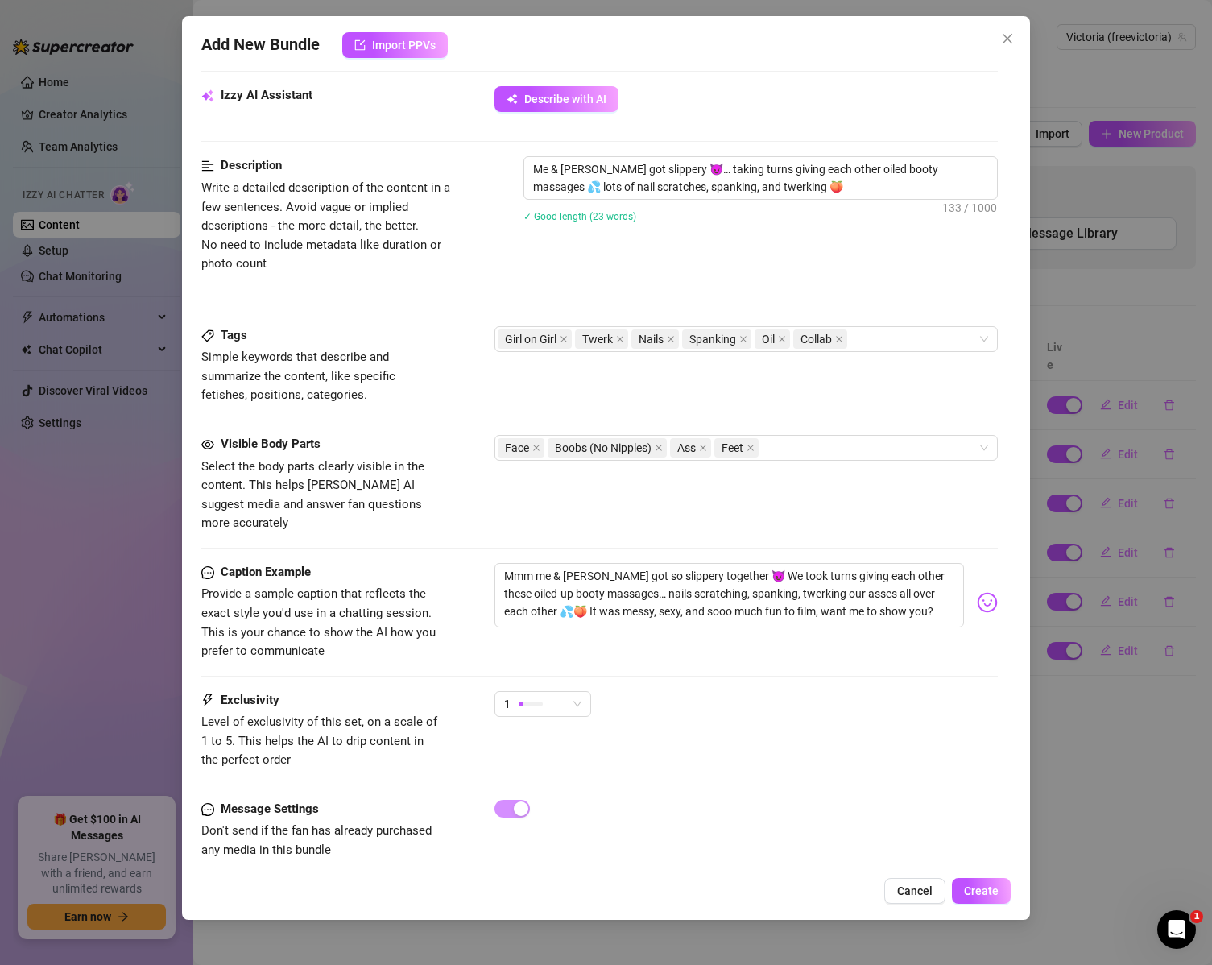
scroll to position [572, 0]
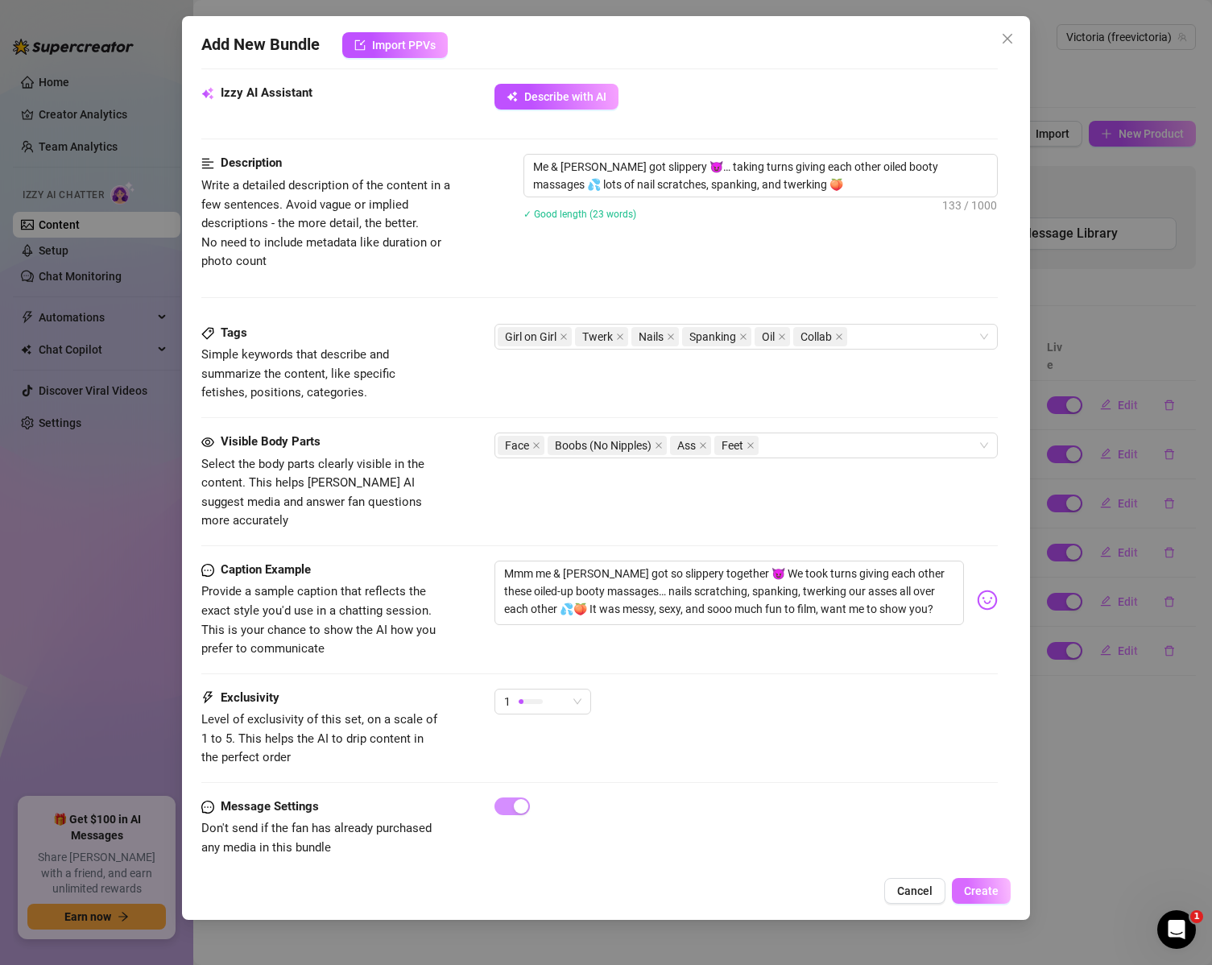
click at [992, 898] on button "Create" at bounding box center [981, 891] width 59 height 26
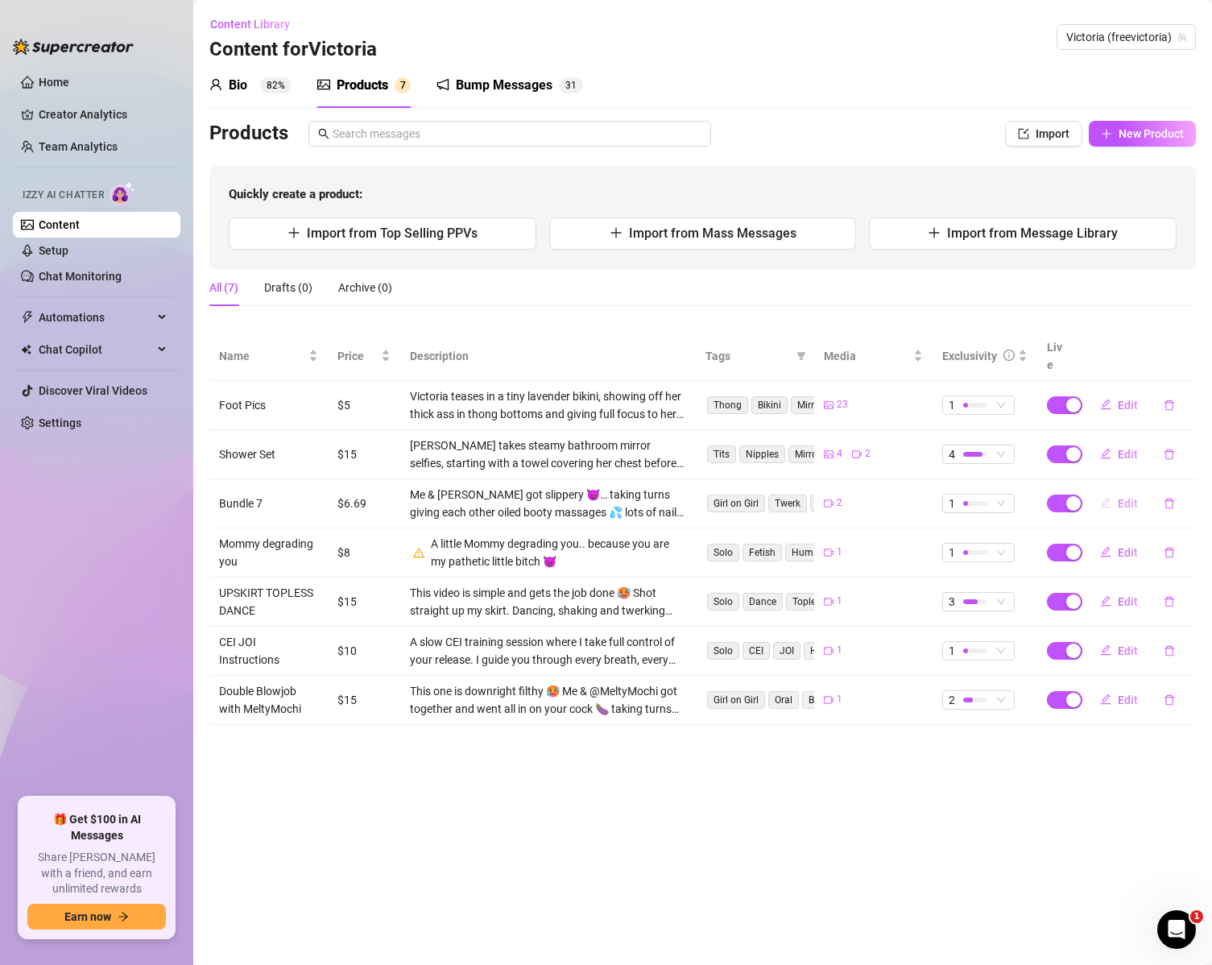
click at [1118, 497] on span "Edit" at bounding box center [1128, 503] width 20 height 13
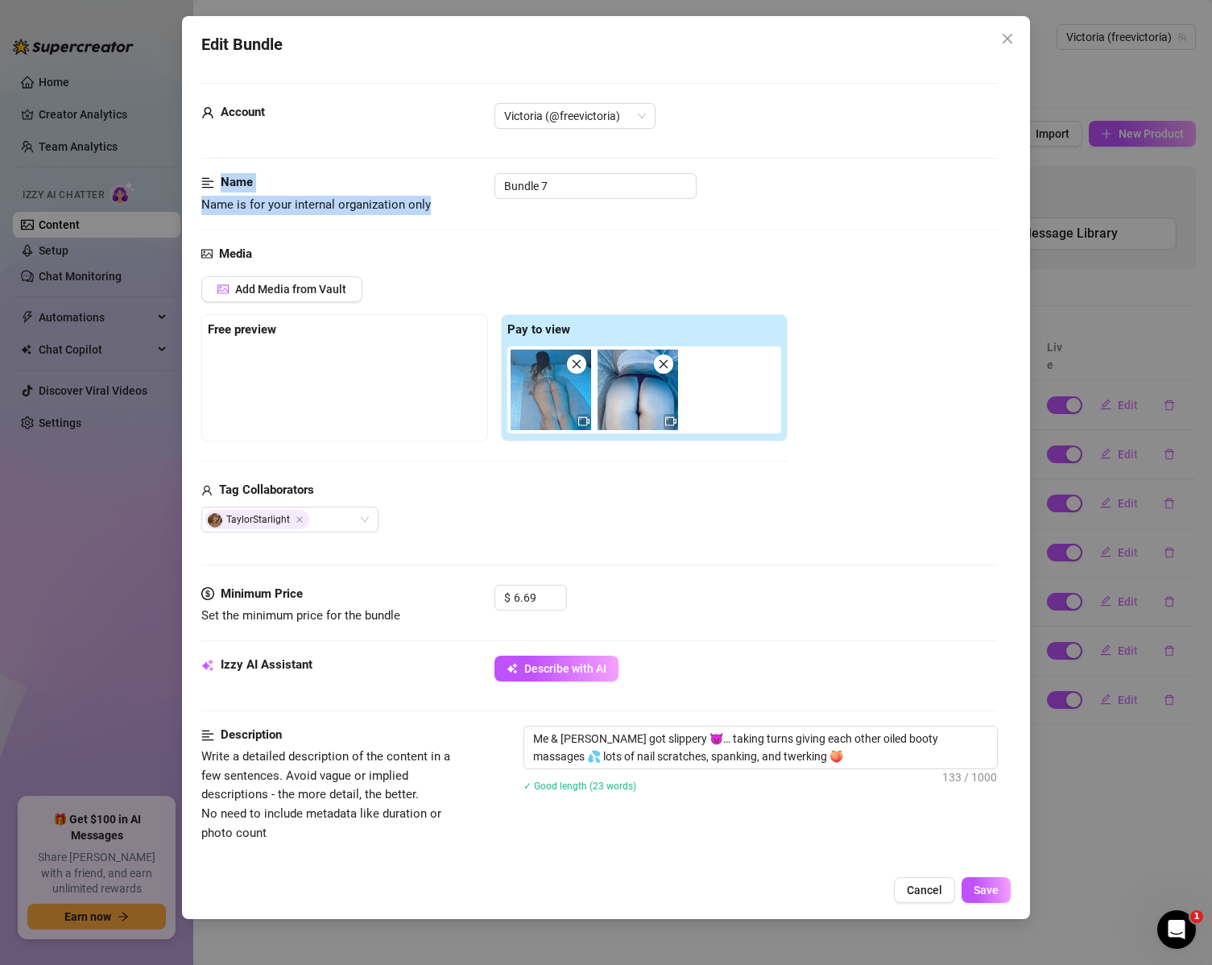
drag, startPoint x: 575, startPoint y: 204, endPoint x: 403, endPoint y: 163, distance: 177.2
click at [403, 163] on form "Account Victoria (@freevictoria) Name Name is for your internal organization on…" at bounding box center [599, 771] width 797 height 1376
click at [601, 189] on input "Bundle 7" at bounding box center [596, 186] width 202 height 26
click at [595, 190] on input "Bundle 7" at bounding box center [596, 186] width 202 height 26
drag, startPoint x: 583, startPoint y: 193, endPoint x: 346, endPoint y: 177, distance: 237.3
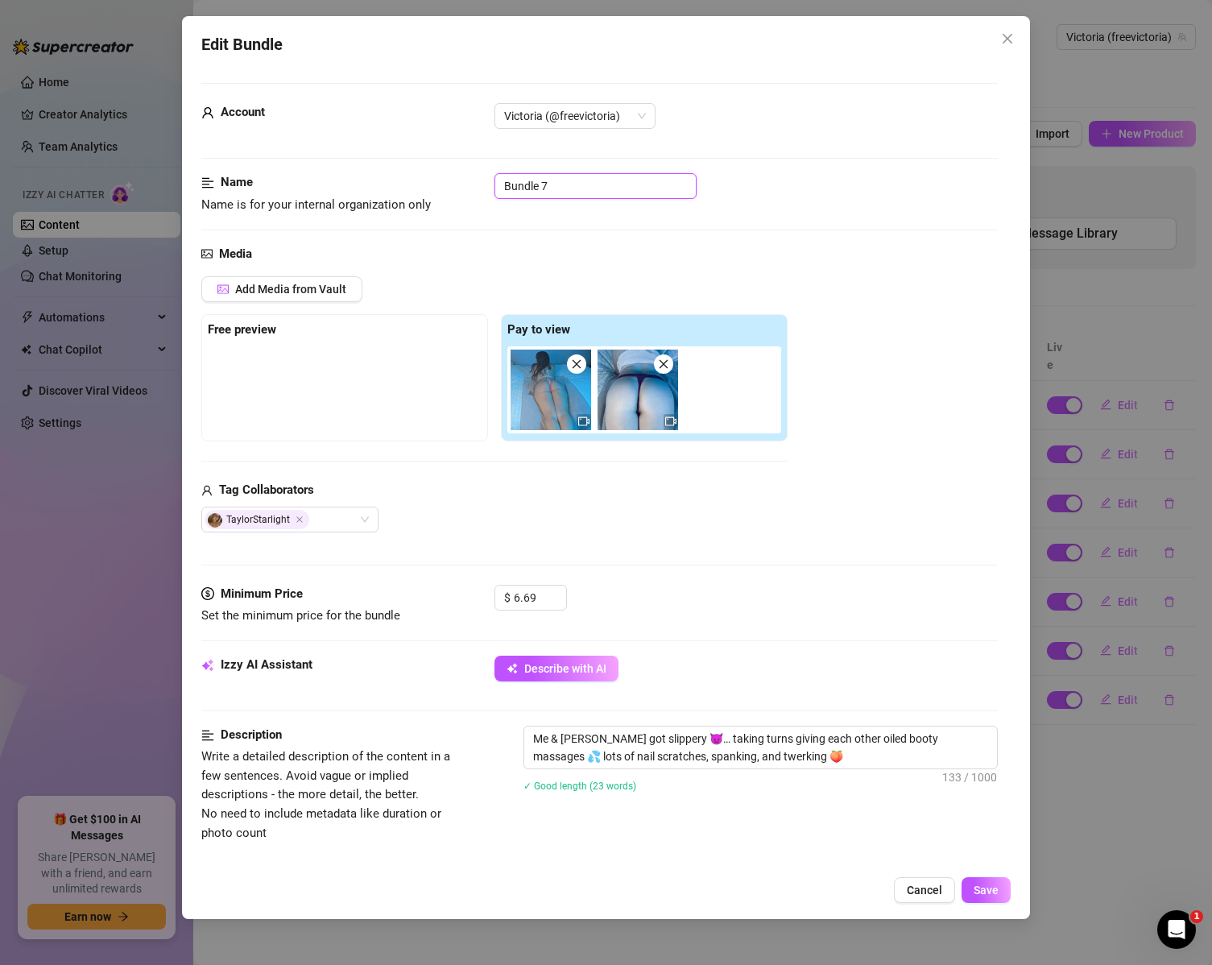
click at [346, 177] on div "Name Name is for your internal organization only Bundle 7" at bounding box center [599, 193] width 797 height 41
type input "T"
type input "Me & Taylor Booty Massage"
click at [990, 891] on span "Save" at bounding box center [986, 890] width 25 height 13
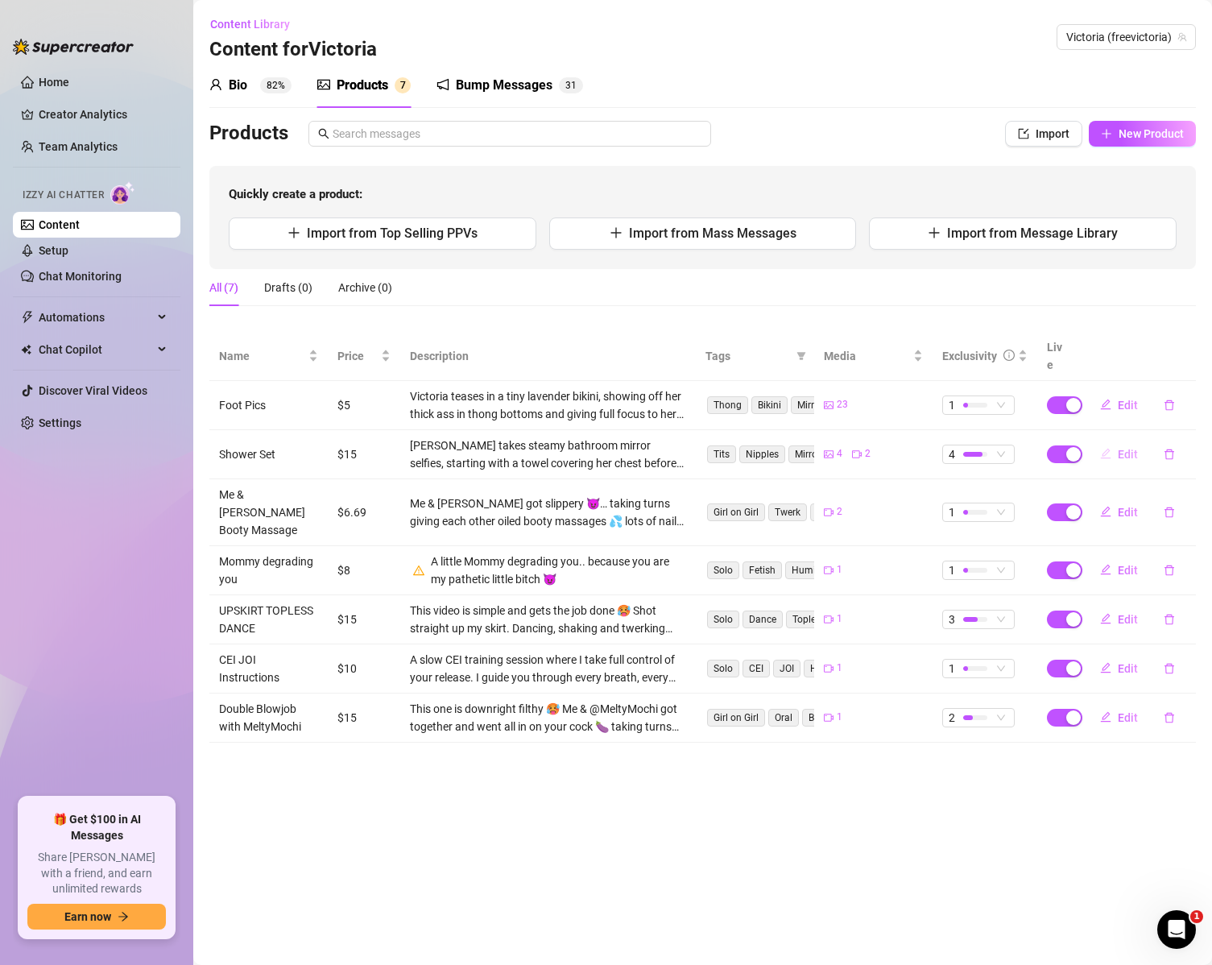
click at [1129, 448] on span "Edit" at bounding box center [1128, 454] width 20 height 13
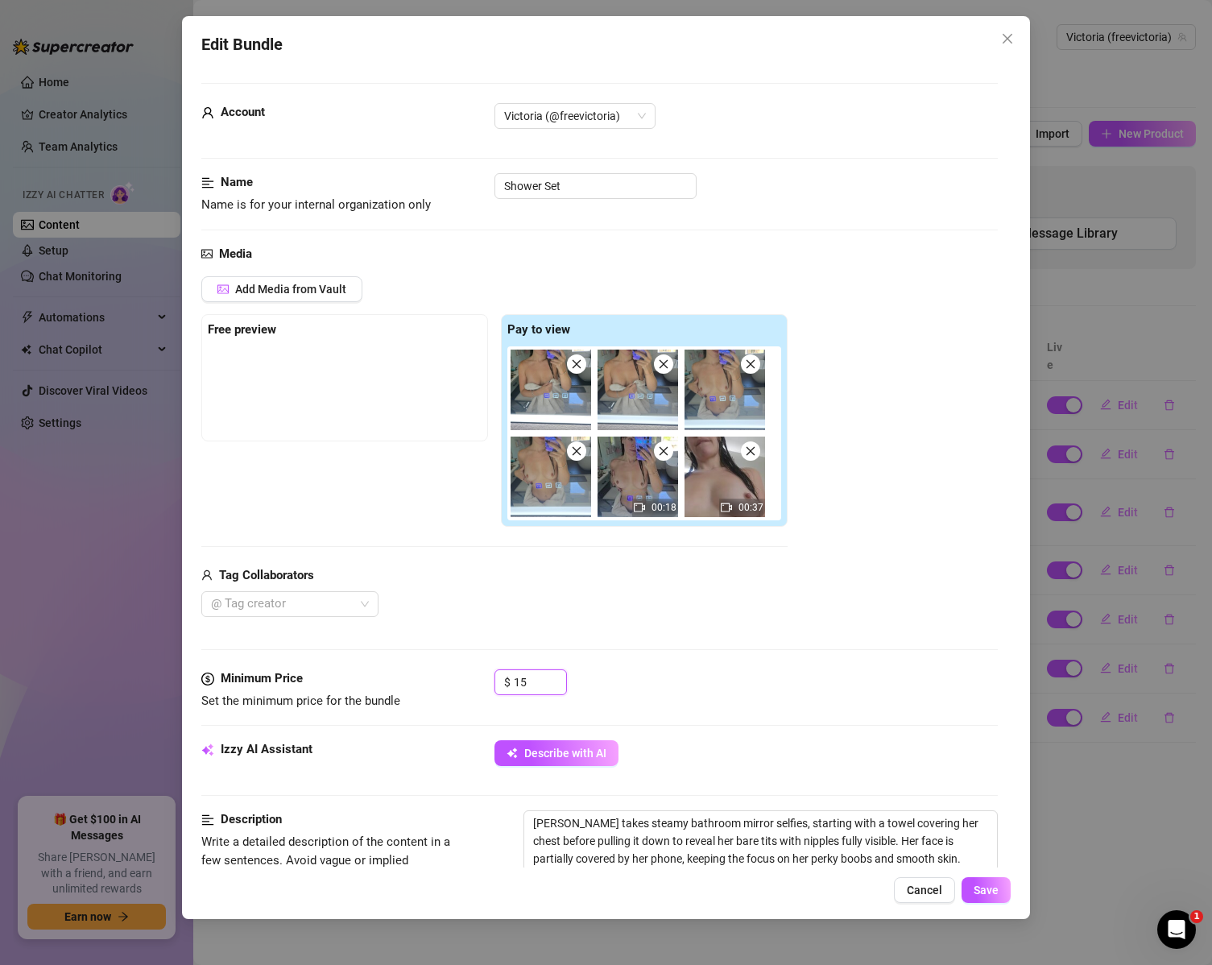
drag, startPoint x: 535, startPoint y: 681, endPoint x: 466, endPoint y: 676, distance: 69.4
click at [466, 676] on div "Minimum Price Set the minimum price for the bundle $ 15" at bounding box center [599, 689] width 797 height 41
type input "20"
click at [988, 884] on span "Save" at bounding box center [986, 890] width 25 height 13
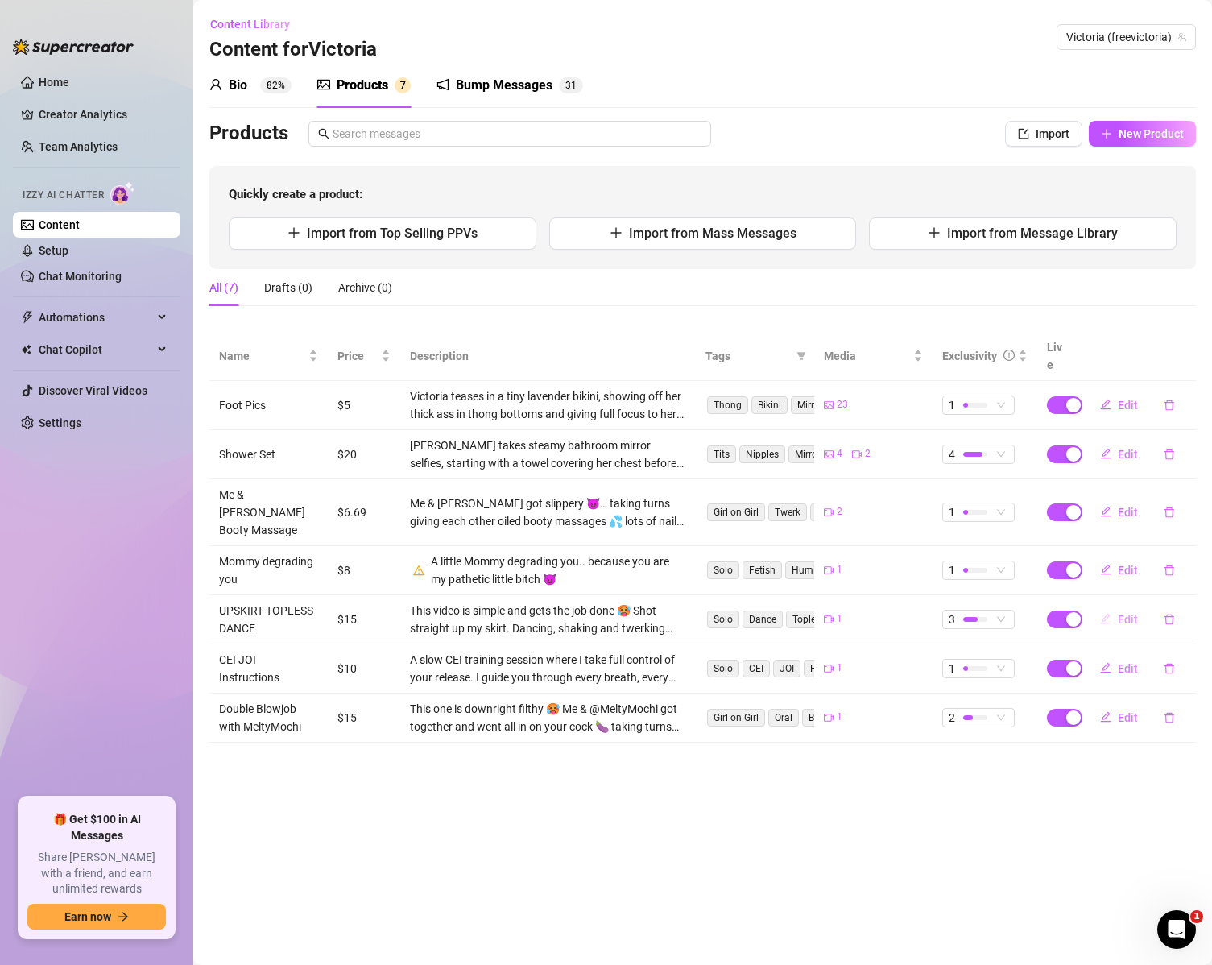
click at [1136, 607] on button "Edit" at bounding box center [1119, 620] width 64 height 26
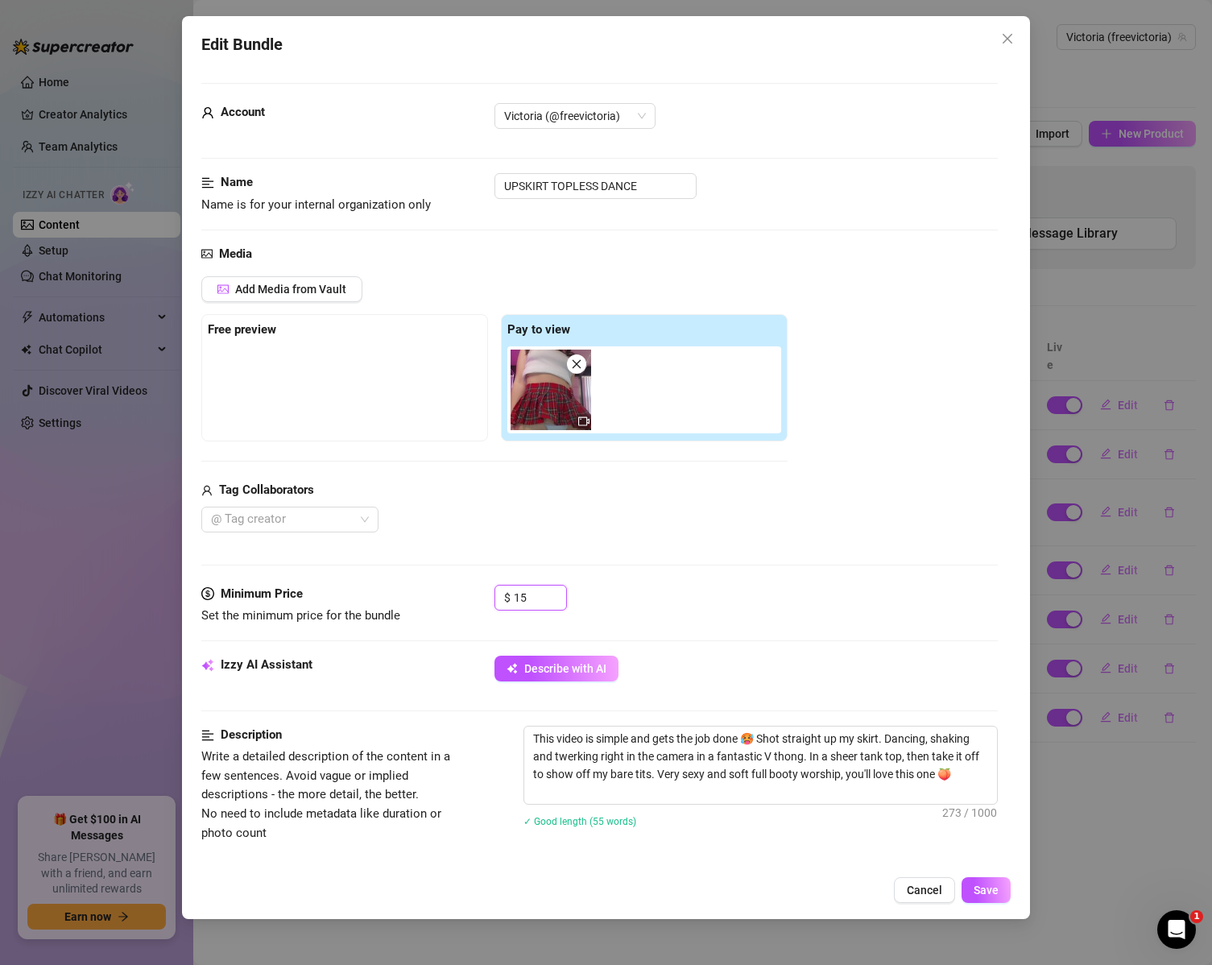
drag, startPoint x: 541, startPoint y: 602, endPoint x: 304, endPoint y: 553, distance: 242.6
click at [304, 553] on form "Account Victoria (@freevictoria) Name Name is for your internal organization on…" at bounding box center [599, 773] width 797 height 1381
type input "20"
click at [988, 893] on span "Save" at bounding box center [986, 890] width 25 height 13
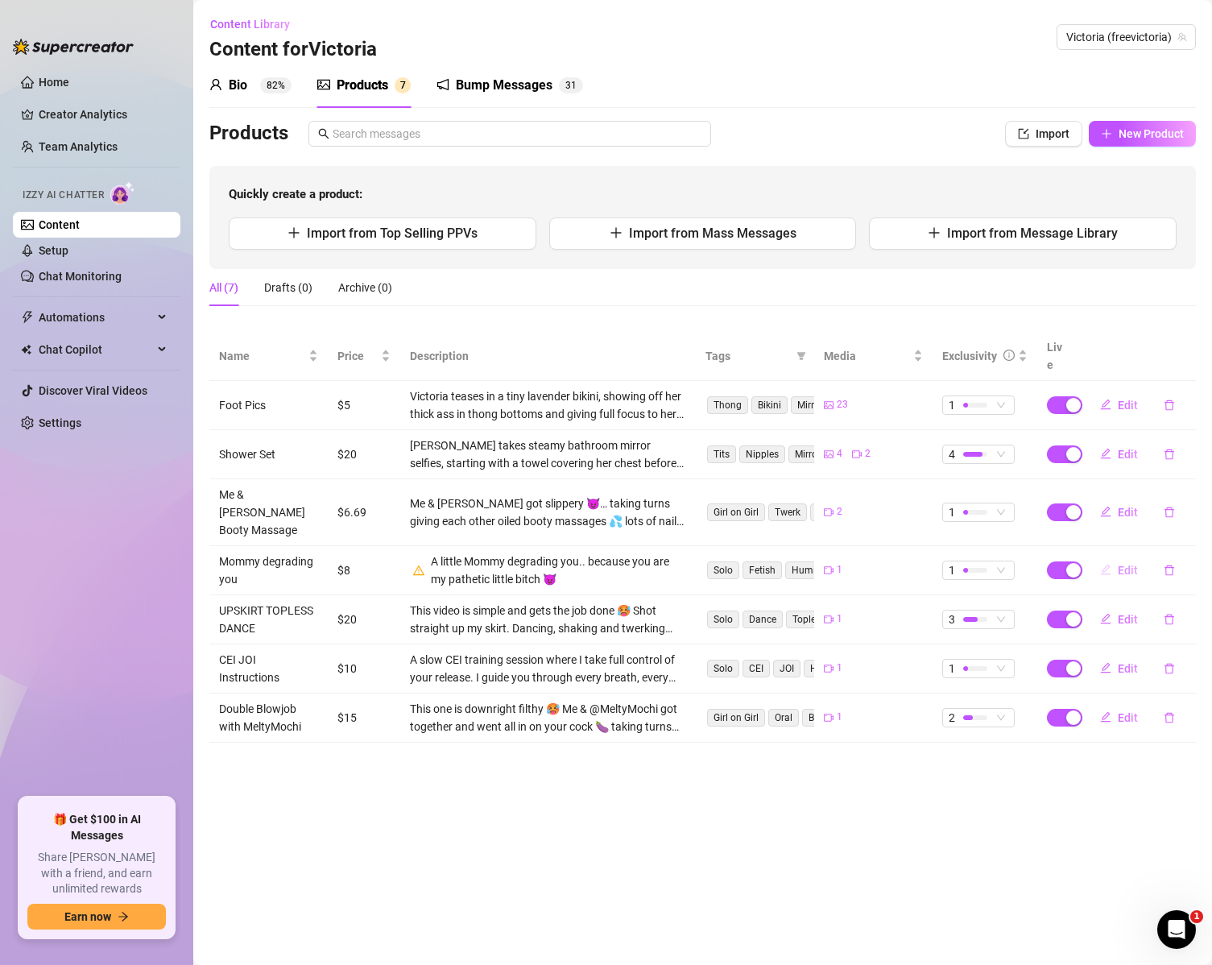
click at [1121, 564] on span "Edit" at bounding box center [1128, 570] width 20 height 13
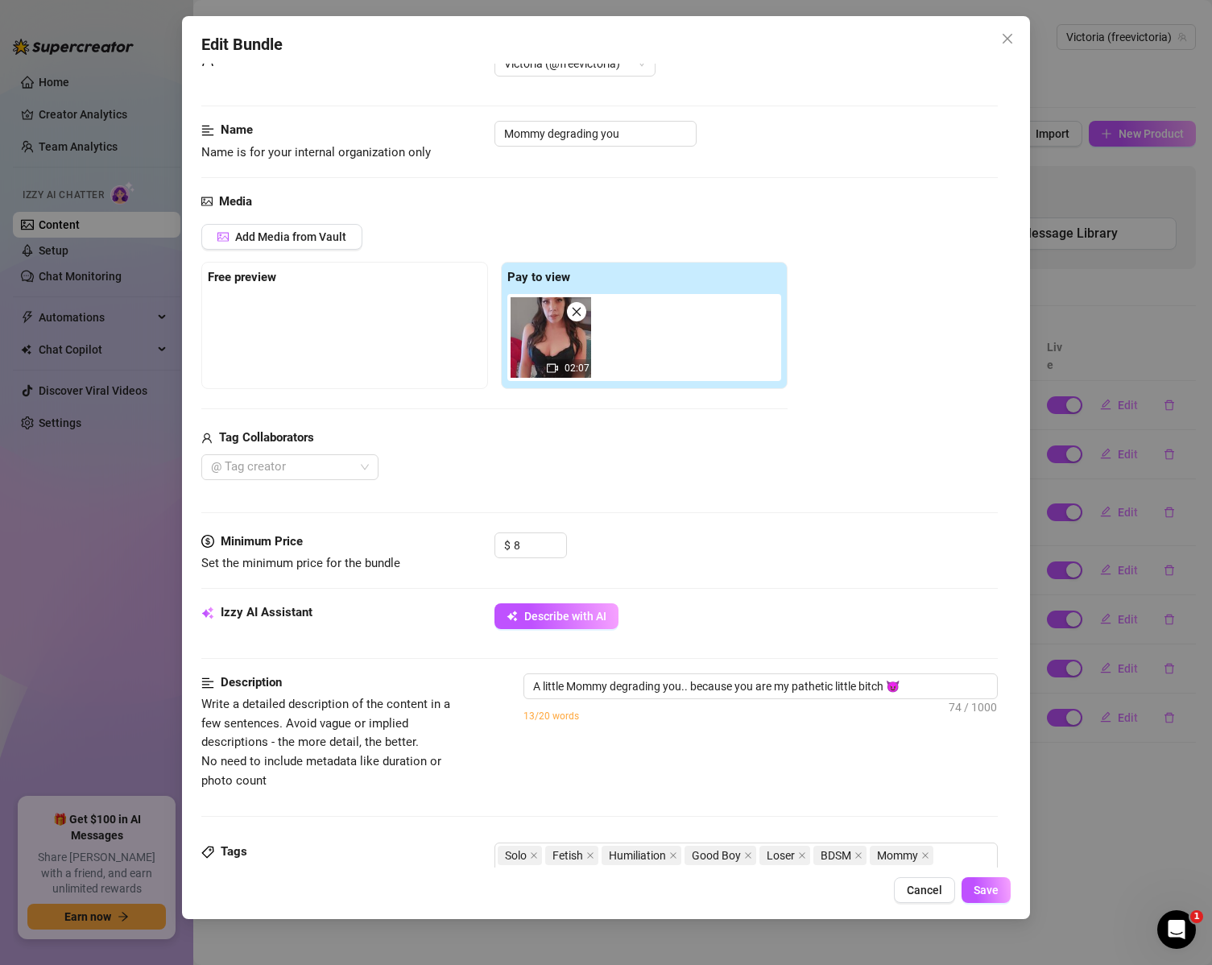
scroll to position [81, 0]
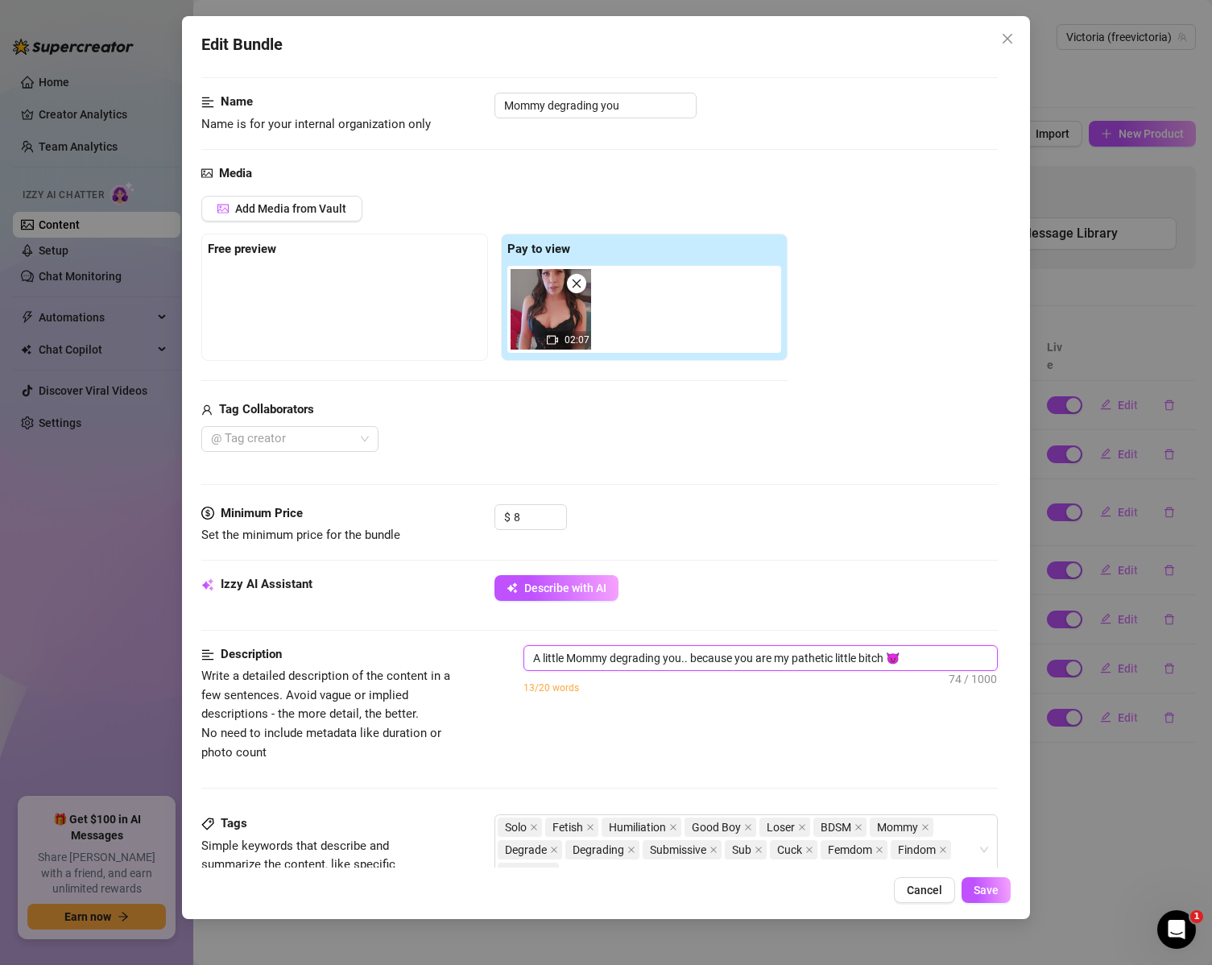
click at [946, 663] on textarea "A little Mommy degrading you.. because you are my pathetic little bitch 😈" at bounding box center [761, 658] width 474 height 24
drag, startPoint x: 911, startPoint y: 653, endPoint x: 312, endPoint y: 558, distance: 606.8
click at [312, 558] on form "Account Victoria (@freevictoria) Name Name is for your internal organization on…" at bounding box center [599, 692] width 797 height 1381
click at [892, 654] on textarea "A little Mommy degrading you.. because you are my pathetic little bitch 😈" at bounding box center [761, 658] width 474 height 24
drag, startPoint x: 703, startPoint y: 636, endPoint x: 714, endPoint y: 640, distance: 11.7
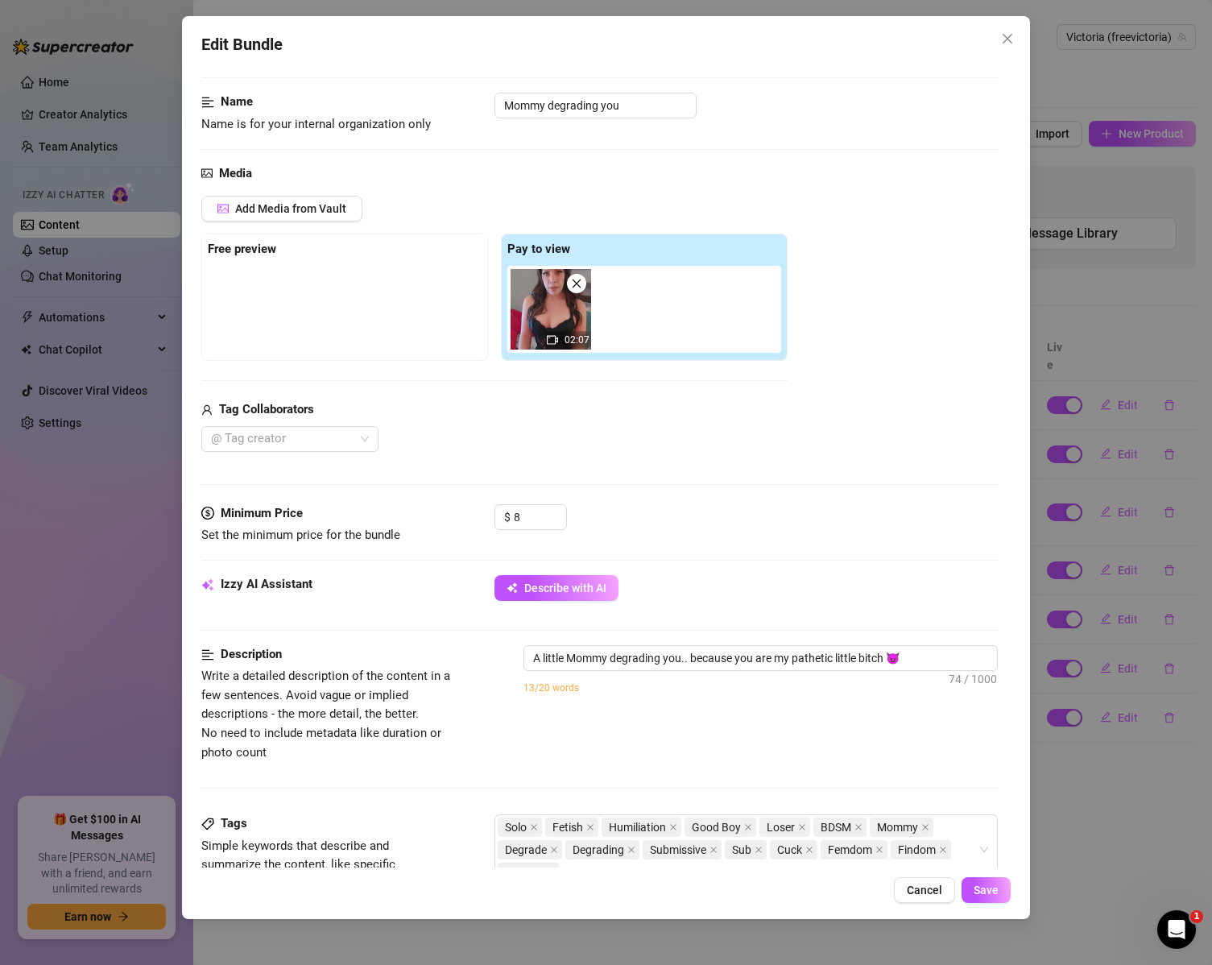
click at [703, 636] on div "Izzy AI Assistant Describe with AI" at bounding box center [599, 610] width 797 height 70
drag, startPoint x: 932, startPoint y: 653, endPoint x: 452, endPoint y: 629, distance: 480.7
click at [452, 629] on form "Account Victoria (@freevictoria) Name Name is for your internal organization on…" at bounding box center [599, 692] width 797 height 1381
paste textarea "This one is pure Mommy humiliation 😈 I’m in full control, talking down to you a…"
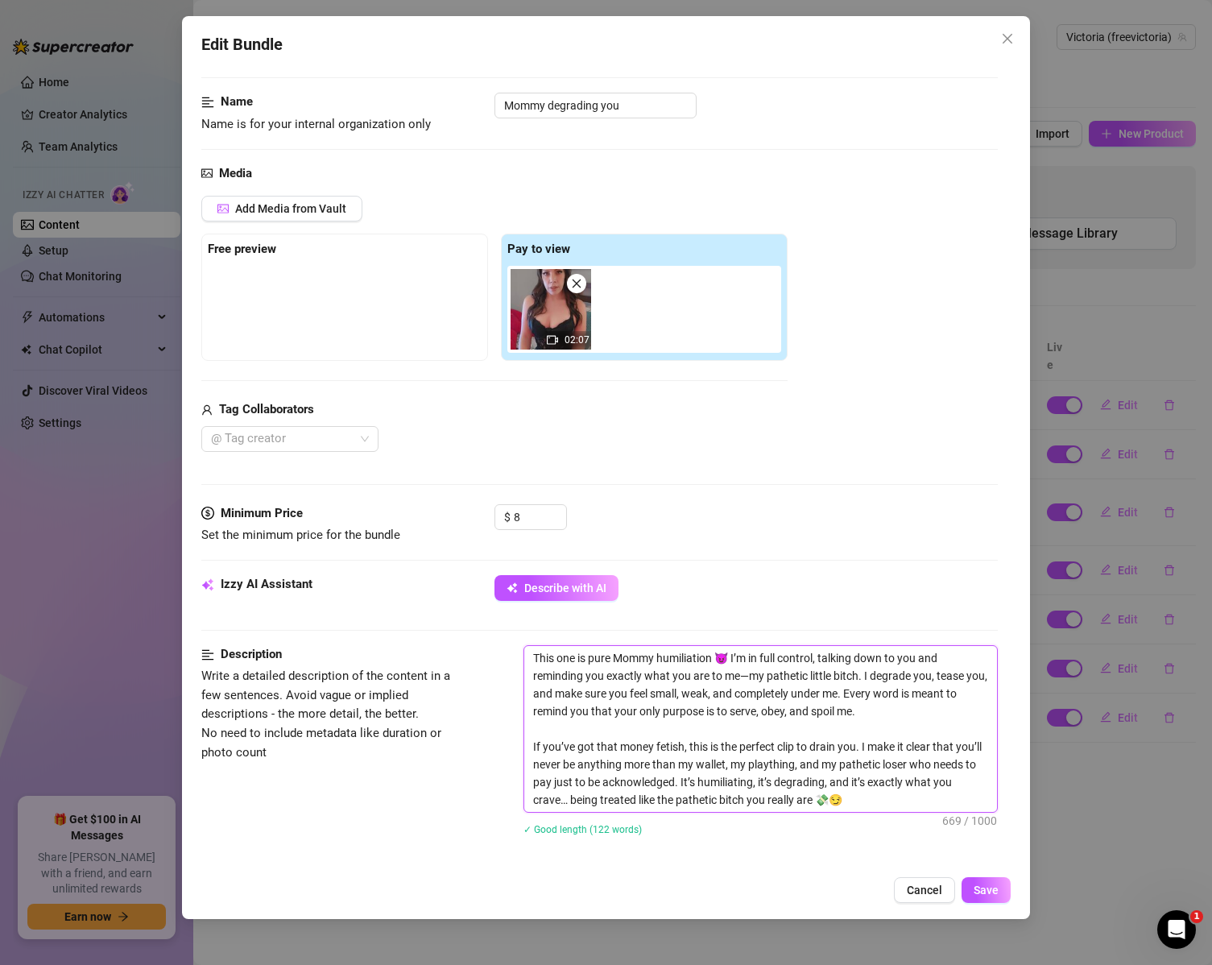
scroll to position [0, 0]
type textarea "This one is pure Mommy humiliation 😈 I’m in full control, talking down to you a…"
click at [429, 712] on span "Write a detailed description of the content in a few sentences. Avoid vague or …" at bounding box center [336, 714] width 271 height 95
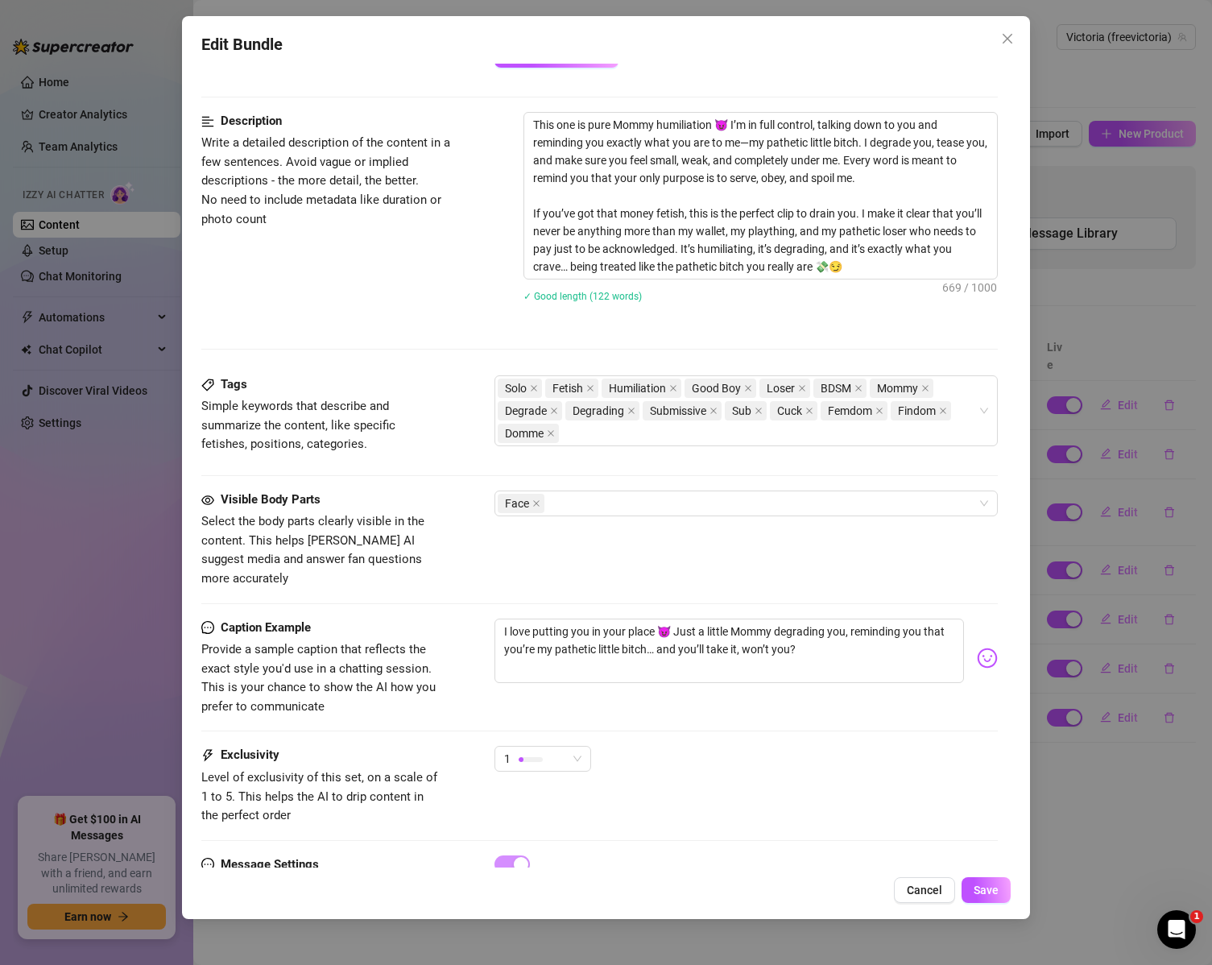
scroll to position [672, 0]
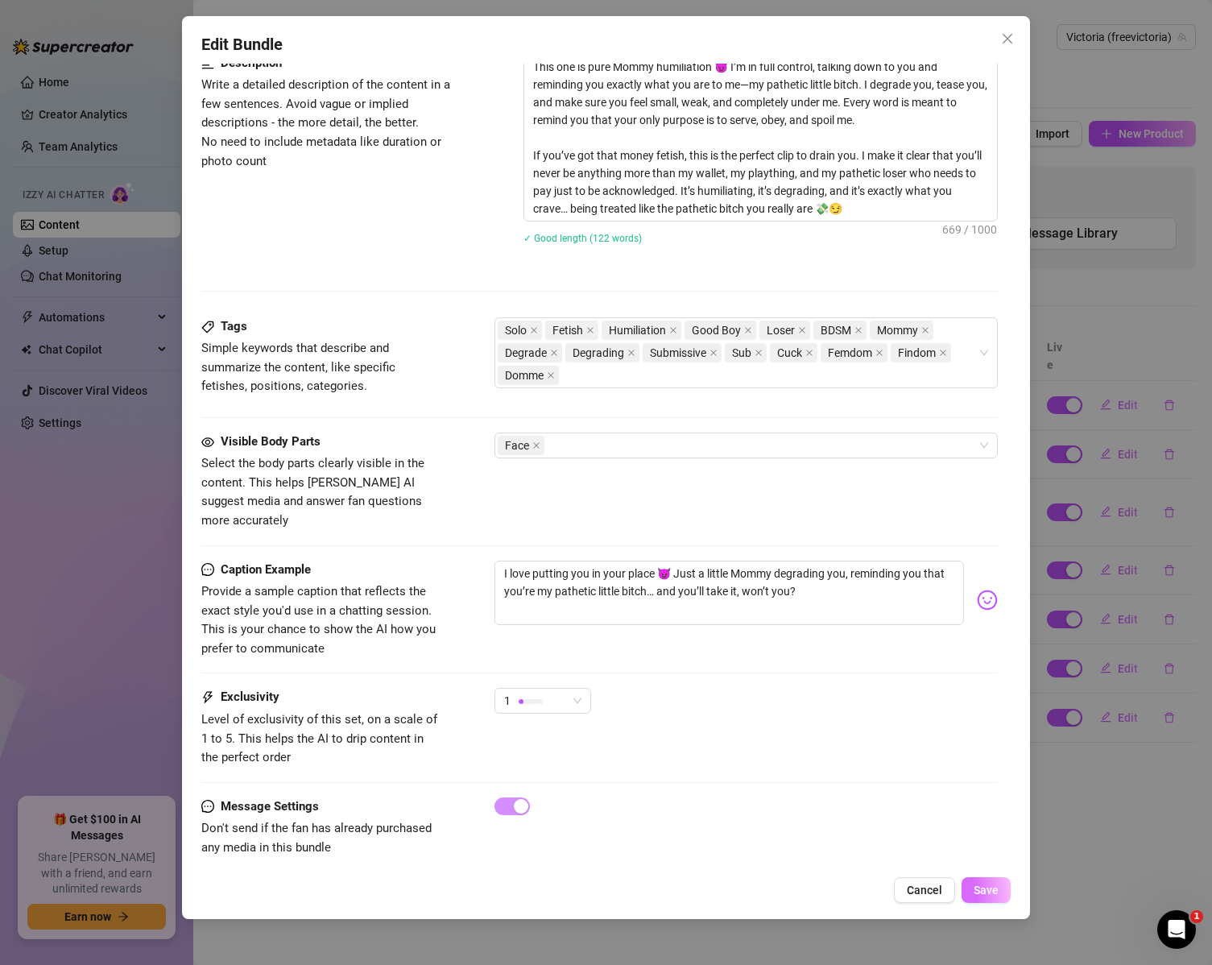
click at [976, 887] on span "Save" at bounding box center [986, 890] width 25 height 13
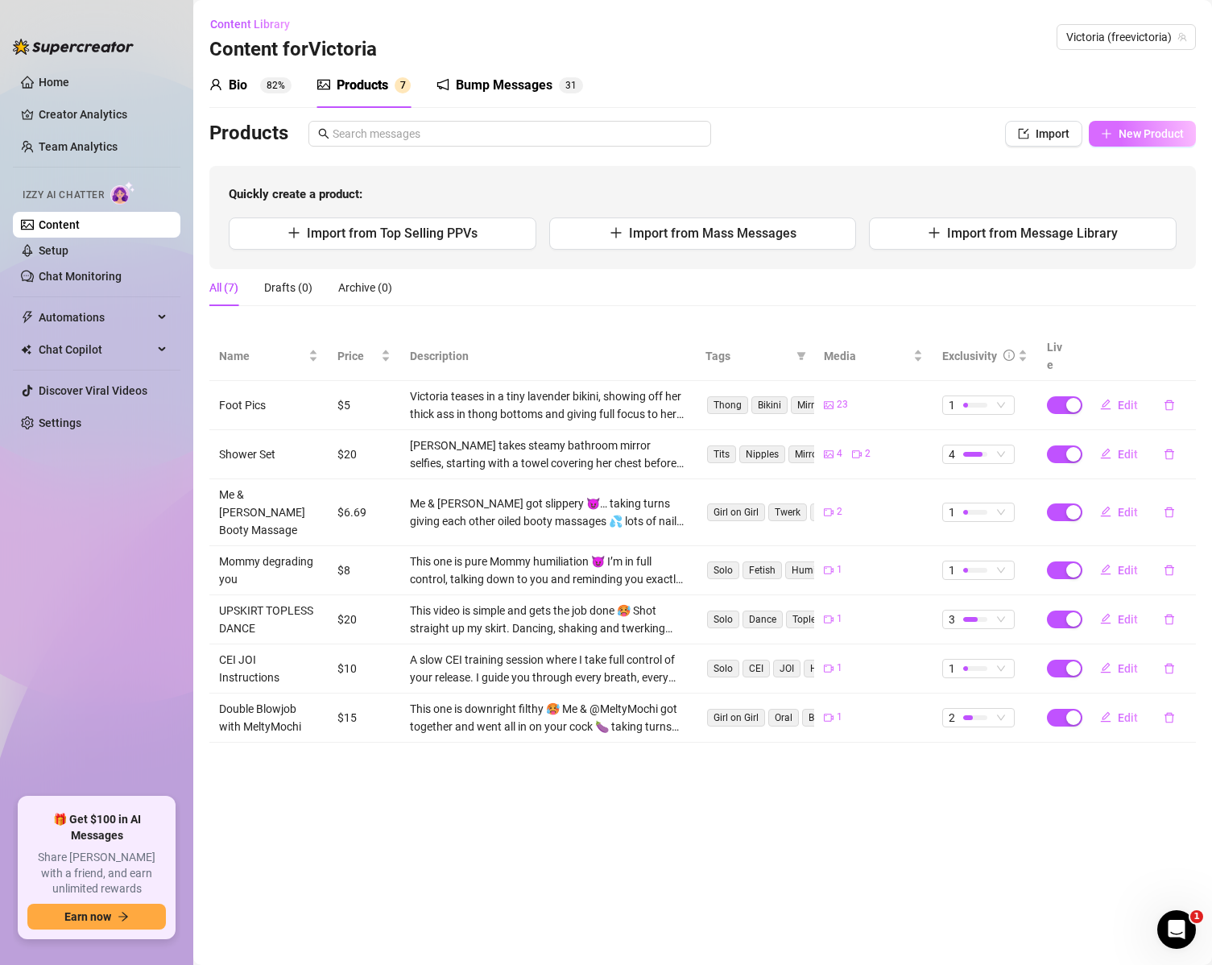
click at [1129, 138] on span "New Product" at bounding box center [1151, 133] width 65 height 13
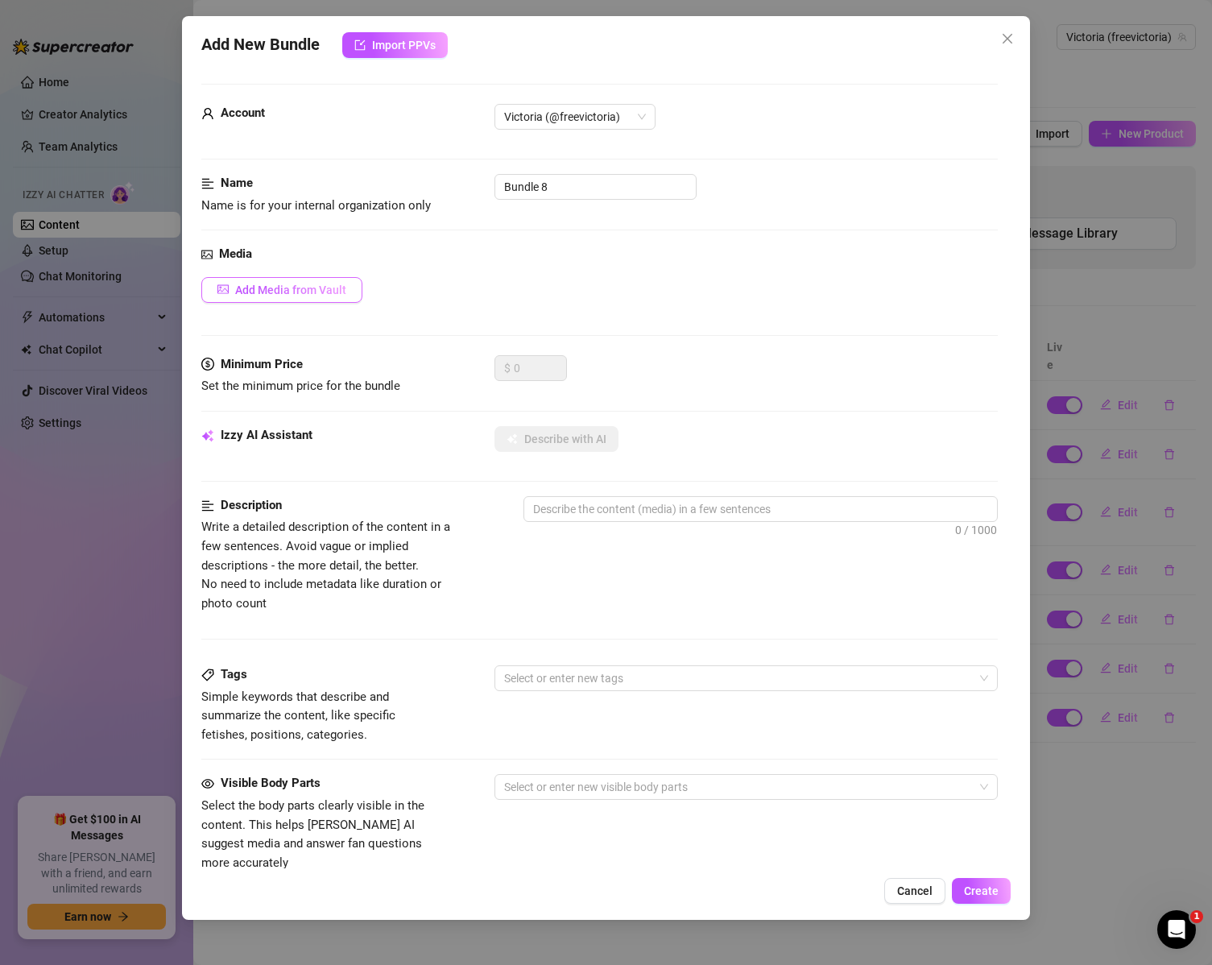
click at [304, 287] on span "Add Media from Vault" at bounding box center [290, 290] width 111 height 13
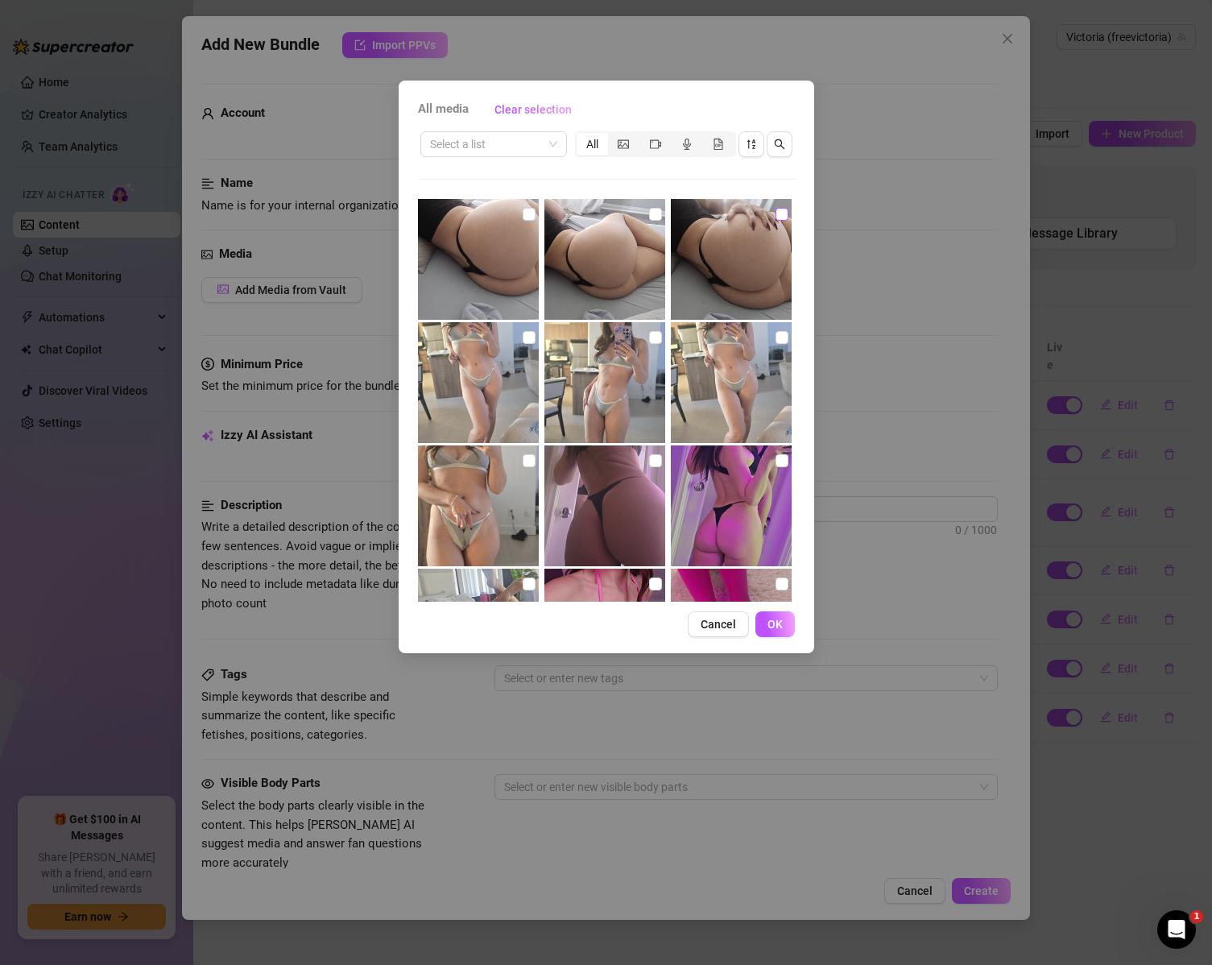
click at [776, 213] on input "checkbox" at bounding box center [782, 214] width 13 height 13
checkbox input "true"
click at [650, 213] on input "checkbox" at bounding box center [655, 214] width 13 height 13
checkbox input "true"
click at [525, 218] on input "checkbox" at bounding box center [529, 214] width 13 height 13
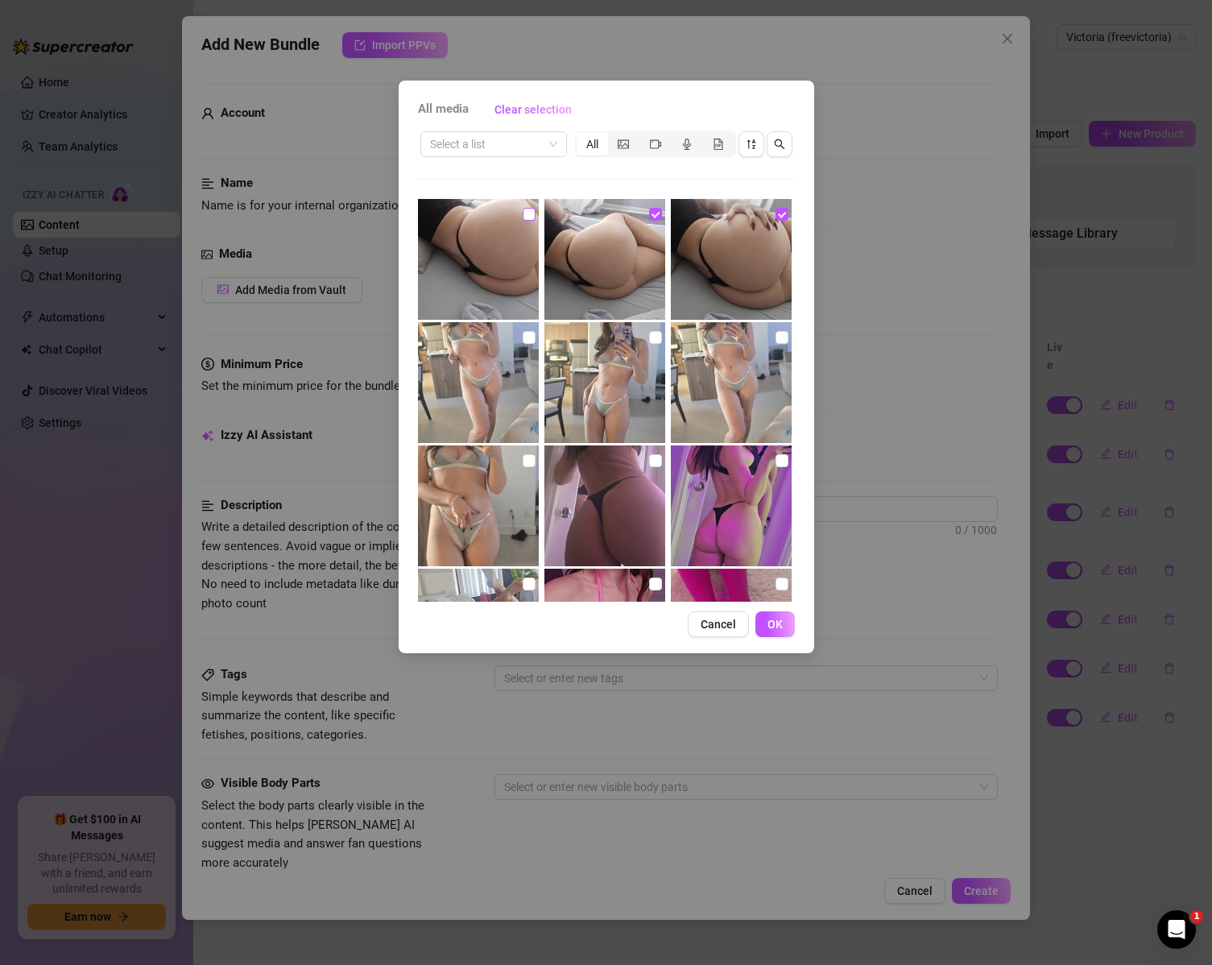
checkbox input "true"
click at [780, 631] on span "OK" at bounding box center [775, 624] width 15 height 13
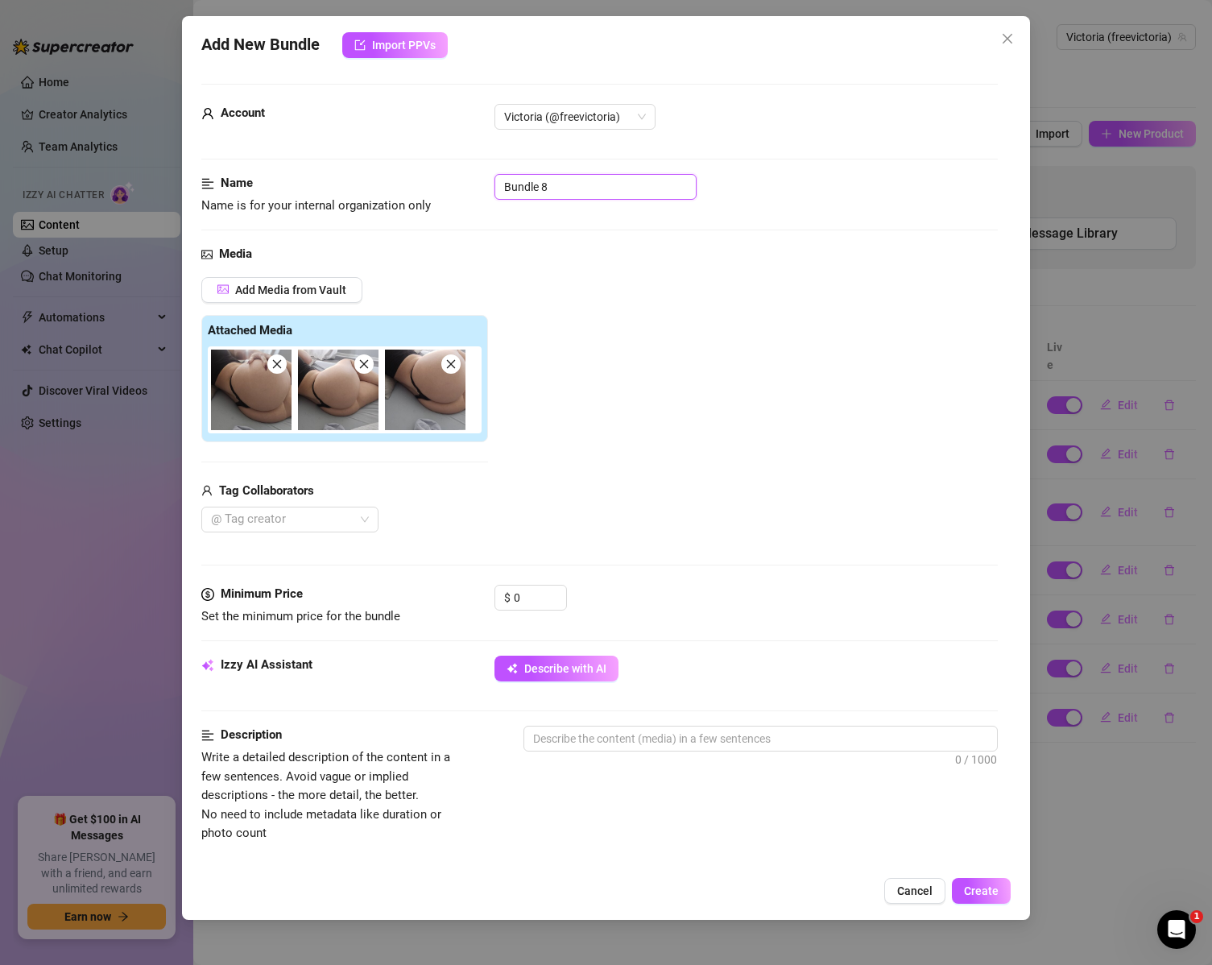
drag, startPoint x: 528, startPoint y: 192, endPoint x: 271, endPoint y: 158, distance: 259.2
click at [271, 158] on form "Account Victoria (@freevictoria) Name Name is for your internal organization on…" at bounding box center [599, 772] width 797 height 1376
type input "Booty Bed Selfies"
drag, startPoint x: 540, startPoint y: 603, endPoint x: 462, endPoint y: 625, distance: 81.1
click at [458, 625] on div "Minimum Price Set the minimum price for the bundle $ 0" at bounding box center [599, 605] width 797 height 41
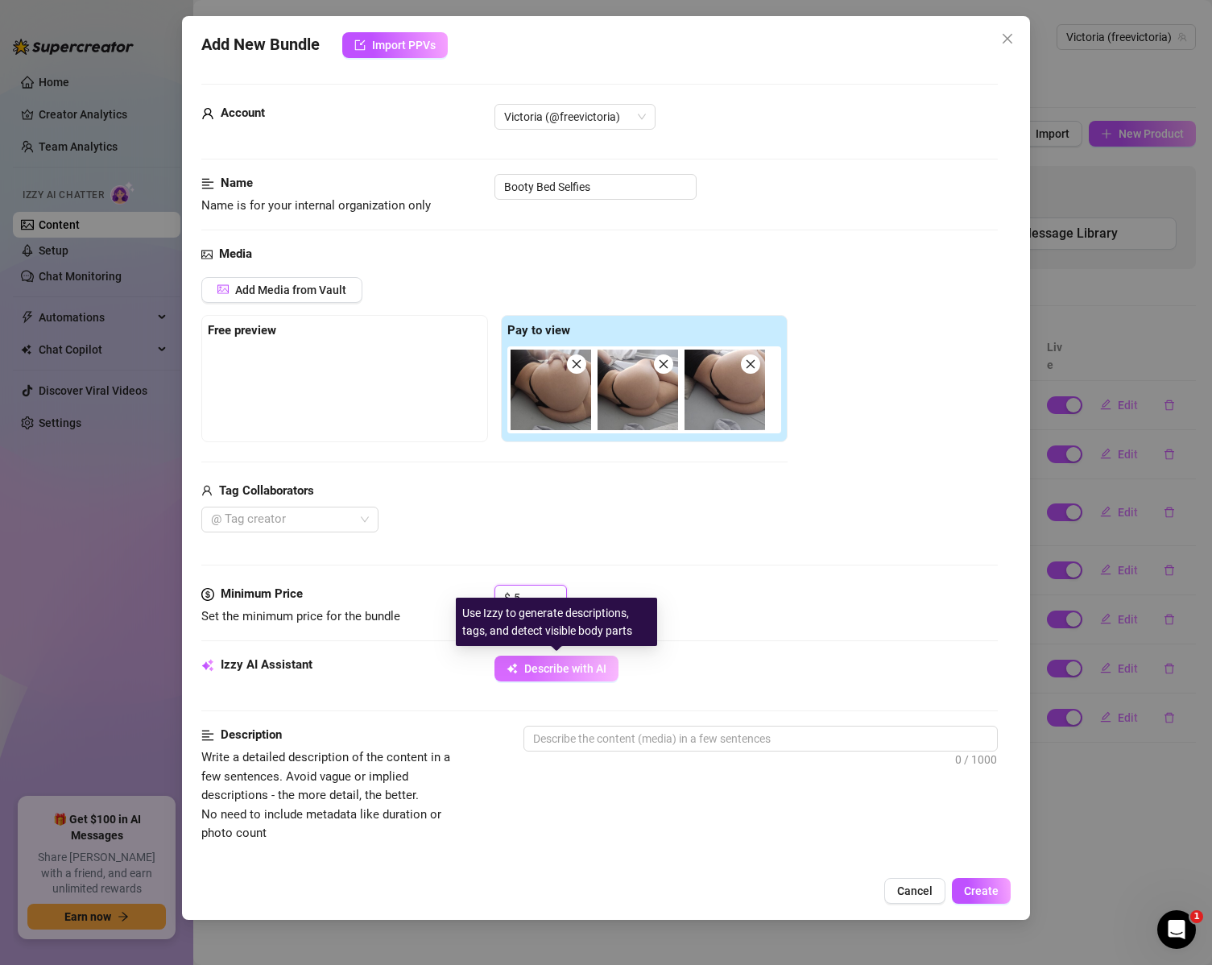
type input "5"
click at [565, 670] on span "Describe with AI" at bounding box center [565, 668] width 82 height 13
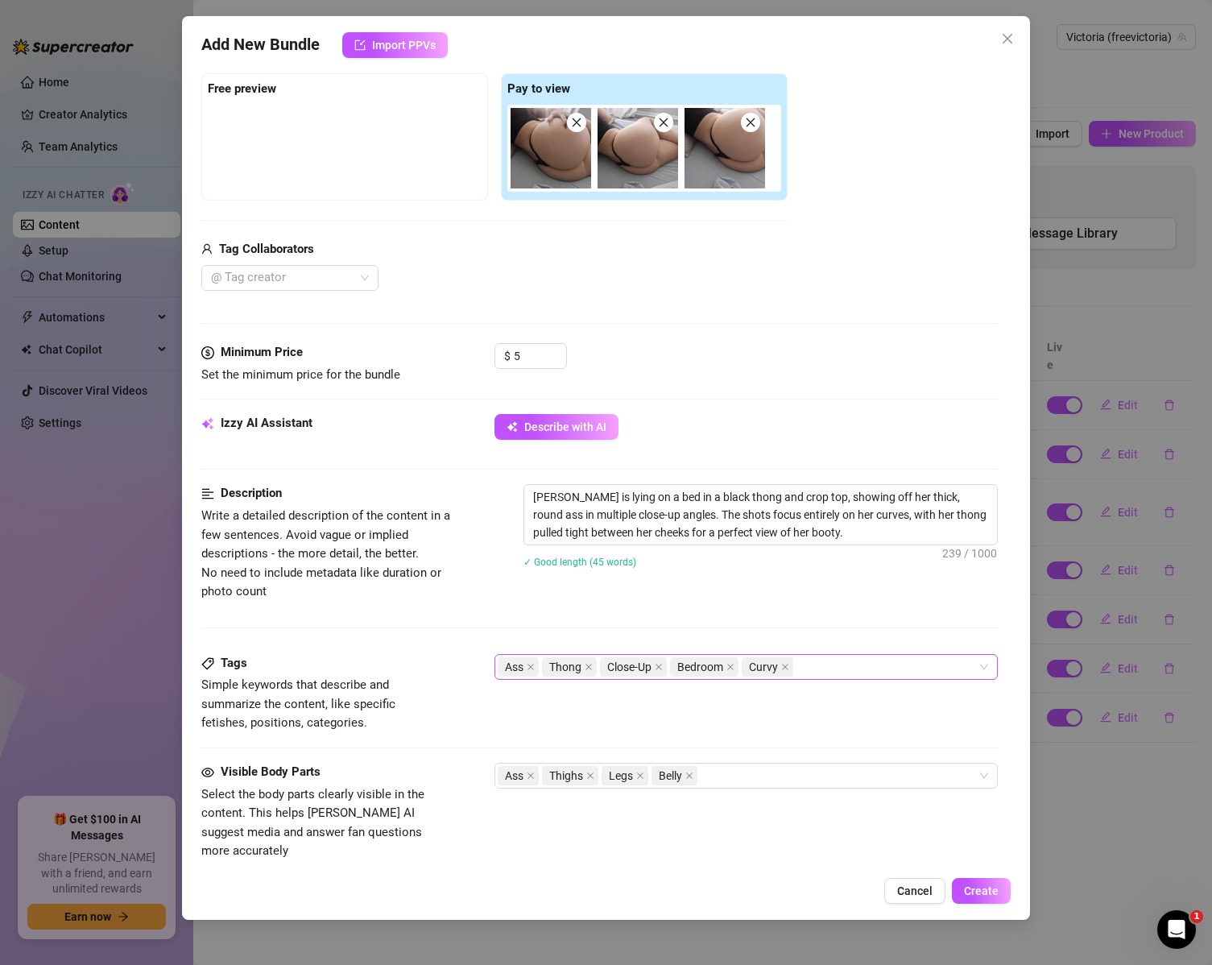
scroll to position [322, 0]
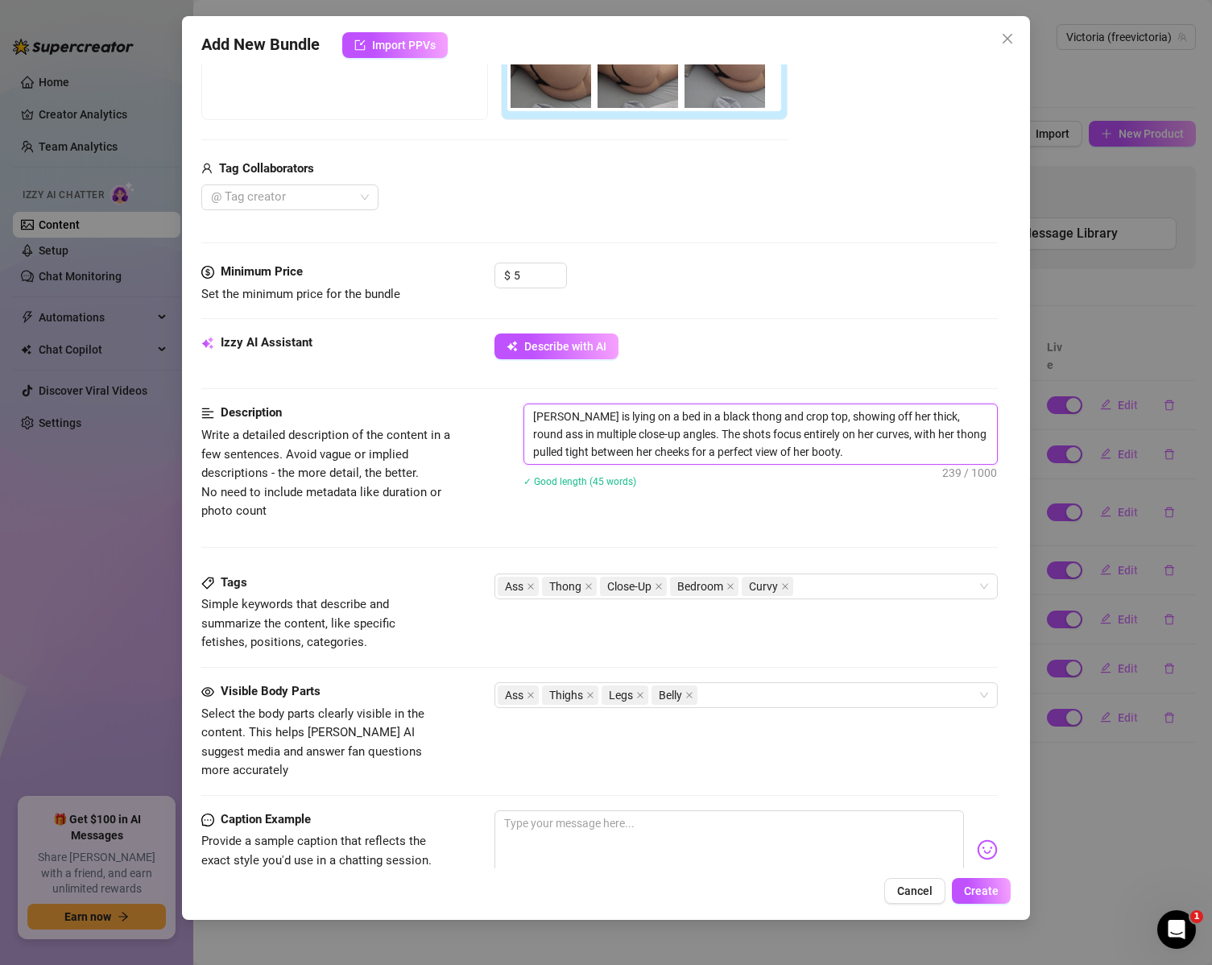
drag, startPoint x: 870, startPoint y: 454, endPoint x: 471, endPoint y: 400, distance: 402.4
click at [474, 400] on form "Account Victoria (@freevictoria) Name Name is for your internal organization on…" at bounding box center [599, 450] width 797 height 1376
type textarea "Victoria is lying on a bed in a black thong and crop top, showing off her thick…"
click at [603, 822] on textarea at bounding box center [730, 842] width 470 height 64
paste textarea "Lying on my bed in a black thong and crop top… just close-ups of my thick ass, …"
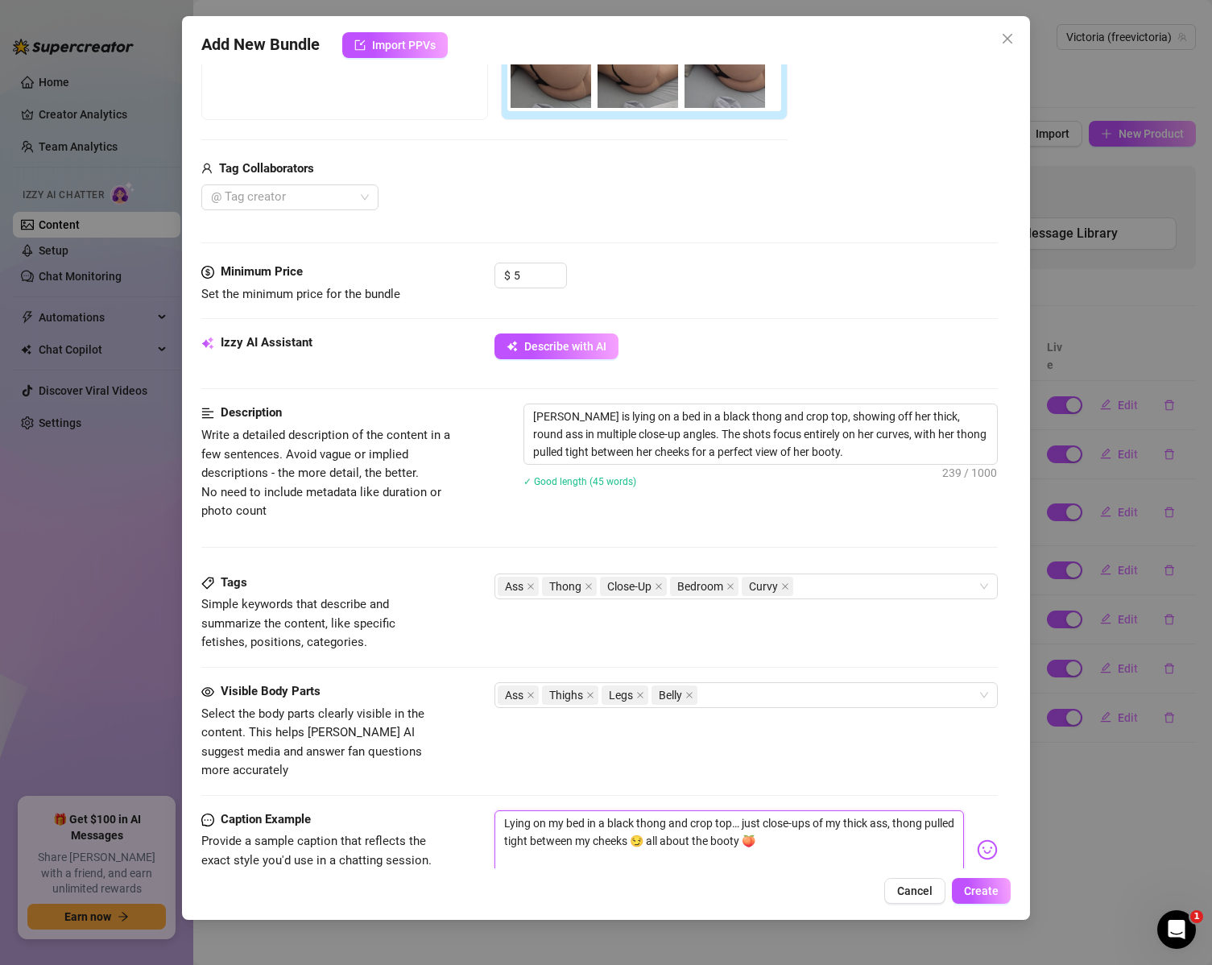
type textarea "Lying on my bed in a black thong and crop top… just close-ups of my thick ass, …"
click at [739, 735] on div "Visible Body Parts Select the body parts clearly visible in the content. This h…" at bounding box center [599, 731] width 797 height 98
click at [840, 582] on div "Ass Thong Close-Up Bedroom Curvy" at bounding box center [738, 586] width 481 height 23
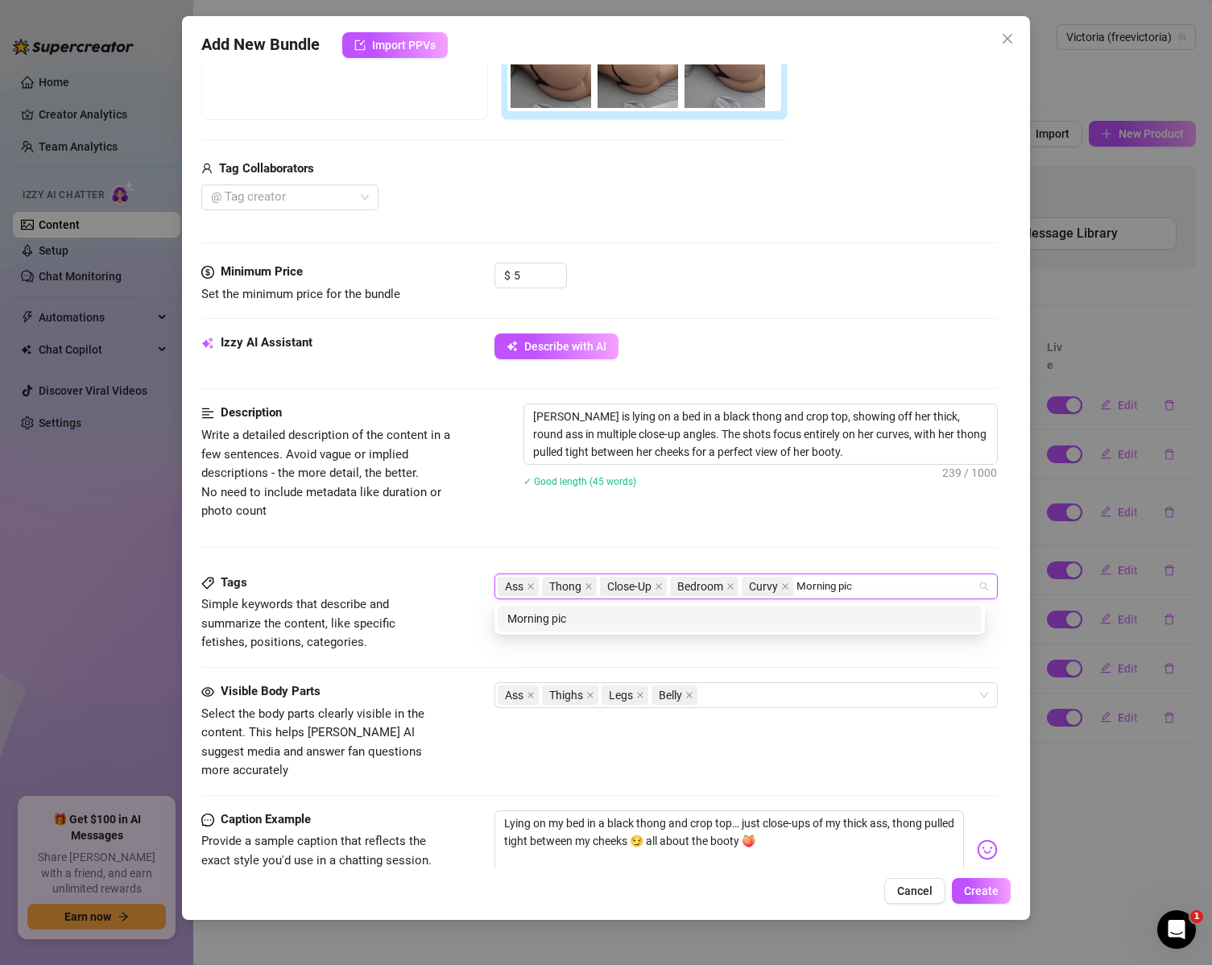
type input "Morning pics"
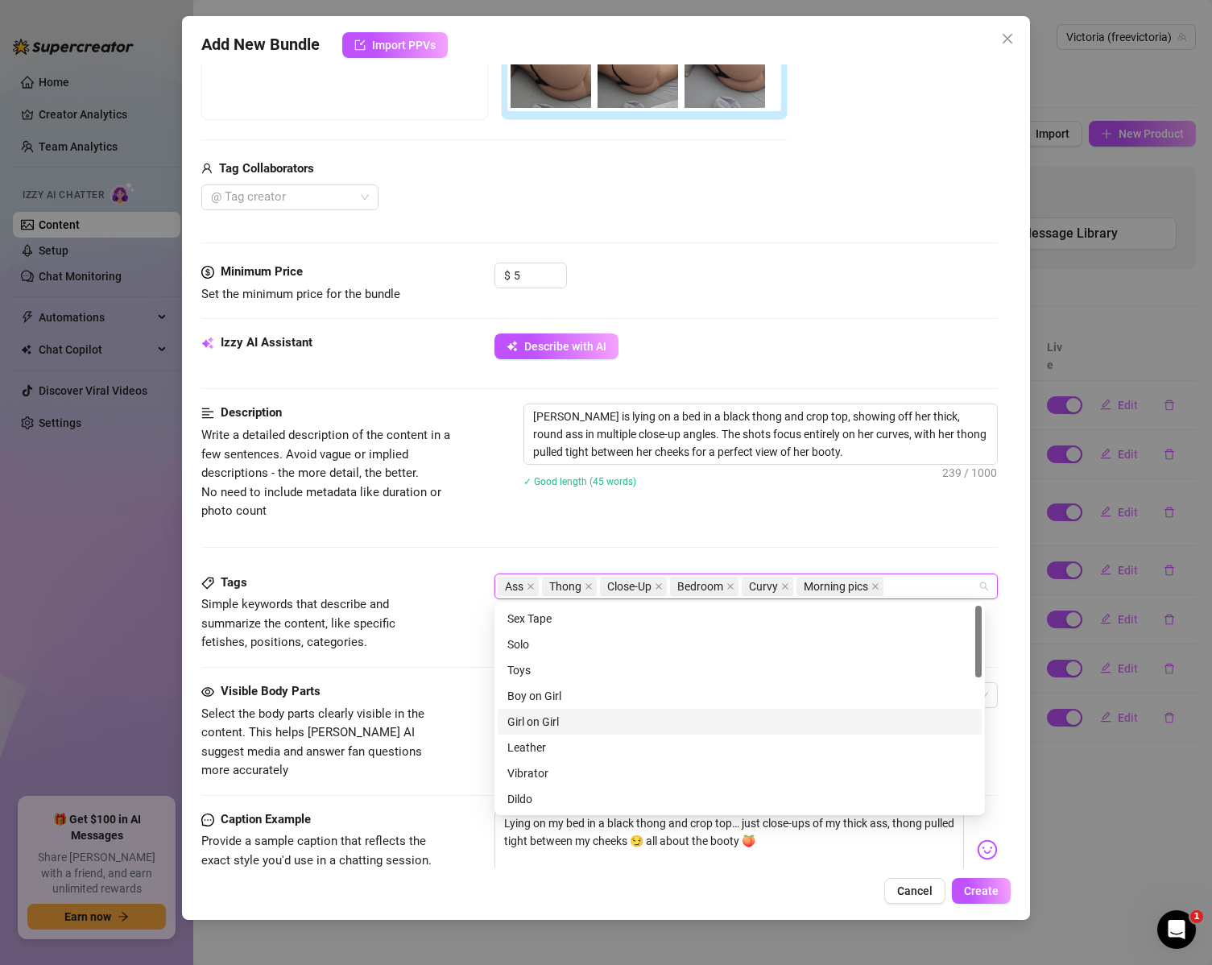
click at [422, 649] on span "Simple keywords that describe and summarize the content, like specific fetishes…" at bounding box center [322, 623] width 242 height 57
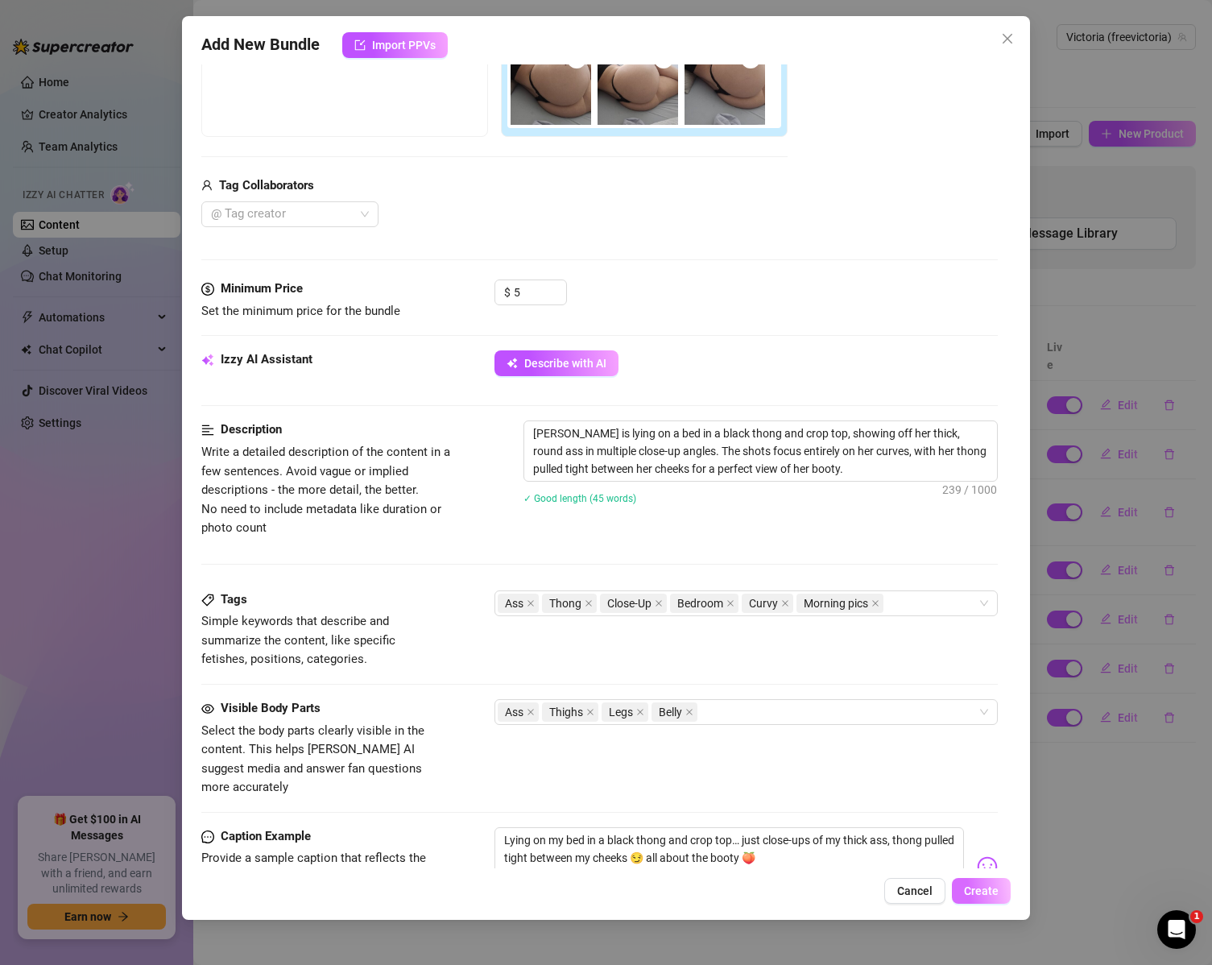
scroll to position [411, 0]
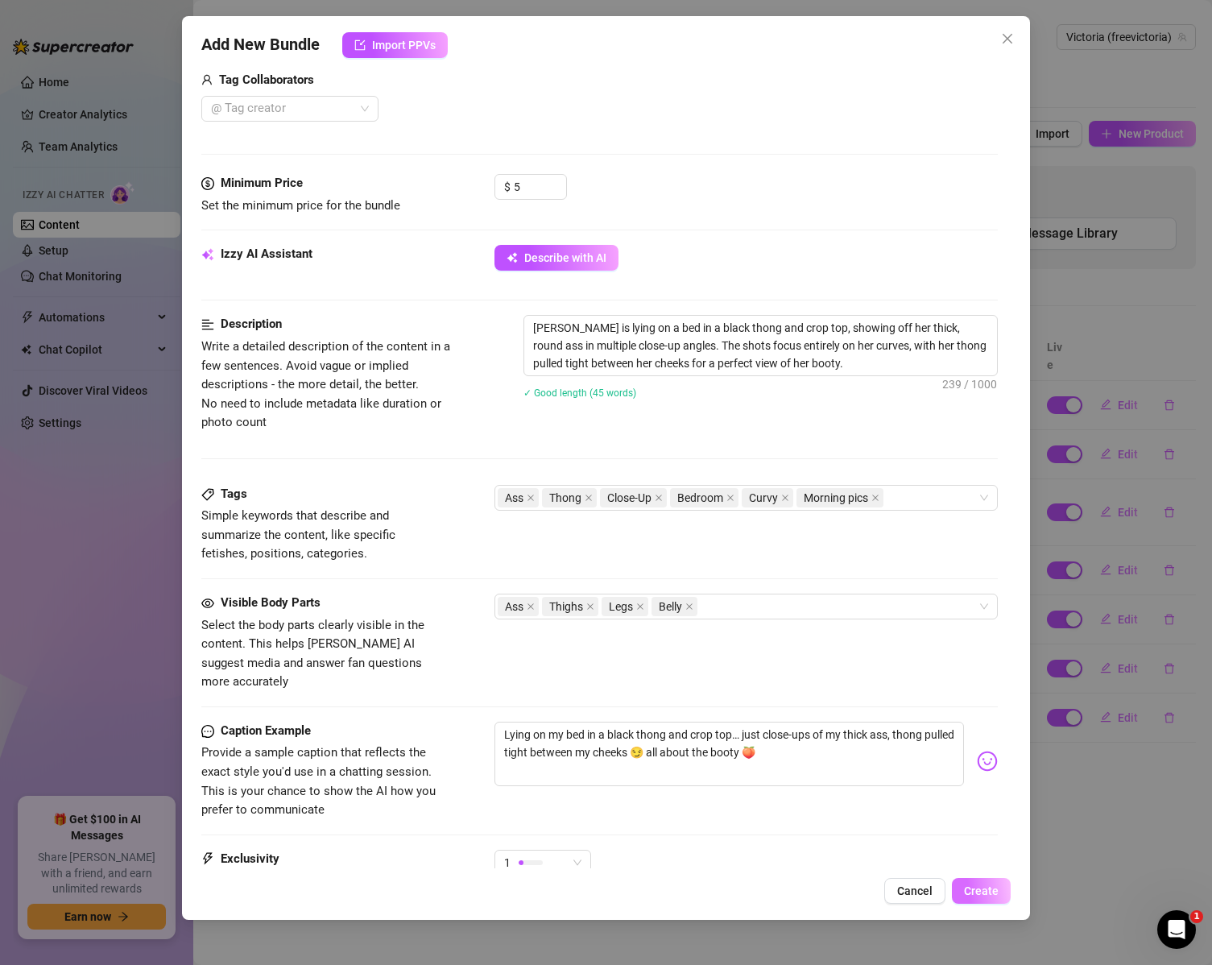
click at [992, 894] on span "Create" at bounding box center [981, 890] width 35 height 13
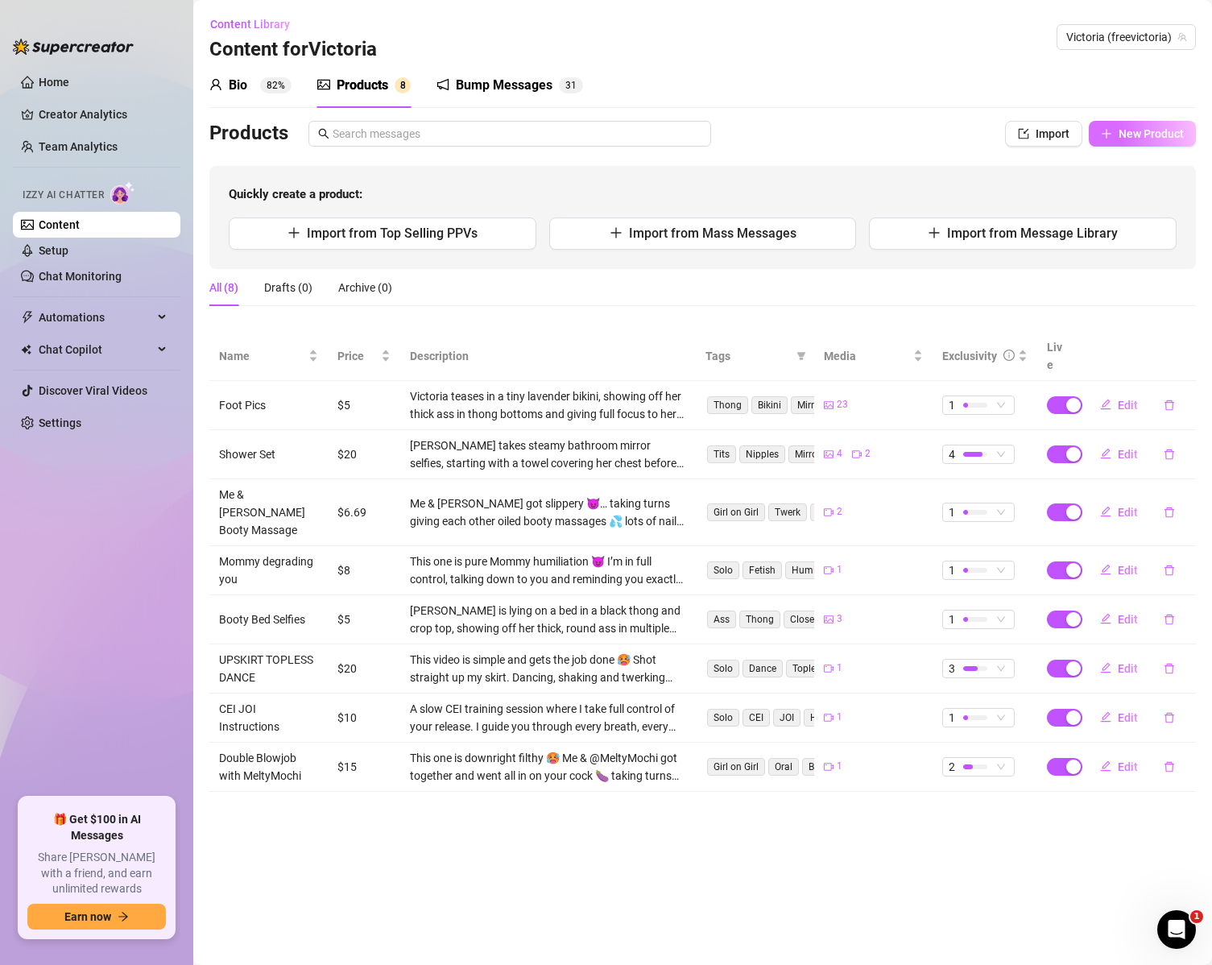
click at [1122, 131] on span "New Product" at bounding box center [1151, 133] width 65 height 13
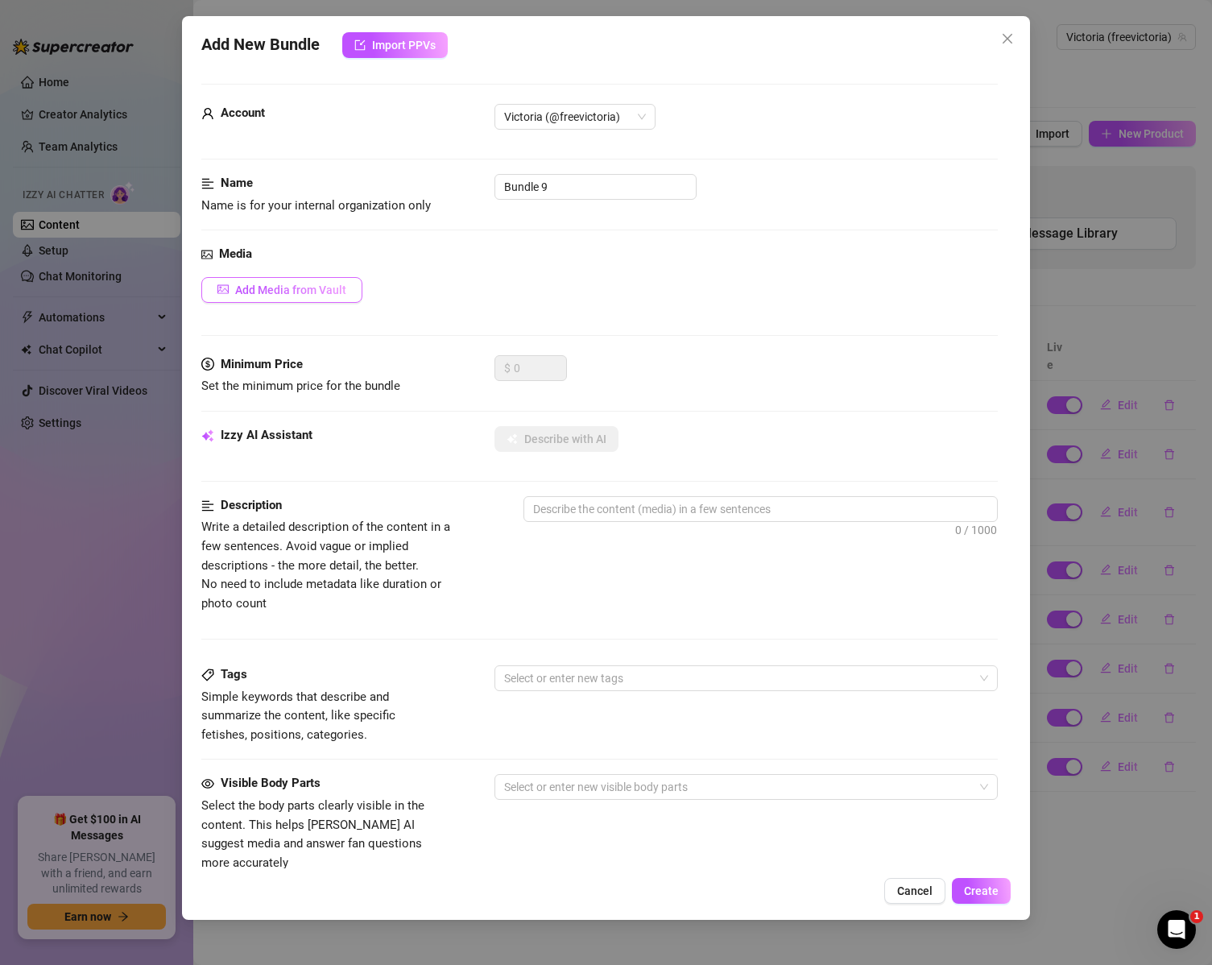
click at [322, 287] on span "Add Media from Vault" at bounding box center [290, 290] width 111 height 13
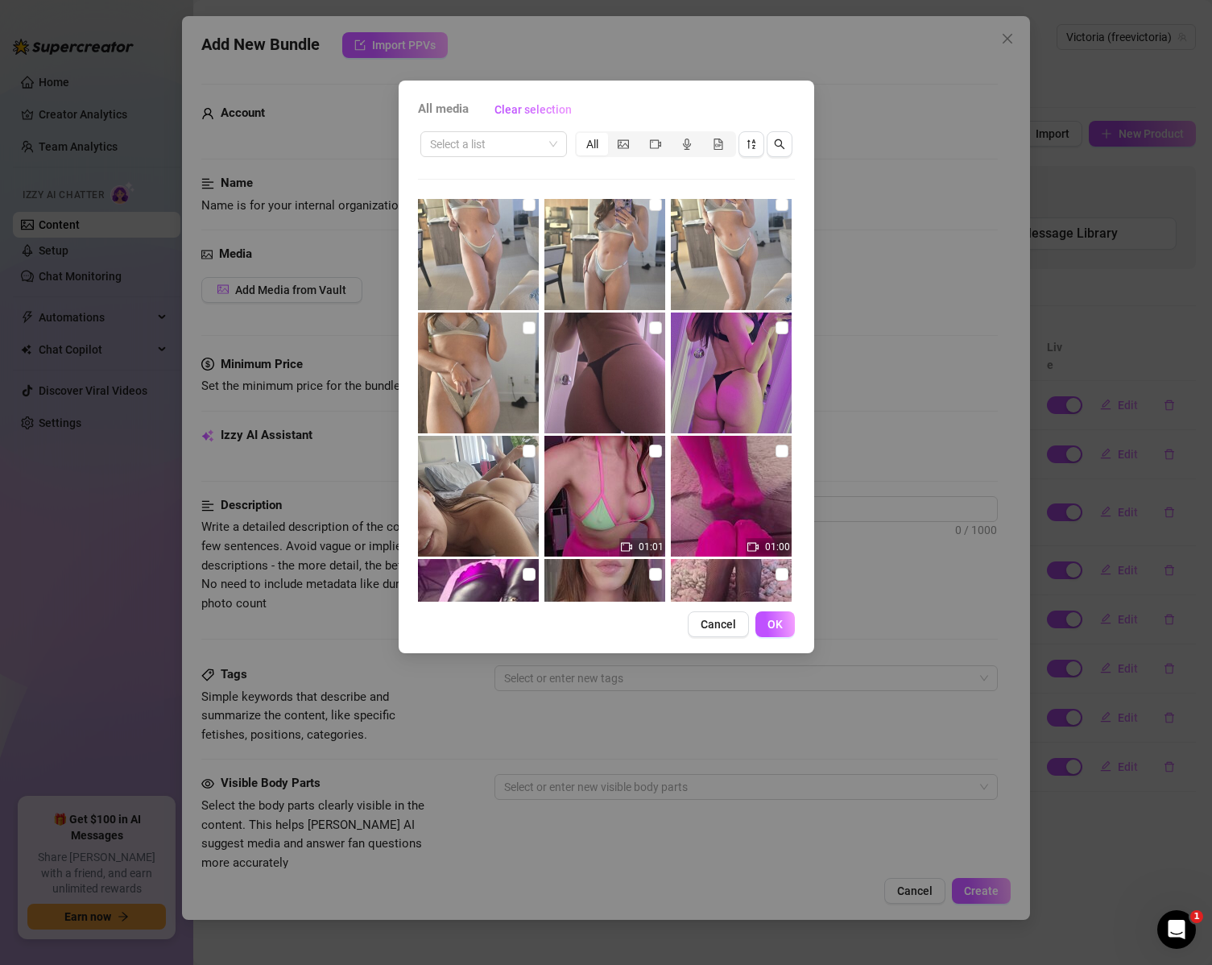
scroll to position [161, 0]
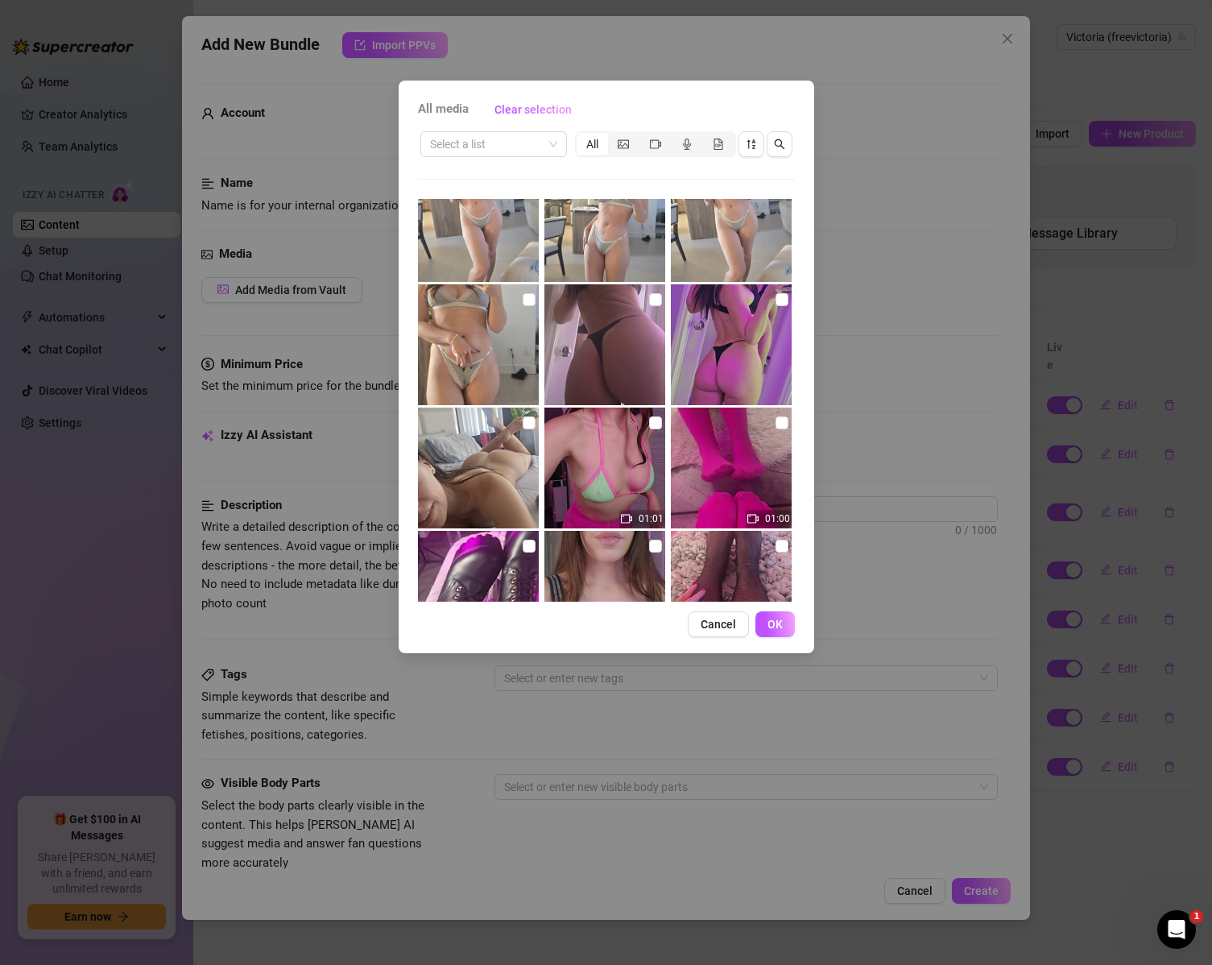
drag, startPoint x: 646, startPoint y: 421, endPoint x: 672, endPoint y: 424, distance: 25.9
click at [649, 422] on input "checkbox" at bounding box center [655, 422] width 13 height 13
checkbox input "true"
click at [777, 418] on input "checkbox" at bounding box center [782, 422] width 13 height 13
checkbox input "true"
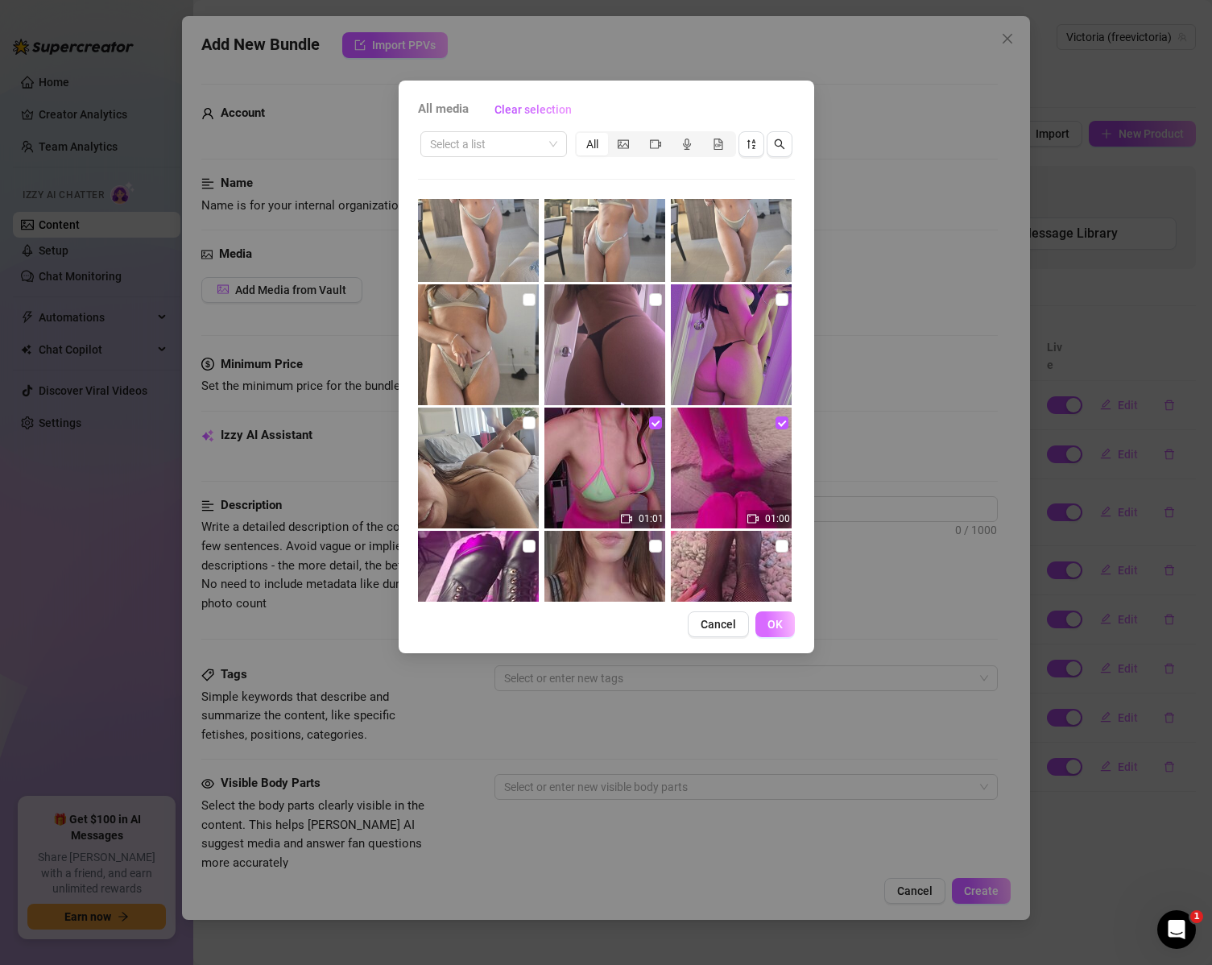
click at [777, 620] on span "OK" at bounding box center [775, 624] width 15 height 13
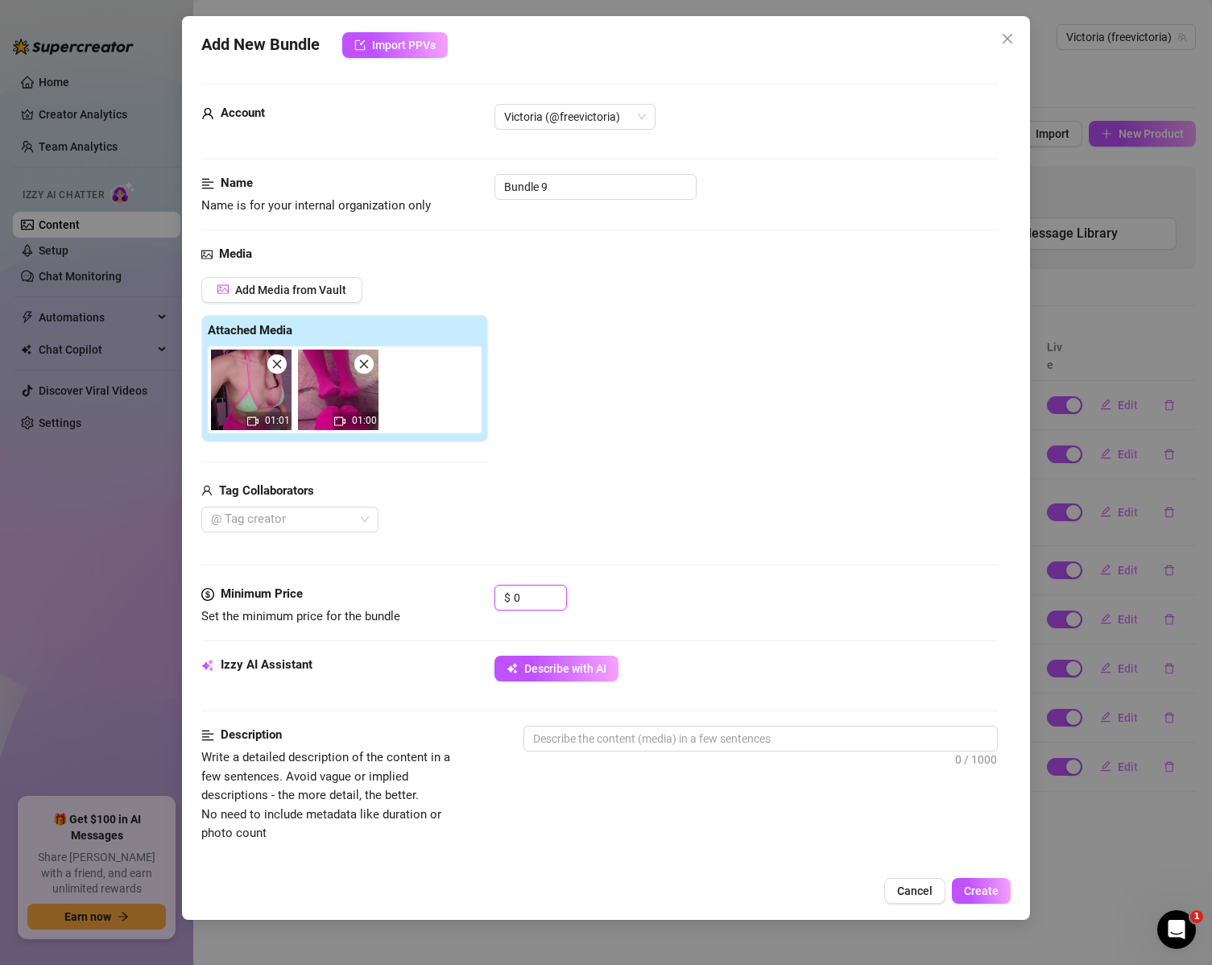
drag, startPoint x: 536, startPoint y: 601, endPoint x: 432, endPoint y: 574, distance: 107.3
click at [453, 598] on div "Minimum Price Set the minimum price for the bundle $ 0" at bounding box center [599, 605] width 797 height 41
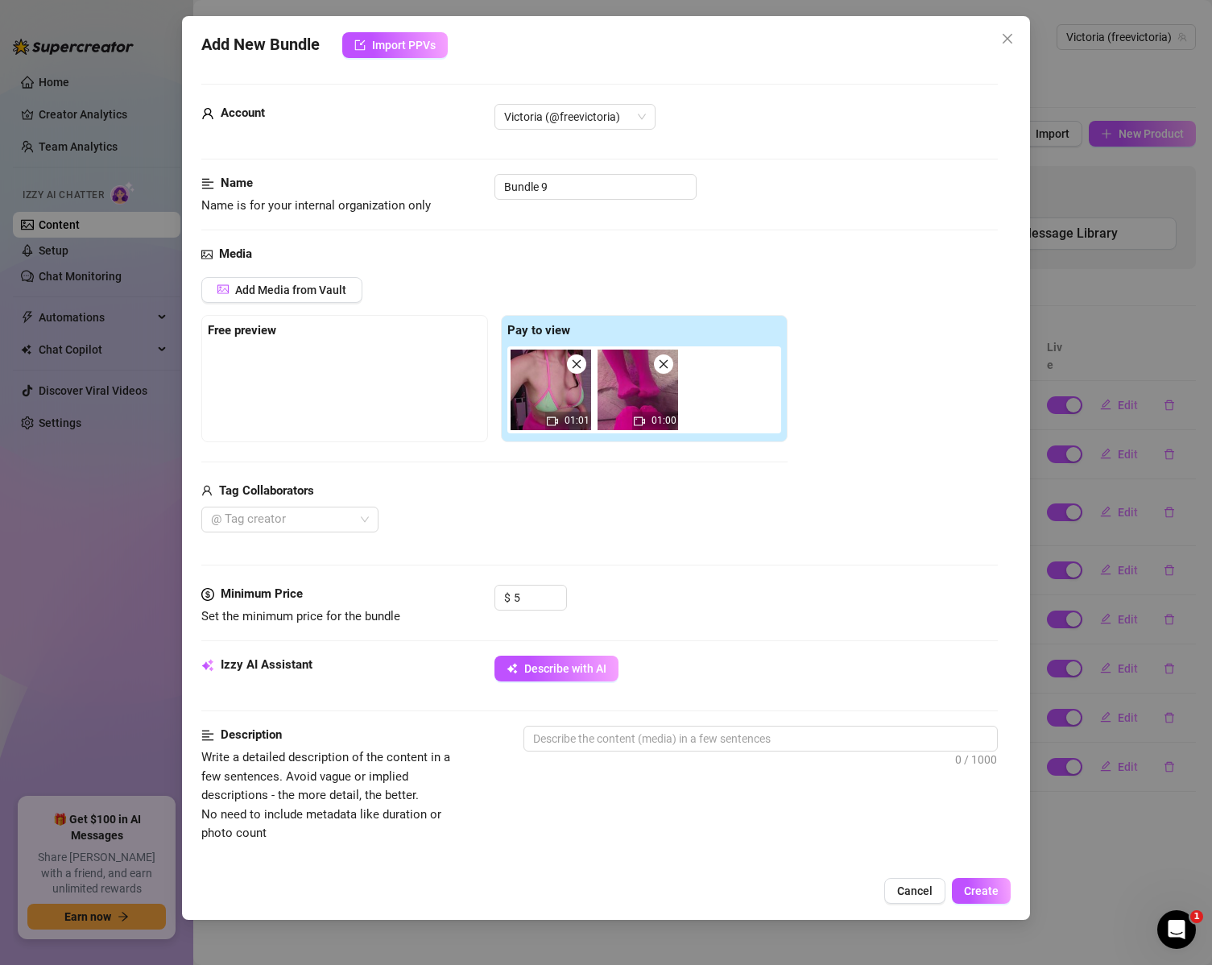
click at [338, 400] on div at bounding box center [345, 386] width 274 height 81
click at [273, 353] on div at bounding box center [348, 349] width 280 height 6
click at [280, 288] on span "Add Media from Vault" at bounding box center [290, 290] width 111 height 13
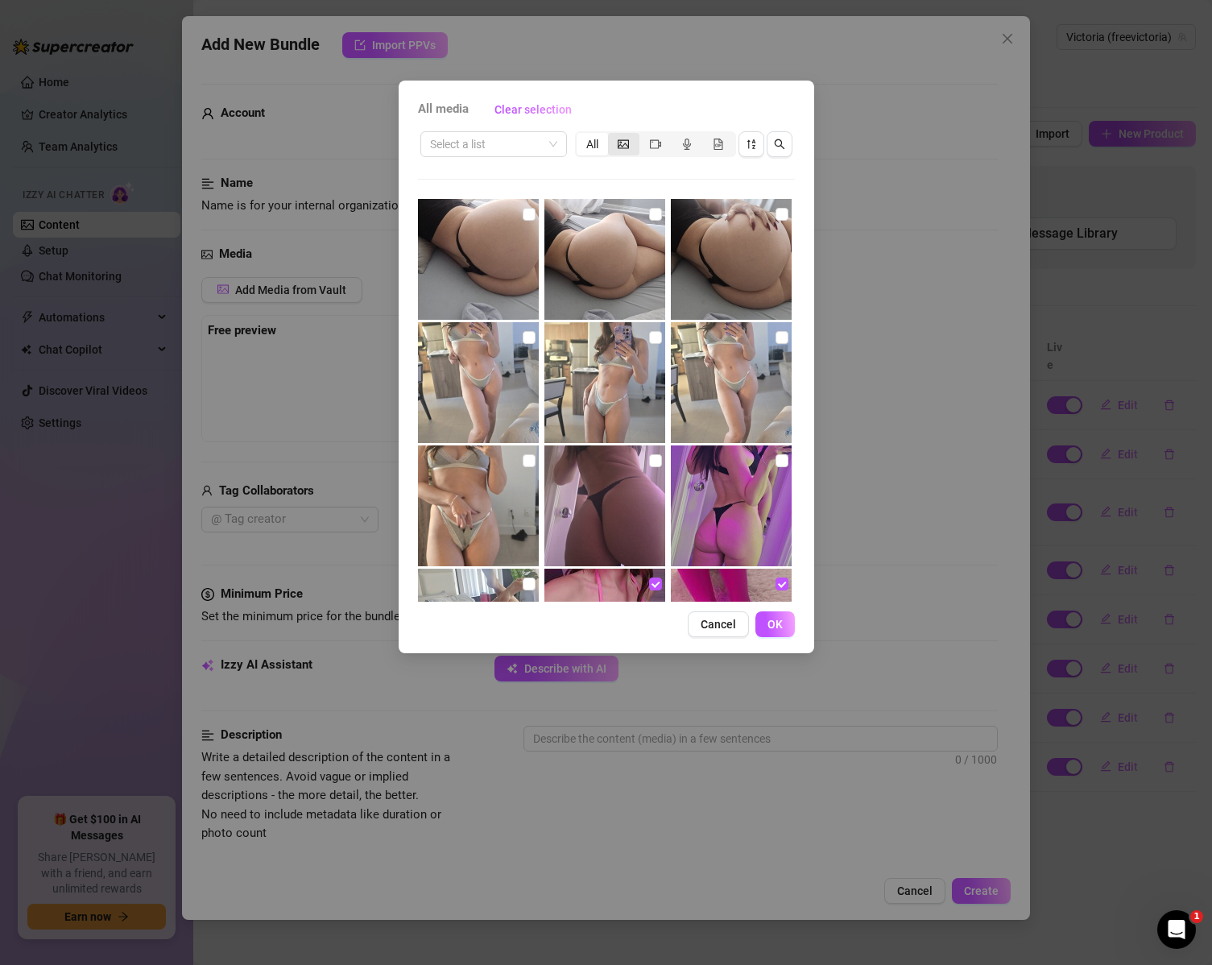
click at [620, 151] on div "segmented control" at bounding box center [623, 144] width 31 height 23
click at [612, 135] on input "segmented control" at bounding box center [612, 135] width 0 height 0
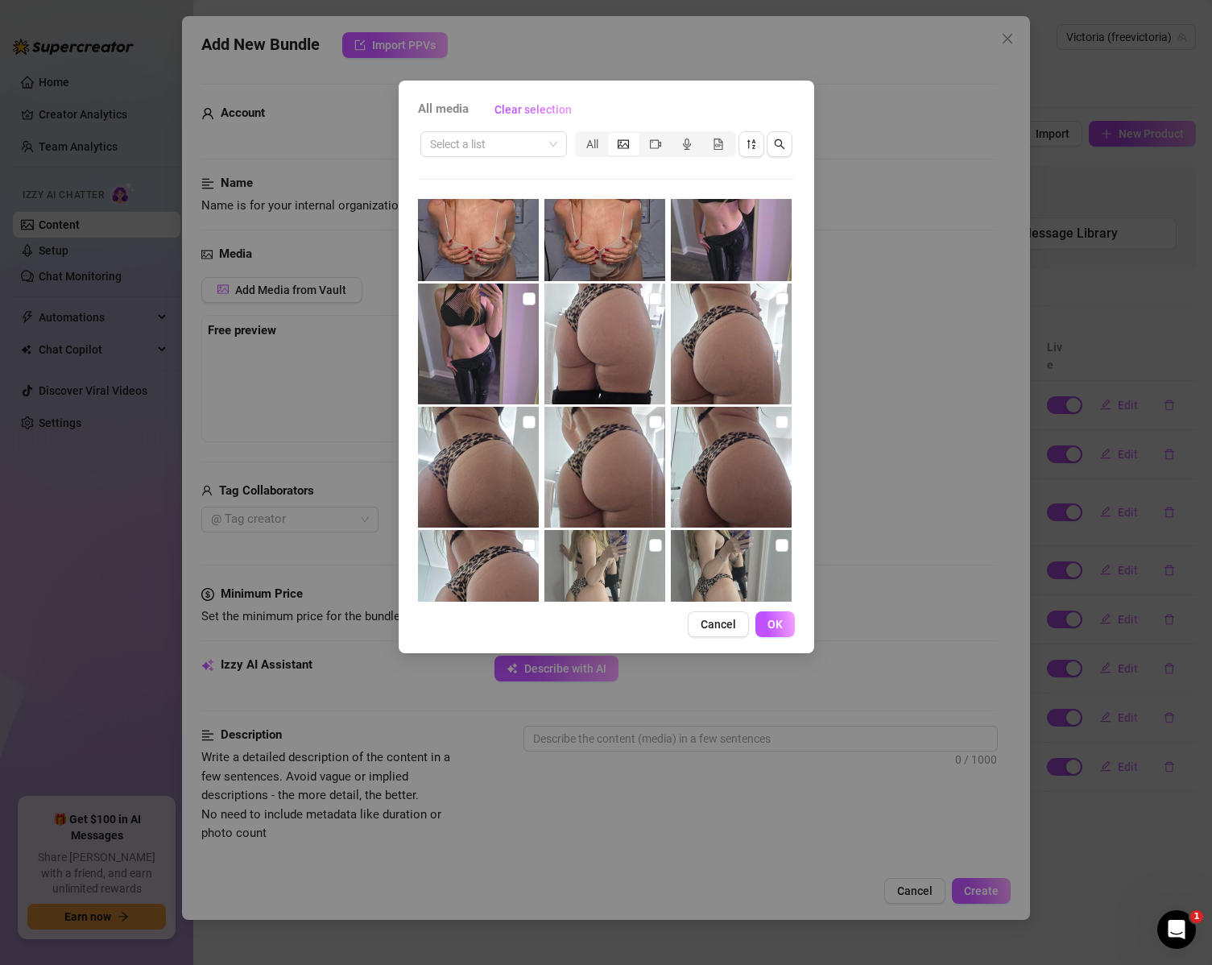
scroll to position [5054, 0]
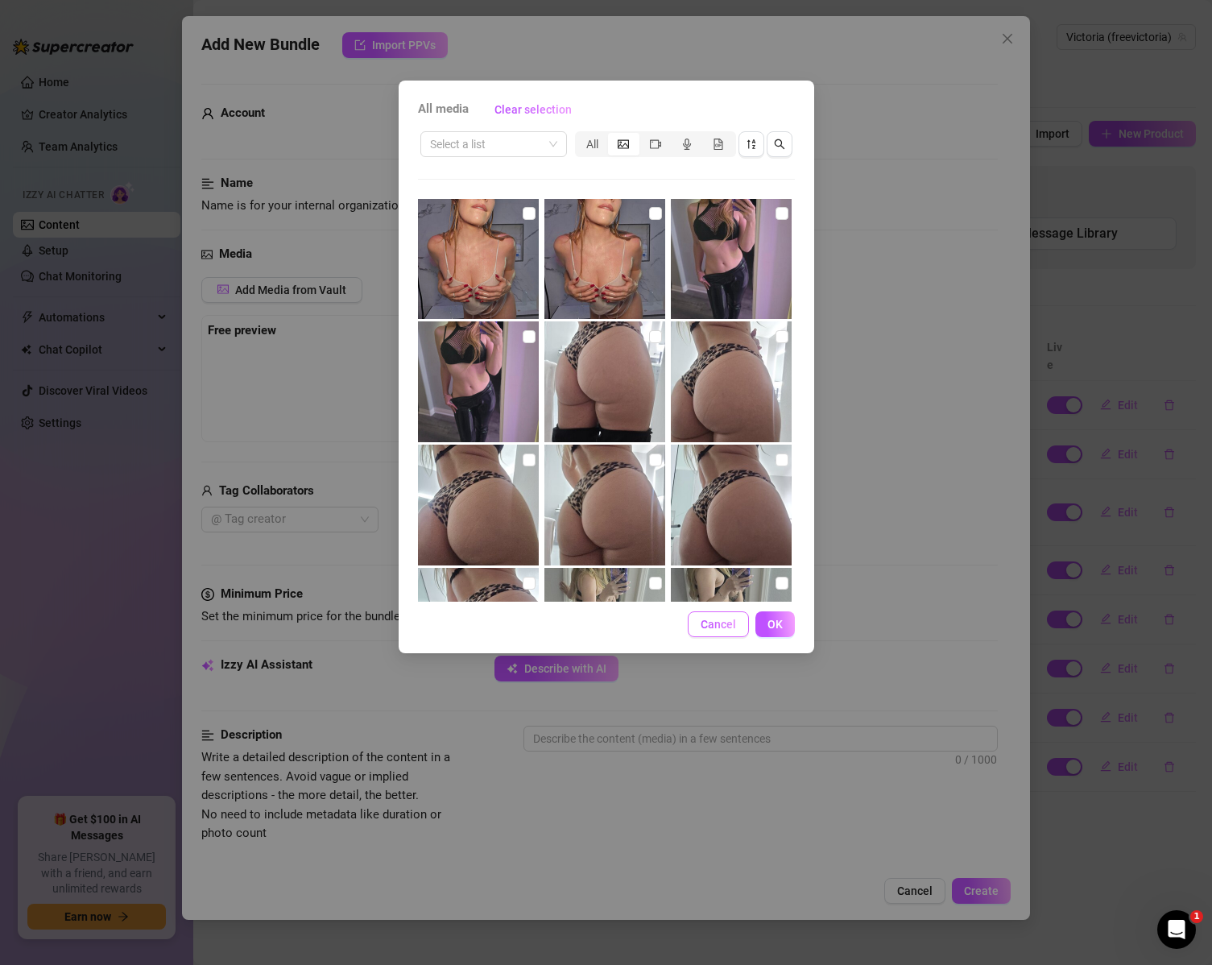
click at [710, 624] on span "Cancel" at bounding box center [718, 624] width 35 height 13
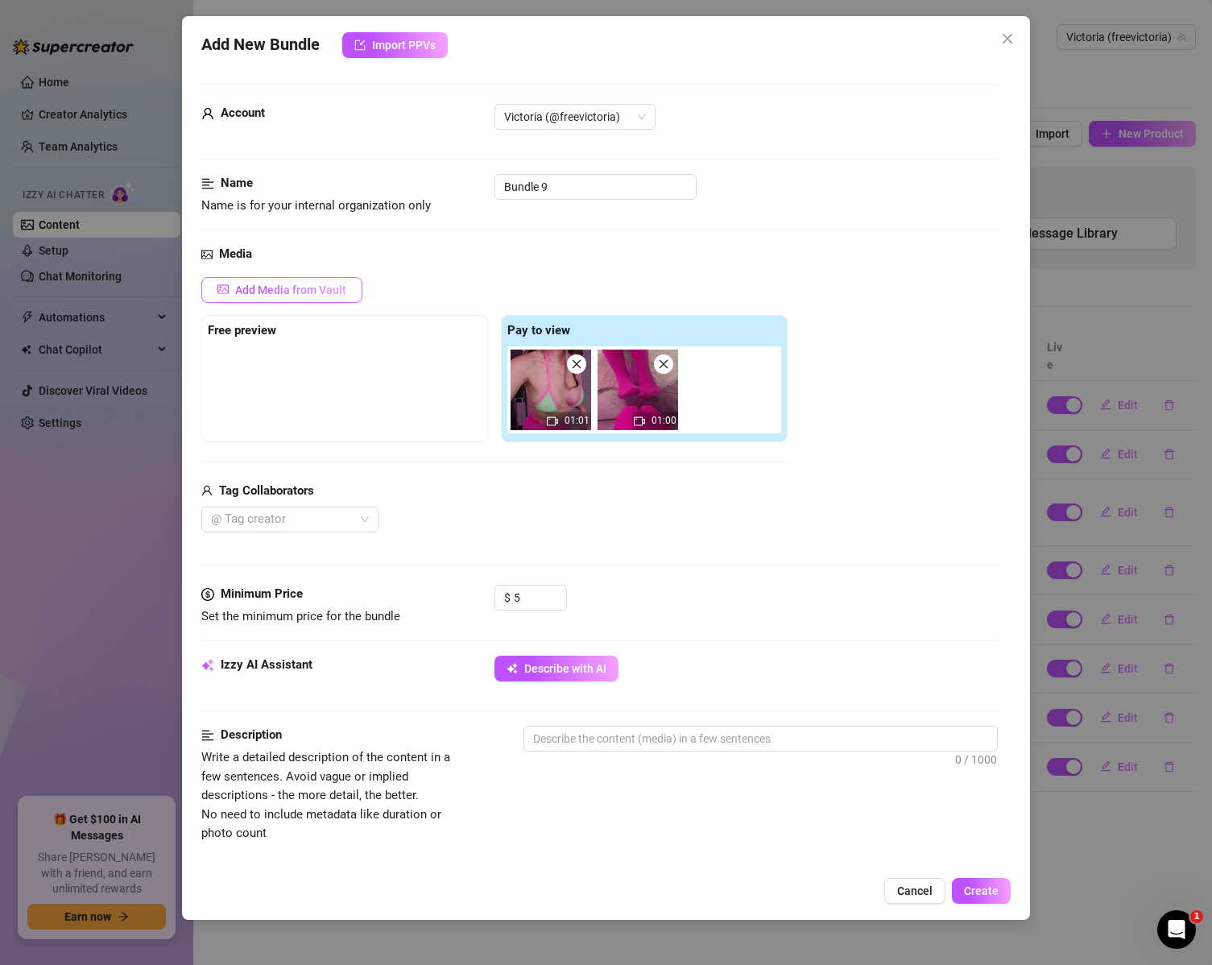
click at [285, 295] on span "Add Media from Vault" at bounding box center [290, 290] width 111 height 13
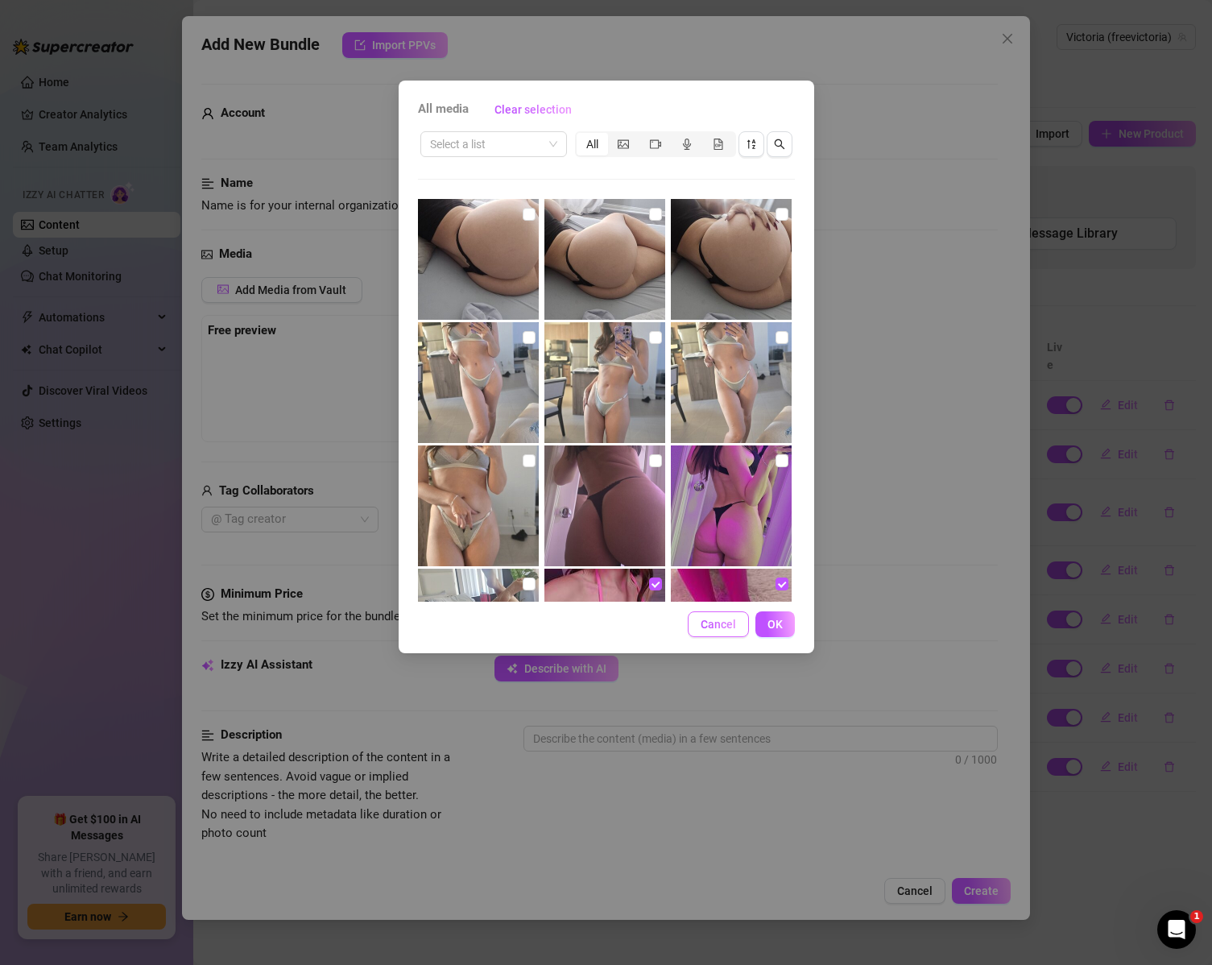
click at [727, 635] on button "Cancel" at bounding box center [718, 624] width 61 height 26
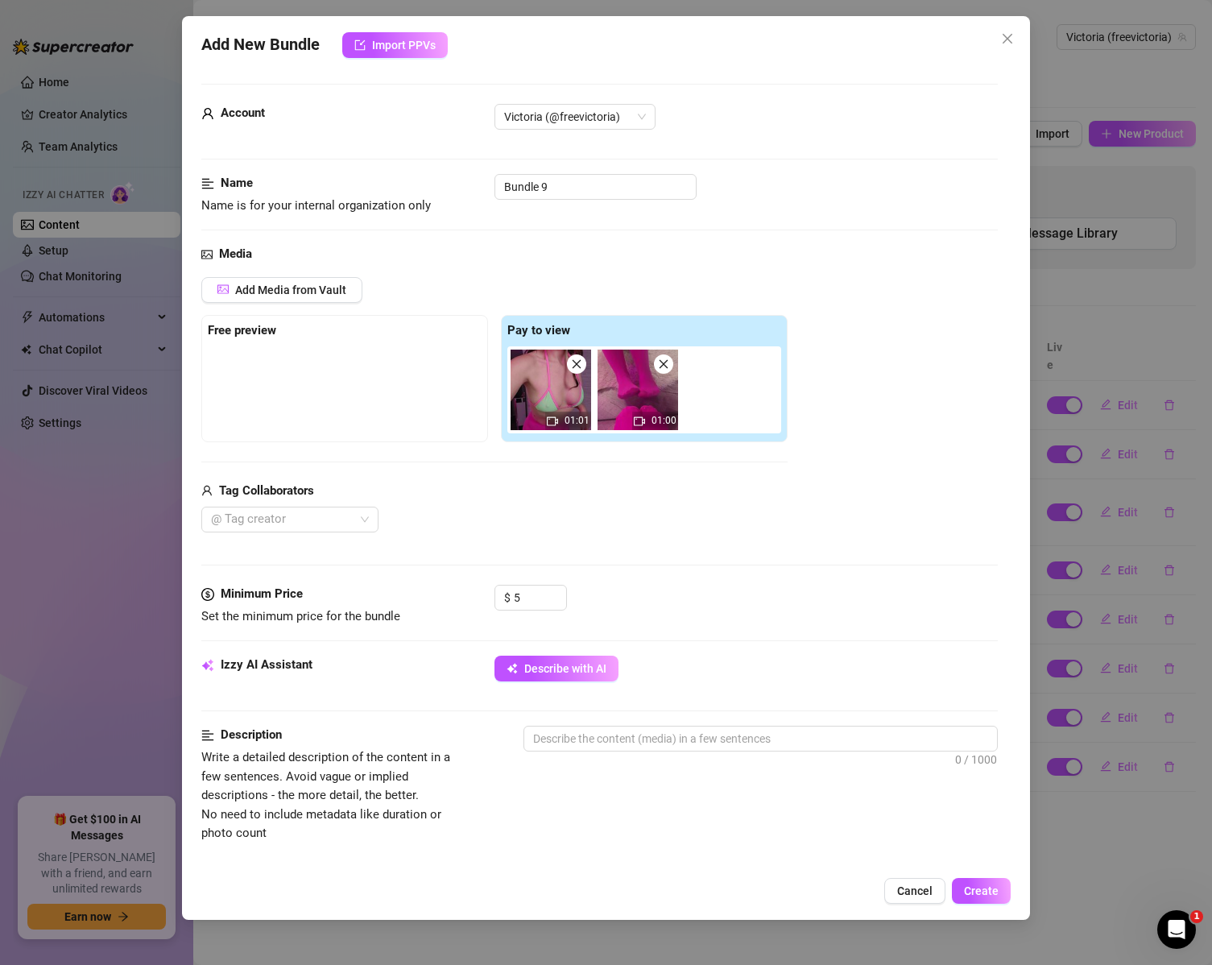
click at [308, 360] on div at bounding box center [345, 386] width 274 height 81
click at [260, 334] on strong "Free preview" at bounding box center [242, 330] width 68 height 14
click at [277, 280] on button "Add Media from Vault" at bounding box center [281, 290] width 161 height 26
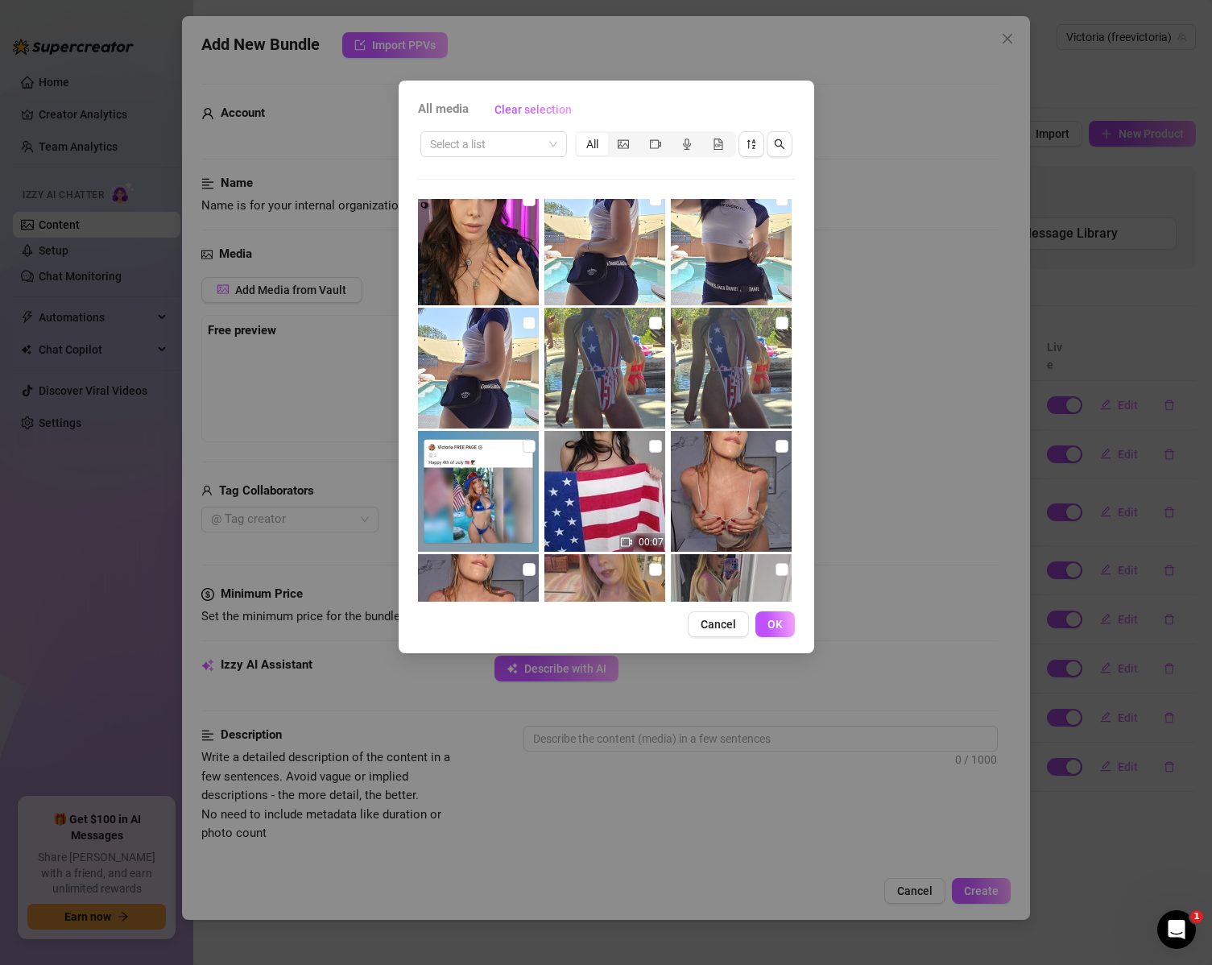
scroll to position [7509, 0]
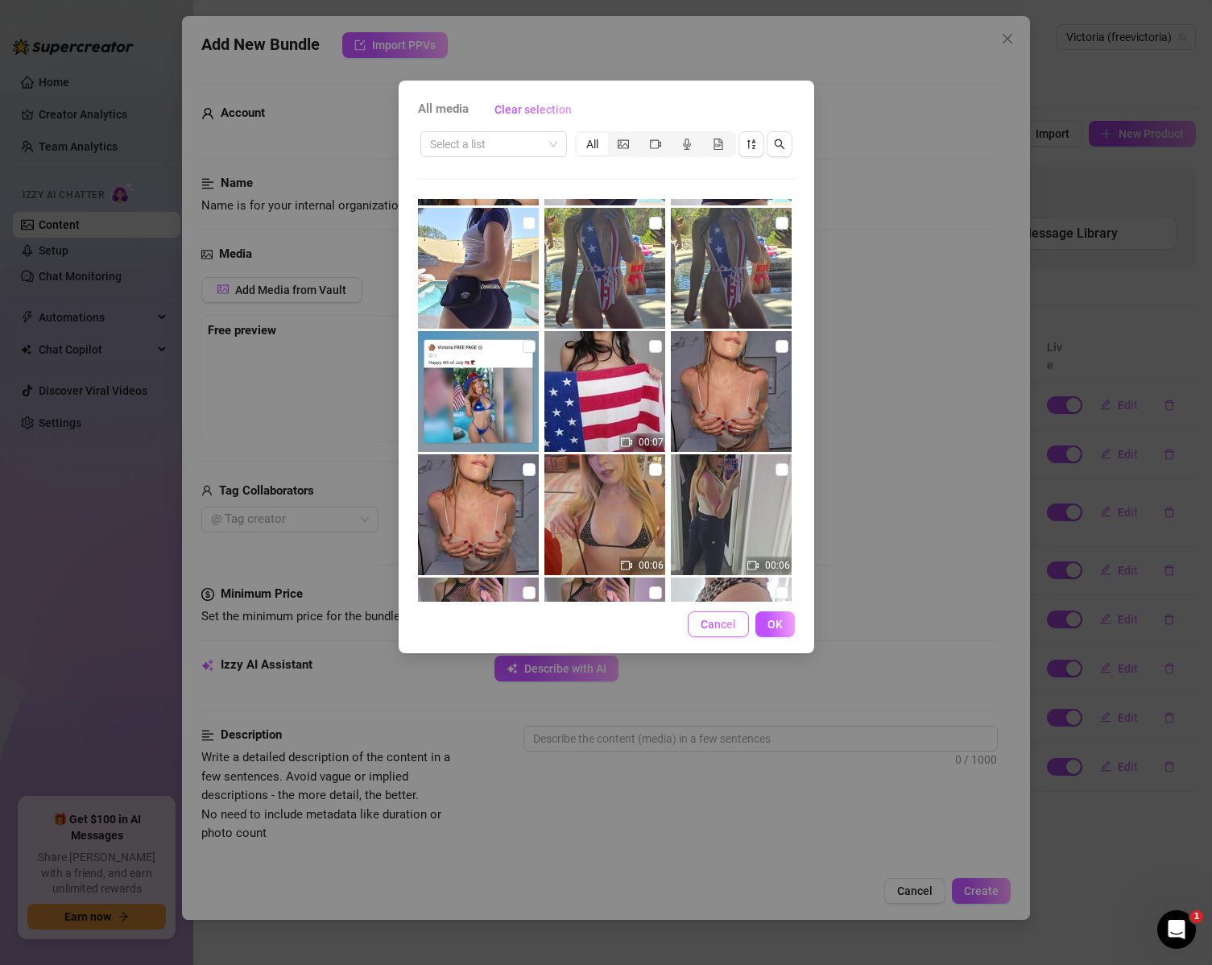
click at [707, 618] on span "Cancel" at bounding box center [718, 624] width 35 height 13
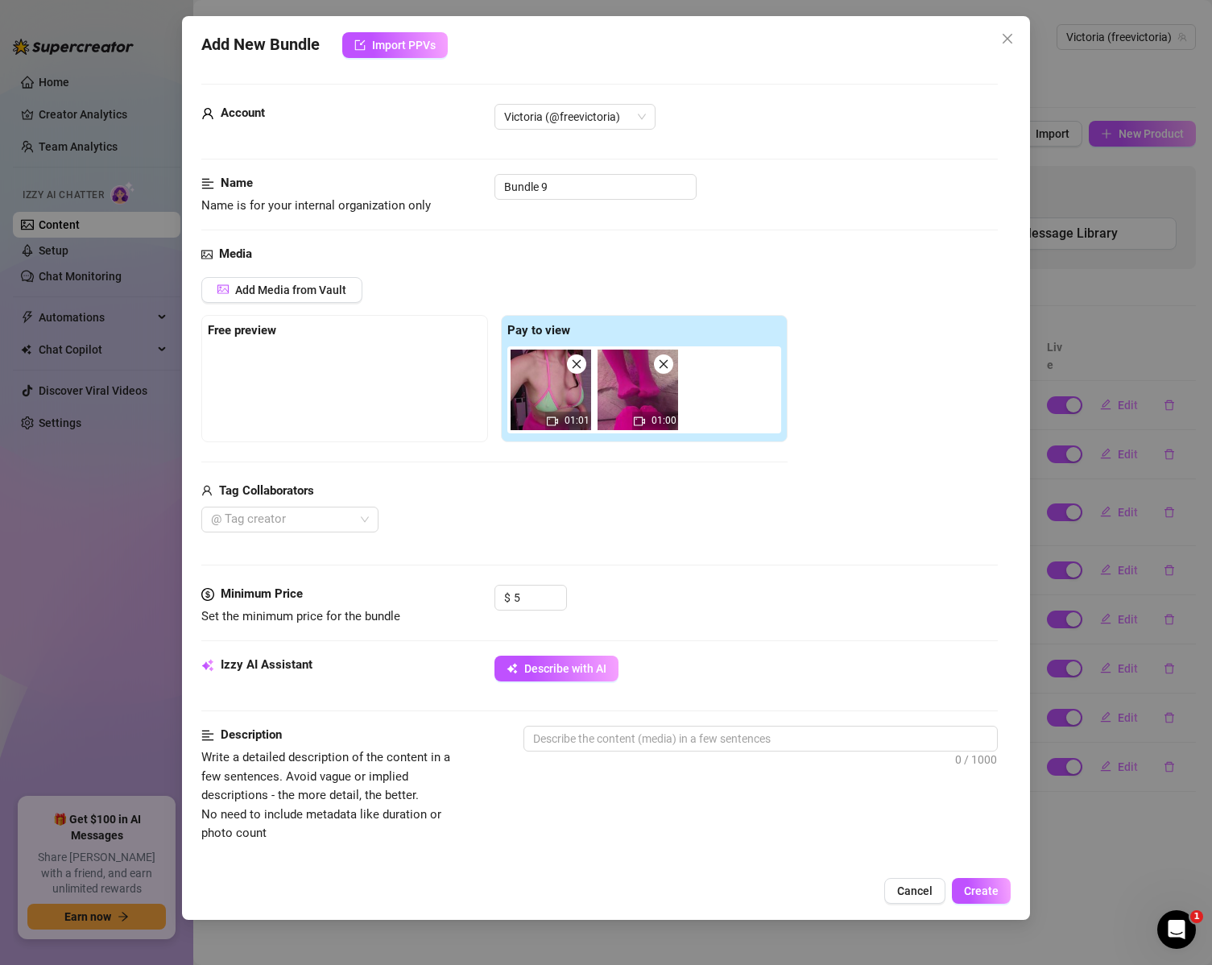
click at [662, 363] on icon "close" at bounding box center [663, 364] width 9 height 9
click at [578, 362] on icon "close" at bounding box center [576, 363] width 11 height 11
type input "0"
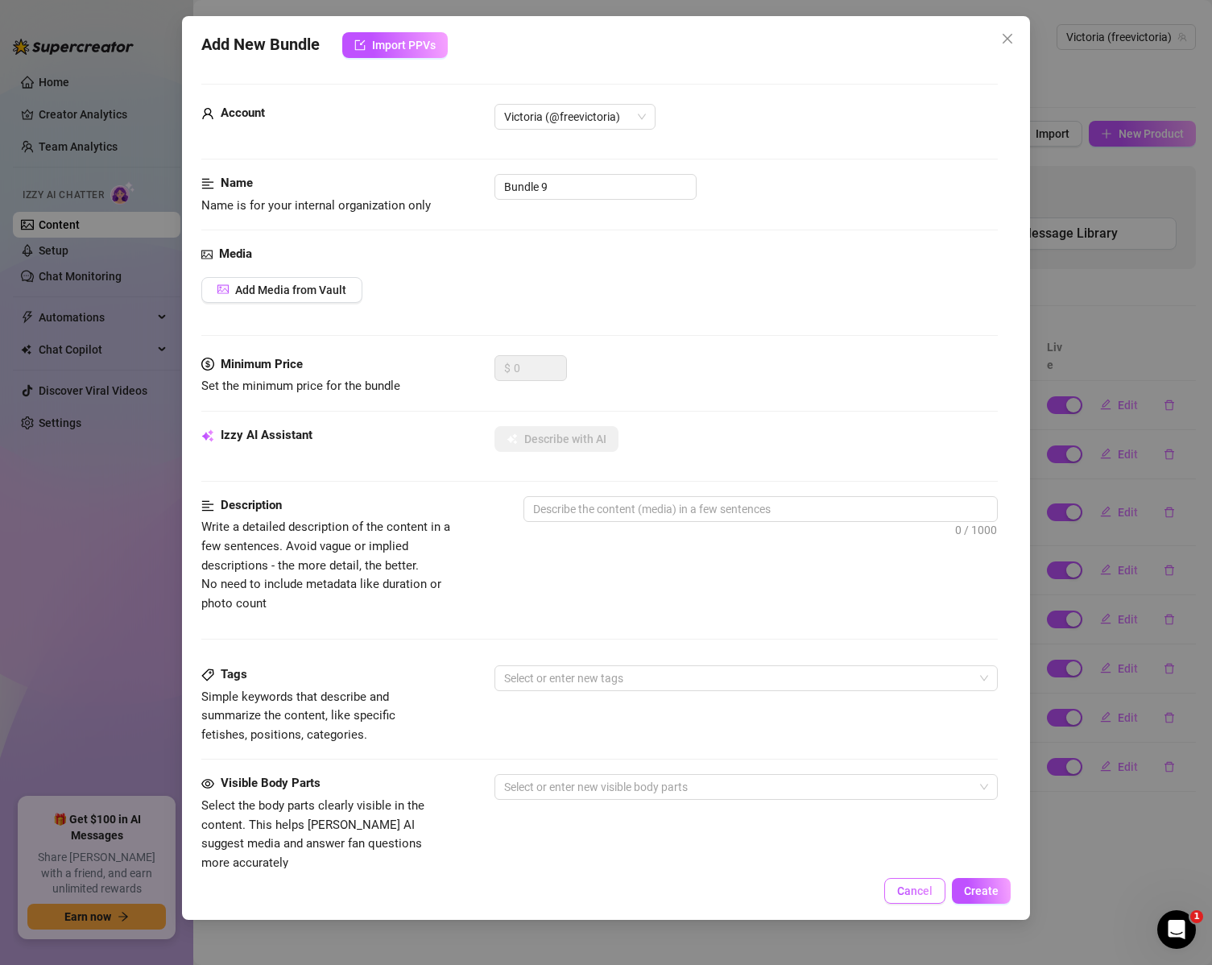
click at [902, 889] on span "Cancel" at bounding box center [914, 890] width 35 height 13
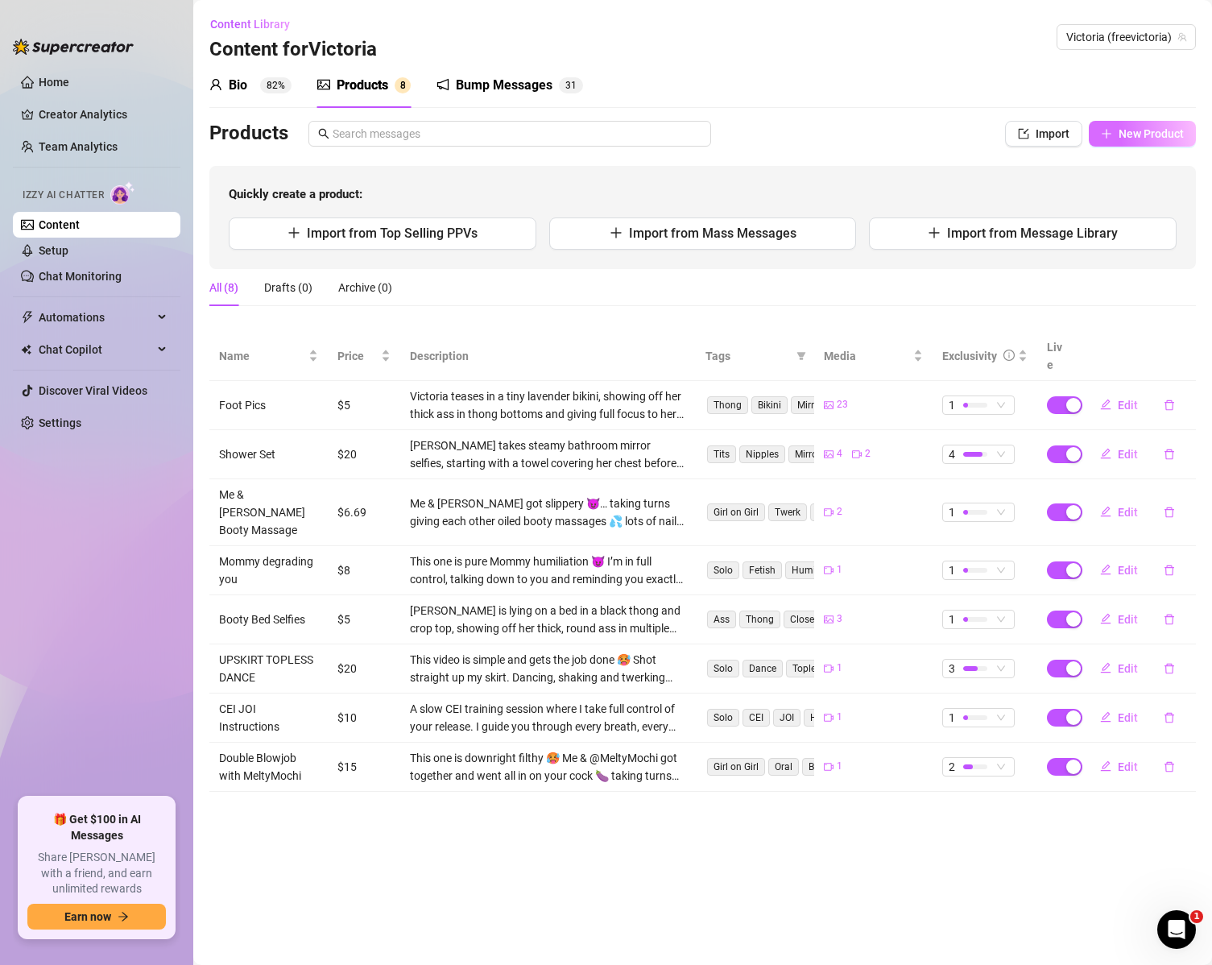
click at [1127, 139] on span "New Product" at bounding box center [1151, 133] width 65 height 13
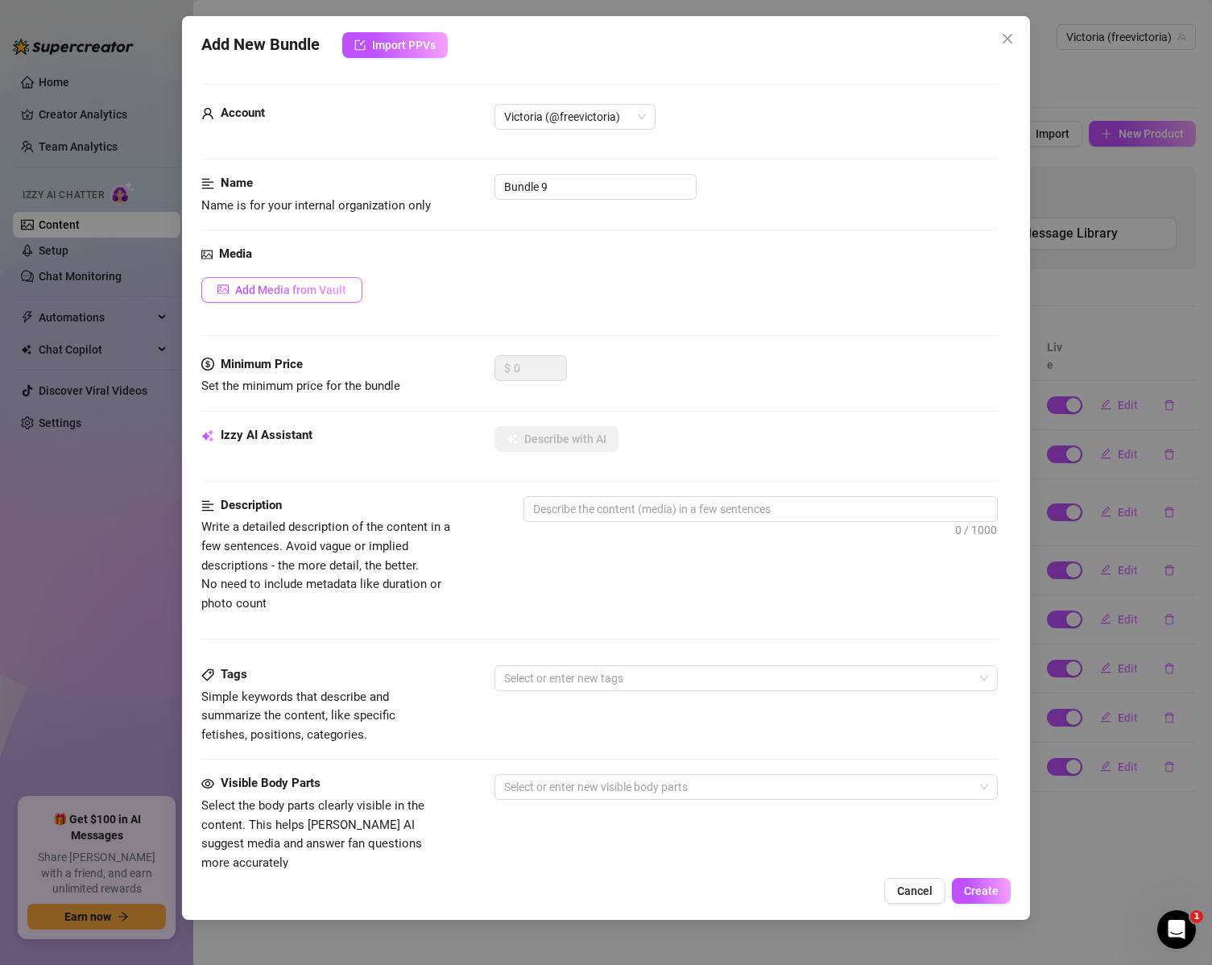
click at [306, 289] on span "Add Media from Vault" at bounding box center [290, 290] width 111 height 13
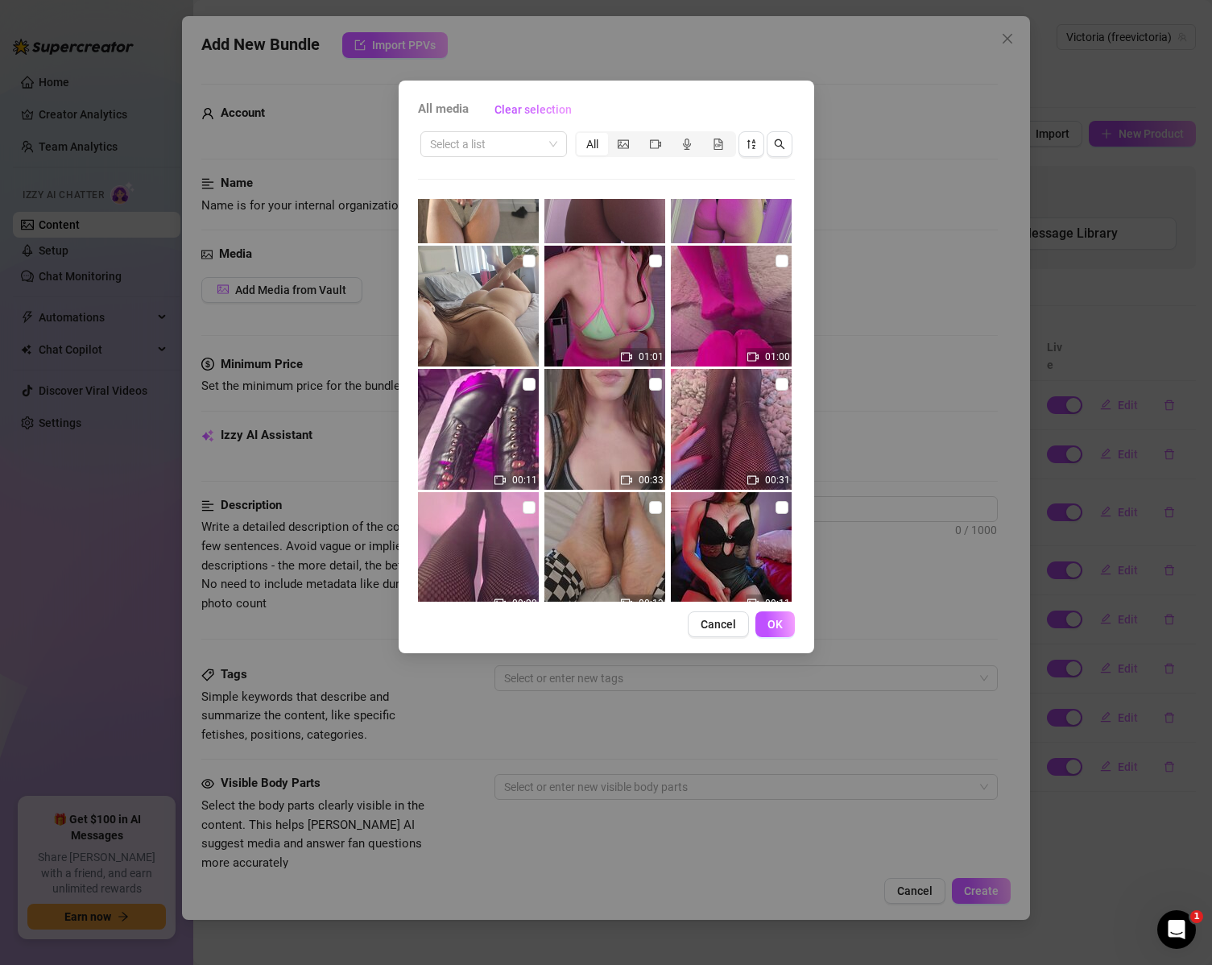
scroll to position [322, 0]
click at [743, 629] on button "Cancel" at bounding box center [718, 624] width 61 height 26
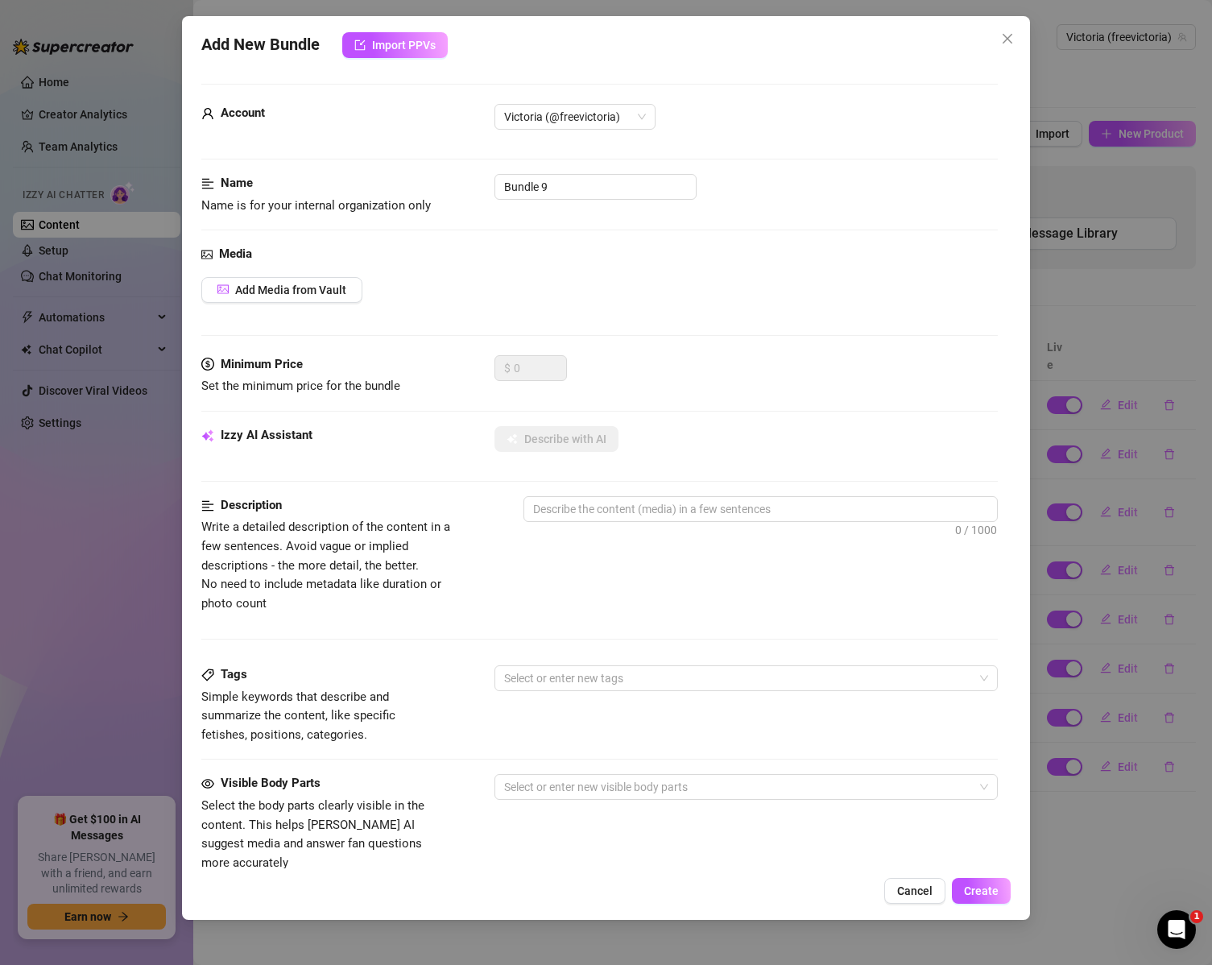
click at [918, 893] on span "Cancel" at bounding box center [914, 890] width 35 height 13
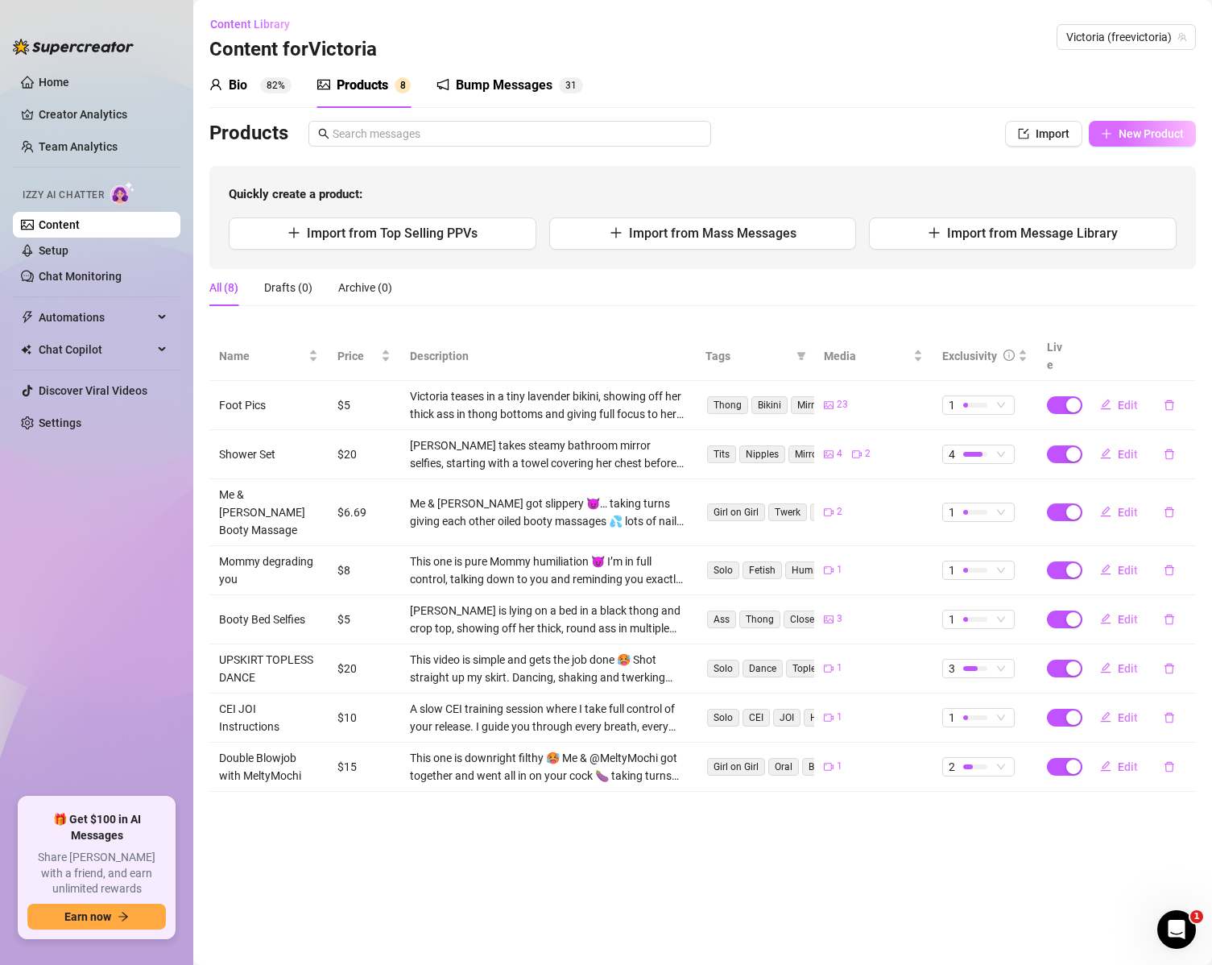
click at [1151, 140] on span "New Product" at bounding box center [1151, 133] width 65 height 13
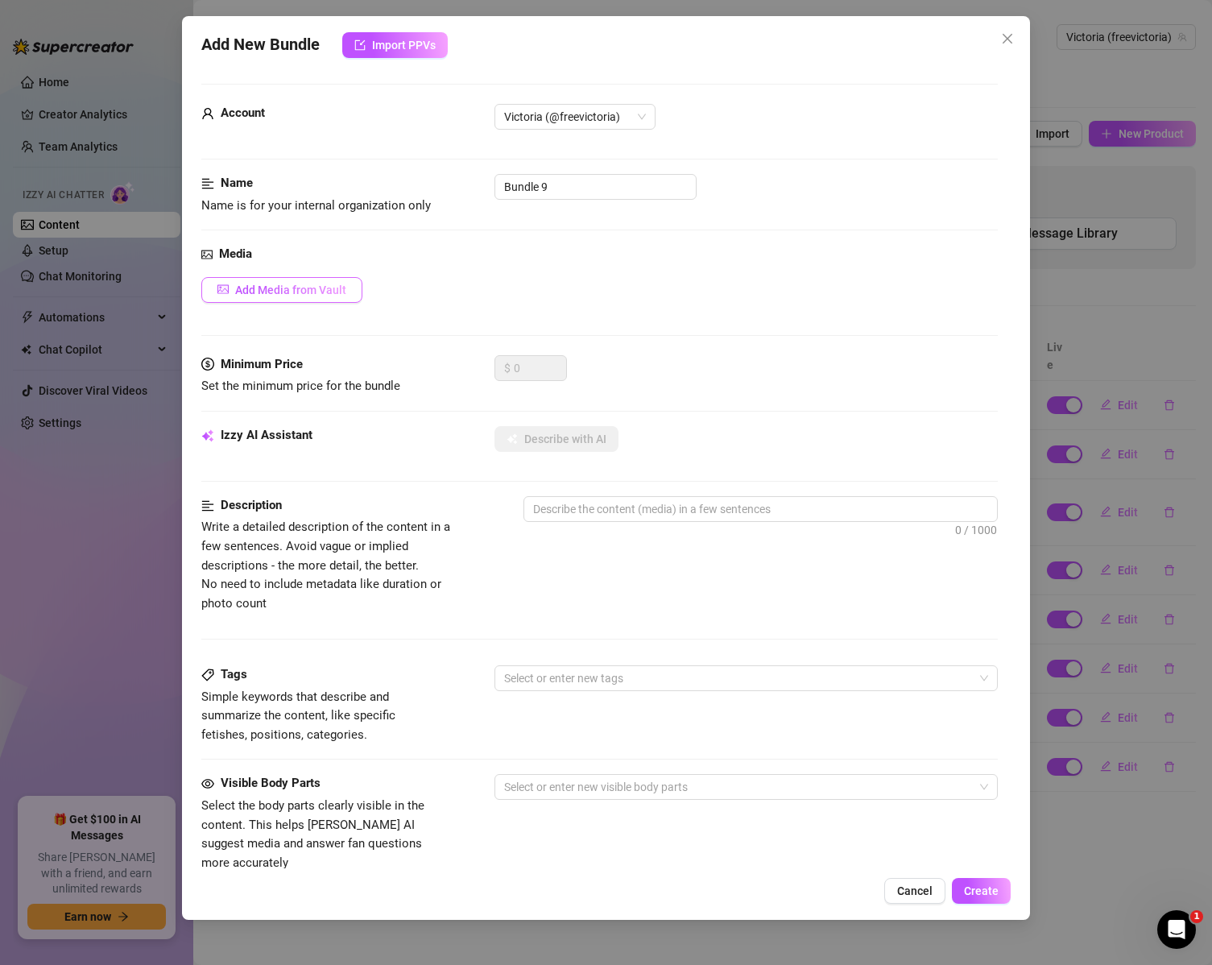
click at [275, 293] on span "Add Media from Vault" at bounding box center [290, 290] width 111 height 13
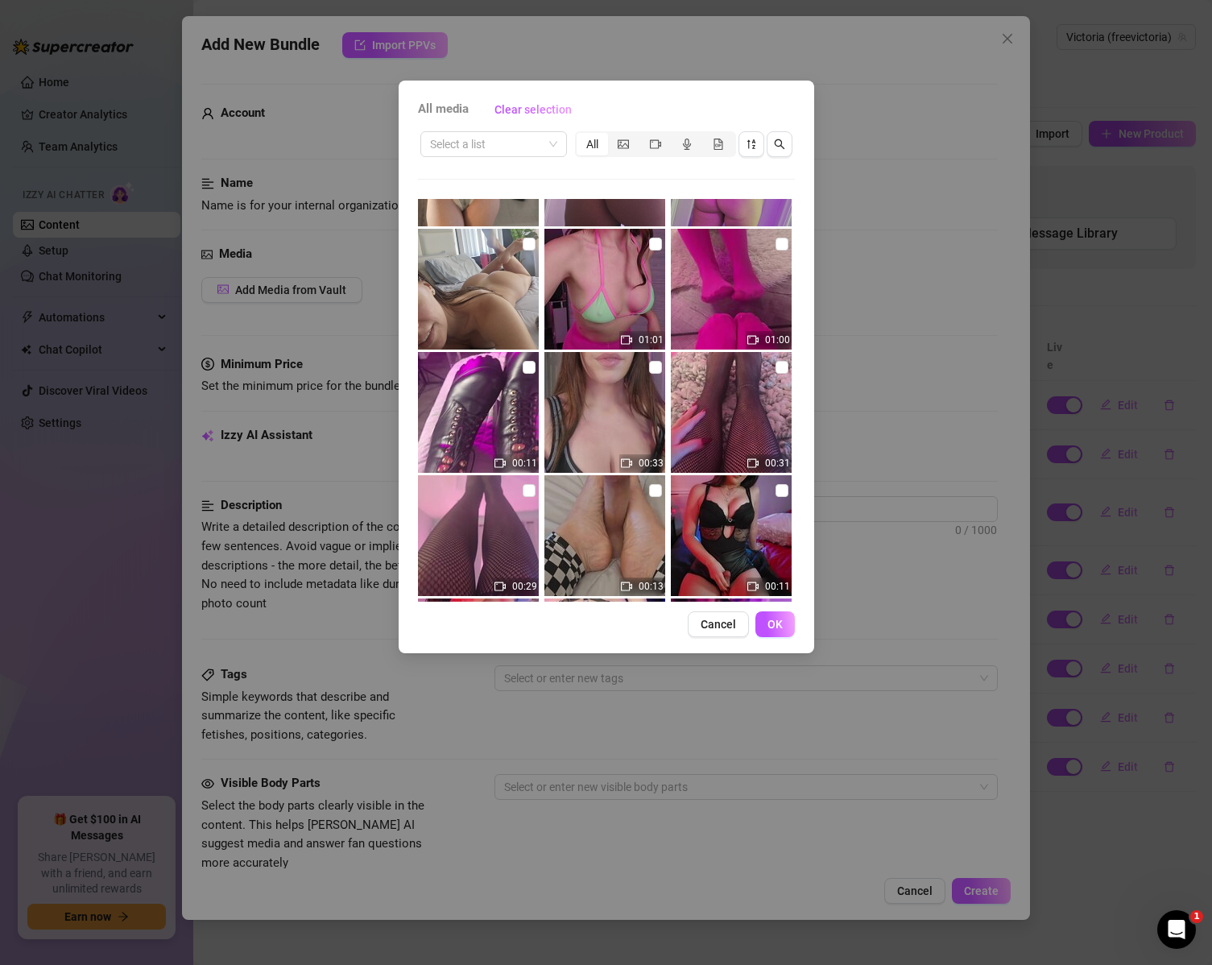
scroll to position [242, 0]
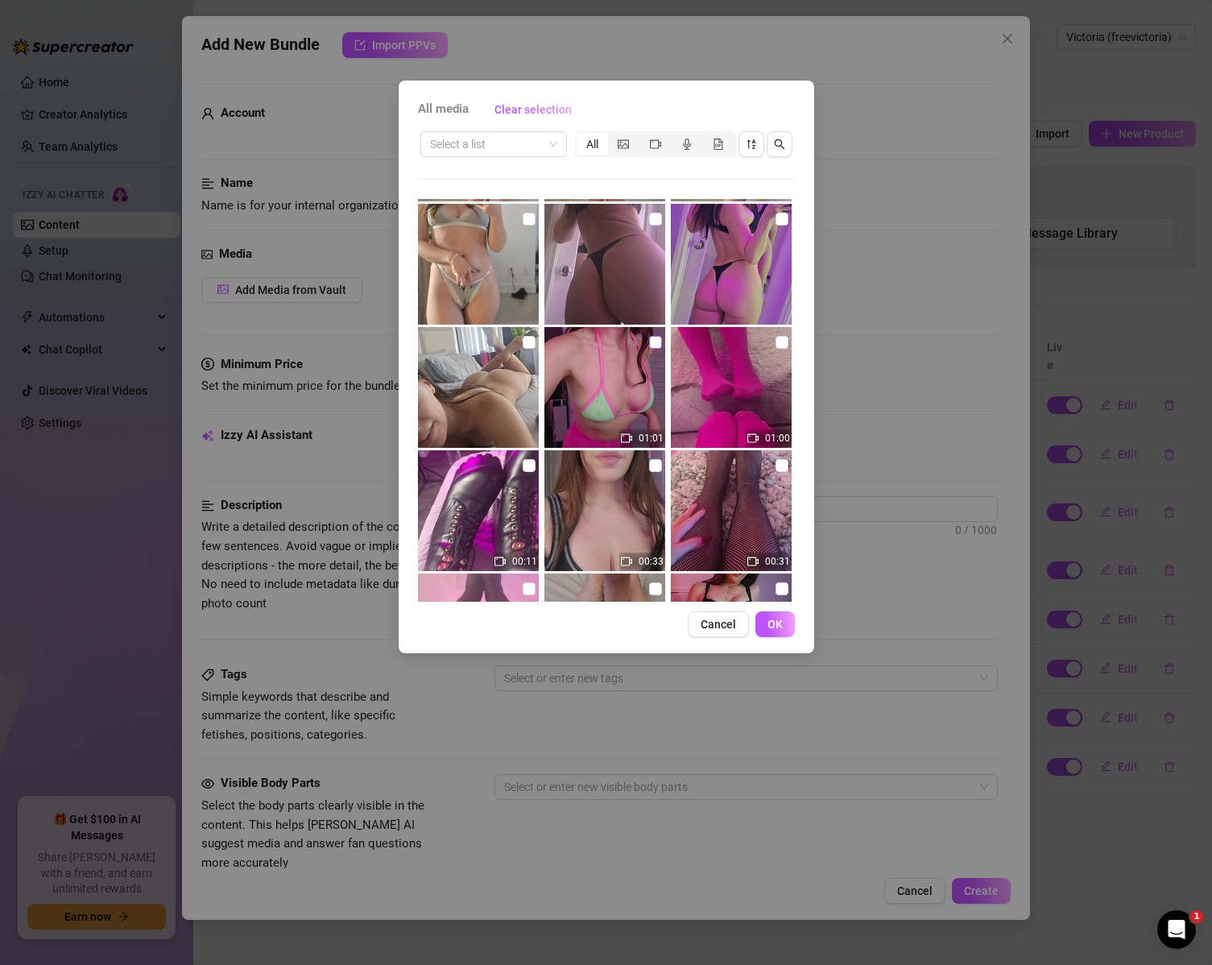
click at [649, 346] on input "checkbox" at bounding box center [655, 342] width 13 height 13
checkbox input "true"
click at [776, 332] on img at bounding box center [731, 387] width 121 height 121
checkbox input "true"
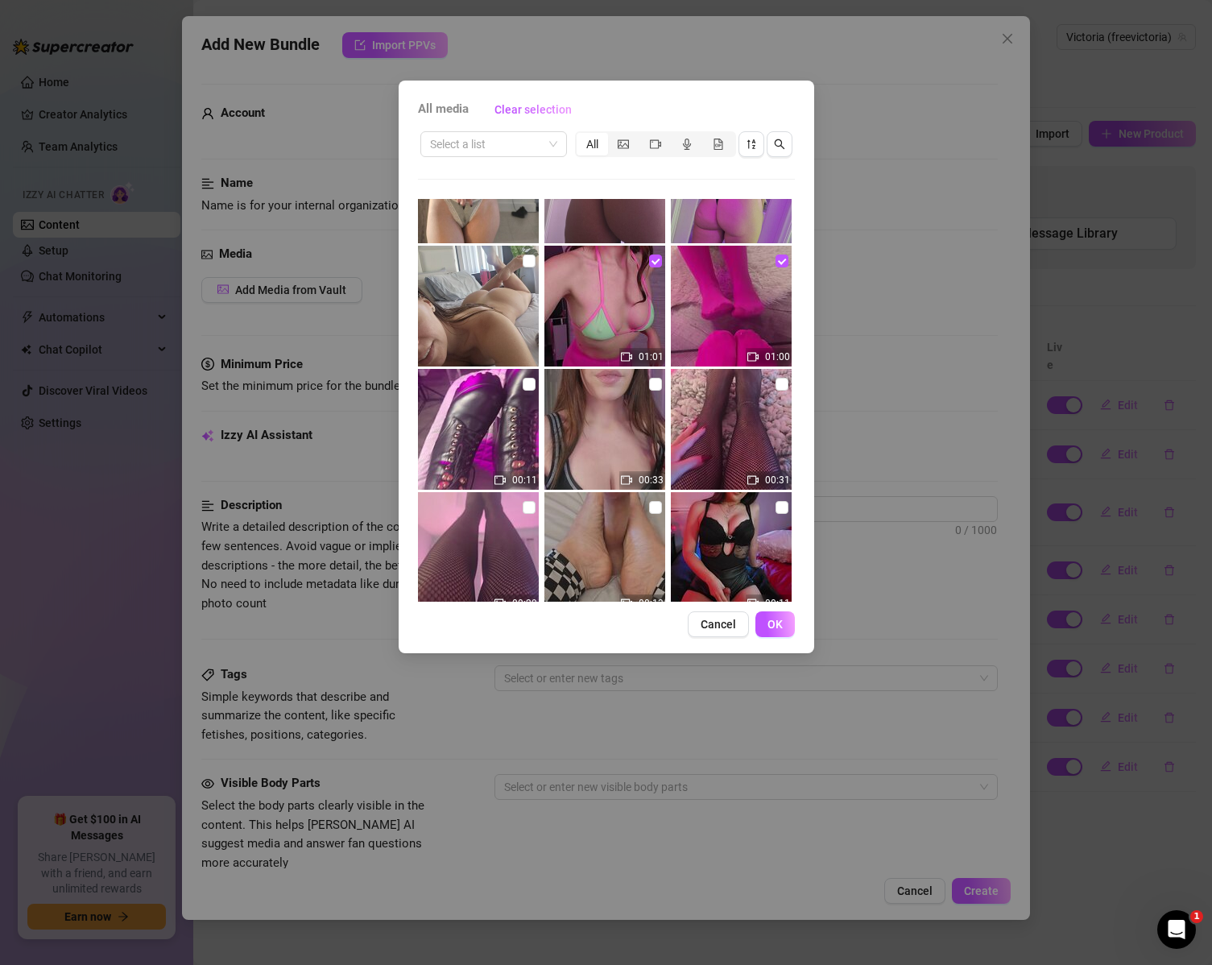
scroll to position [483, 0]
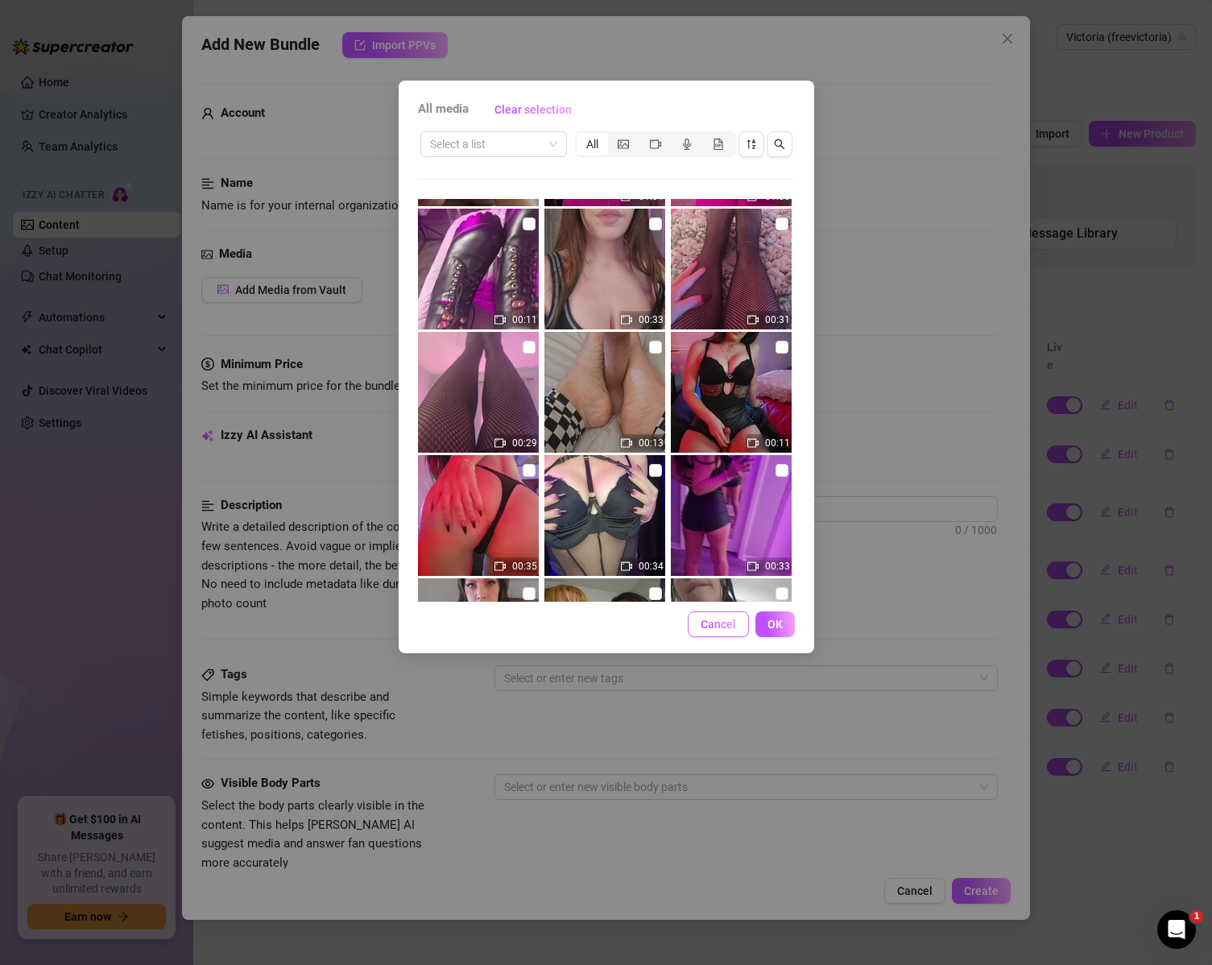
click at [728, 628] on span "Cancel" at bounding box center [718, 624] width 35 height 13
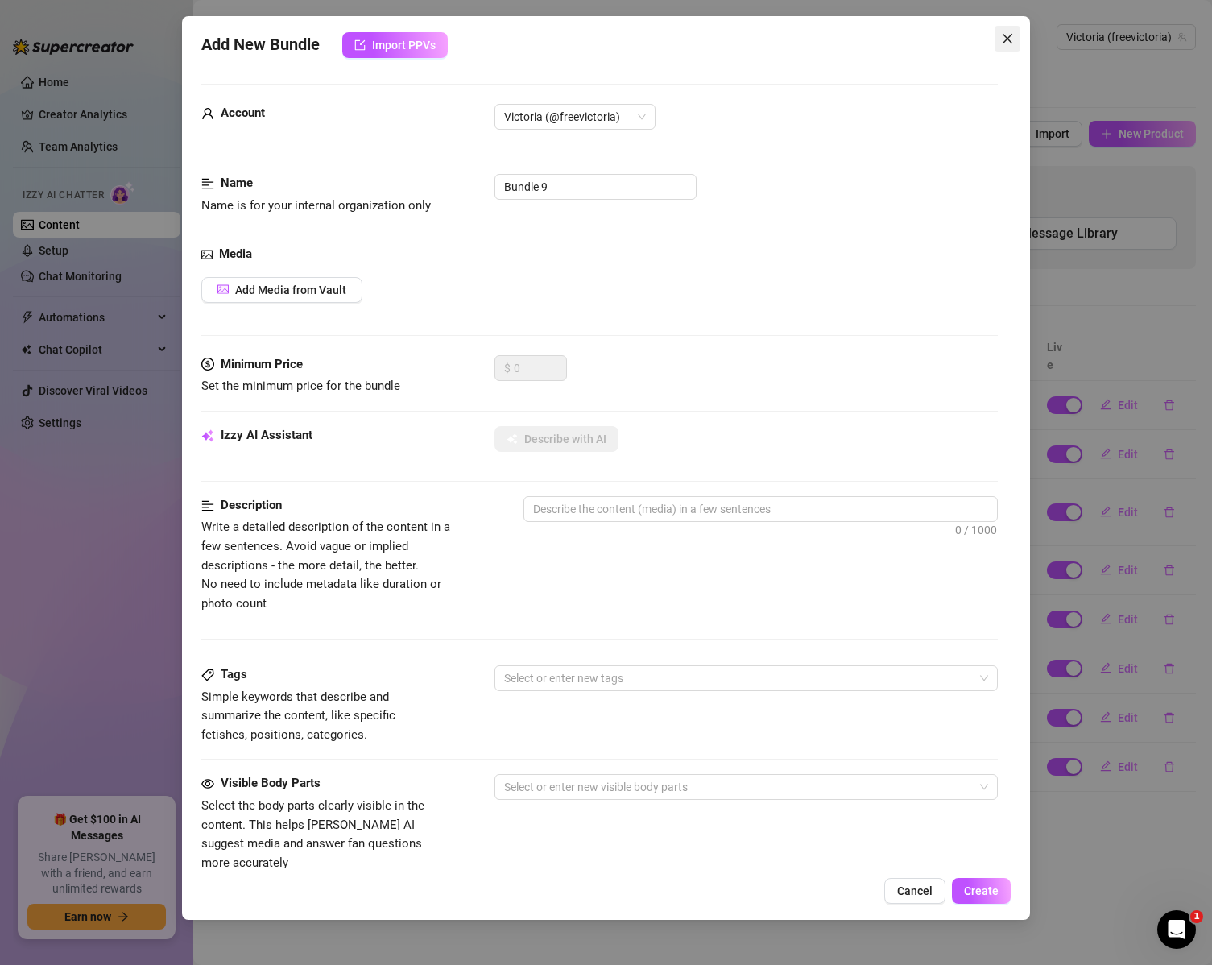
click at [1008, 37] on icon "close" at bounding box center [1007, 38] width 13 height 13
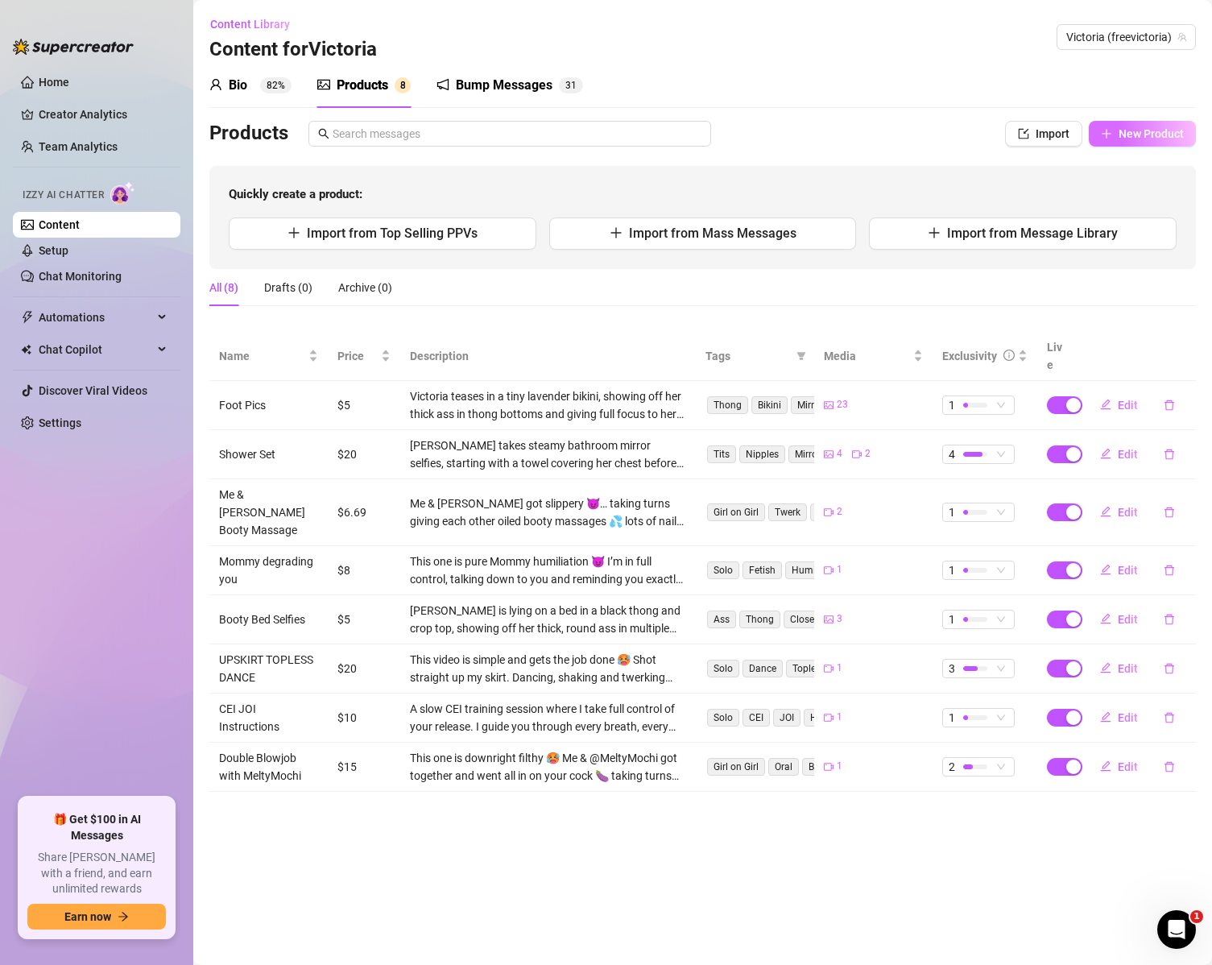
click at [1141, 140] on span "New Product" at bounding box center [1151, 133] width 65 height 13
type textarea "Type your message here..."
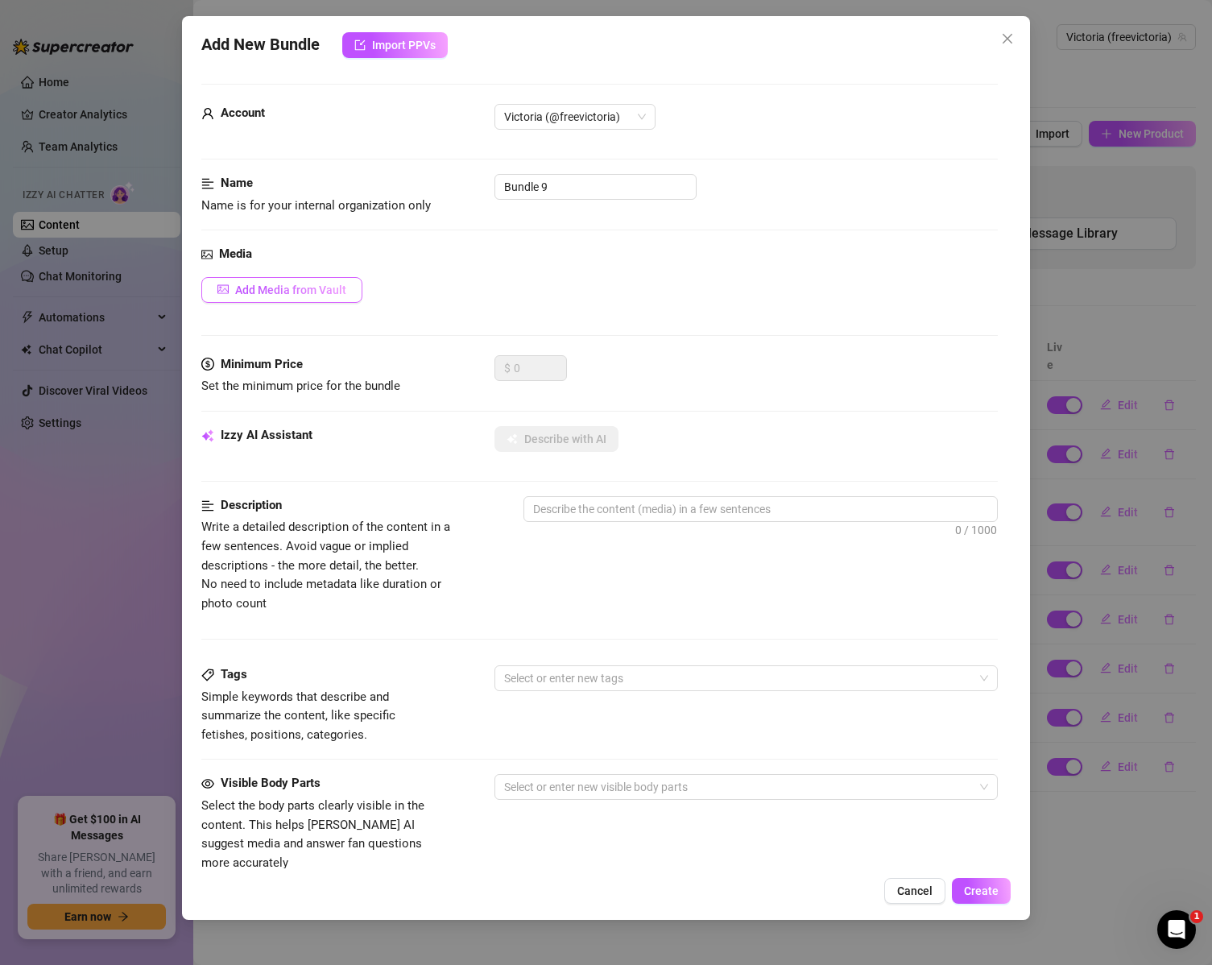
click at [333, 295] on span "Add Media from Vault" at bounding box center [290, 290] width 111 height 13
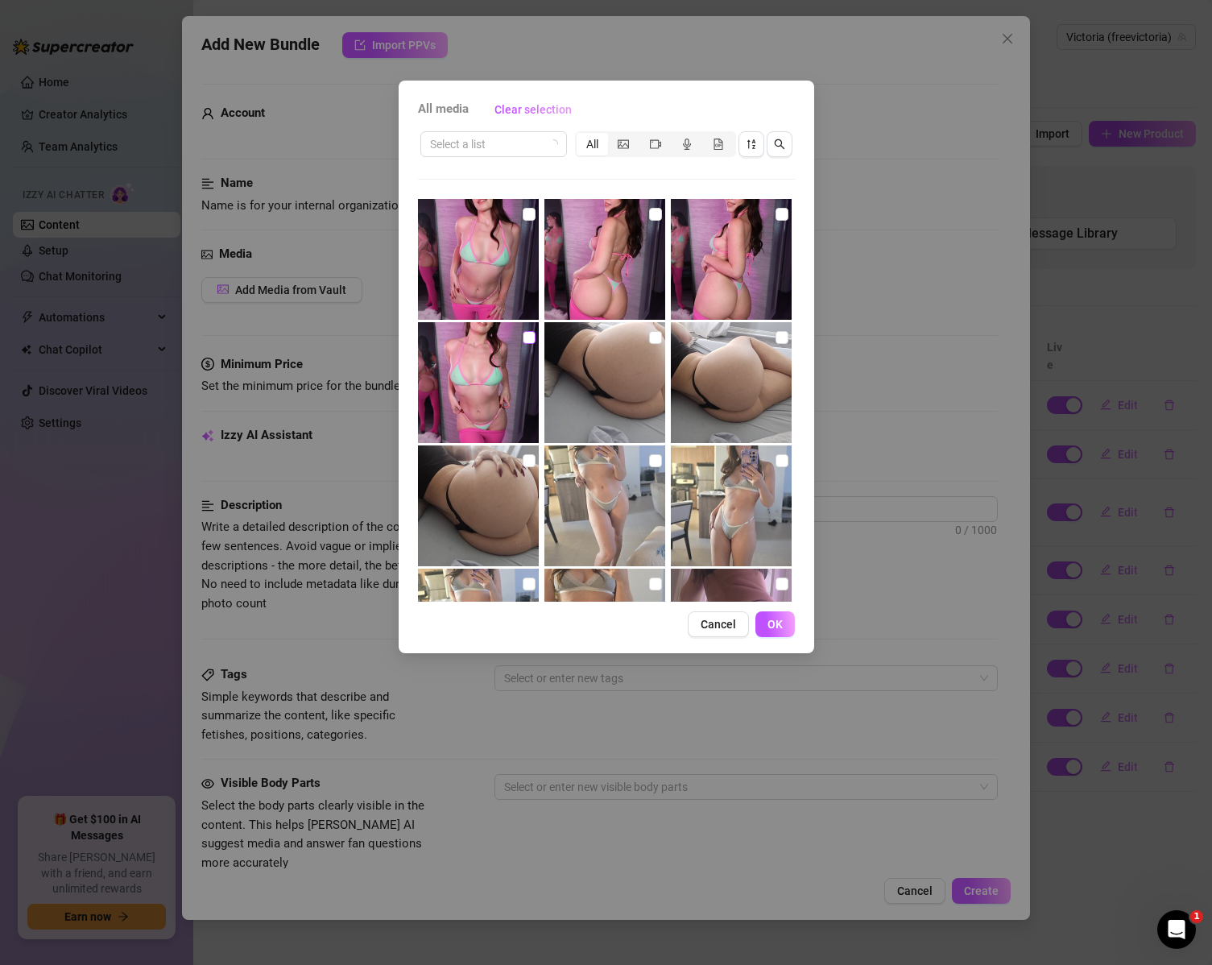
click at [523, 335] on input "checkbox" at bounding box center [529, 337] width 13 height 13
checkbox input "true"
click at [652, 215] on input "checkbox" at bounding box center [655, 214] width 13 height 13
checkbox input "true"
click at [776, 219] on input "checkbox" at bounding box center [782, 214] width 13 height 13
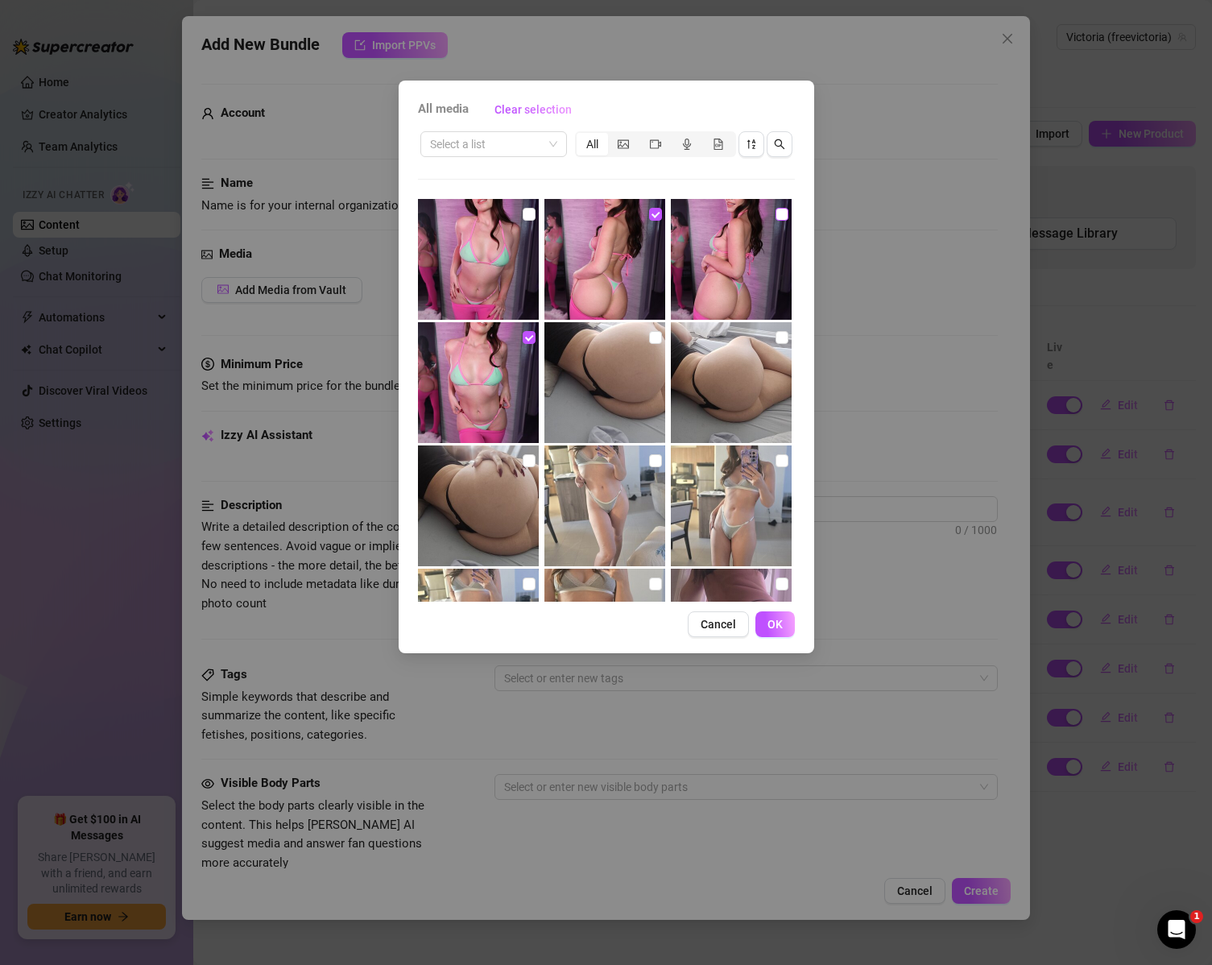
checkbox input "true"
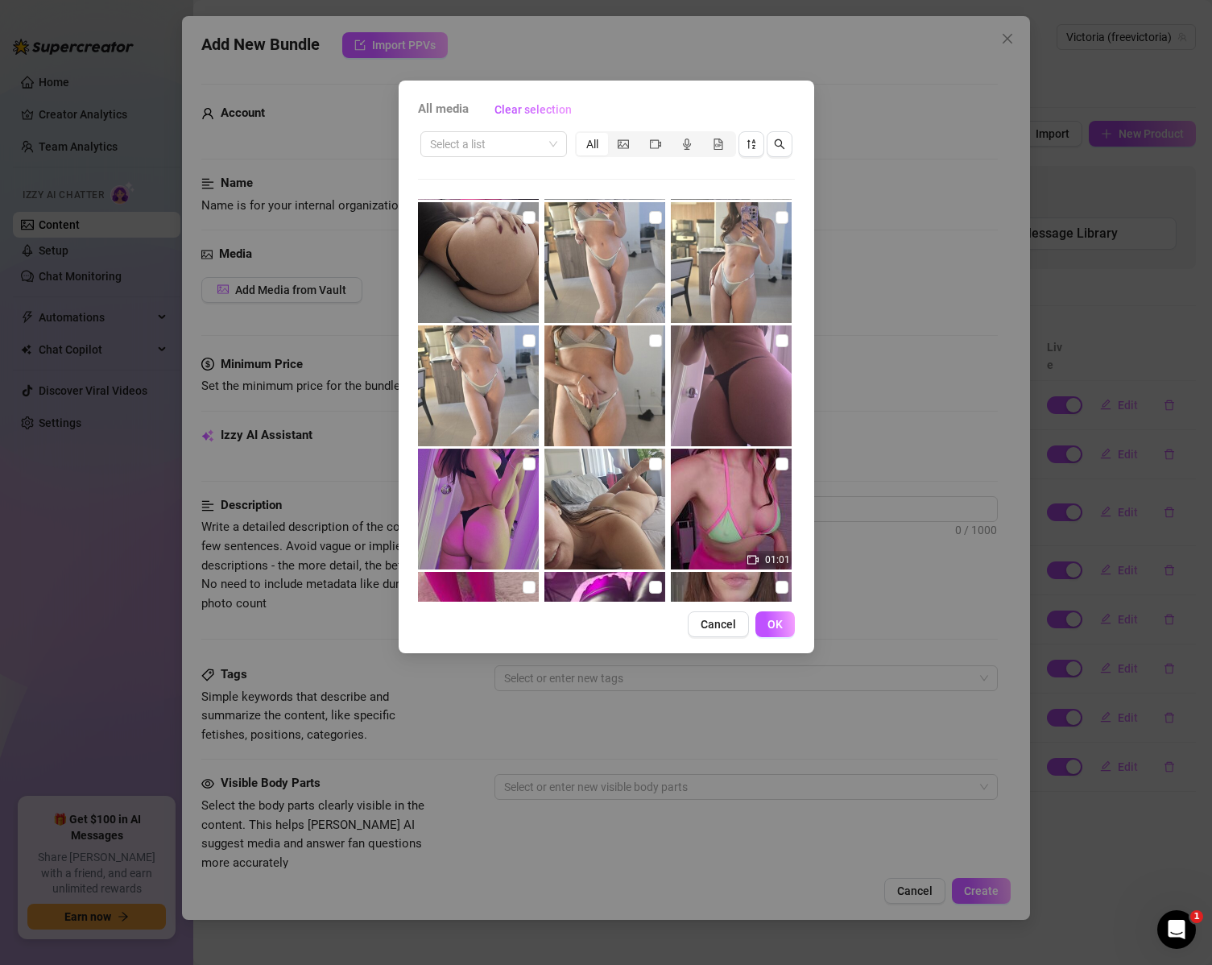
scroll to position [322, 0]
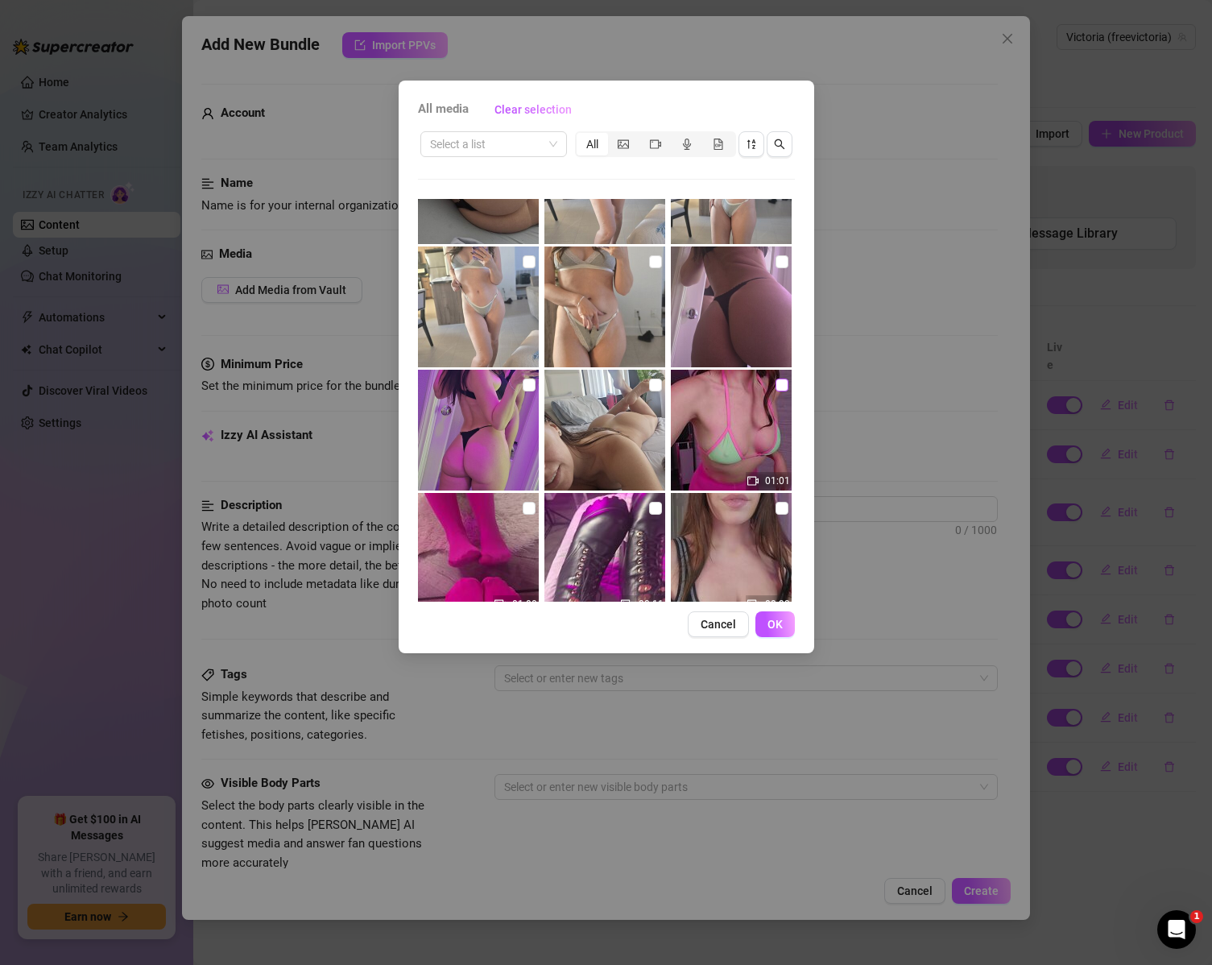
click at [776, 384] on input "checkbox" at bounding box center [782, 385] width 13 height 13
checkbox input "true"
click at [528, 507] on input "checkbox" at bounding box center [529, 508] width 13 height 13
checkbox input "true"
click at [772, 623] on span "OK" at bounding box center [775, 624] width 15 height 13
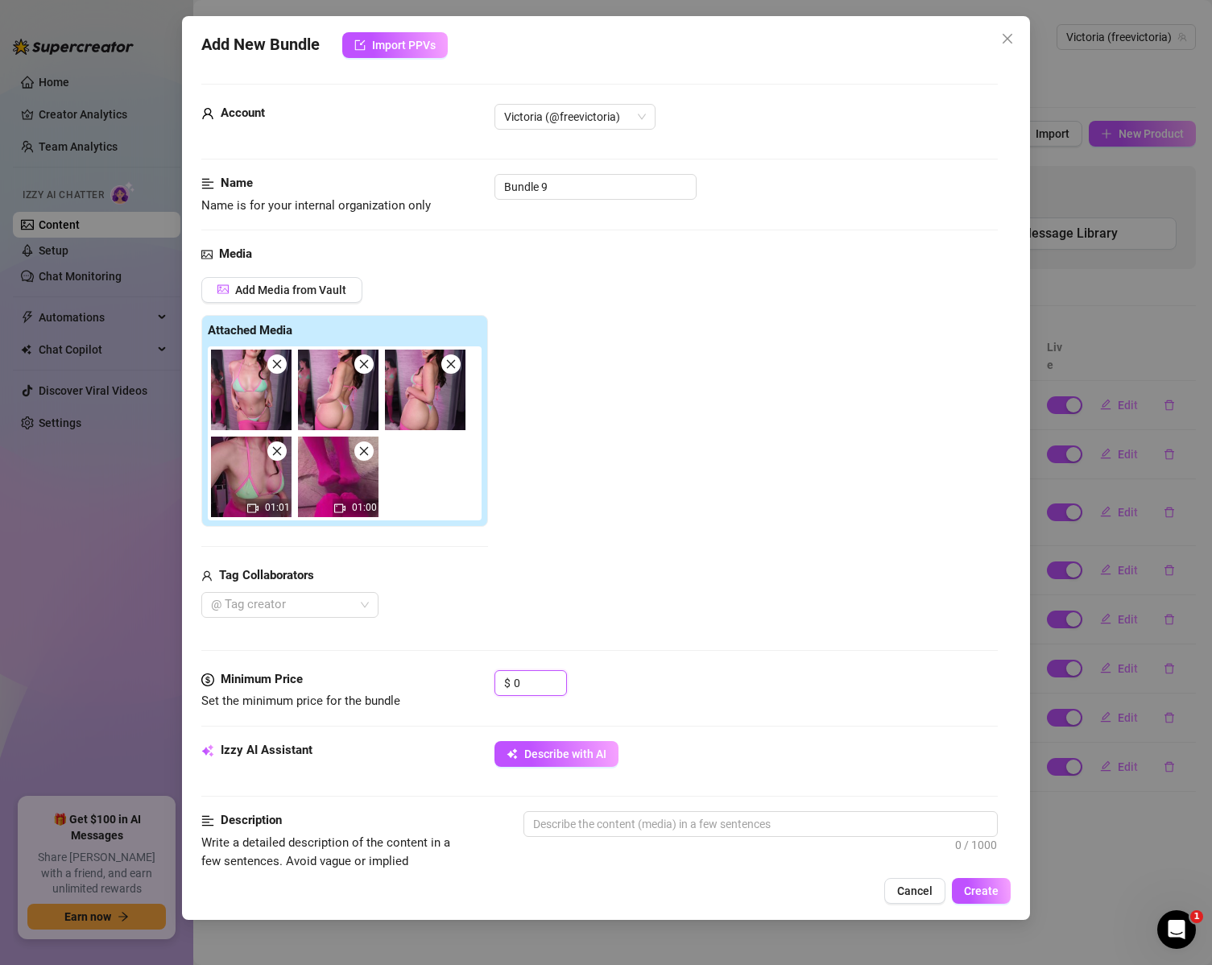
drag, startPoint x: 534, startPoint y: 681, endPoint x: 416, endPoint y: 678, distance: 118.4
click at [416, 678] on div "Minimum Price Set the minimum price for the bundle $ 0" at bounding box center [599, 690] width 797 height 41
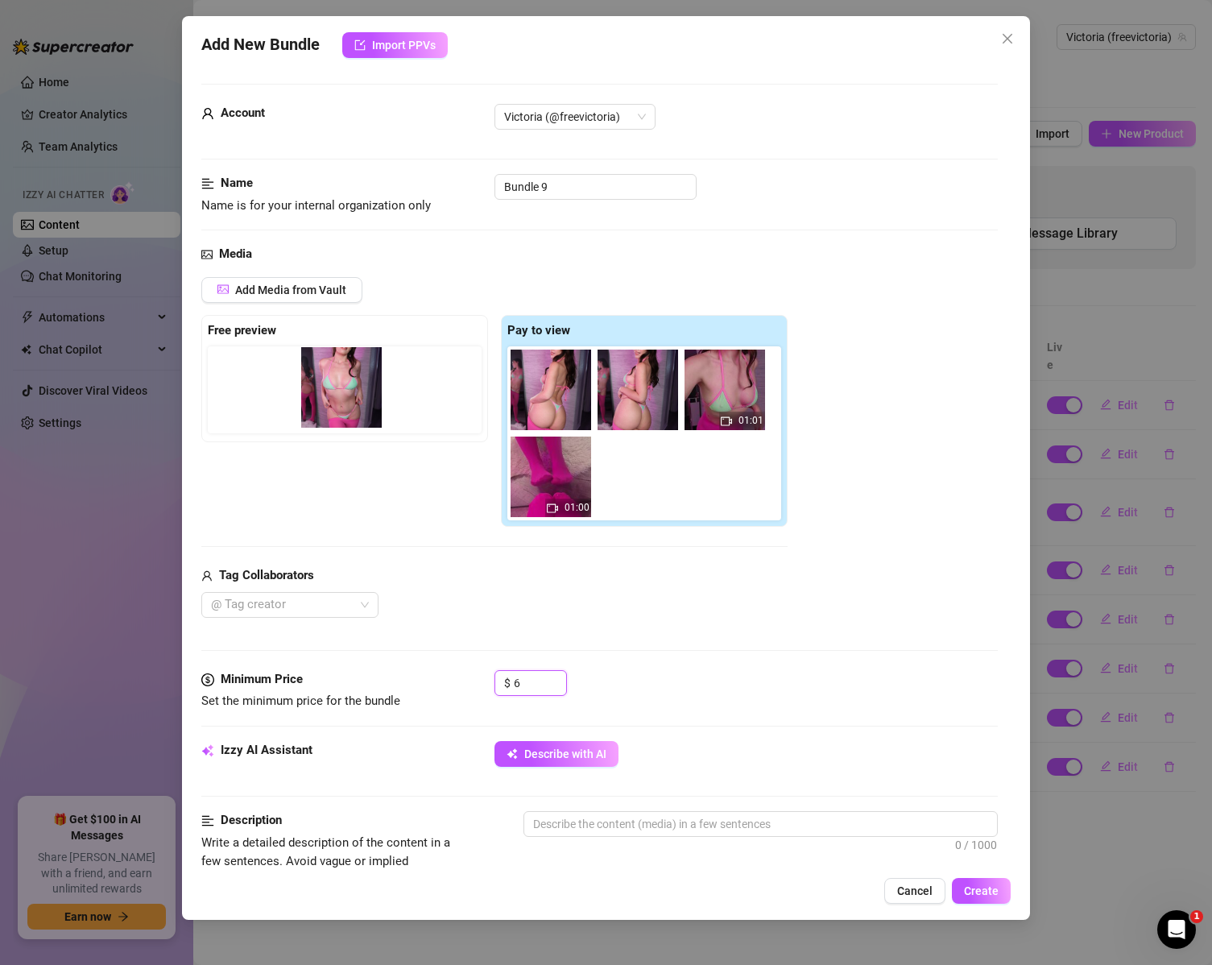
drag, startPoint x: 554, startPoint y: 379, endPoint x: 335, endPoint y: 380, distance: 219.1
click at [335, 380] on div "Free preview Pay to view 01:01 01:00" at bounding box center [494, 421] width 586 height 213
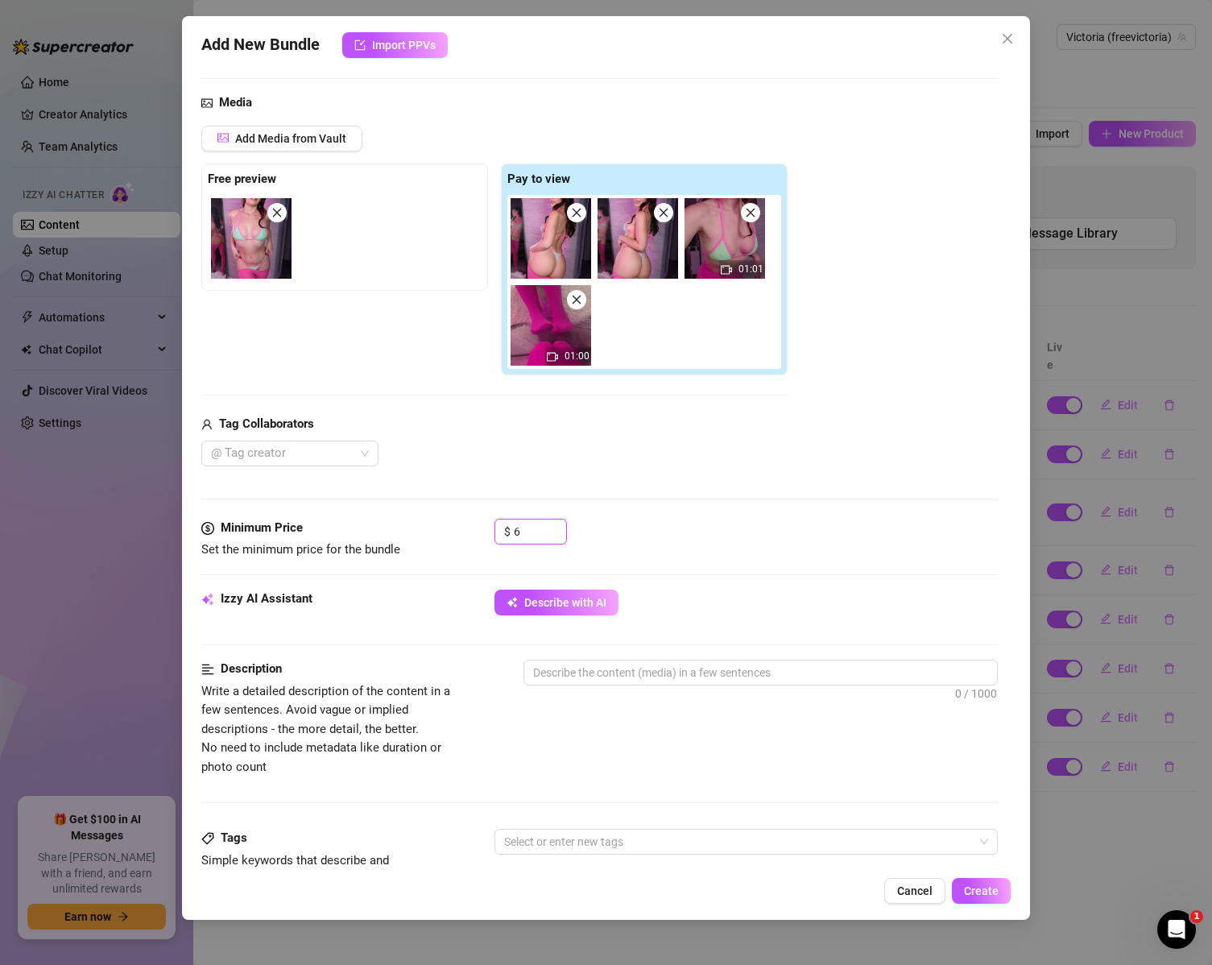
scroll to position [242, 0]
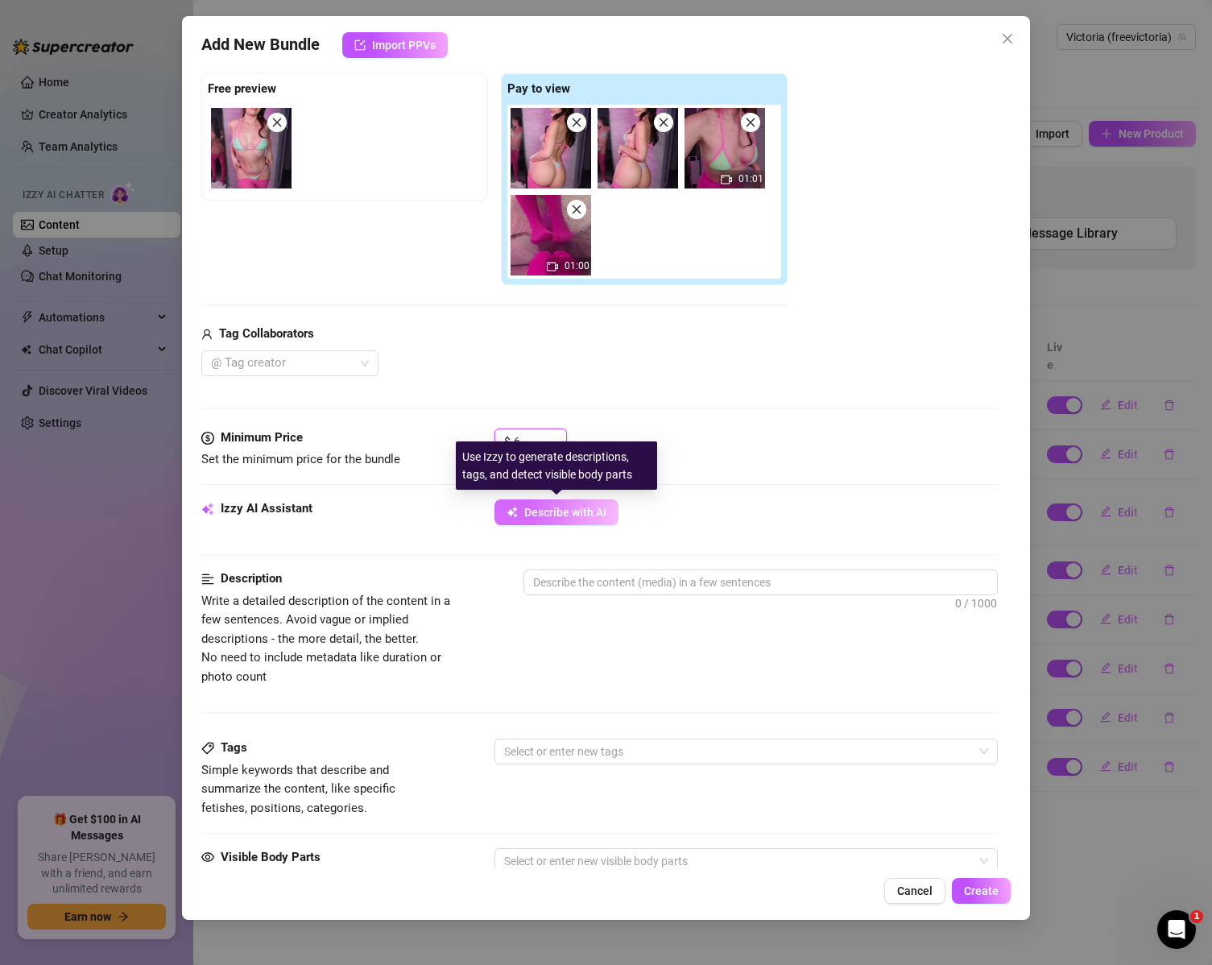
type input "6"
click at [574, 516] on span "Describe with AI" at bounding box center [565, 512] width 82 height 13
click at [557, 520] on button "Describe with AI" at bounding box center [557, 512] width 124 height 26
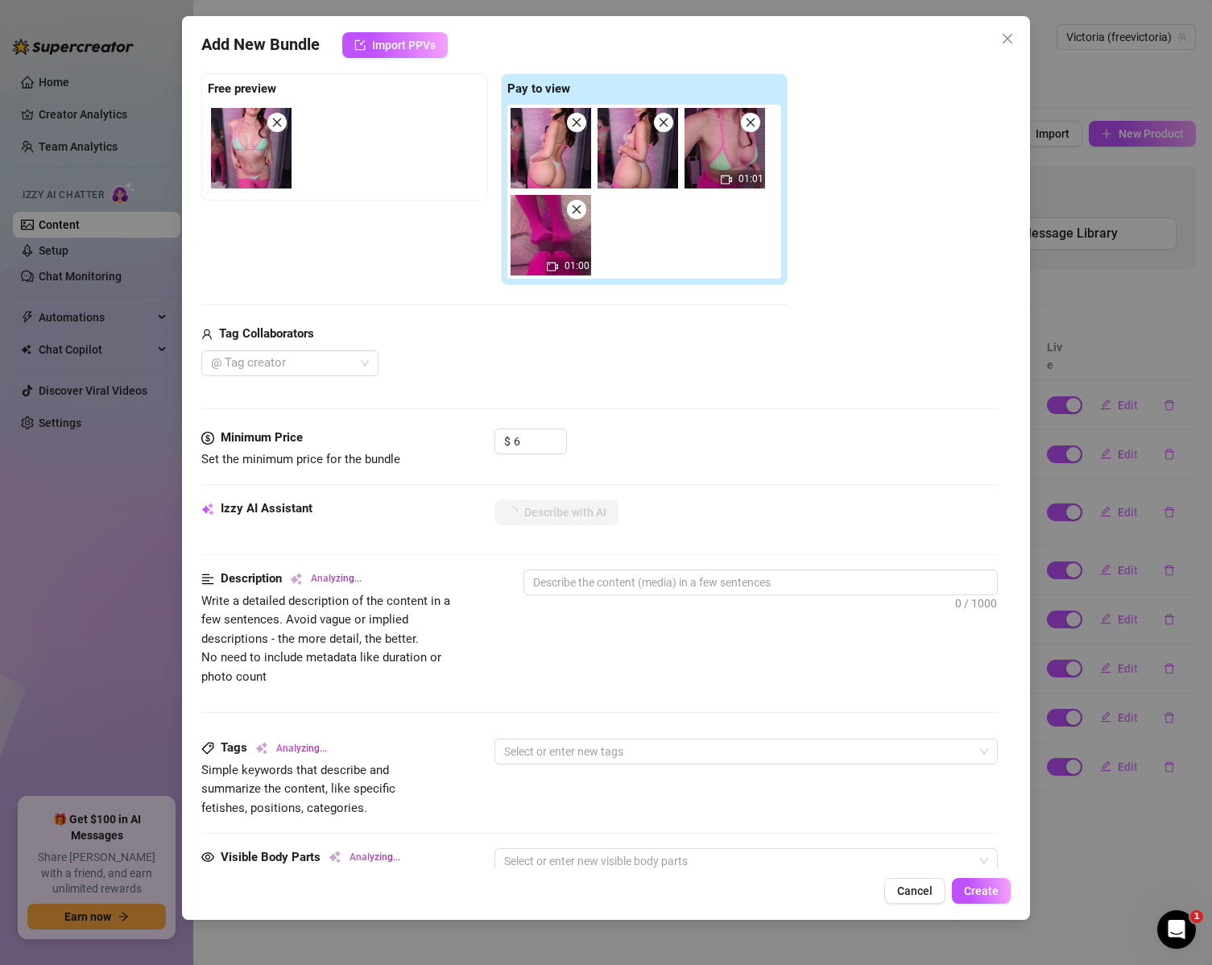
type textarea "Victoria"
type textarea "Victoria shows"
type textarea "Victoria shows off"
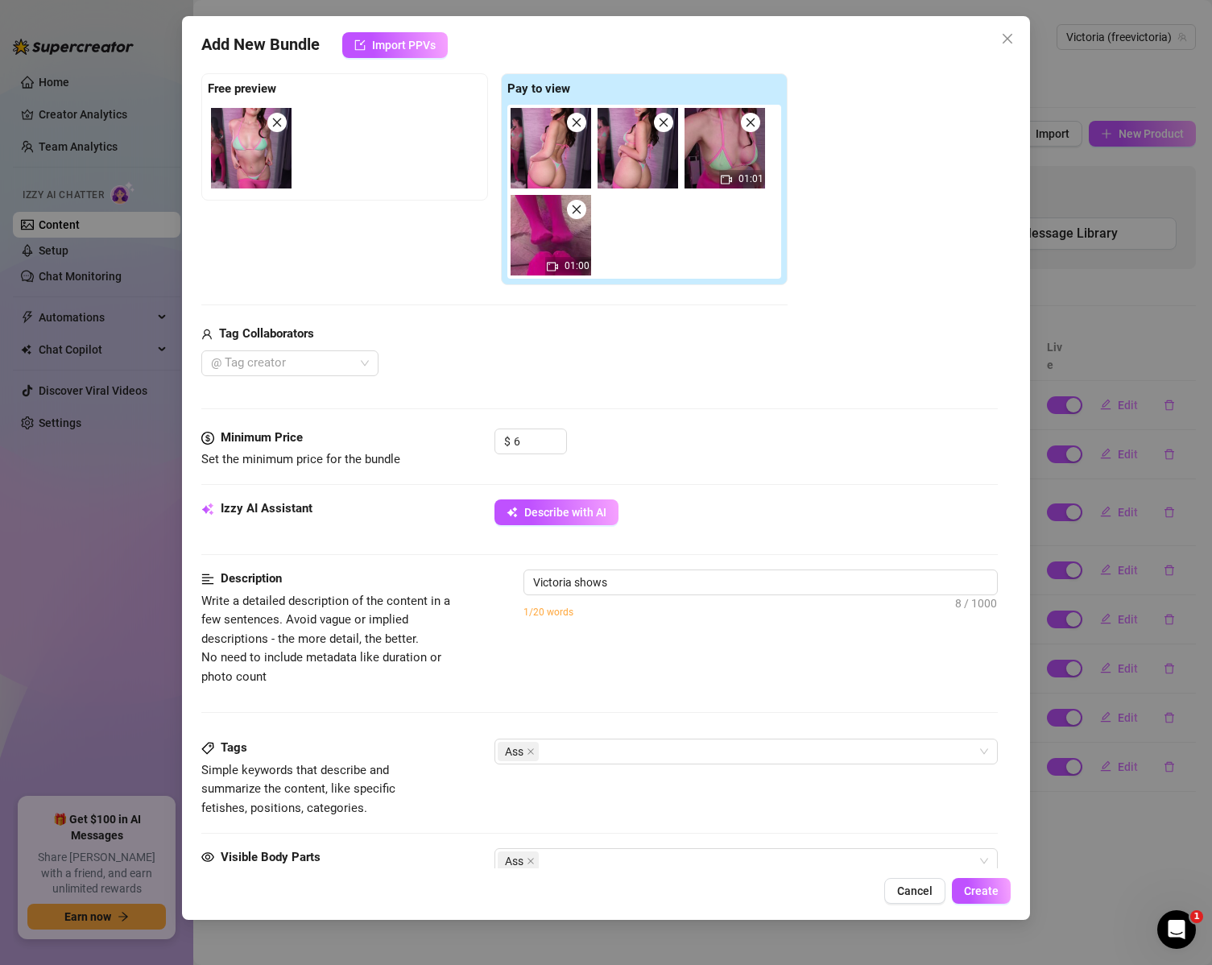
type textarea "Victoria shows off"
type textarea "Victoria shows off her"
type textarea "Victoria shows off her thick,"
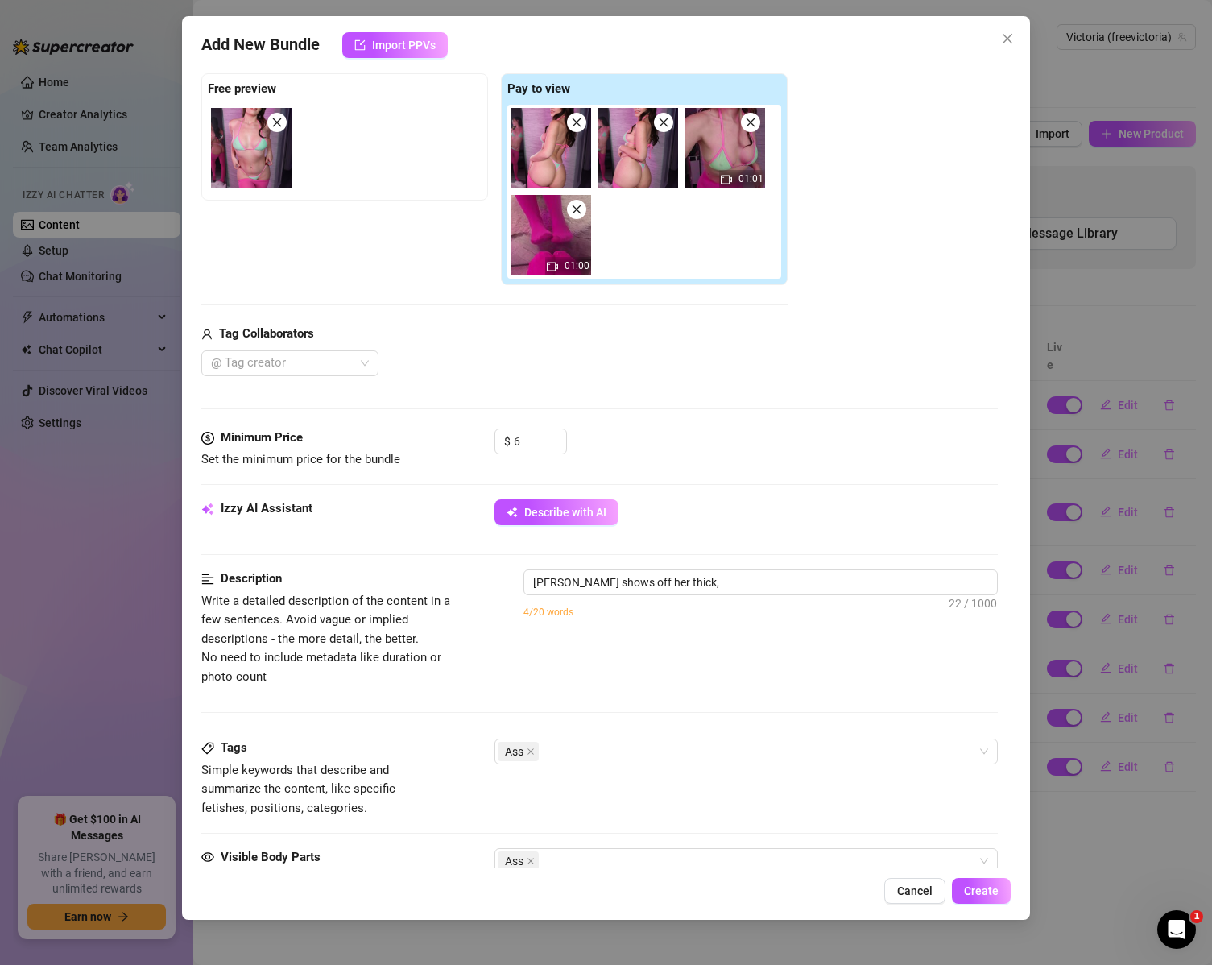
type textarea "Victoria shows off her thick, curvy"
type textarea "Victoria shows off her thick, curvy ass"
type textarea "Victoria shows off her thick, curvy ass in"
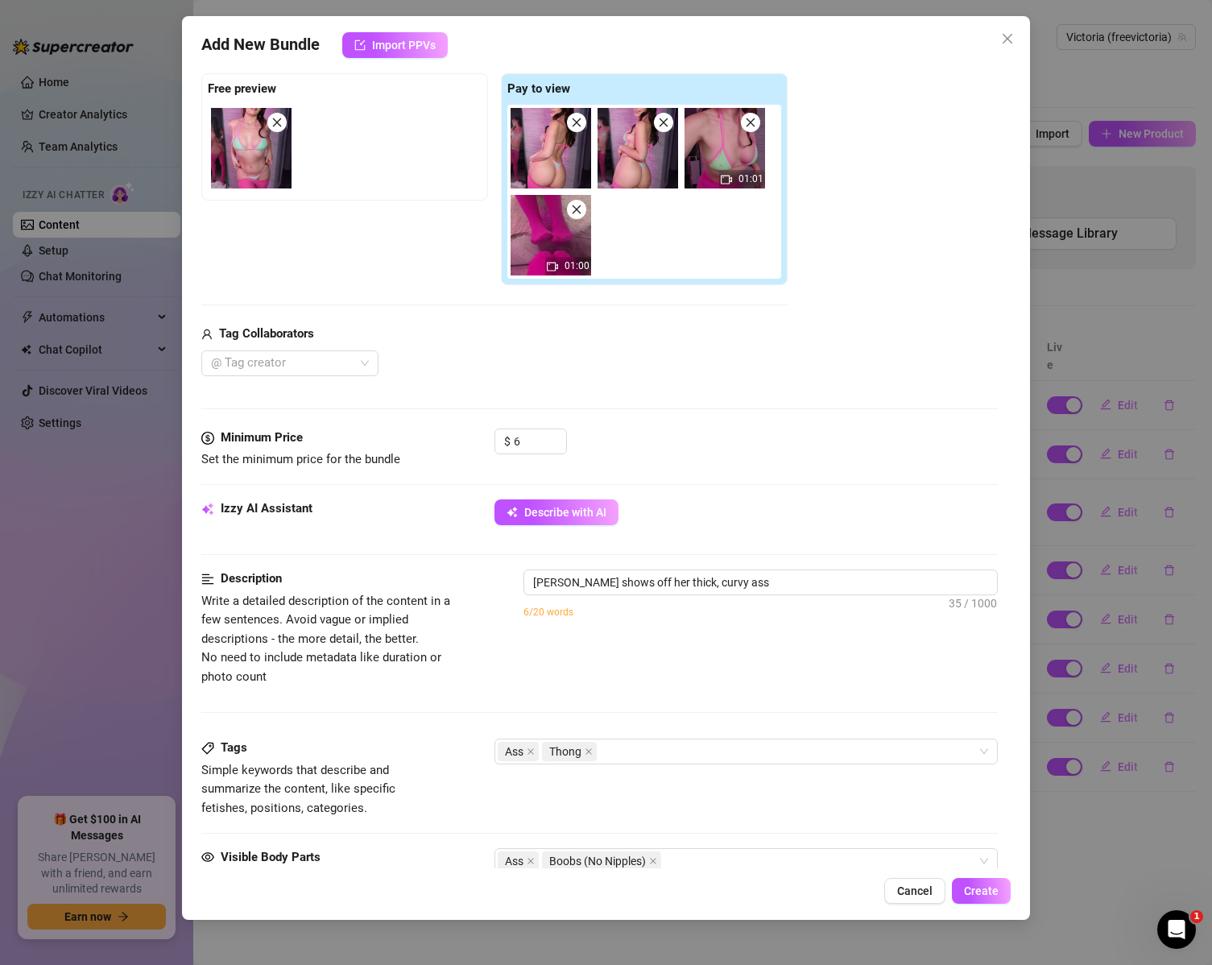
type textarea "Victoria shows off her thick, curvy ass in"
type textarea "Victoria shows off her thick, curvy ass in a"
type textarea "Victoria shows off her thick, curvy ass in a tiny"
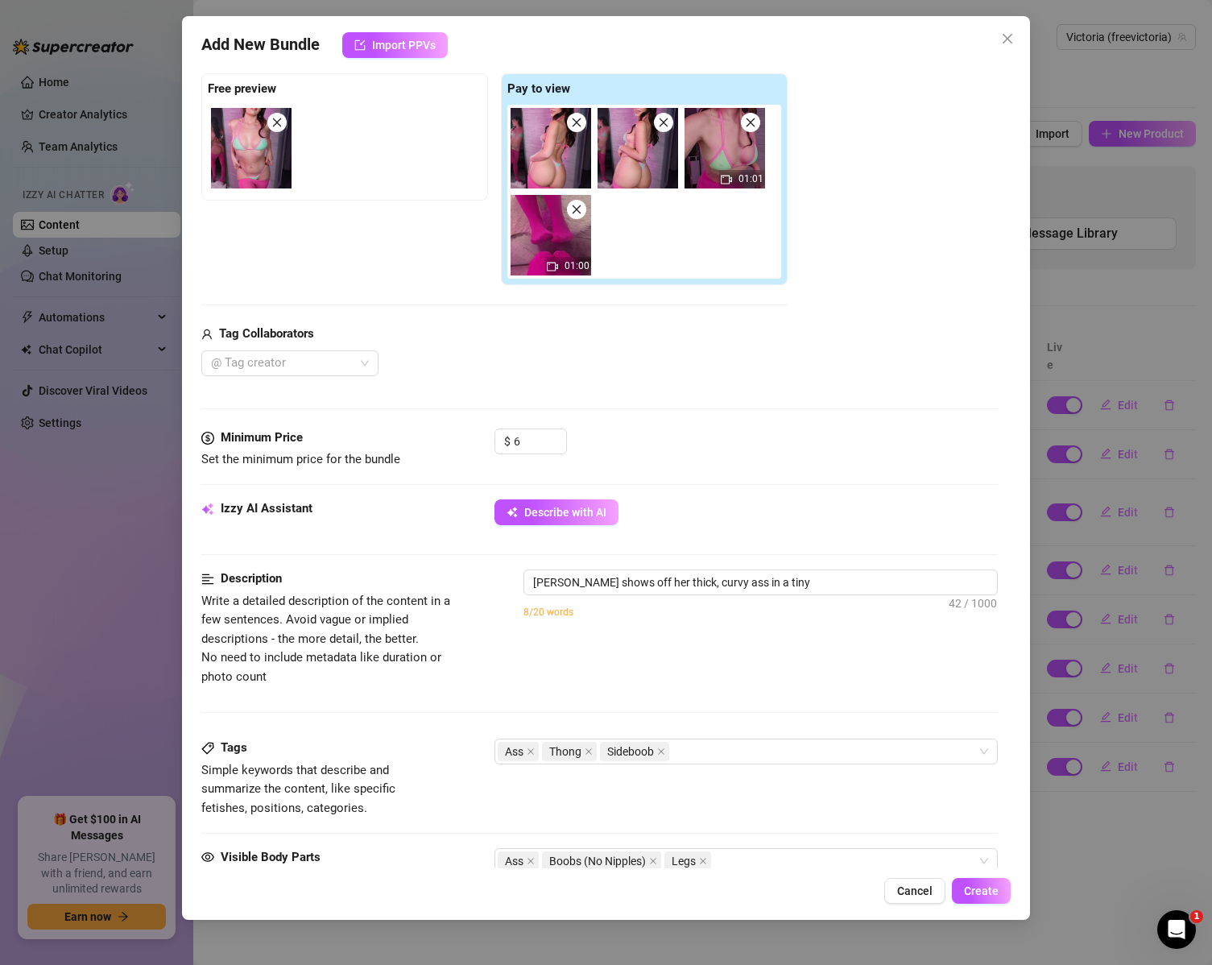
type textarea "Victoria shows off her thick, curvy ass in a tiny pink"
type textarea "Victoria shows off her thick, curvy ass in a tiny pink and"
type textarea "Victoria shows off her thick, curvy ass in a tiny pink and green"
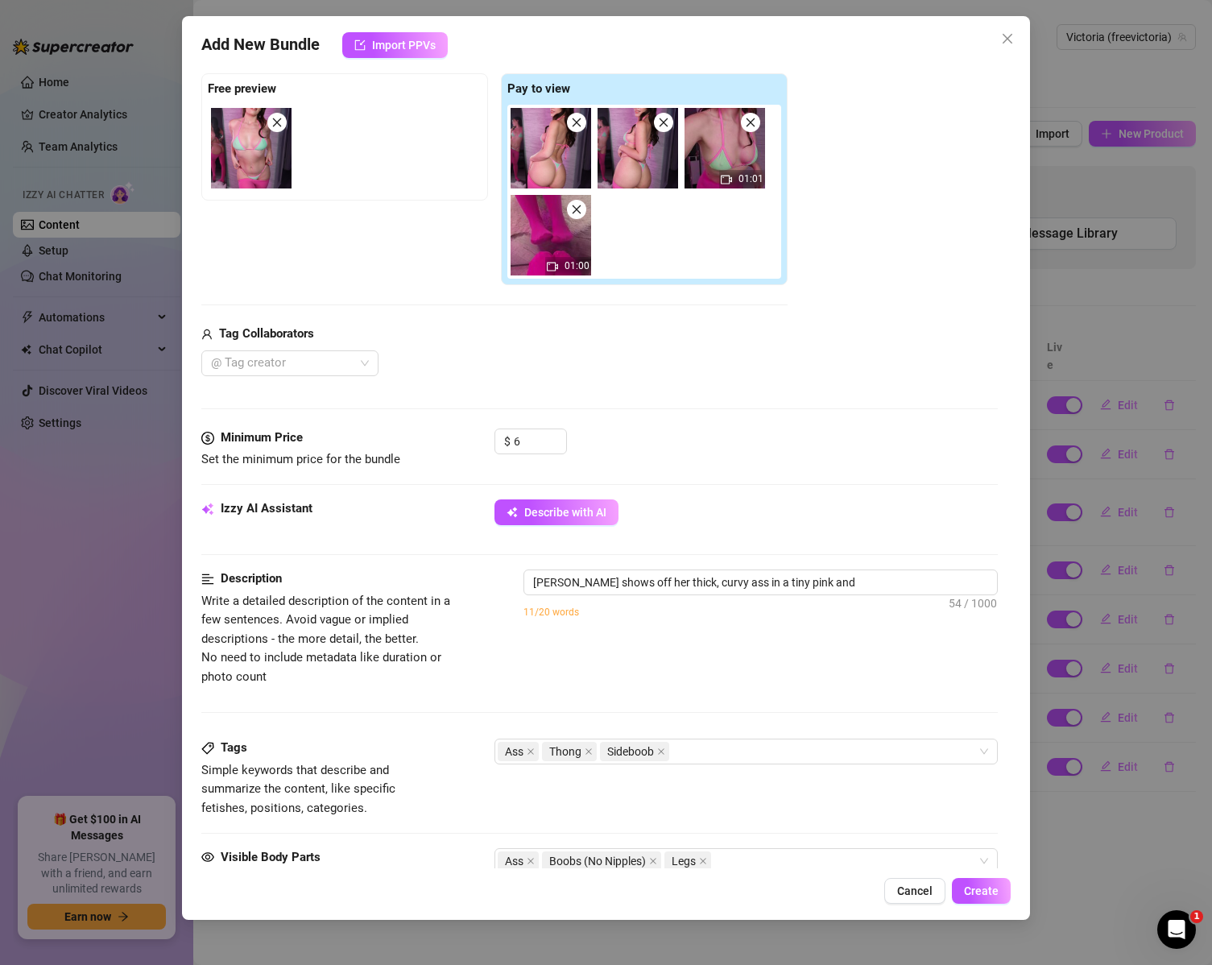
type textarea "Victoria shows off her thick, curvy ass in a tiny pink and green"
type textarea "Victoria shows off her thick, curvy ass in a tiny pink and green bikini"
type textarea "Victoria shows off her thick, curvy ass in a tiny pink and green bikini with"
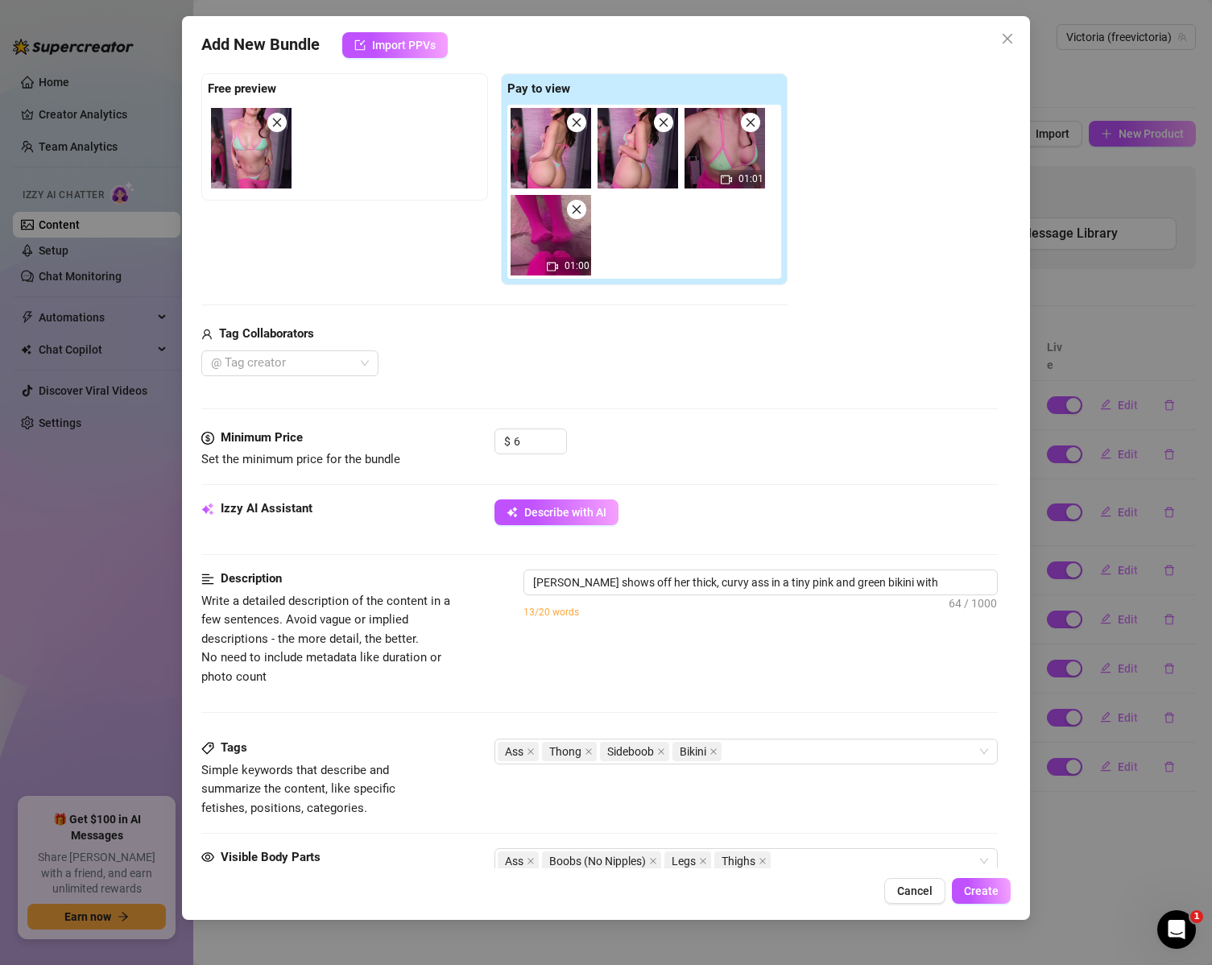
type textarea "Victoria shows off her thick, curvy ass in a tiny pink and green bikini with ma…"
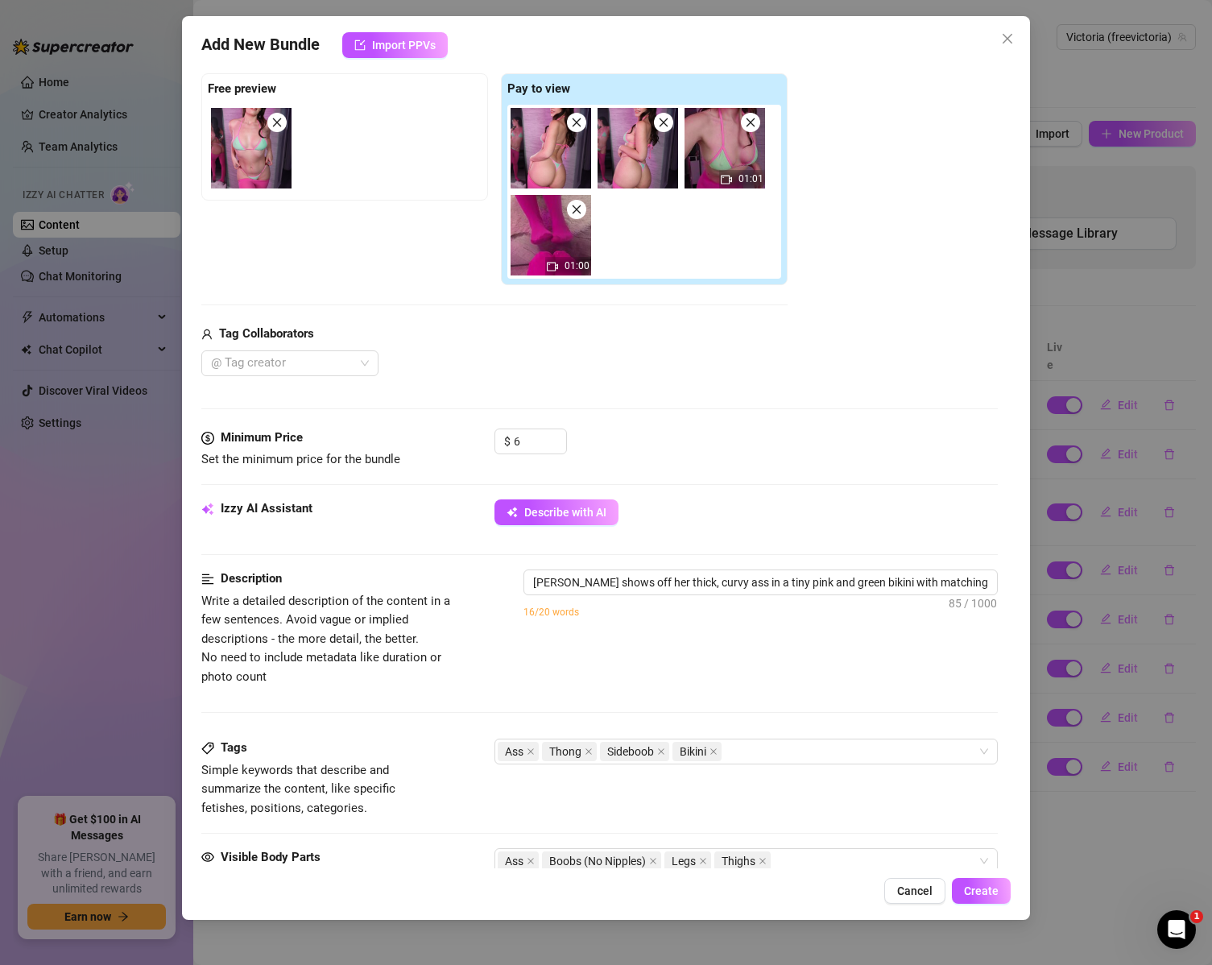
type textarea "Victoria shows off her thick, curvy ass in a tiny pink and green bikini with ma…"
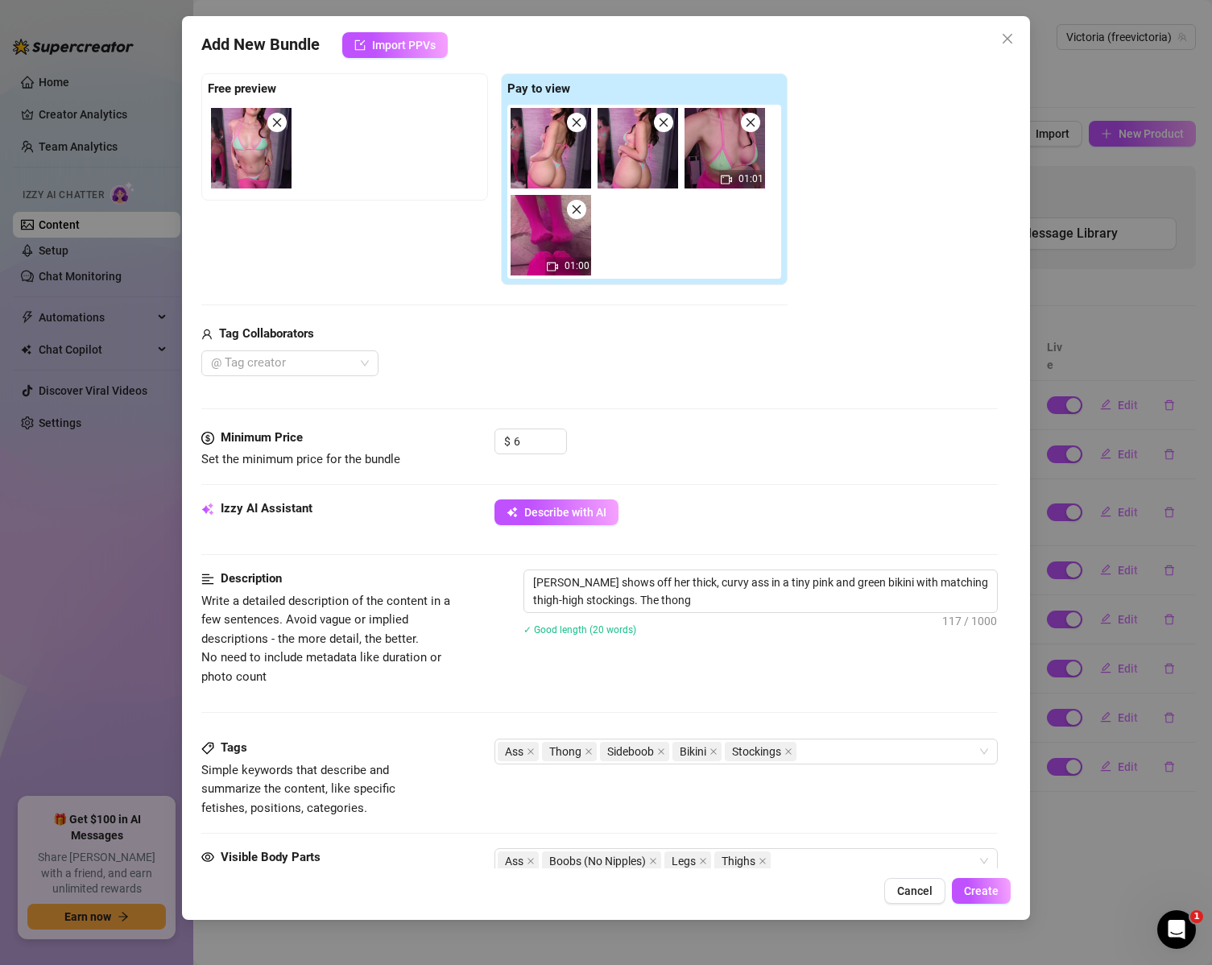
type textarea "Victoria shows off her thick, curvy ass in a tiny pink and green bikini with ma…"
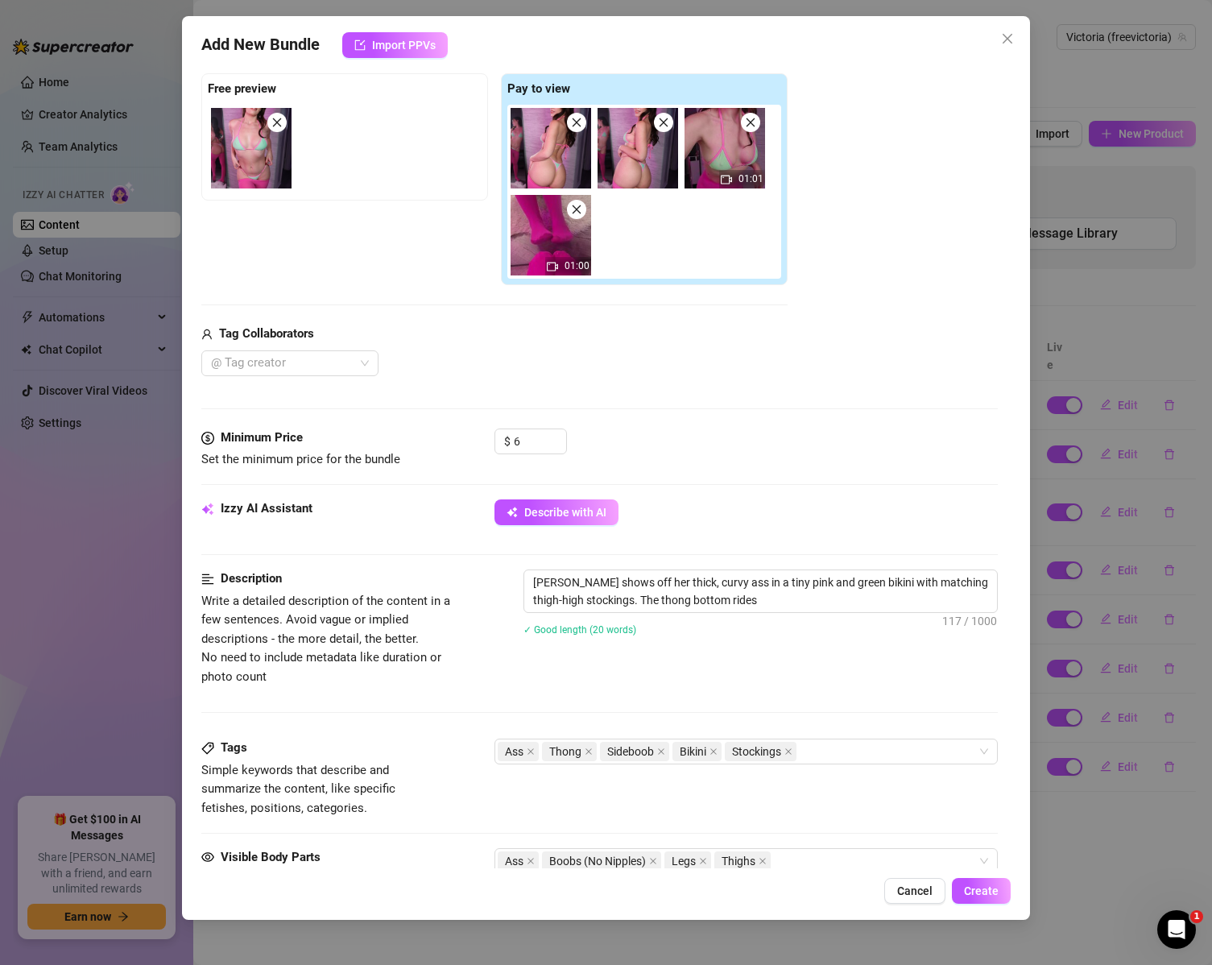
type textarea "Victoria shows off her thick, curvy ass in a tiny pink and green bikini with ma…"
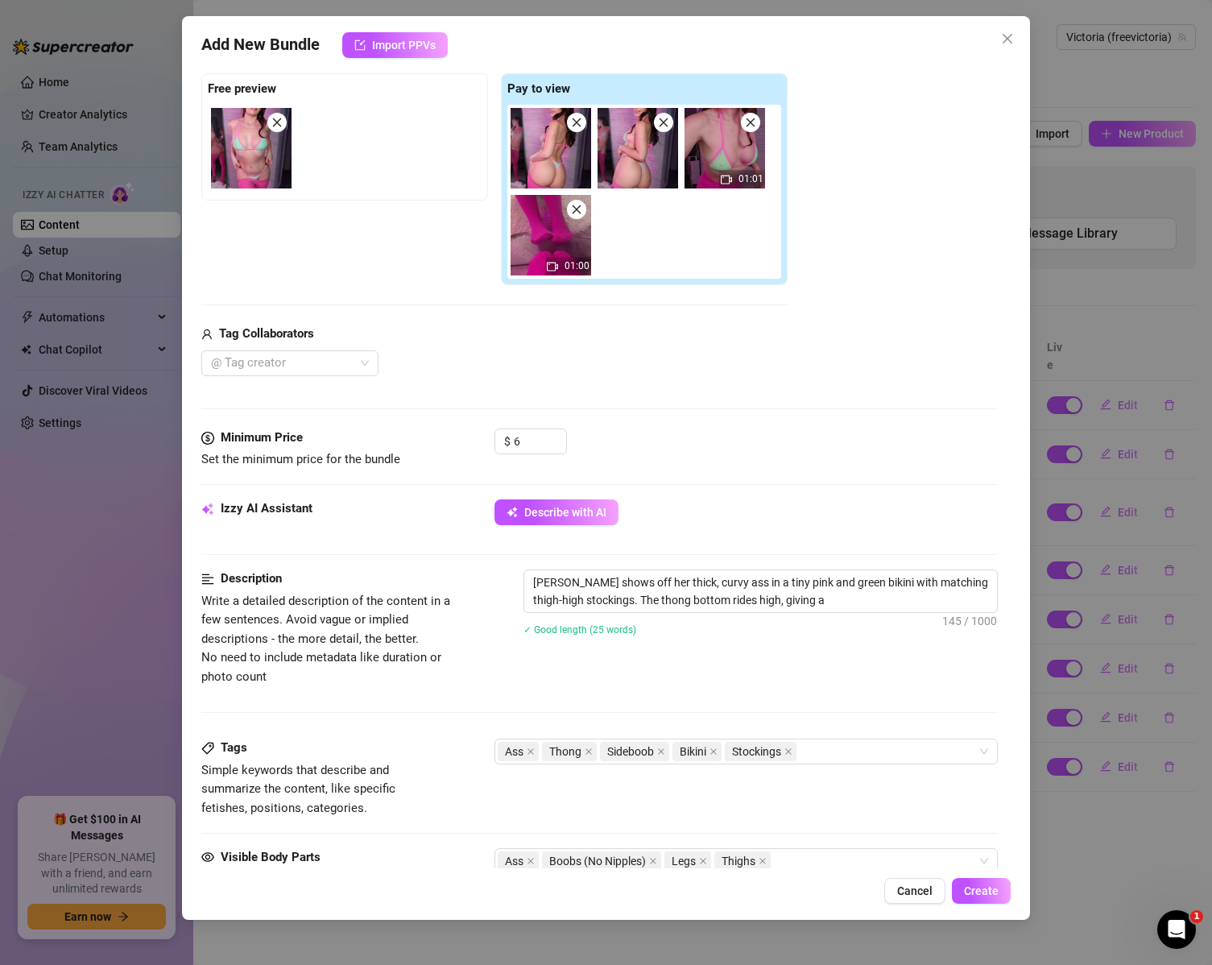
type textarea "Victoria shows off her thick, curvy ass in a tiny pink and green bikini with ma…"
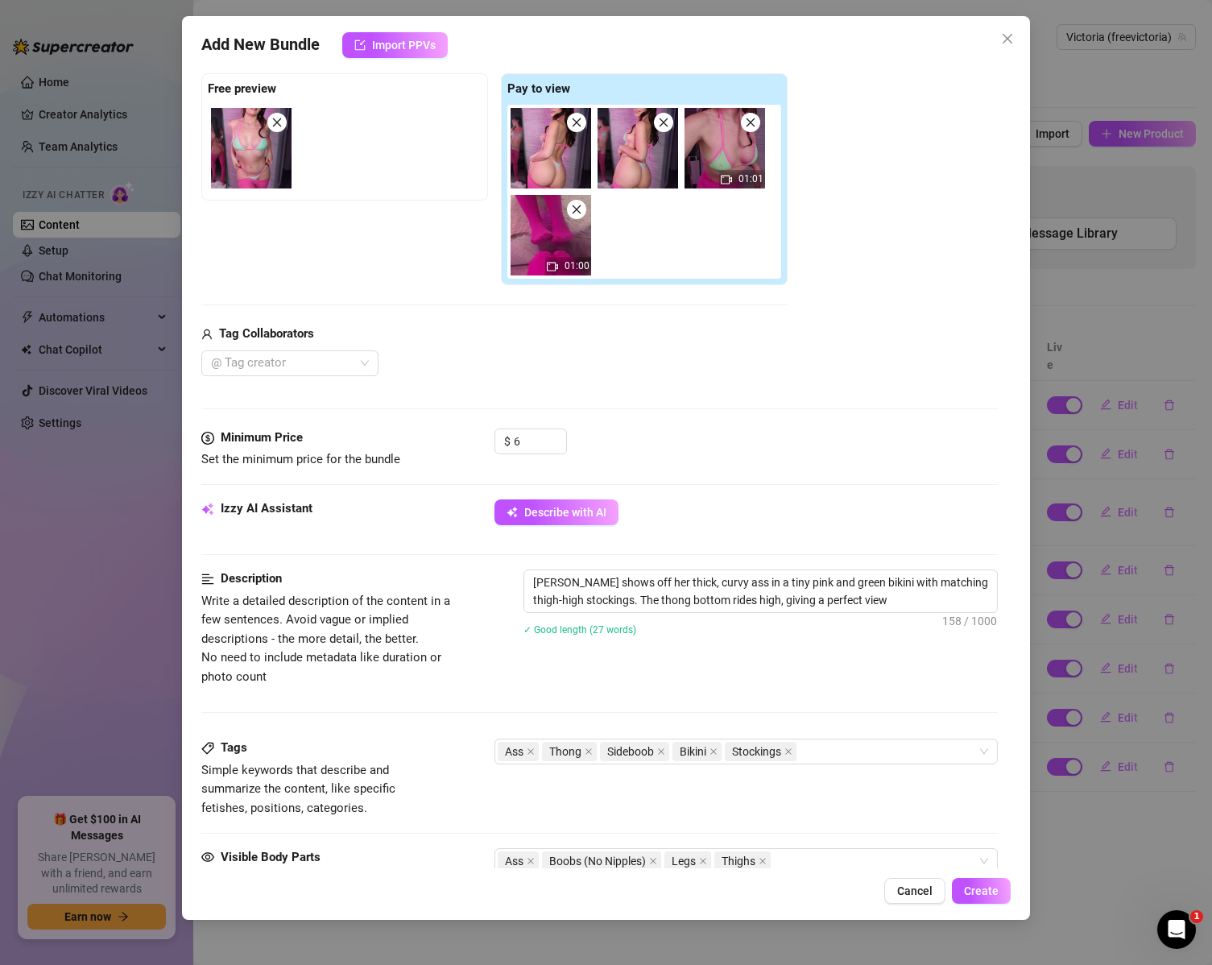
type textarea "Victoria shows off her thick, curvy ass in a tiny pink and green bikini with ma…"
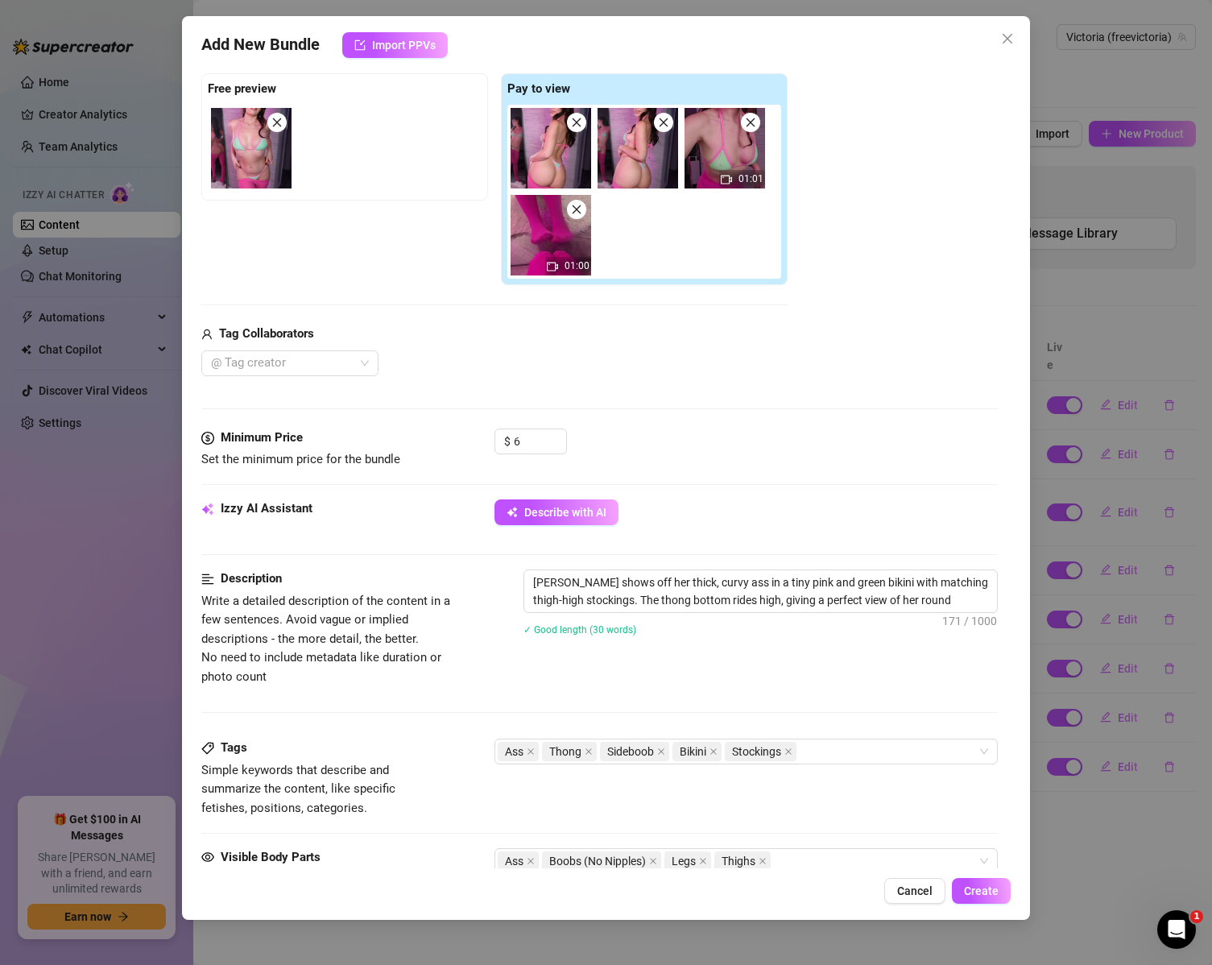
type textarea "Victoria shows off her thick, curvy ass in a tiny pink and green bikini with ma…"
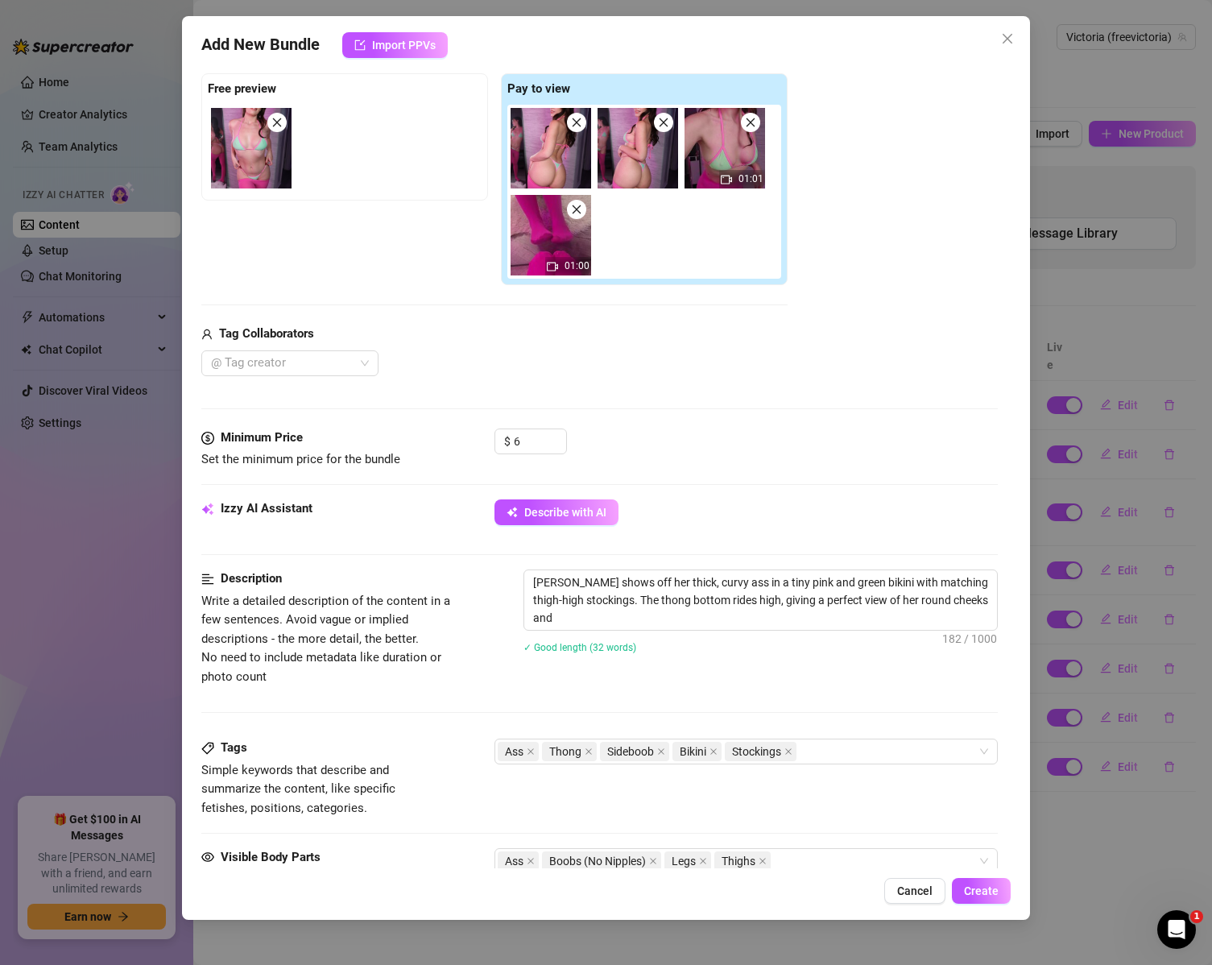
type textarea "Victoria shows off her thick, curvy ass in a tiny pink and green bikini with ma…"
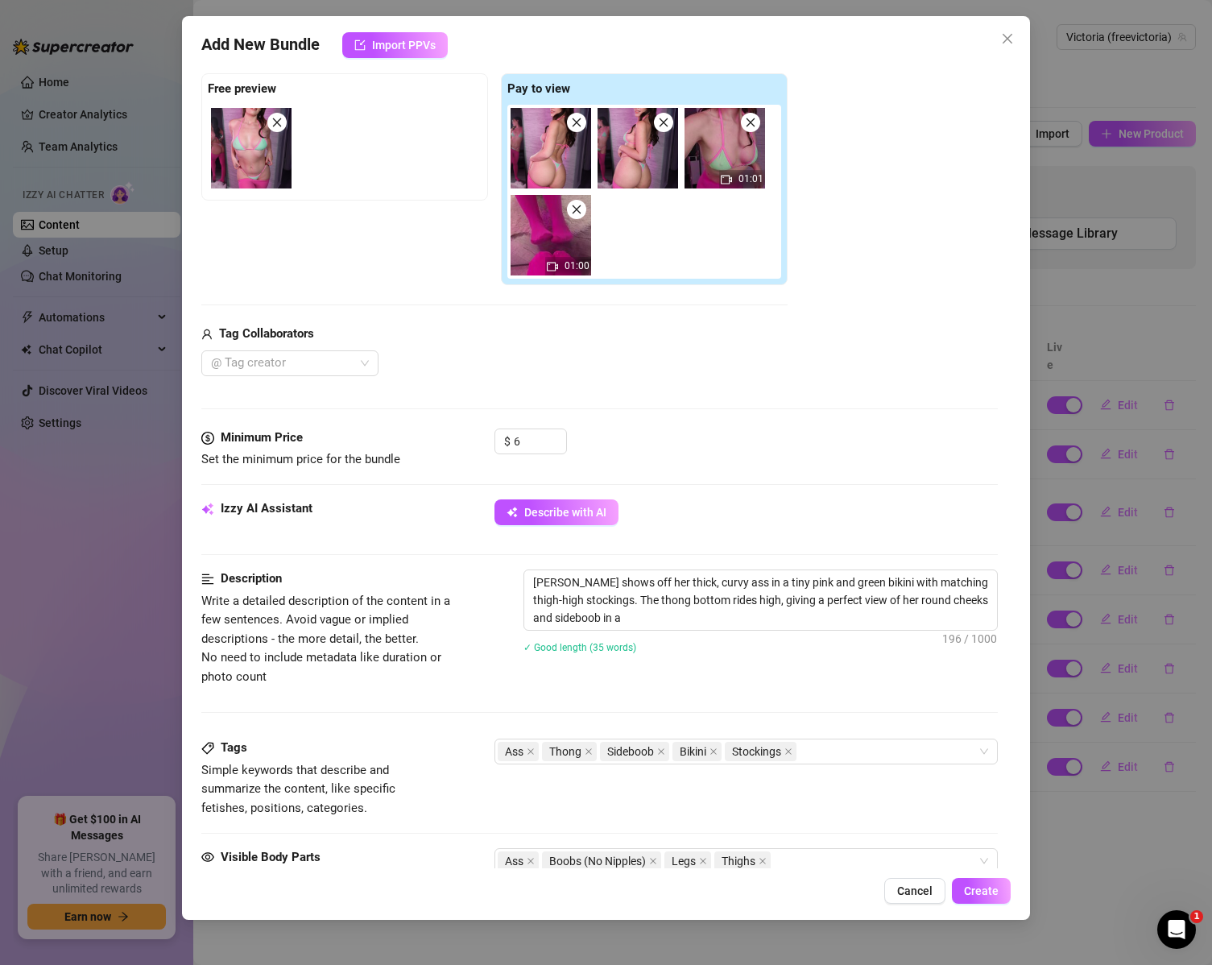
type textarea "Victoria shows off her thick, curvy ass in a tiny pink and green bikini with ma…"
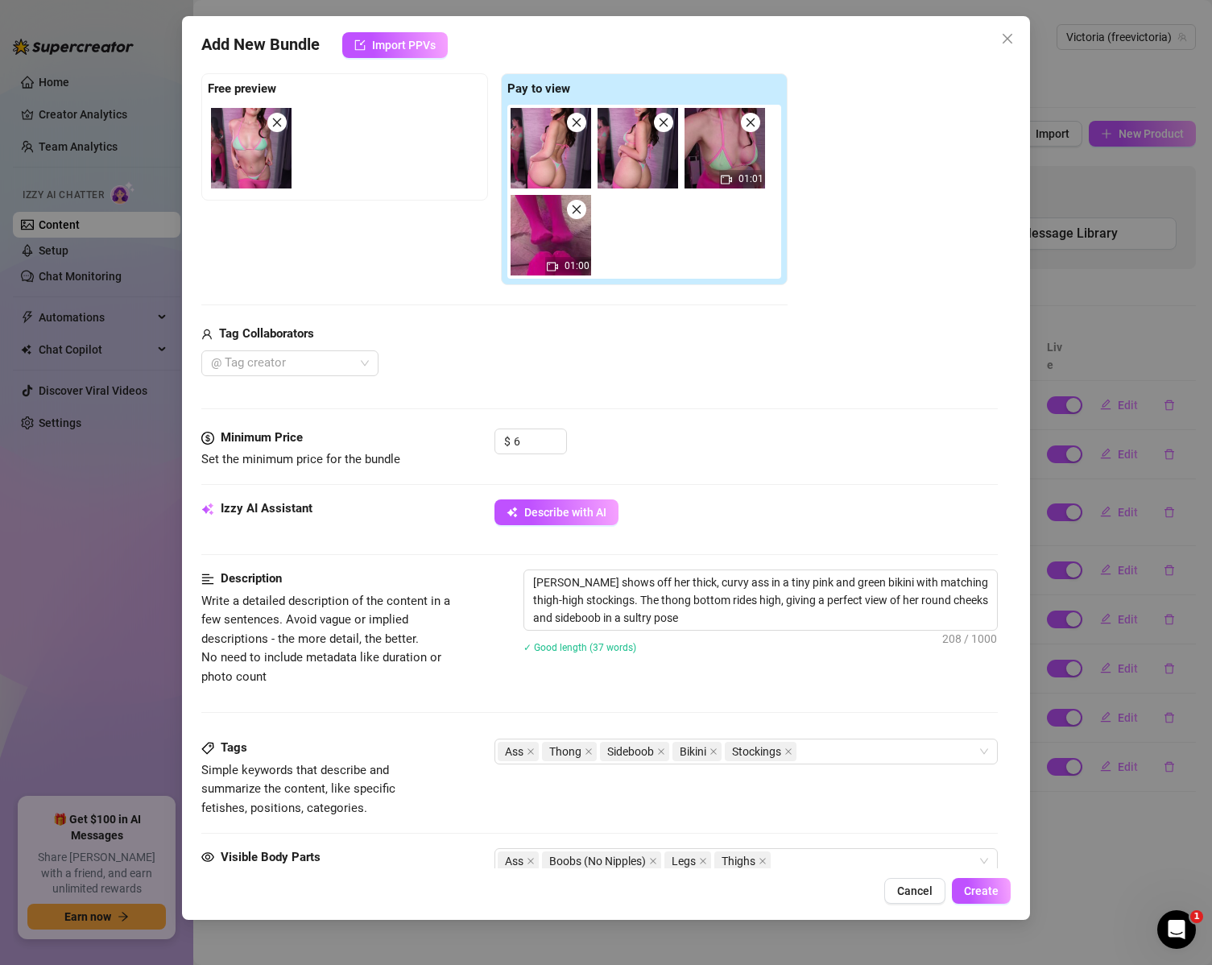
type textarea "Victoria shows off her thick, curvy ass in a tiny pink and green bikini with ma…"
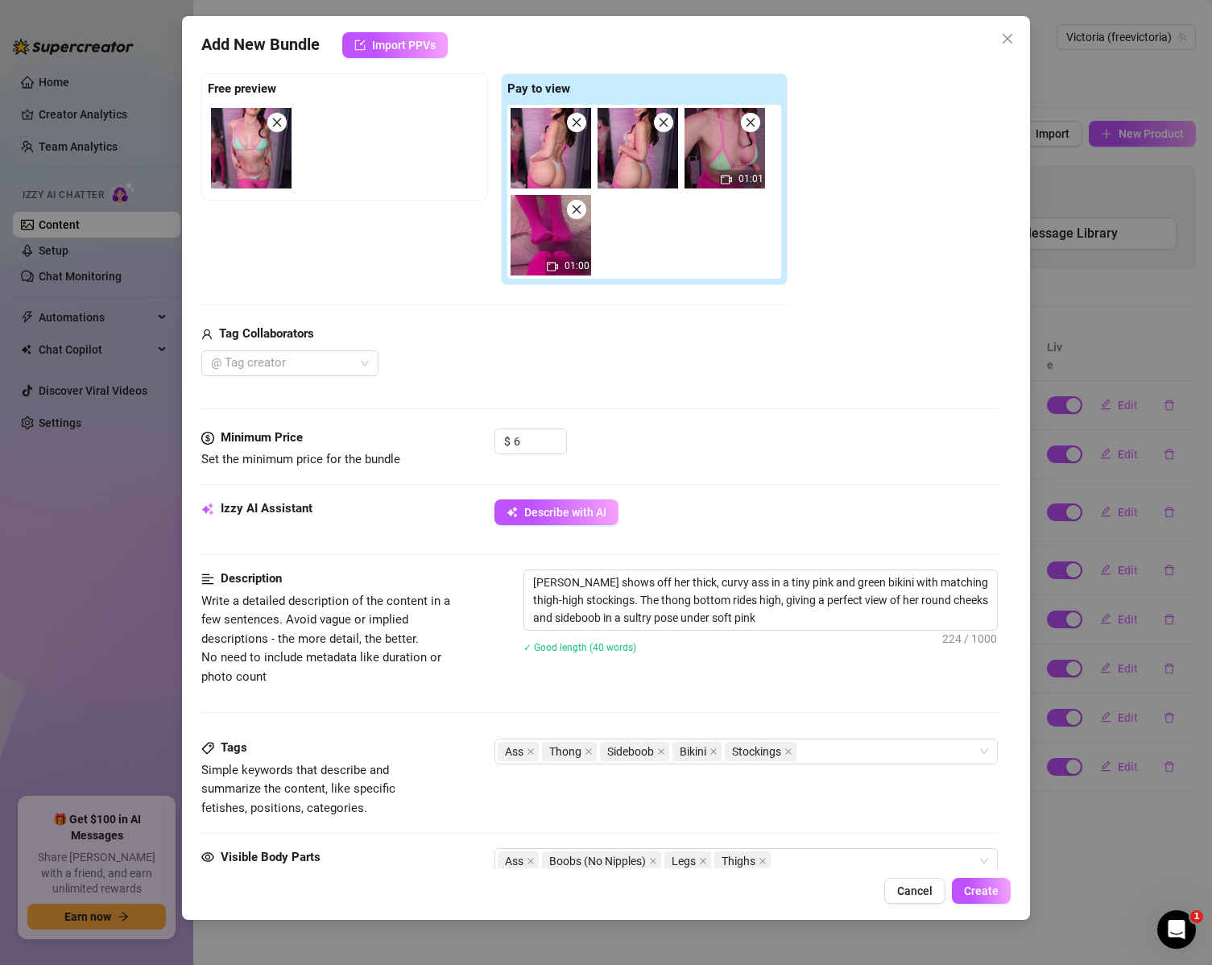
type textarea "Victoria shows off her thick, curvy ass in a tiny pink and green bikini with ma…"
click at [832, 749] on div "Ass Thong Sideboob Bikini Stockings" at bounding box center [738, 751] width 481 height 23
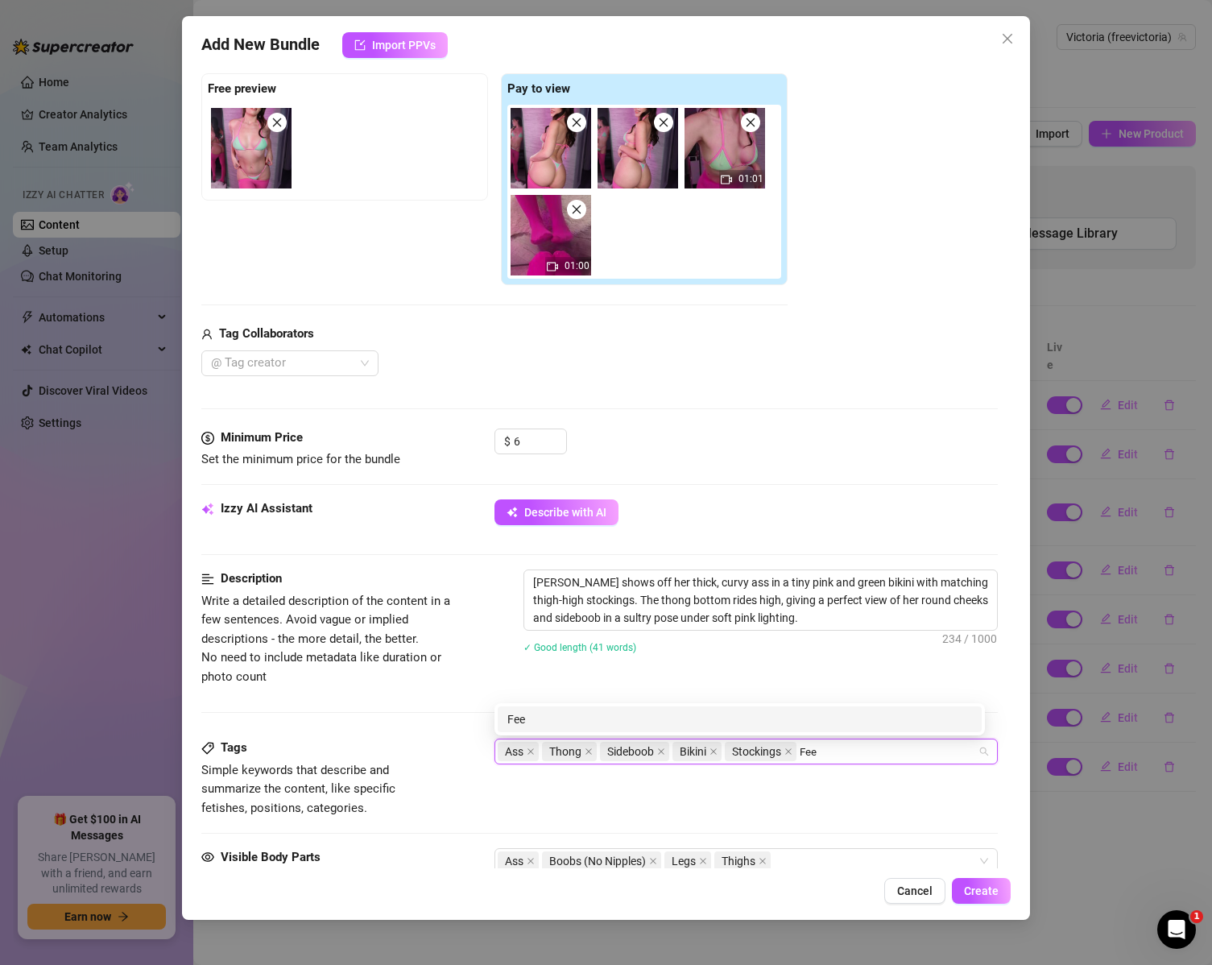
type input "Feet"
type input "Thighs"
type input "Legs"
type input "Soles"
type input "Toes"
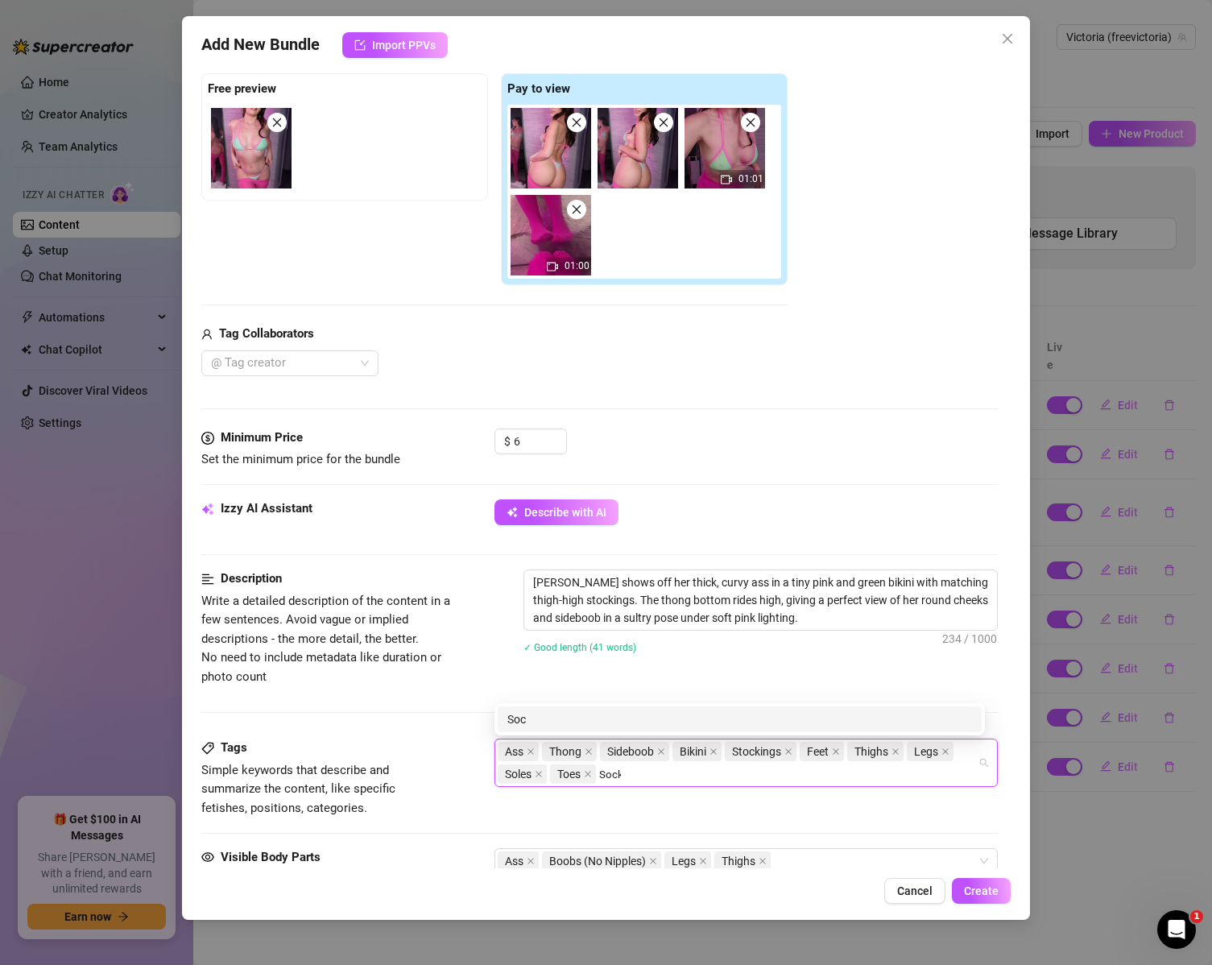
type input "Socks"
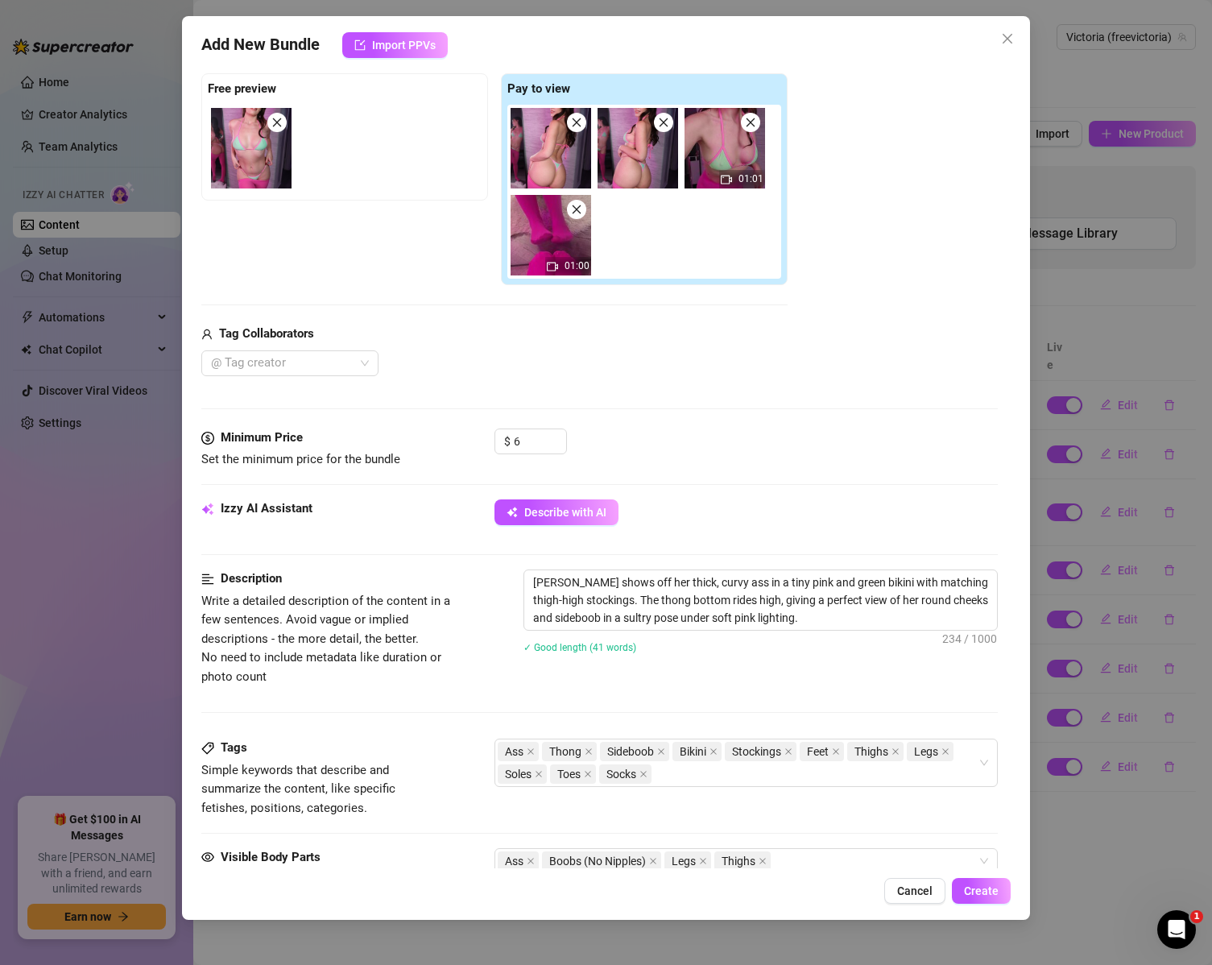
click at [786, 451] on div "$ 6" at bounding box center [747, 449] width 504 height 40
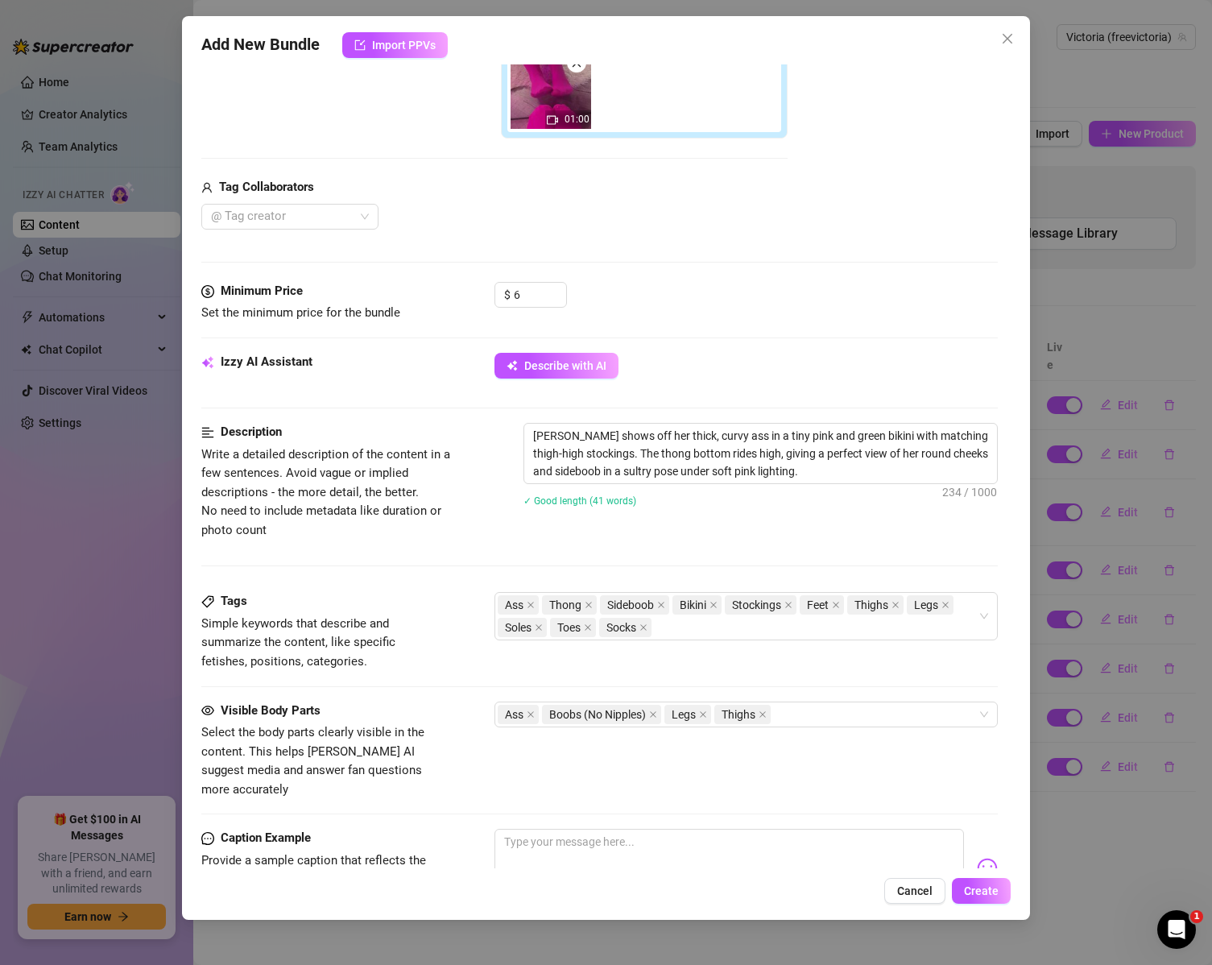
scroll to position [403, 0]
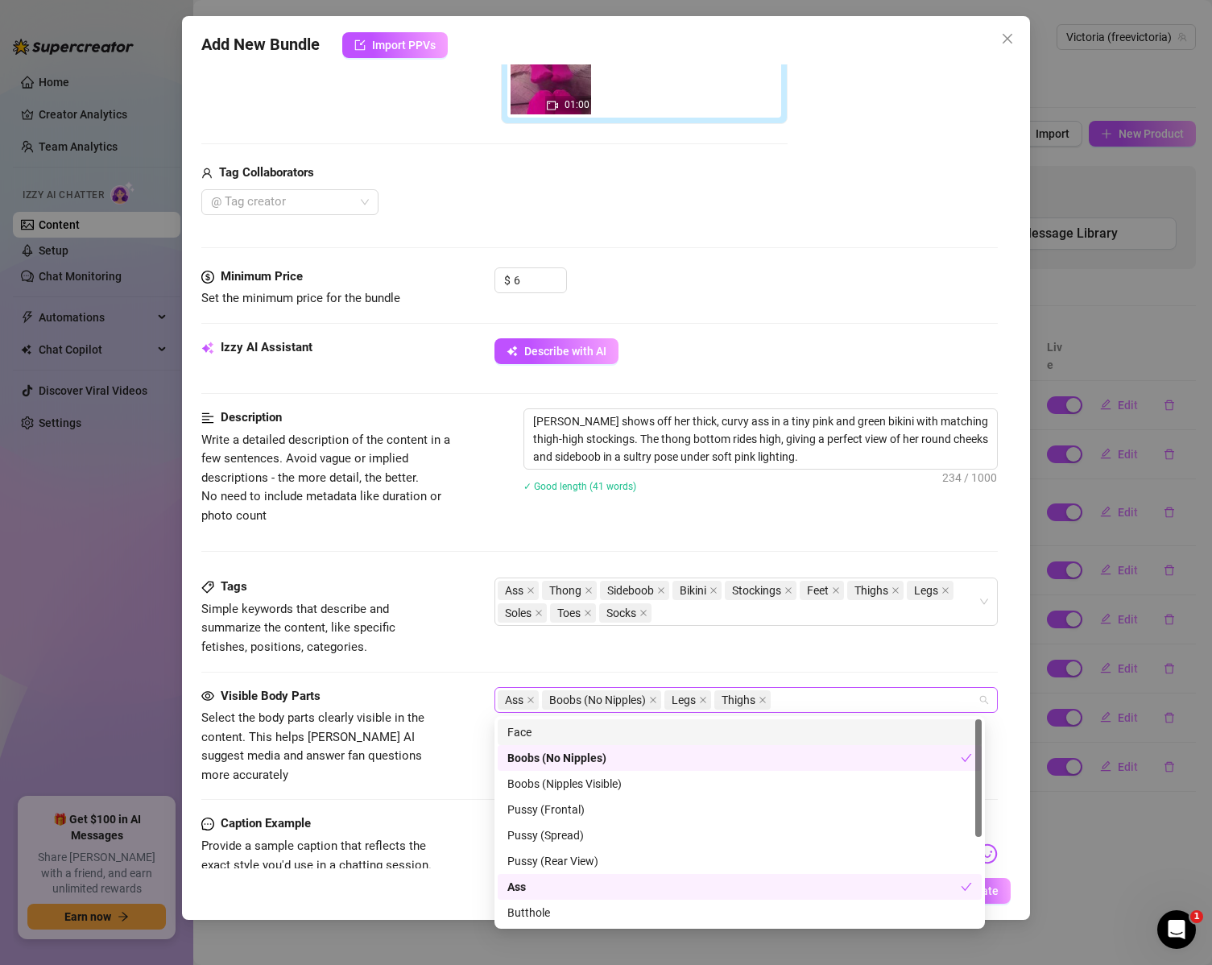
click at [830, 700] on div "Ass Boobs (No Nipples) Legs Thighs" at bounding box center [738, 700] width 481 height 23
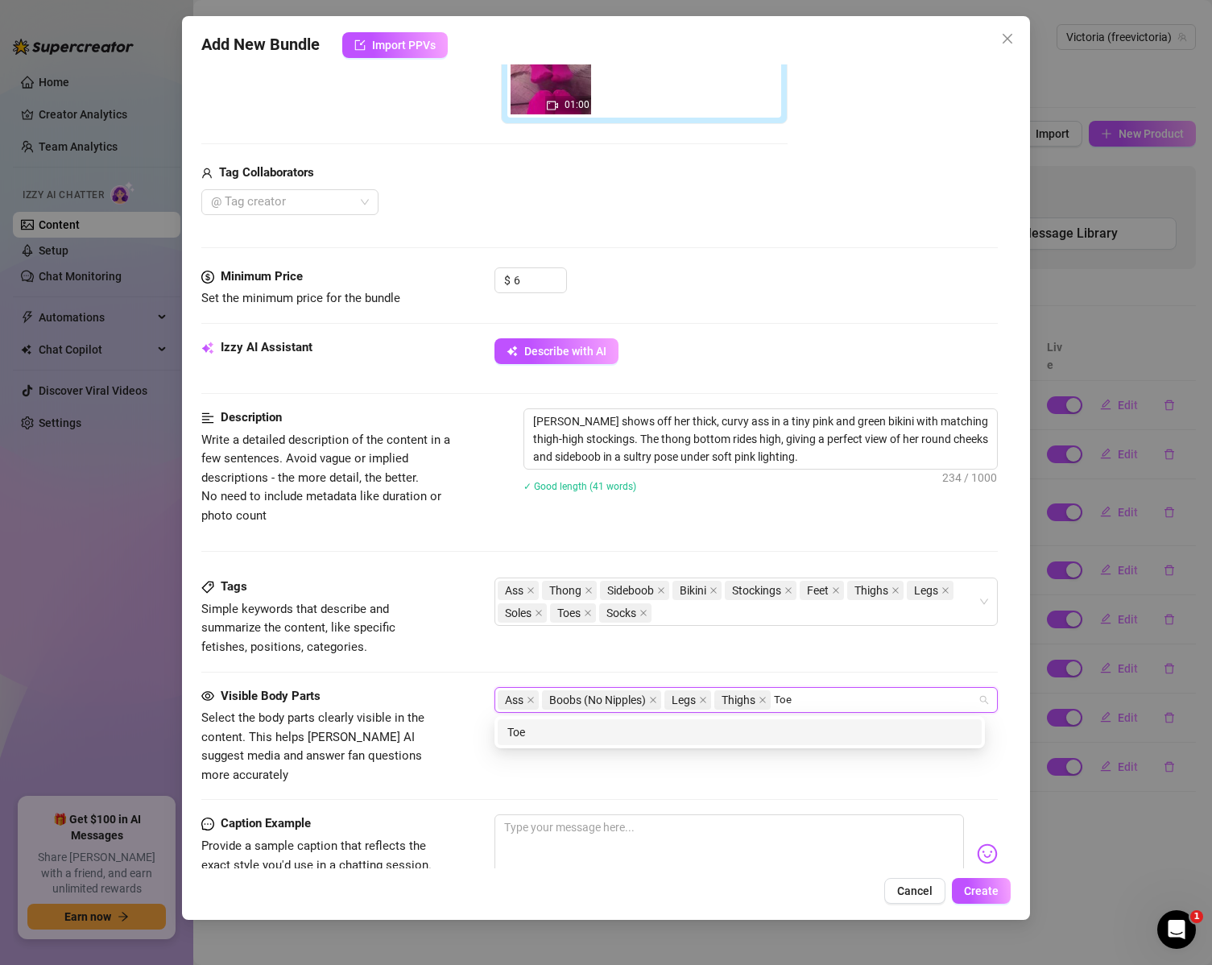
type input "Toes"
type input "Feet"
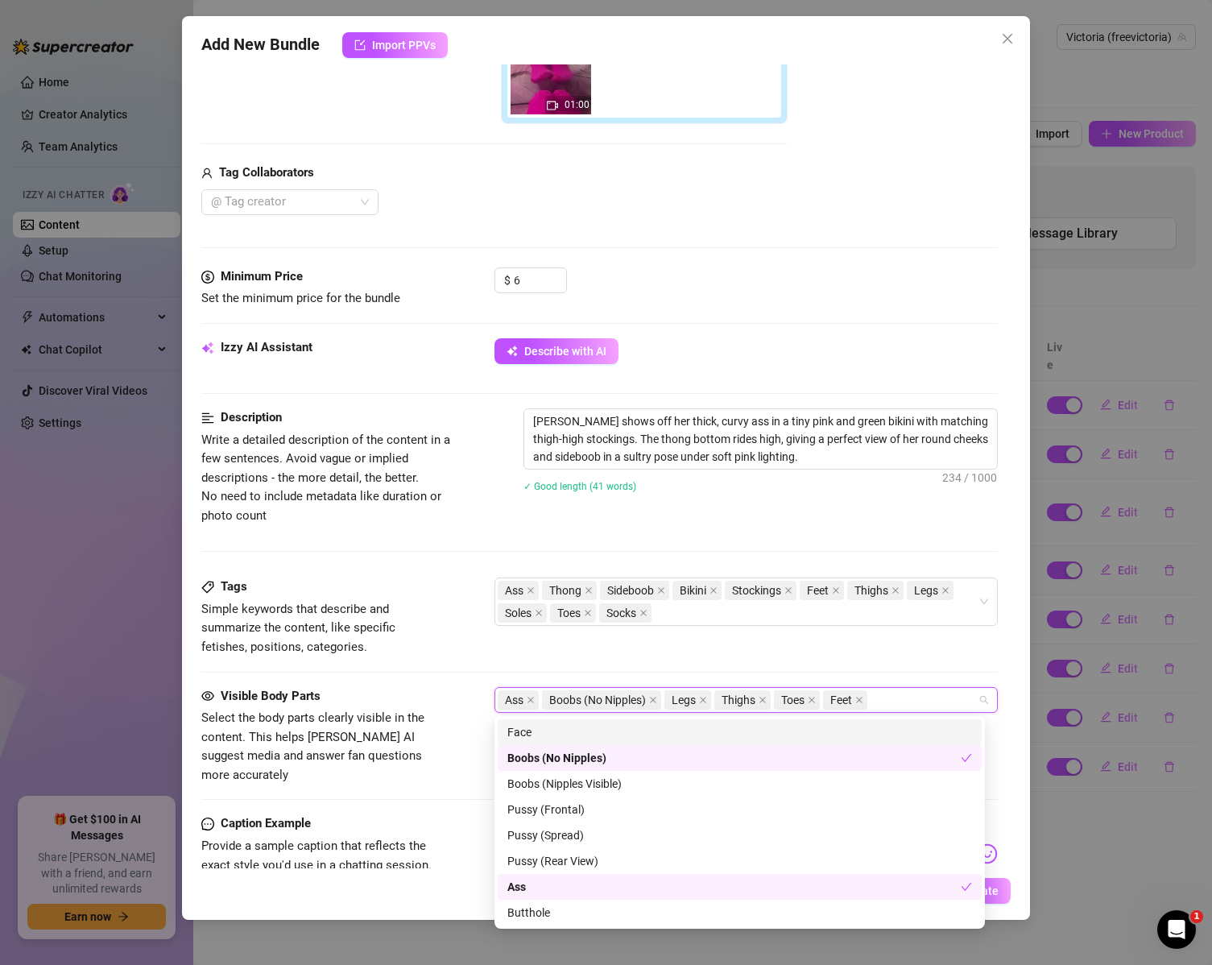
click at [776, 636] on div "Tags Simple keywords that describe and summarize the content, like specific fet…" at bounding box center [599, 617] width 797 height 79
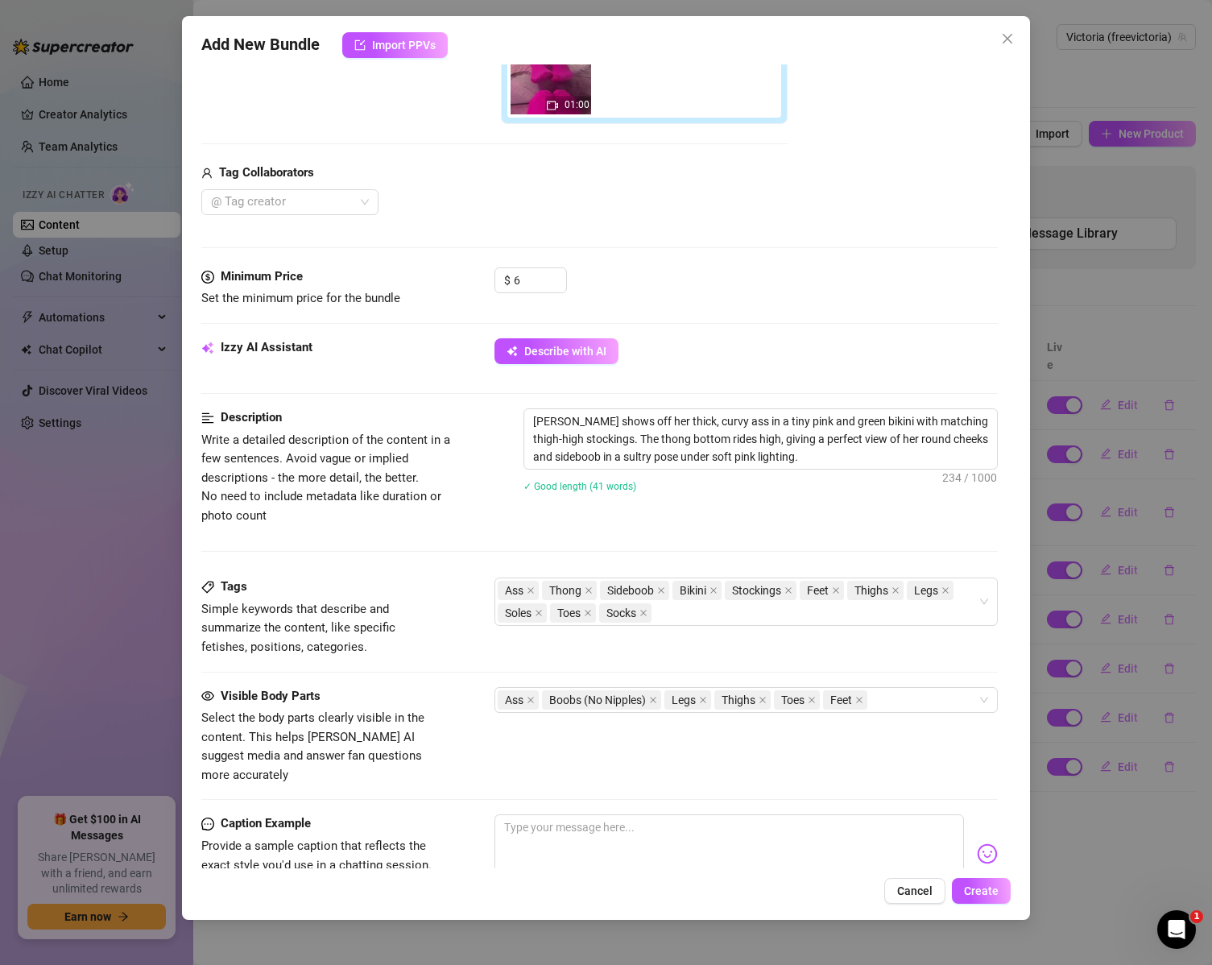
scroll to position [483, 0]
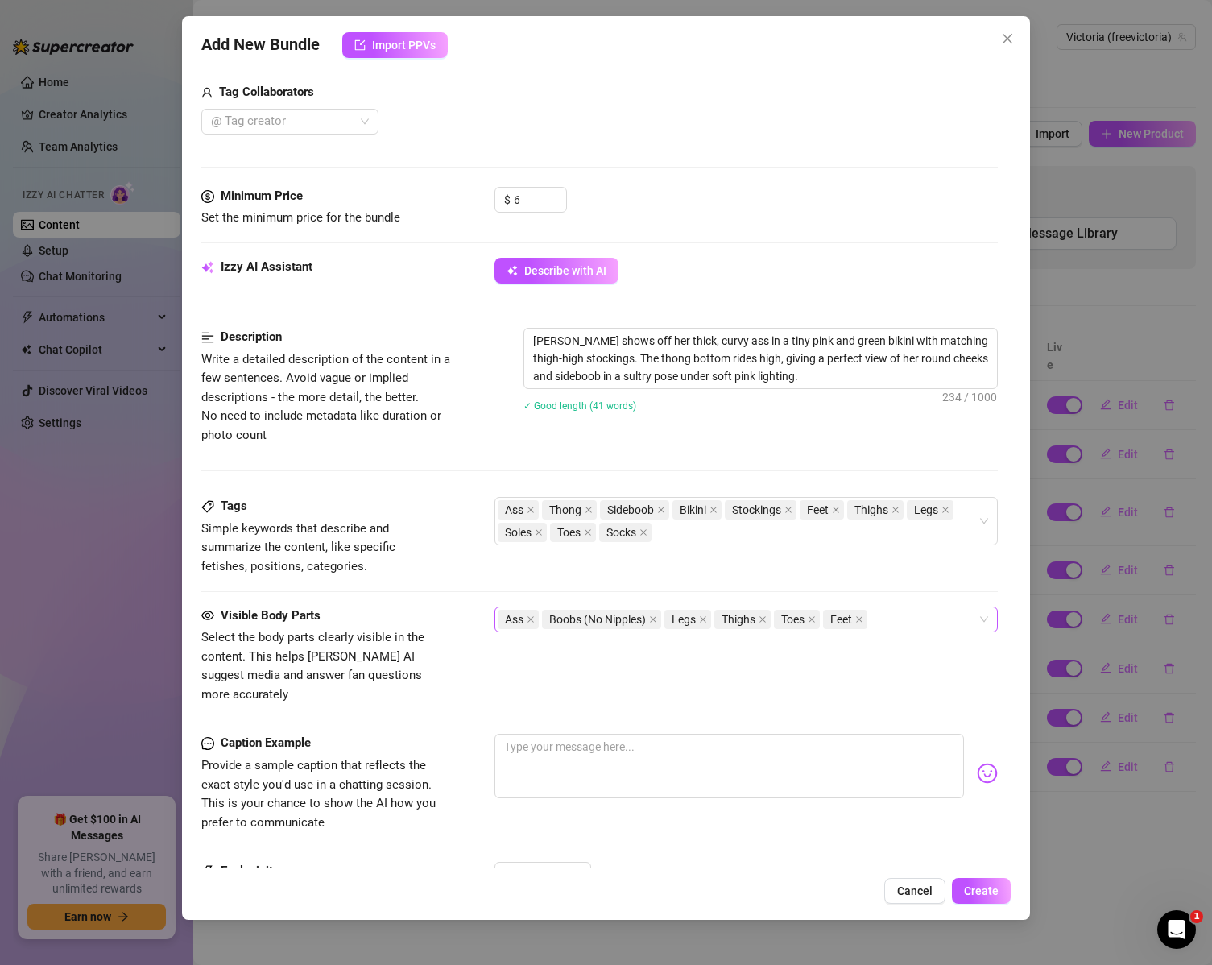
click at [898, 618] on div "Ass Boobs (No Nipples) Legs Thighs Toes Feet" at bounding box center [738, 619] width 481 height 23
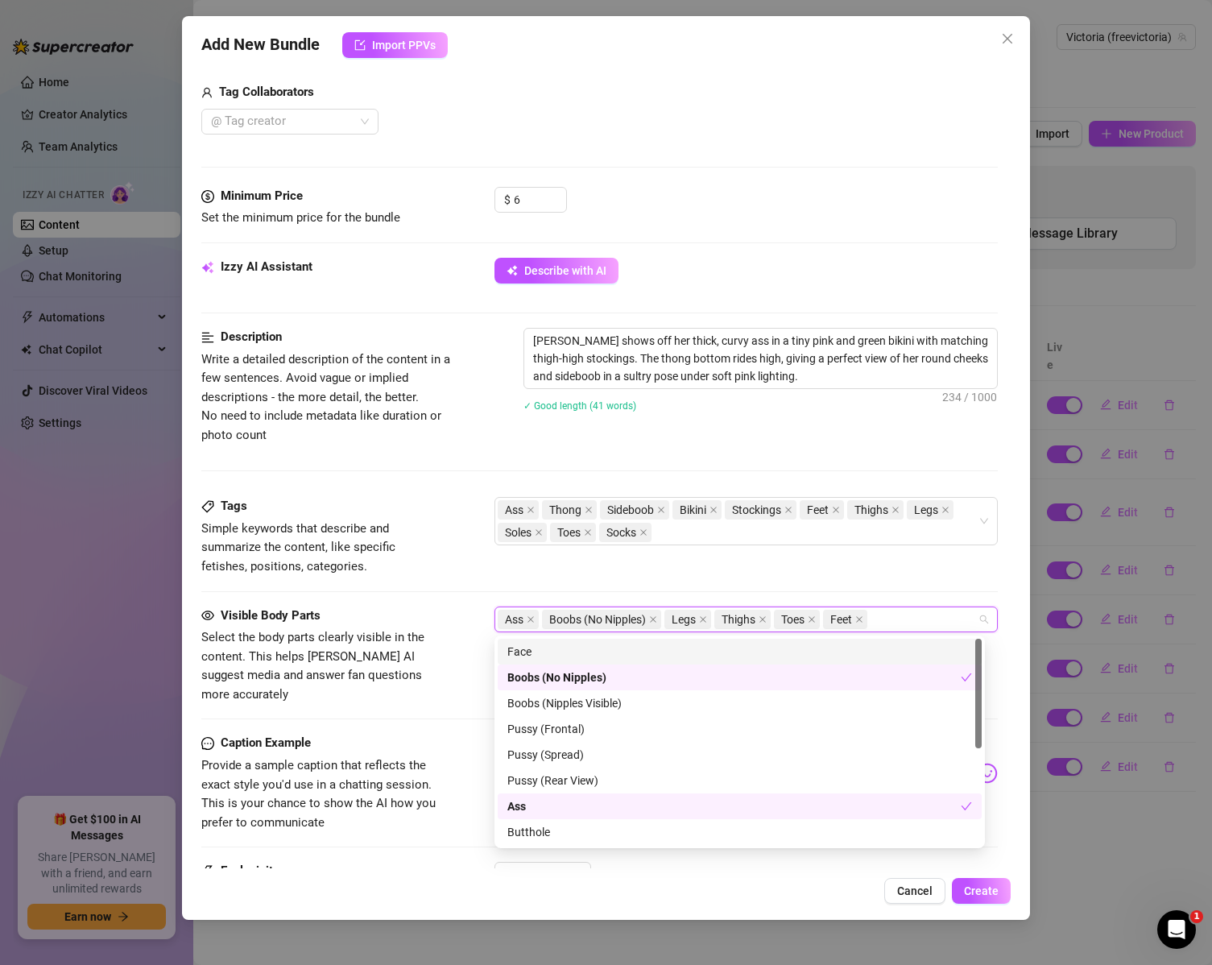
click at [600, 641] on div "Face" at bounding box center [740, 652] width 484 height 26
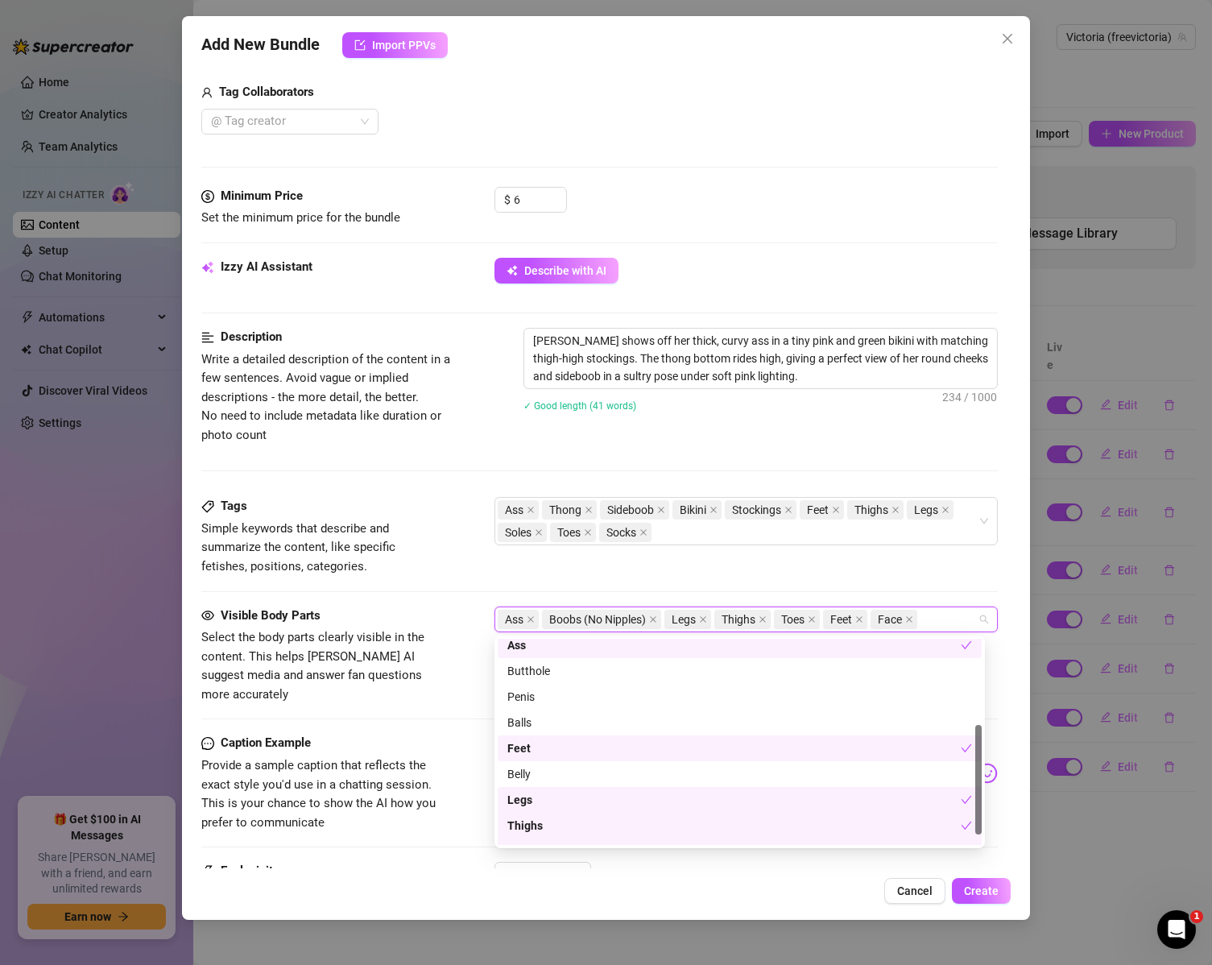
scroll to position [180, 0]
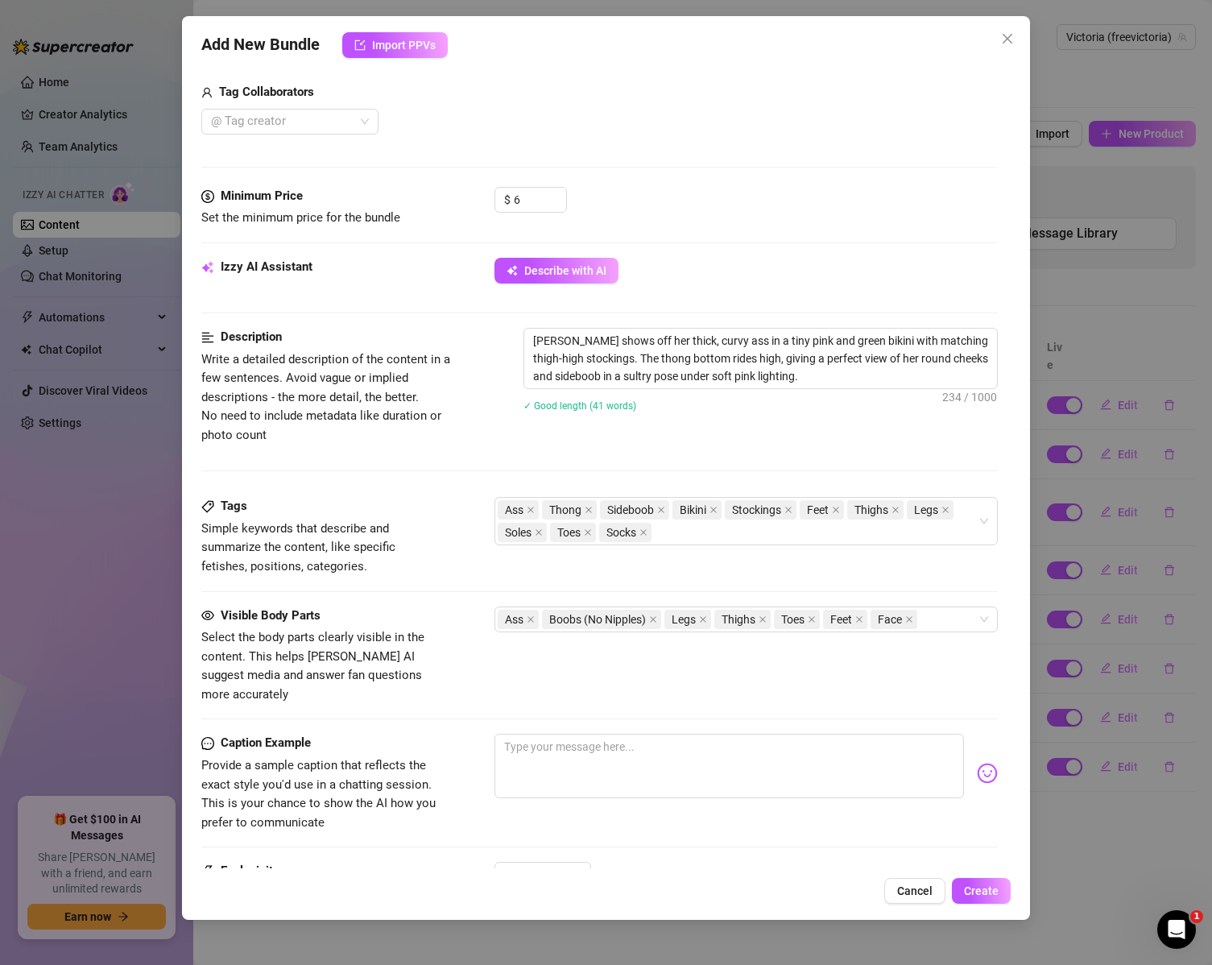
click at [467, 610] on div "Visible Body Parts Select the body parts clearly visible in the content. This h…" at bounding box center [599, 656] width 797 height 98
drag, startPoint x: 839, startPoint y: 377, endPoint x: 466, endPoint y: 309, distance: 379.2
click at [466, 309] on form "Account Victoria (@freevictoria) Name Name is for your internal organization on…" at bounding box center [599, 330] width 797 height 1460
click at [627, 734] on textarea at bounding box center [730, 766] width 470 height 64
type textarea "I"
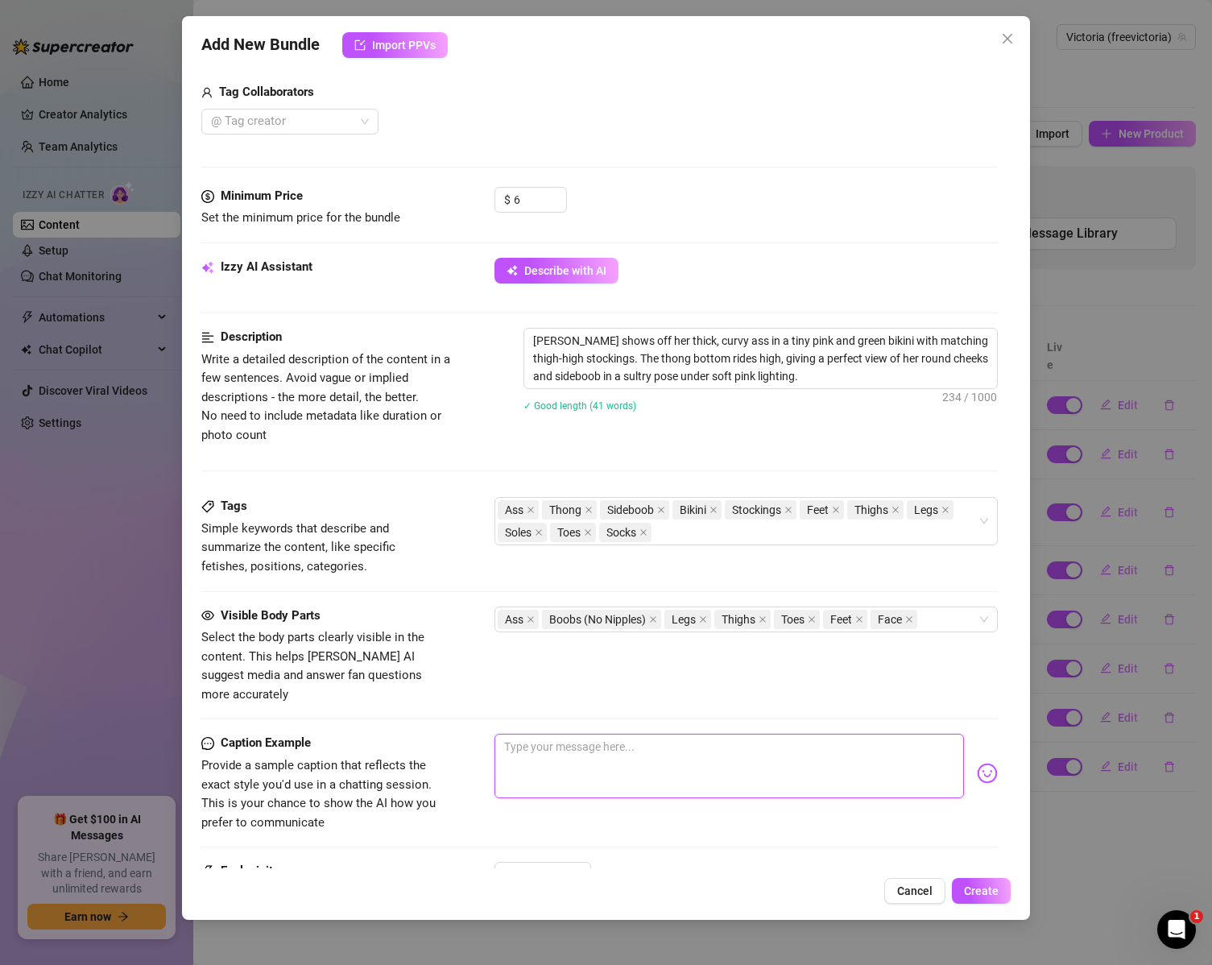
type textarea "I"
type textarea "If"
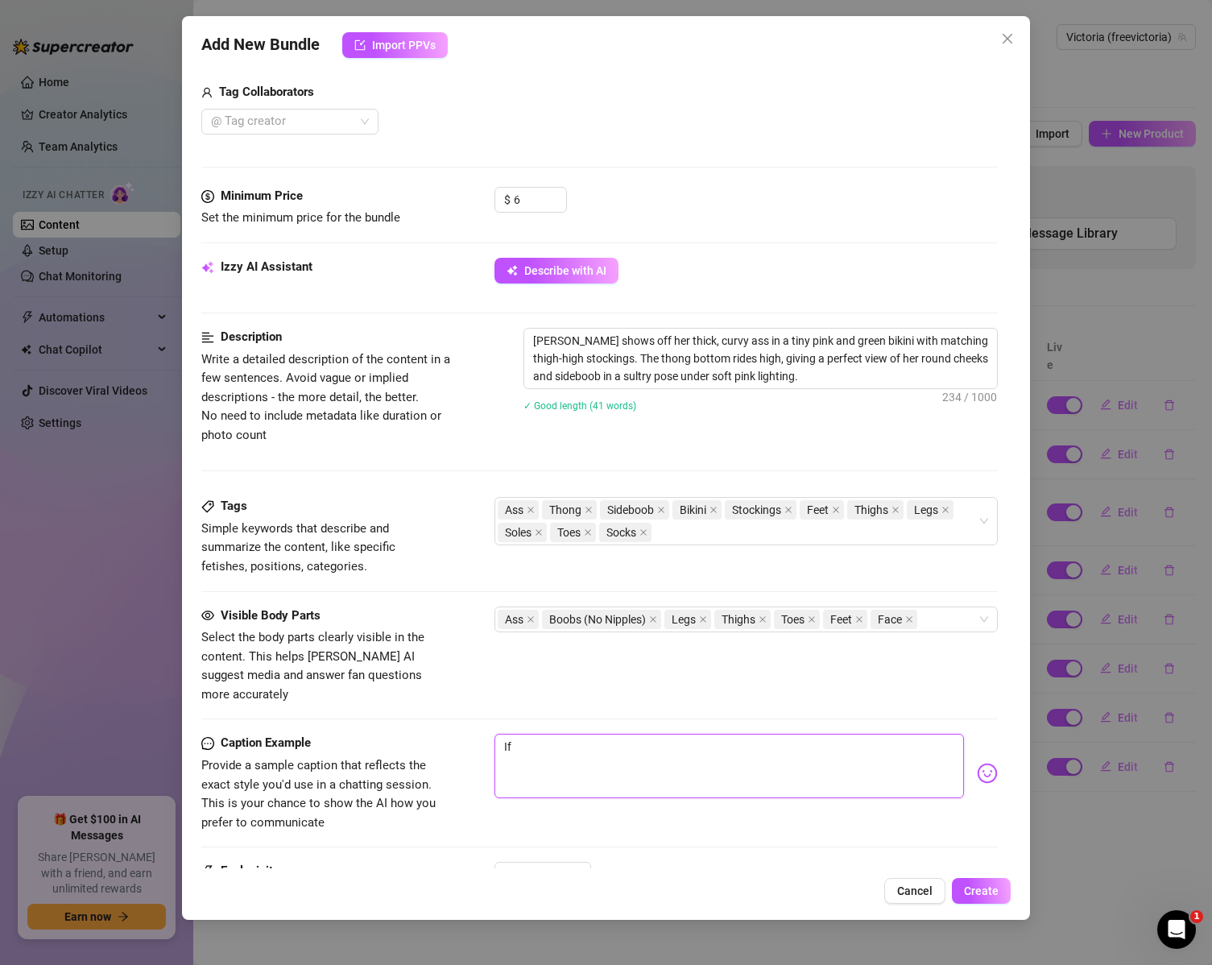
type textarea "If y"
type textarea "If yo"
type textarea "If you"
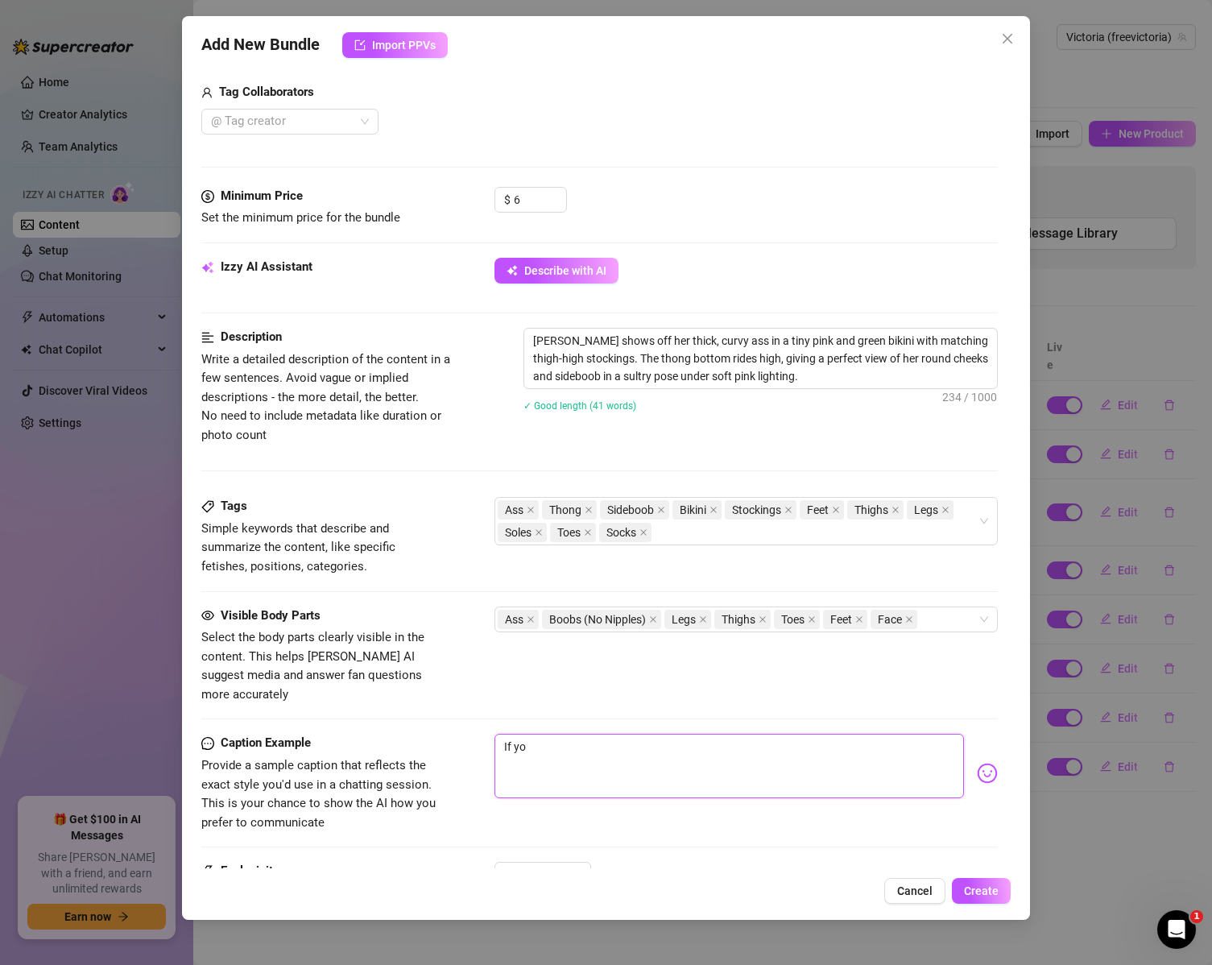
type textarea "If you"
type textarea "If you l"
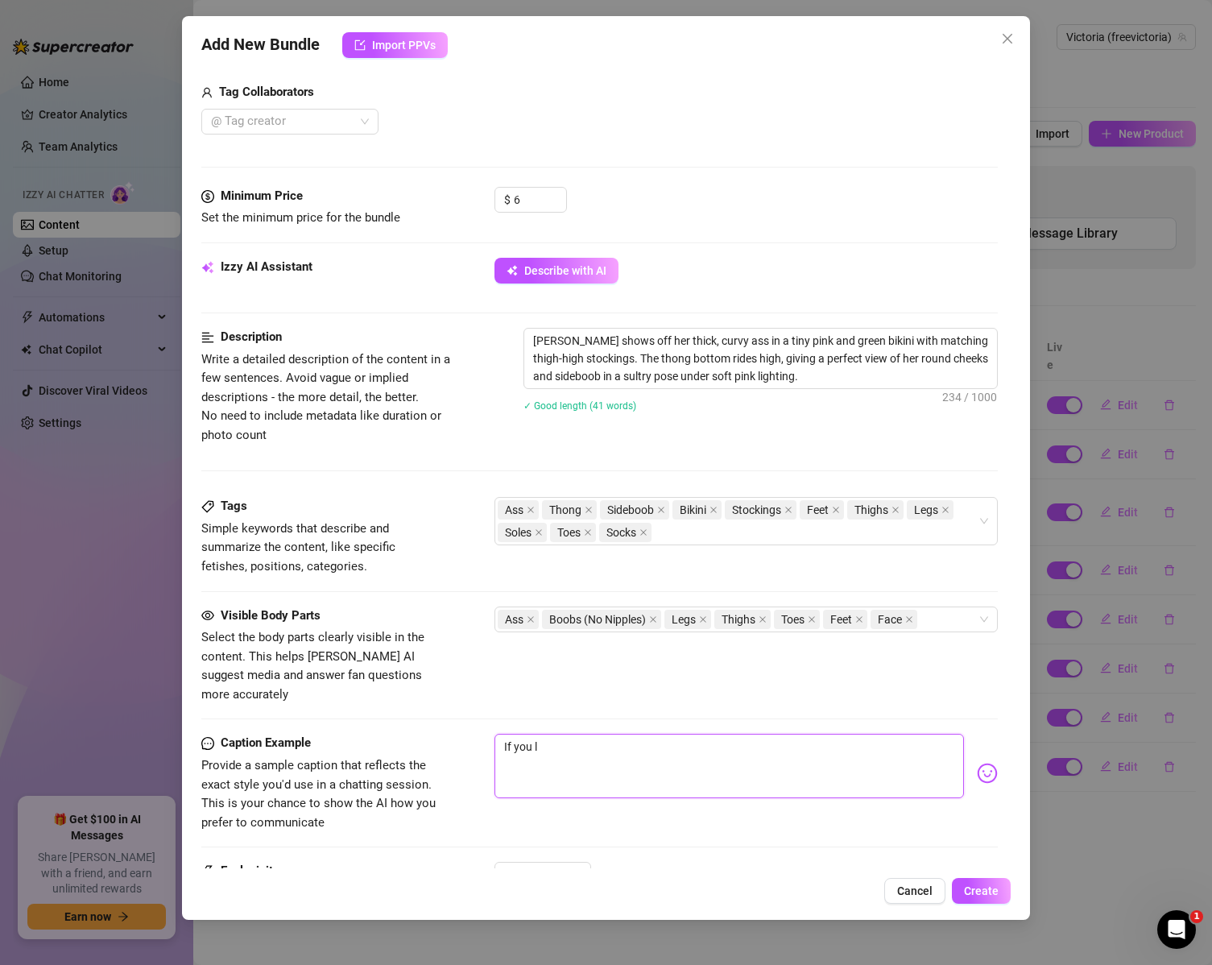
type textarea "If you lo"
type textarea "If you lov"
type textarea "If you love"
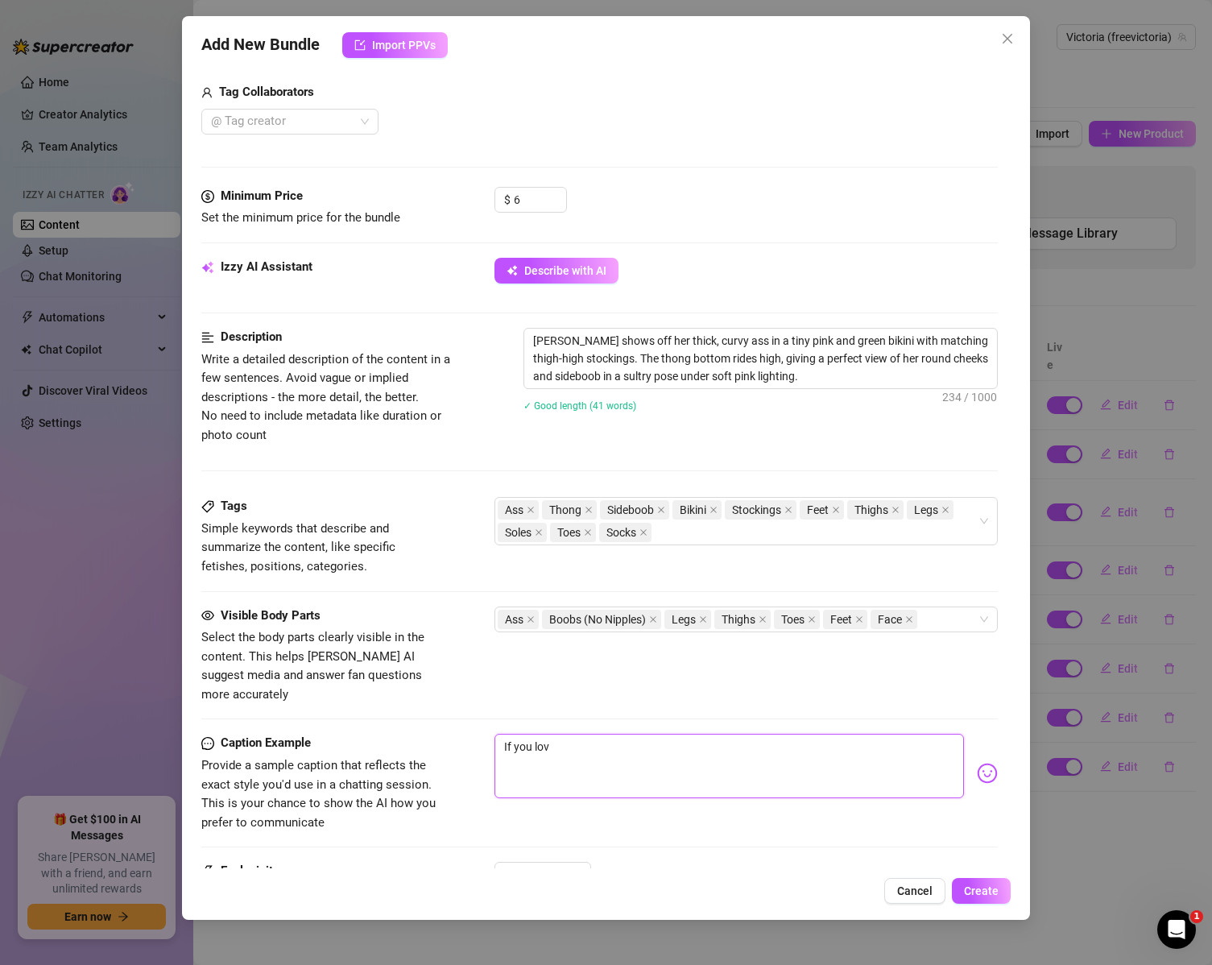
type textarea "If you love"
type textarea "If you love s"
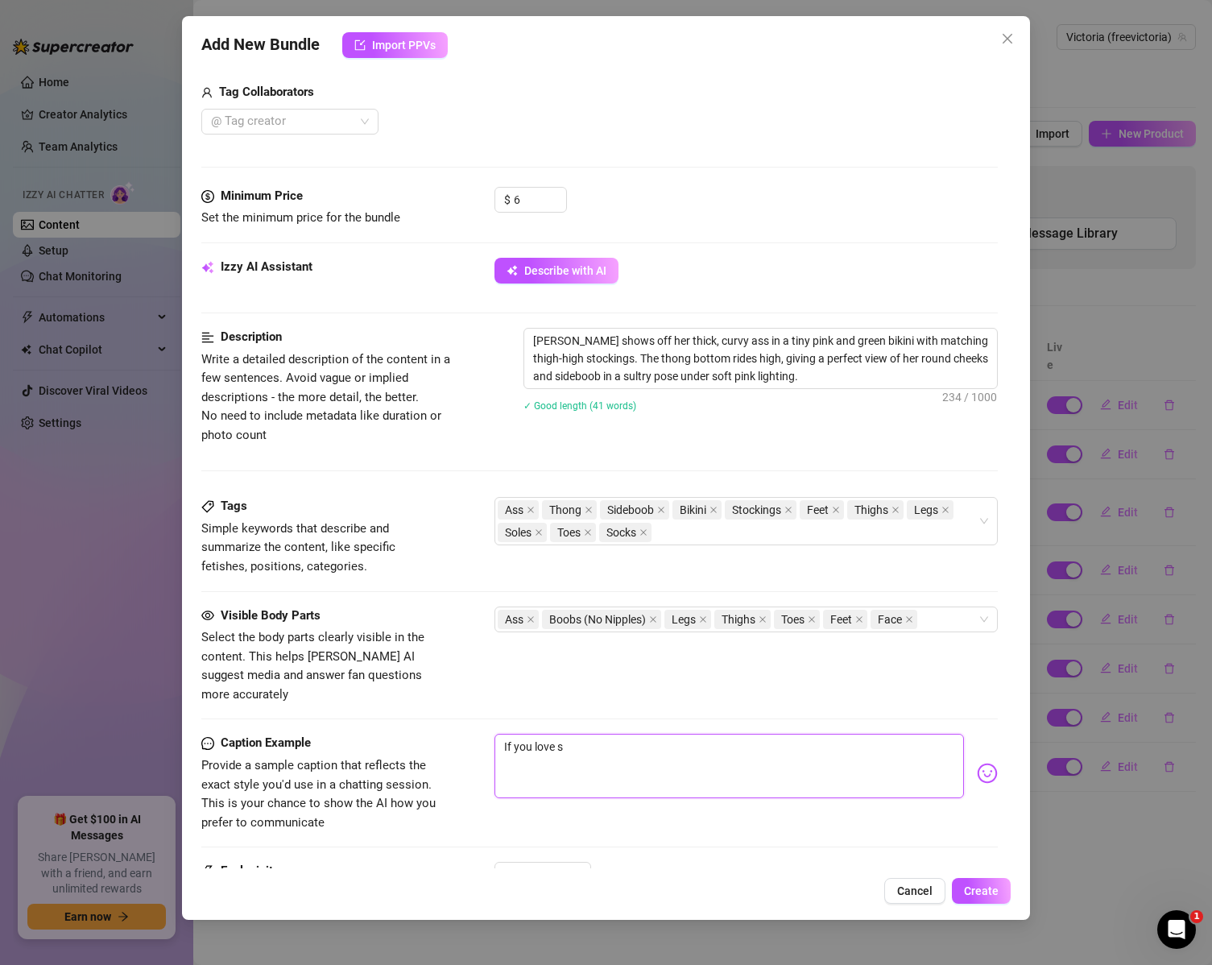
type textarea "If you love st"
type textarea "If you love sto"
type textarea "If you love stoc"
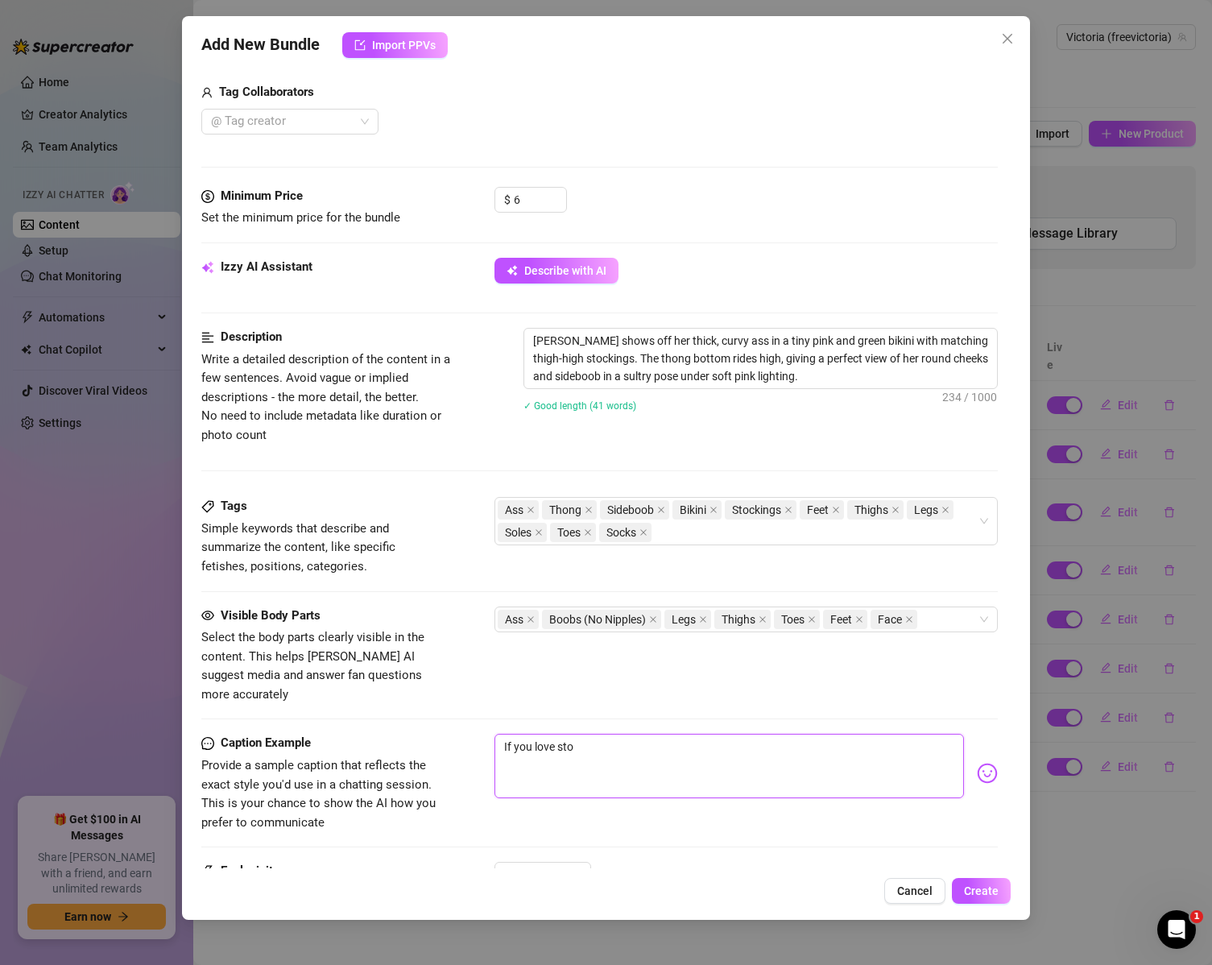
type textarea "If you love stoc"
type textarea "If you love stock"
type textarea "If you love stocki"
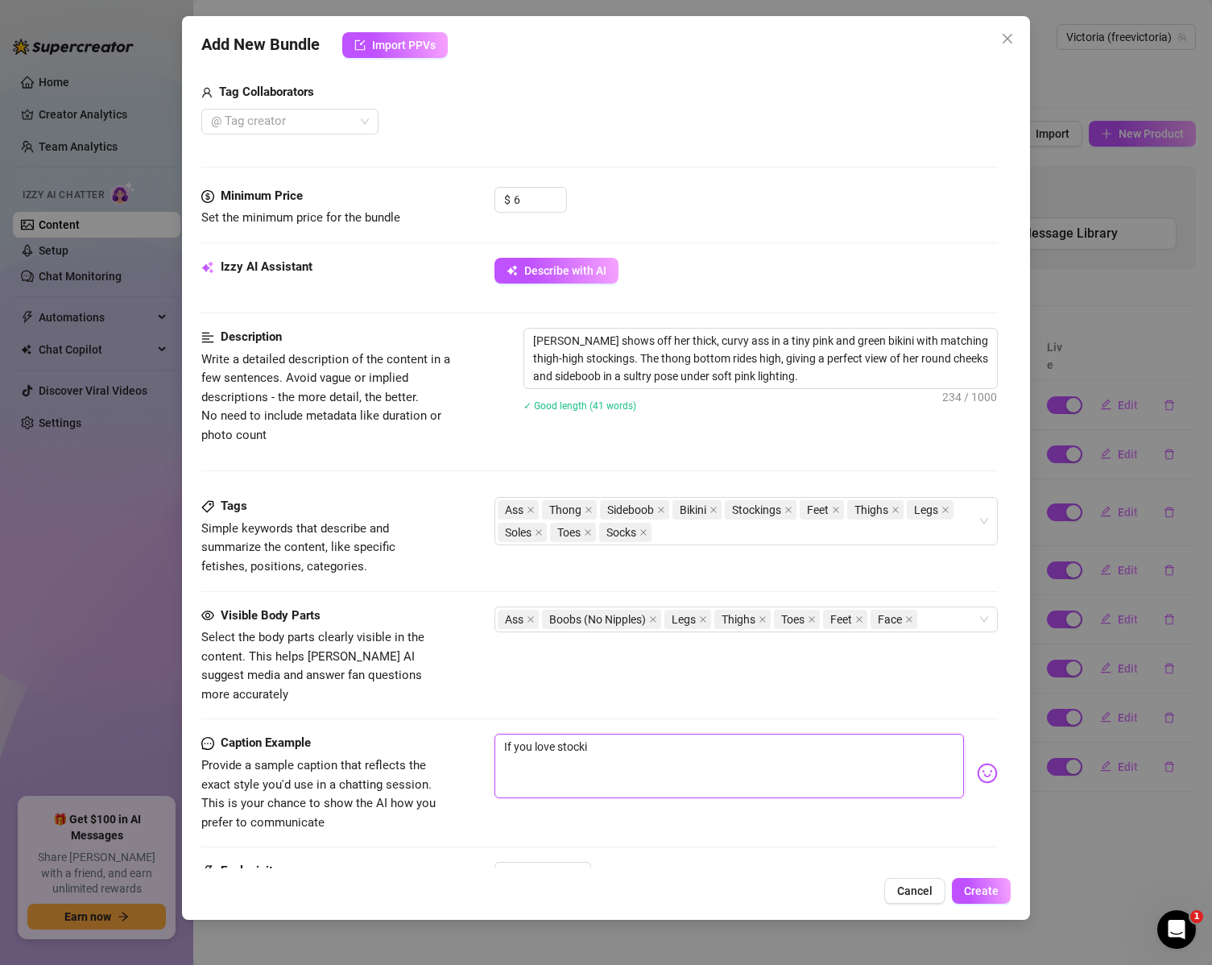
type textarea "If you love stockin"
type textarea "If you love stockins"
type textarea "If you love stockins,"
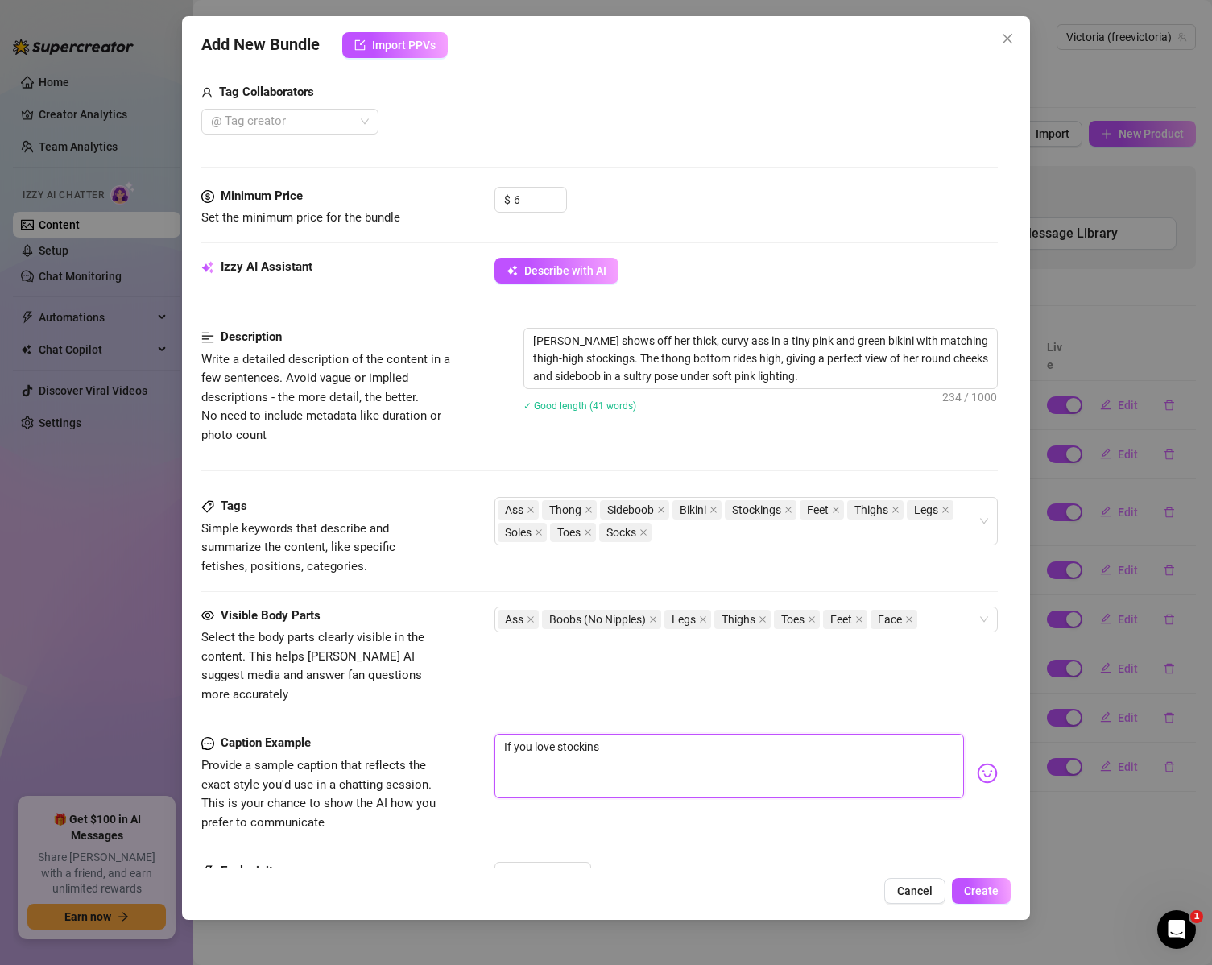
type textarea "If you love stockins,"
type textarea "If you love stockins, t"
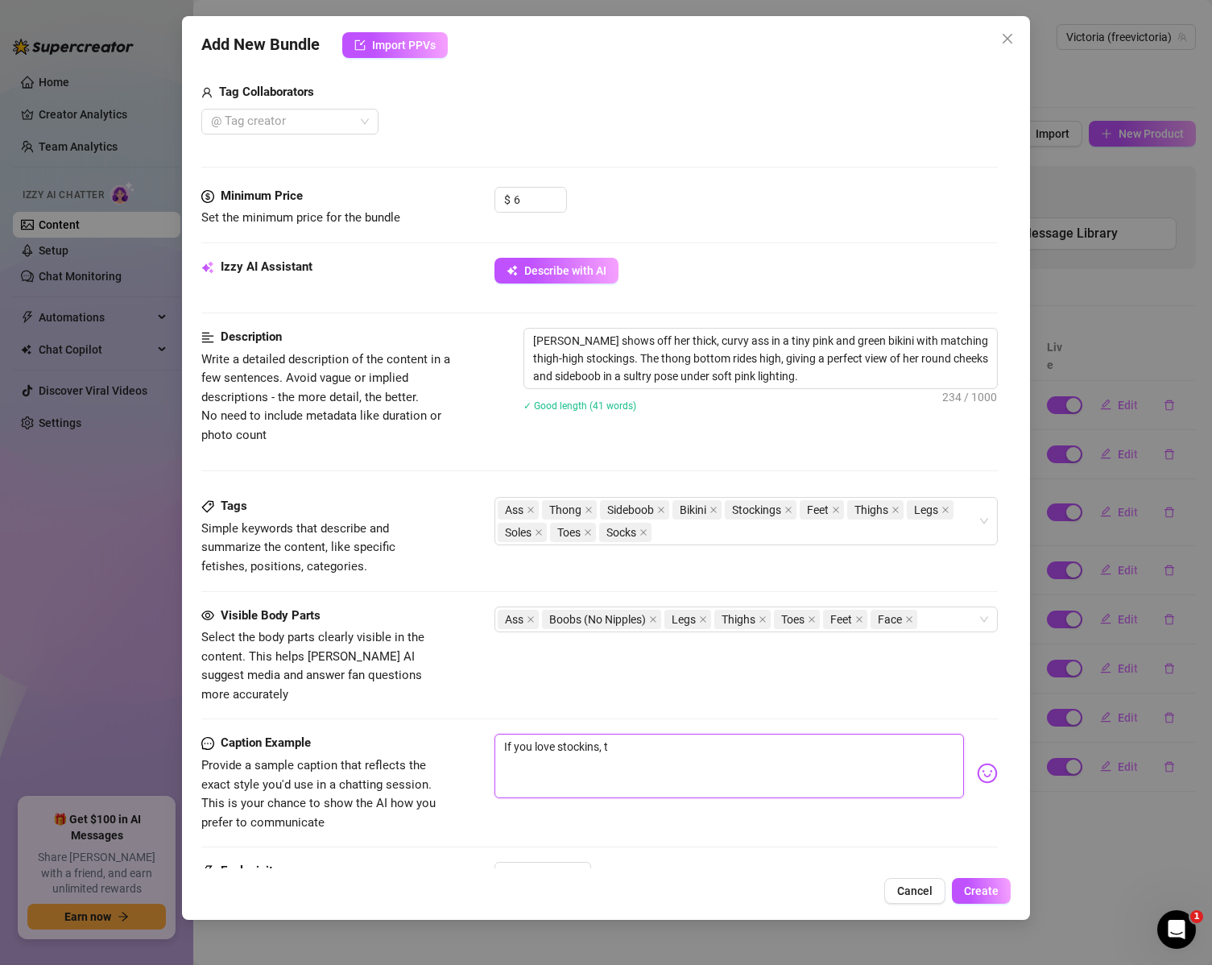
type textarea "If you love stockins, th"
type textarea "If you love stockins, thi"
type textarea "If you love stockins, this"
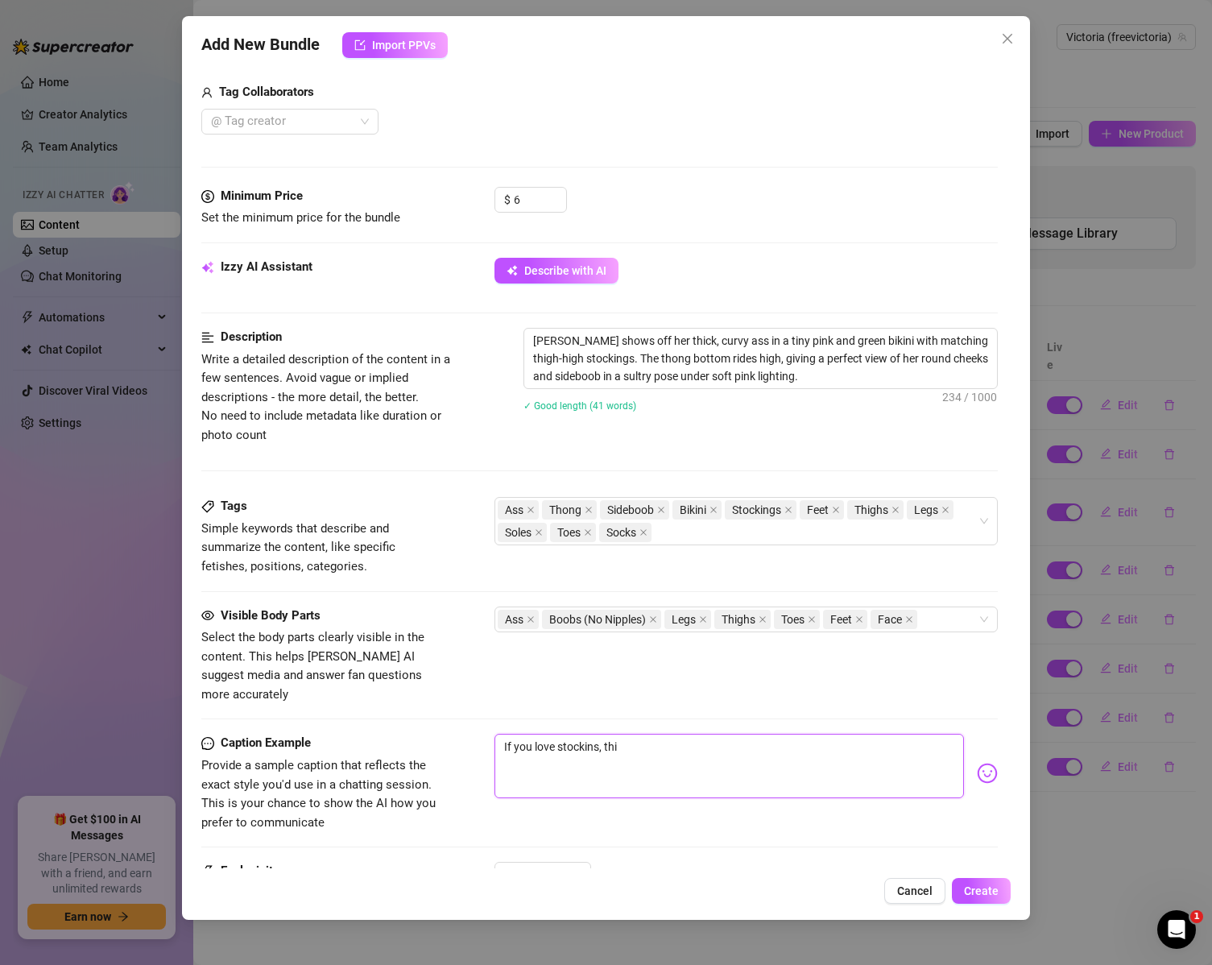
type textarea "If you love stockins, this"
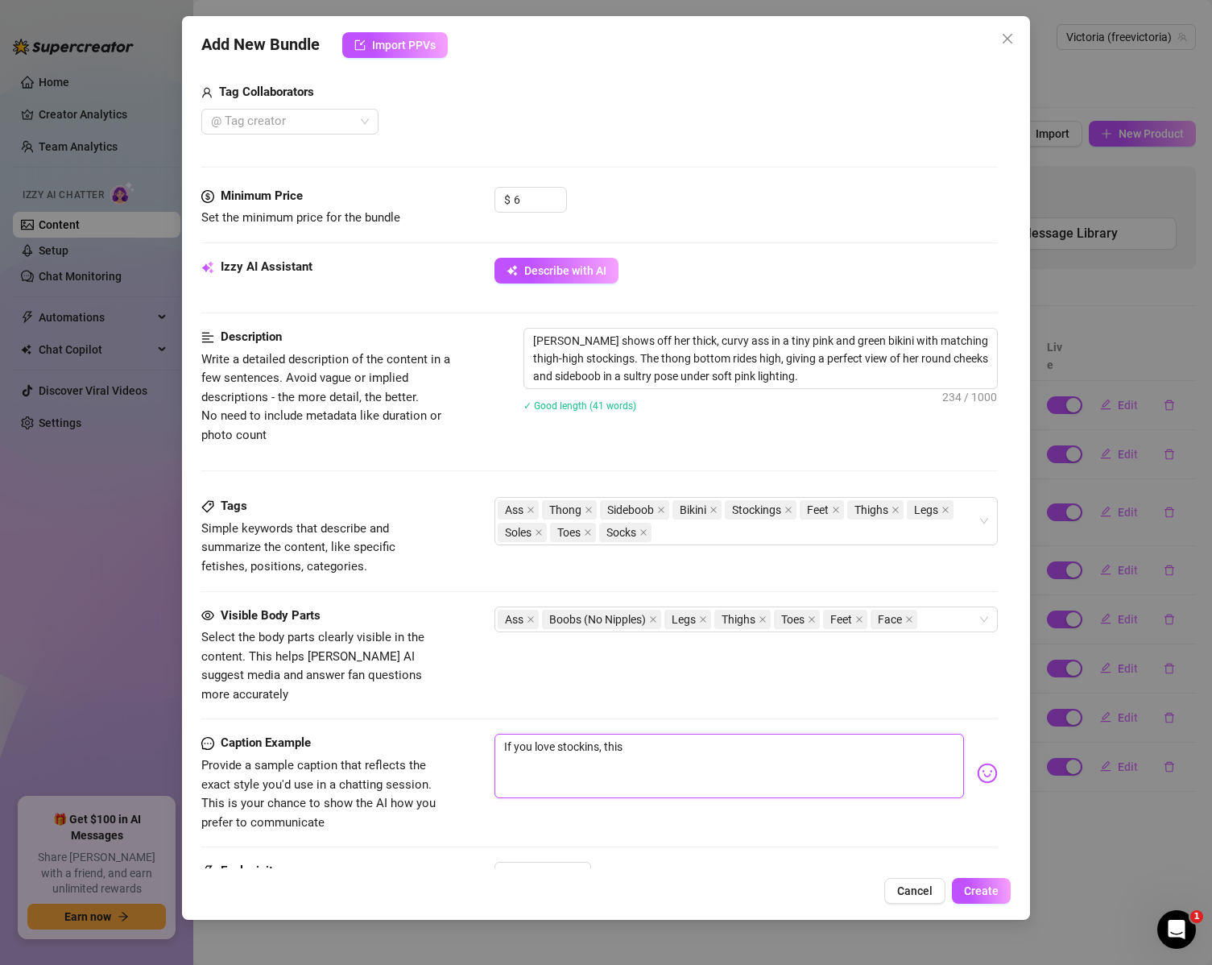
type textarea "If you love stockins, thi"
type textarea "If you love stockins, th"
type textarea "If you love stockins, t"
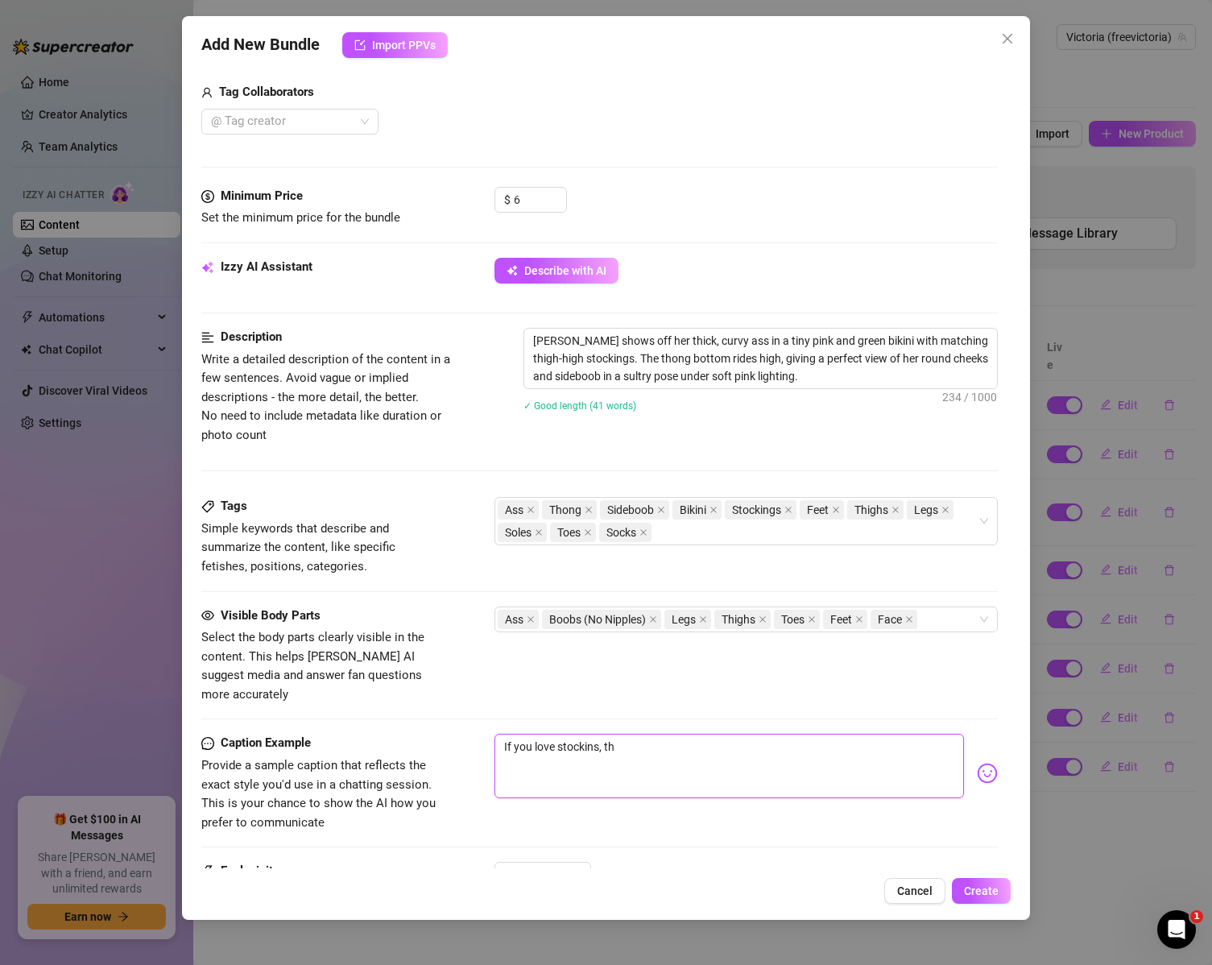
type textarea "If you love stockins, t"
type textarea "If you love stockins,"
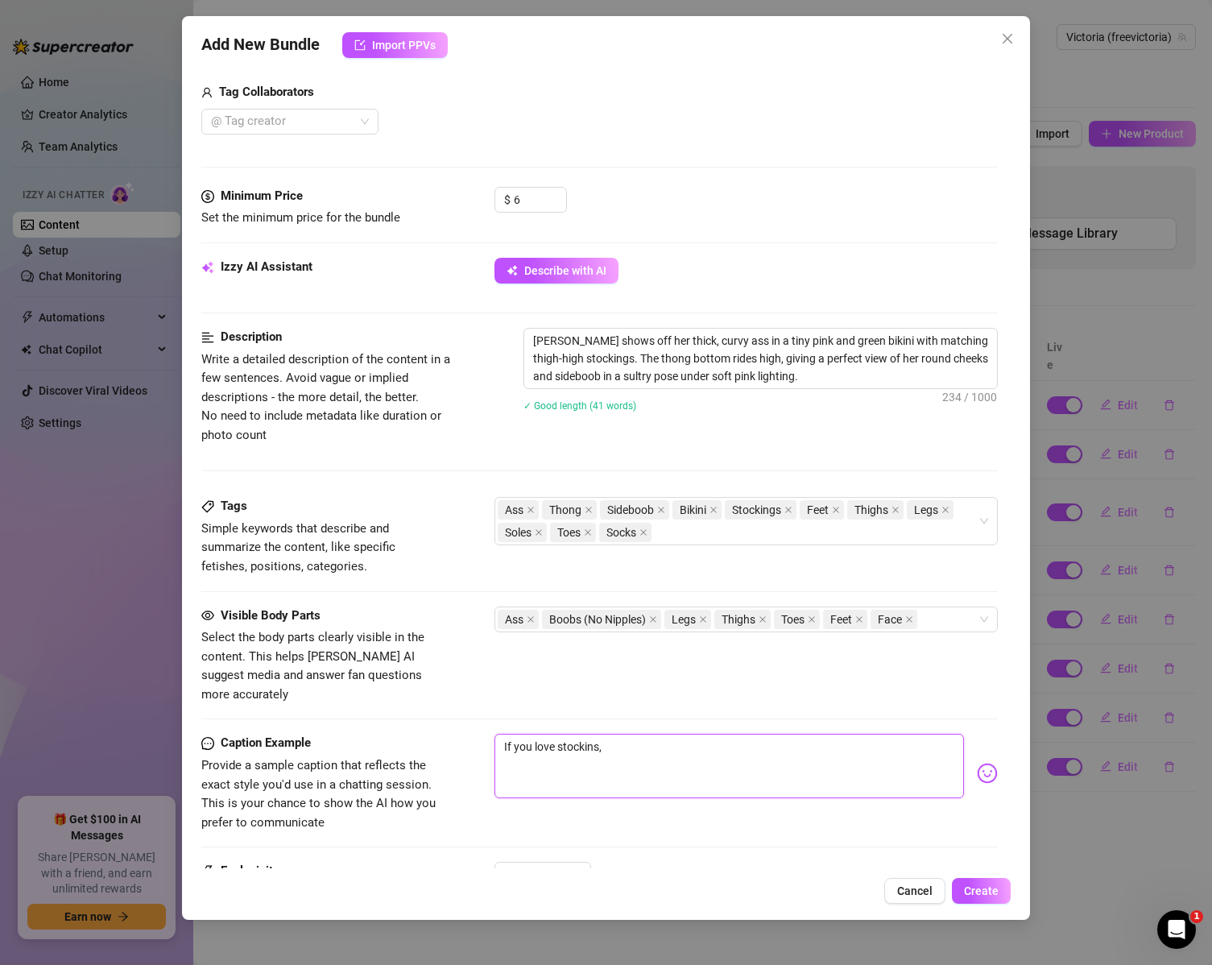
type textarea "If you love stockins"
type textarea "If you love stockin"
type textarea "If you love stocking"
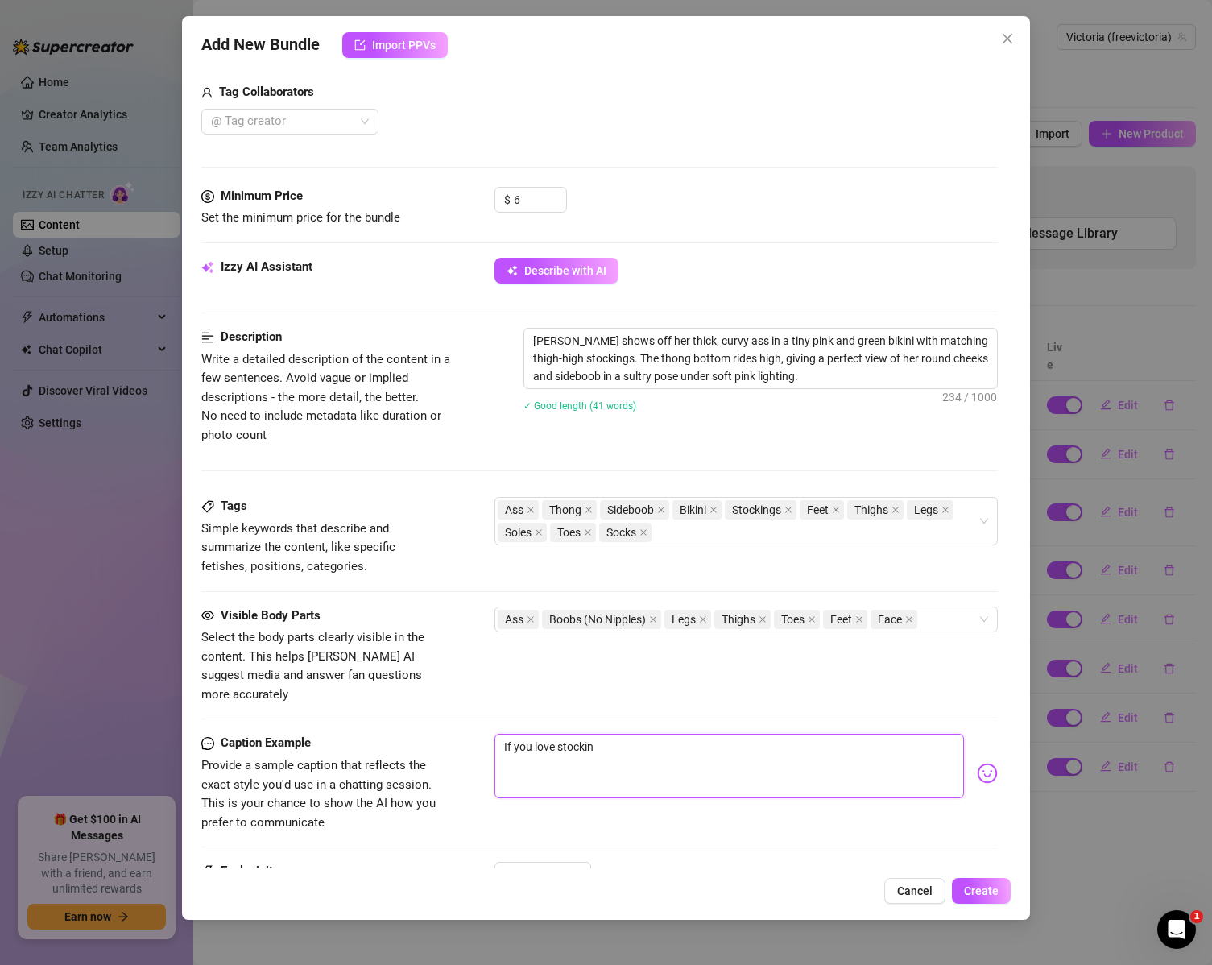
type textarea "If you love stocking"
type textarea "If you love stockings"
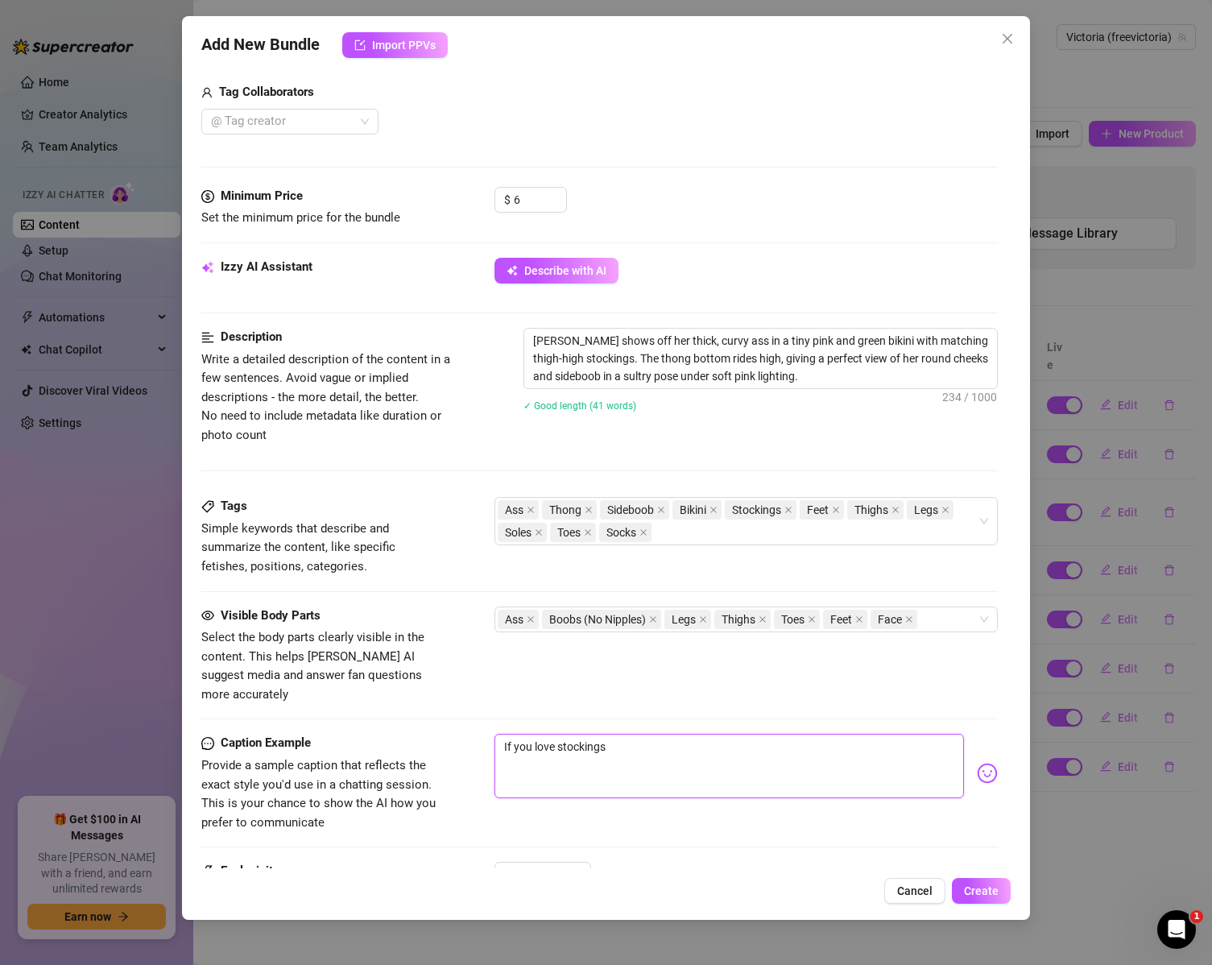
type textarea "If you love stockings a"
type textarea "If you love stockings an"
type textarea "If you love stockings and"
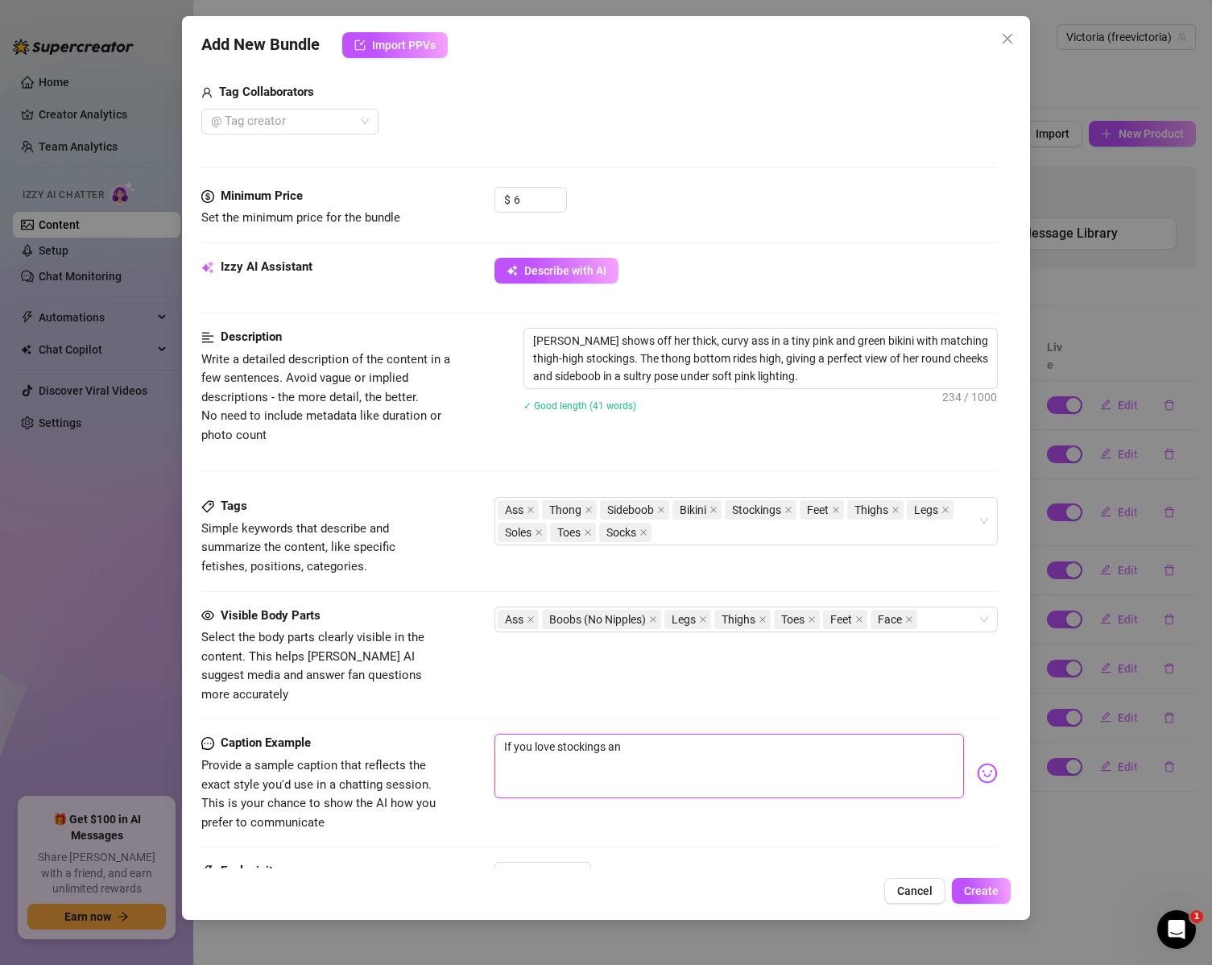
type textarea "If you love stockings and"
type textarea "If you love stockings and e"
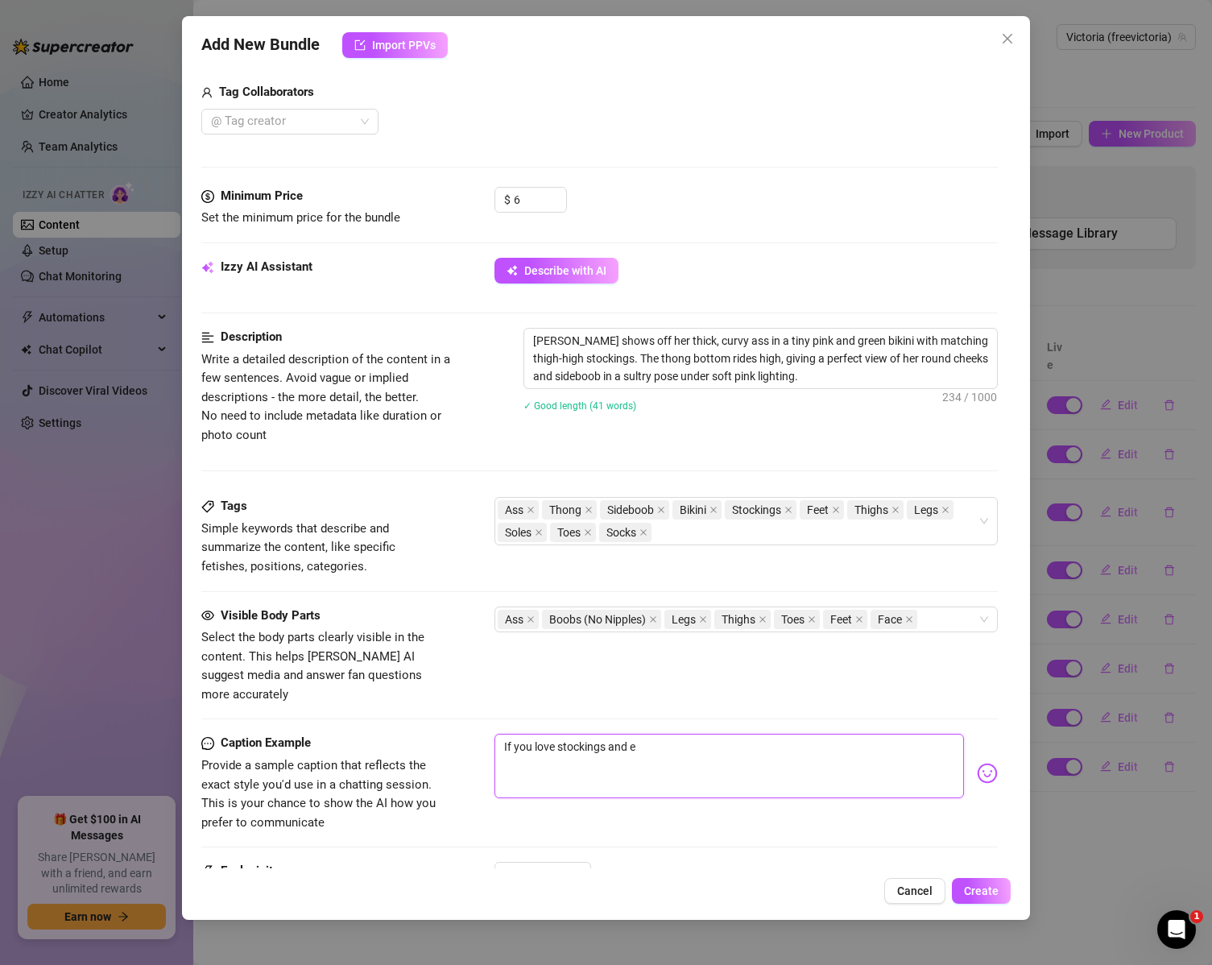
type textarea "If you love stockings and"
type textarea "If you love stockings and f"
type textarea "If you love stockings and fe"
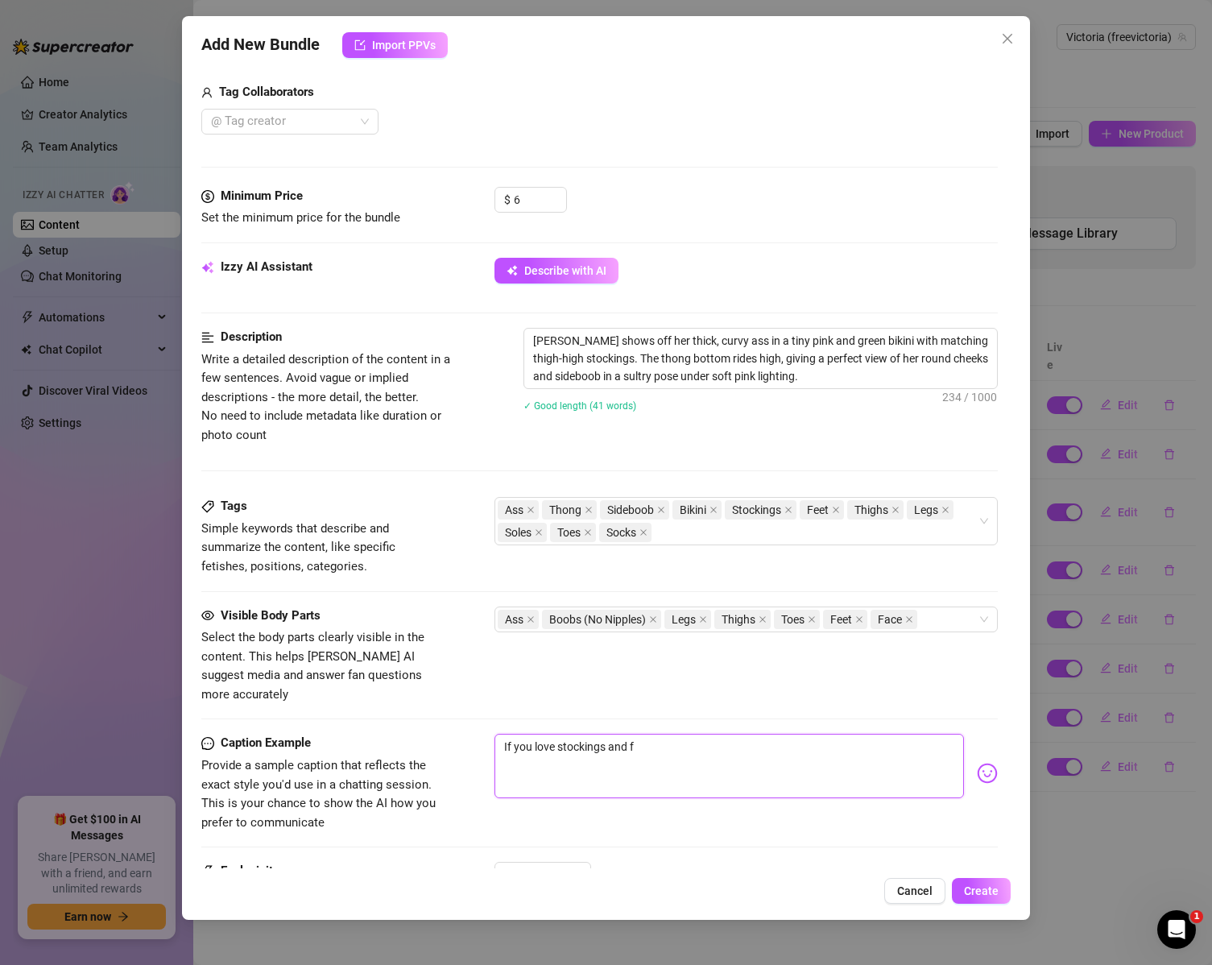
type textarea "If you love stockings and fe"
type textarea "If you love stockings and fee"
type textarea "If you love stockings and feet"
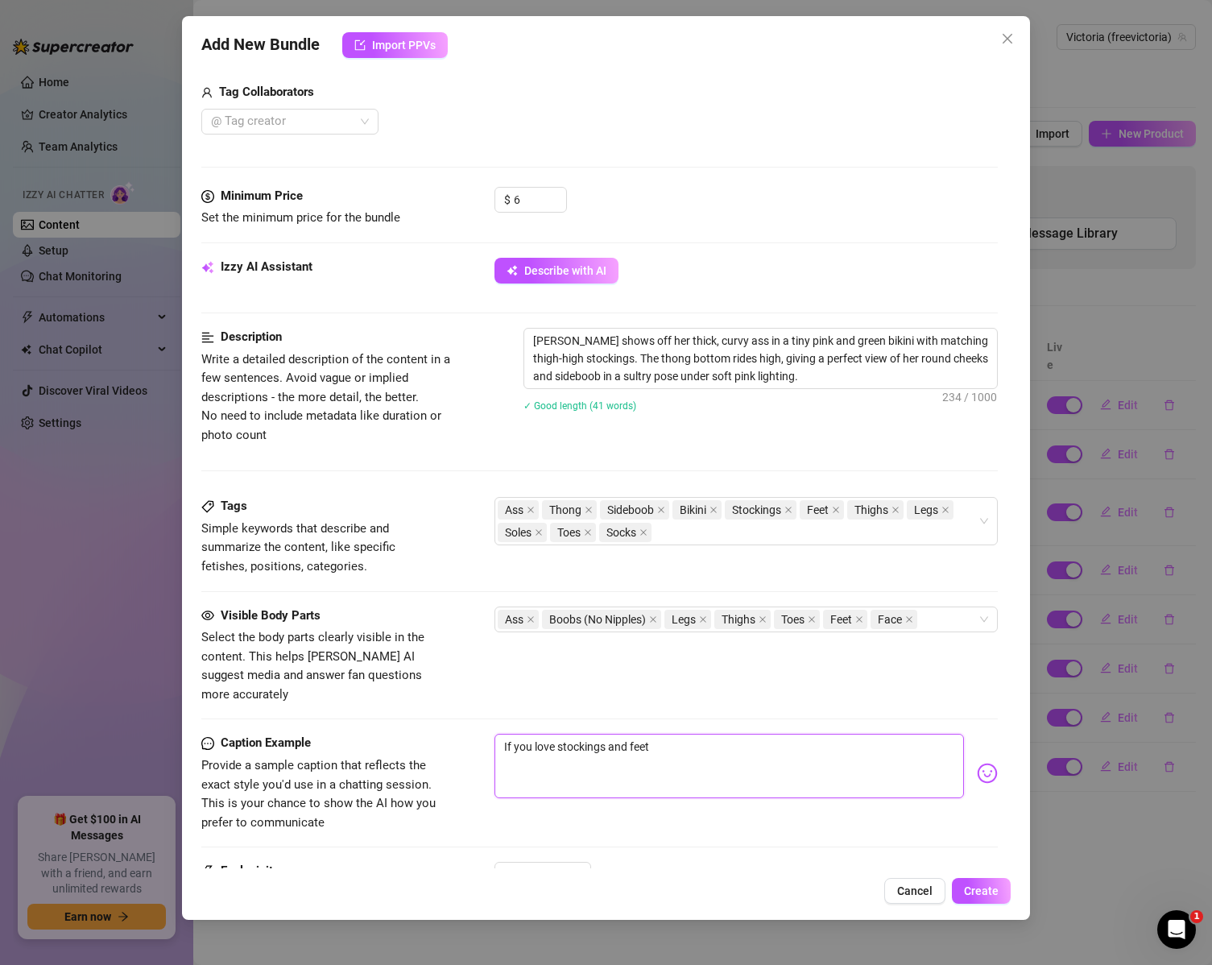
type textarea "If you love stockings and feet,"
type textarea "If you love stockings and feet, y"
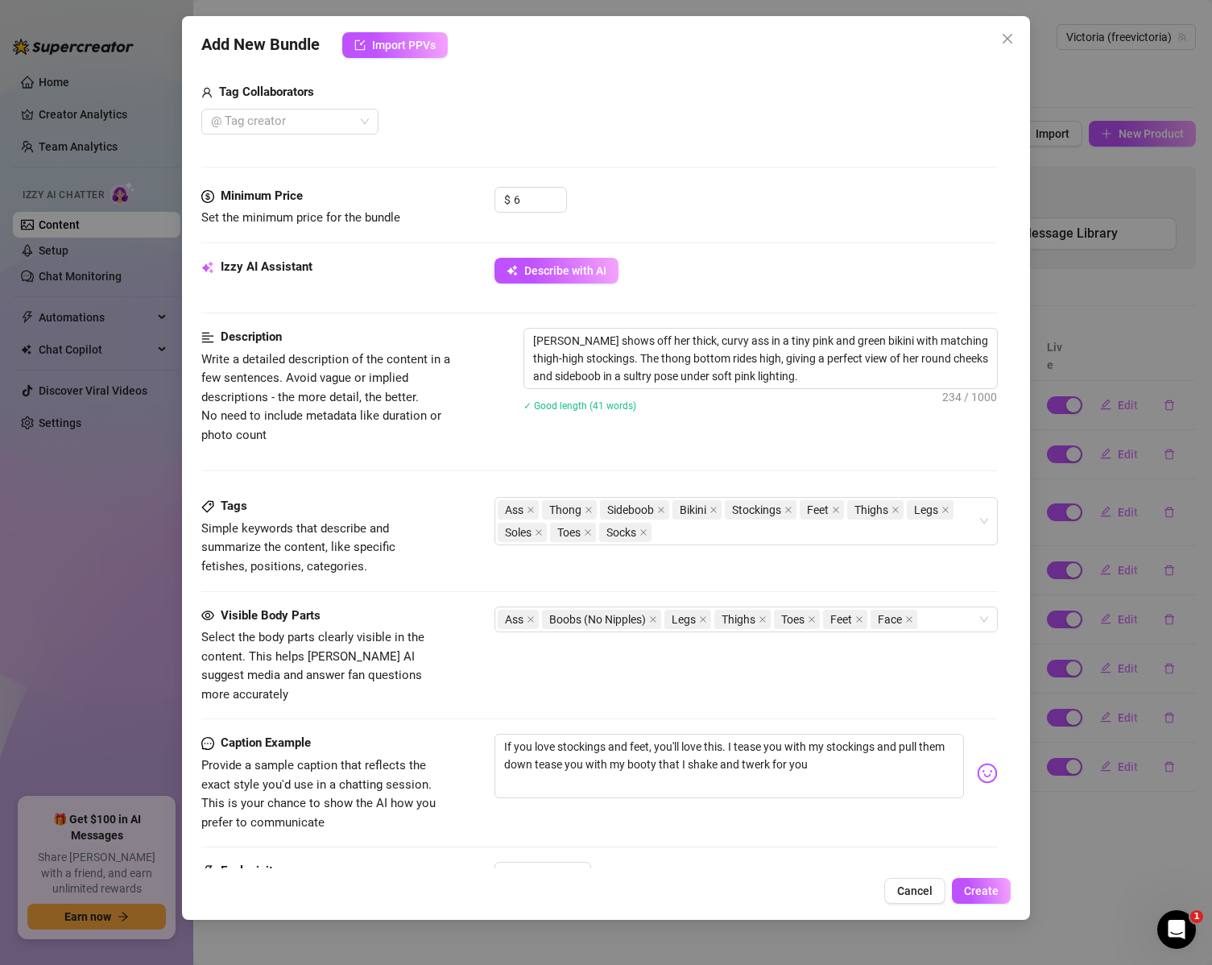
click at [977, 763] on img at bounding box center [987, 773] width 21 height 21
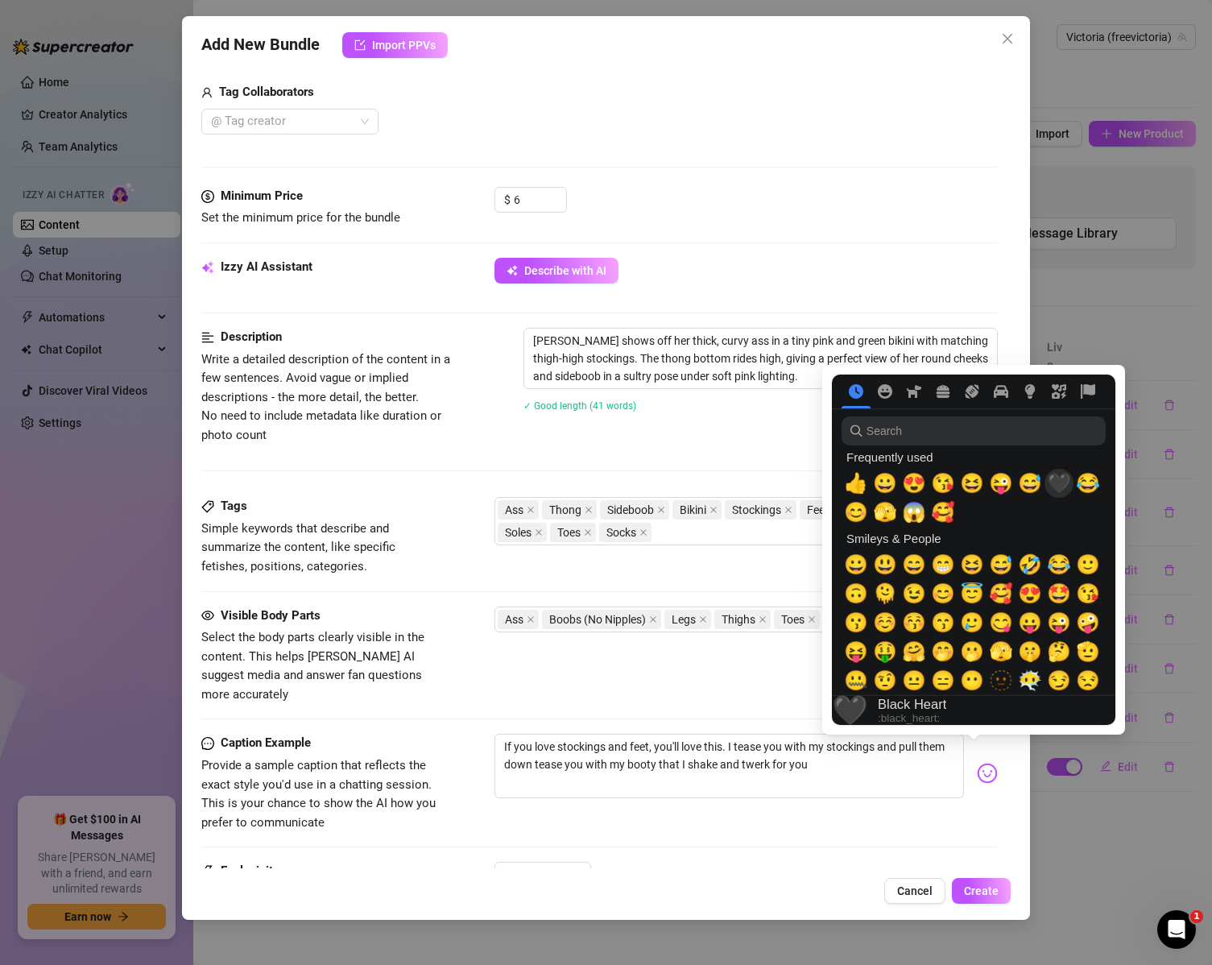
click at [1054, 486] on span "🖤" at bounding box center [1059, 483] width 24 height 23
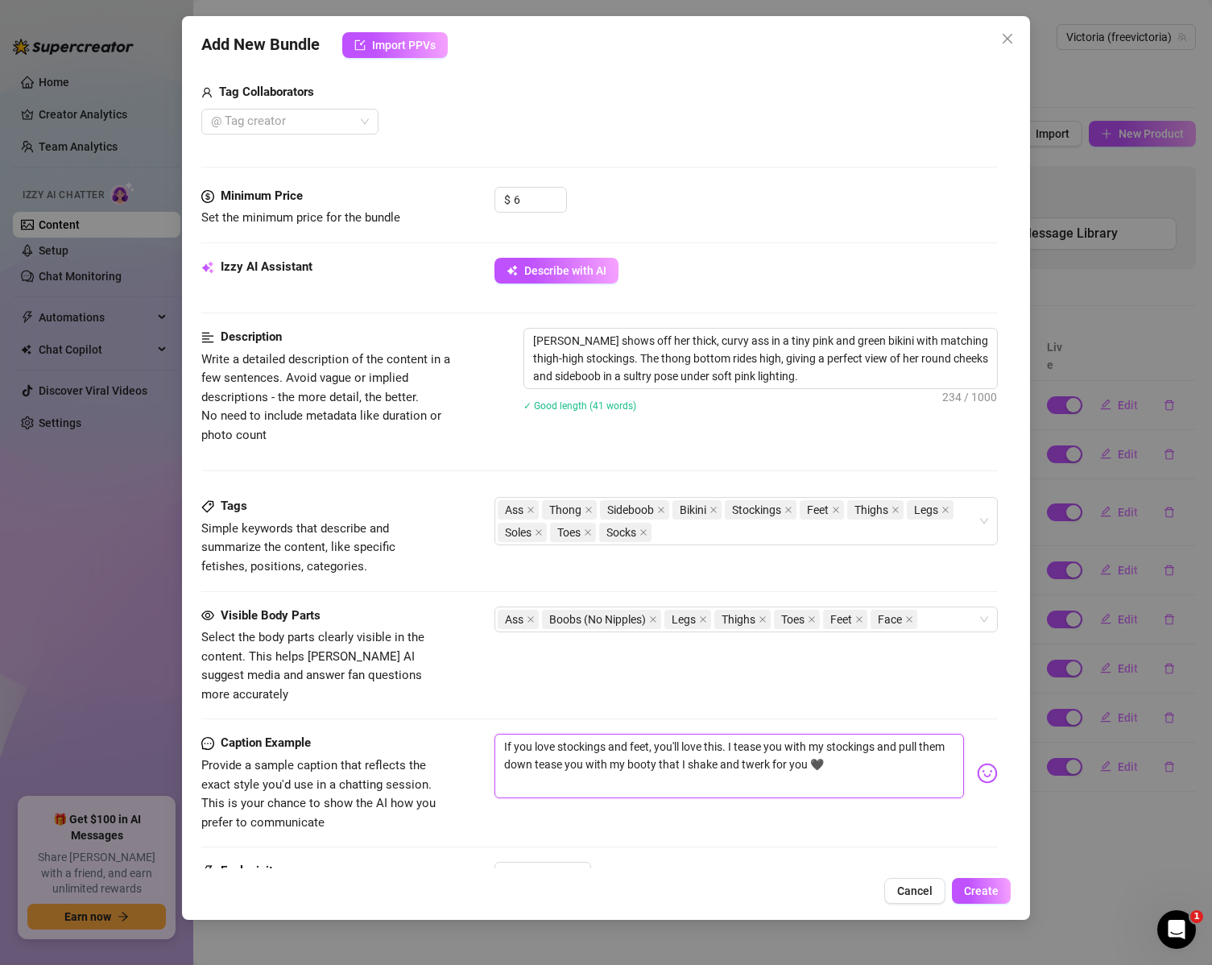
click at [868, 752] on textarea "If you love stockings and feet, you'll love this. I tease you with my stockings…" at bounding box center [730, 766] width 470 height 64
click at [754, 534] on div "Ass Thong Sideboob Bikini Stockings Feet Thighs Legs Soles Toes Socks" at bounding box center [738, 521] width 481 height 45
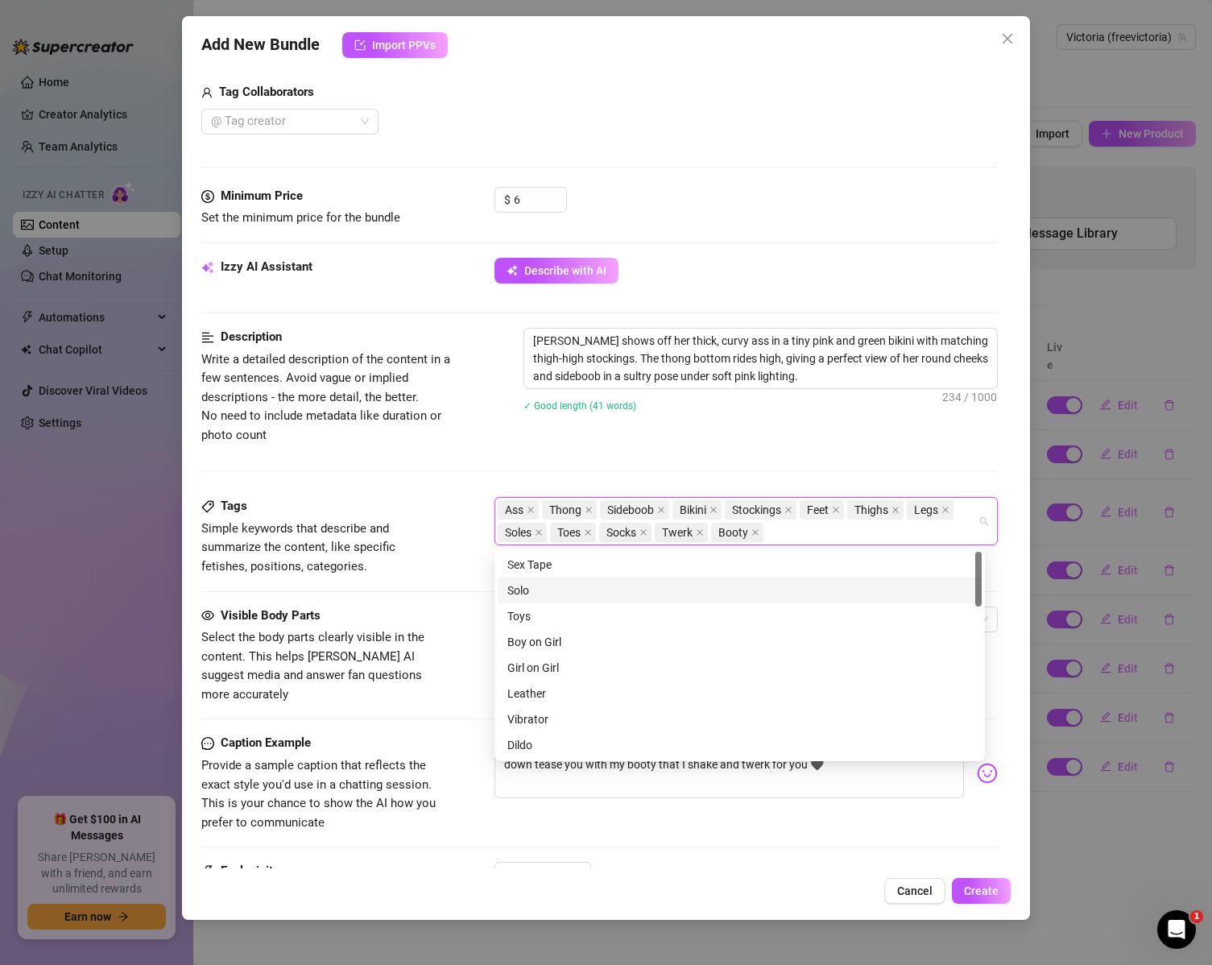
click at [634, 586] on div "Solo" at bounding box center [739, 591] width 465 height 18
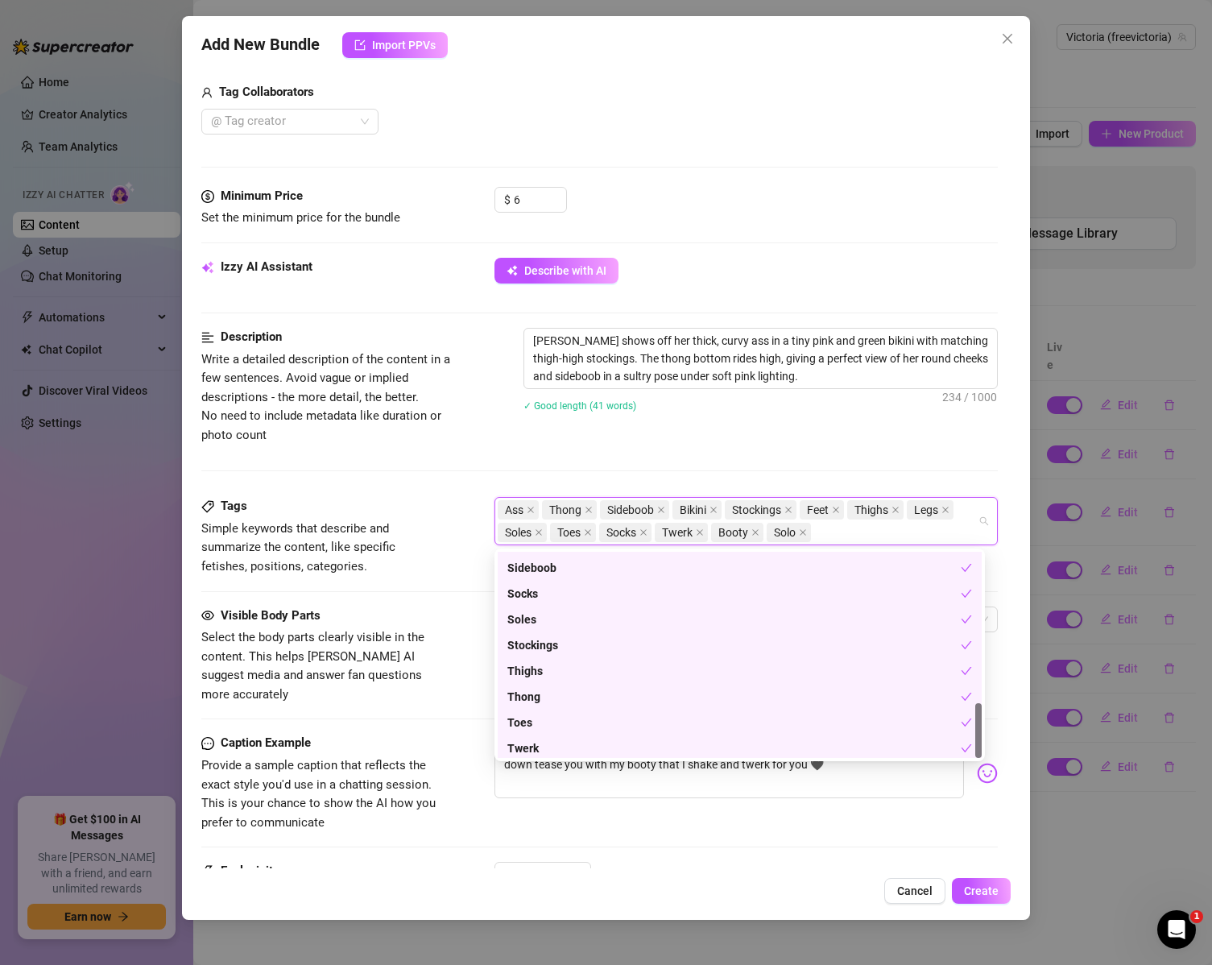
scroll to position [567, 0]
click at [449, 488] on div "Description Write a detailed description of the content in a few sentences. Avo…" at bounding box center [599, 412] width 797 height 169
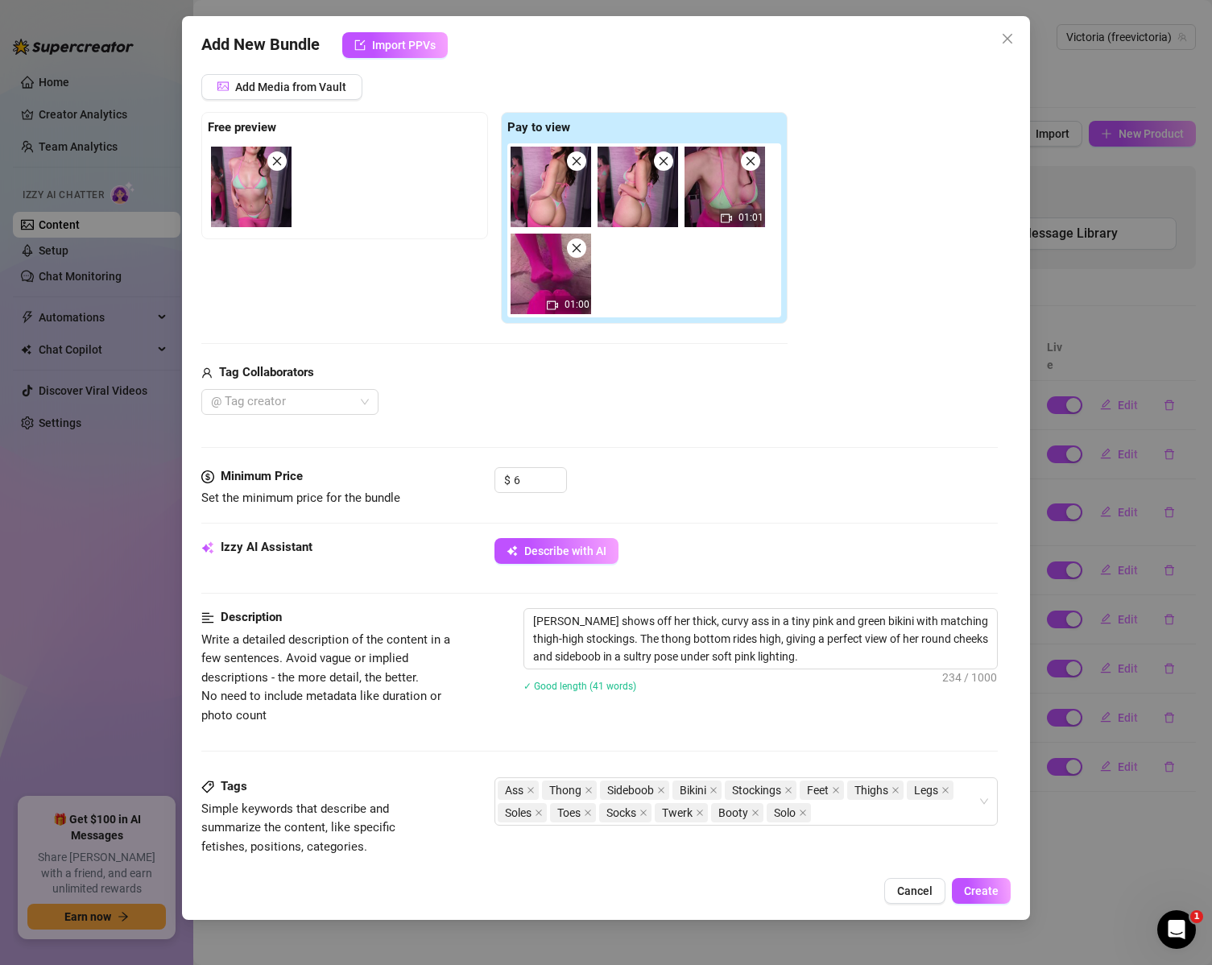
scroll to position [174, 0]
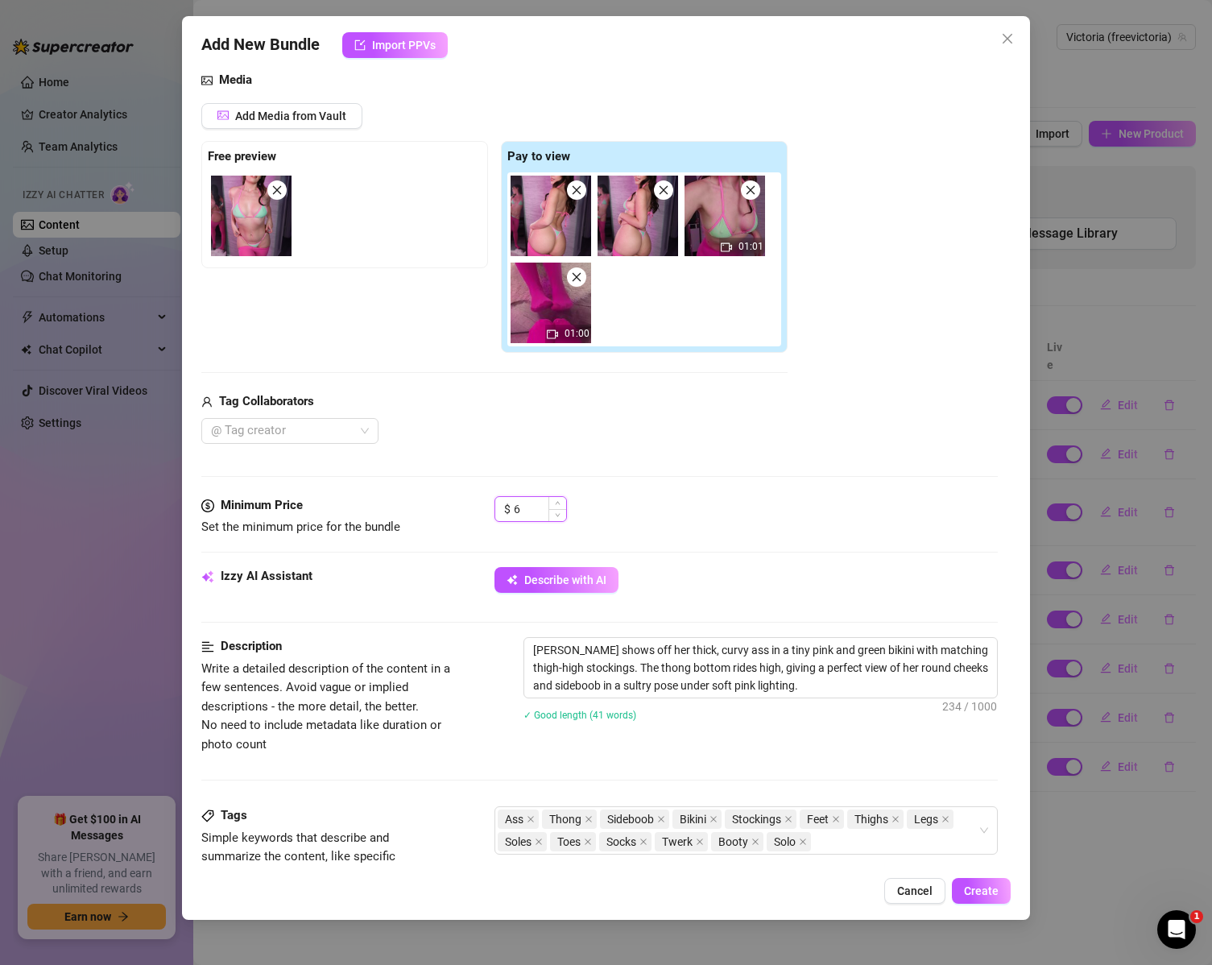
drag, startPoint x: 528, startPoint y: 507, endPoint x: 508, endPoint y: 506, distance: 20.2
click at [508, 506] on div "$ 6" at bounding box center [531, 509] width 72 height 26
click at [748, 546] on div "Minimum Price Set the minimum price for the bundle $ 8" at bounding box center [599, 531] width 797 height 71
drag, startPoint x: 532, startPoint y: 500, endPoint x: 493, endPoint y: 497, distance: 38.8
click at [493, 497] on div "Minimum Price Set the minimum price for the bundle $ 8" at bounding box center [599, 516] width 797 height 41
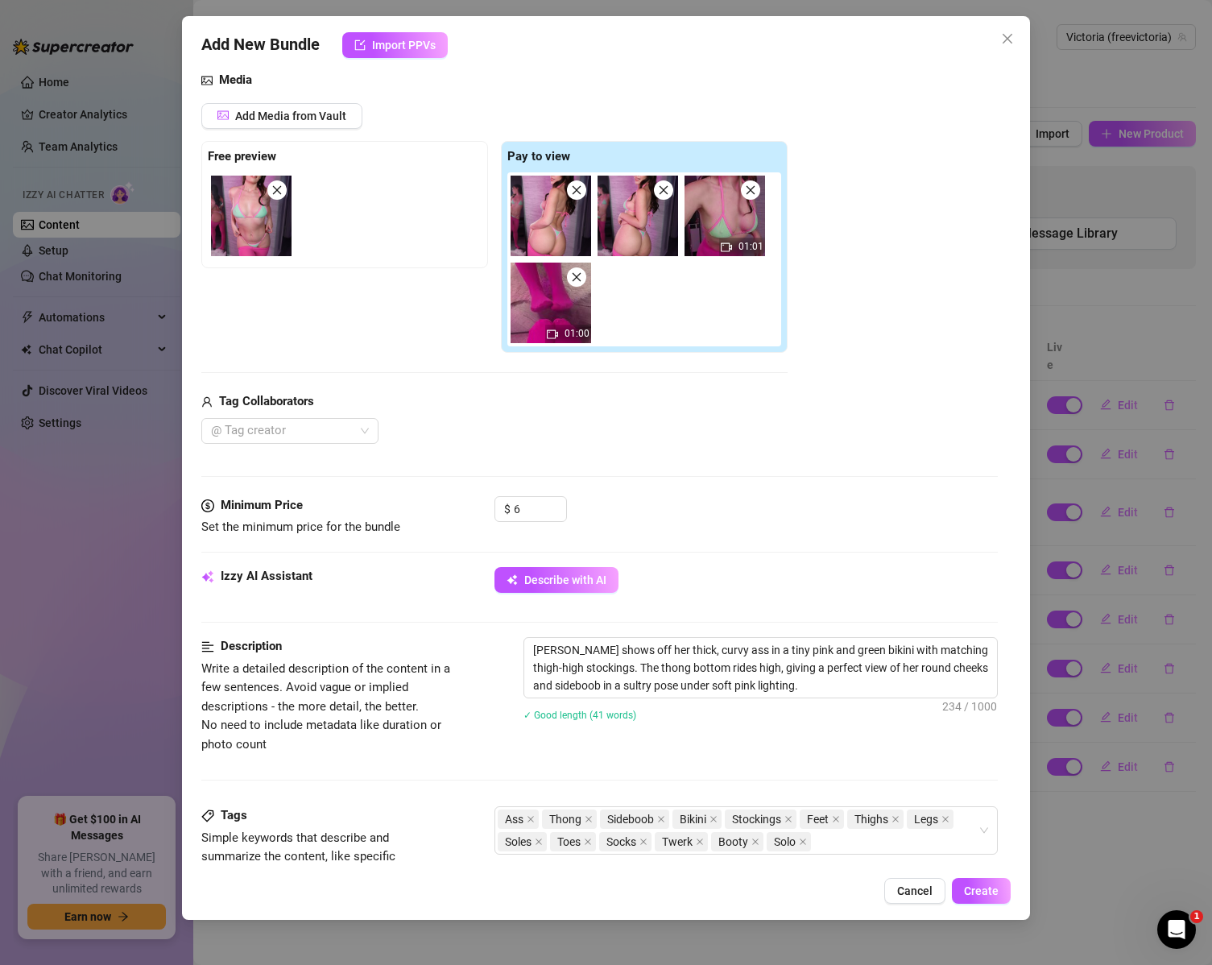
click at [862, 568] on div "Describe with AI" at bounding box center [747, 580] width 504 height 26
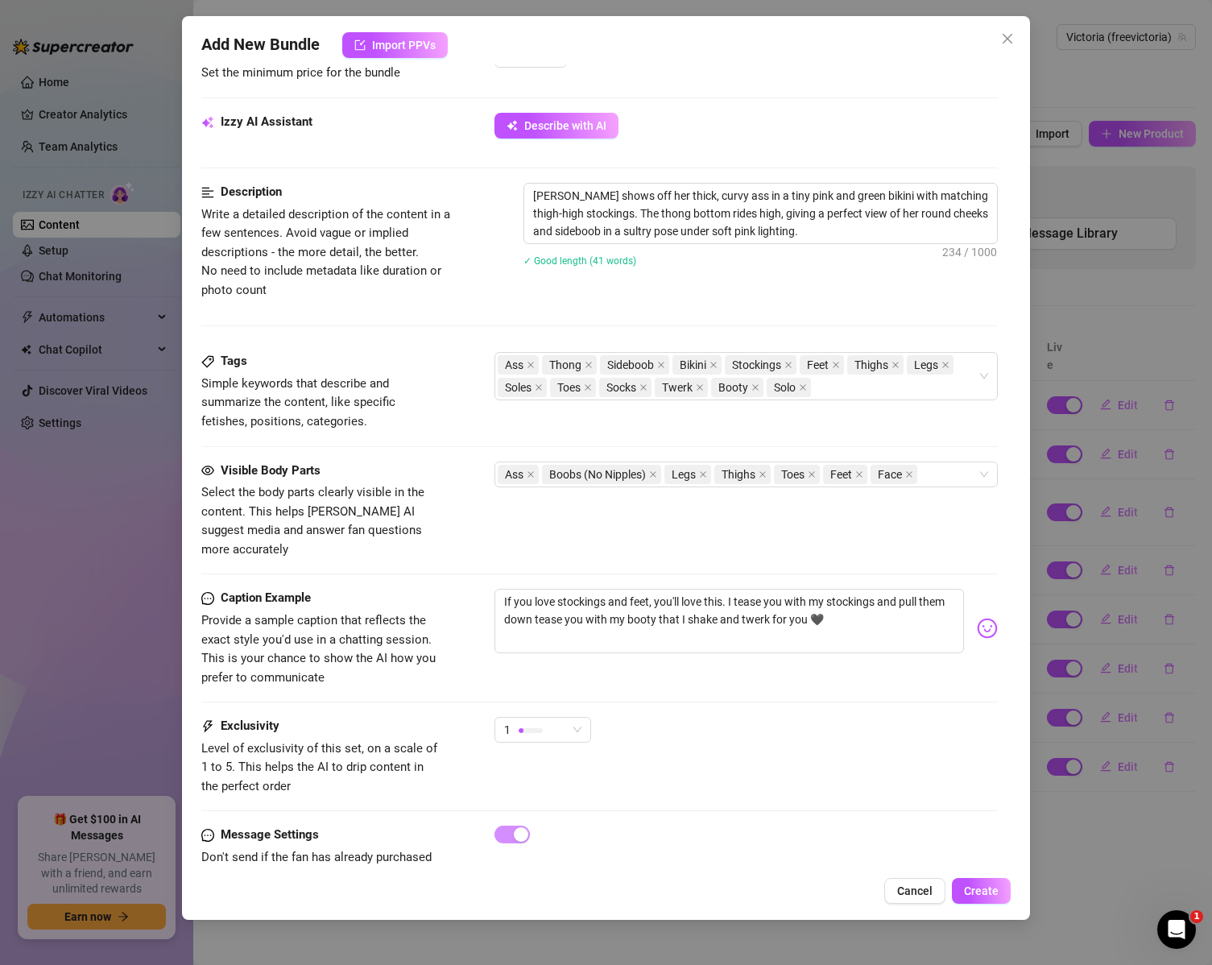
scroll to position [657, 0]
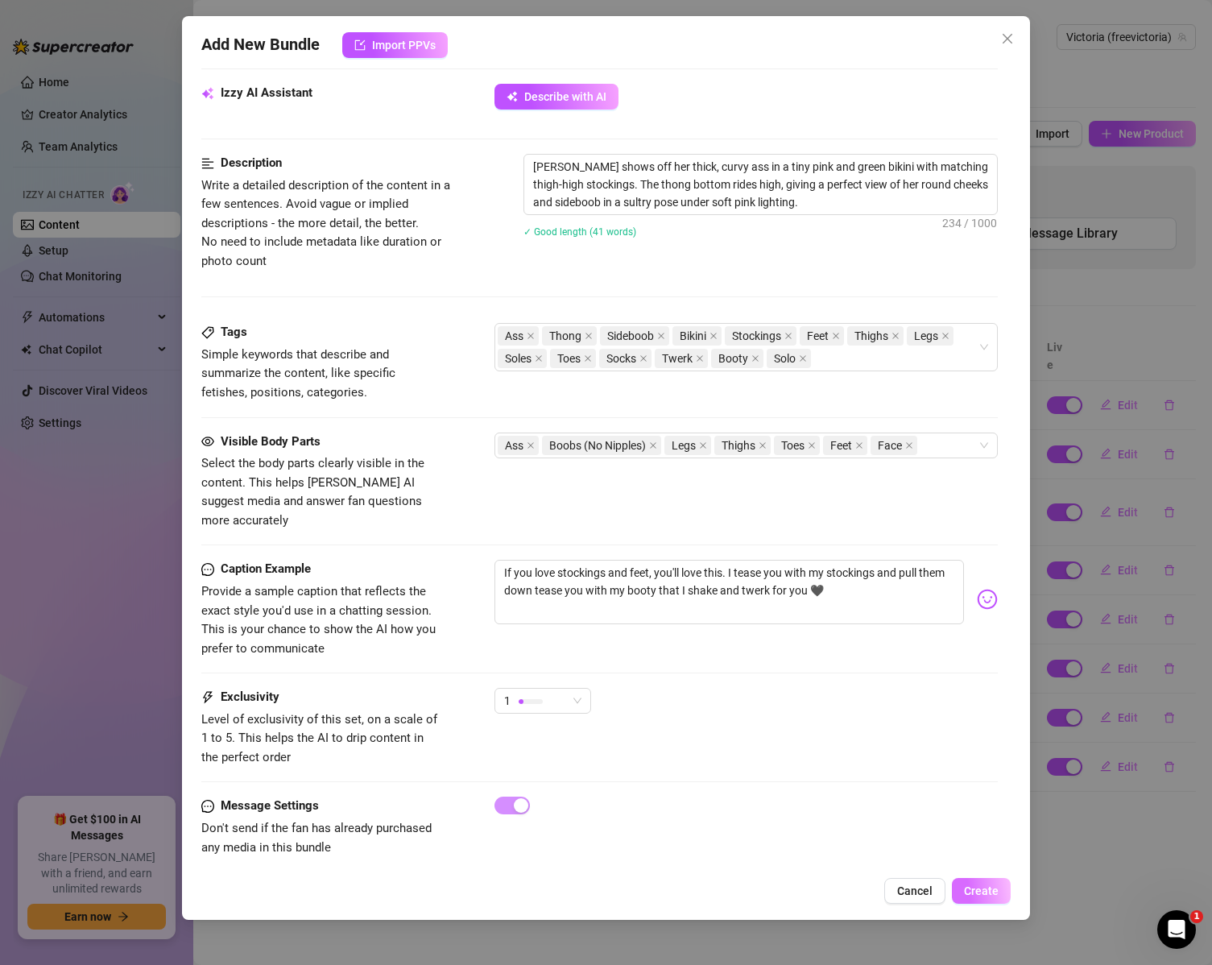
click at [998, 891] on span "Create" at bounding box center [981, 890] width 35 height 13
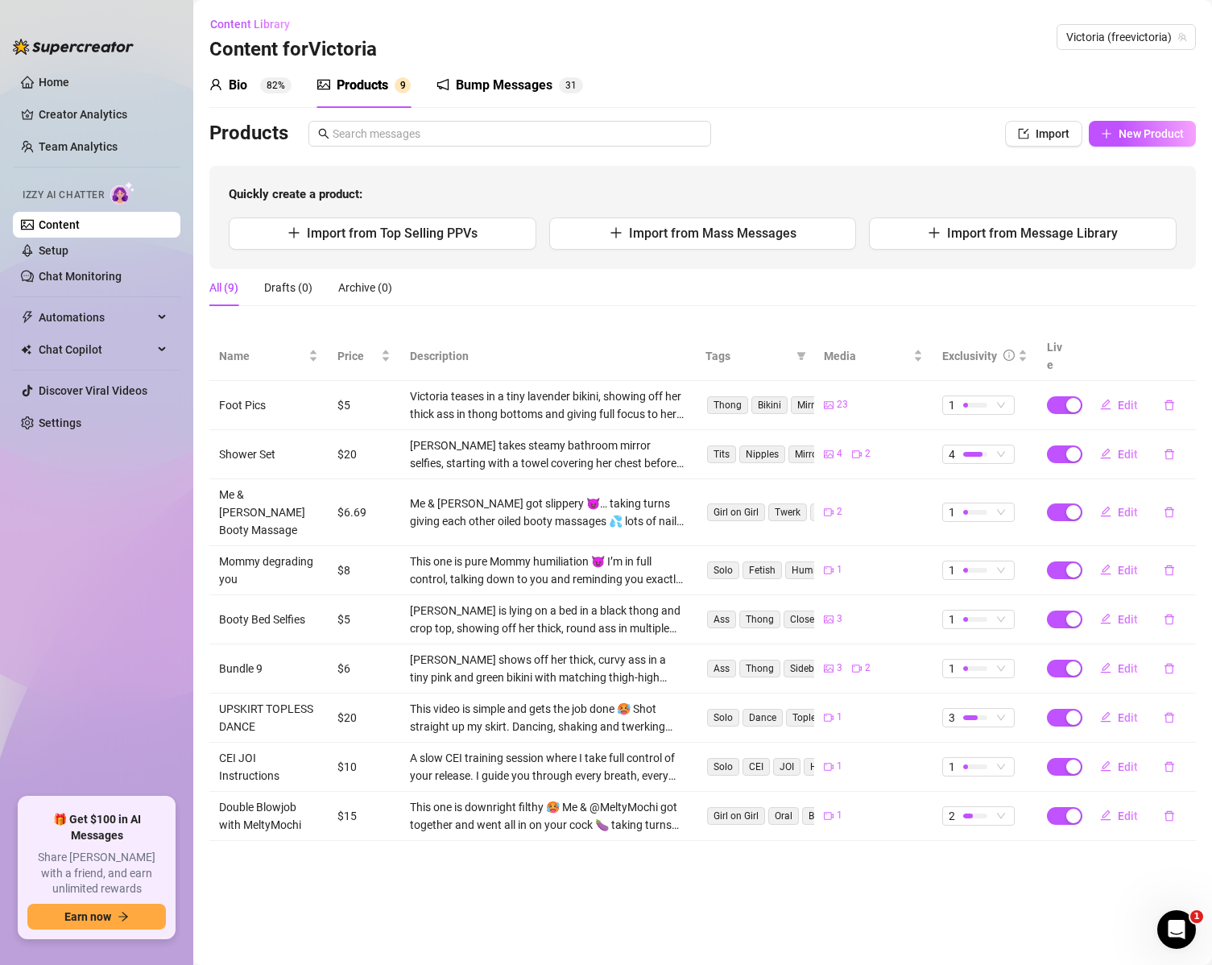
click at [257, 89] on div "Bio 82%" at bounding box center [250, 85] width 82 height 19
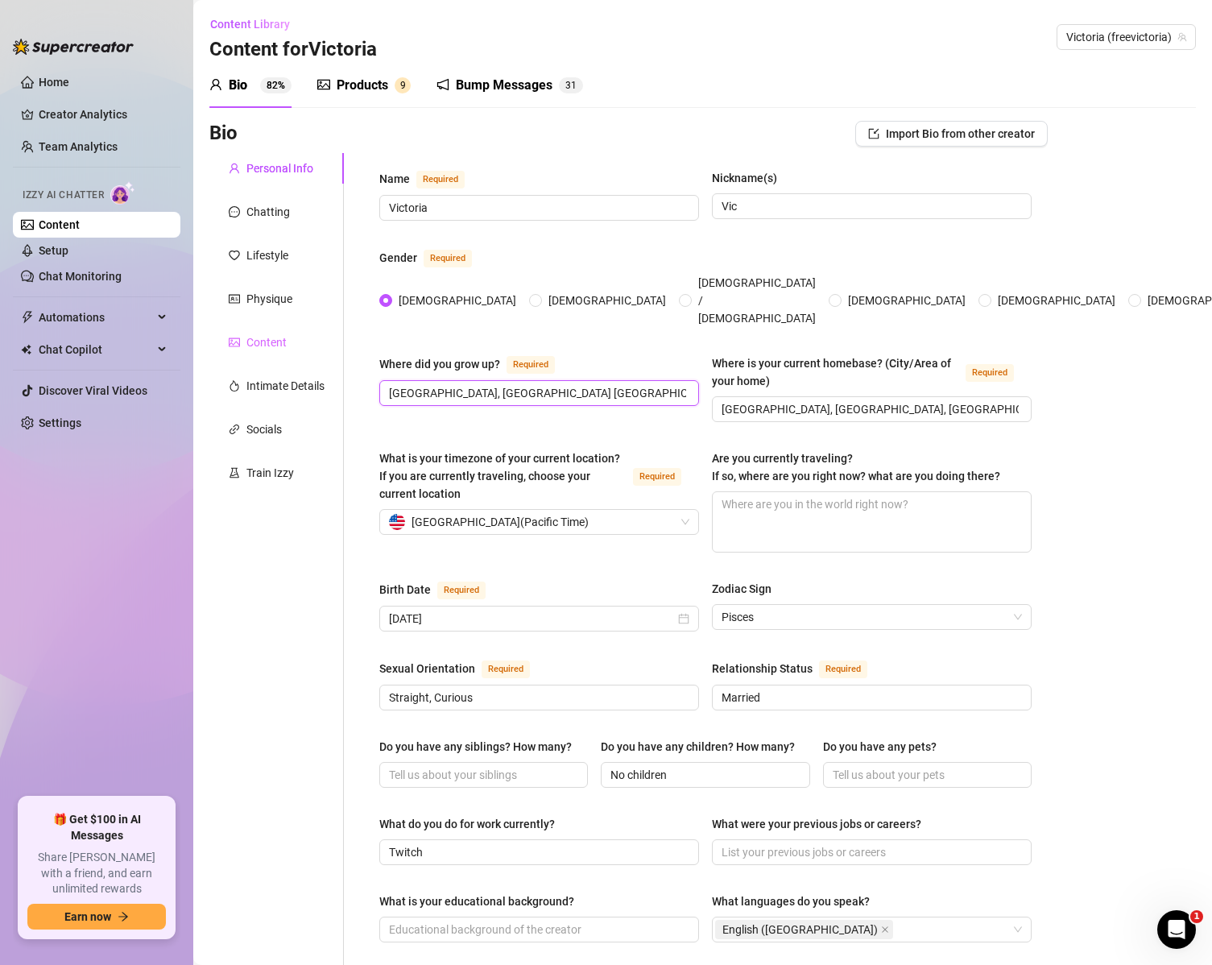
drag, startPoint x: 465, startPoint y: 359, endPoint x: 307, endPoint y: 331, distance: 160.4
click at [307, 331] on div "Personal Info Chatting Lifestyle Physique Content Intimate Details Socials Trai…" at bounding box center [628, 890] width 839 height 1474
drag, startPoint x: 583, startPoint y: 369, endPoint x: 500, endPoint y: 367, distance: 83.0
click at [500, 384] on input "[GEOGRAPHIC_DATA], [GEOGRAPHIC_DATA] [GEOGRAPHIC_DATA]`" at bounding box center [537, 393] width 297 height 18
click at [373, 89] on div "Products" at bounding box center [363, 85] width 52 height 19
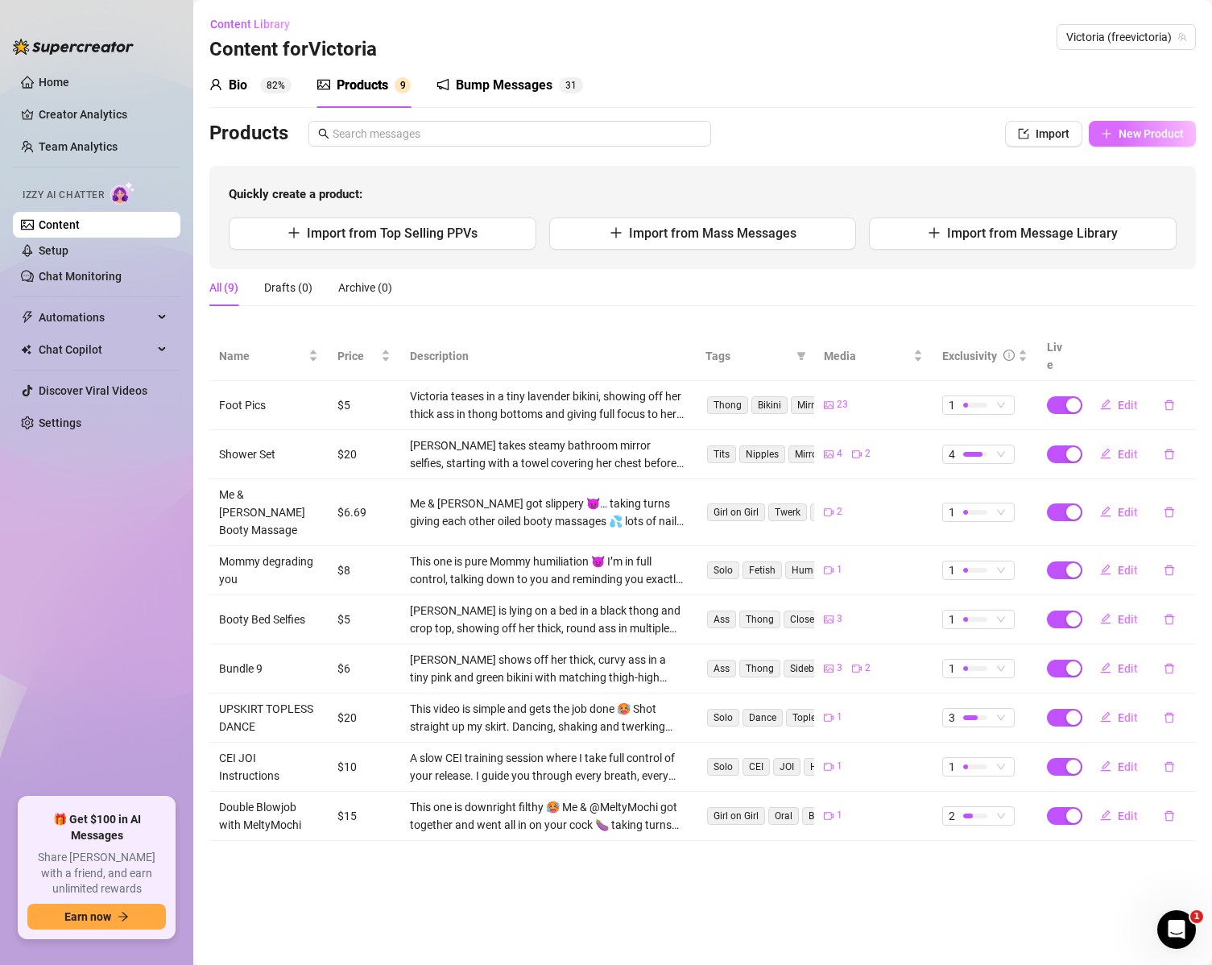
click at [1146, 138] on span "New Product" at bounding box center [1151, 133] width 65 height 13
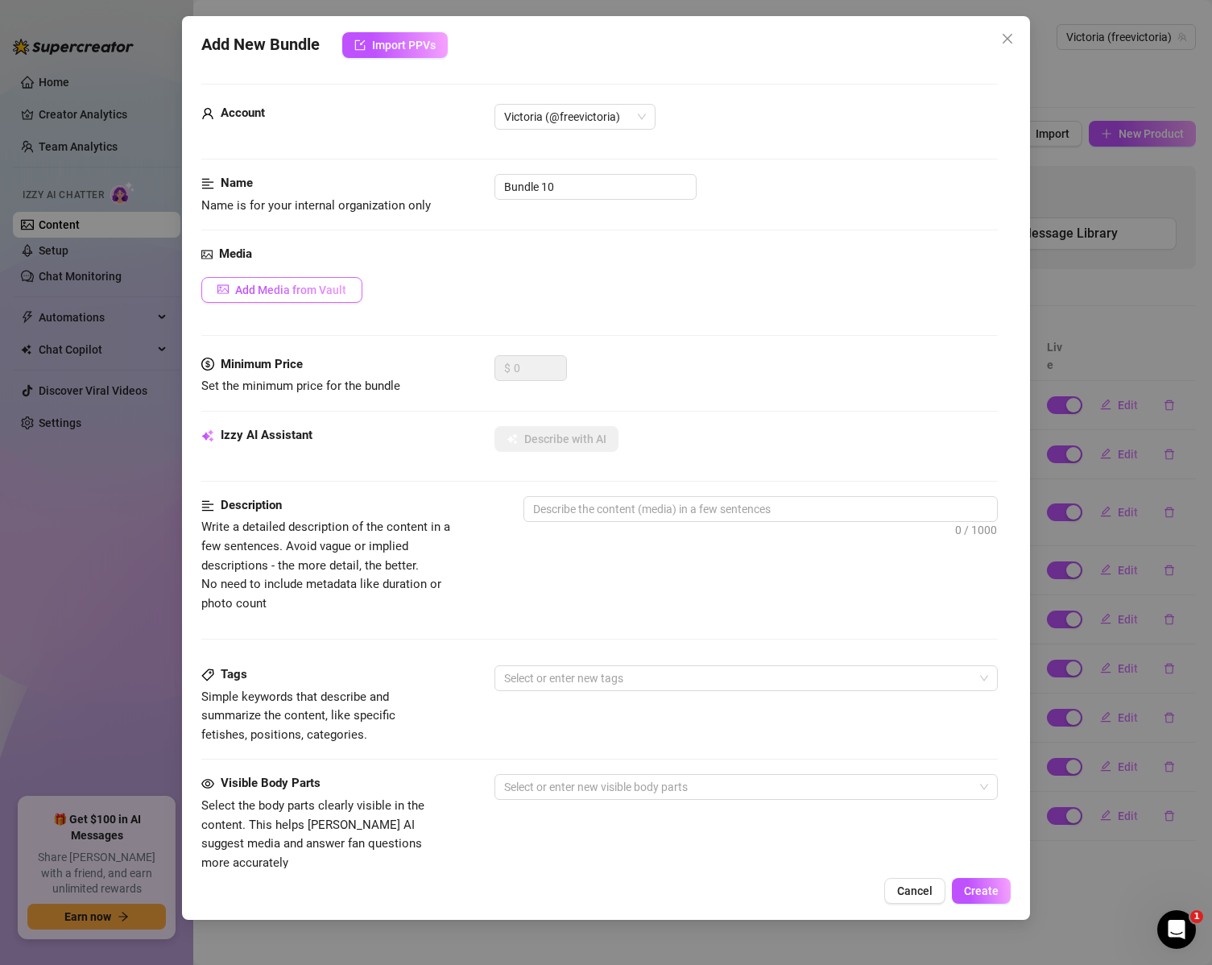
click at [311, 288] on span "Add Media from Vault" at bounding box center [290, 290] width 111 height 13
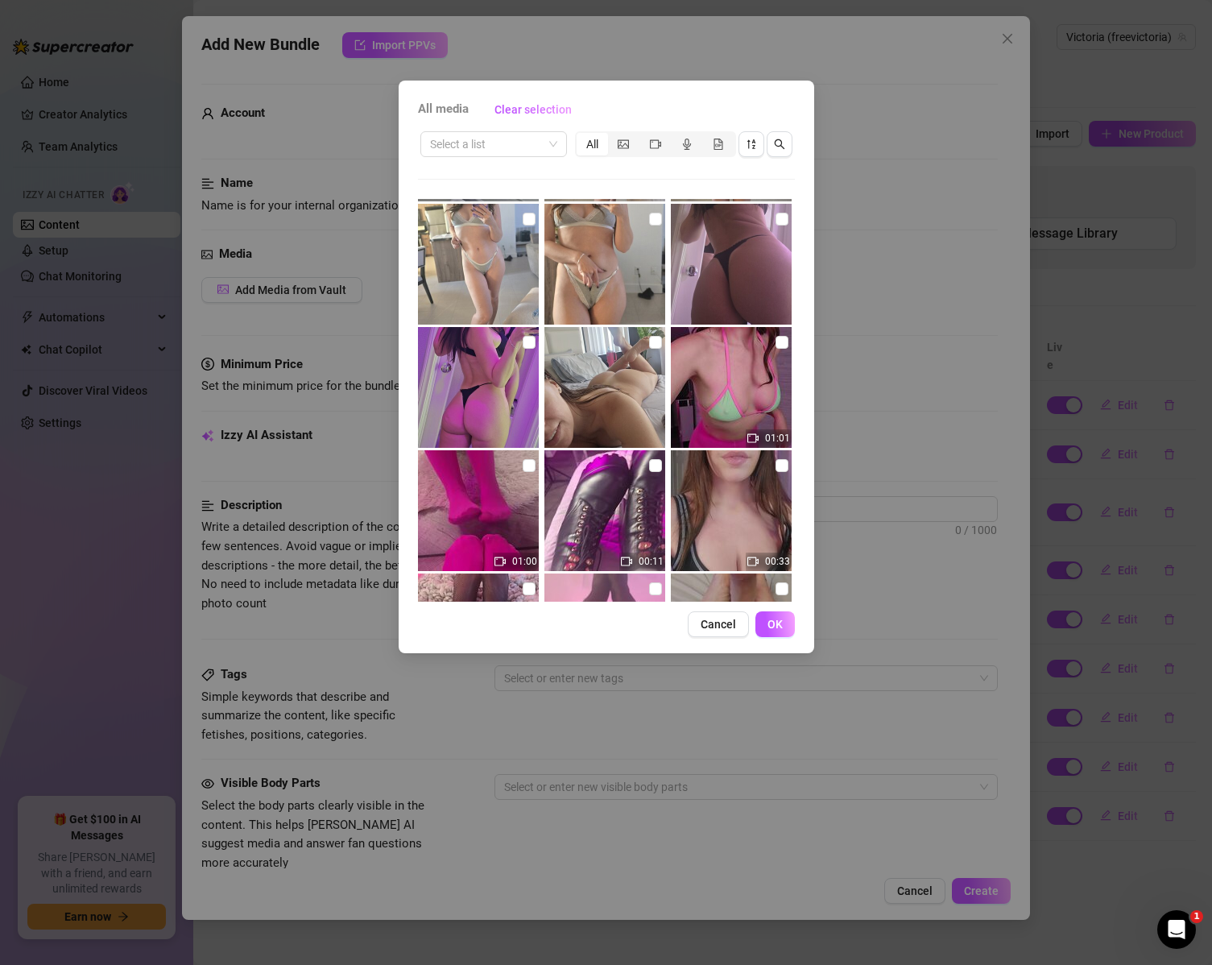
scroll to position [403, 0]
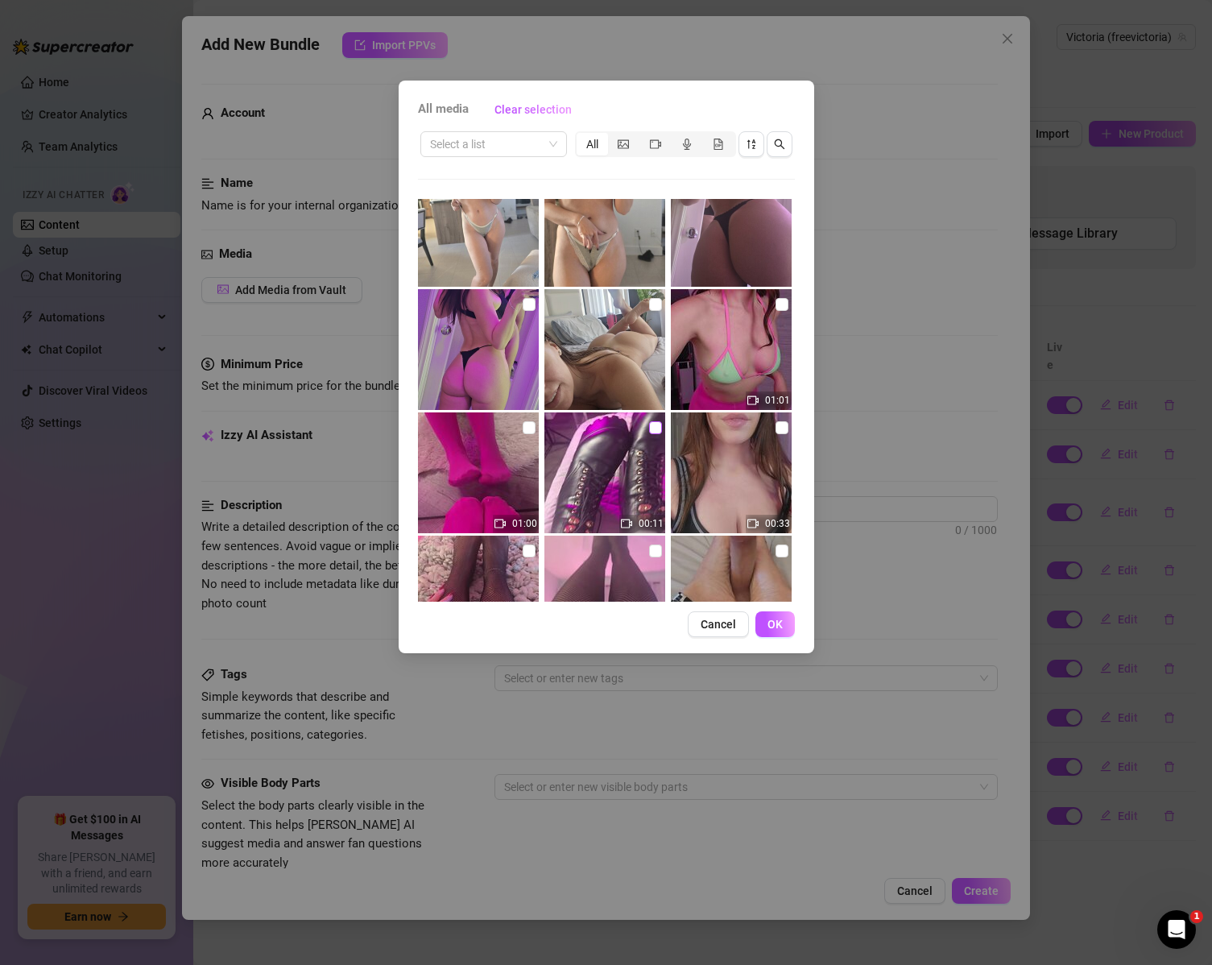
click at [649, 426] on input "checkbox" at bounding box center [655, 427] width 13 height 13
click at [781, 627] on span "OK" at bounding box center [775, 624] width 15 height 13
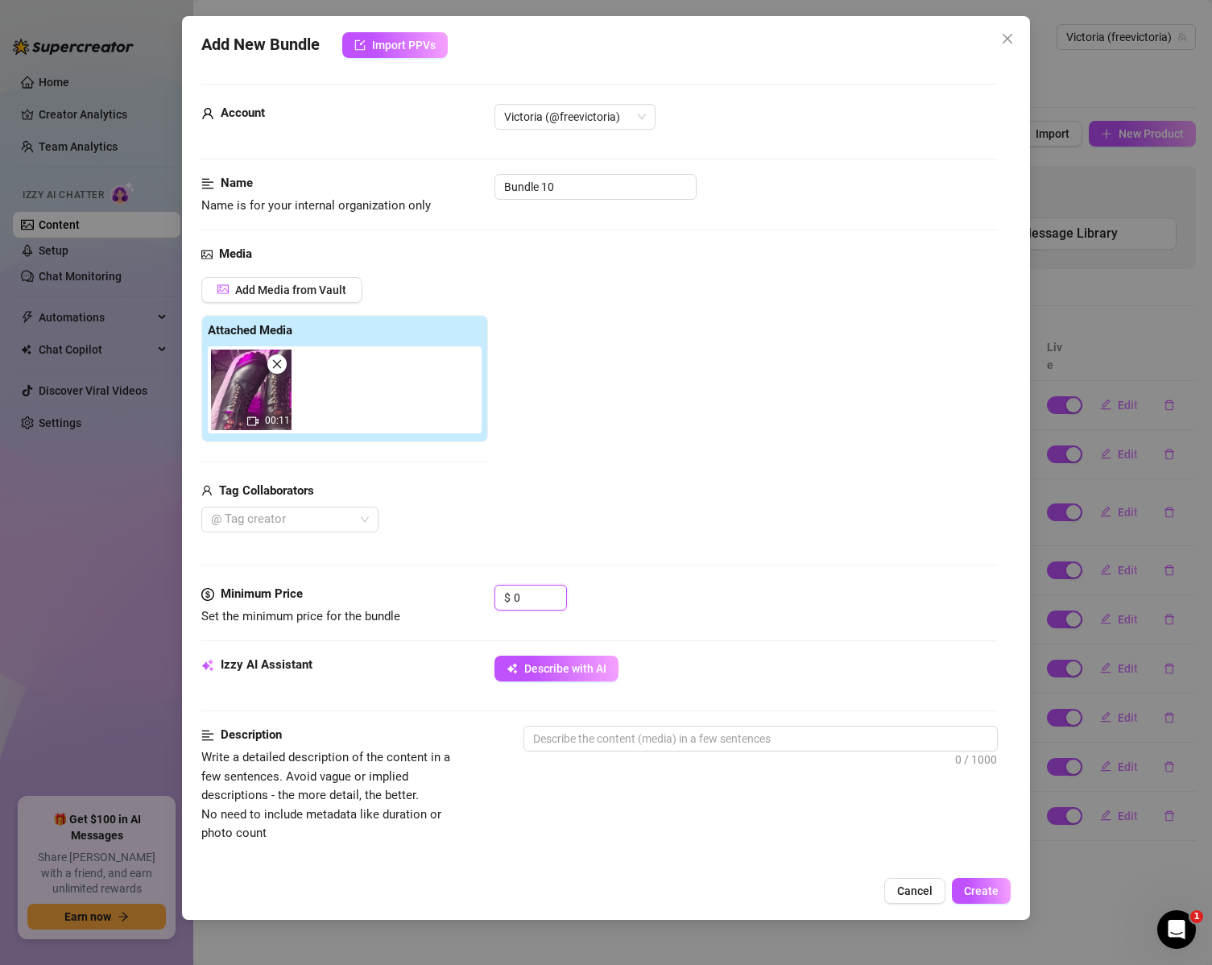
click at [481, 598] on div "Minimum Price Set the minimum price for the bundle $ 0" at bounding box center [599, 605] width 797 height 41
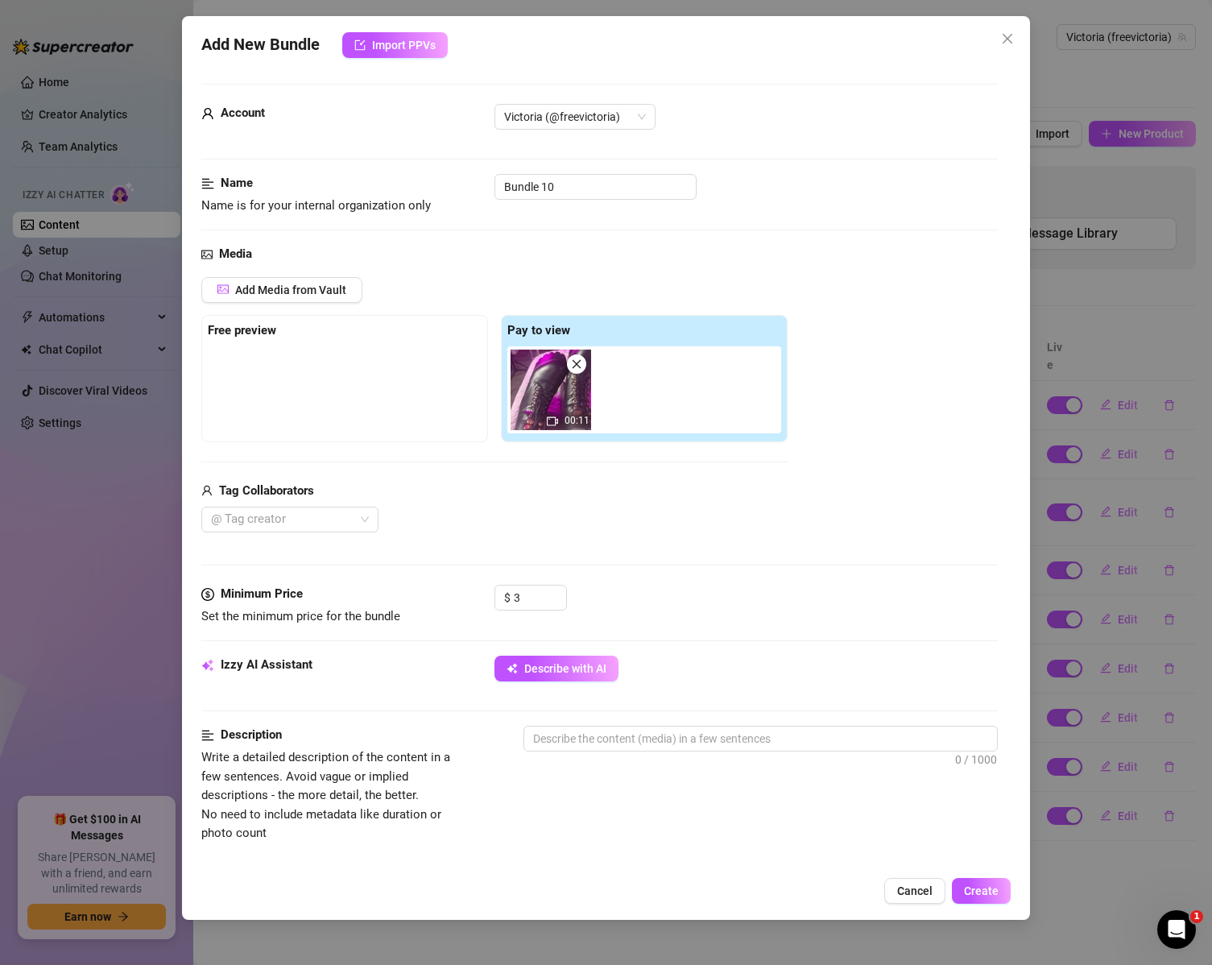
click at [785, 663] on div "Describe with AI" at bounding box center [747, 669] width 504 height 26
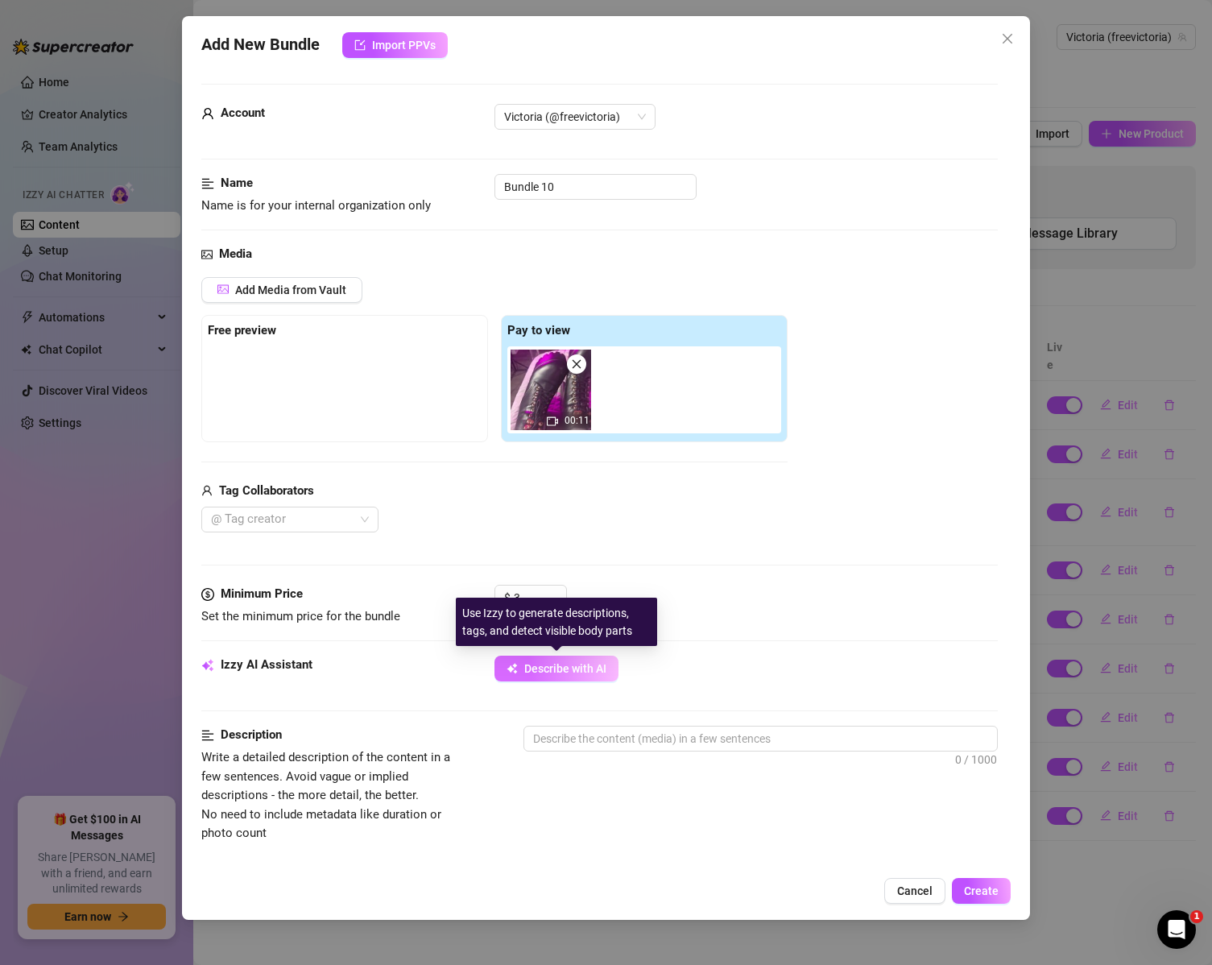
click at [586, 664] on span "Describe with AI" at bounding box center [565, 668] width 82 height 13
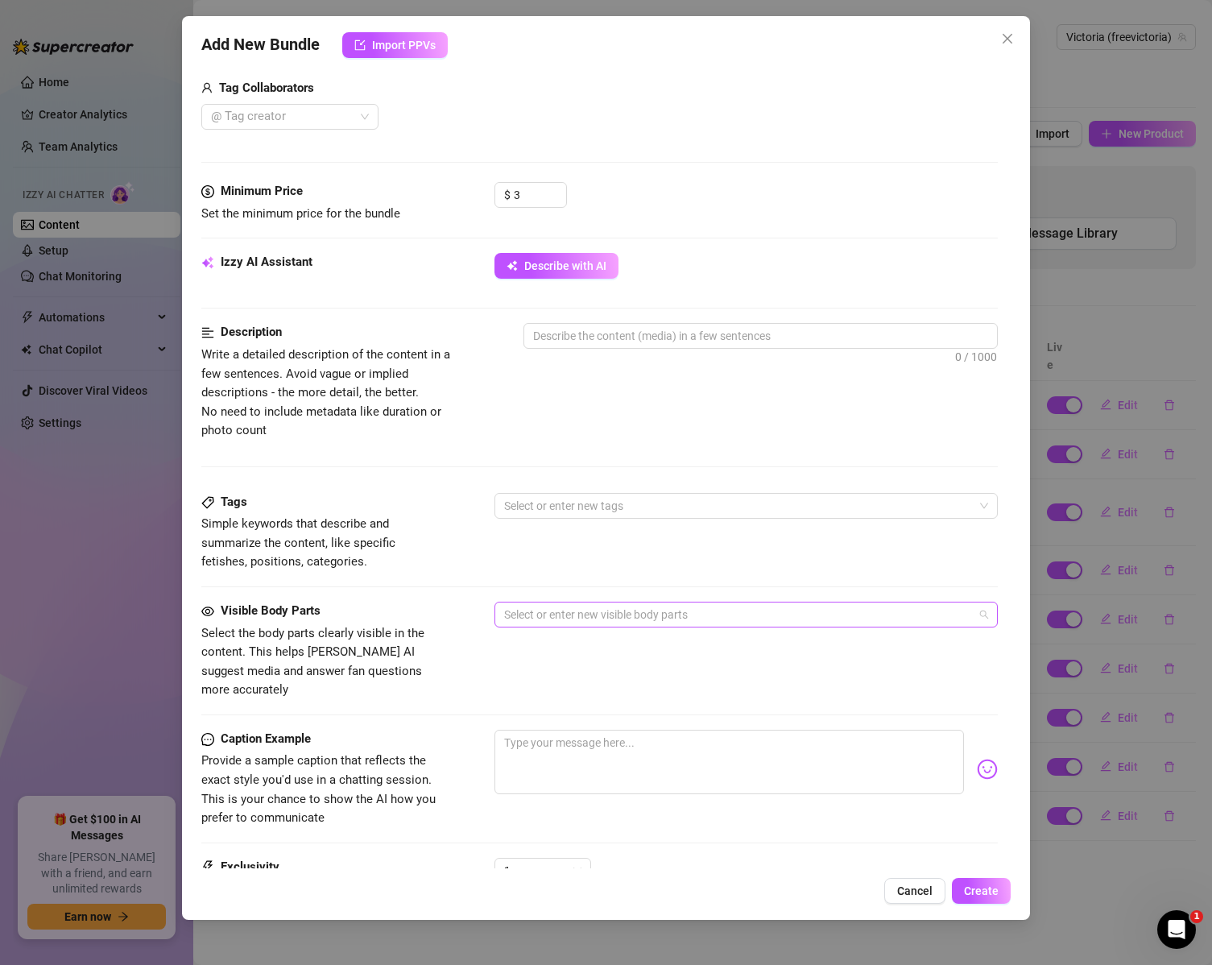
click at [702, 623] on div at bounding box center [738, 614] width 481 height 23
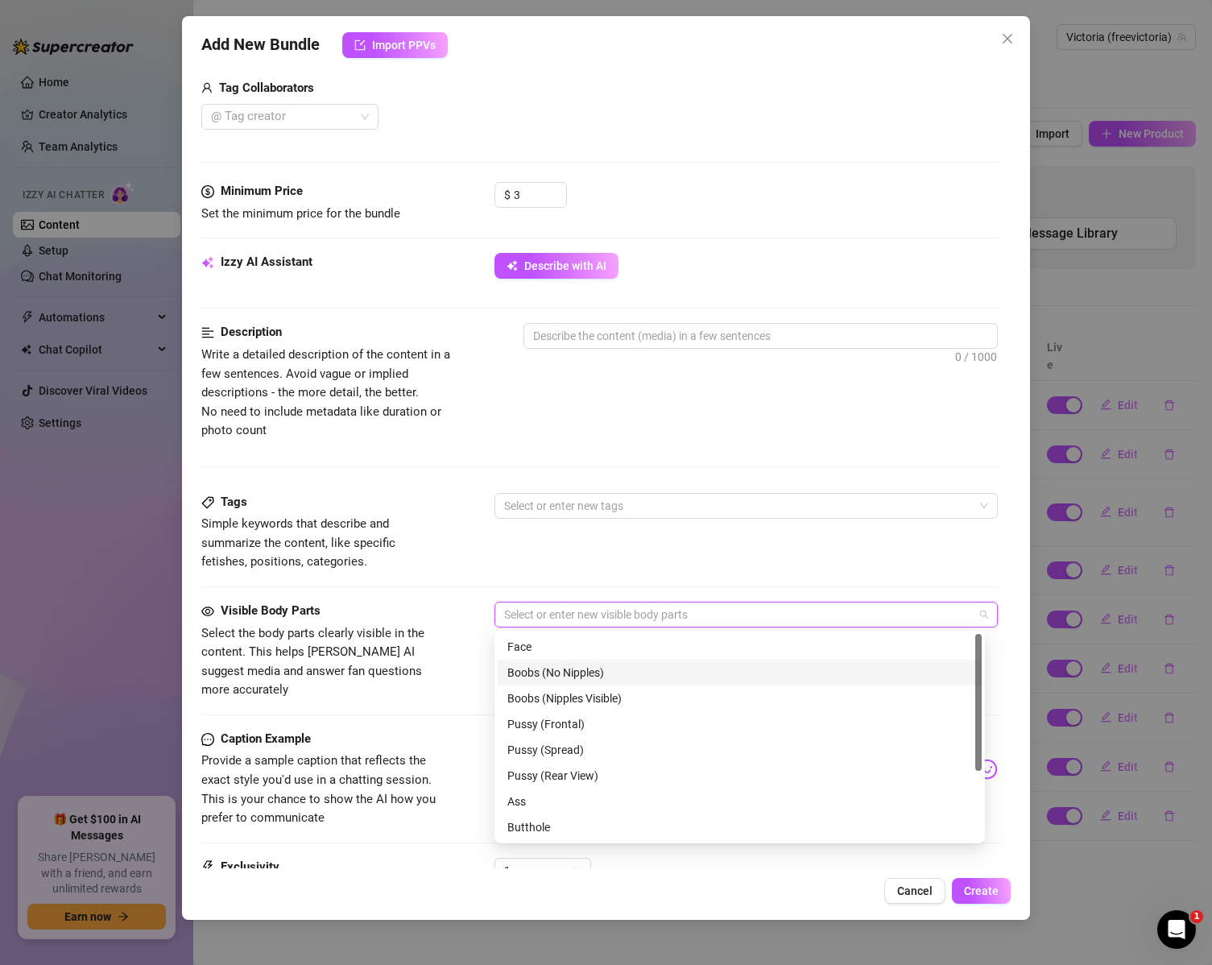
scroll to position [103, 0]
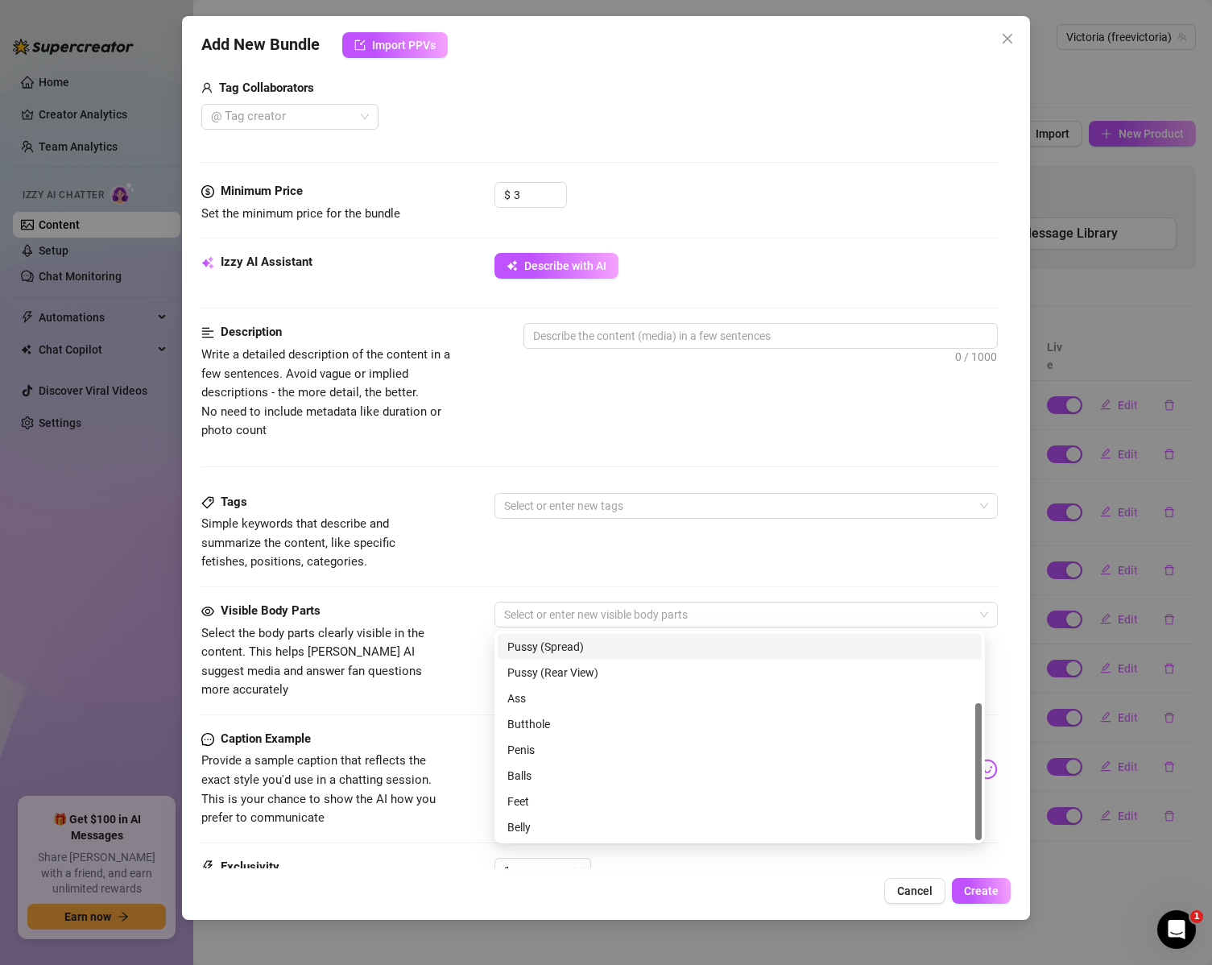
click at [582, 581] on div "Tags Simple keywords that describe and summarize the content, like specific fet…" at bounding box center [599, 547] width 797 height 109
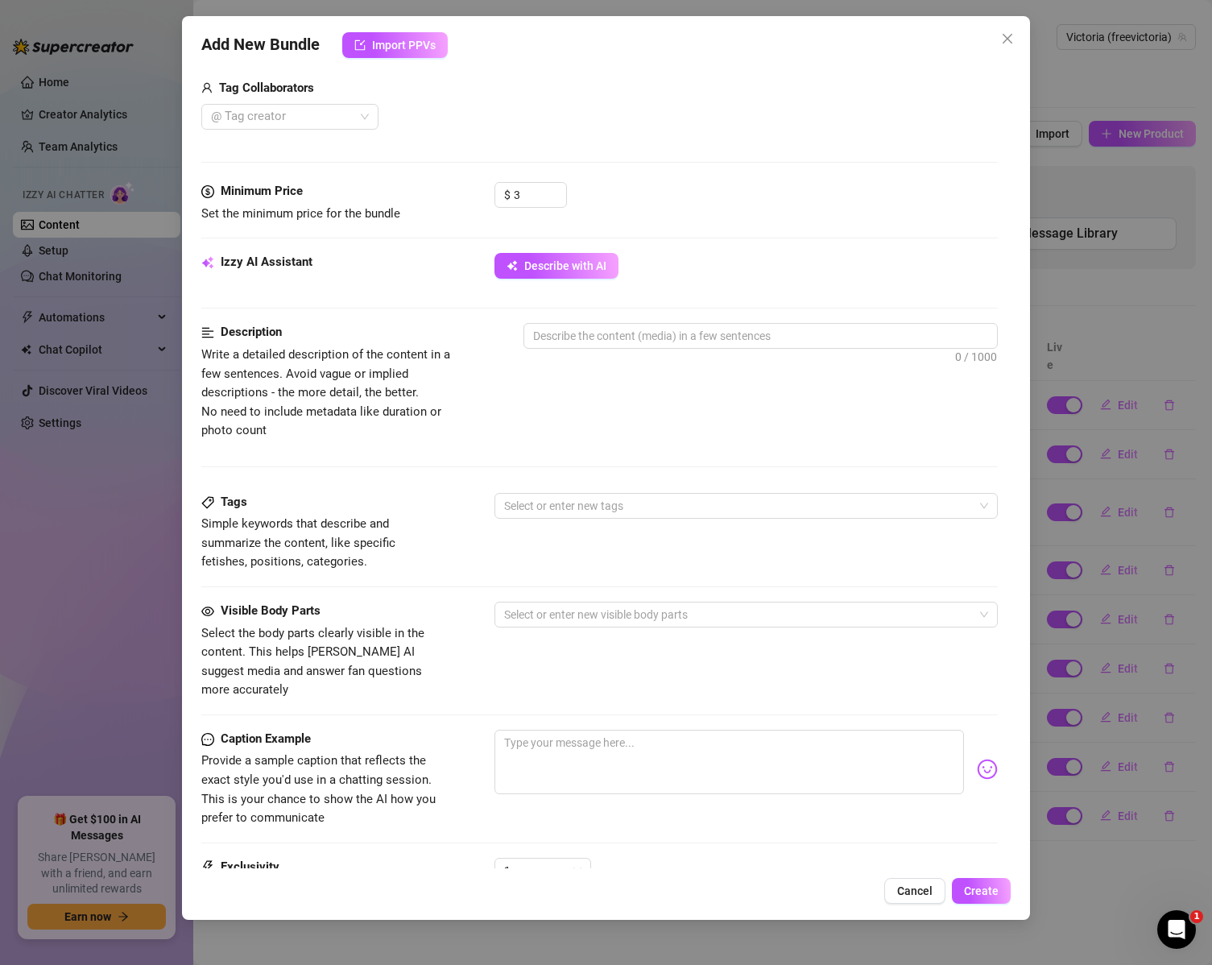
click at [591, 519] on div "Tags Simple keywords that describe and summarize the content, like specific fet…" at bounding box center [599, 532] width 797 height 79
click at [594, 507] on div at bounding box center [738, 506] width 481 height 23
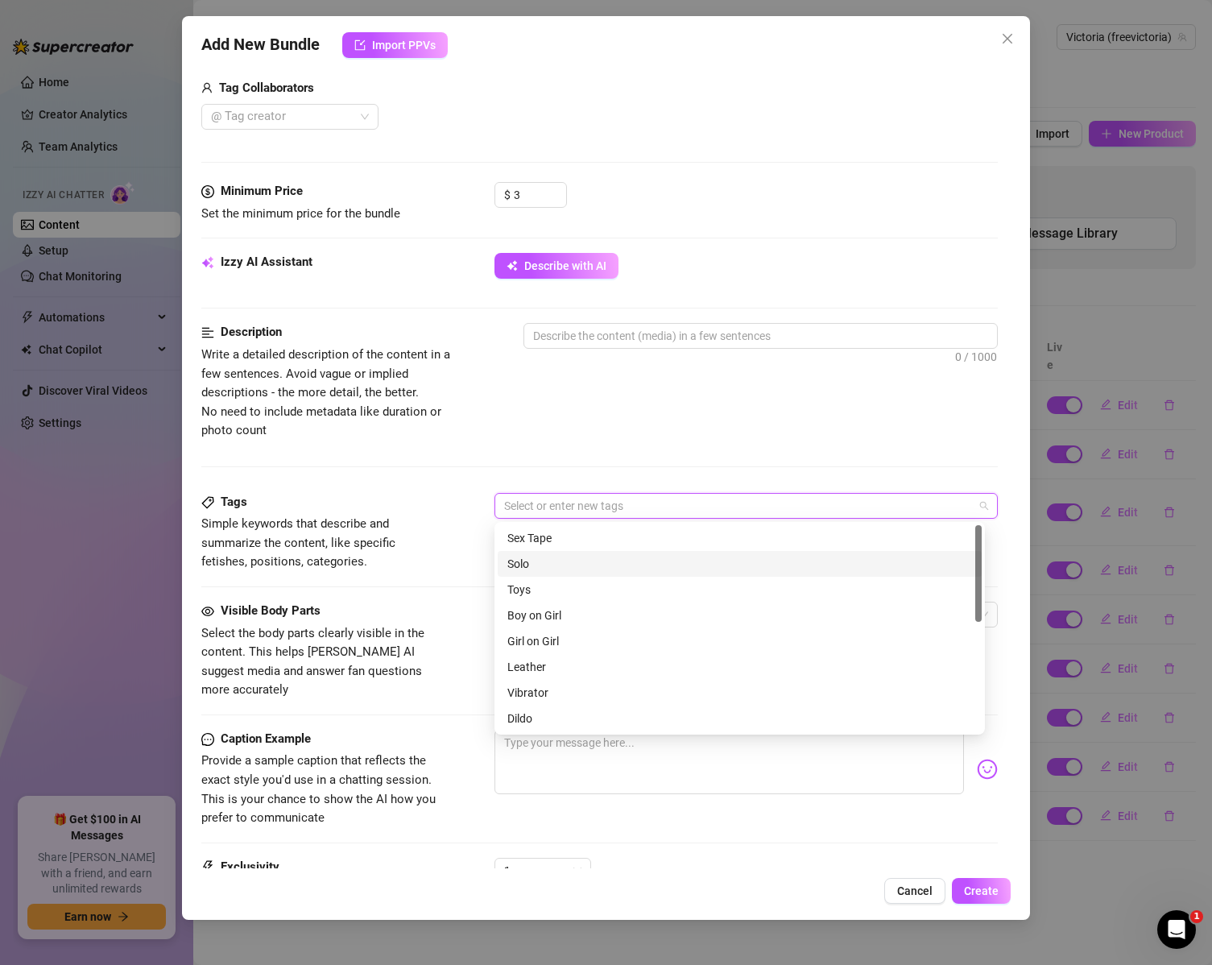
click at [570, 567] on div "Solo" at bounding box center [739, 564] width 465 height 18
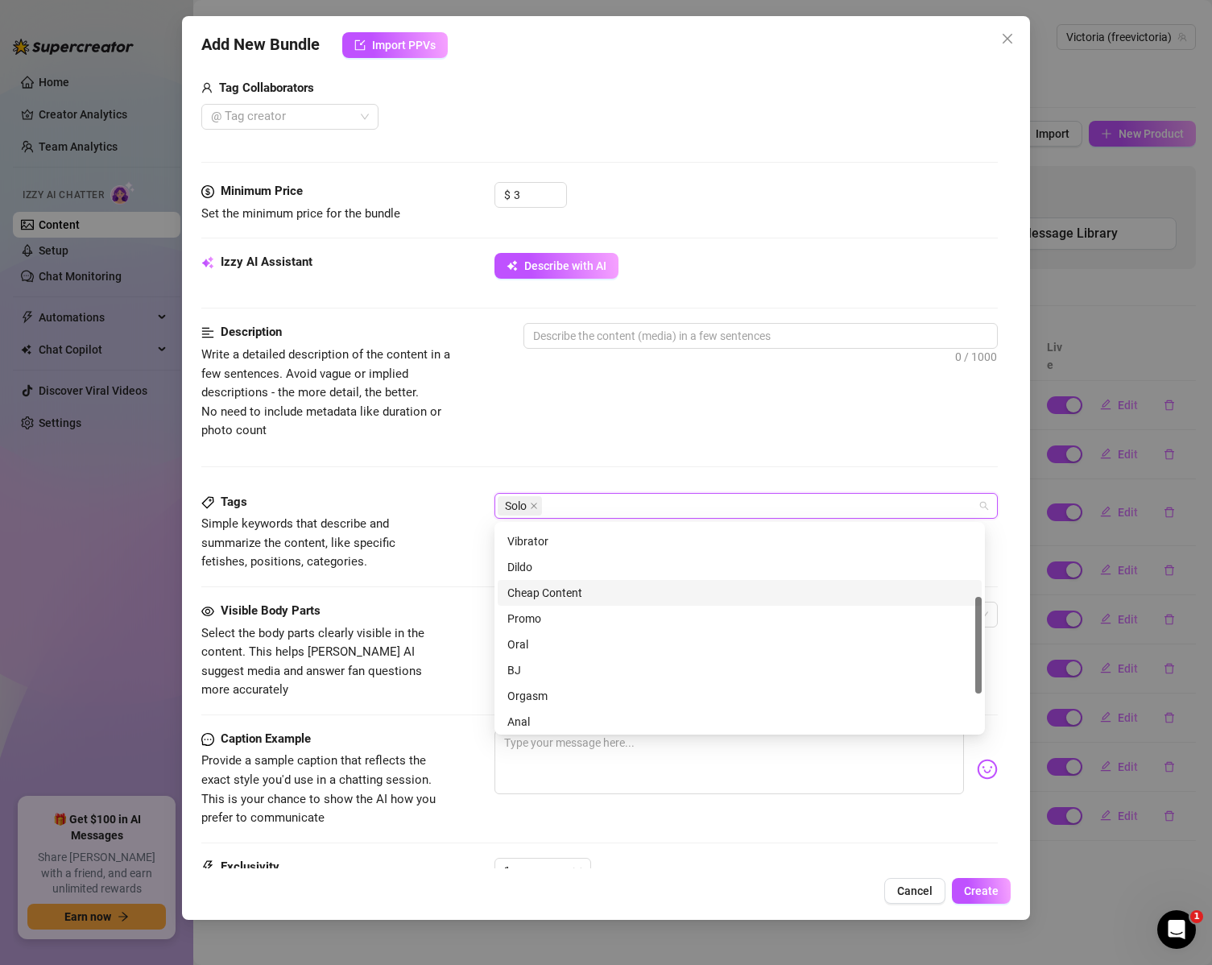
click at [554, 588] on div "Cheap Content" at bounding box center [739, 593] width 465 height 18
click at [429, 478] on div "Description Write a detailed description of the content in a few sentences. Avo…" at bounding box center [599, 407] width 797 height 169
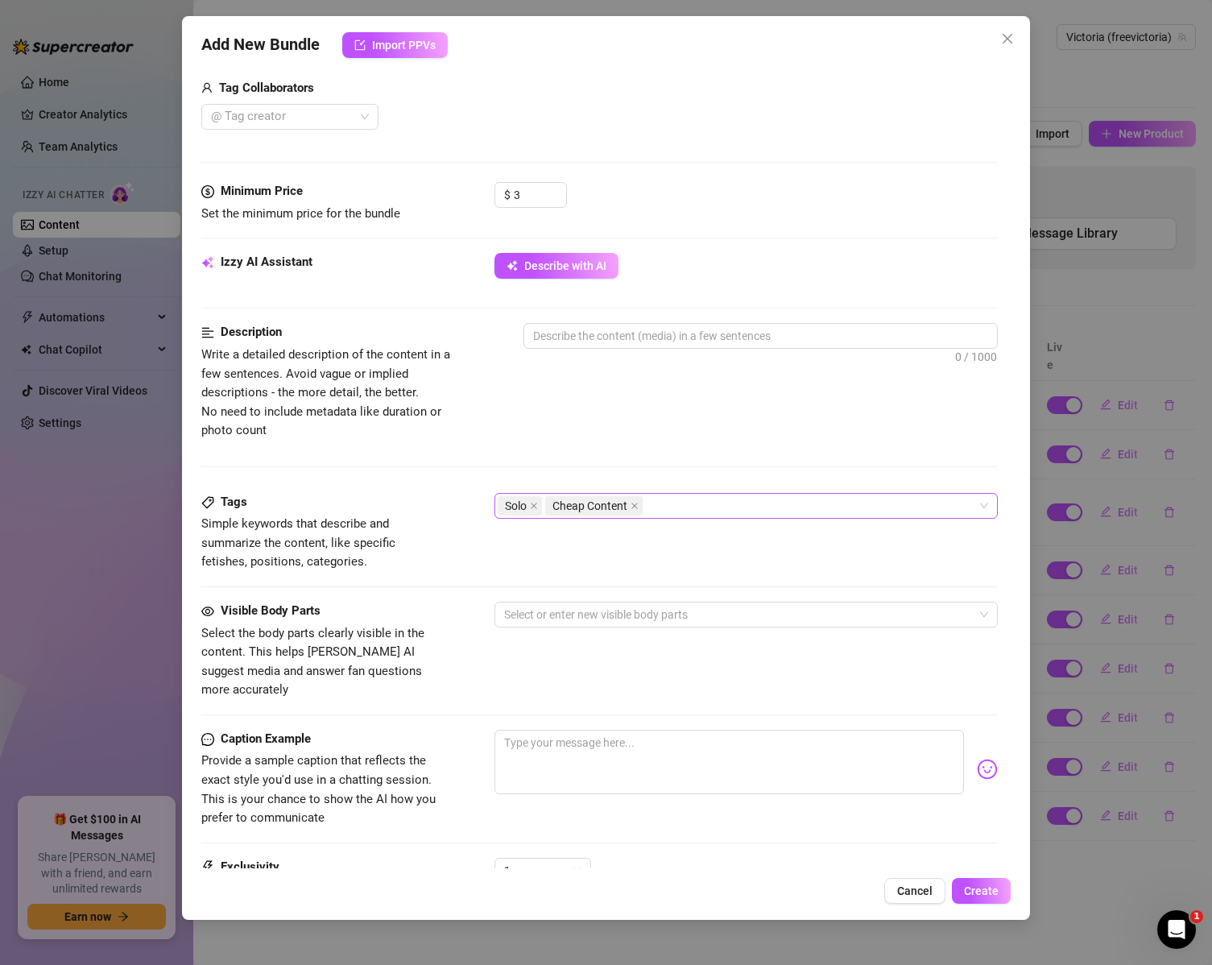
drag, startPoint x: 695, startPoint y: 516, endPoint x: 690, endPoint y: 507, distance: 10.5
click at [695, 516] on div "Solo Cheap Content" at bounding box center [738, 506] width 481 height 23
drag, startPoint x: 717, startPoint y: 484, endPoint x: 666, endPoint y: 506, distance: 55.2
click at [666, 506] on div "Solo Cheap Content" at bounding box center [738, 506] width 481 height 23
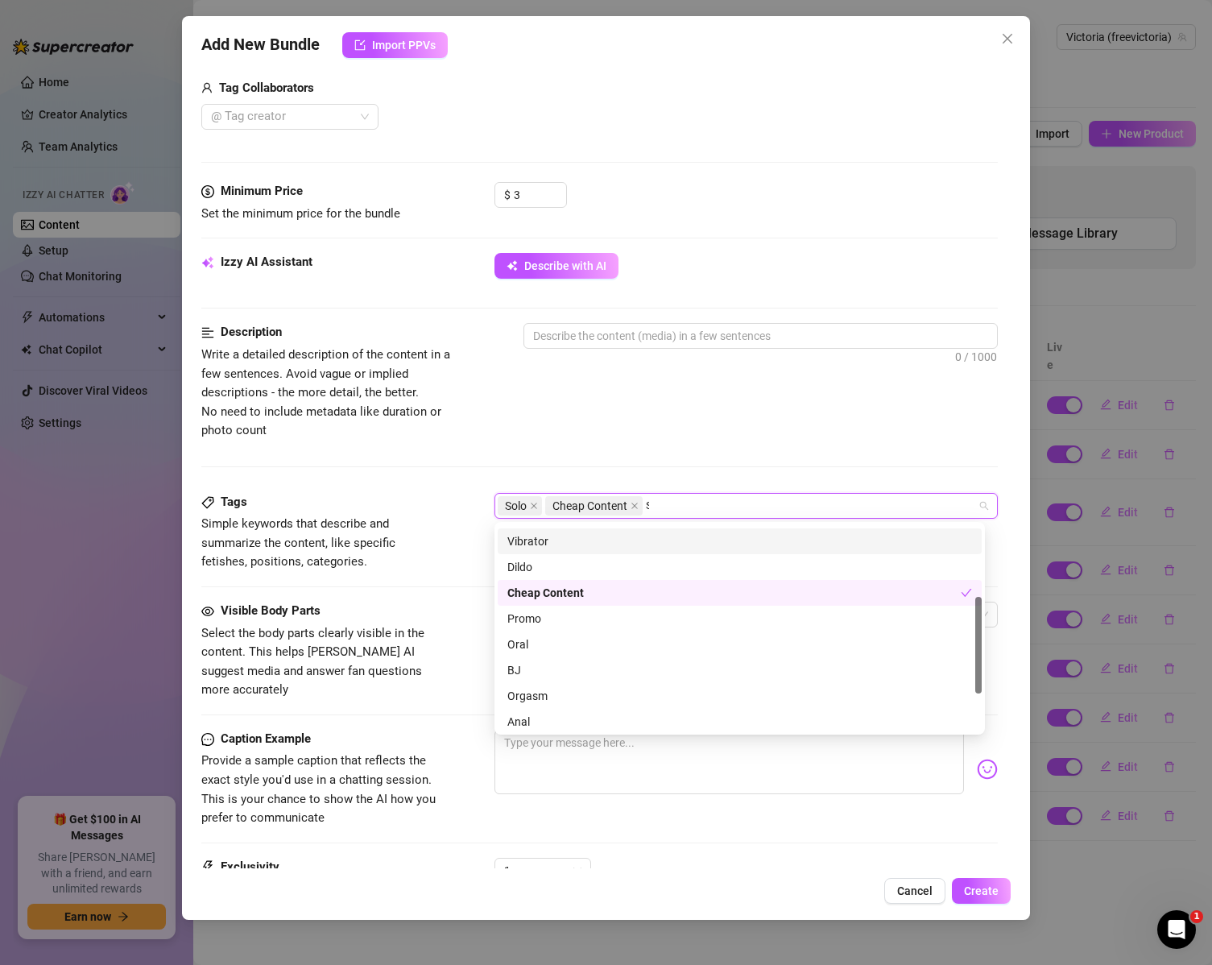
scroll to position [0, 0]
